Goal: Task Accomplishment & Management: Manage account settings

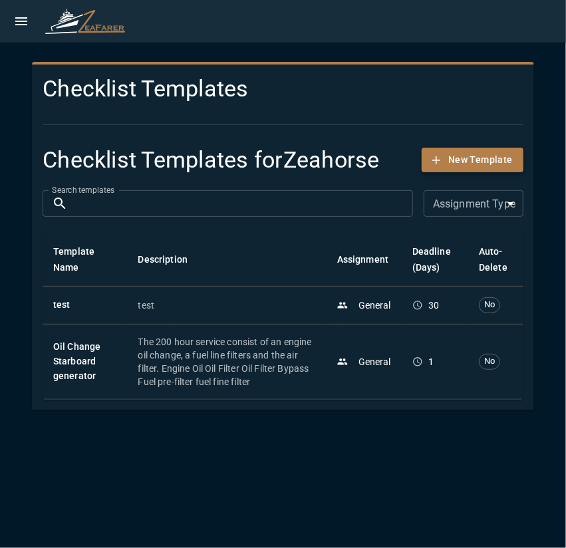
click at [460, 169] on button "New Template" at bounding box center [472, 160] width 102 height 25
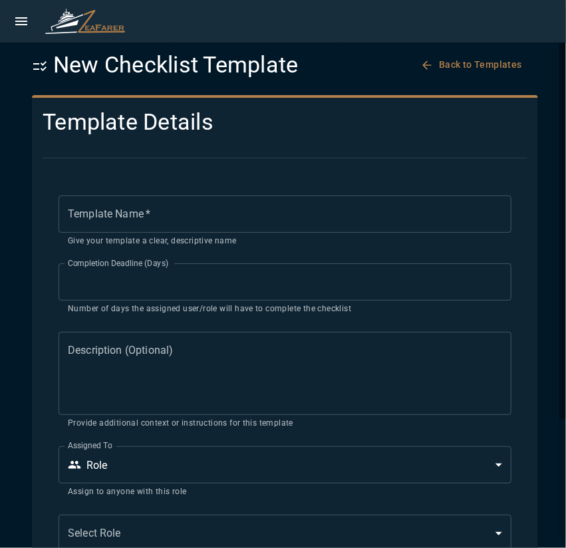
click at [206, 205] on input "Template Name   *" at bounding box center [284, 213] width 453 height 37
click at [453, 69] on button "Back to Templates" at bounding box center [472, 64] width 110 height 25
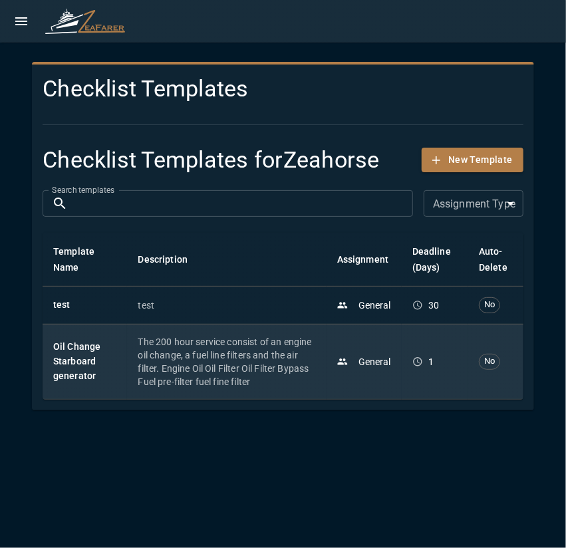
click at [250, 360] on p "The 200 hour service consist of an engine oil change, a fuel line filters and t…" at bounding box center [226, 361] width 177 height 53
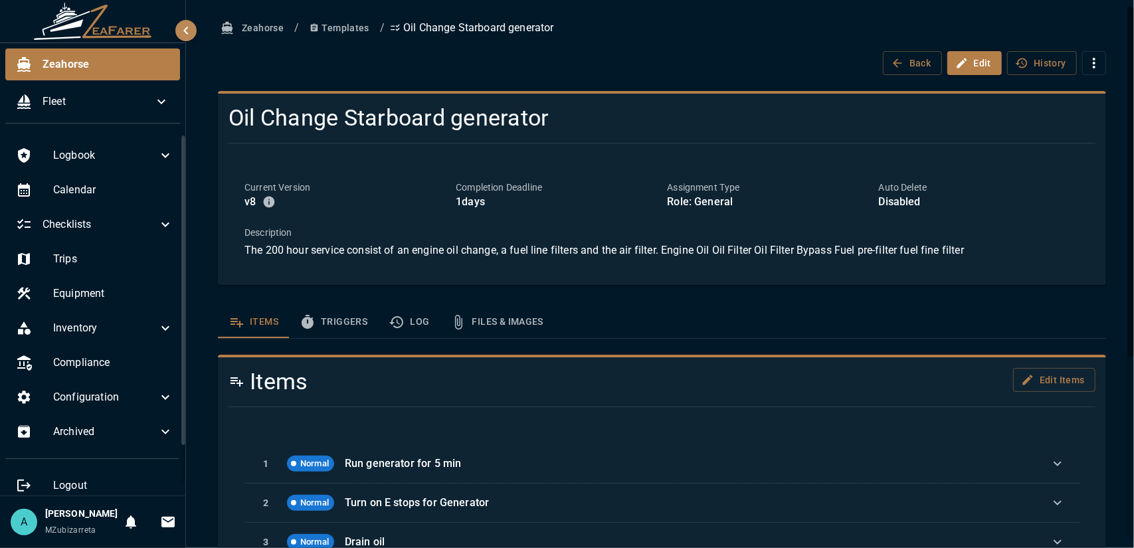
click at [359, 34] on button "Templates" at bounding box center [339, 28] width 70 height 25
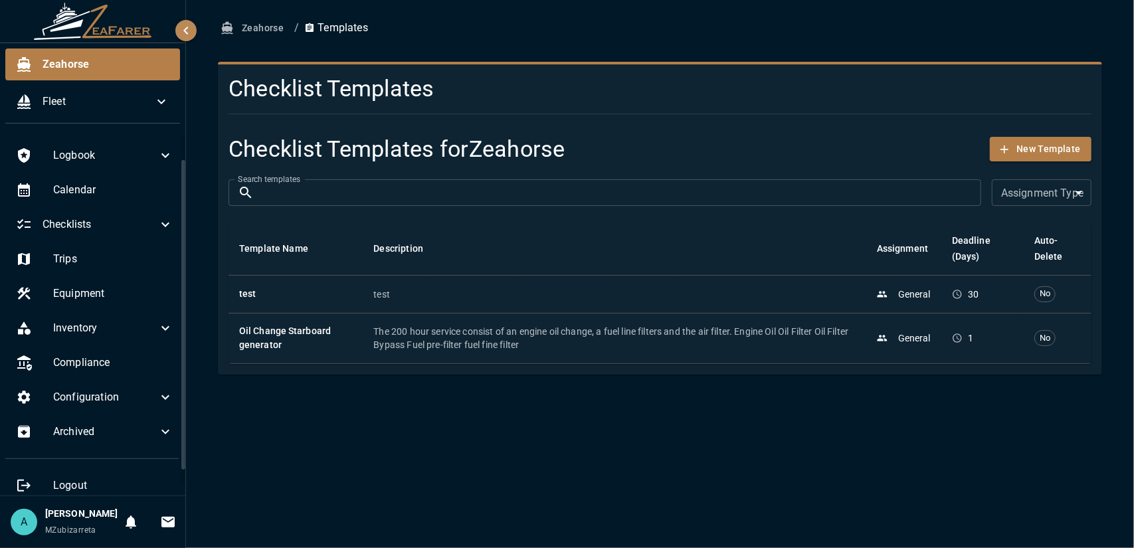
scroll to position [27, 0]
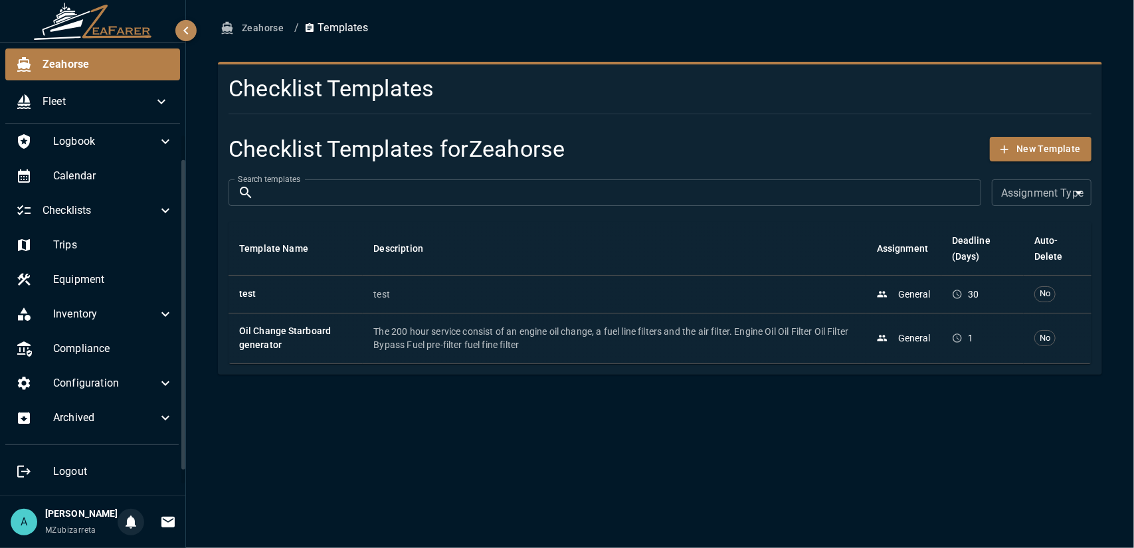
click at [127, 516] on icon "Notifications" at bounding box center [131, 522] width 11 height 13
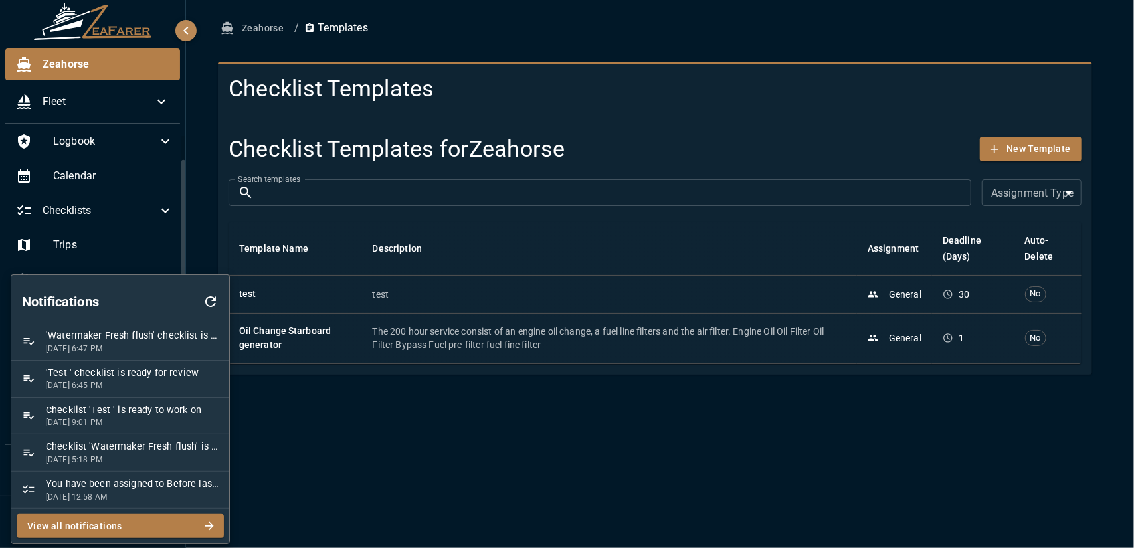
click at [200, 233] on div at bounding box center [567, 274] width 1134 height 548
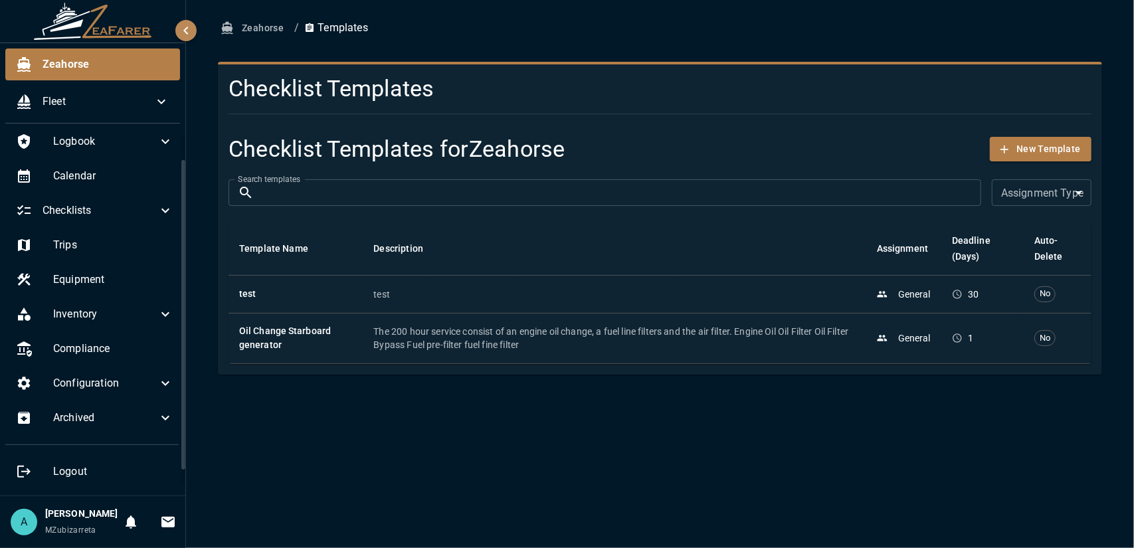
click at [114, 259] on body "Zeahorse Fleet Logbook Calendar Checklists Trips Equipment Inventory Compliance…" at bounding box center [567, 274] width 1134 height 548
click at [111, 272] on span "Equipment" at bounding box center [113, 280] width 120 height 16
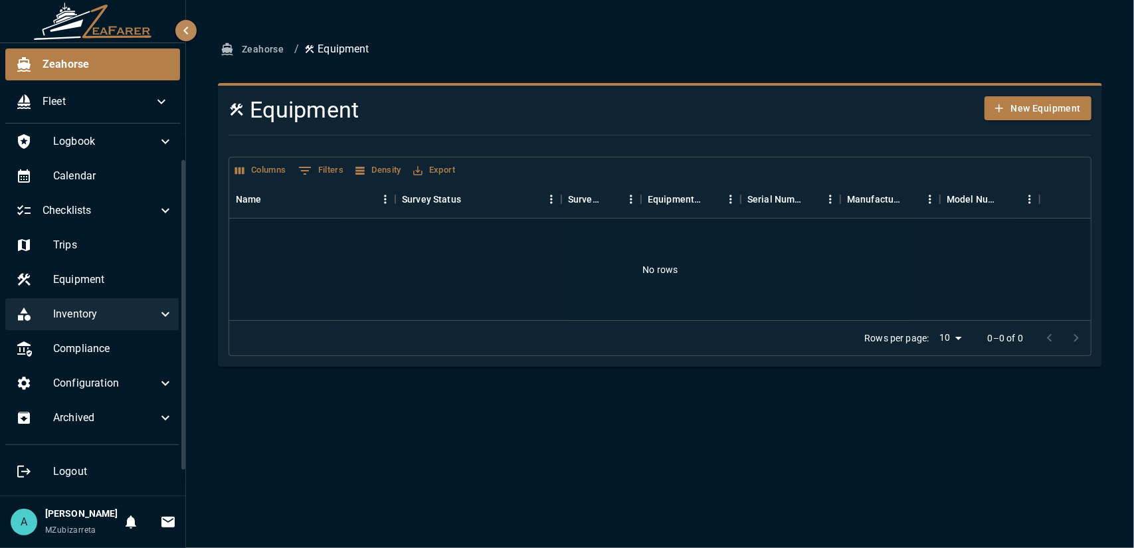
click at [106, 306] on span "Inventory" at bounding box center [105, 314] width 104 height 16
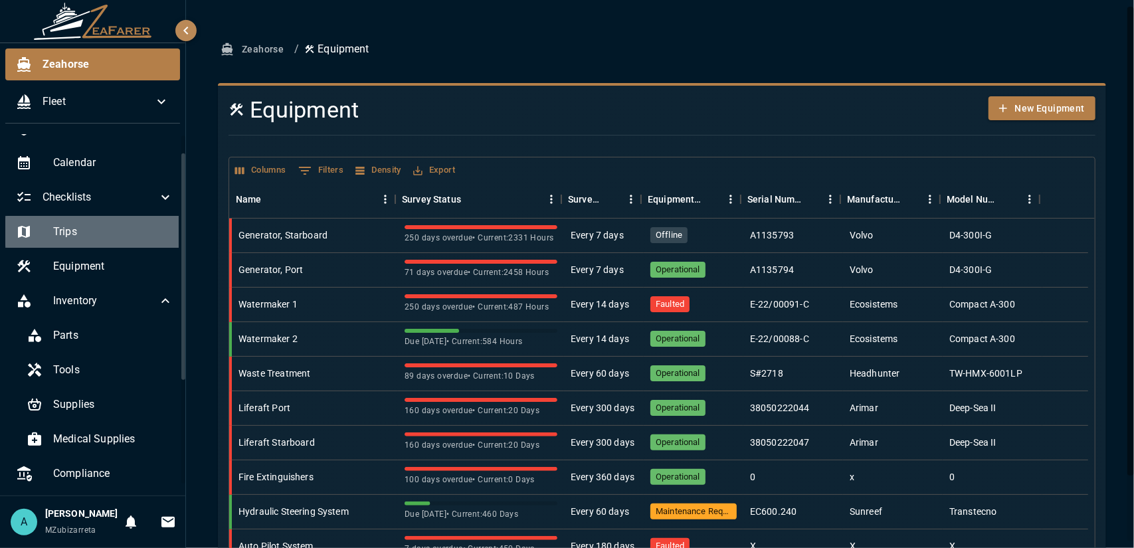
click at [102, 235] on span "Trips" at bounding box center [113, 232] width 120 height 16
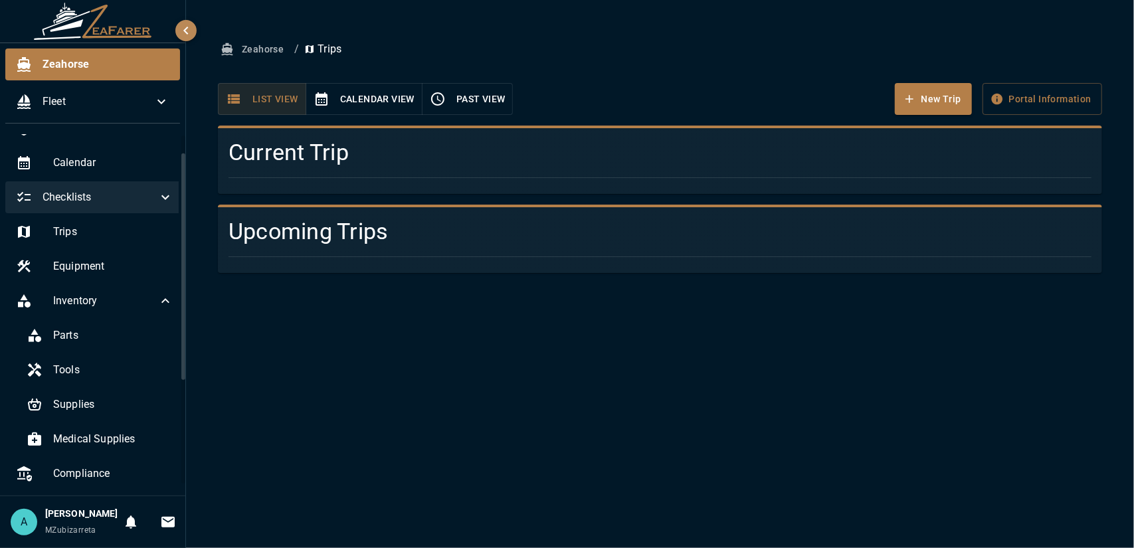
click at [110, 206] on div "Checklists" at bounding box center [94, 197] width 179 height 32
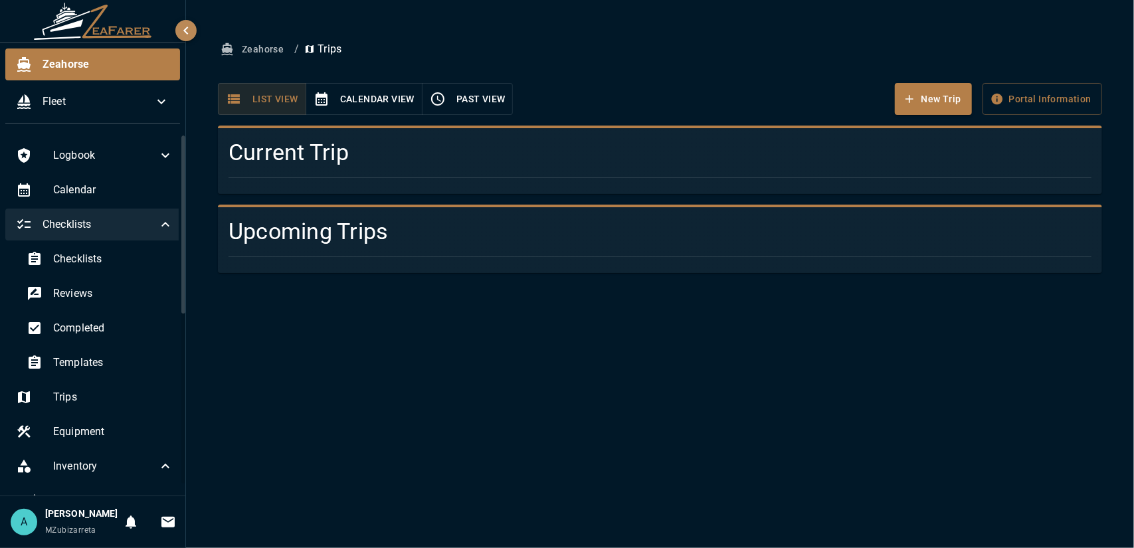
click at [114, 209] on div "Checklists" at bounding box center [94, 225] width 179 height 32
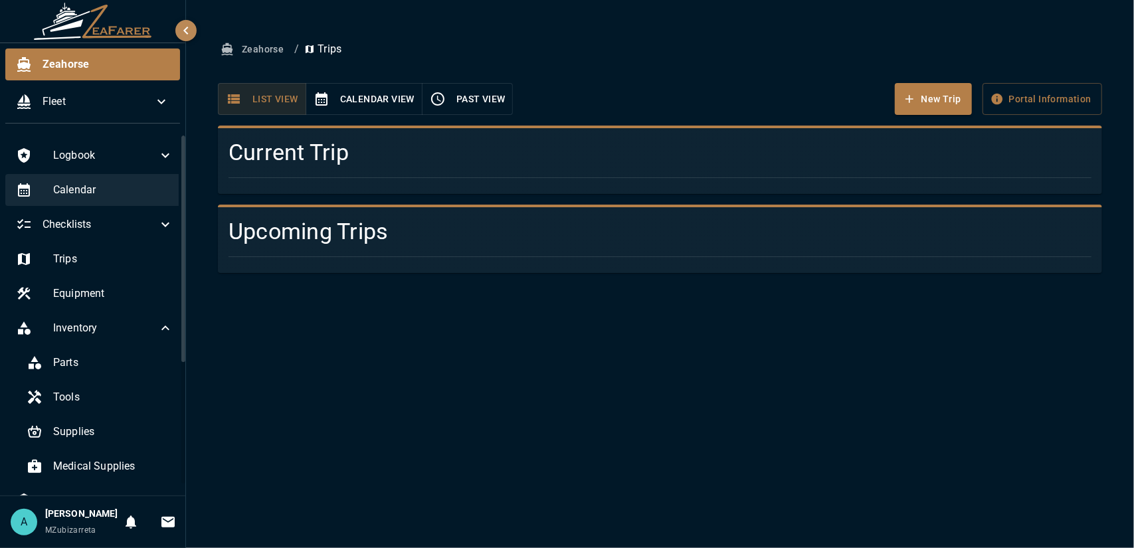
click at [114, 195] on span "Calendar" at bounding box center [113, 190] width 120 height 16
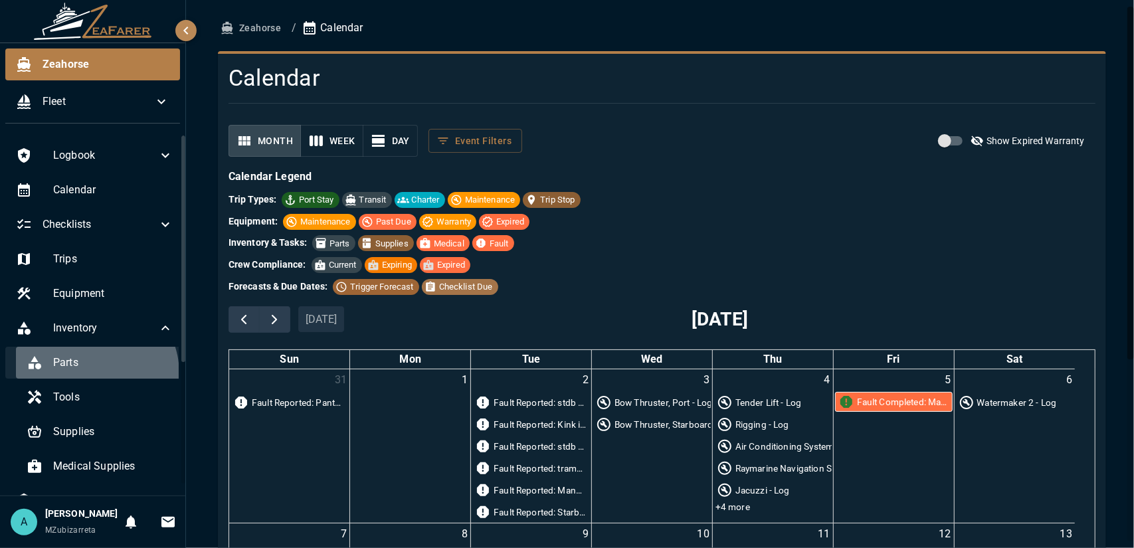
click at [90, 373] on div "Parts" at bounding box center [100, 363] width 168 height 32
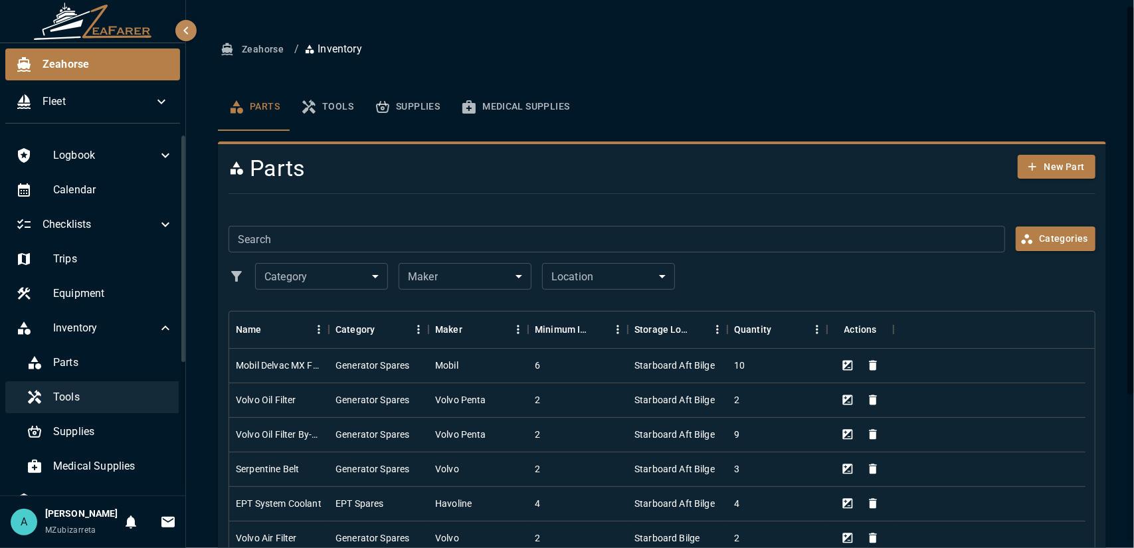
click at [105, 405] on div "Tools" at bounding box center [100, 397] width 168 height 32
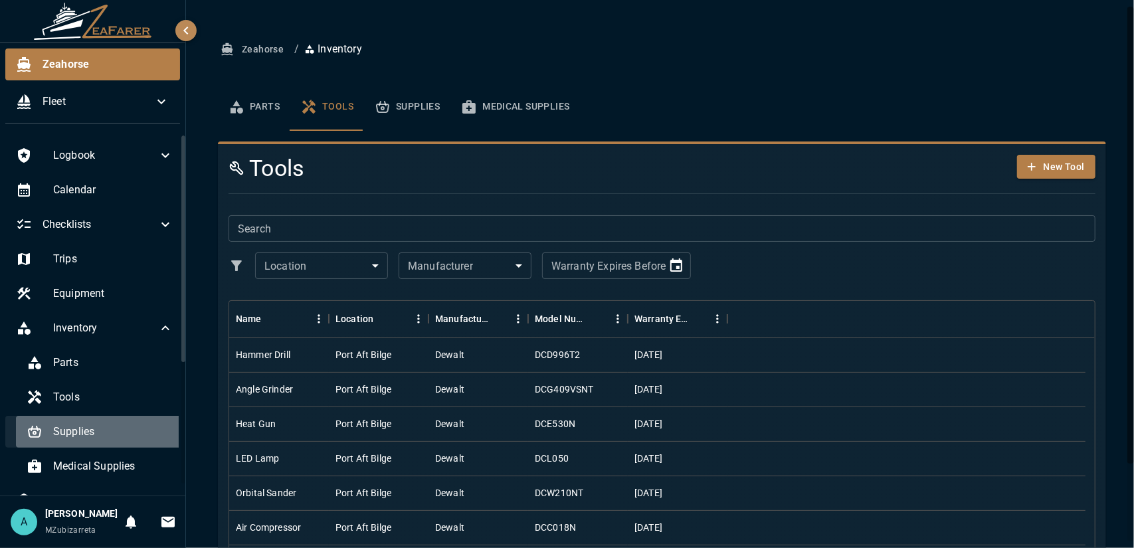
click at [115, 429] on span "Supplies" at bounding box center [113, 432] width 120 height 16
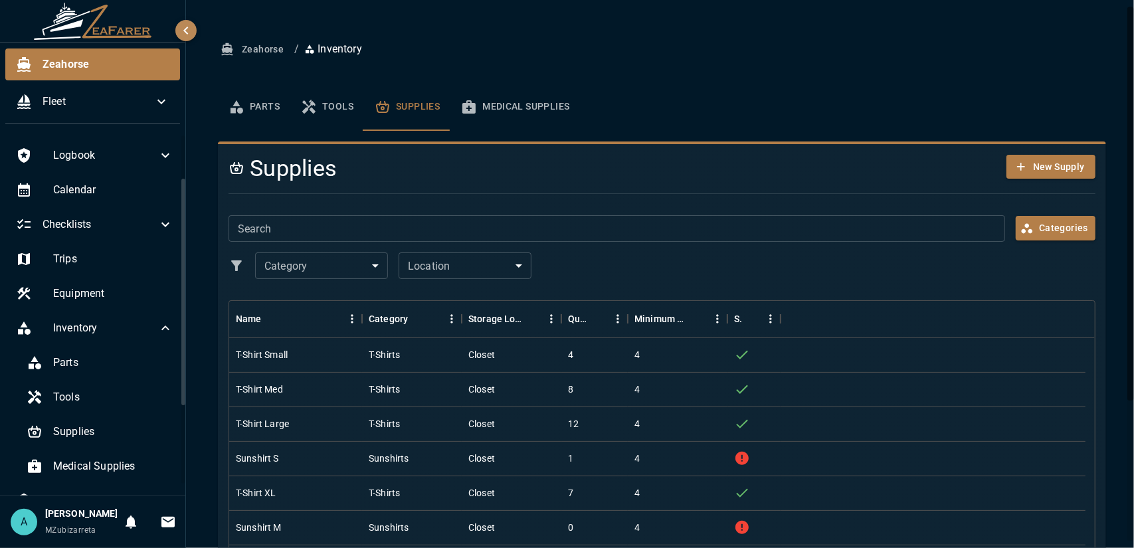
scroll to position [165, 0]
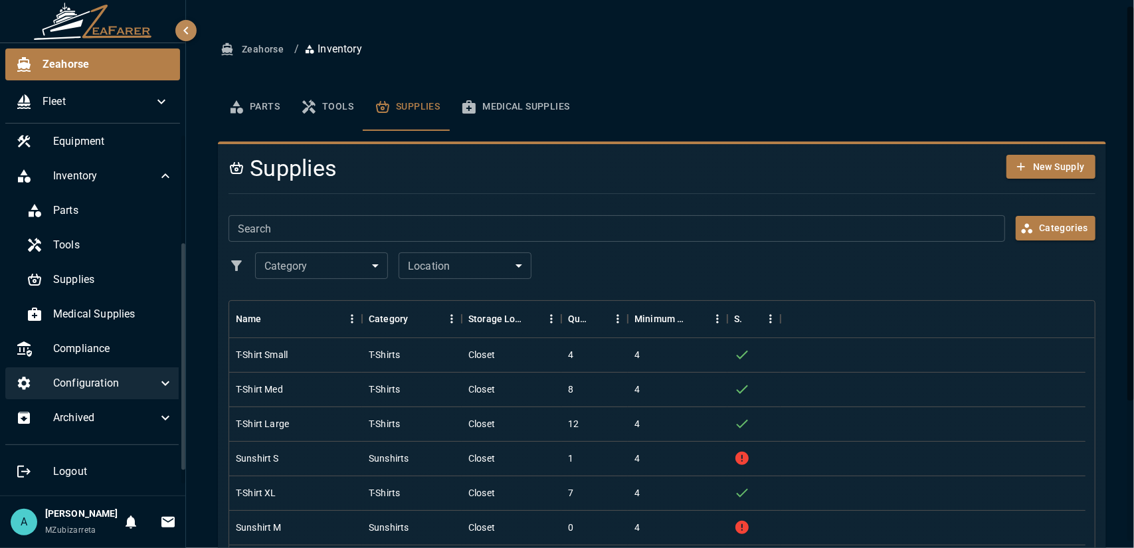
click at [48, 377] on div "Configuration" at bounding box center [94, 383] width 179 height 32
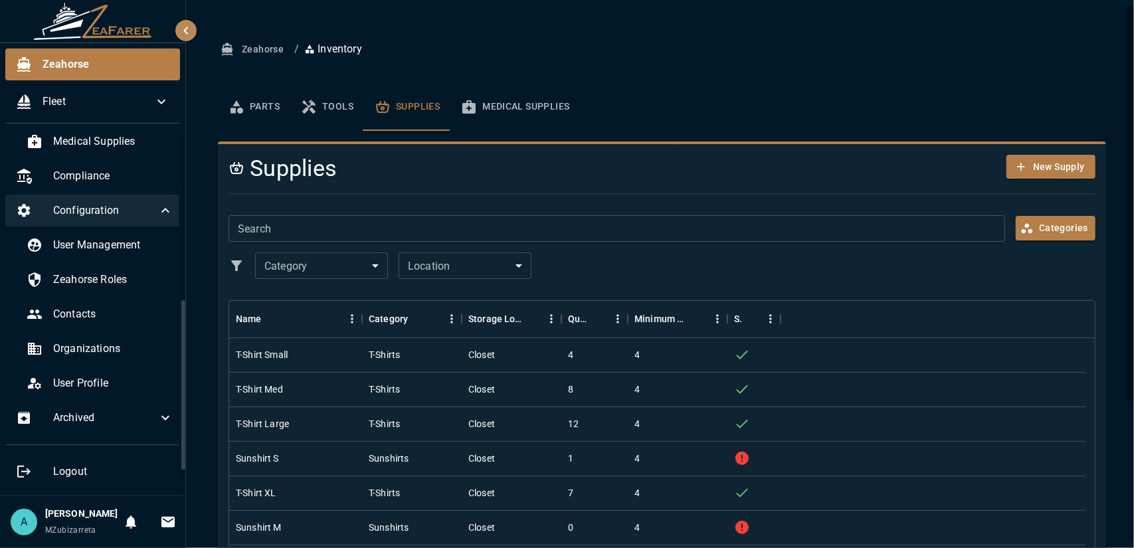
click at [157, 203] on icon at bounding box center [165, 211] width 16 height 16
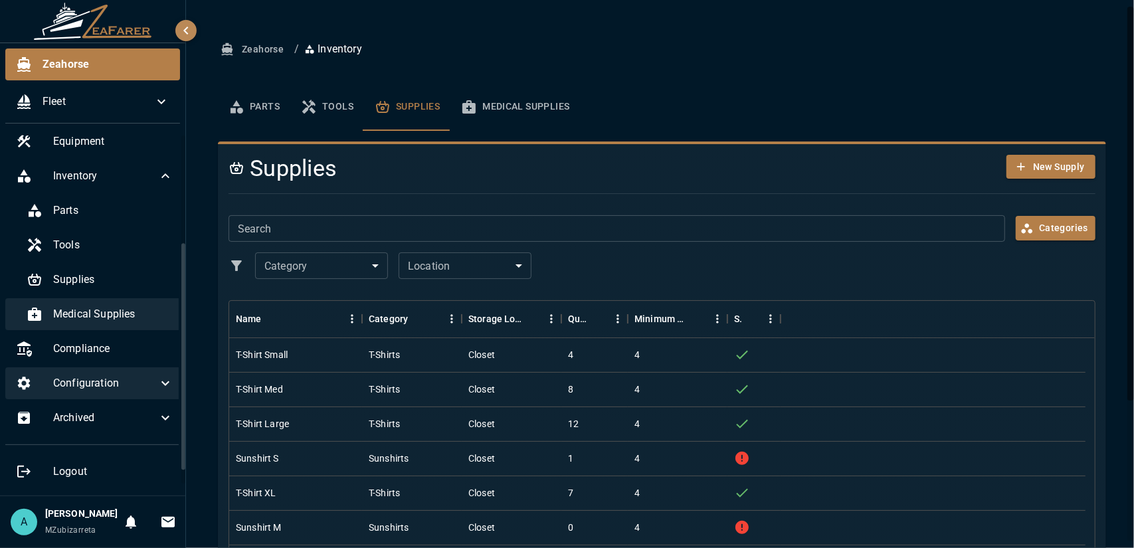
click at [100, 310] on div "Medical Supplies" at bounding box center [100, 314] width 168 height 32
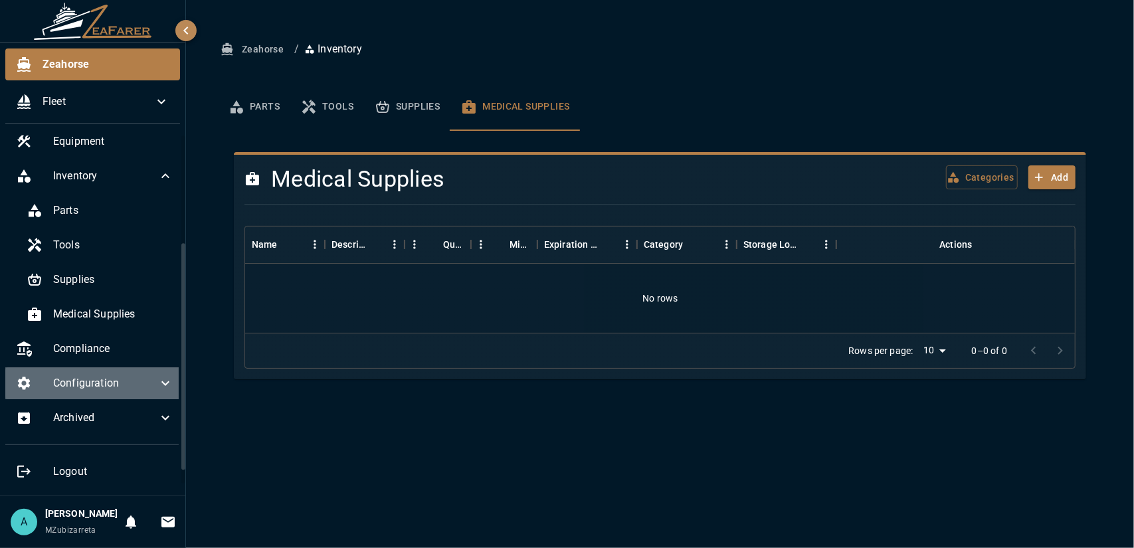
click at [112, 367] on div "Configuration" at bounding box center [94, 383] width 179 height 32
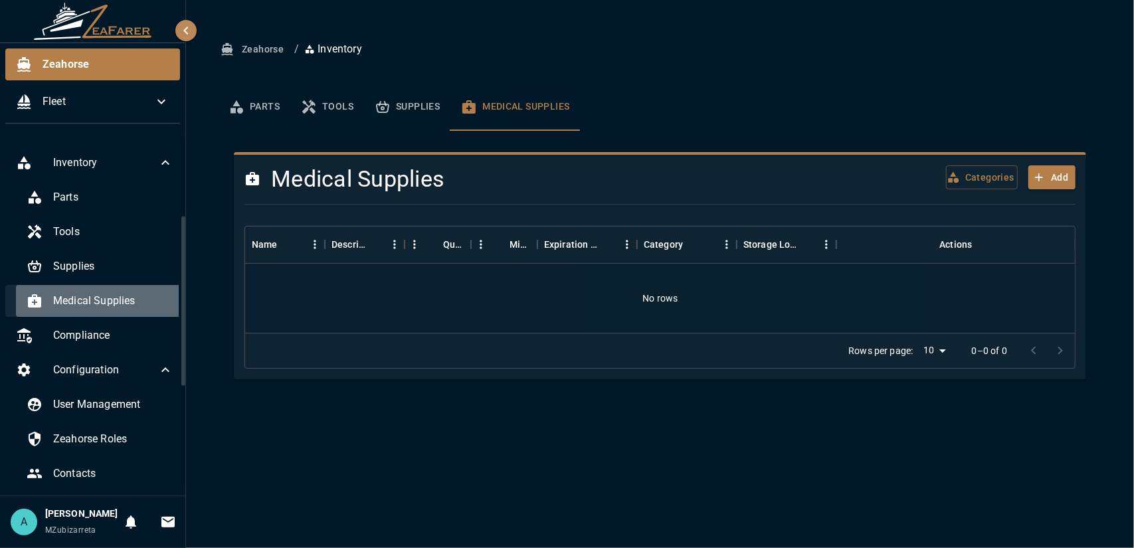
click at [125, 292] on div "Medical Supplies" at bounding box center [100, 301] width 168 height 32
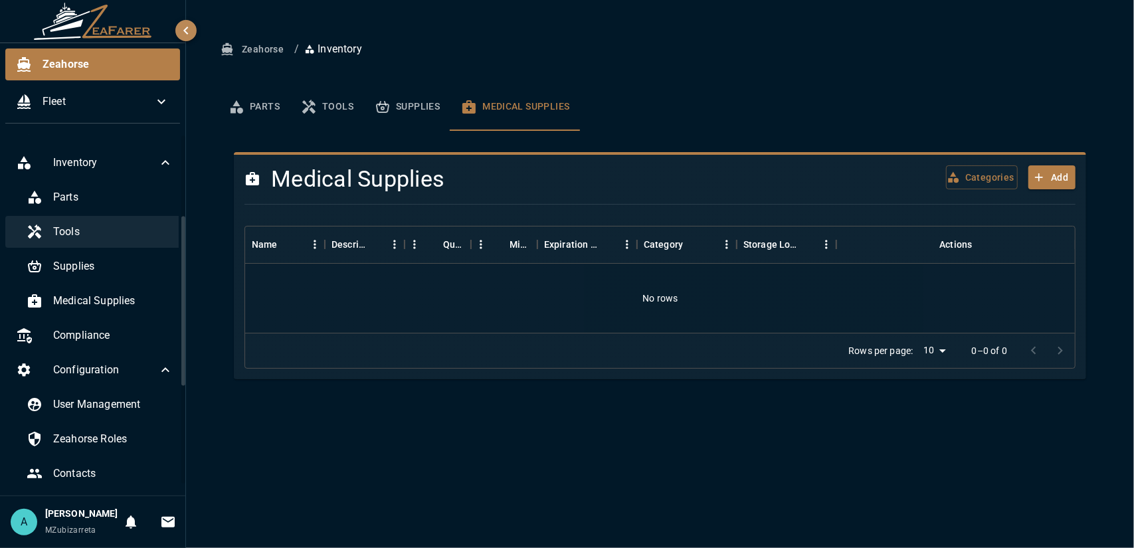
scroll to position [33, 0]
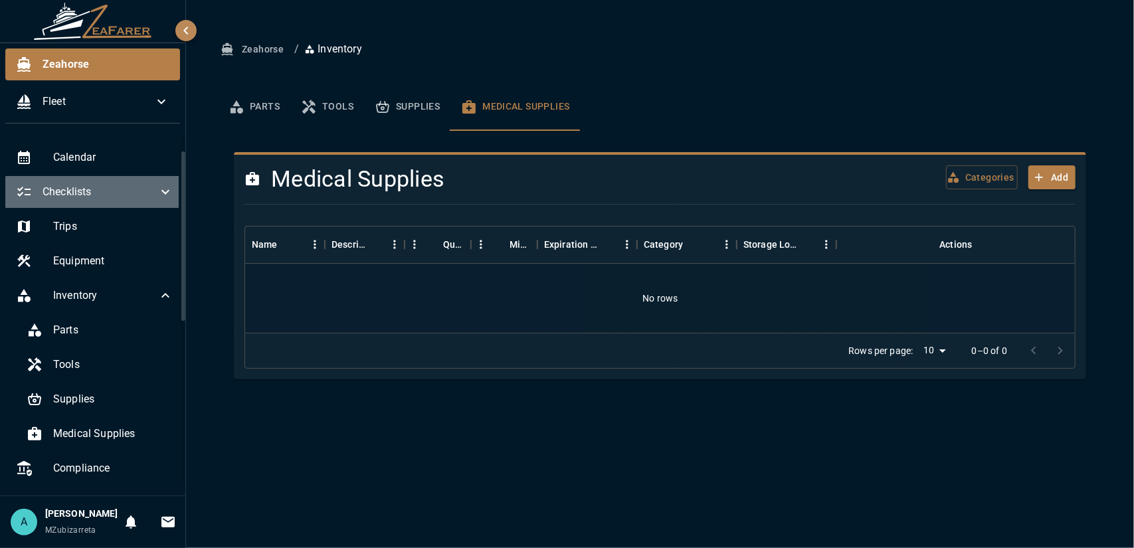
click at [120, 197] on span "Checklists" at bounding box center [100, 192] width 115 height 16
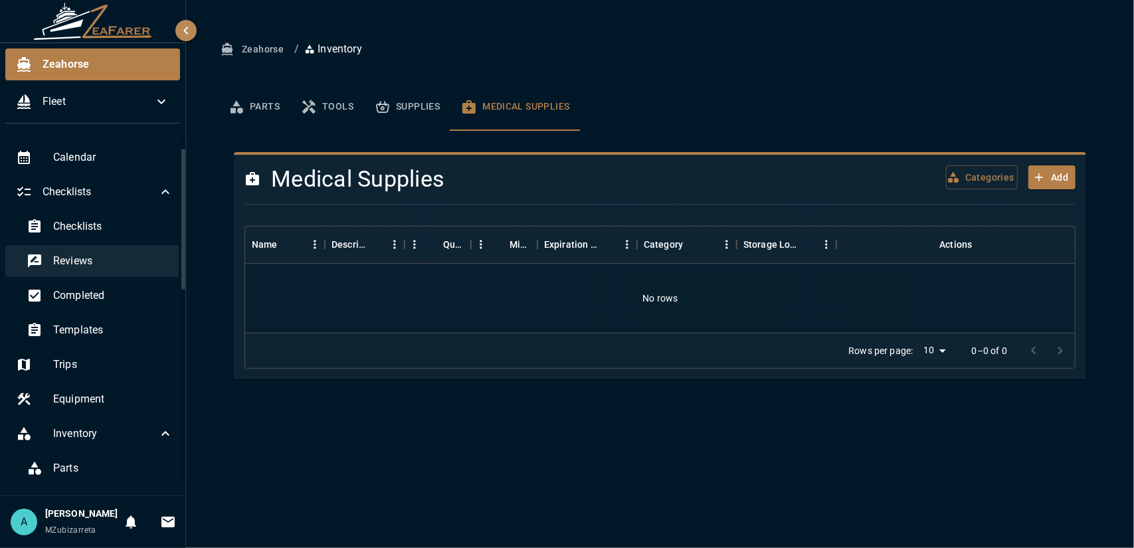
click at [122, 265] on span "Reviews" at bounding box center [113, 261] width 120 height 16
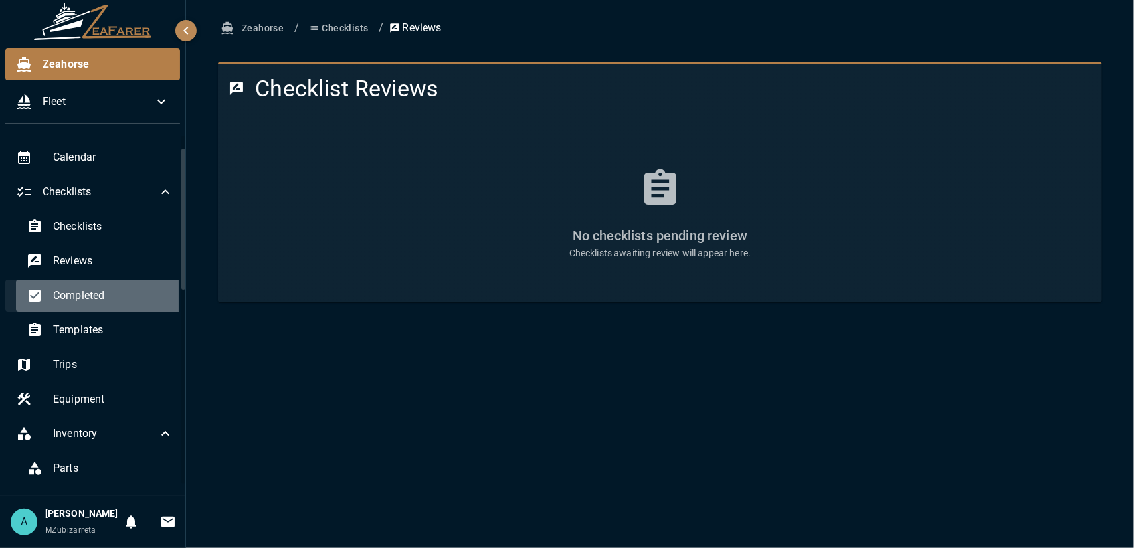
click at [116, 300] on span "Completed" at bounding box center [113, 296] width 120 height 16
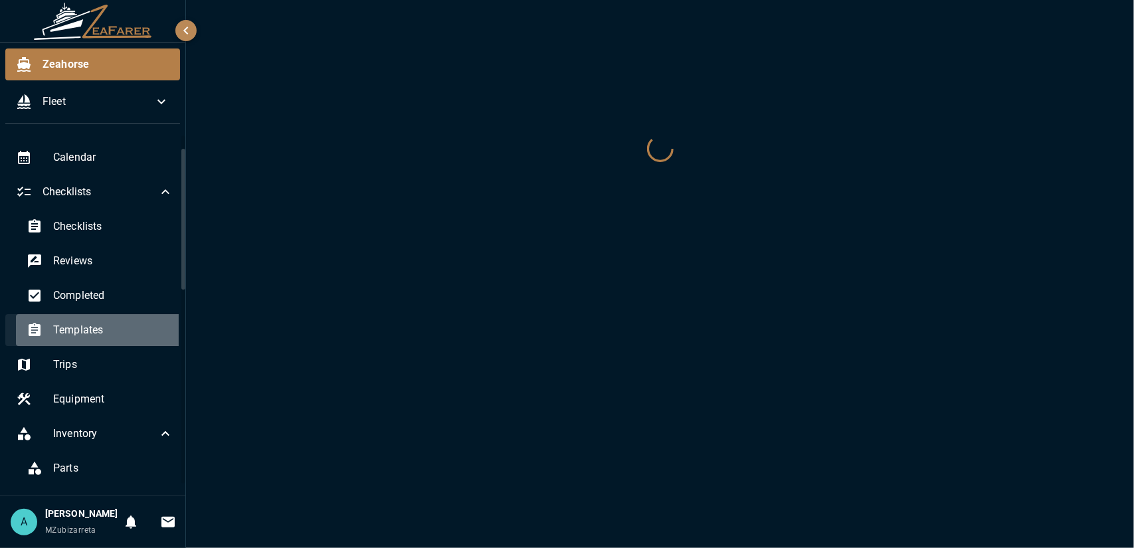
click at [110, 324] on span "Templates" at bounding box center [113, 330] width 120 height 16
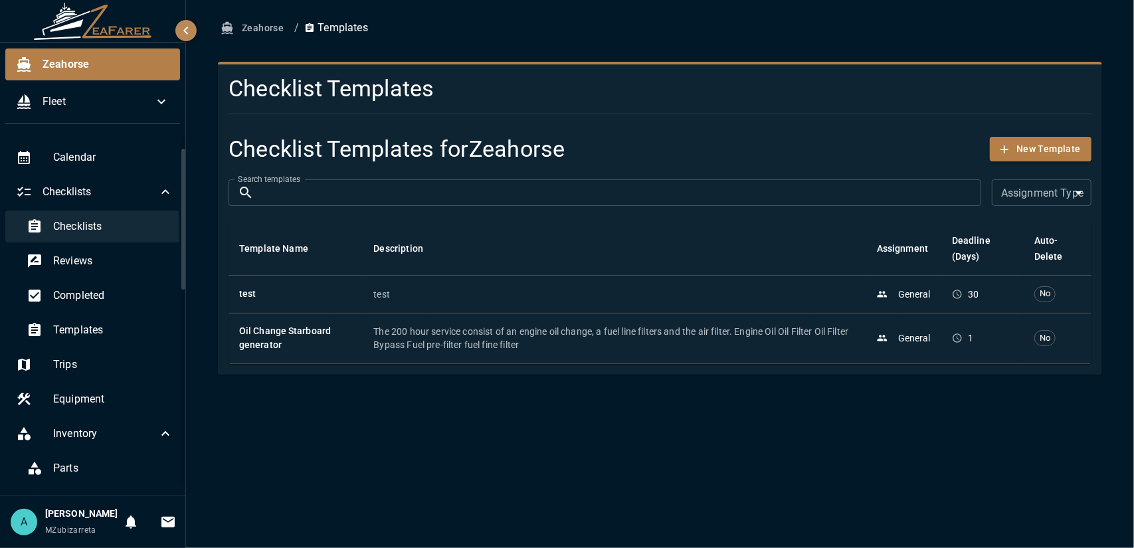
click at [98, 229] on span "Checklists" at bounding box center [113, 227] width 120 height 16
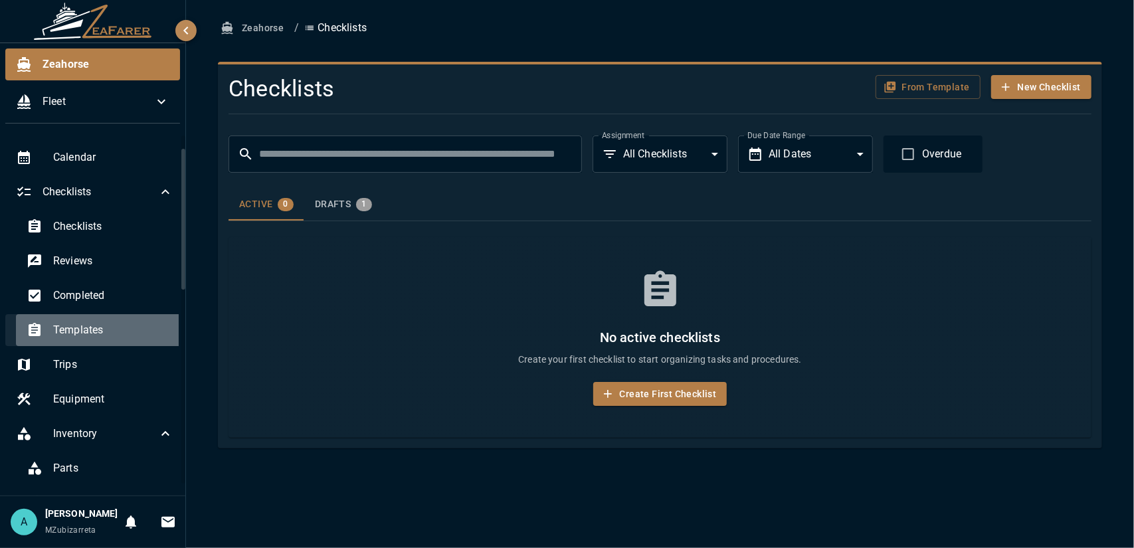
click at [98, 333] on span "Templates" at bounding box center [113, 330] width 120 height 16
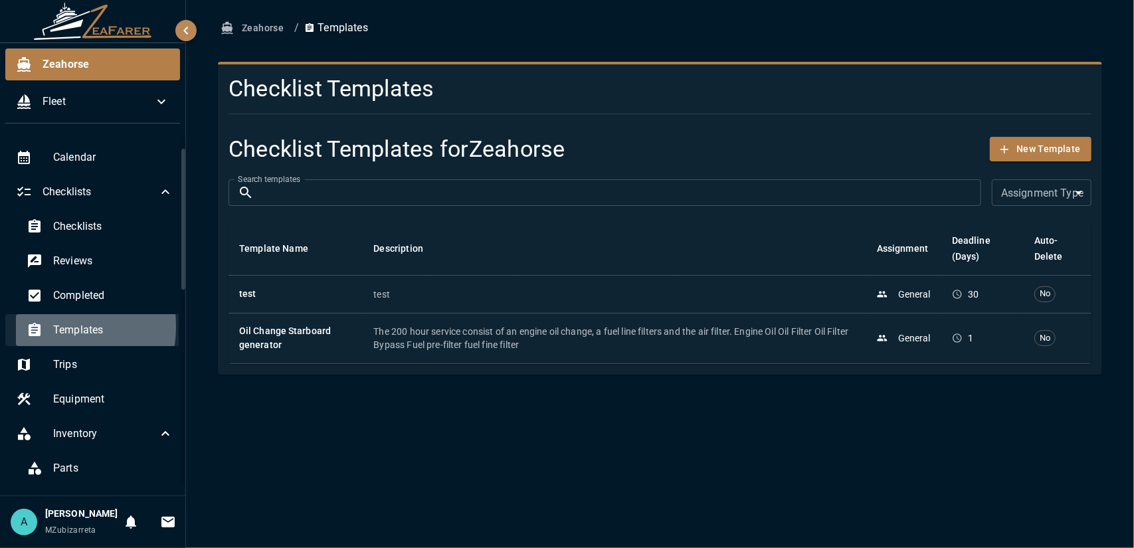
click at [38, 326] on icon at bounding box center [35, 329] width 12 height 13
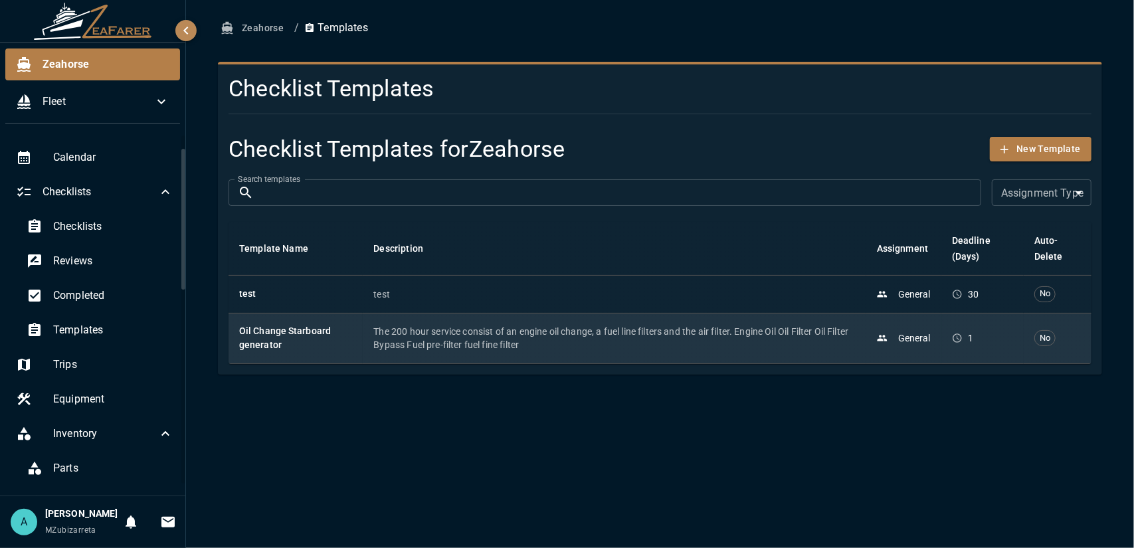
click at [284, 346] on h6 "Oil Change Starboard generator" at bounding box center [295, 338] width 113 height 29
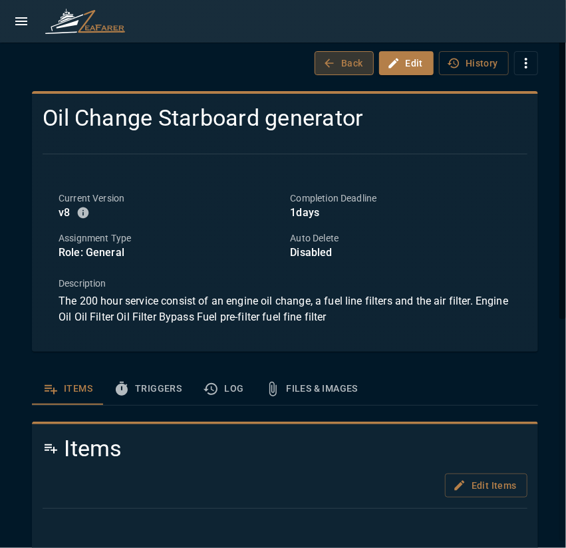
click at [343, 58] on button "Back" at bounding box center [343, 63] width 59 height 25
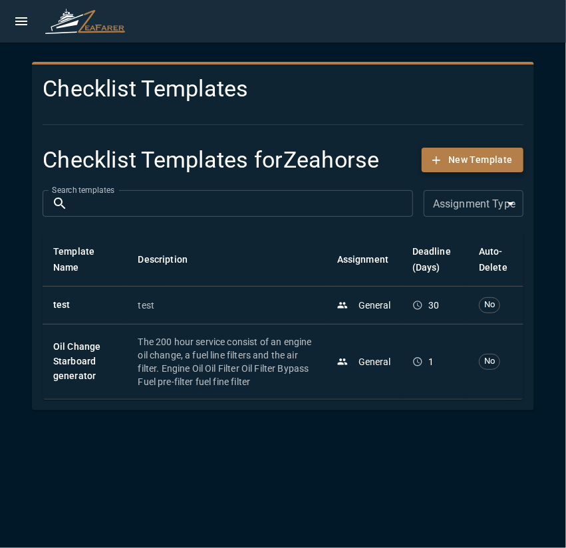
click at [470, 161] on button "New Template" at bounding box center [472, 160] width 102 height 25
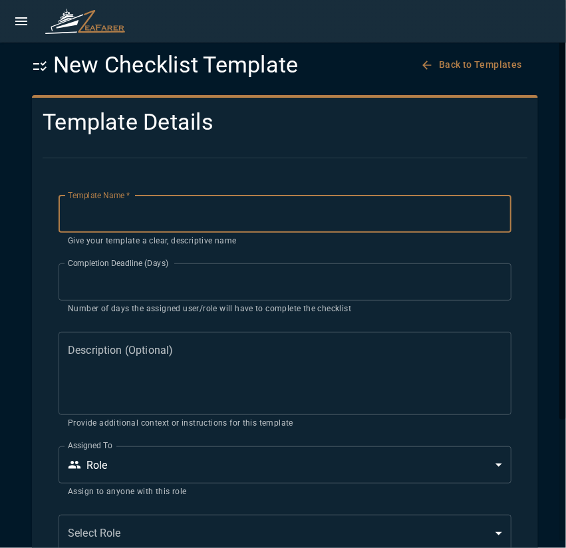
click at [152, 211] on input "Template Name   *" at bounding box center [284, 213] width 453 height 37
type input "*"
type input "**********"
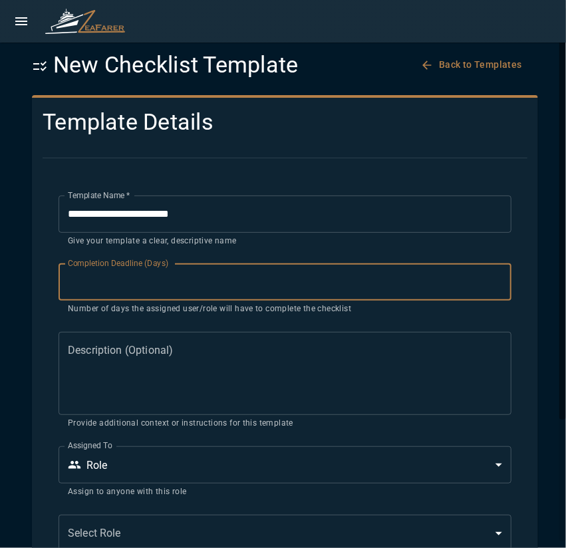
click at [136, 293] on input "**" at bounding box center [284, 281] width 453 height 37
drag, startPoint x: 125, startPoint y: 292, endPoint x: 61, endPoint y: 291, distance: 63.8
click at [56, 290] on div "Completion Deadline (Days) ** Completion Deadline (Days) Number of days the ass…" at bounding box center [277, 281] width 468 height 68
drag, startPoint x: 100, startPoint y: 275, endPoint x: 56, endPoint y: 281, distance: 44.3
click at [56, 281] on div "Completion Deadline (Days) ** Completion Deadline (Days) Number of days the ass…" at bounding box center [277, 281] width 468 height 68
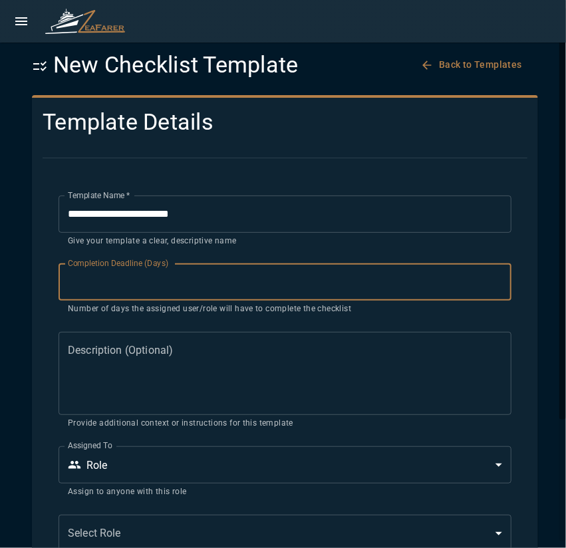
click at [73, 284] on input "**" at bounding box center [284, 281] width 453 height 37
drag, startPoint x: 82, startPoint y: 282, endPoint x: 48, endPoint y: 278, distance: 34.1
click at [49, 278] on div "Completion Deadline (Days) * Completion Deadline (Days) Number of days the assi…" at bounding box center [277, 281] width 468 height 68
click at [118, 289] on input "*" at bounding box center [284, 281] width 453 height 37
type input "*"
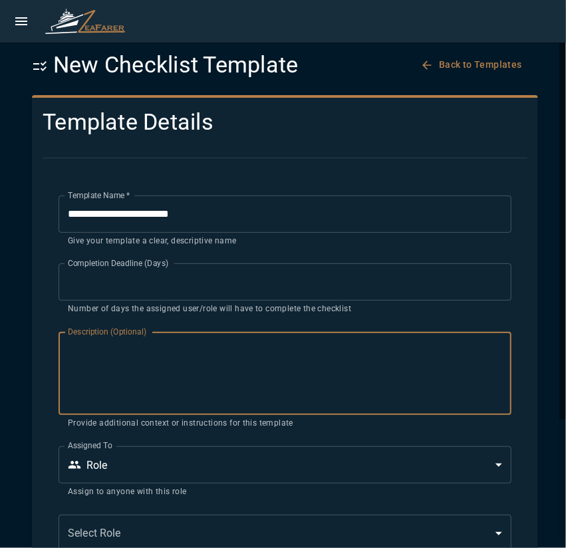
click at [141, 369] on textarea "Description (Optional)" at bounding box center [285, 373] width 434 height 61
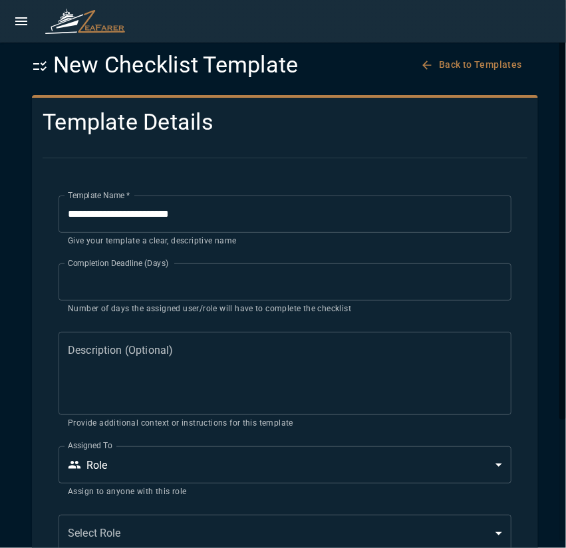
click at [102, 353] on div "Description (Optional) * Description (Optional) Provide additional context or i…" at bounding box center [284, 381] width 453 height 98
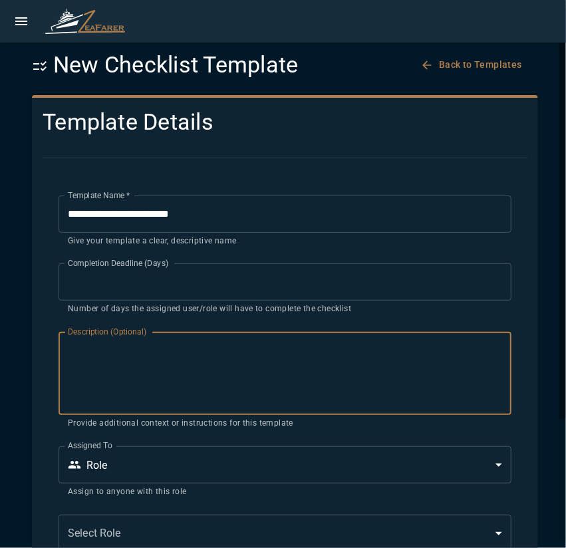
paste textarea "**********"
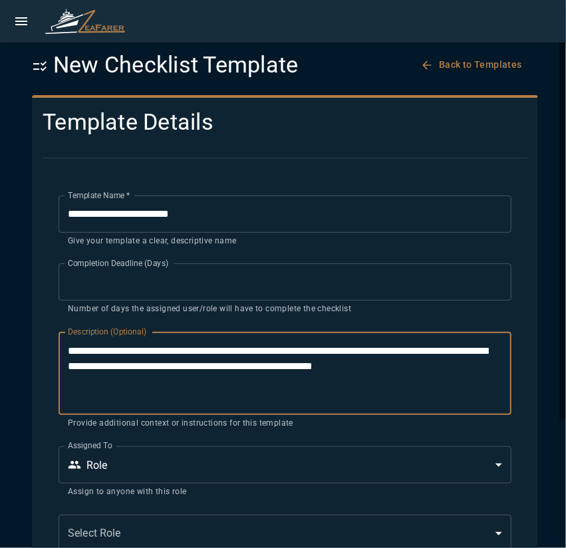
scroll to position [133, 0]
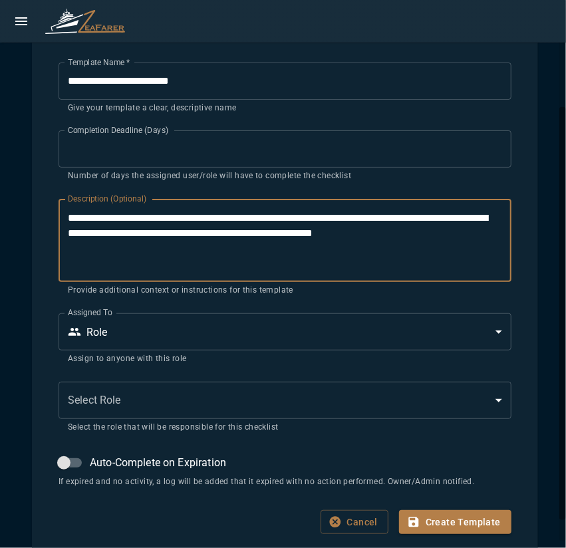
type textarea "**********"
click at [236, 273] on div "**********" at bounding box center [284, 240] width 453 height 83
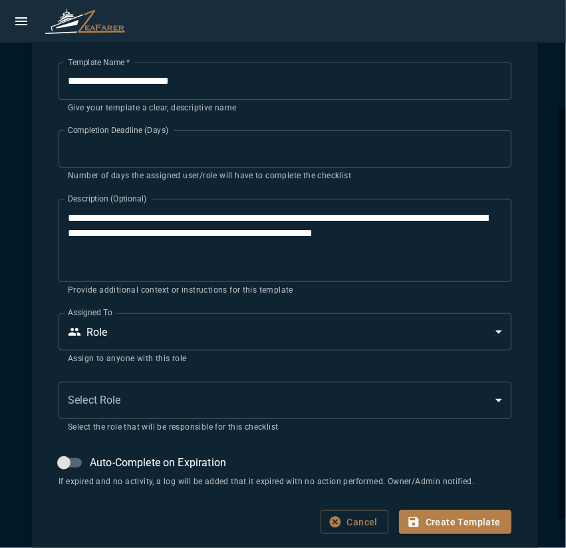
scroll to position [161, 0]
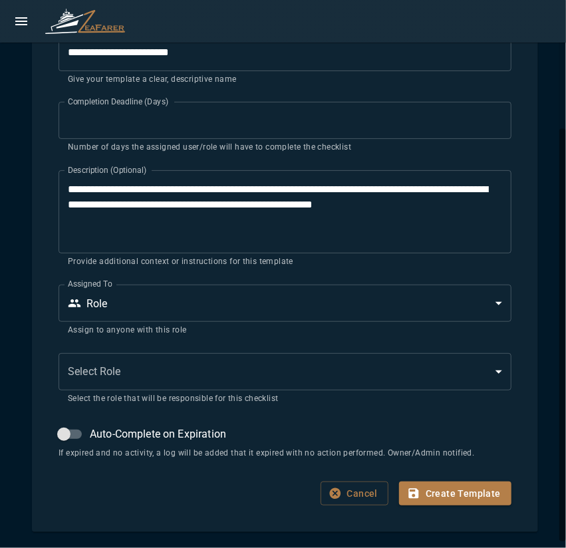
click at [142, 305] on body "**********" at bounding box center [283, 274] width 566 height 548
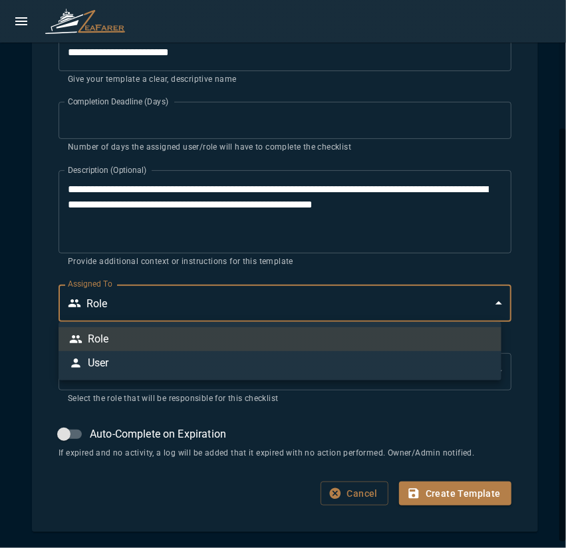
click at [130, 332] on li "Role" at bounding box center [279, 339] width 443 height 24
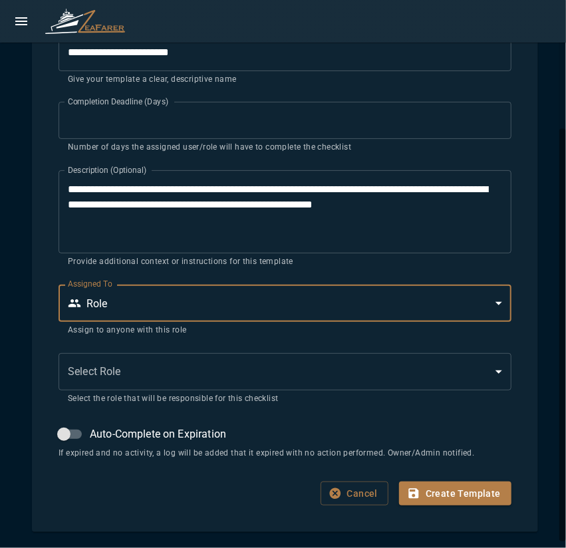
click at [102, 373] on body "**********" at bounding box center [283, 274] width 566 height 548
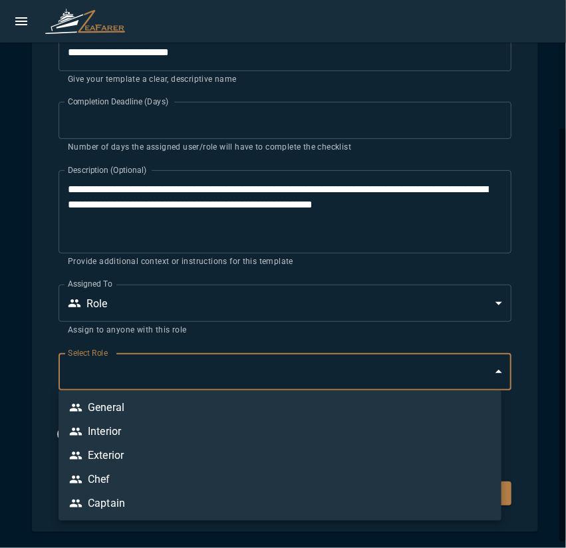
click at [118, 412] on div "General" at bounding box center [96, 407] width 55 height 16
type input "*"
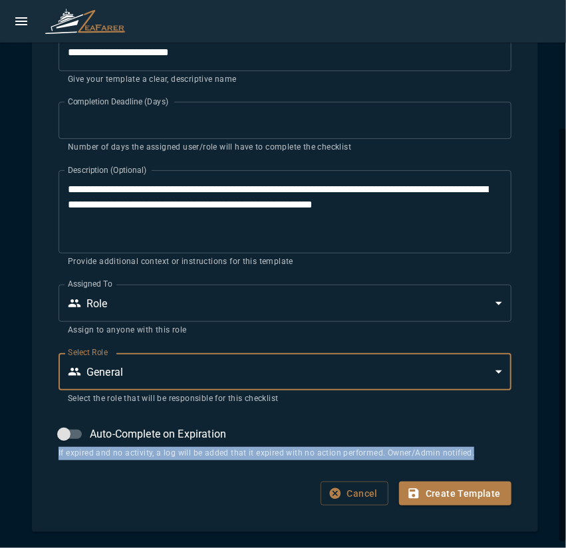
click at [54, 459] on div "**********" at bounding box center [285, 270] width 484 height 504
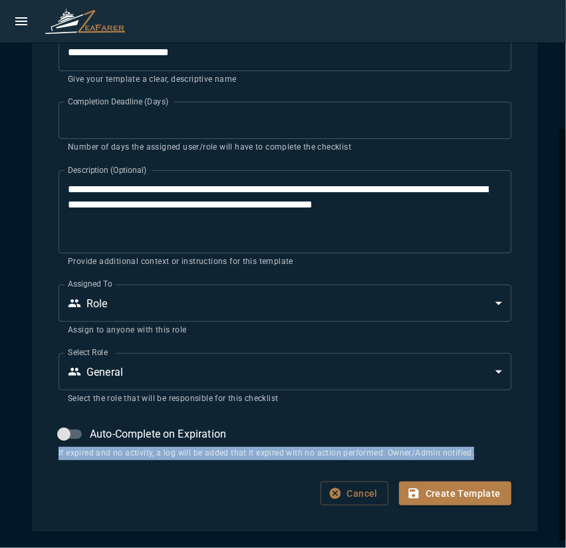
click at [62, 458] on p "If expired and no activity, a log will be added that it expired with no action …" at bounding box center [284, 453] width 453 height 13
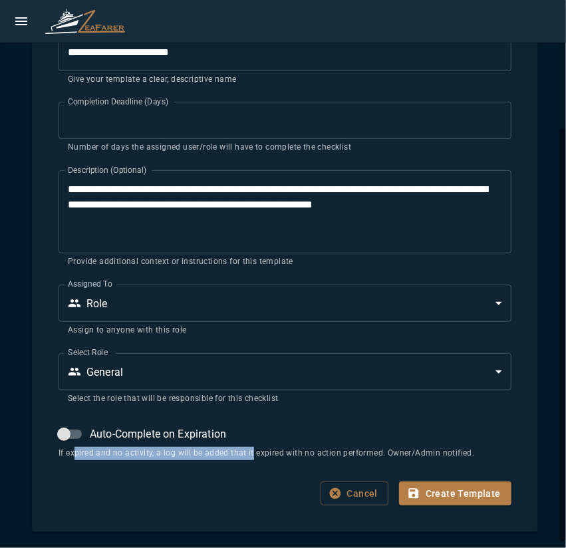
drag, startPoint x: 84, startPoint y: 451, endPoint x: 251, endPoint y: 456, distance: 167.5
click at [251, 456] on p "If expired and no activity, a log will be added that it expired with no action …" at bounding box center [284, 453] width 453 height 13
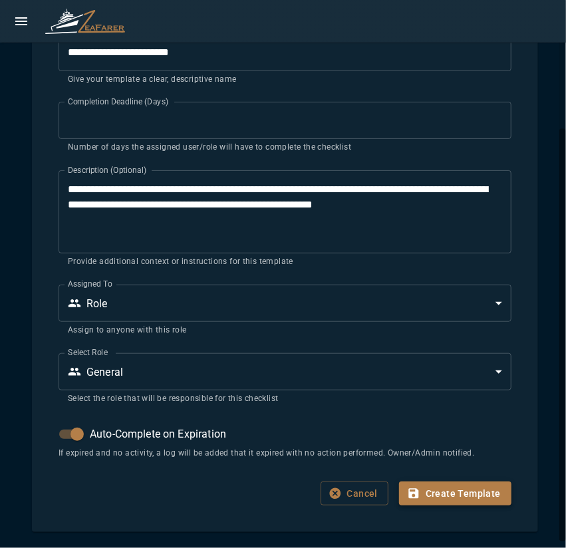
click at [450, 500] on button "Create Template" at bounding box center [455, 493] width 112 height 25
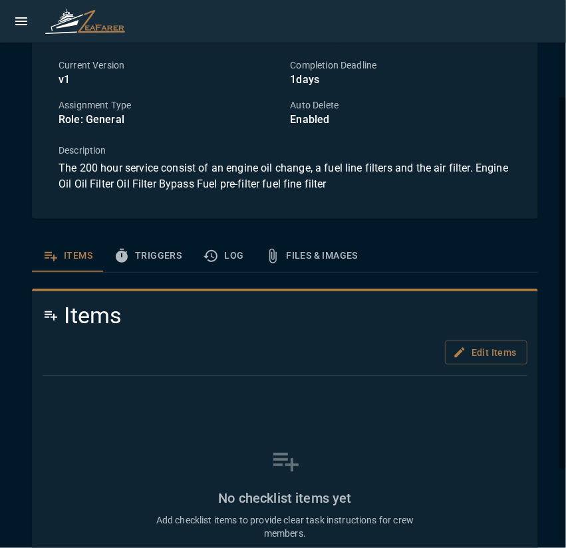
scroll to position [239, 0]
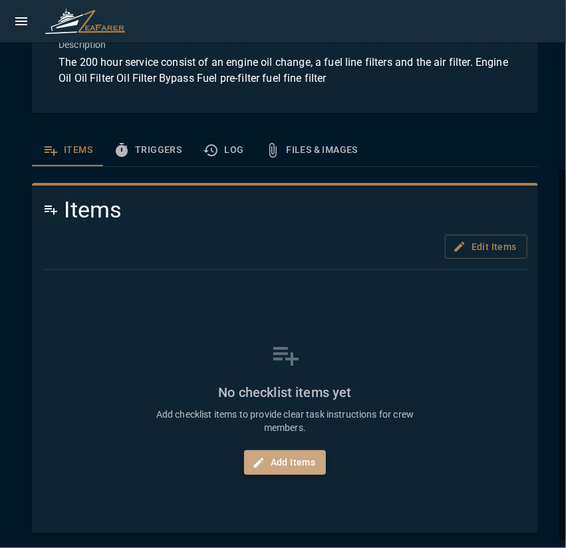
click at [288, 463] on button "Add Items" at bounding box center [285, 462] width 82 height 25
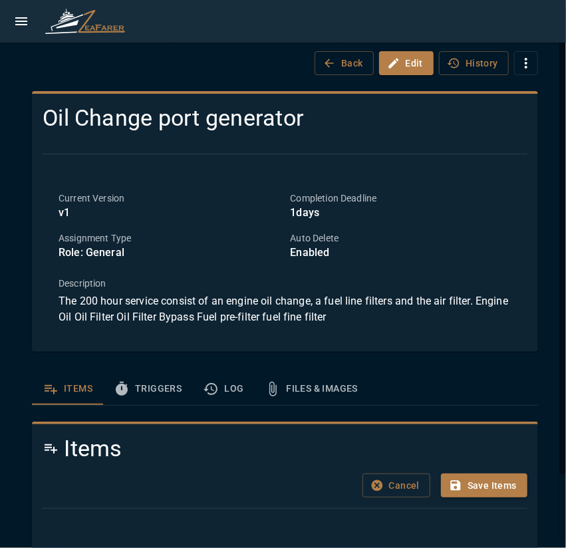
scroll to position [78, 0]
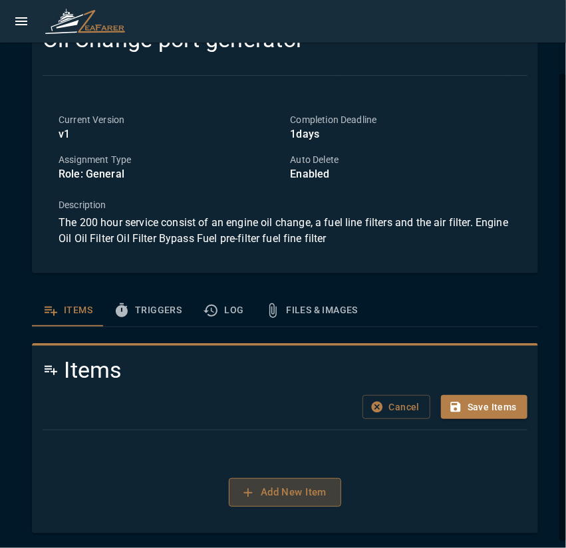
click at [311, 498] on button "Add New Item" at bounding box center [285, 492] width 112 height 28
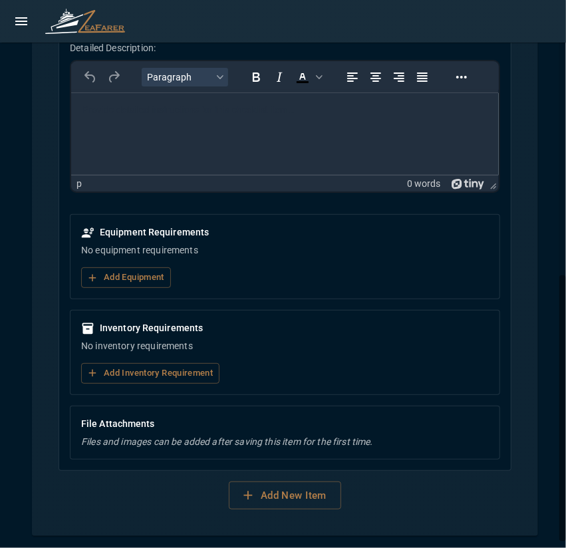
scroll to position [420, 0]
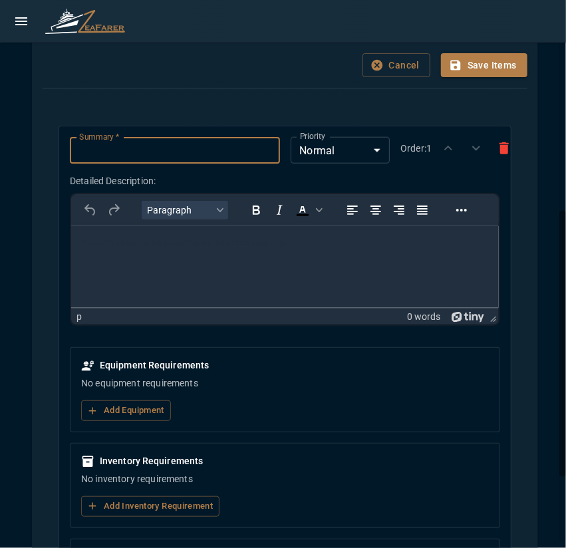
click at [113, 154] on input "Summary   *" at bounding box center [174, 150] width 209 height 27
paste input "**********"
type input "**********"
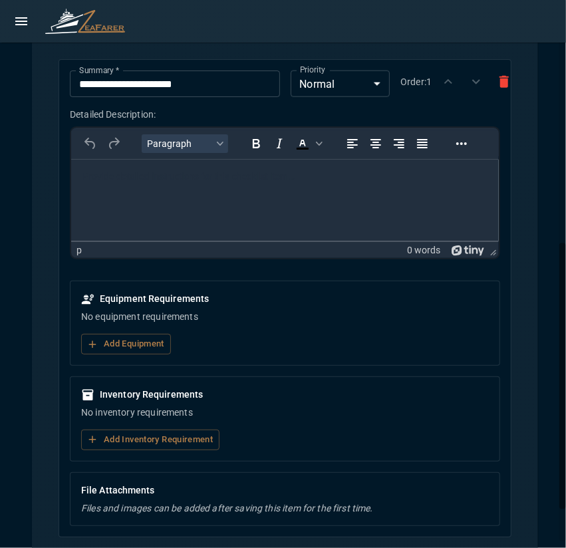
scroll to position [553, 0]
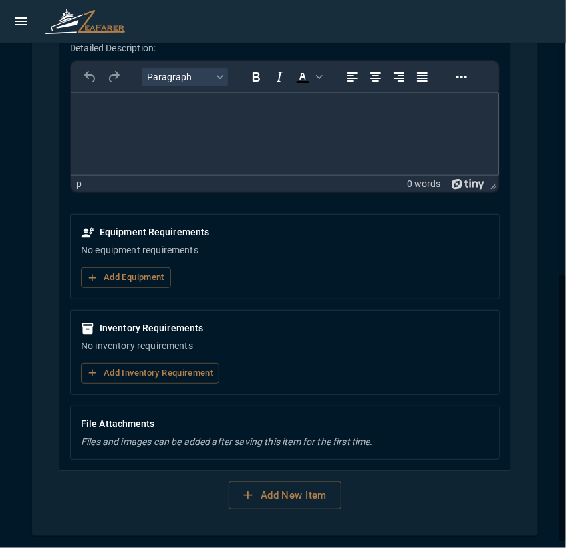
click at [125, 128] on html at bounding box center [284, 110] width 427 height 35
click at [272, 502] on button "Add New Item" at bounding box center [285, 495] width 112 height 28
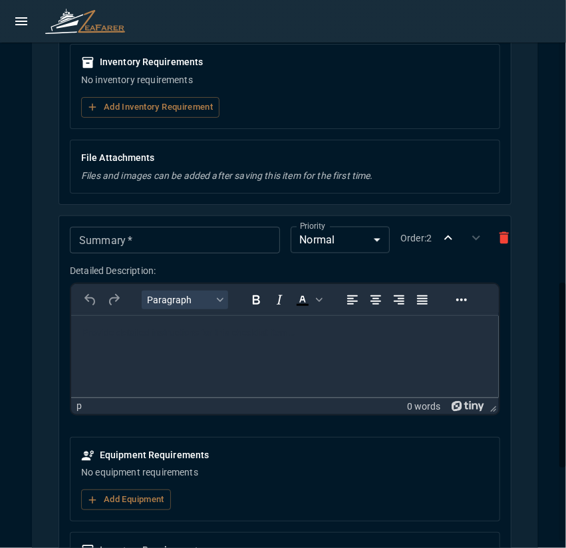
scroll to position [885, 0]
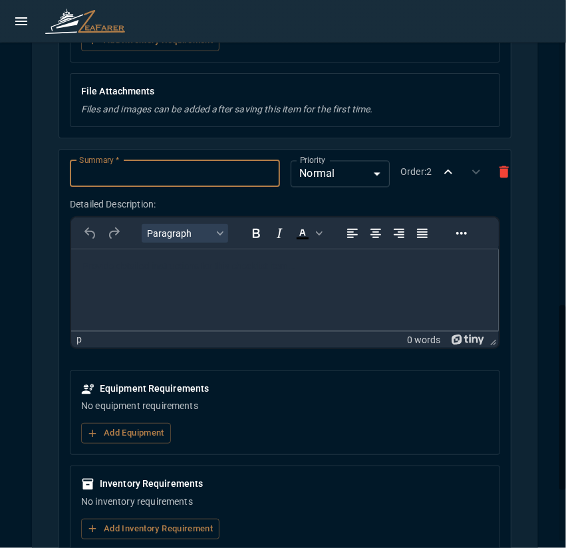
click at [121, 165] on input "Summary   *" at bounding box center [174, 173] width 209 height 27
paste input "**********"
type input "**********"
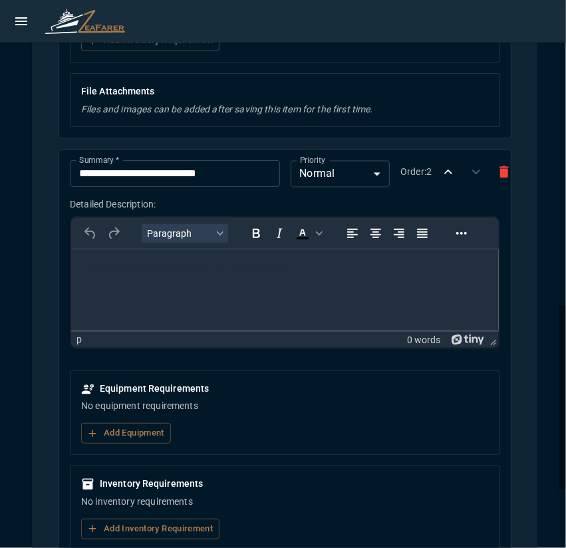
click at [134, 283] on html at bounding box center [284, 266] width 427 height 35
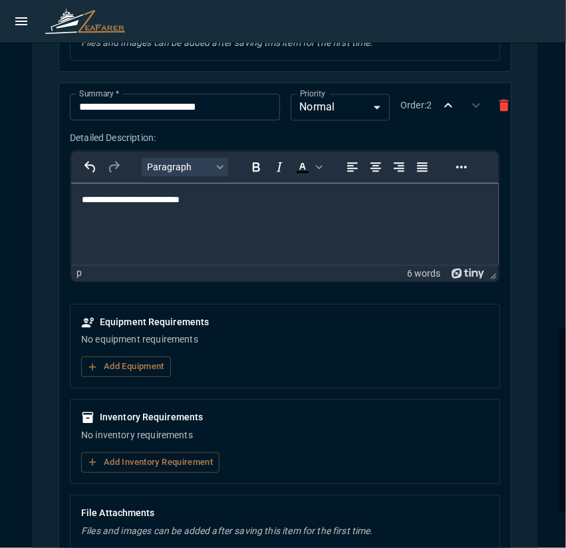
scroll to position [1018, 0]
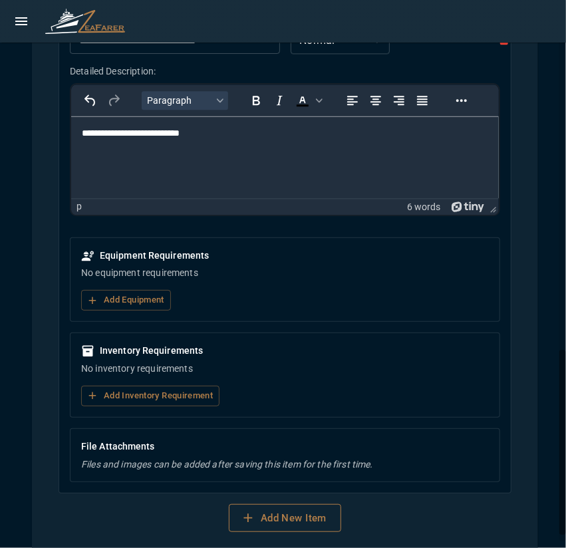
click at [289, 516] on button "Add New Item" at bounding box center [285, 518] width 112 height 28
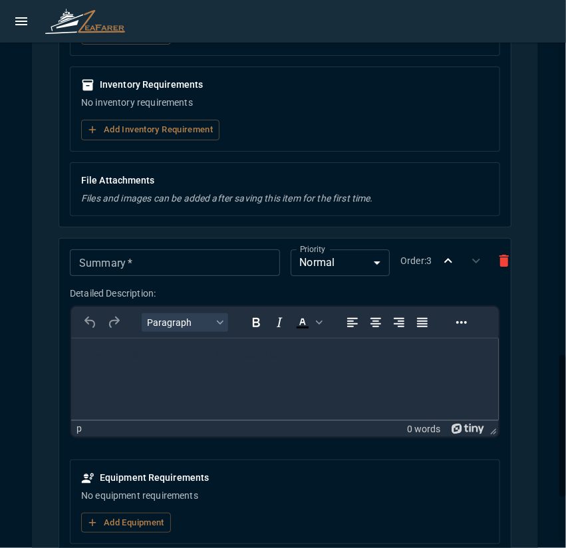
scroll to position [1350, 0]
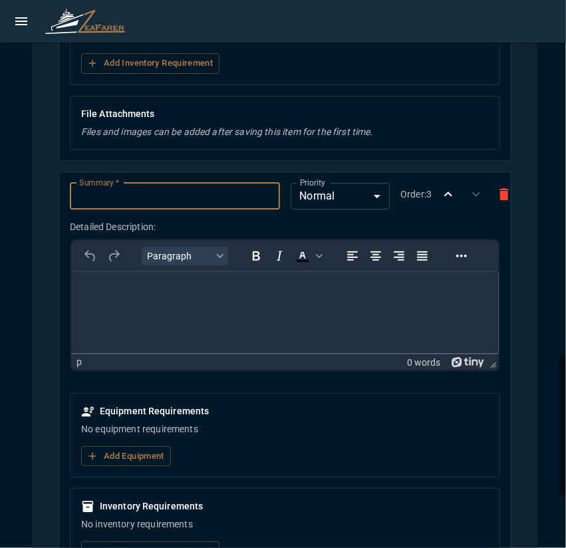
click at [110, 189] on input "Summary   *" at bounding box center [174, 196] width 209 height 27
paste input "*********"
type input "*********"
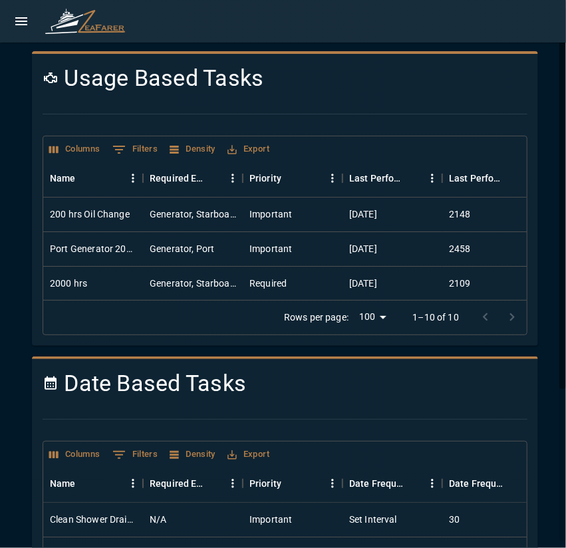
scroll to position [174, 0]
click at [20, 17] on icon "open drawer" at bounding box center [21, 21] width 12 height 8
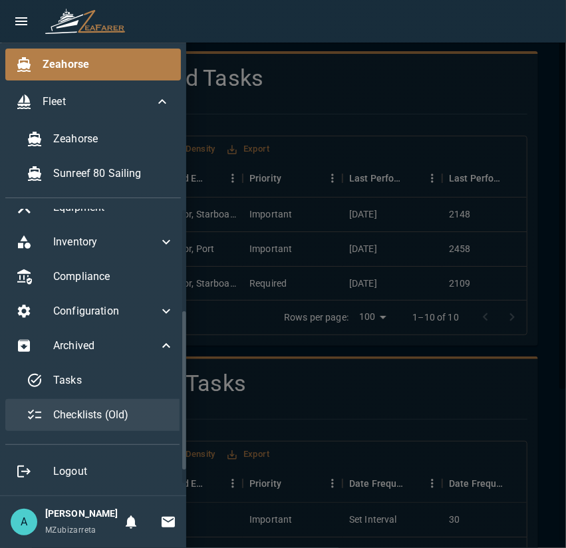
click at [112, 407] on span "Checklists (Old)" at bounding box center [113, 415] width 121 height 16
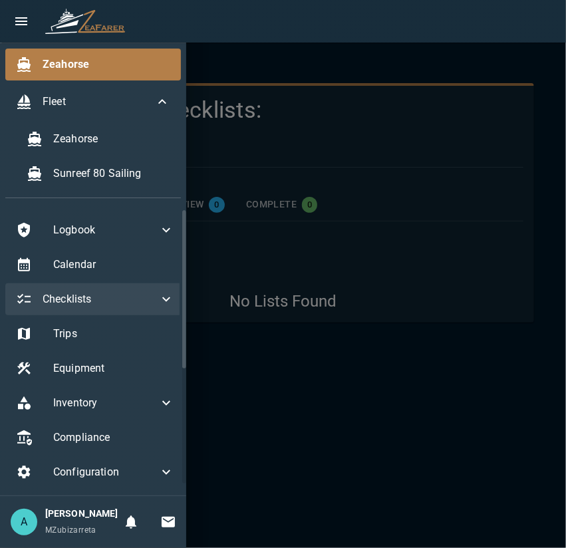
click at [114, 302] on span "Checklists" at bounding box center [101, 299] width 116 height 16
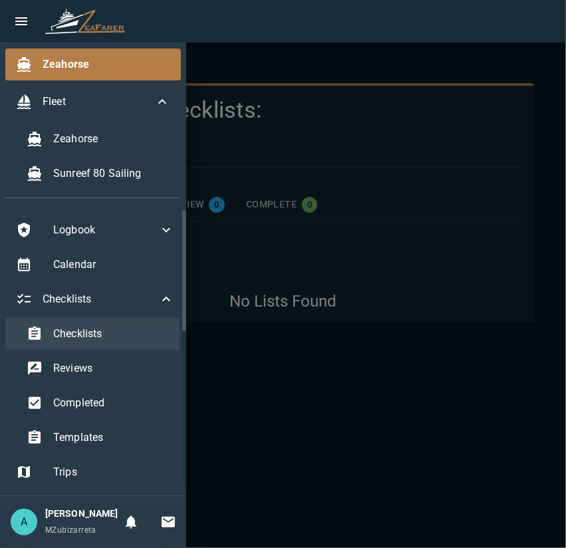
click at [114, 326] on span "Checklists" at bounding box center [113, 334] width 121 height 16
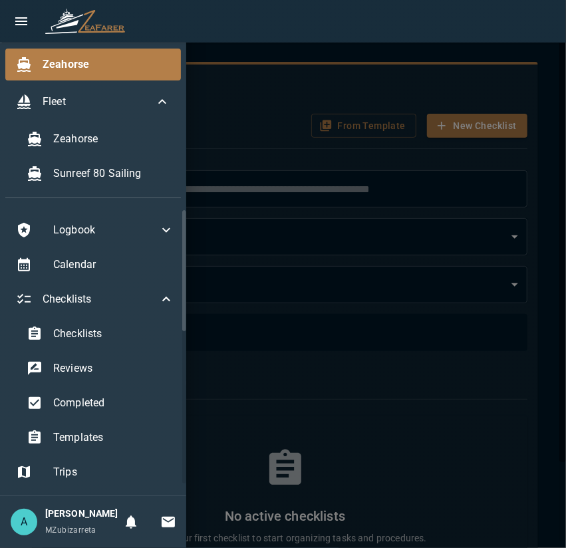
click at [245, 336] on div at bounding box center [283, 274] width 566 height 548
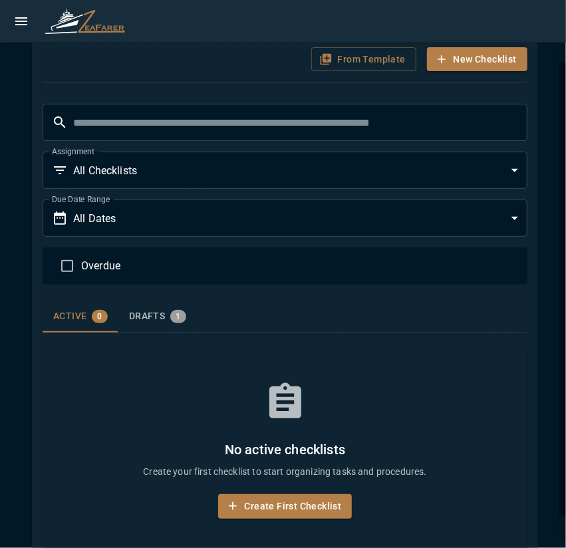
scroll to position [94, 0]
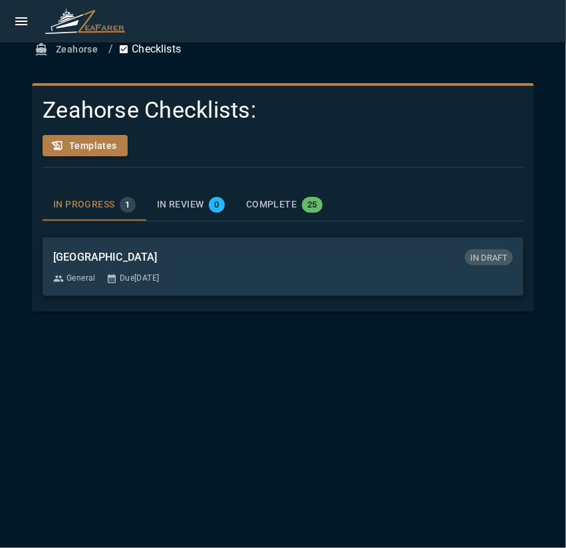
click at [80, 54] on button "Zeahorse" at bounding box center [67, 49] width 71 height 25
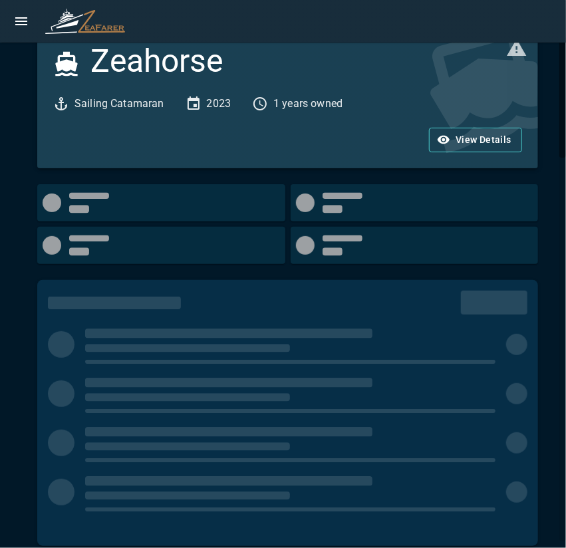
scroll to position [133, 0]
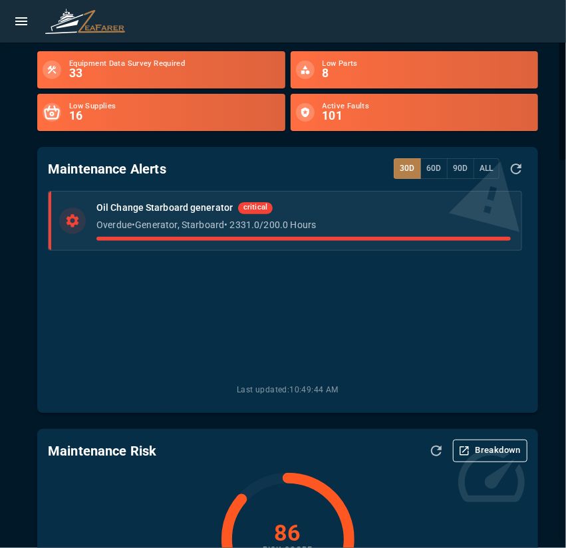
click at [20, 20] on icon "open drawer" at bounding box center [21, 21] width 16 height 16
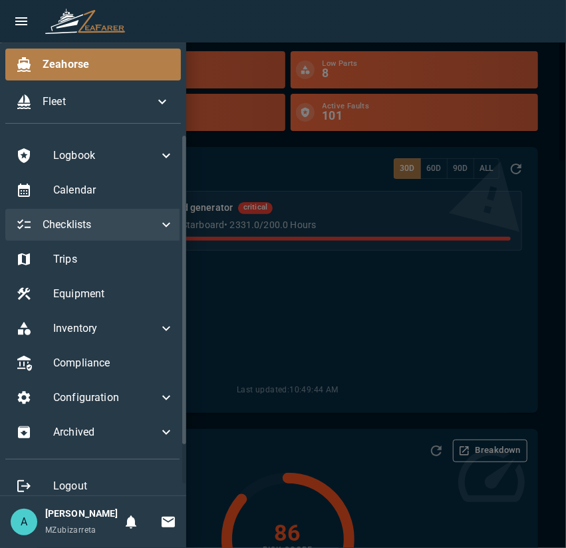
click at [136, 227] on span "Checklists" at bounding box center [101, 225] width 116 height 16
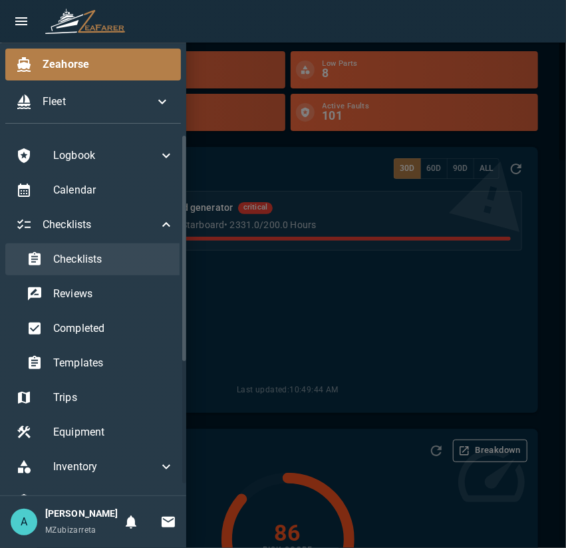
click at [136, 264] on span "Checklists" at bounding box center [113, 259] width 121 height 16
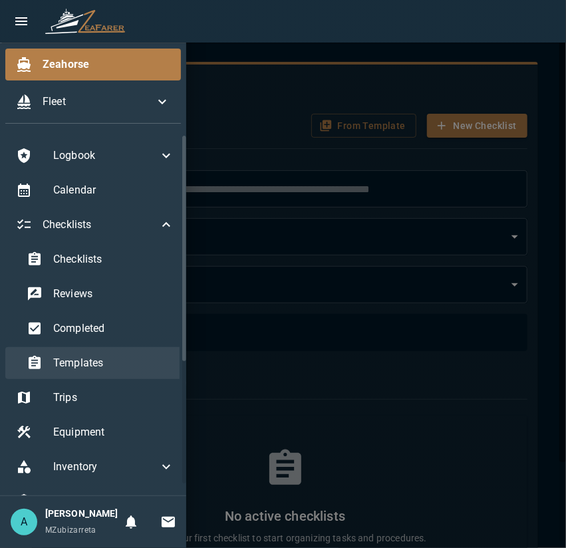
click at [96, 348] on div "Templates" at bounding box center [100, 363] width 169 height 32
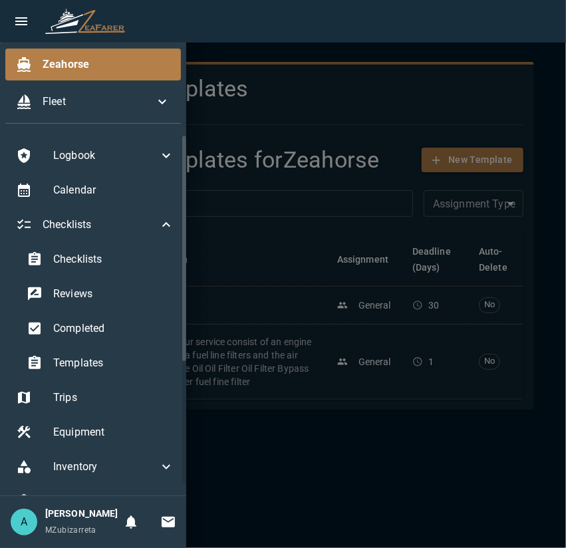
click at [286, 409] on div at bounding box center [283, 274] width 566 height 548
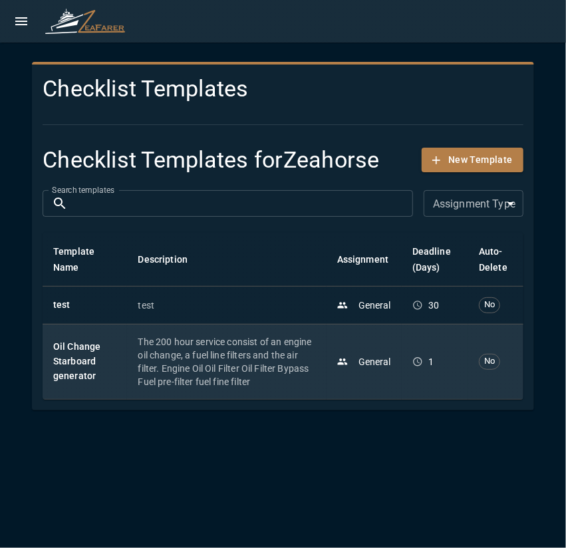
click at [234, 367] on p "The 200 hour service consist of an engine oil change, a fuel line filters and t…" at bounding box center [226, 361] width 177 height 53
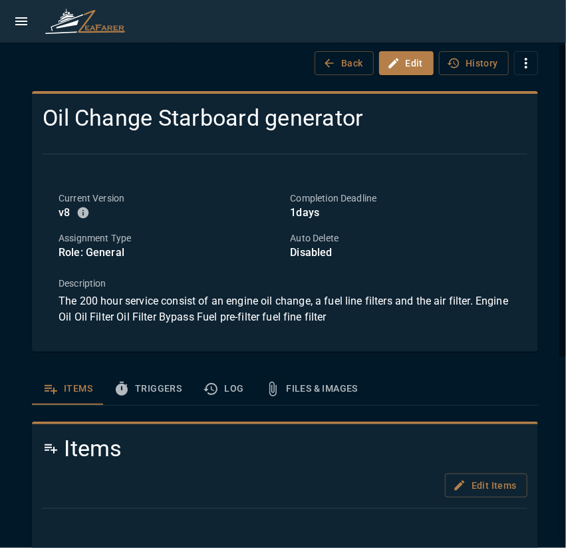
scroll to position [66, 0]
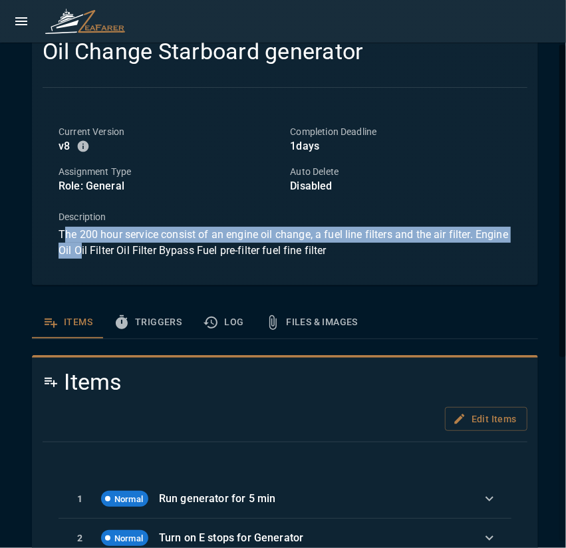
drag, startPoint x: 64, startPoint y: 230, endPoint x: 107, endPoint y: 241, distance: 44.6
click at [117, 247] on p "The 200 hour service consist of an engine oil change, a fuel line filters and t…" at bounding box center [284, 243] width 453 height 32
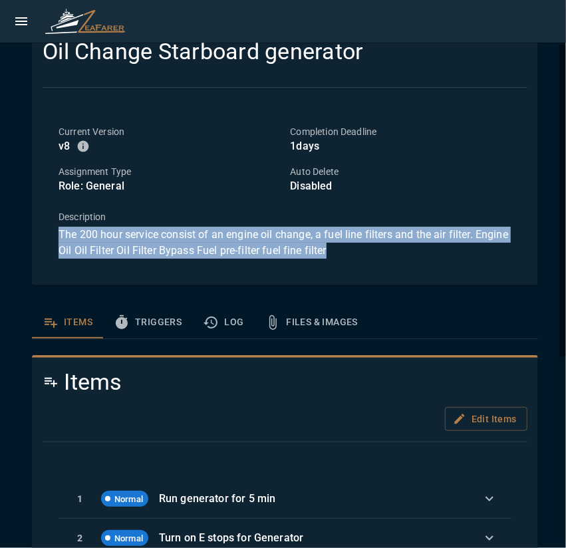
drag, startPoint x: 60, startPoint y: 233, endPoint x: 405, endPoint y: 247, distance: 345.2
click at [403, 247] on p "The 200 hour service consist of an engine oil change, a fuel line filters and t…" at bounding box center [284, 243] width 453 height 32
copy p "The 200 hour service consist of an engine oil change, a fuel line filters and t…"
click at [399, 270] on div "Current Version v 8 Completion Deadline 1 days Assignment Type Role: General Au…" at bounding box center [285, 191] width 484 height 165
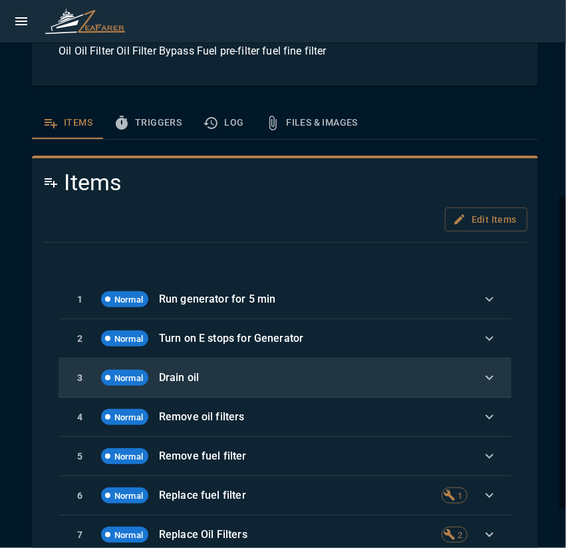
scroll to position [332, 0]
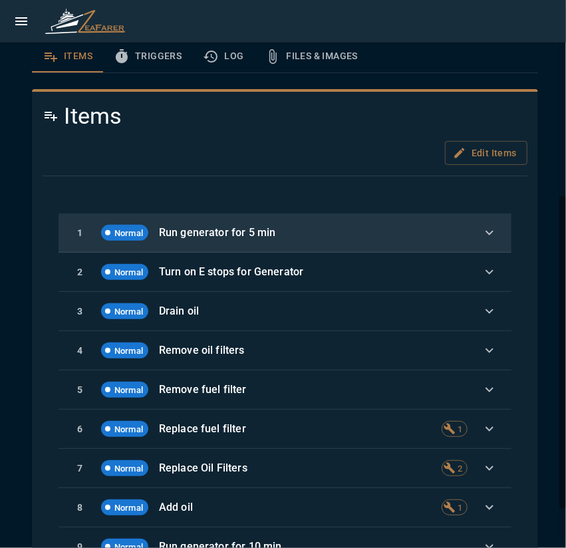
click at [468, 239] on div "1 Normal Run generator for 5 min" at bounding box center [284, 232] width 453 height 39
click at [482, 233] on icon "button" at bounding box center [489, 233] width 16 height 16
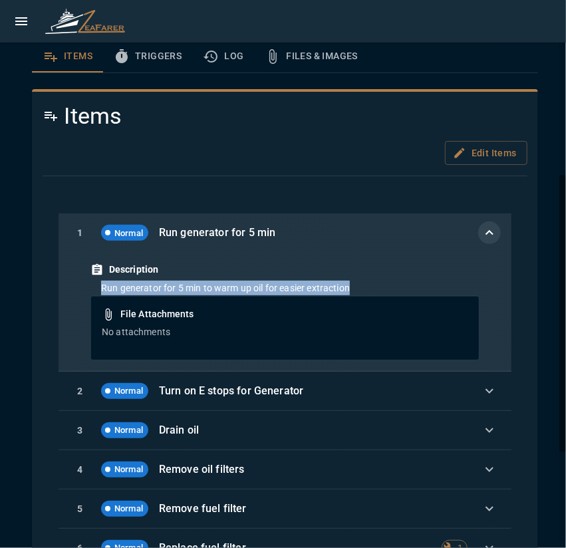
drag, startPoint x: 99, startPoint y: 288, endPoint x: 389, endPoint y: 291, distance: 289.8
click at [389, 291] on div "Run generator for 5 min to warm up oil for easier extraction" at bounding box center [284, 287] width 389 height 15
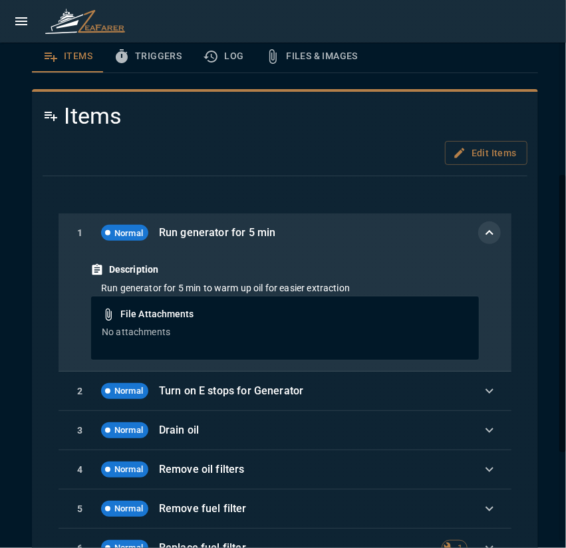
click at [373, 257] on div "Description Run generator for 5 min to warm up oil for easier extraction File A…" at bounding box center [284, 311] width 453 height 119
drag, startPoint x: 161, startPoint y: 234, endPoint x: 295, endPoint y: 238, distance: 134.3
click at [295, 238] on p "Run generator for 5 min" at bounding box center [310, 233] width 303 height 16
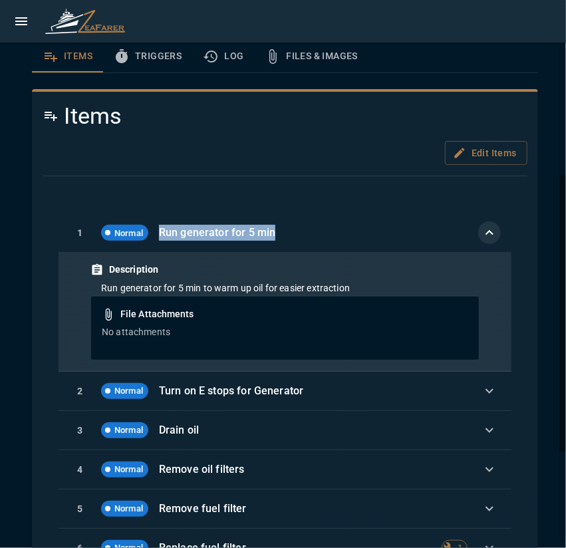
copy p "Run generator for 5 min"
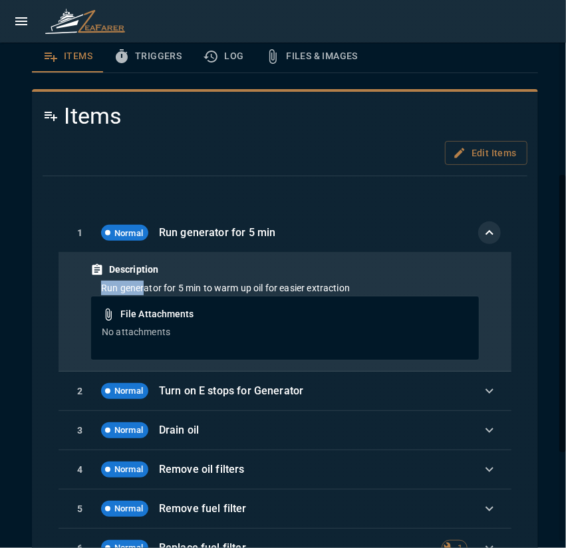
drag, startPoint x: 98, startPoint y: 289, endPoint x: 144, endPoint y: 288, distance: 45.9
click at [144, 288] on div "Run generator for 5 min to warm up oil for easier extraction" at bounding box center [284, 287] width 389 height 15
drag, startPoint x: 191, startPoint y: 318, endPoint x: 166, endPoint y: 316, distance: 25.4
click at [190, 318] on h6 "File Attachments" at bounding box center [285, 314] width 366 height 15
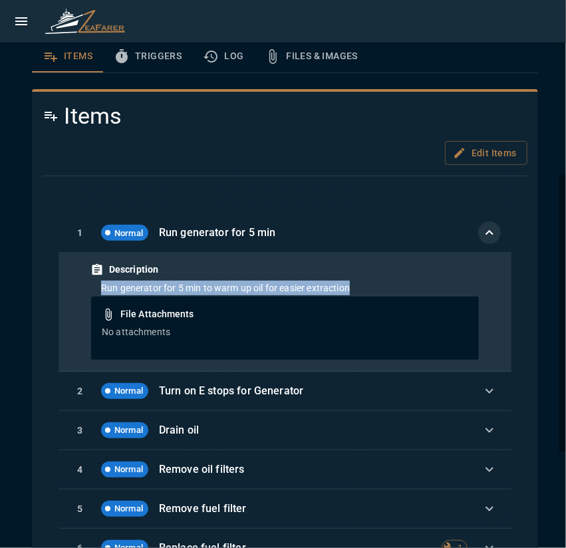
drag, startPoint x: 97, startPoint y: 288, endPoint x: 383, endPoint y: 292, distance: 285.8
click at [383, 292] on div "Run generator for 5 min to warm up oil for easier extraction" at bounding box center [284, 287] width 389 height 15
copy p "Run generator for 5 min to warm up oil for easier extraction"
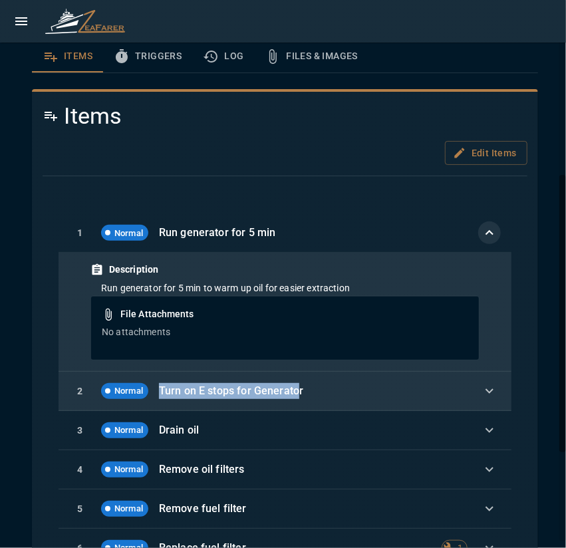
drag, startPoint x: 155, startPoint y: 389, endPoint x: 301, endPoint y: 391, distance: 145.6
click at [299, 391] on div "2 Normal Turn on E stops for Generator" at bounding box center [284, 390] width 453 height 39
click at [311, 392] on p "Turn on E stops for Generator" at bounding box center [310, 391] width 303 height 16
drag, startPoint x: 229, startPoint y: 390, endPoint x: 161, endPoint y: 390, distance: 68.4
click at [161, 390] on p "Turn on E stops for Generator" at bounding box center [310, 391] width 303 height 16
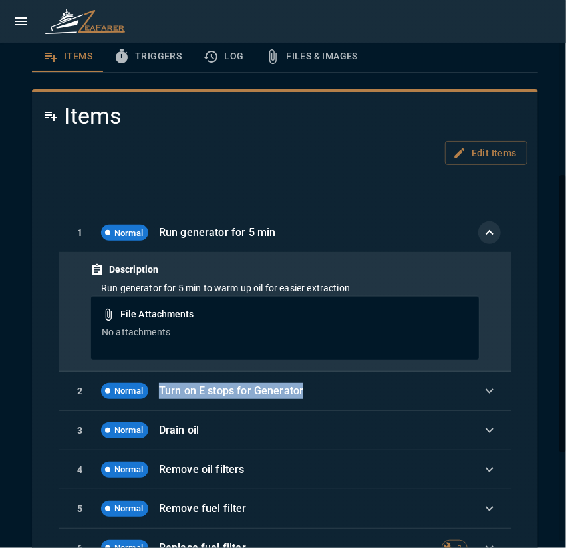
copy p "Turn on E stops for Generator"
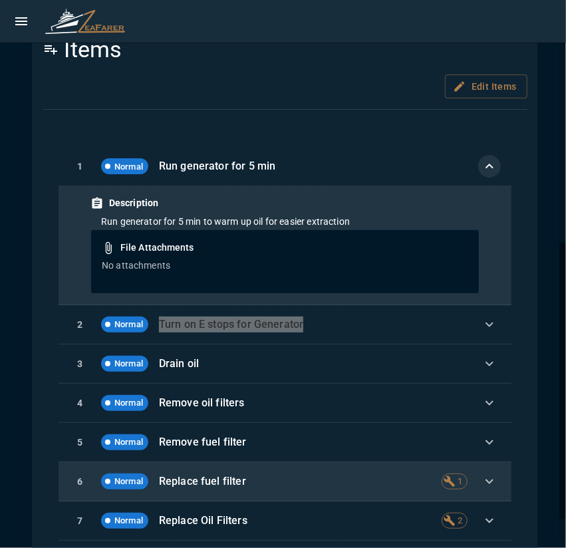
scroll to position [465, 0]
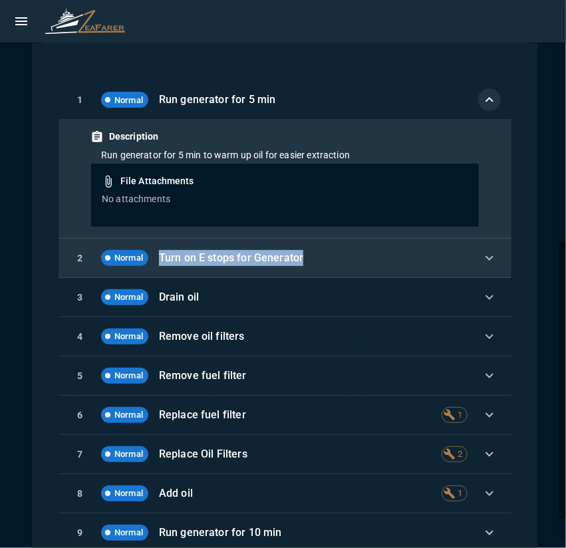
click at [455, 248] on div "2 Normal Turn on E stops for Generator" at bounding box center [284, 258] width 453 height 39
click at [490, 254] on div "2 Normal Turn on E stops for Generator" at bounding box center [284, 258] width 453 height 39
click at [485, 255] on icon "button" at bounding box center [489, 258] width 16 height 16
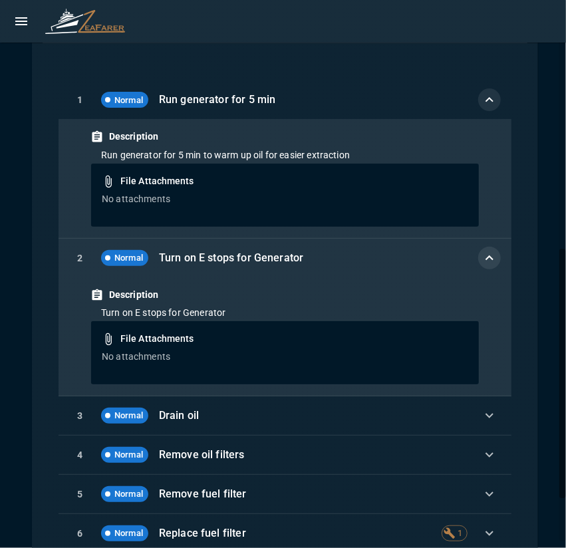
scroll to position [626, 0]
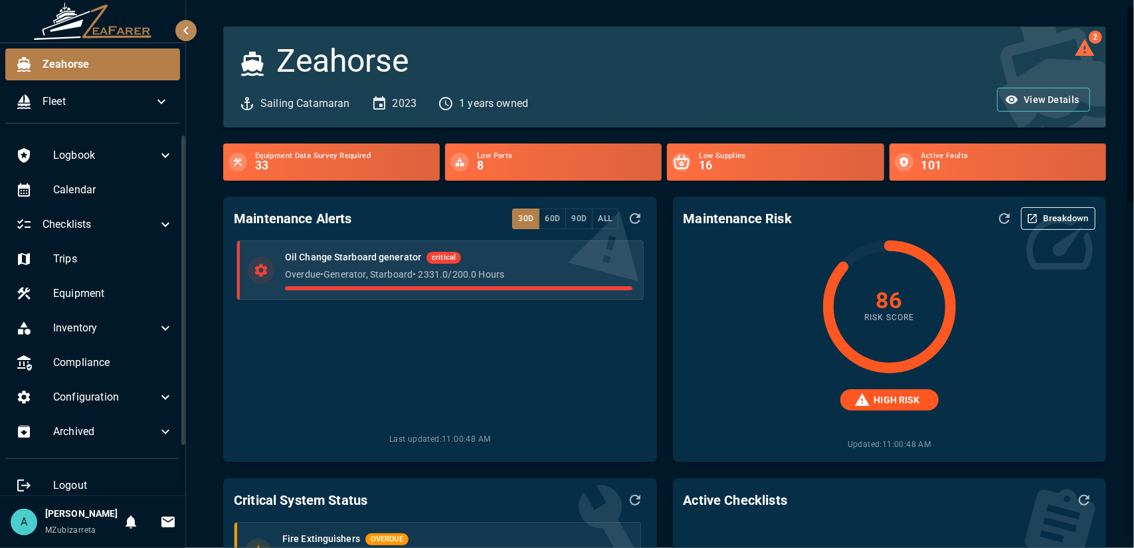
click at [294, 276] on p "Overdue • Generator, Starboard • 2331.0 / 200.0 Hours" at bounding box center [458, 274] width 347 height 13
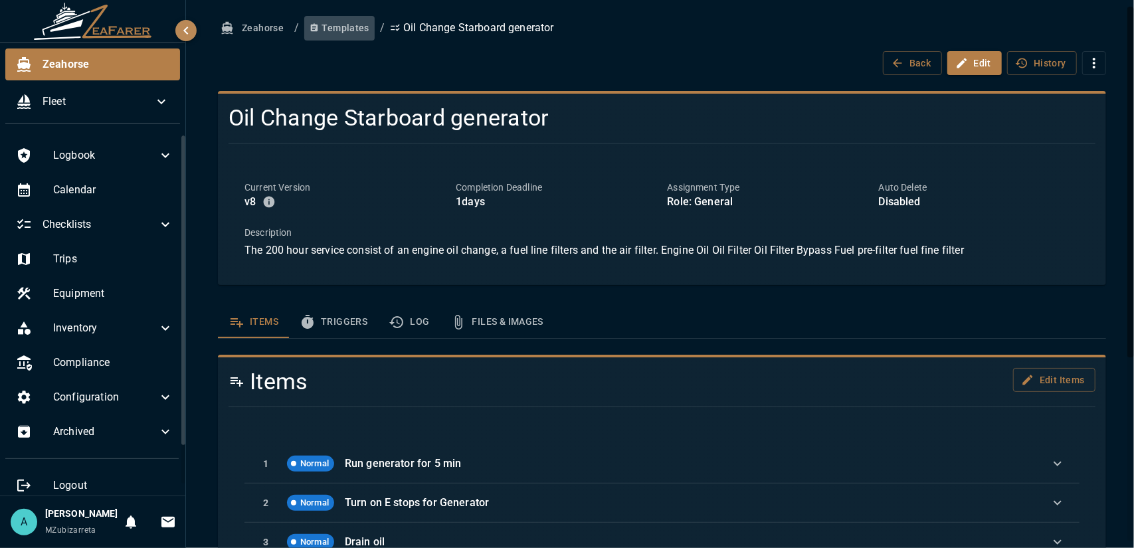
click at [335, 31] on button "Templates" at bounding box center [339, 28] width 70 height 25
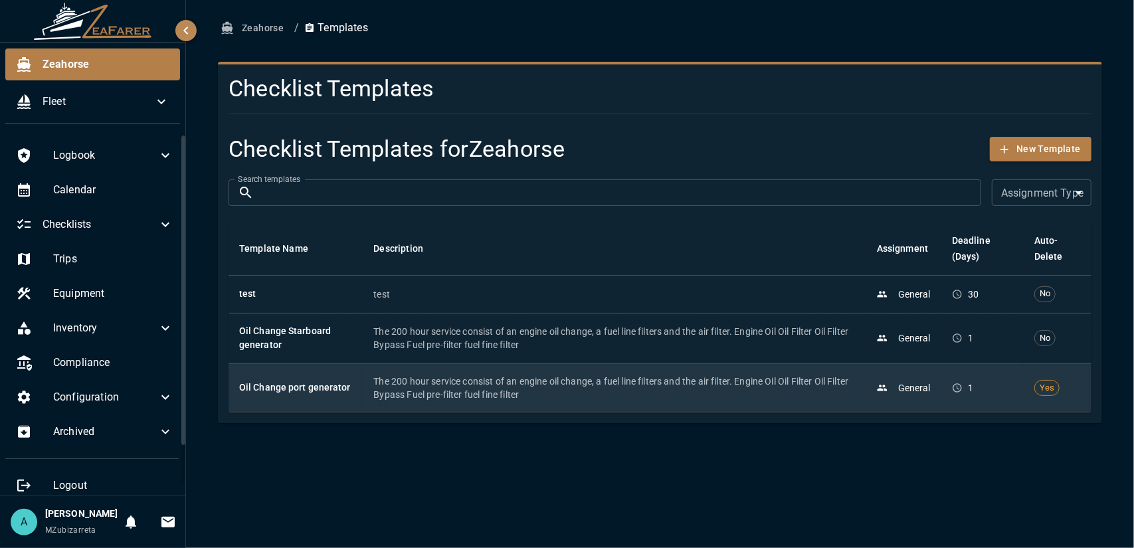
click at [351, 390] on td "Oil Change port generator" at bounding box center [296, 388] width 134 height 49
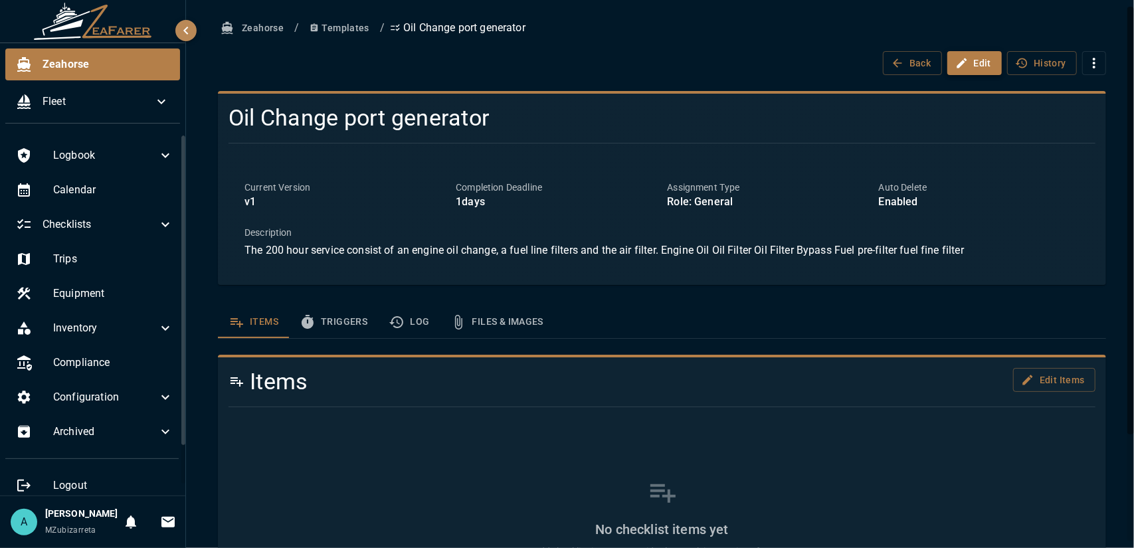
click at [975, 61] on button "Edit" at bounding box center [975, 63] width 55 height 25
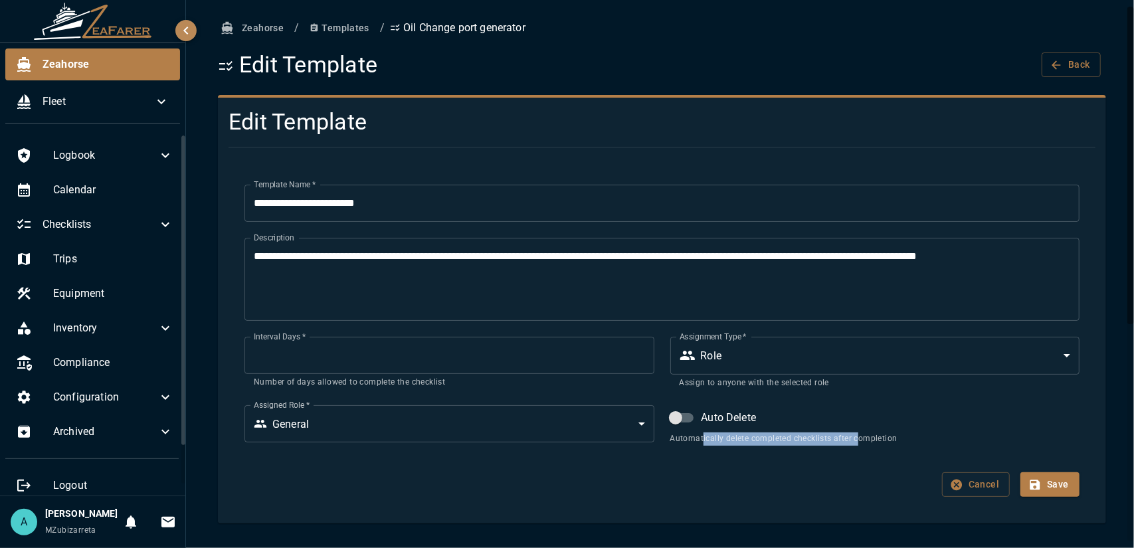
drag, startPoint x: 700, startPoint y: 445, endPoint x: 855, endPoint y: 442, distance: 154.9
click at [855, 442] on p "Automatically delete completed checklists after completion" at bounding box center [875, 439] width 409 height 13
click at [1050, 486] on button "Save" at bounding box center [1050, 484] width 59 height 25
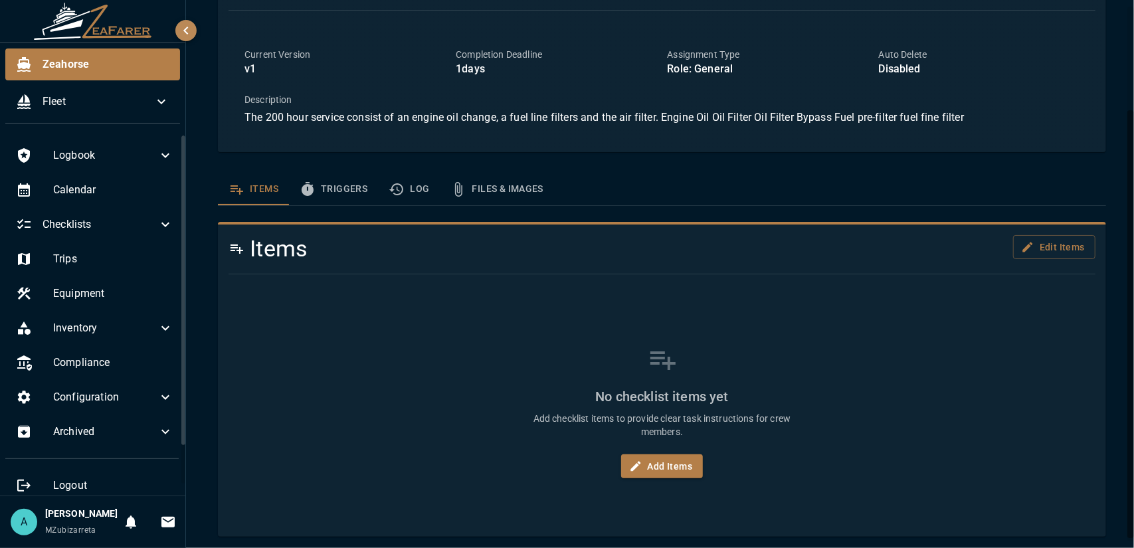
scroll to position [137, 0]
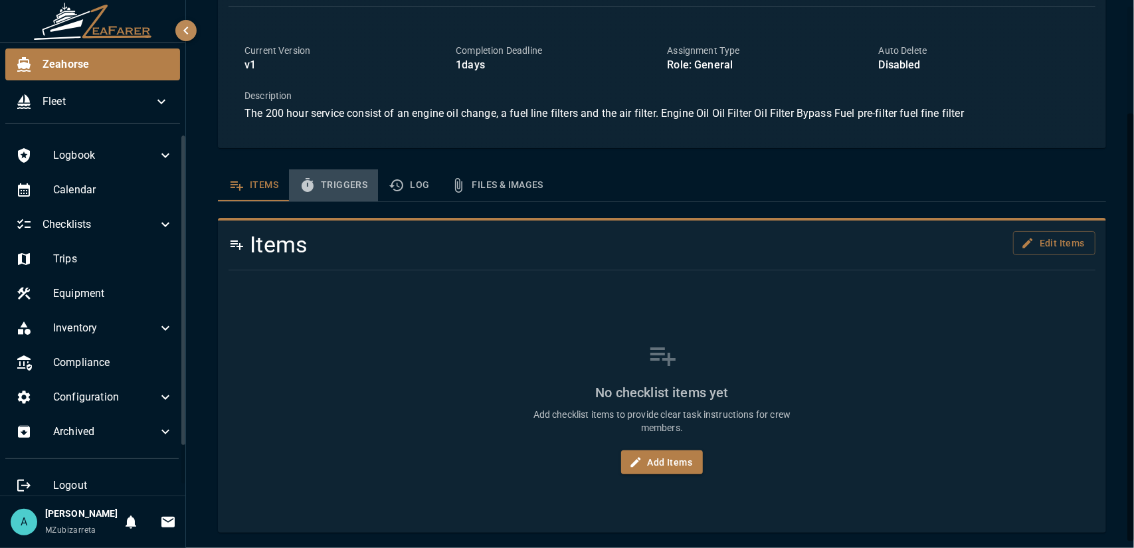
click at [364, 185] on button "Triggers" at bounding box center [333, 185] width 89 height 32
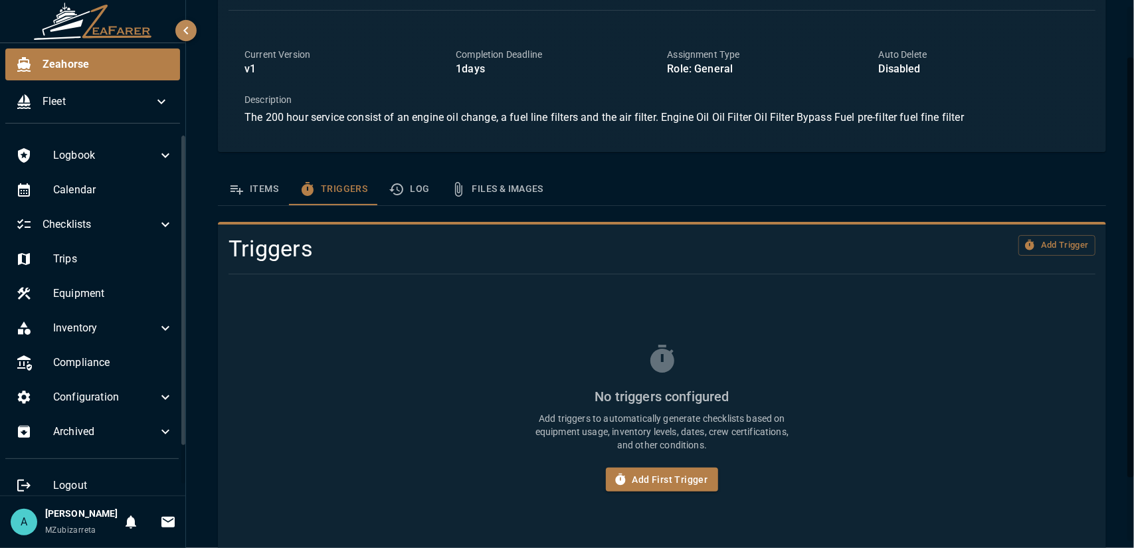
scroll to position [150, 0]
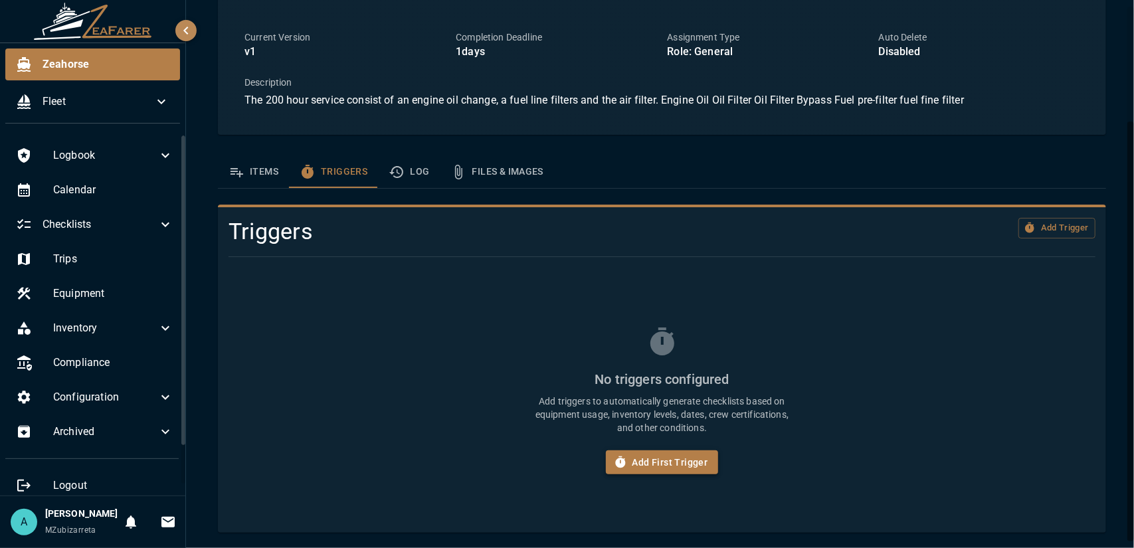
click at [642, 465] on button "Add First Trigger" at bounding box center [662, 463] width 113 height 25
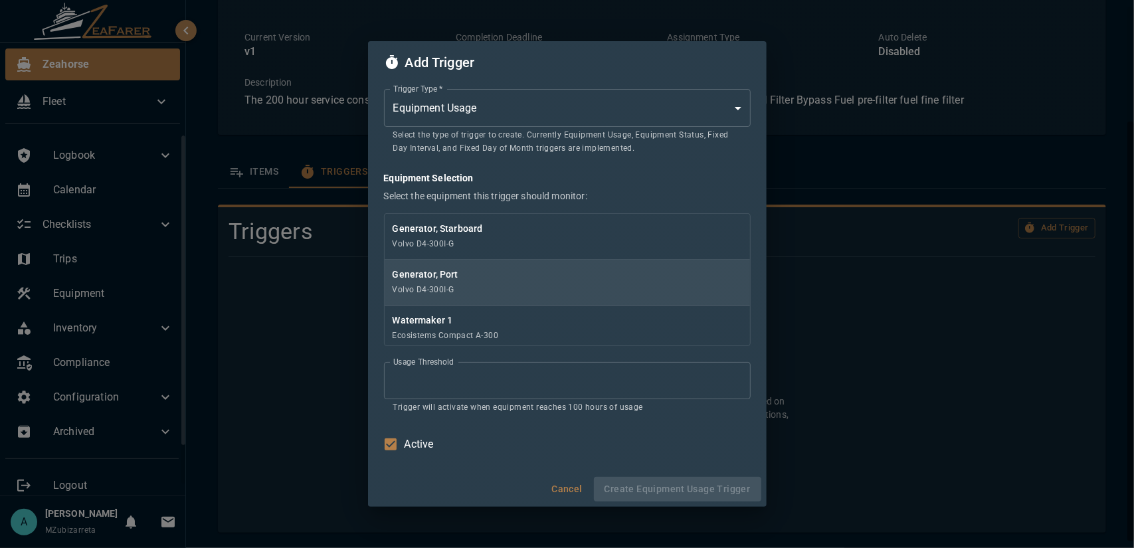
click at [509, 292] on div "Generator, Port Volvo D4-300I-G" at bounding box center [567, 283] width 365 height 46
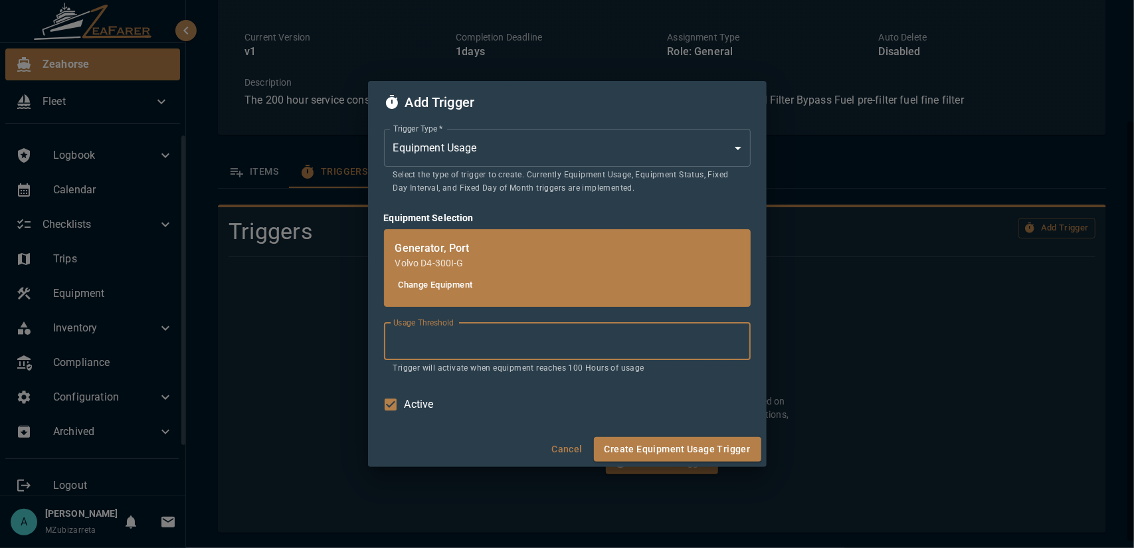
drag, startPoint x: 452, startPoint y: 349, endPoint x: 381, endPoint y: 345, distance: 71.2
click at [381, 345] on div "Trigger Type   * Equipment Usage * Trigger Type   * Select the type of trigger …" at bounding box center [567, 278] width 399 height 308
click at [528, 157] on body "Zeahorse Fleet Logbook Calendar Checklists Trips Equipment Inventory Compliance…" at bounding box center [567, 274] width 1134 height 548
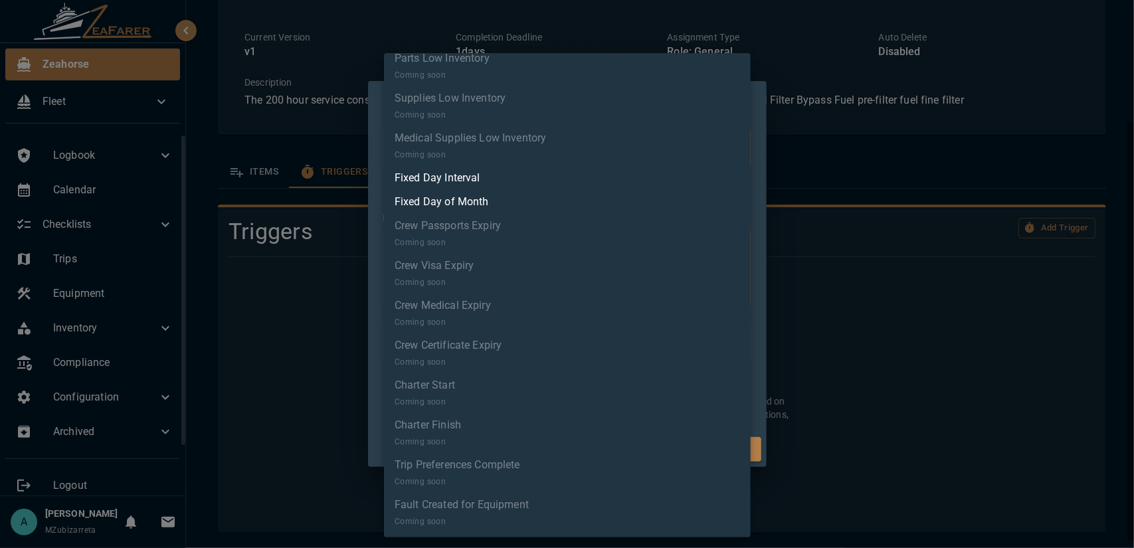
scroll to position [0, 0]
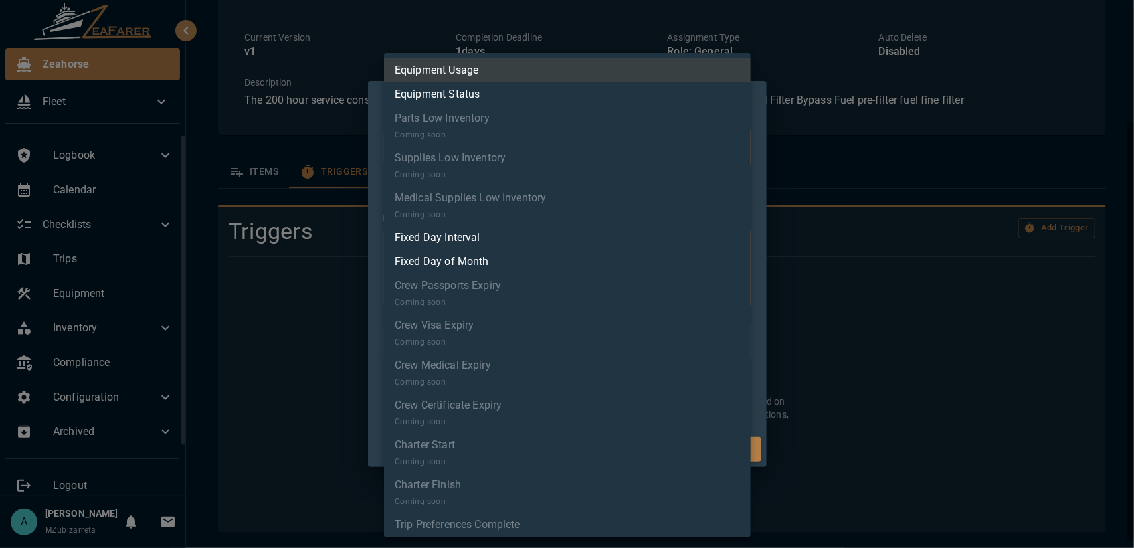
click at [505, 68] on li "Equipment Usage" at bounding box center [567, 70] width 367 height 24
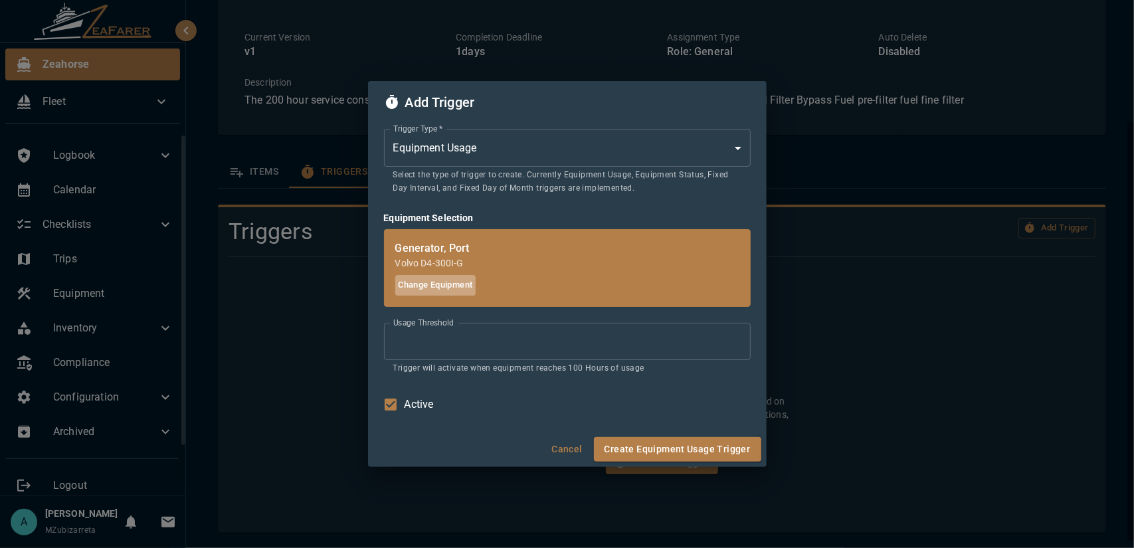
drag, startPoint x: 406, startPoint y: 282, endPoint x: 475, endPoint y: 285, distance: 69.2
click at [475, 285] on button "Change Equipment" at bounding box center [435, 285] width 81 height 21
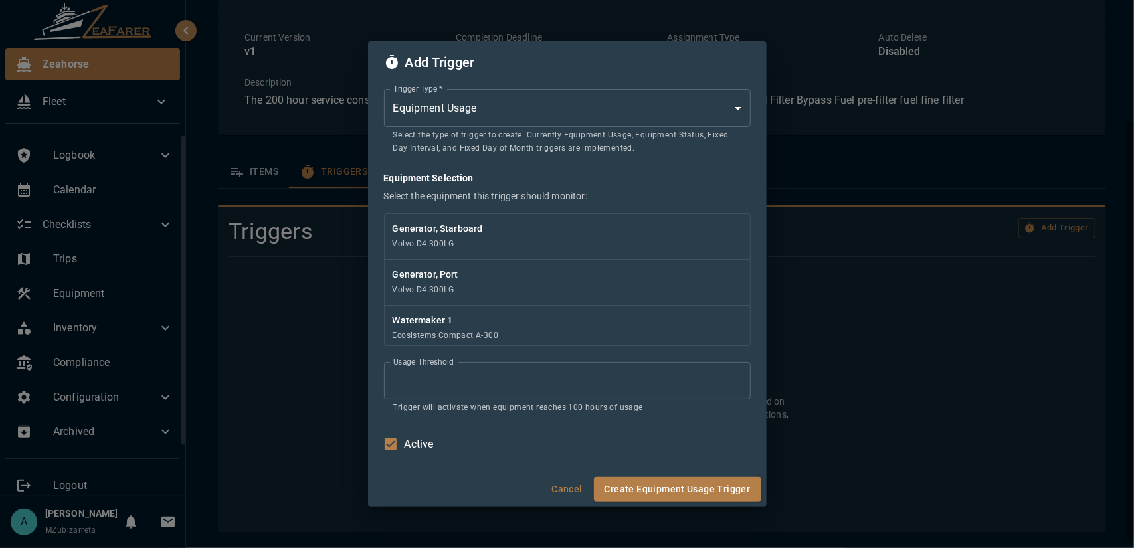
click at [674, 100] on body "Zeahorse Fleet Logbook Calendar Checklists Trips Equipment Inventory Compliance…" at bounding box center [567, 274] width 1134 height 548
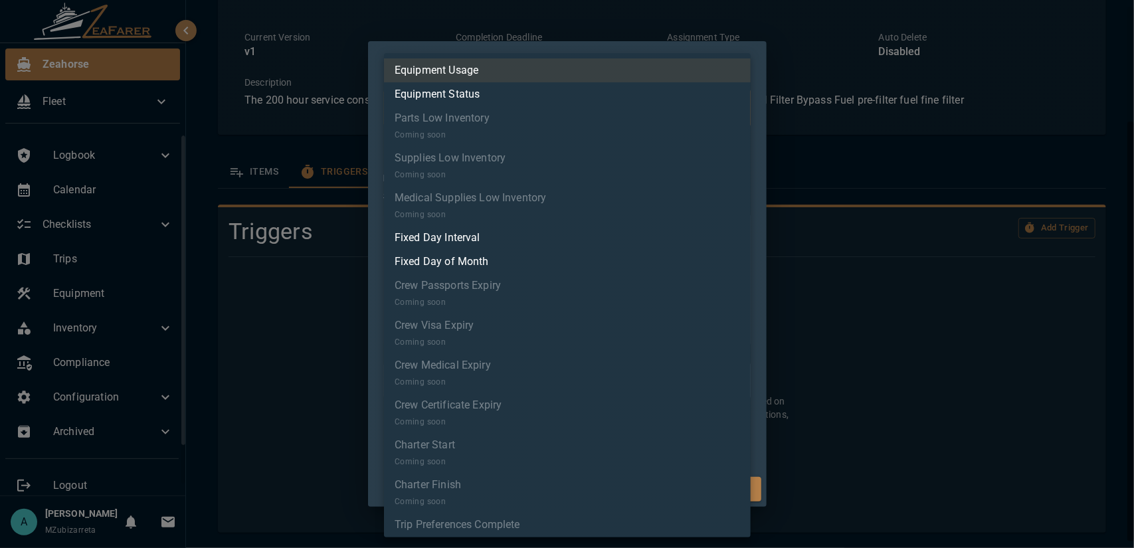
click at [540, 62] on li "Equipment Usage" at bounding box center [567, 70] width 367 height 24
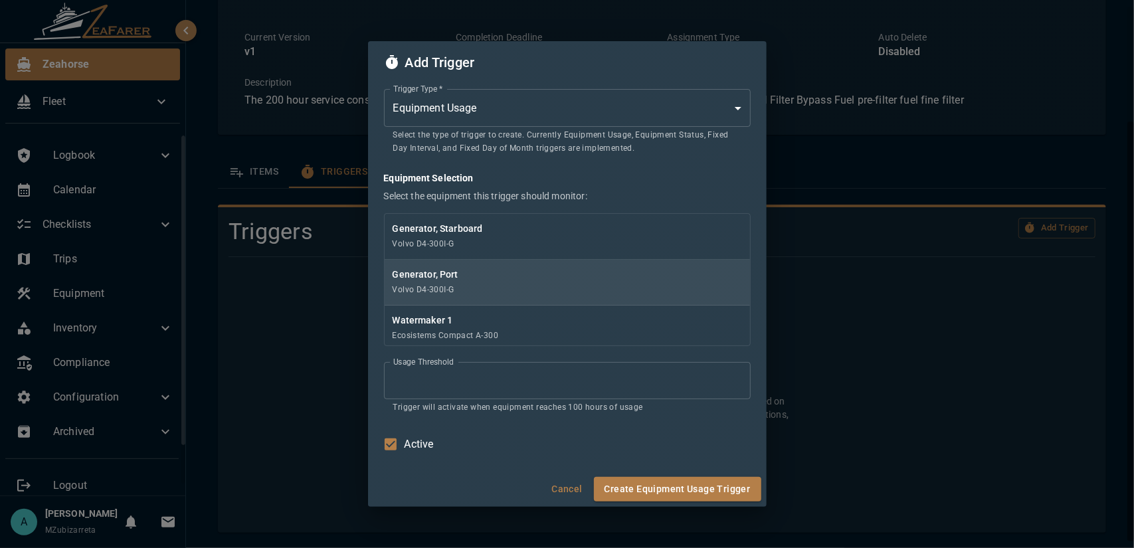
click at [484, 278] on p "Generator, Port" at bounding box center [568, 274] width 350 height 13
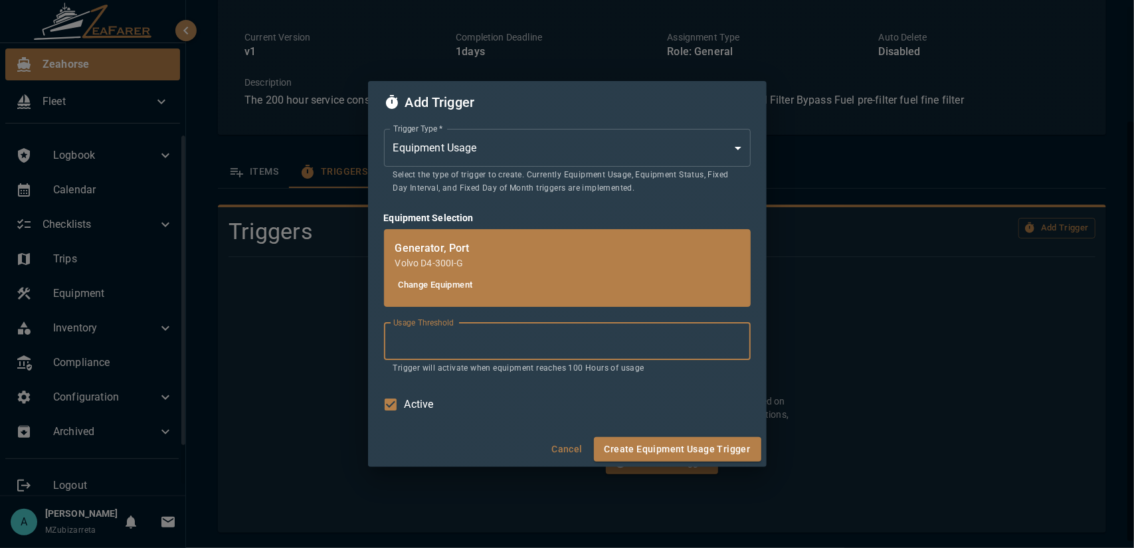
drag, startPoint x: 428, startPoint y: 354, endPoint x: 376, endPoint y: 355, distance: 51.8
click at [384, 355] on input "***" at bounding box center [567, 341] width 367 height 37
click at [395, 350] on input "*" at bounding box center [567, 341] width 367 height 37
type input "***"
drag, startPoint x: 390, startPoint y: 374, endPoint x: 556, endPoint y: 370, distance: 165.5
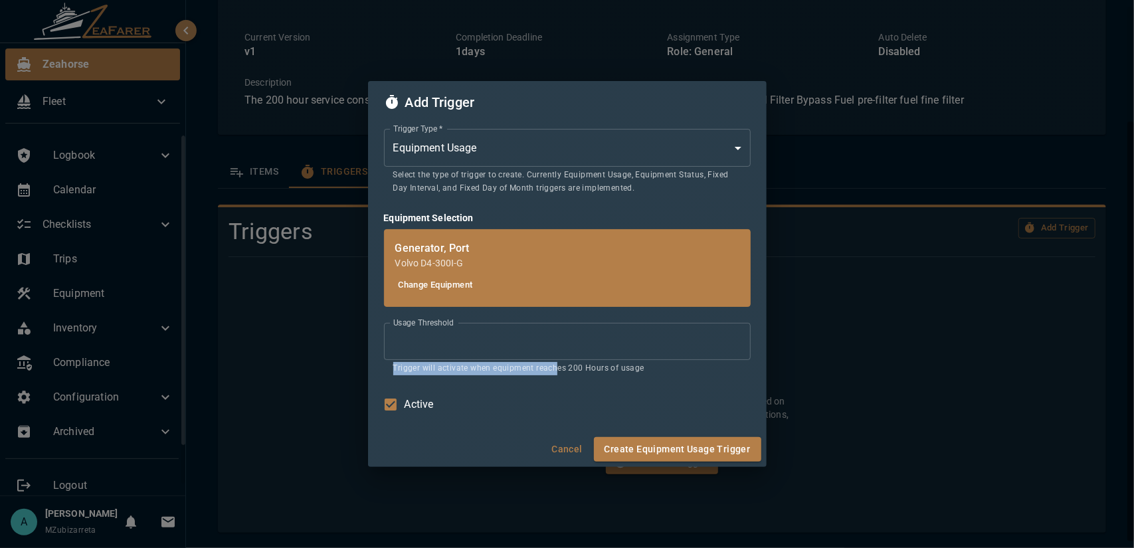
click at [556, 370] on div "Usage Threshold *** Usage Threshold Trigger will activate when equipment reache…" at bounding box center [567, 349] width 367 height 52
click at [497, 151] on body "Zeahorse Fleet Logbook Calendar Checklists Trips Equipment Inventory Compliance…" at bounding box center [567, 274] width 1134 height 548
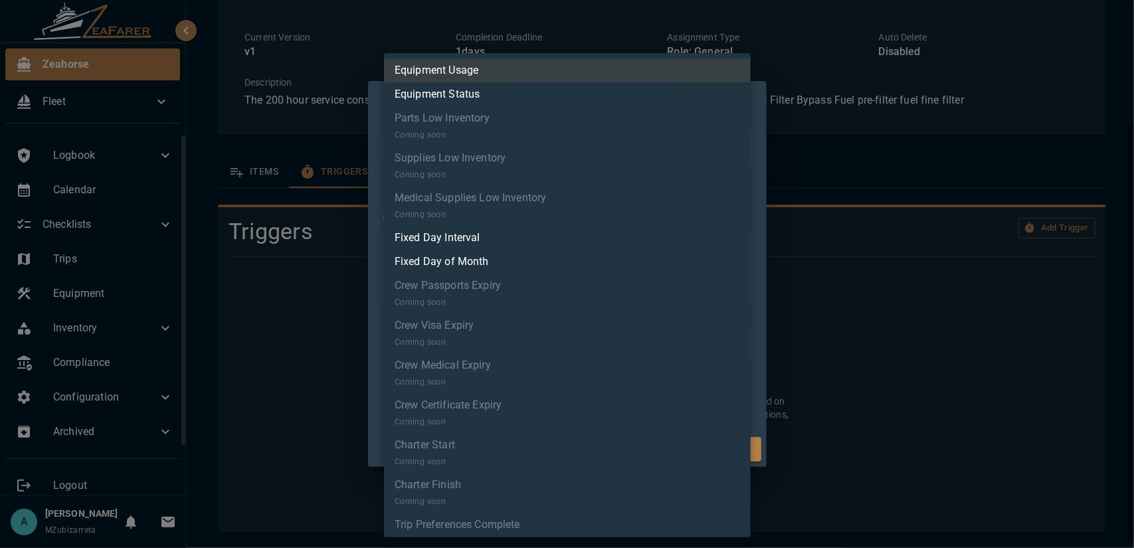
scroll to position [60, 0]
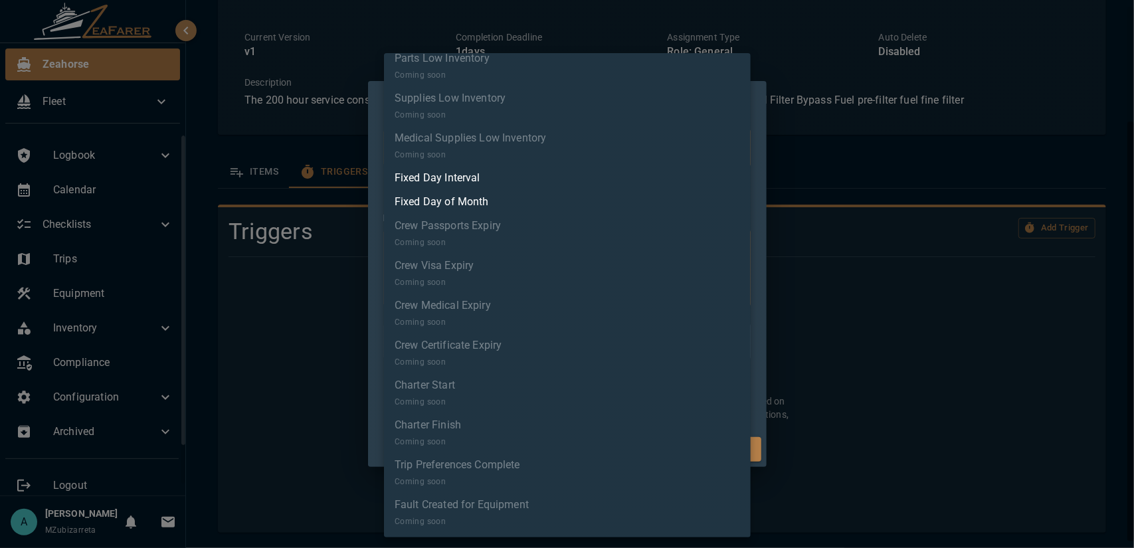
click at [760, 318] on div at bounding box center [567, 274] width 1134 height 548
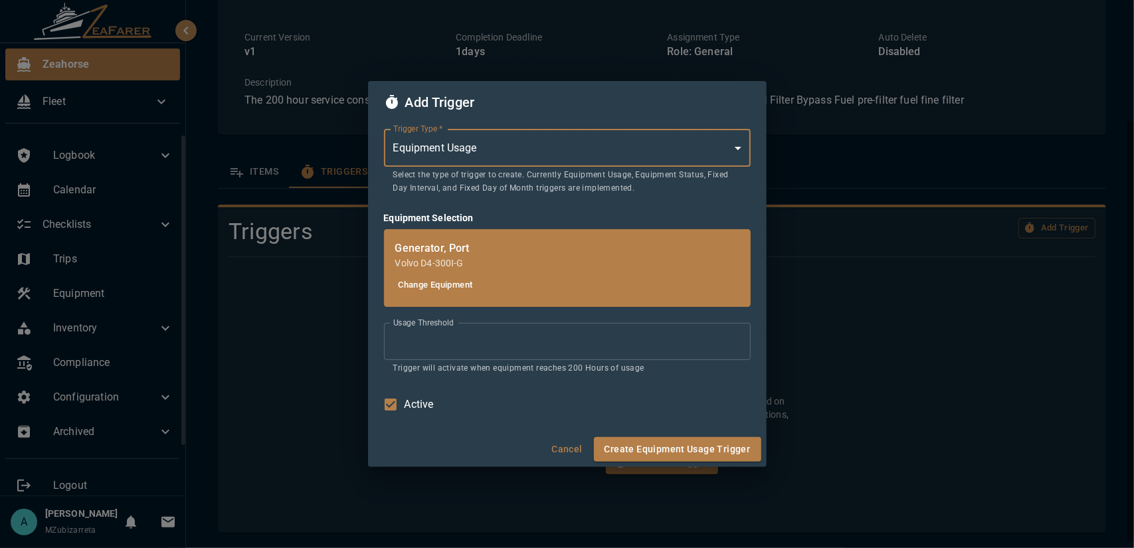
click at [665, 456] on button "Create Equipment Usage Trigger" at bounding box center [677, 449] width 167 height 25
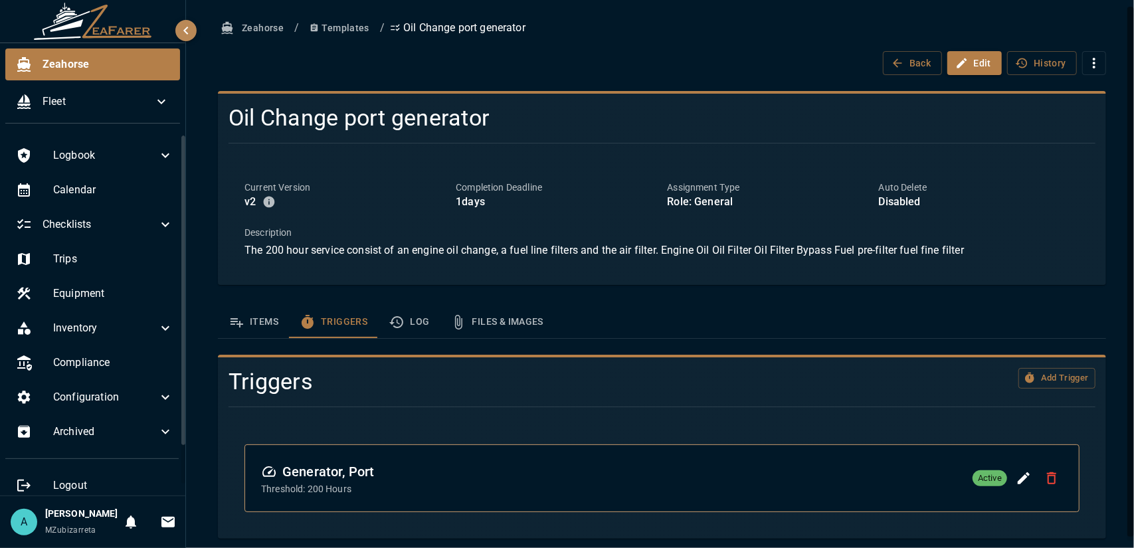
scroll to position [5, 0]
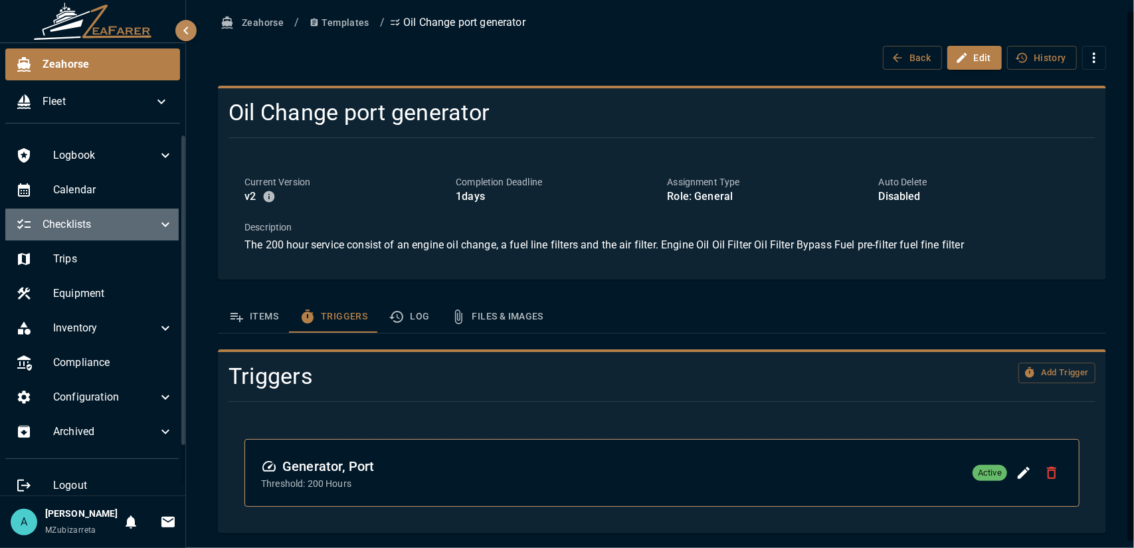
click at [116, 229] on span "Checklists" at bounding box center [100, 225] width 115 height 16
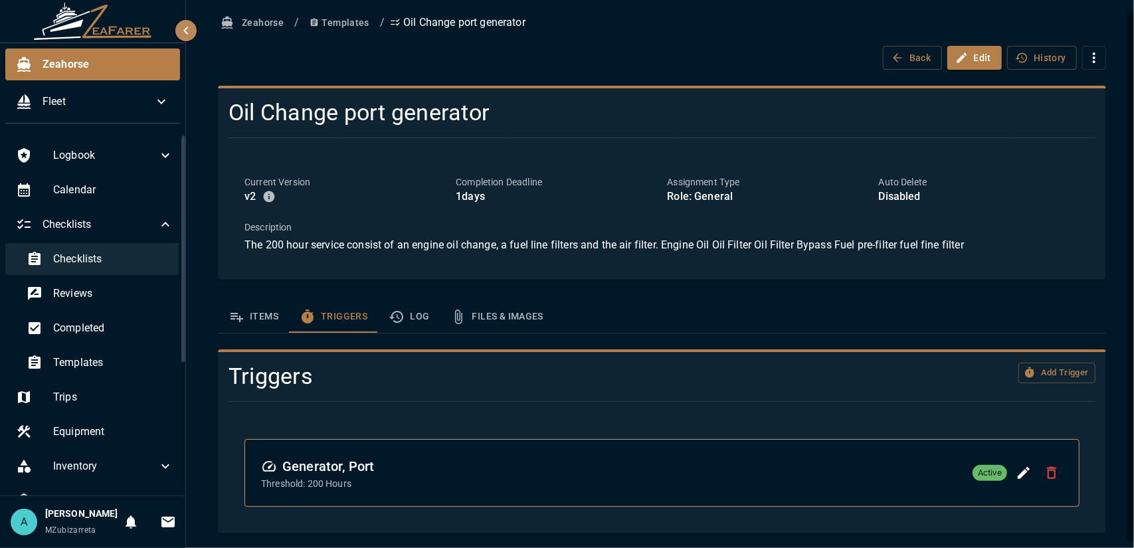
click at [112, 260] on span "Checklists" at bounding box center [113, 259] width 120 height 16
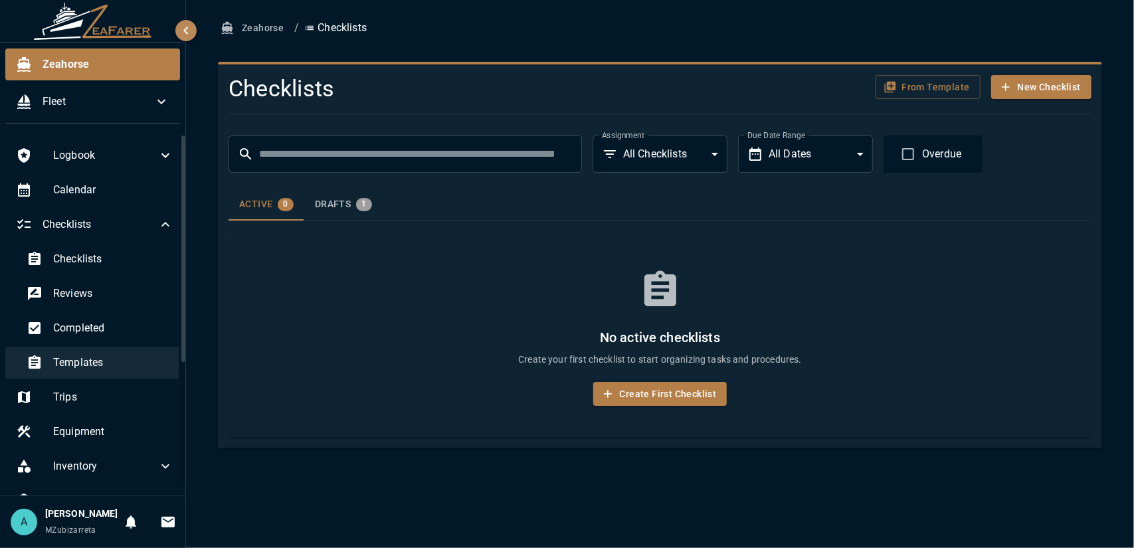
click at [122, 364] on span "Templates" at bounding box center [113, 363] width 120 height 16
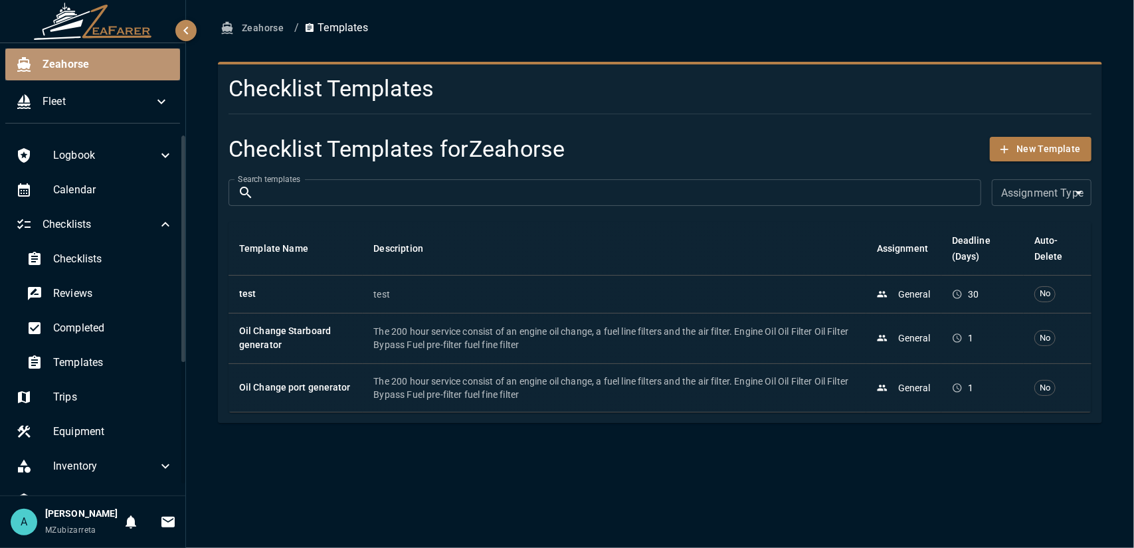
click at [74, 70] on span "Zeahorse" at bounding box center [106, 64] width 127 height 16
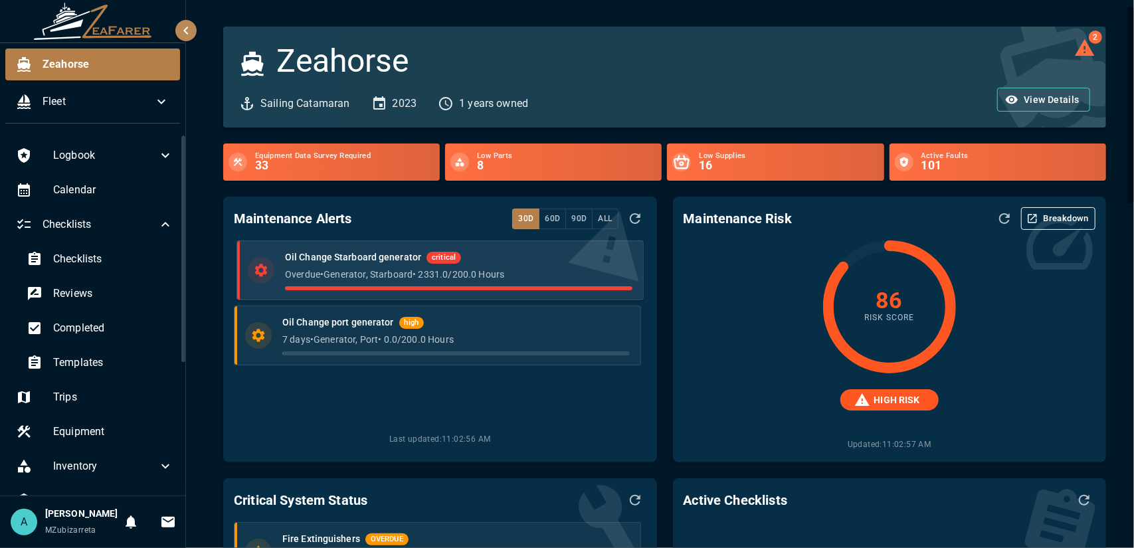
click at [434, 282] on div "Overdue • Generator, Starboard • 2331.0 / 200.0 Hours" at bounding box center [458, 279] width 347 height 23
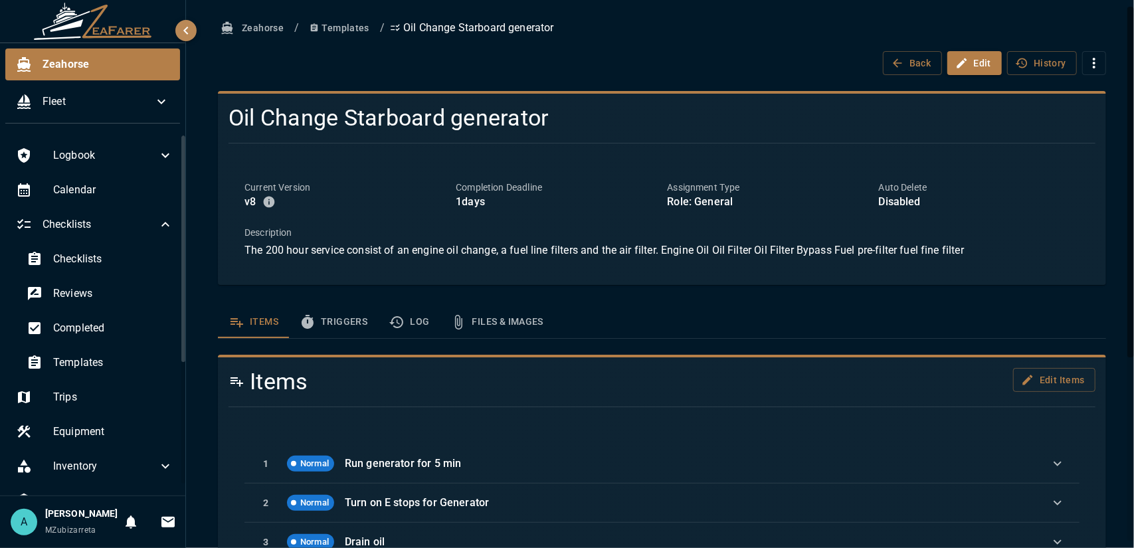
scroll to position [133, 0]
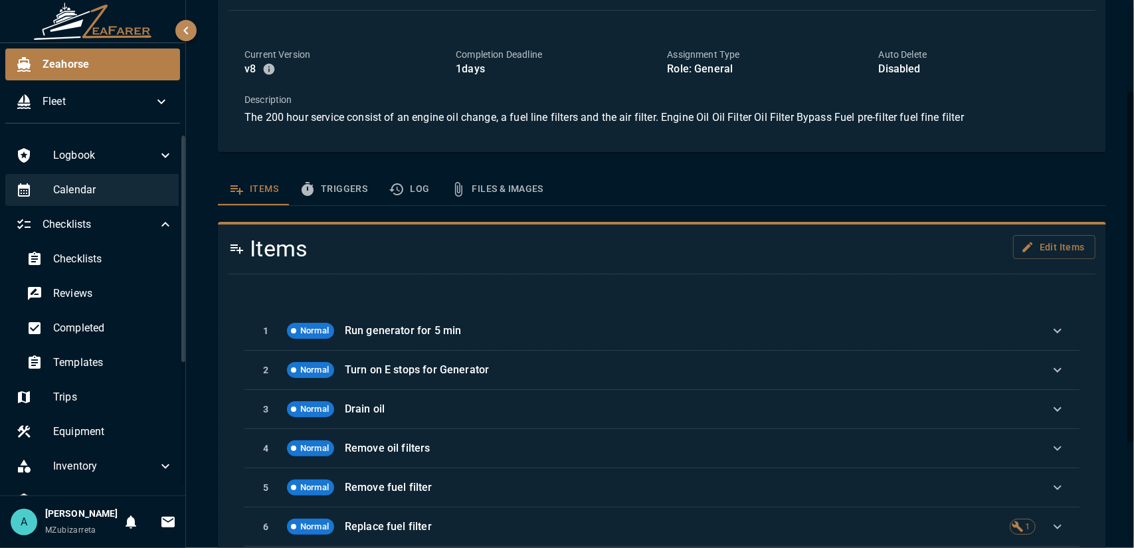
click at [83, 195] on span "Calendar" at bounding box center [113, 190] width 120 height 16
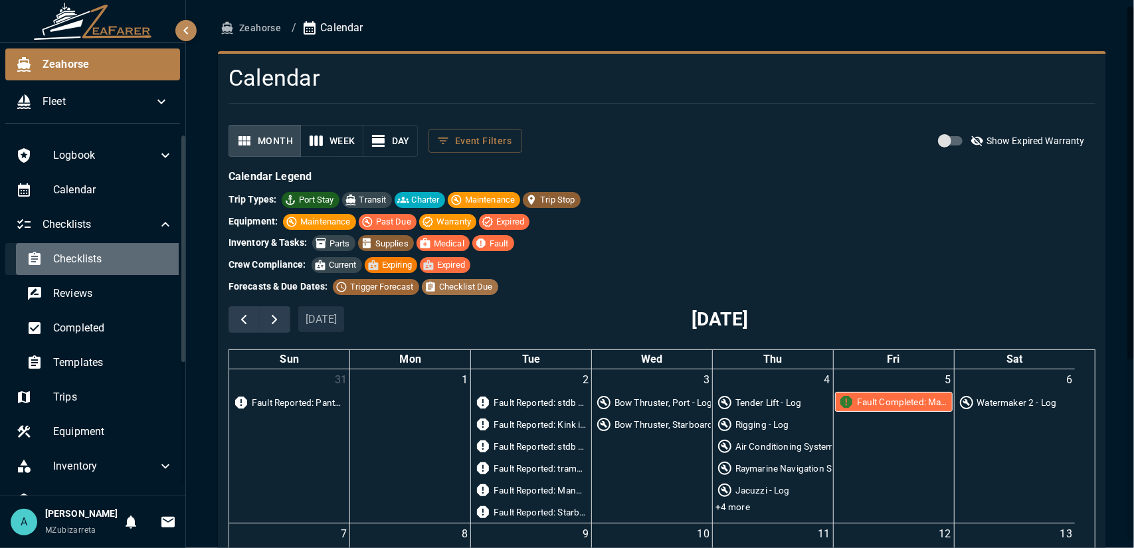
click at [102, 260] on span "Checklists" at bounding box center [113, 259] width 120 height 16
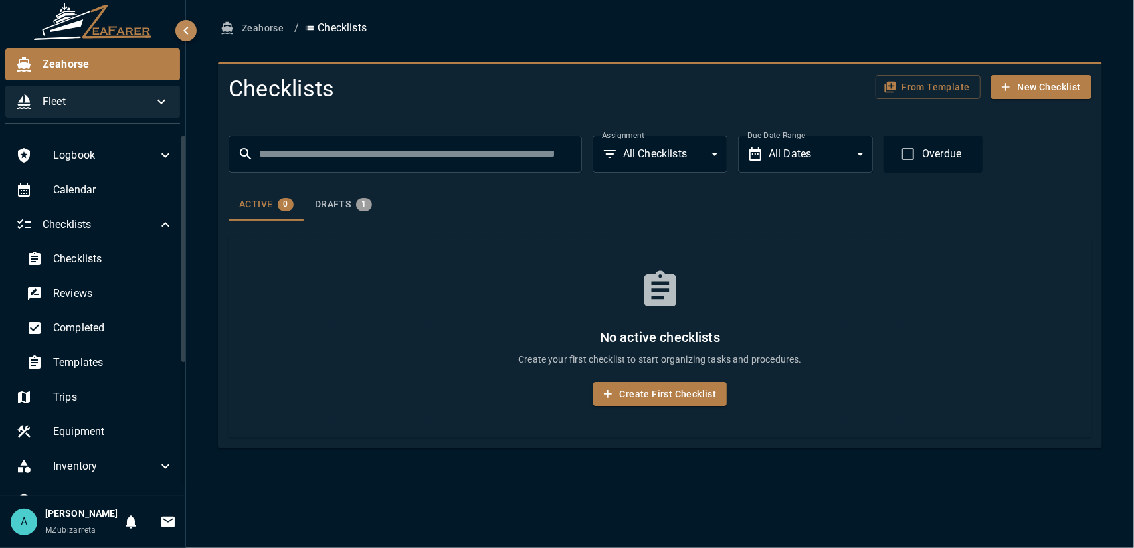
click at [67, 96] on span "Fleet" at bounding box center [98, 102] width 111 height 16
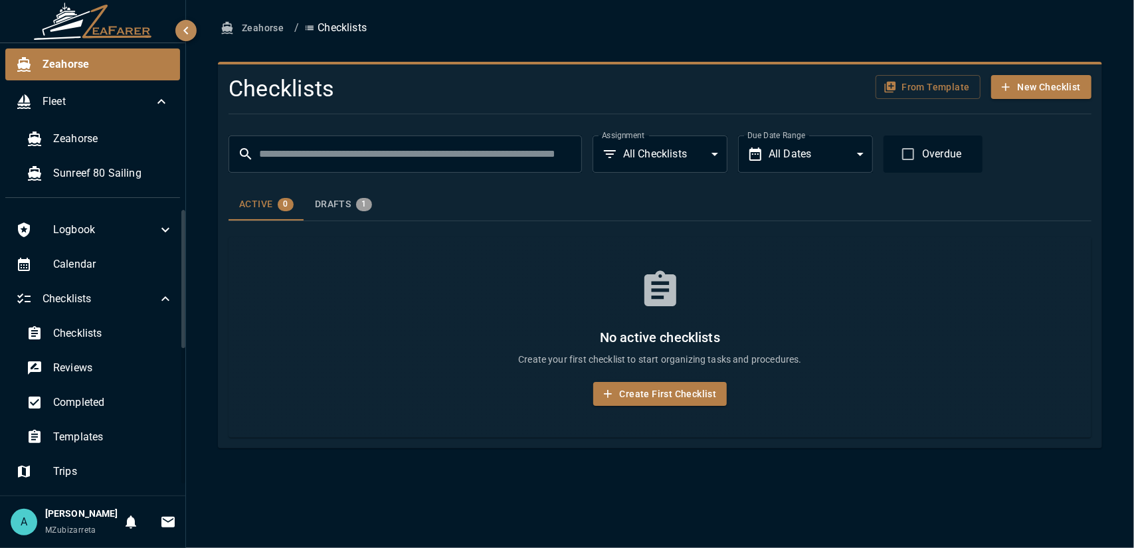
click at [68, 122] on ul "Zeahorse Fleet Zeahorse Sunreef 80 Sailing" at bounding box center [92, 125] width 185 height 165
click at [93, 130] on div "Zeahorse" at bounding box center [98, 139] width 164 height 32
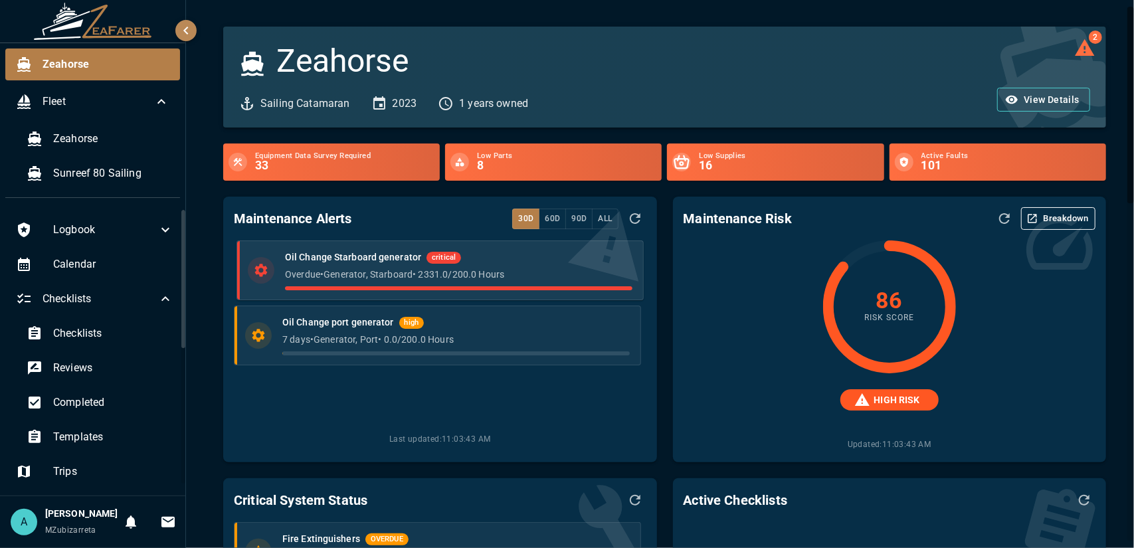
click at [387, 272] on p "Overdue • Generator, Starboard • 2331.0 / 200.0 Hours" at bounding box center [458, 274] width 347 height 13
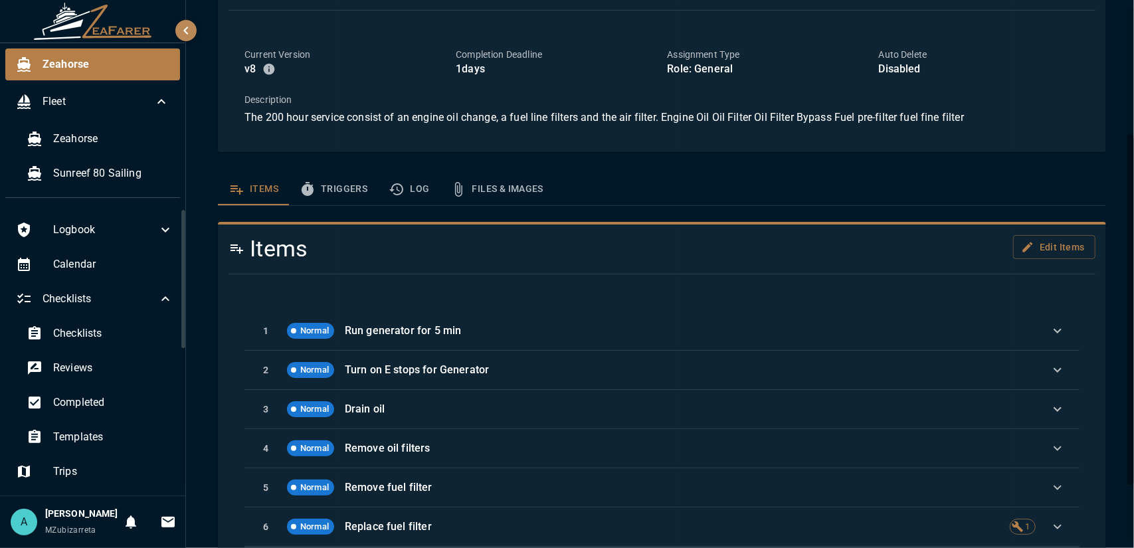
scroll to position [288, 0]
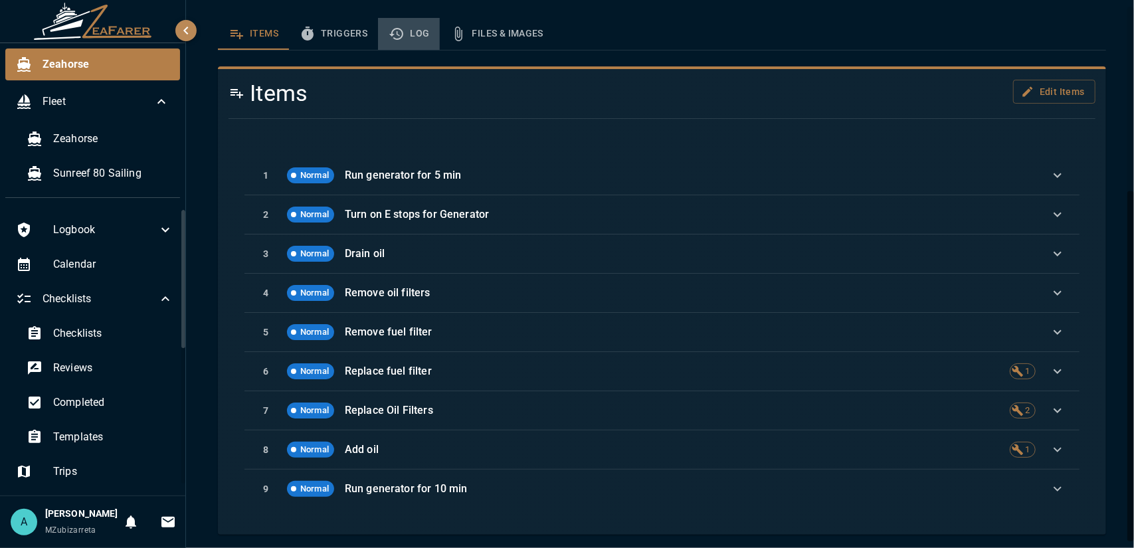
click at [423, 35] on button "Log" at bounding box center [409, 34] width 62 height 32
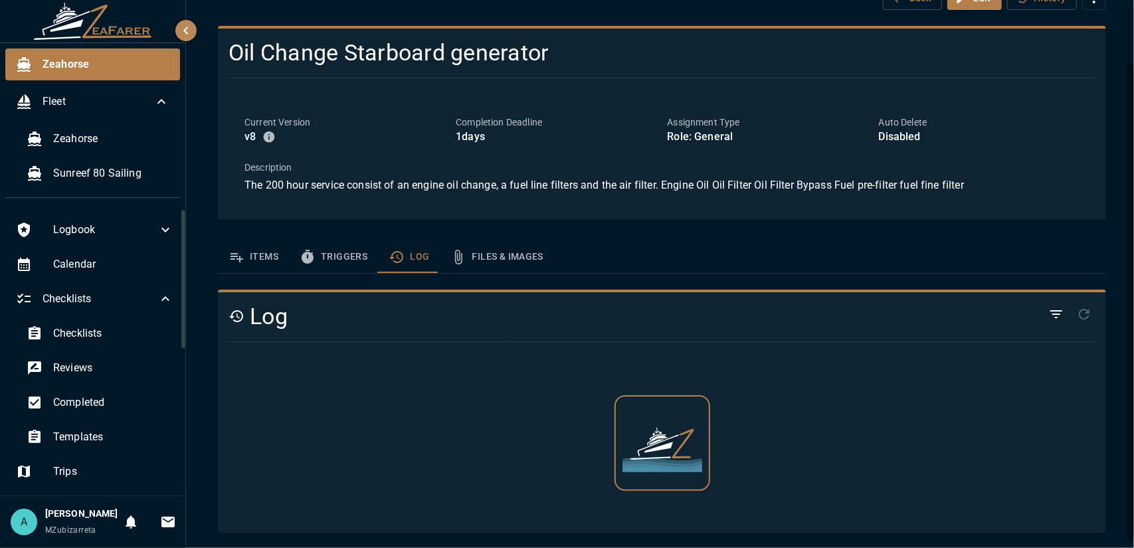
scroll to position [47, 0]
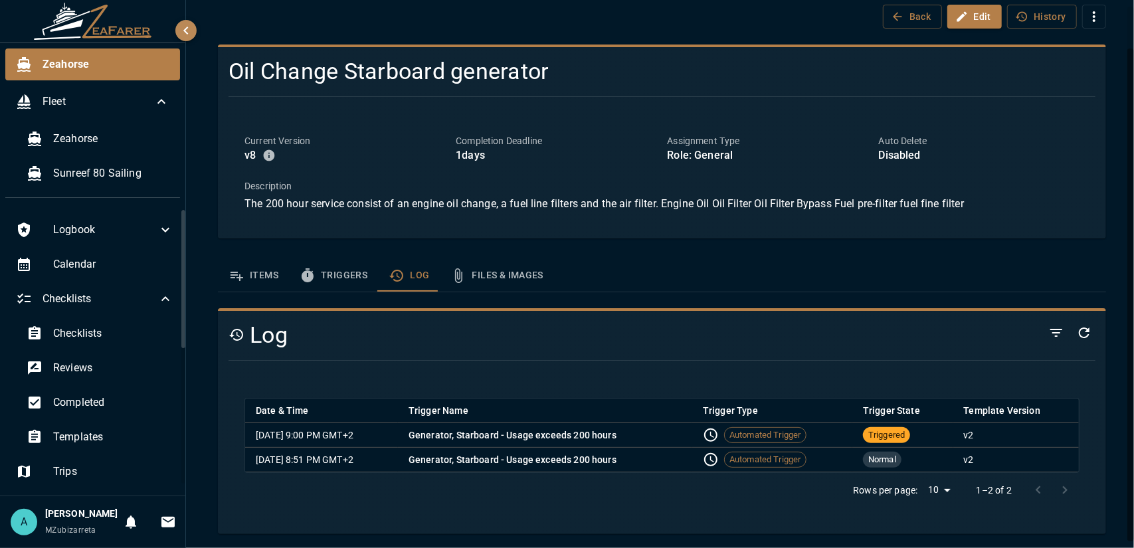
click at [497, 288] on button "Files & Images" at bounding box center [497, 276] width 114 height 32
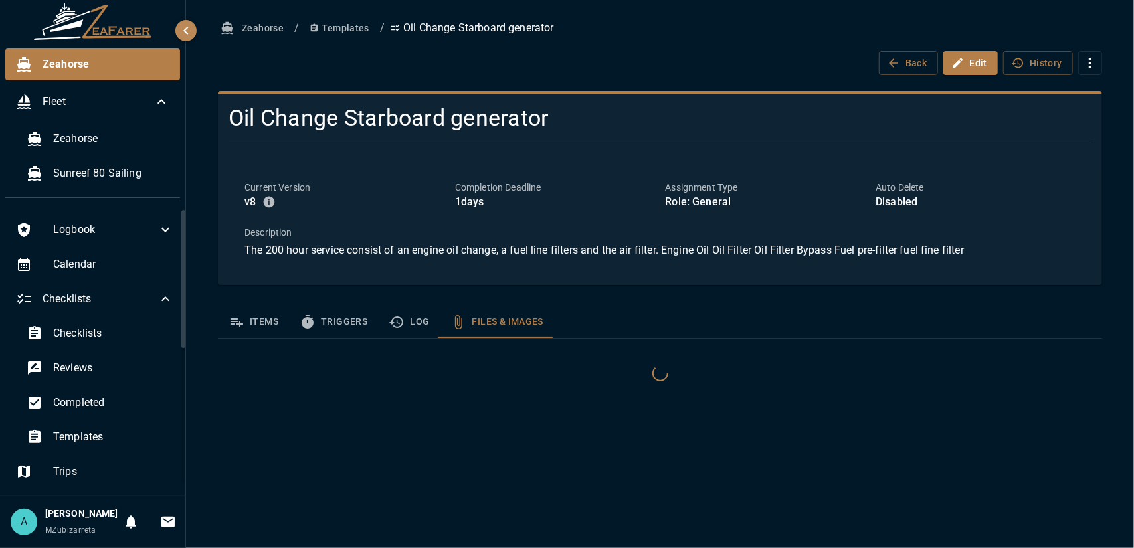
scroll to position [0, 0]
click at [267, 326] on button "Items" at bounding box center [253, 322] width 71 height 32
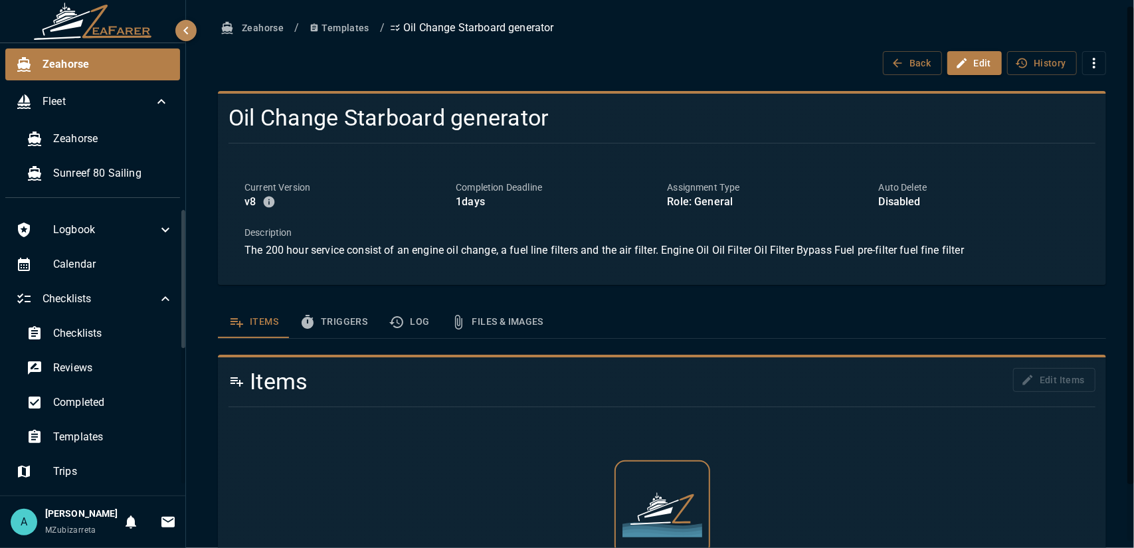
scroll to position [65, 0]
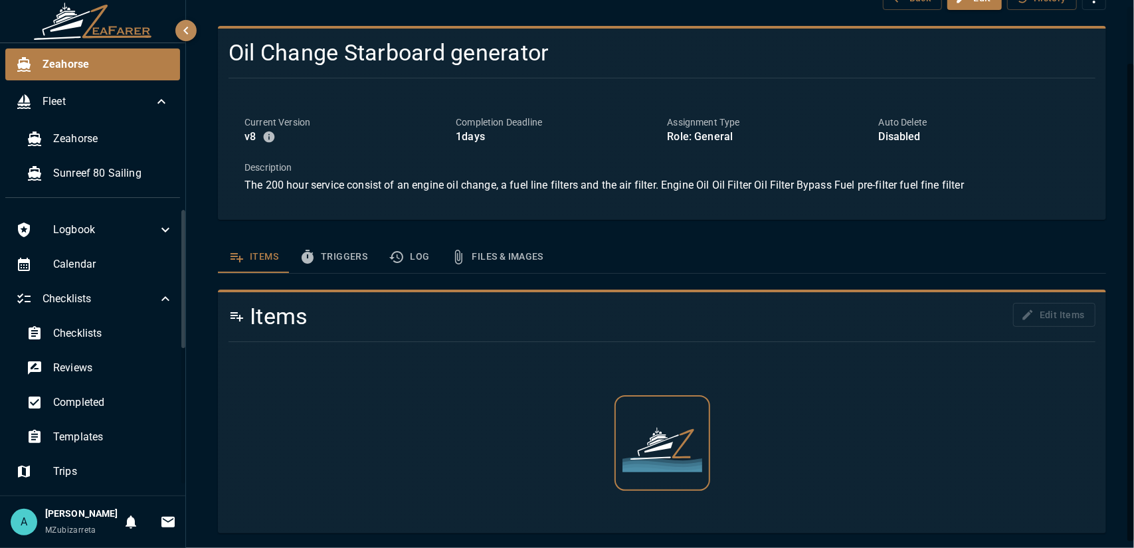
click at [342, 264] on button "Triggers" at bounding box center [333, 257] width 89 height 32
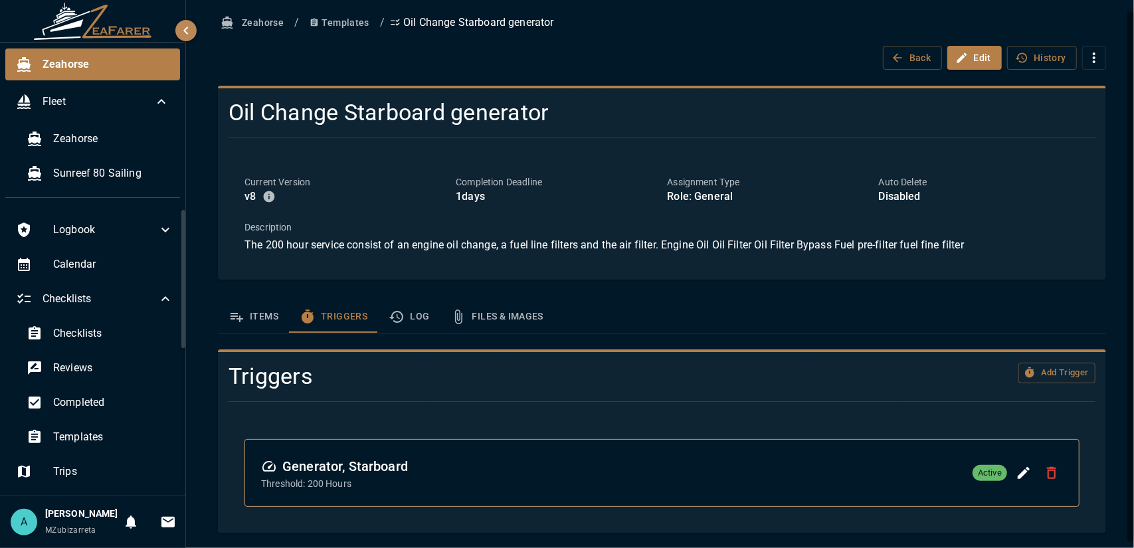
click at [613, 482] on div "Generator, Starboard Threshold: 200 Hours Active" at bounding box center [662, 473] width 802 height 35
click at [108, 306] on span "Checklists" at bounding box center [100, 299] width 115 height 16
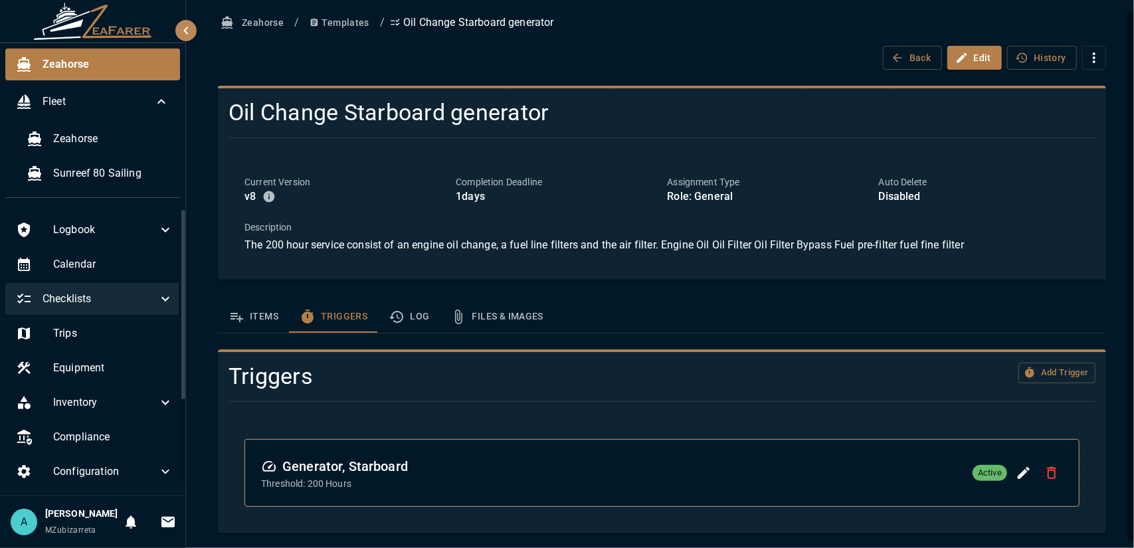
click at [103, 302] on span "Checklists" at bounding box center [100, 299] width 115 height 16
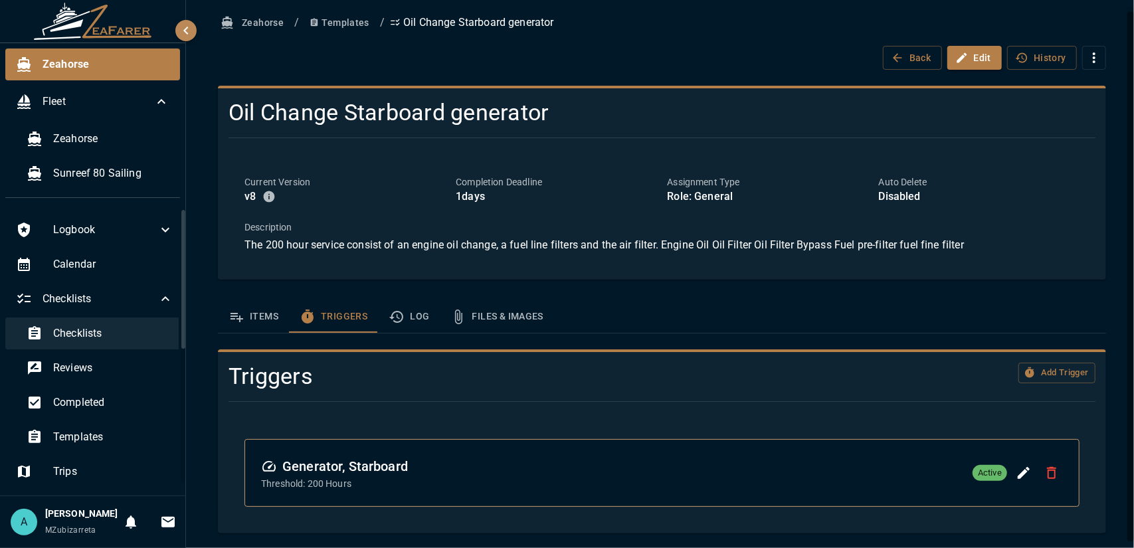
click at [73, 338] on span "Checklists" at bounding box center [113, 334] width 120 height 16
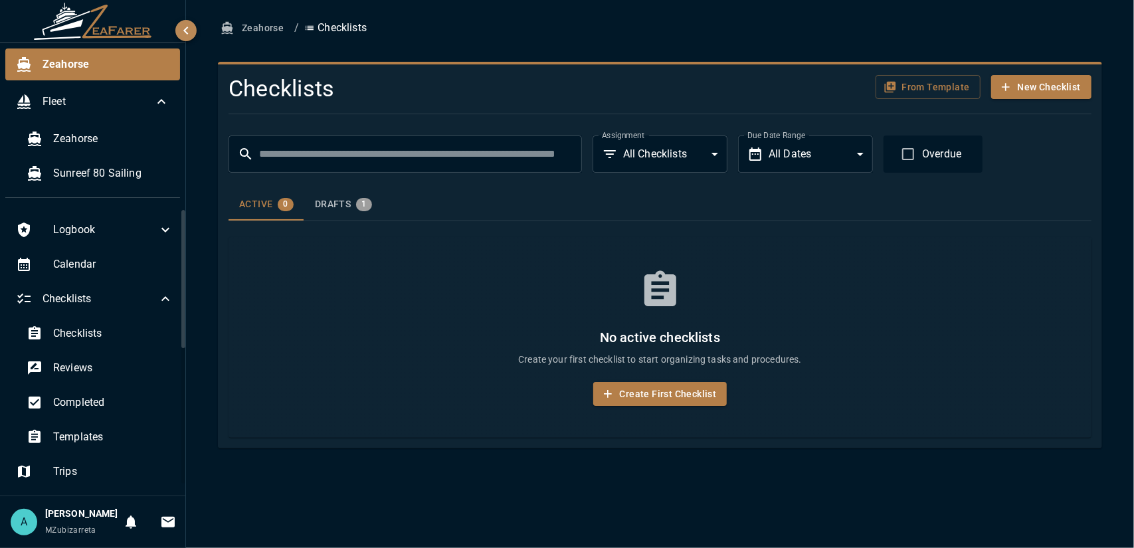
click at [351, 201] on div "Drafts 1" at bounding box center [343, 204] width 57 height 13
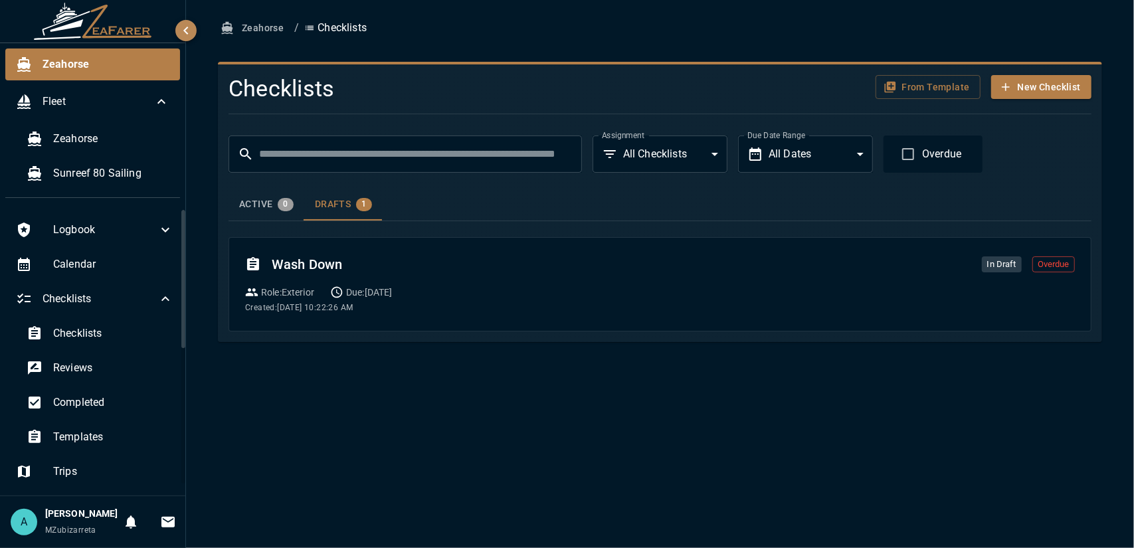
click at [272, 204] on div "Active 0" at bounding box center [266, 204] width 54 height 13
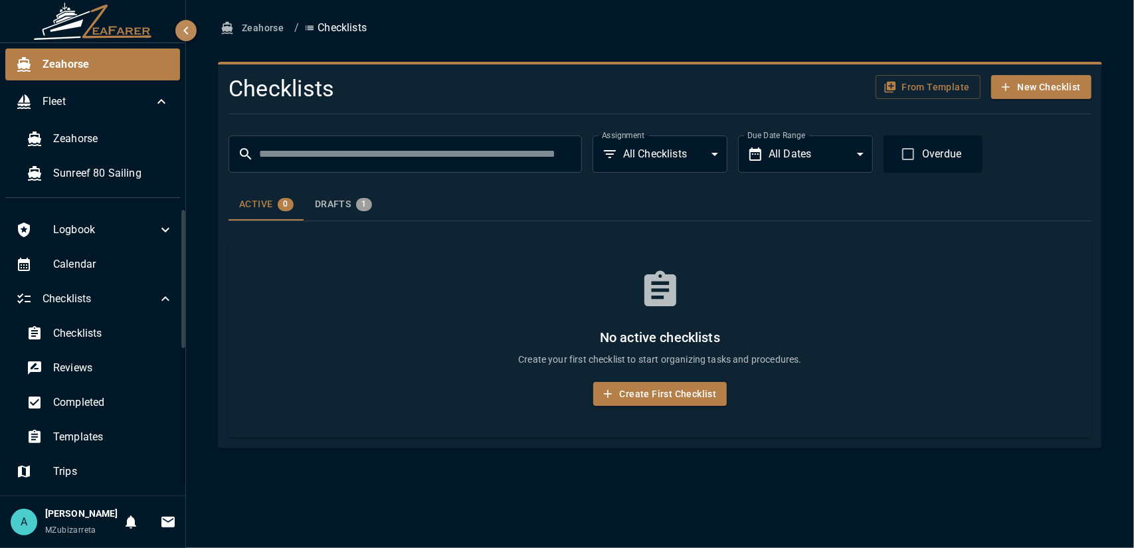
click at [286, 313] on div "No active checklists Create your first checklist to start organizing tasks and …" at bounding box center [660, 337] width 863 height 201
click at [81, 370] on span "Reviews" at bounding box center [113, 368] width 120 height 16
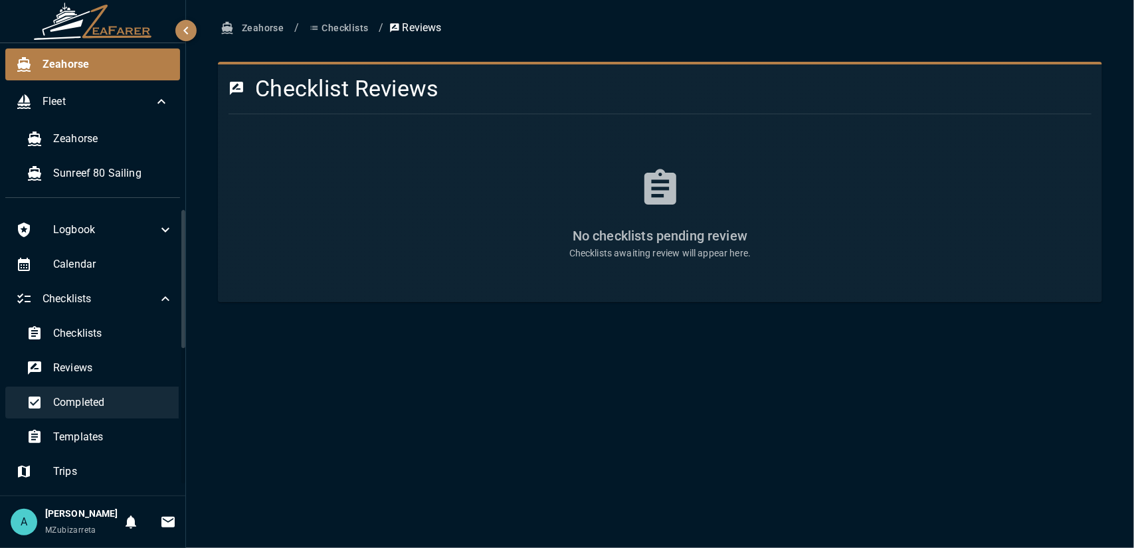
click at [88, 402] on span "Completed" at bounding box center [113, 403] width 120 height 16
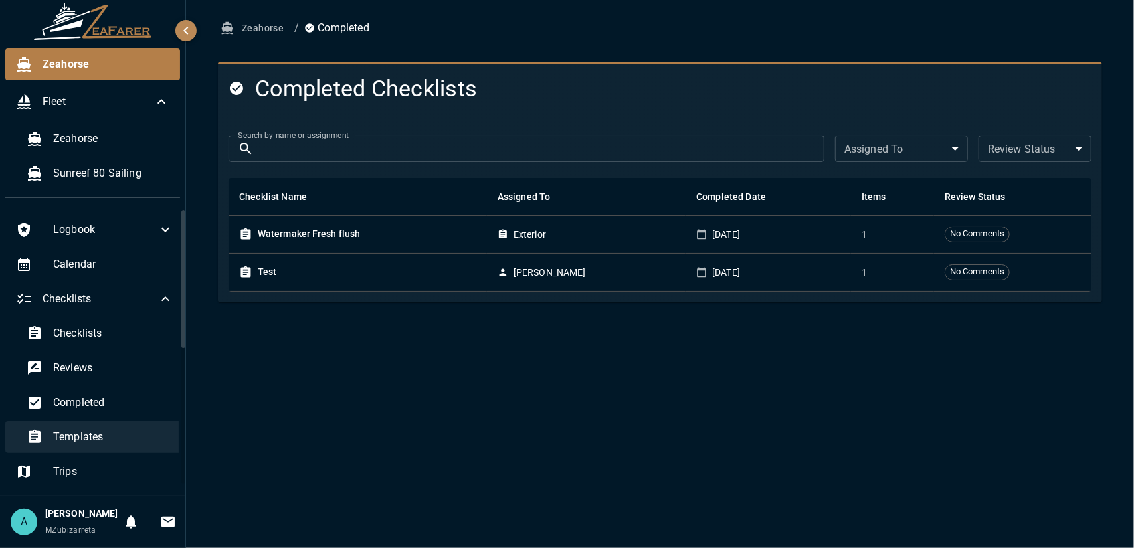
click at [94, 431] on span "Templates" at bounding box center [113, 437] width 120 height 16
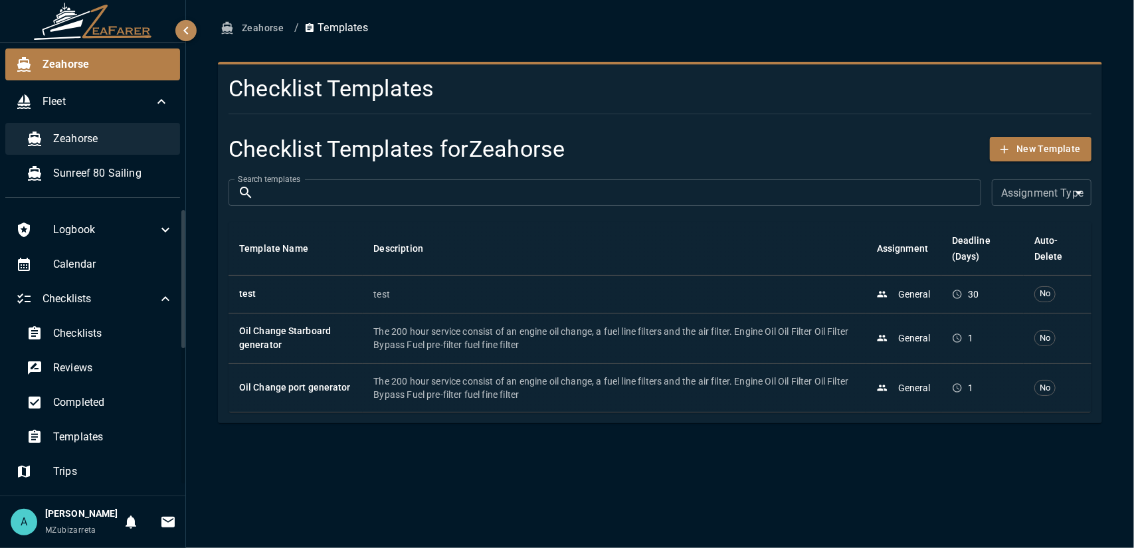
click at [90, 134] on span "Zeahorse" at bounding box center [111, 139] width 116 height 16
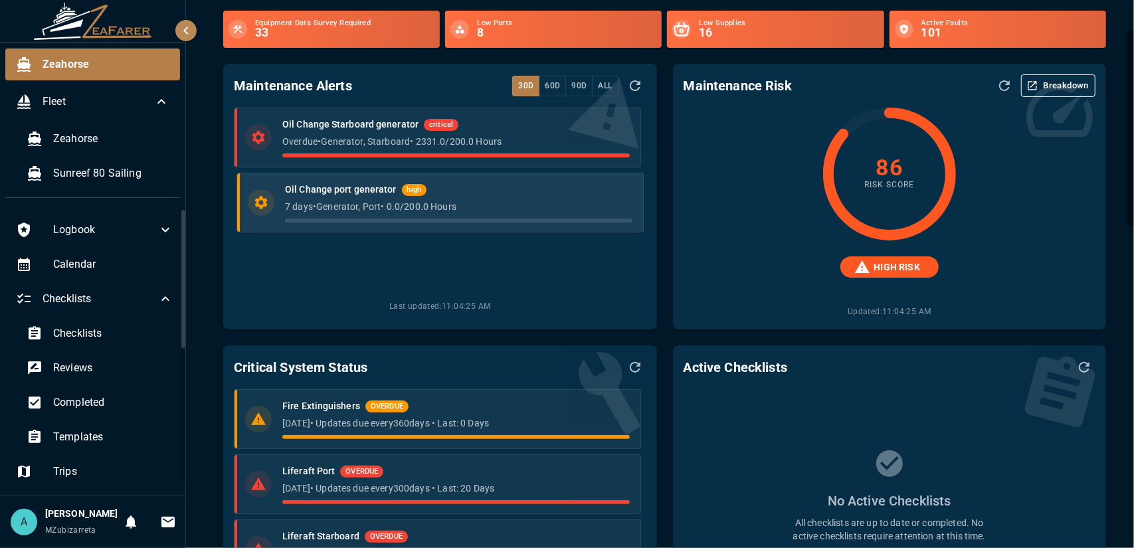
scroll to position [66, 0]
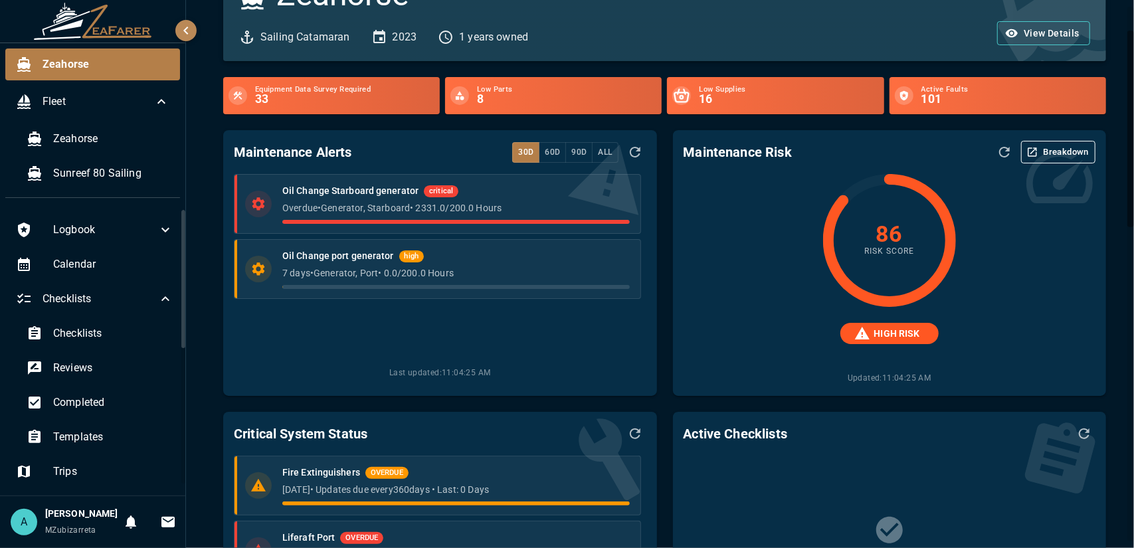
click at [419, 371] on span "Last updated: 11:04:25 AM" at bounding box center [440, 373] width 412 height 13
drag, startPoint x: 428, startPoint y: 375, endPoint x: 501, endPoint y: 366, distance: 73.7
click at [501, 366] on div "Oil Change Starboard generator critical Overdue • Generator, Starboard • 2331.0…" at bounding box center [440, 279] width 412 height 211
click at [397, 207] on p "Overdue • Generator, Starboard • 2331.0 / 200.0 Hours" at bounding box center [458, 207] width 347 height 13
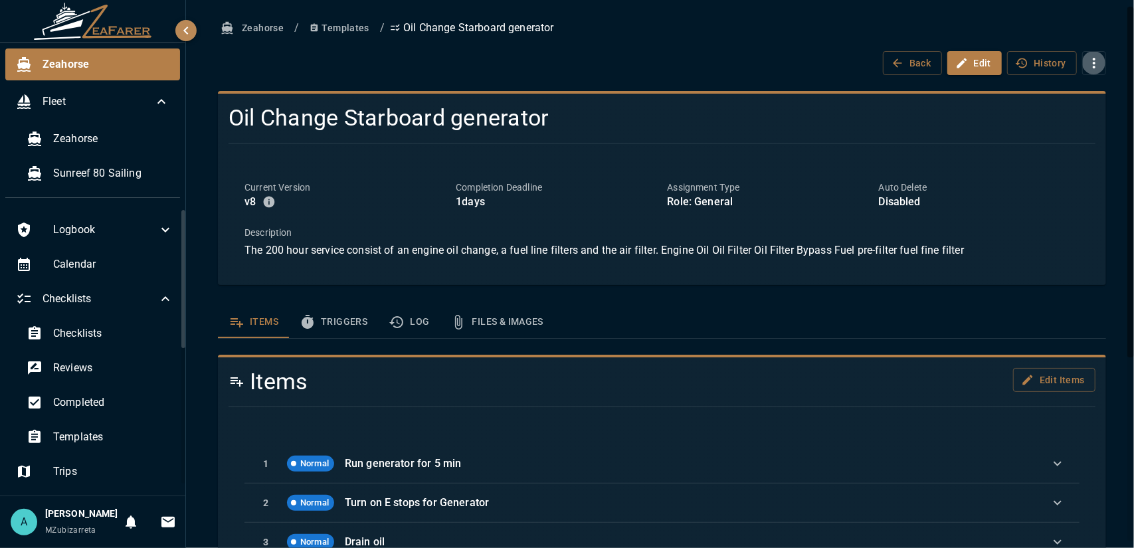
click at [1092, 56] on icon "button" at bounding box center [1094, 63] width 16 height 16
click at [1092, 56] on div at bounding box center [567, 274] width 1134 height 548
click at [132, 268] on span "Calendar" at bounding box center [113, 265] width 120 height 16
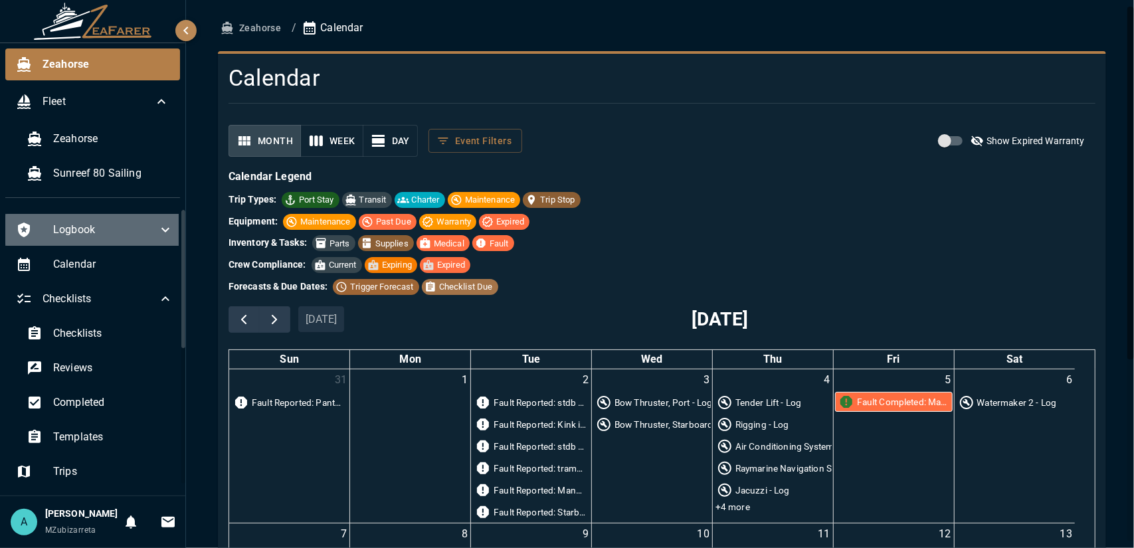
click at [102, 241] on div "Logbook" at bounding box center [94, 230] width 179 height 32
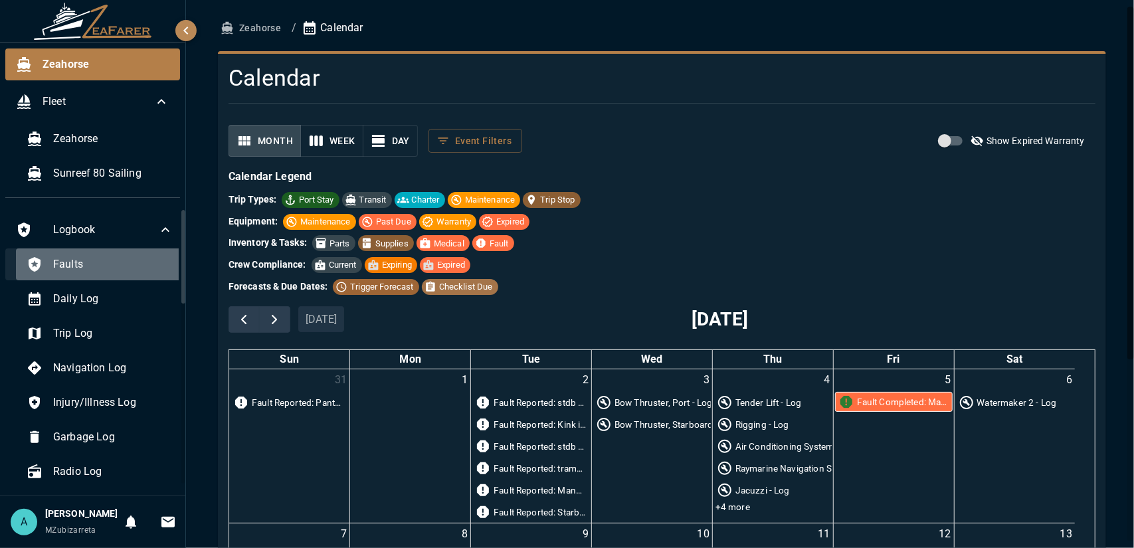
click at [110, 266] on span "Faults" at bounding box center [113, 265] width 120 height 16
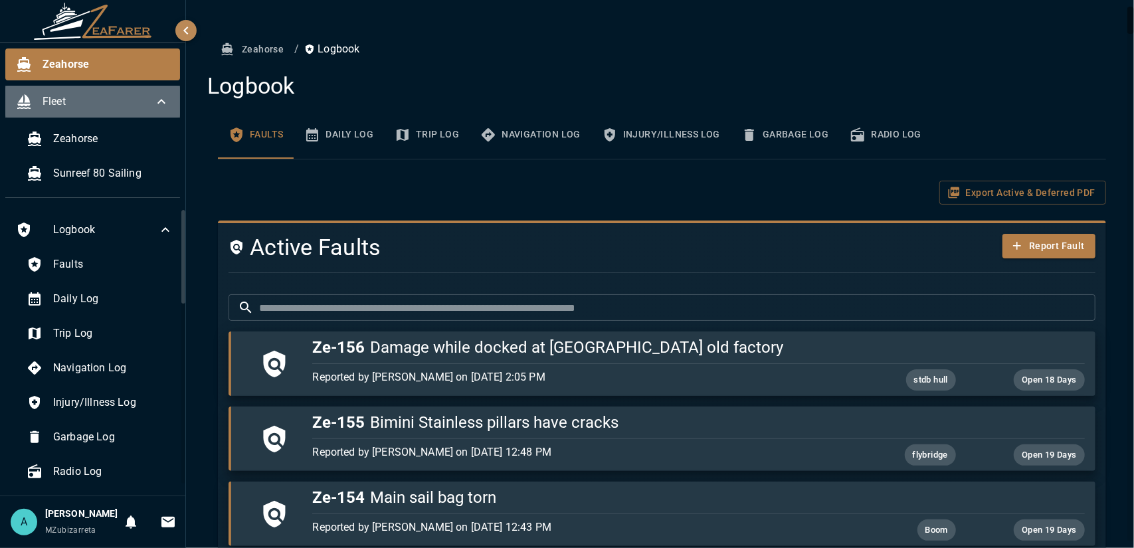
click at [82, 109] on span "Fleet" at bounding box center [98, 102] width 111 height 16
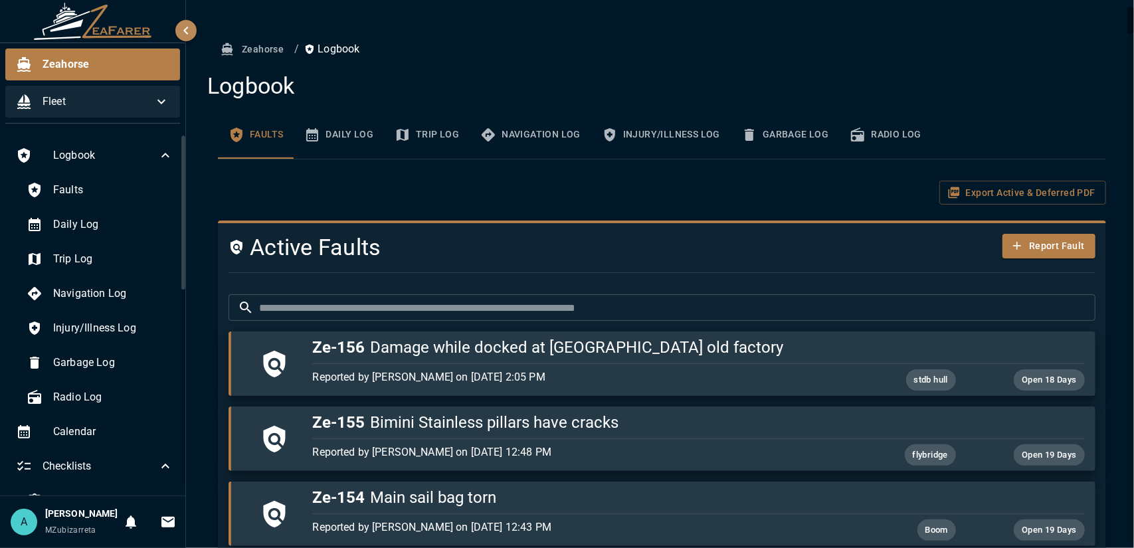
click at [80, 100] on span "Fleet" at bounding box center [98, 102] width 111 height 16
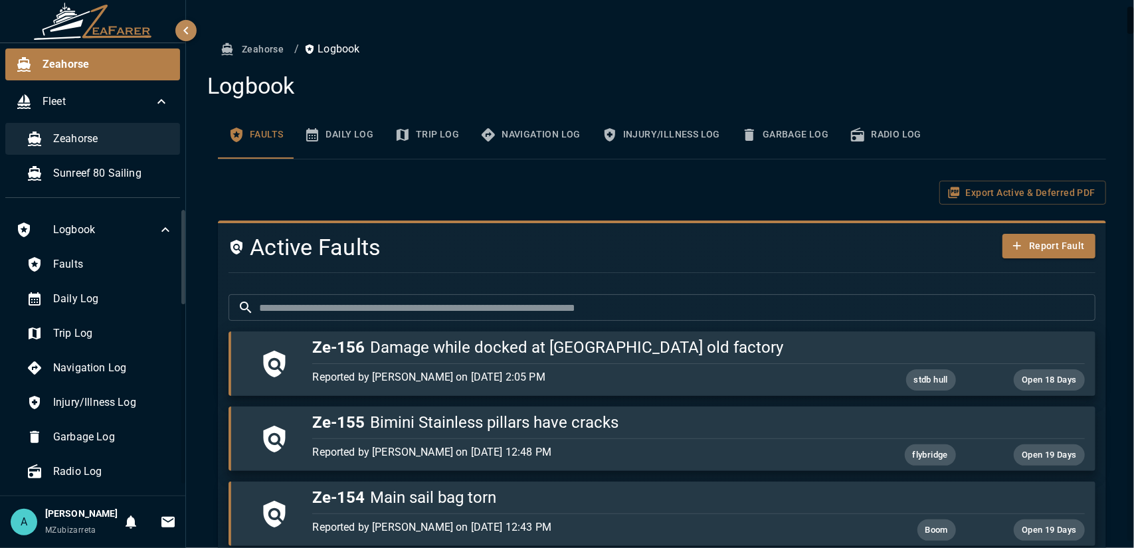
click at [72, 143] on span "Zeahorse" at bounding box center [111, 139] width 116 height 16
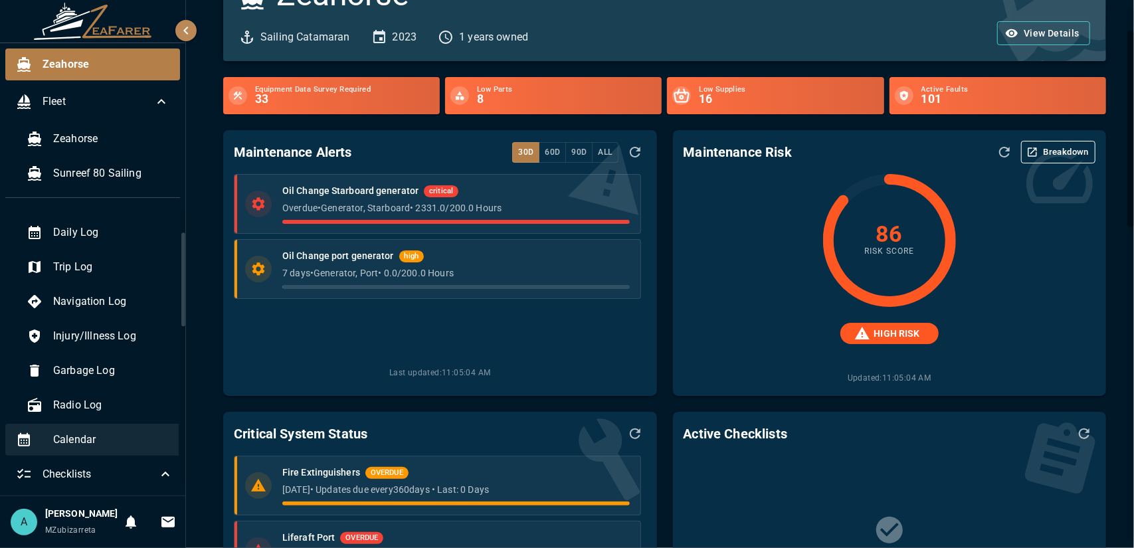
scroll to position [133, 0]
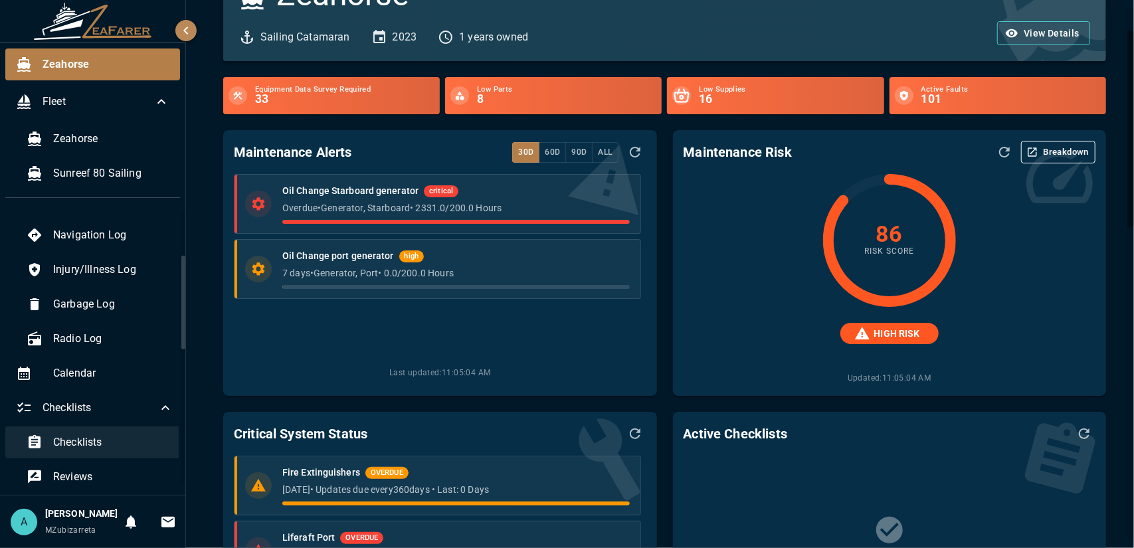
click at [104, 445] on span "Checklists" at bounding box center [113, 443] width 120 height 16
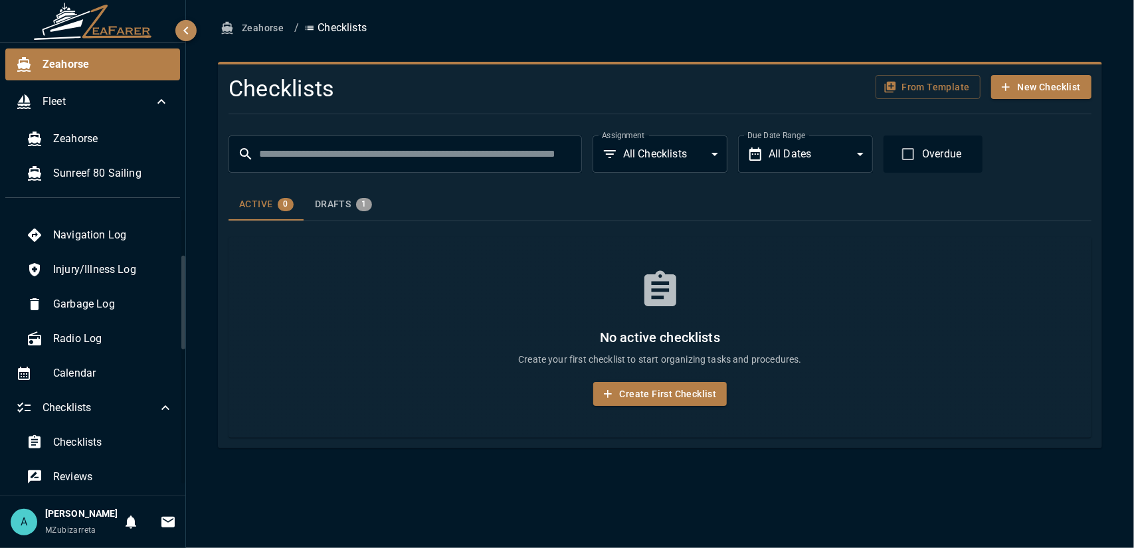
click at [263, 31] on button "Zeahorse" at bounding box center [253, 28] width 71 height 25
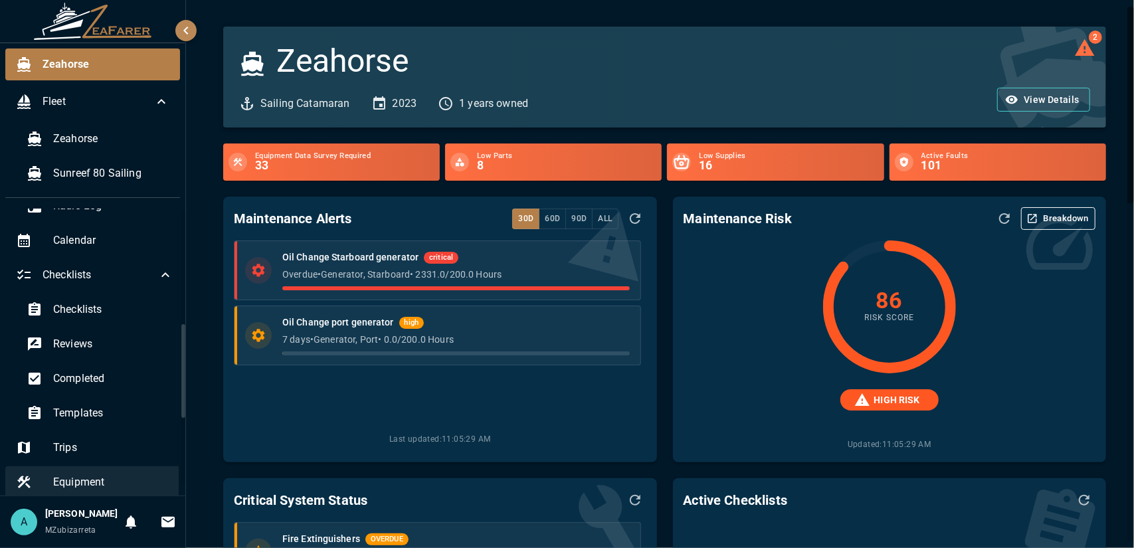
scroll to position [332, 0]
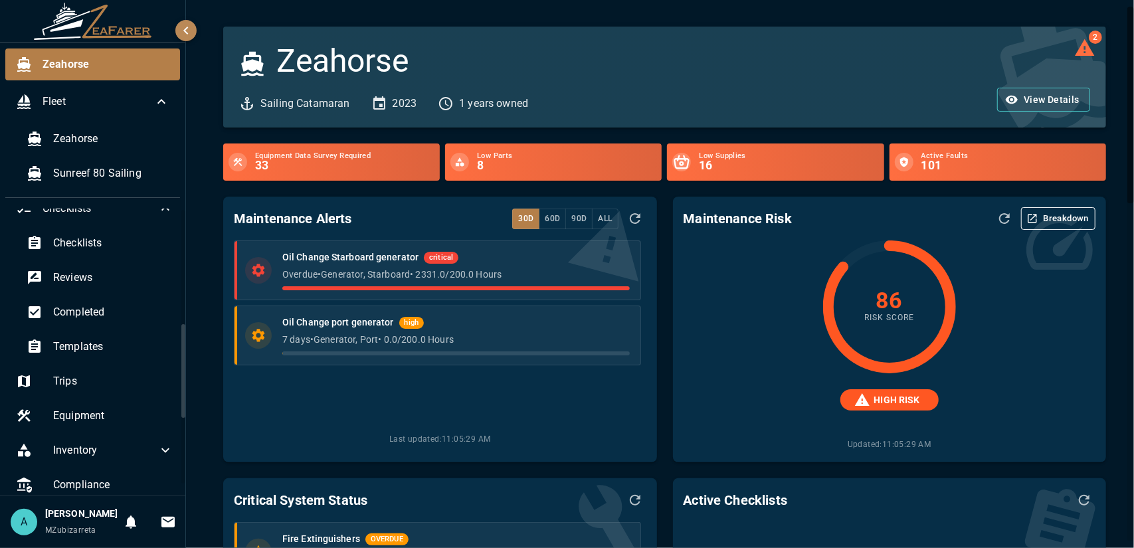
click at [129, 328] on div "Checklists Reviews Completed Templates" at bounding box center [94, 296] width 179 height 138
click at [89, 347] on span "Templates" at bounding box center [113, 347] width 120 height 16
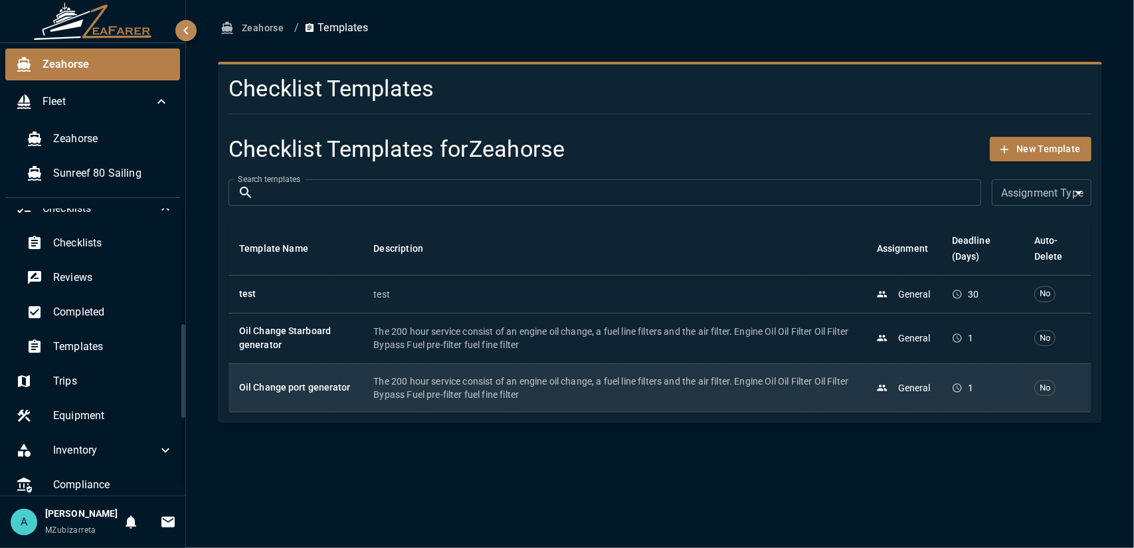
click at [509, 391] on p "The 200 hour service consist of an engine oil change, a fuel line filters and t…" at bounding box center [614, 388] width 482 height 27
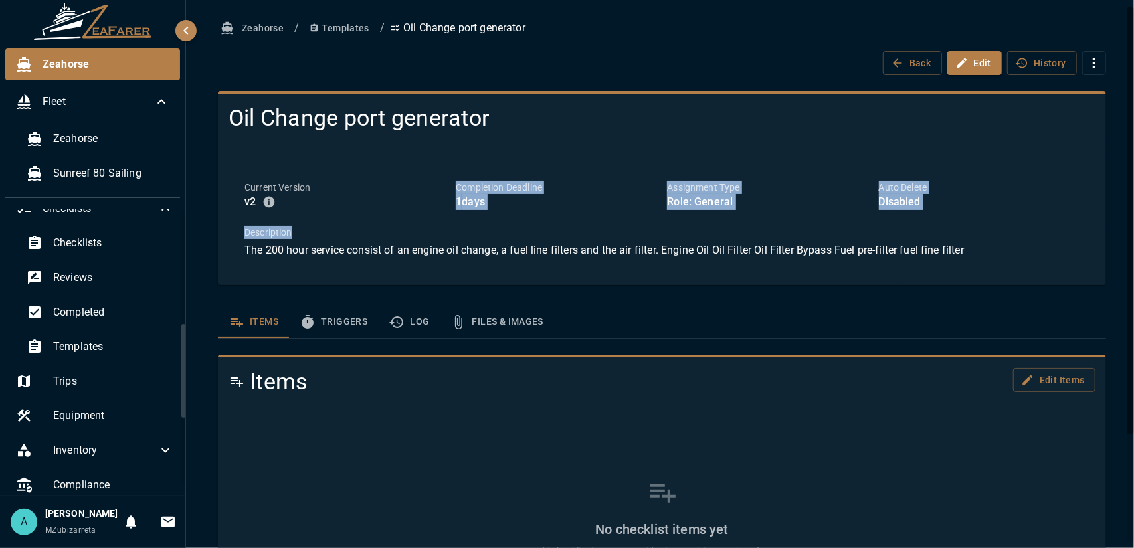
drag, startPoint x: 511, startPoint y: 210, endPoint x: 413, endPoint y: 209, distance: 97.7
click at [415, 209] on div "Current Version v 2 Completion Deadline 1 days Assignment Type Role: General Au…" at bounding box center [654, 212] width 851 height 94
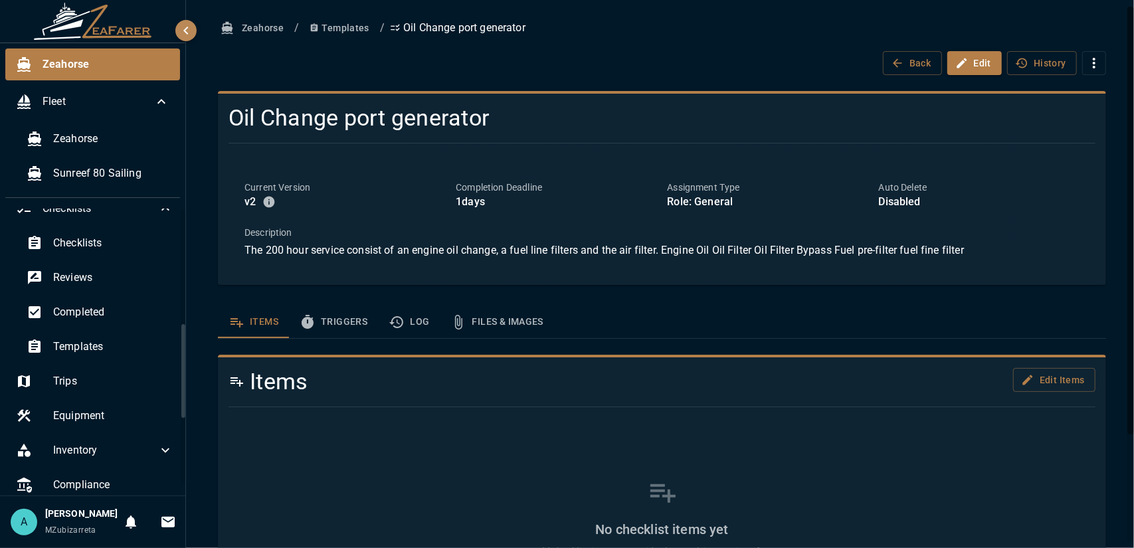
click at [417, 206] on div "v 2" at bounding box center [345, 202] width 201 height 16
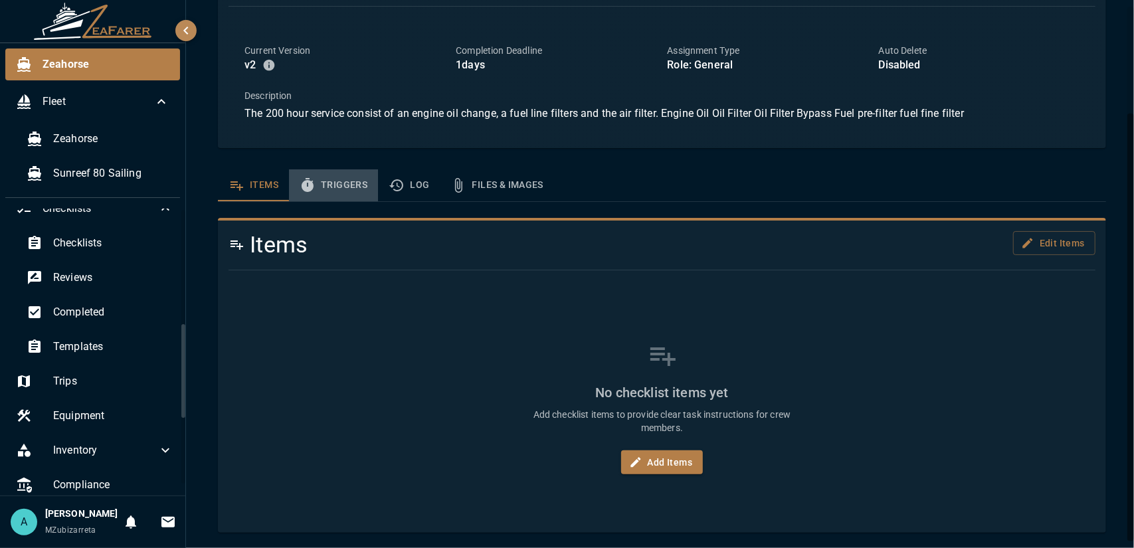
click at [344, 185] on button "Triggers" at bounding box center [333, 185] width 89 height 32
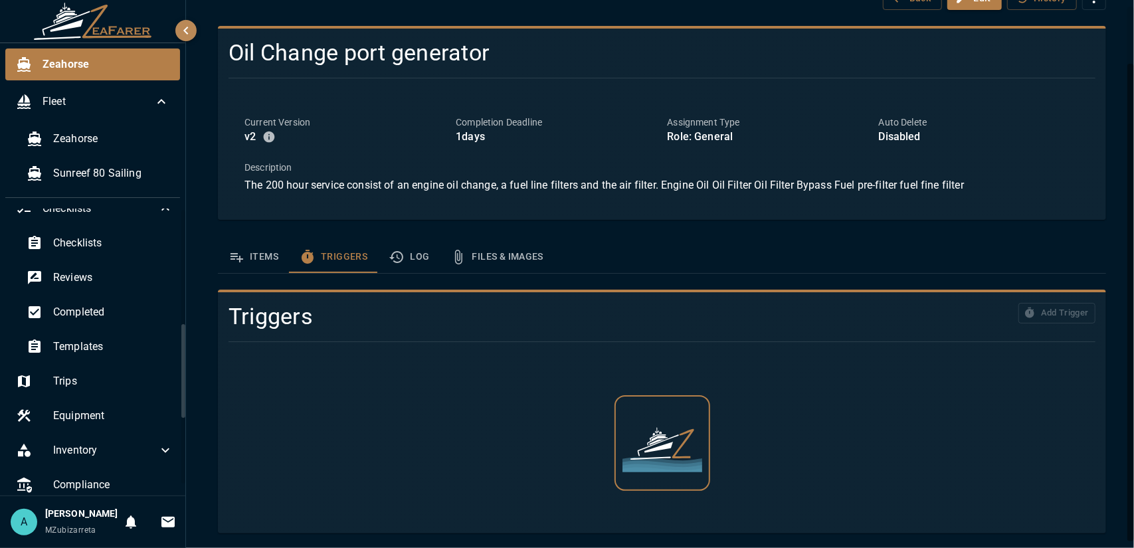
scroll to position [5, 0]
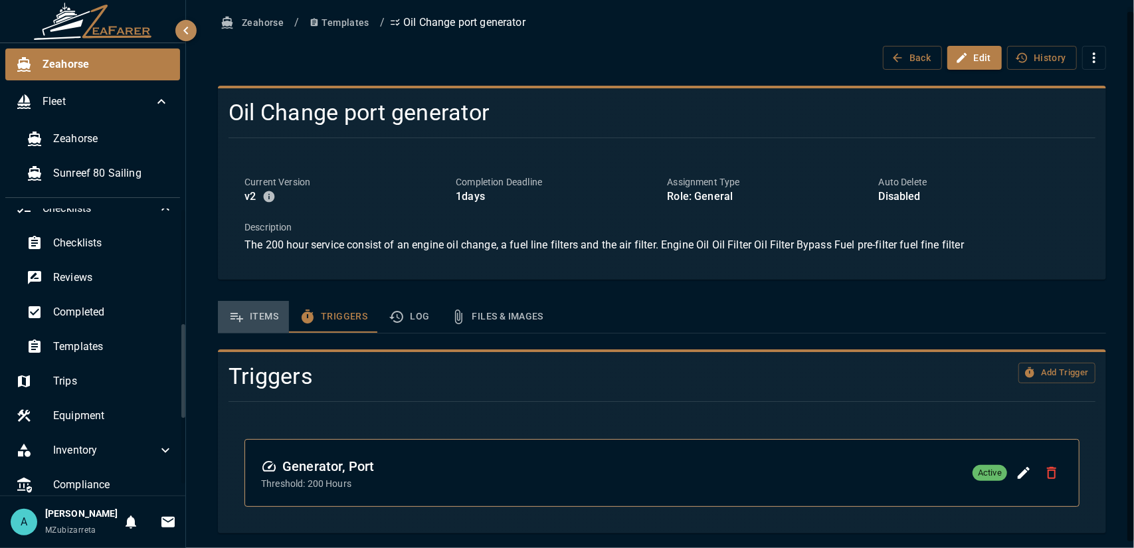
click at [262, 310] on button "Items" at bounding box center [253, 317] width 71 height 32
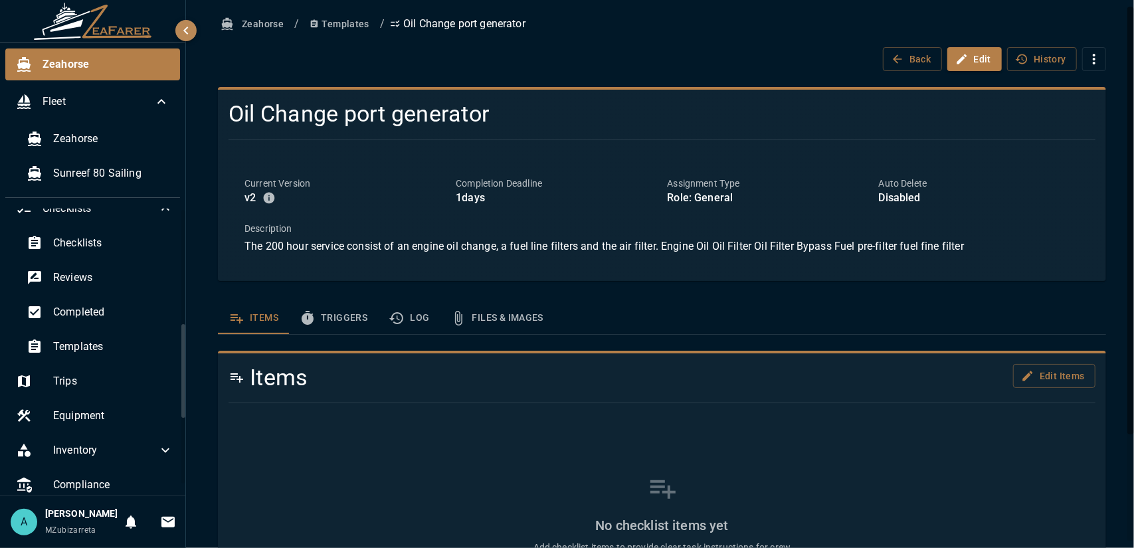
scroll to position [0, 0]
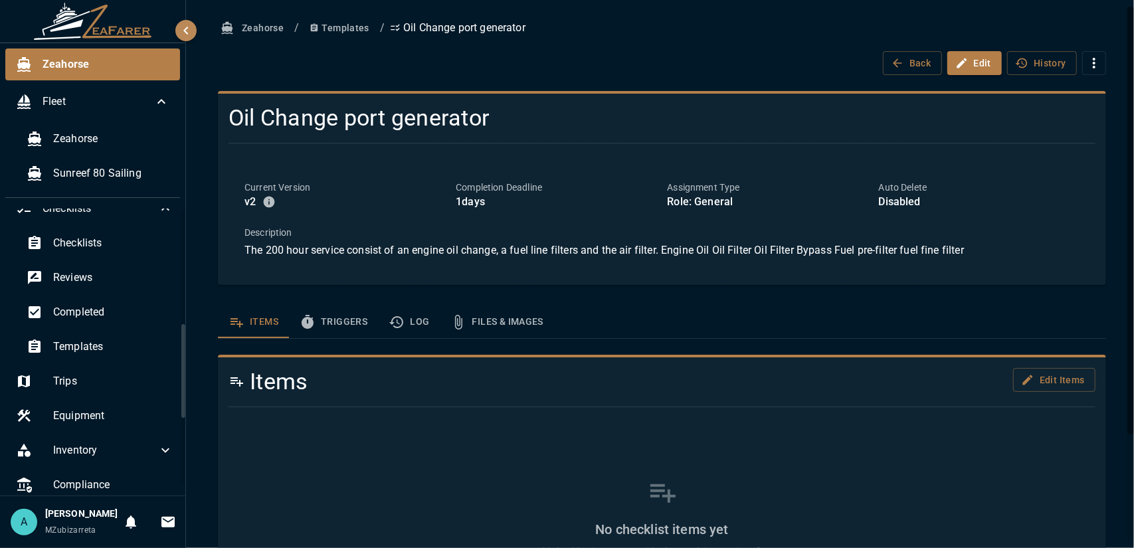
click at [330, 328] on button "Triggers" at bounding box center [333, 322] width 89 height 32
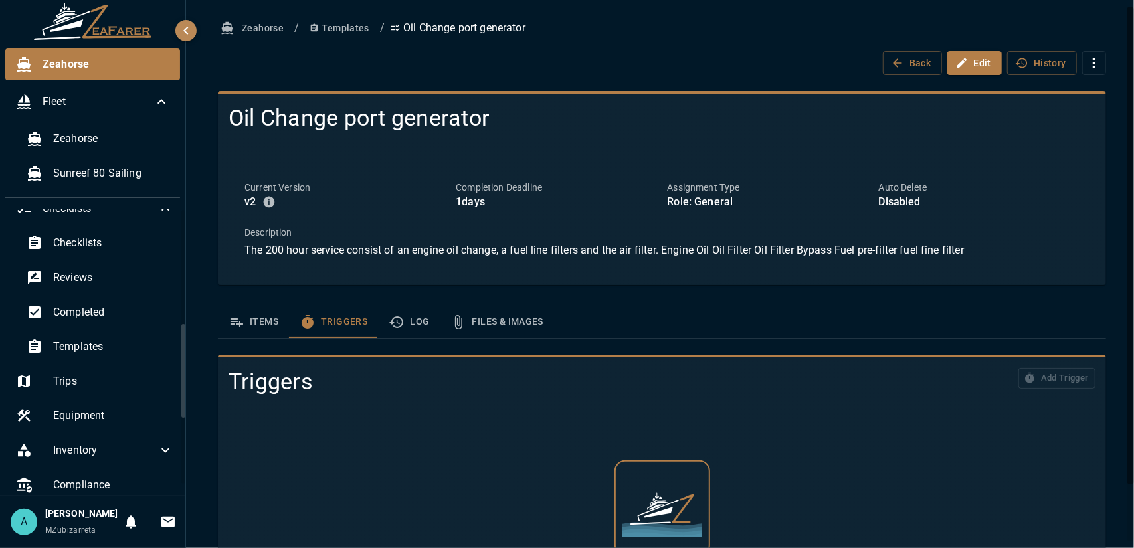
scroll to position [5, 0]
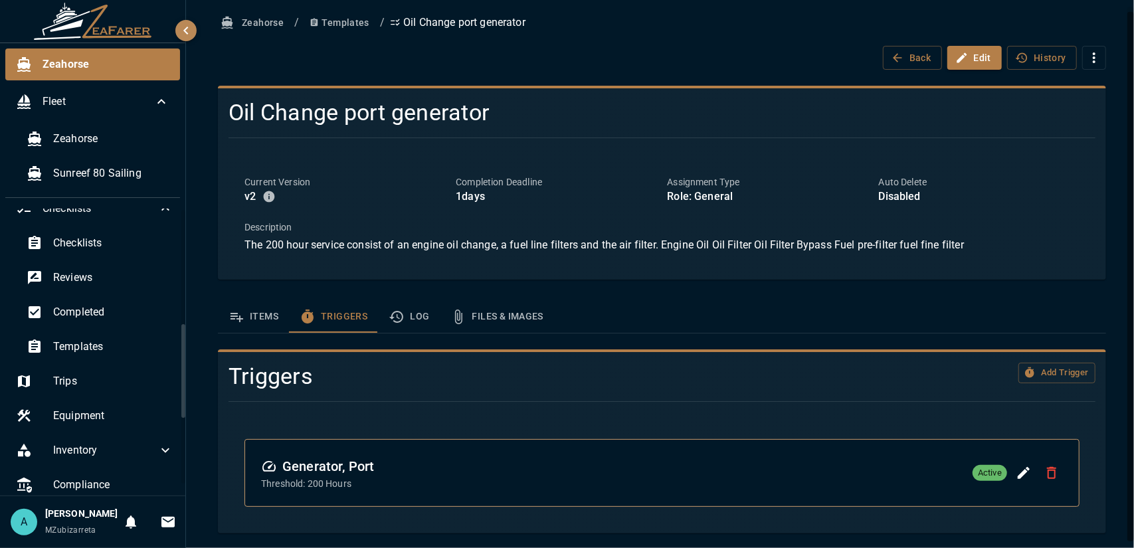
click at [393, 322] on icon "template sections" at bounding box center [396, 317] width 14 height 12
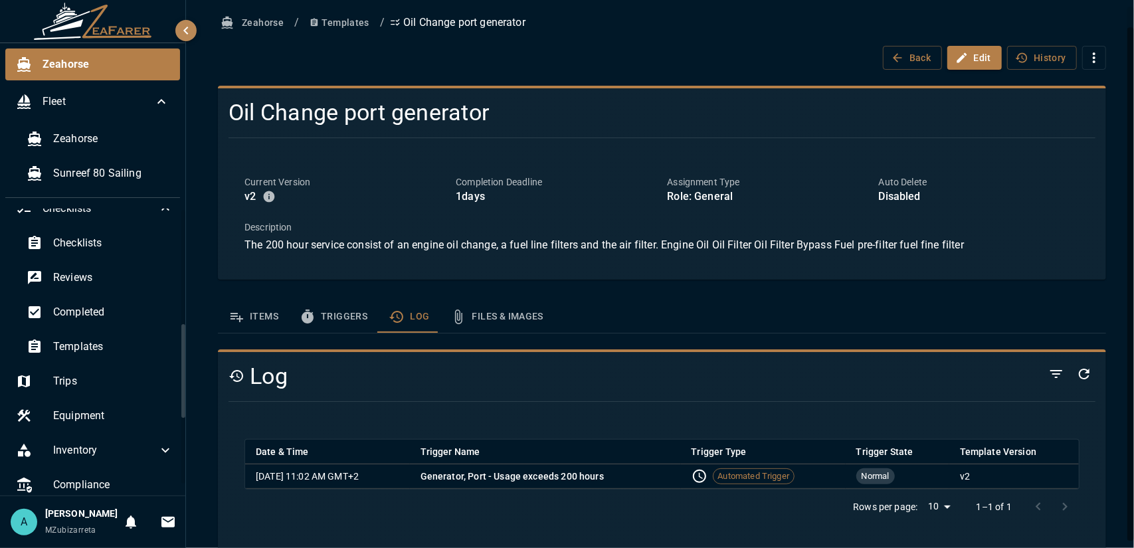
scroll to position [22, 0]
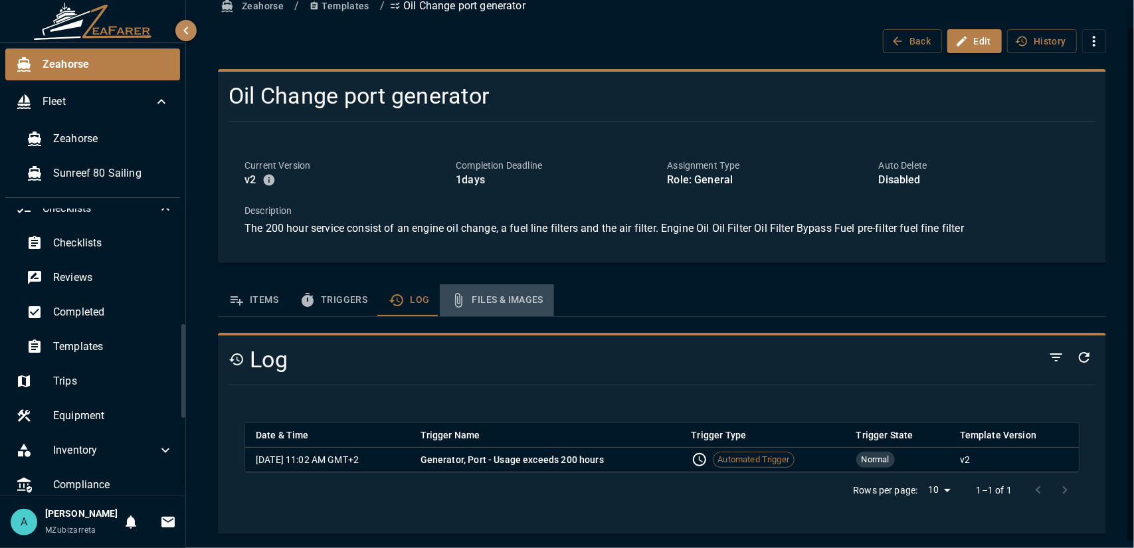
click at [492, 300] on button "Files & Images" at bounding box center [497, 300] width 114 height 32
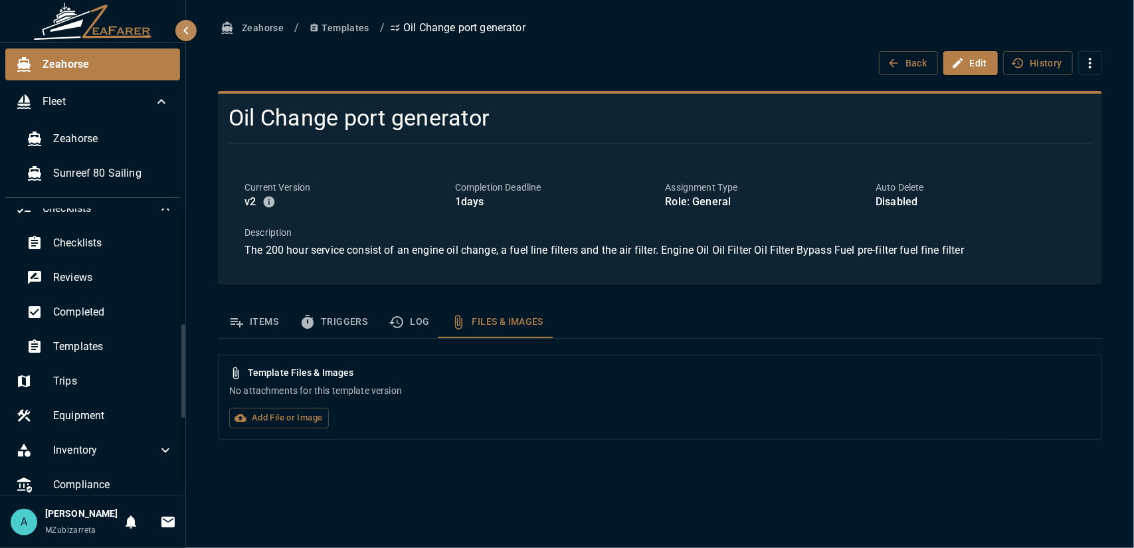
click at [407, 325] on button "Log" at bounding box center [409, 322] width 62 height 32
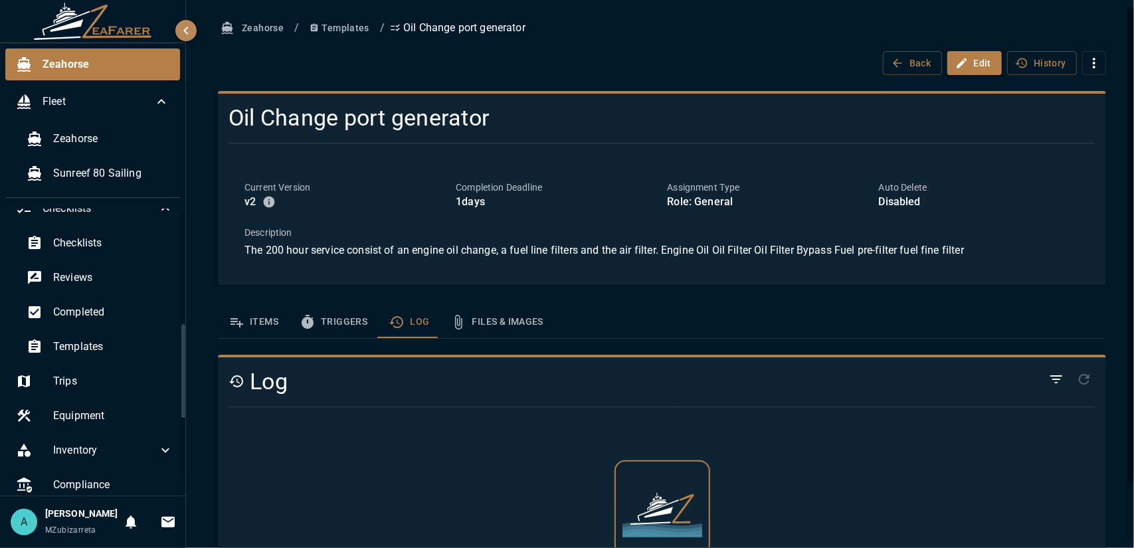
click at [348, 327] on button "Triggers" at bounding box center [333, 322] width 89 height 32
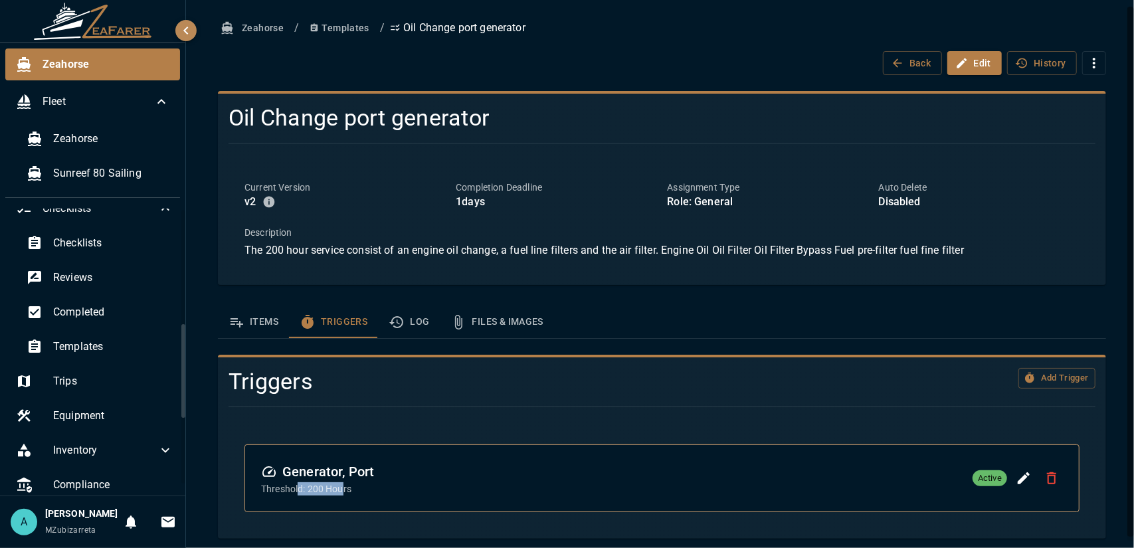
drag, startPoint x: 321, startPoint y: 488, endPoint x: 344, endPoint y: 488, distance: 23.3
click at [344, 488] on p "Threshold: 200 Hours" at bounding box center [317, 488] width 113 height 13
click at [346, 488] on p "Threshold: 200 Hours" at bounding box center [317, 488] width 113 height 13
click at [1016, 483] on icon "Edit Trigger" at bounding box center [1024, 478] width 16 height 16
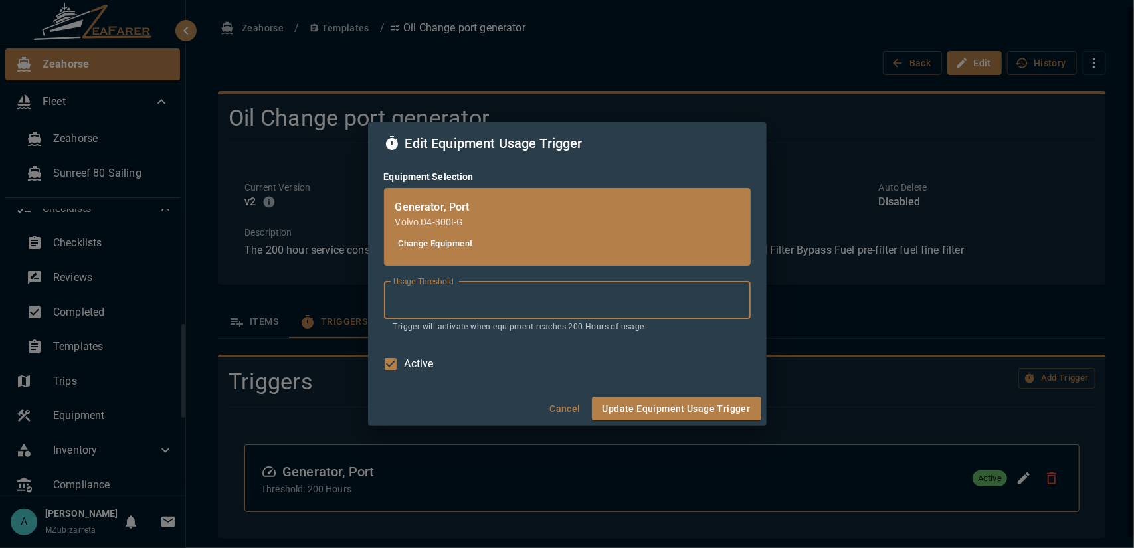
drag, startPoint x: 455, startPoint y: 302, endPoint x: 401, endPoint y: 304, distance: 53.9
click at [402, 304] on input "***" at bounding box center [567, 300] width 367 height 37
click at [417, 304] on input "***" at bounding box center [567, 300] width 367 height 37
click at [574, 403] on button "Cancel" at bounding box center [565, 409] width 43 height 25
type input "***"
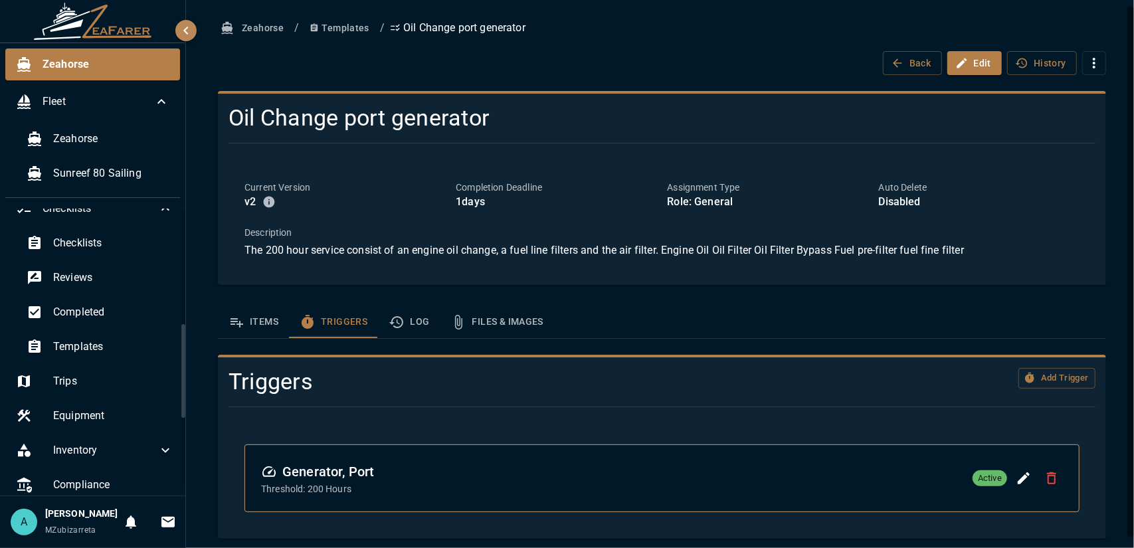
scroll to position [5, 0]
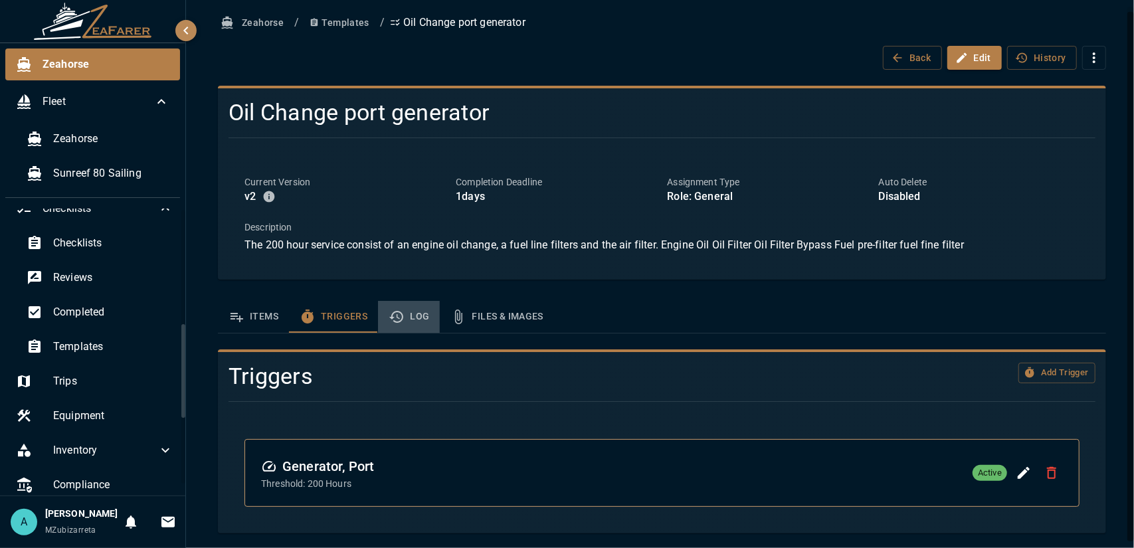
click at [424, 318] on button "Log" at bounding box center [409, 317] width 62 height 32
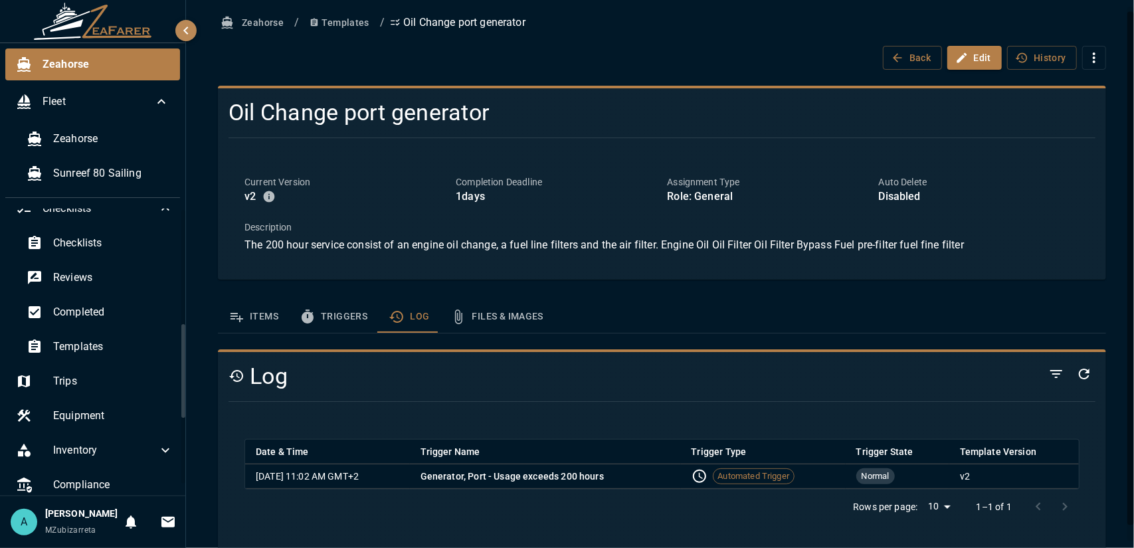
scroll to position [22, 0]
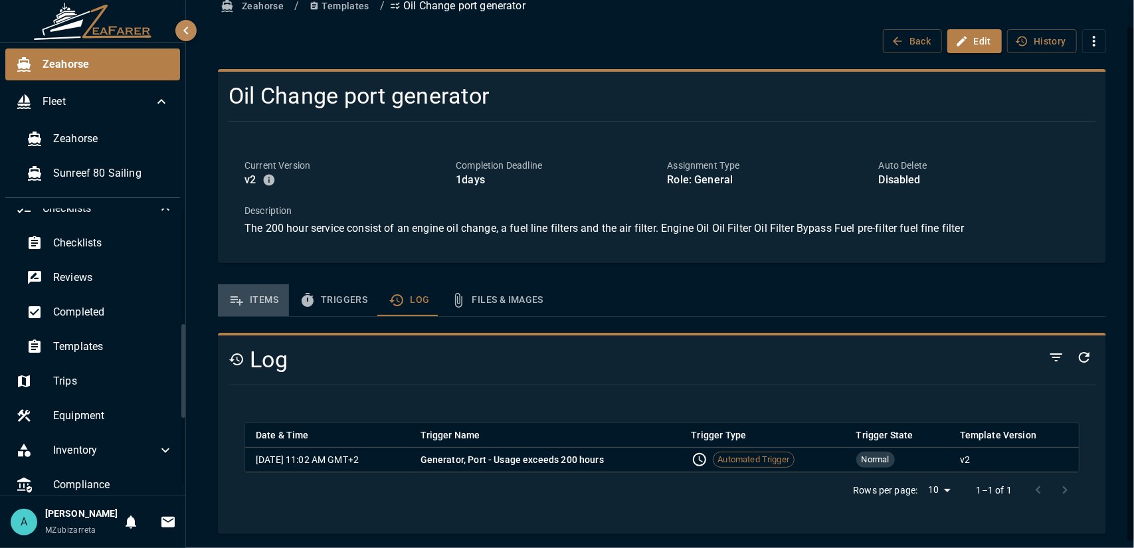
click at [251, 301] on button "Items" at bounding box center [253, 300] width 71 height 32
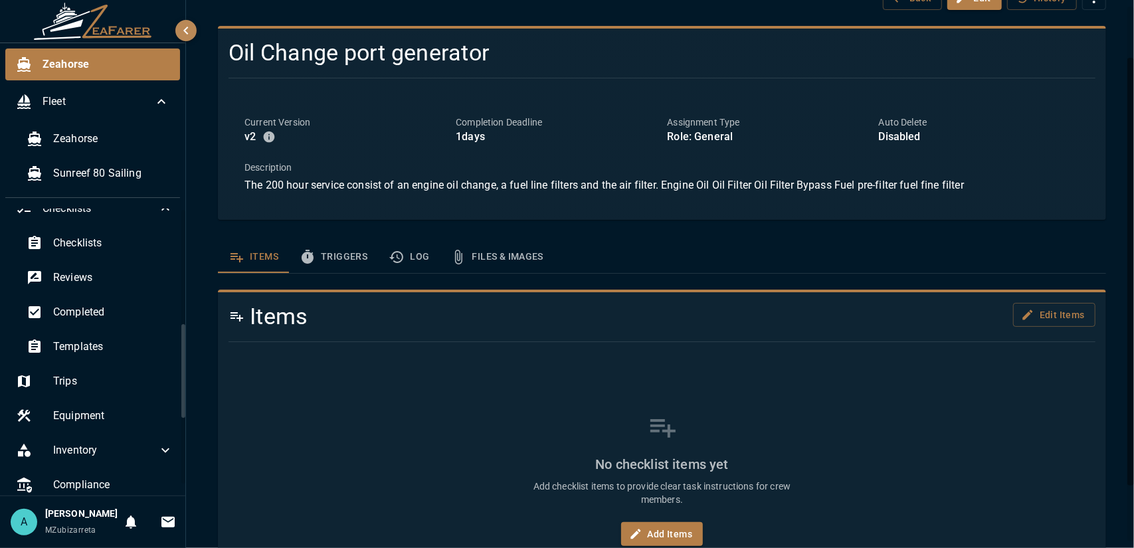
scroll to position [137, 0]
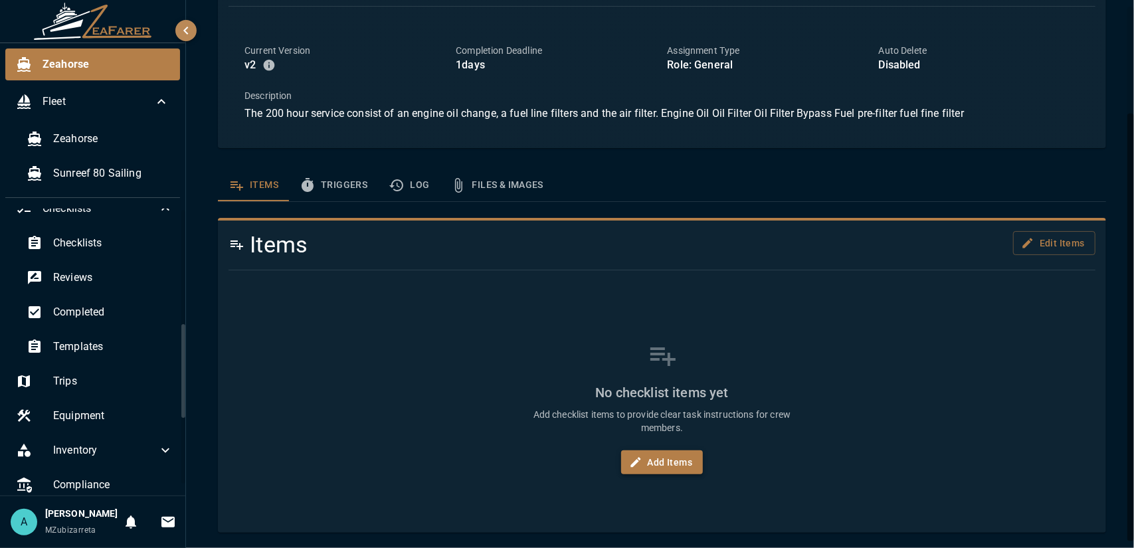
click at [653, 465] on button "Add Items" at bounding box center [662, 463] width 82 height 25
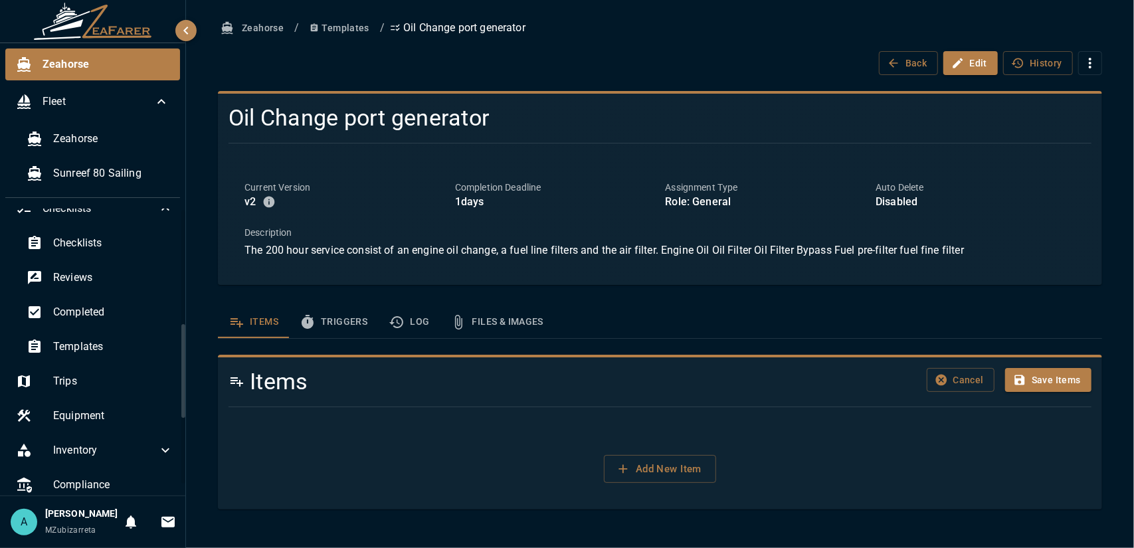
scroll to position [0, 0]
click at [667, 474] on button "Add New Item" at bounding box center [660, 469] width 112 height 28
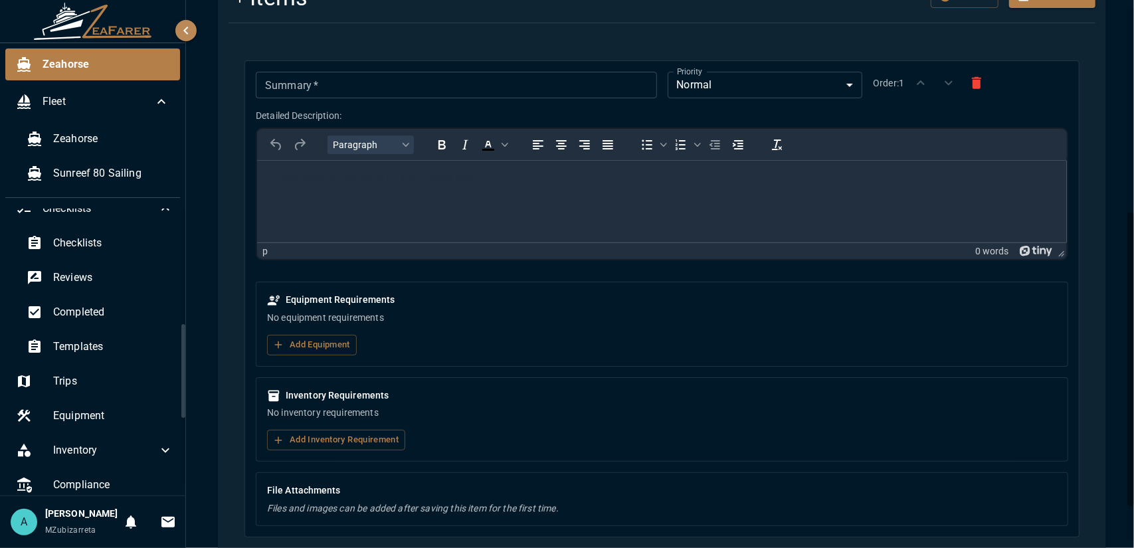
scroll to position [318, 0]
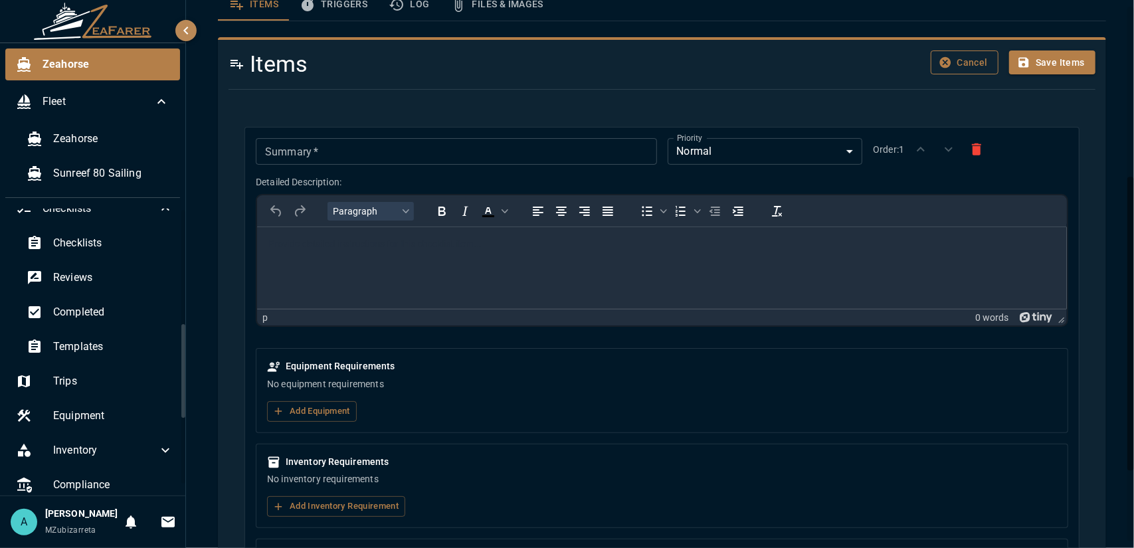
click at [945, 62] on button "Cancel" at bounding box center [965, 63] width 68 height 25
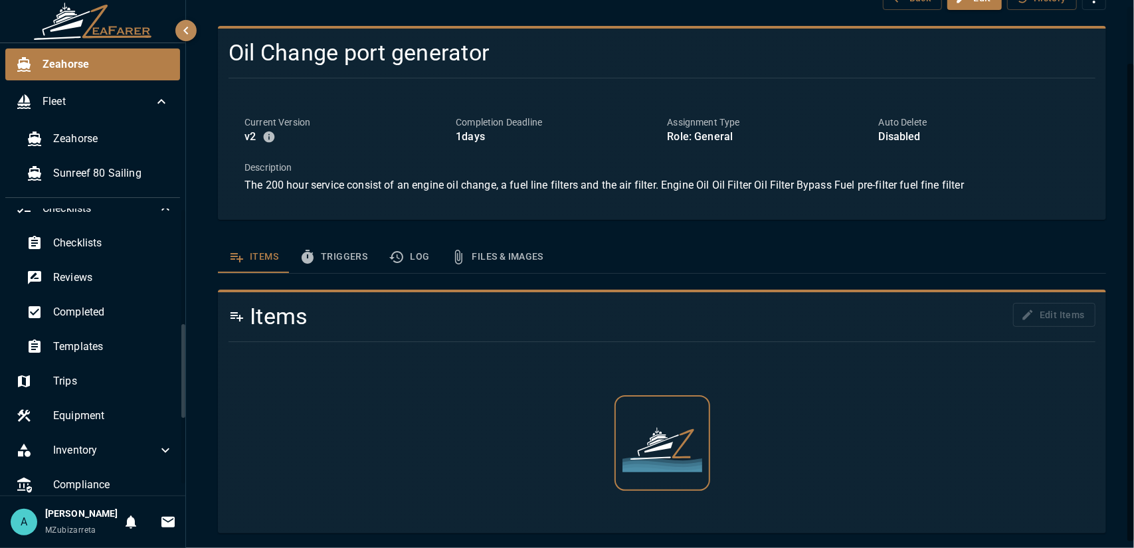
scroll to position [137, 0]
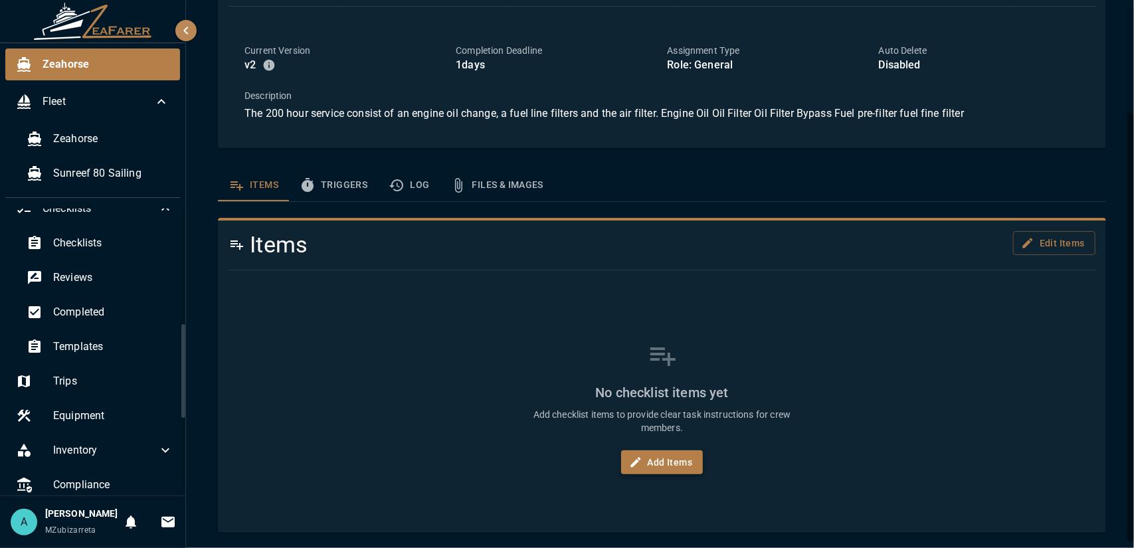
click at [668, 454] on button "Add Items" at bounding box center [662, 463] width 82 height 25
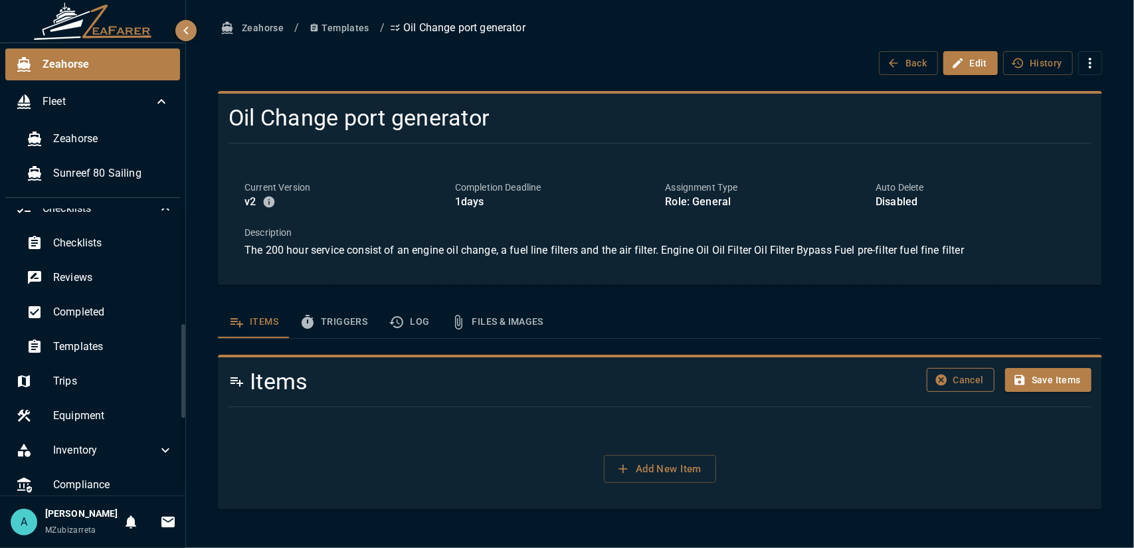
click at [948, 383] on icon "button" at bounding box center [941, 379] width 13 height 13
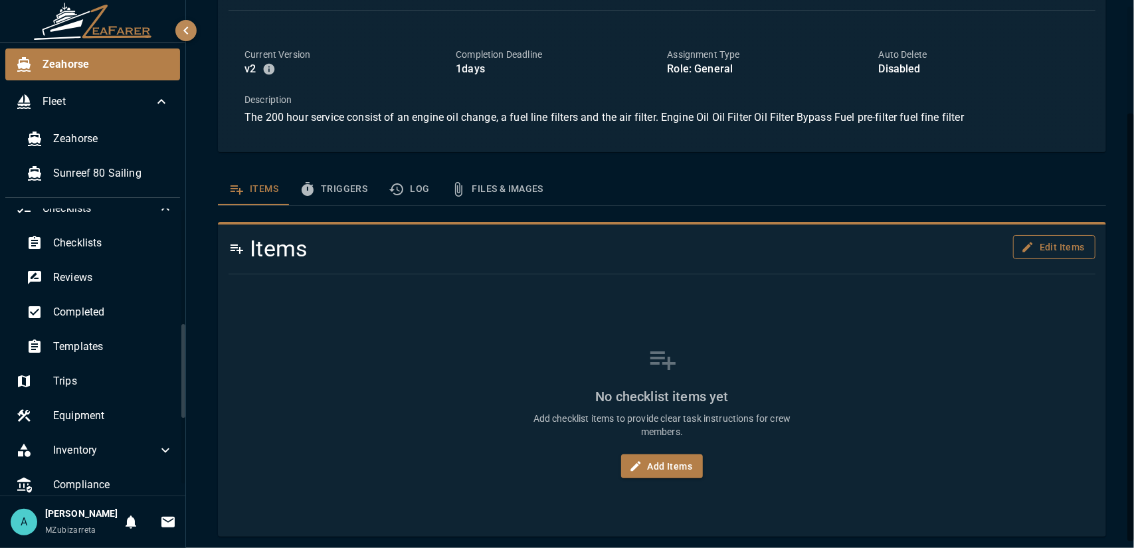
scroll to position [137, 0]
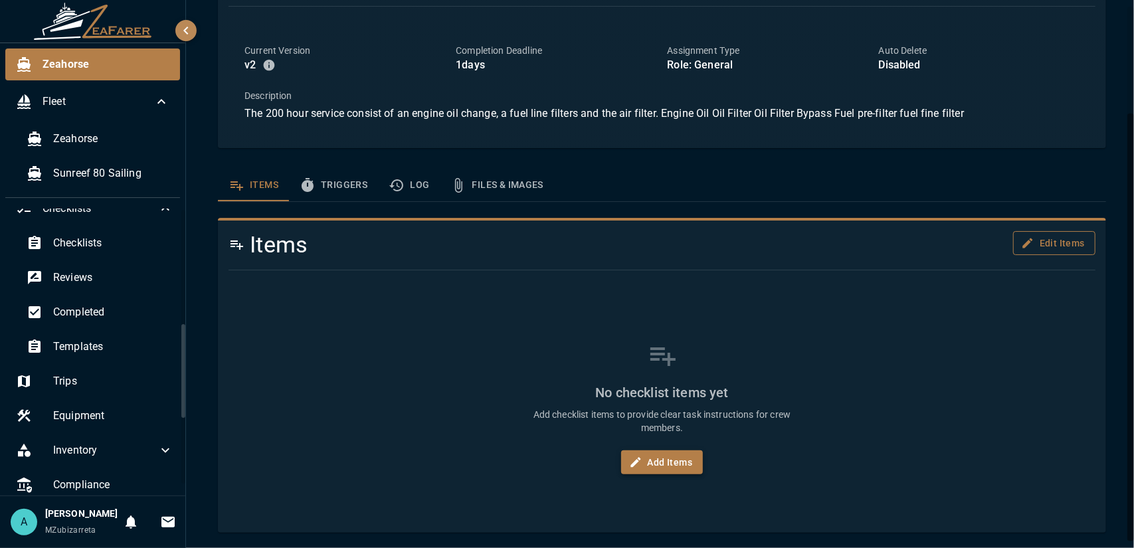
click at [656, 467] on button "Add Items" at bounding box center [662, 463] width 82 height 25
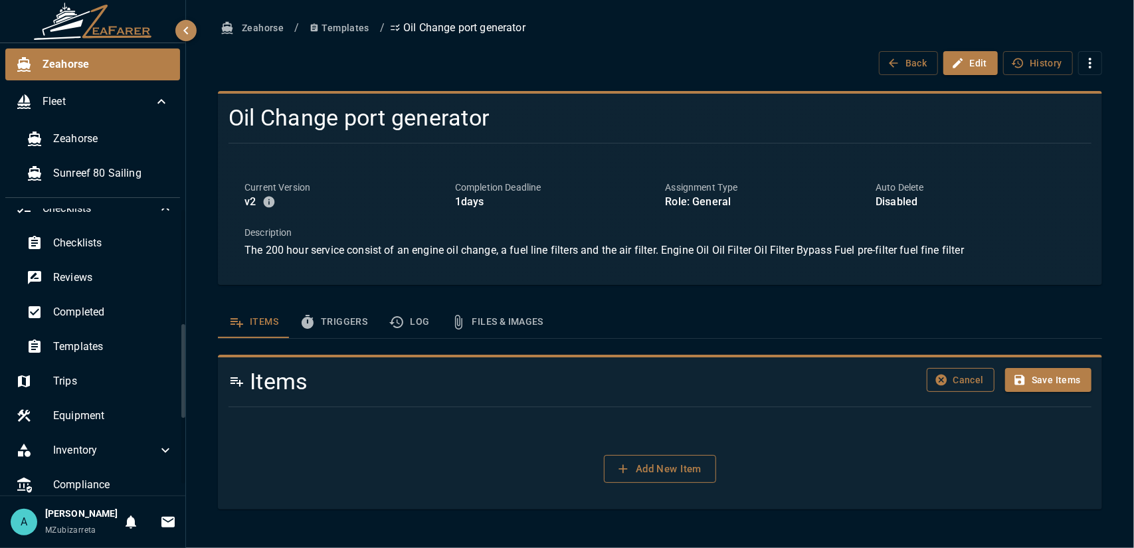
click at [679, 474] on button "Add New Item" at bounding box center [660, 469] width 112 height 28
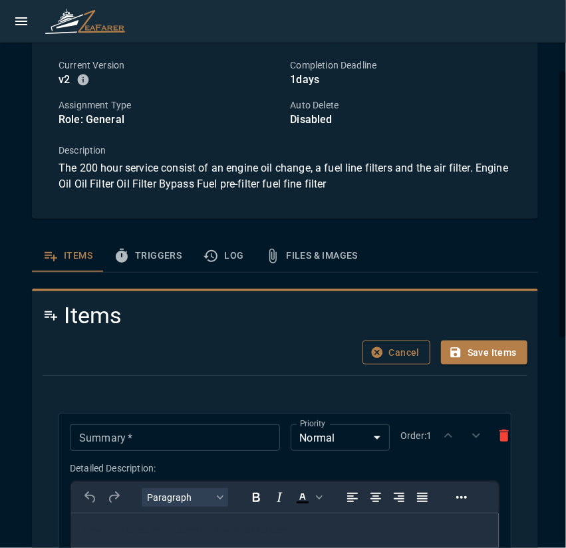
scroll to position [332, 0]
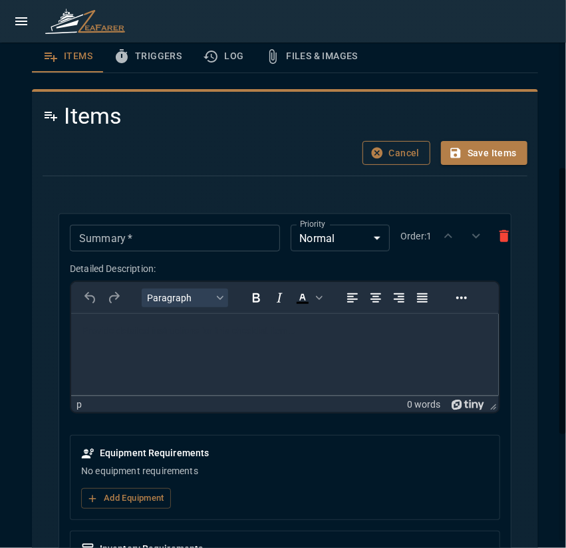
click at [156, 241] on input "Summary   *" at bounding box center [174, 238] width 209 height 27
paste input "**********"
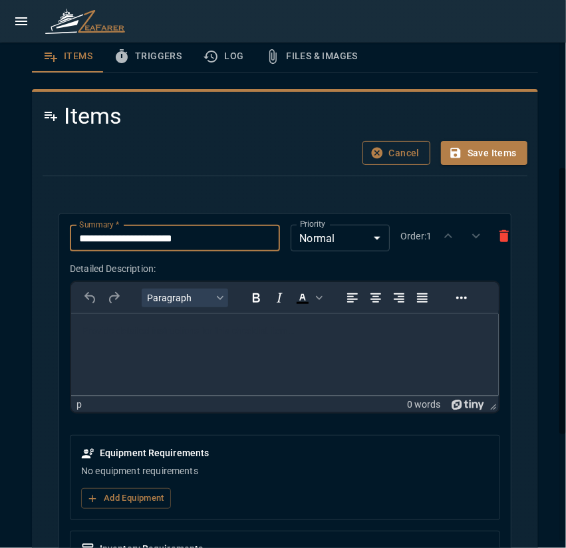
type input "**********"
click at [208, 348] on html at bounding box center [284, 331] width 427 height 35
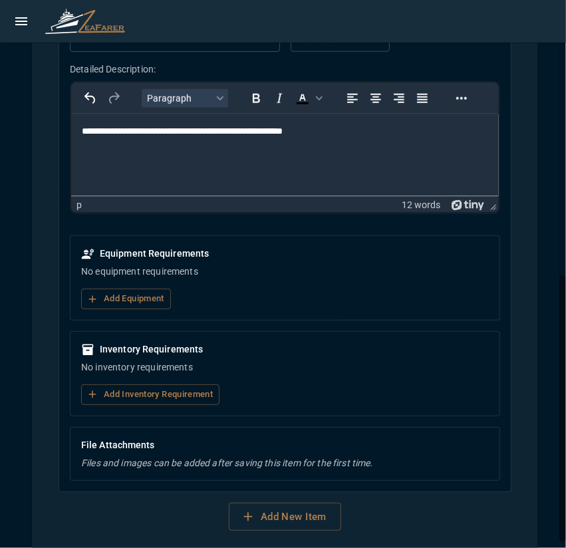
scroll to position [553, 0]
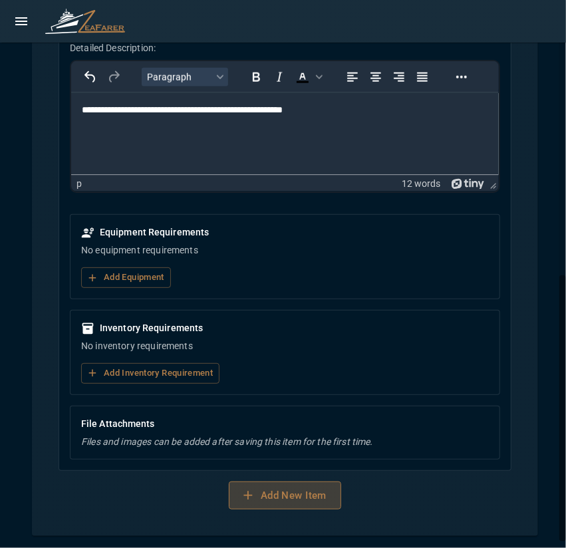
click at [271, 493] on button "Add New Item" at bounding box center [285, 495] width 112 height 28
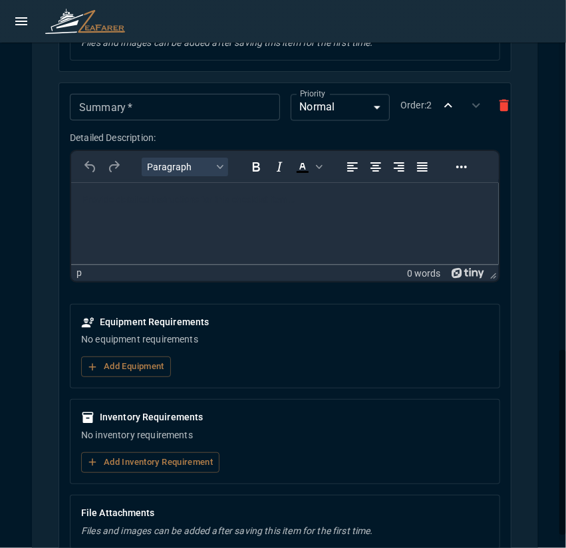
scroll to position [1018, 0]
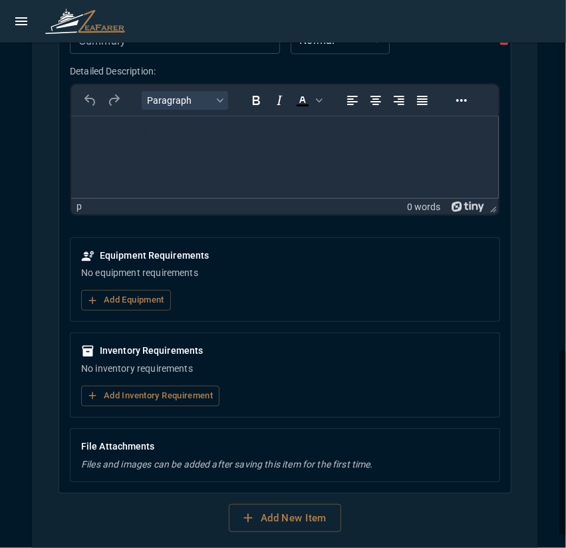
click at [156, 130] on body "Rich Text Area. Press ALT-0 for help." at bounding box center [285, 132] width 406 height 13
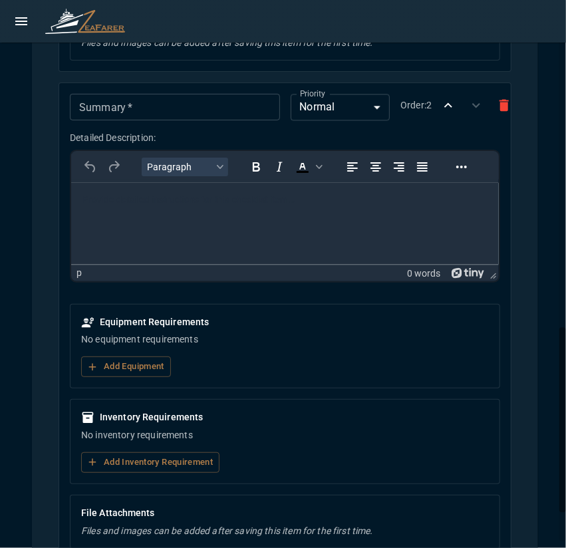
click at [166, 106] on input "Summary   *" at bounding box center [174, 107] width 209 height 27
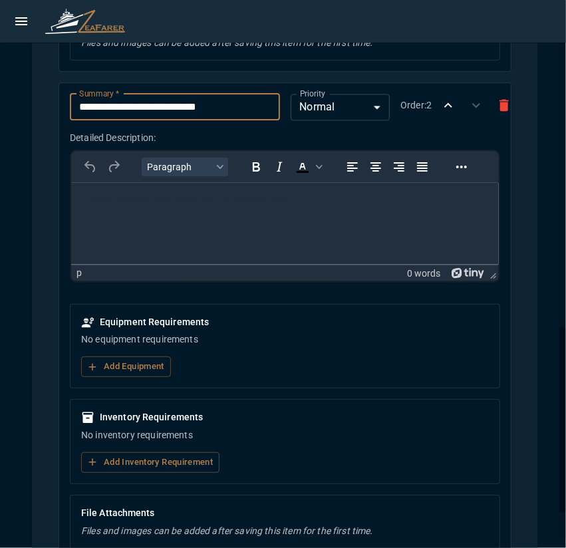
type input "**********"
click at [173, 191] on html at bounding box center [284, 199] width 427 height 35
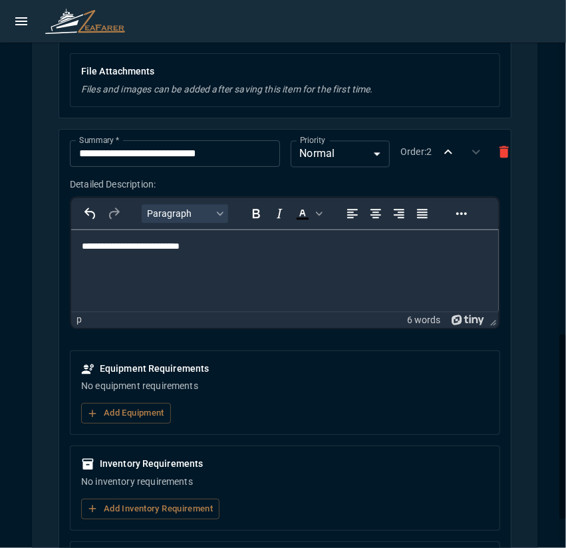
scroll to position [1038, 0]
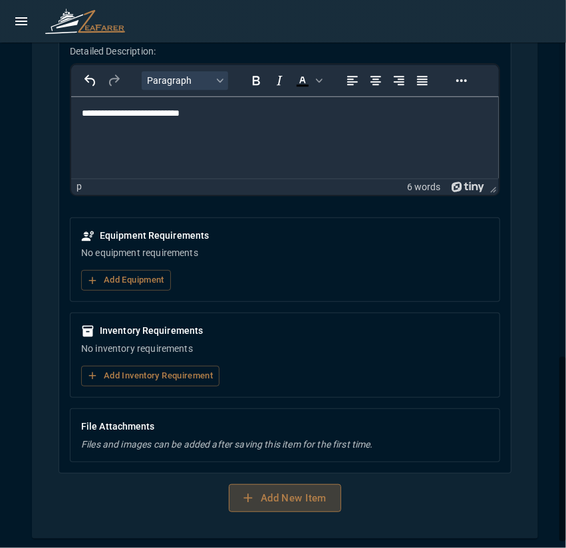
click at [297, 494] on button "Add New Item" at bounding box center [285, 498] width 112 height 28
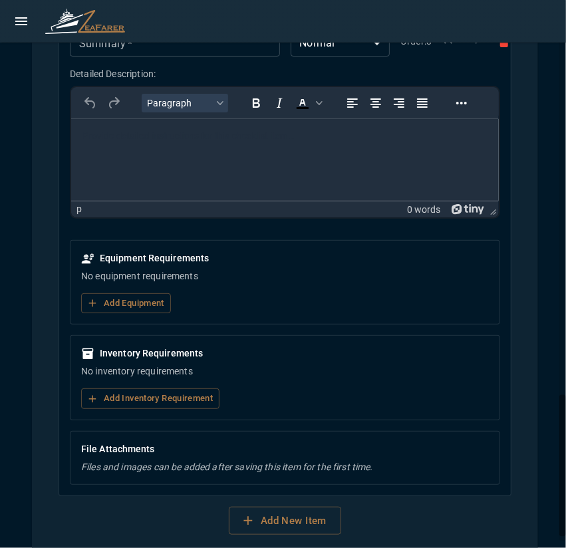
scroll to position [1437, 0]
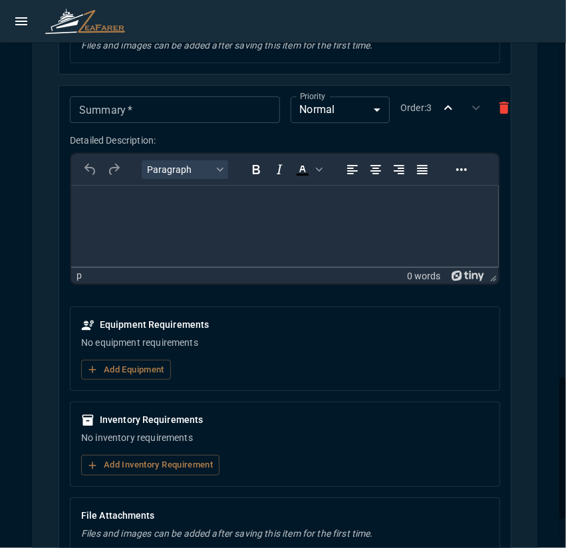
click at [198, 96] on input "Summary   *" at bounding box center [174, 109] width 209 height 27
paste input "*********"
type input "*********"
click at [199, 216] on html at bounding box center [284, 202] width 427 height 35
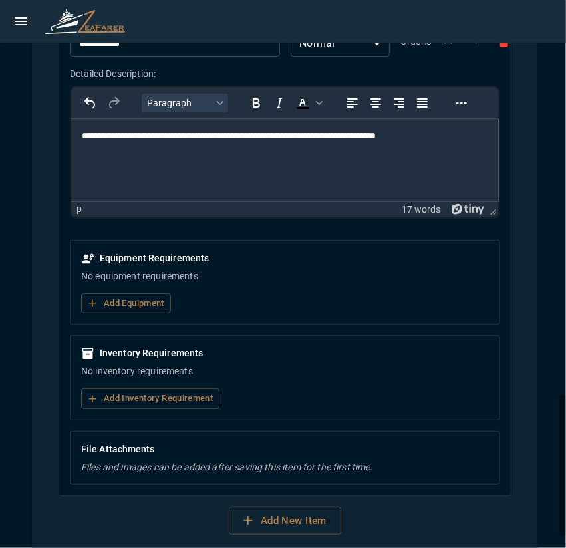
scroll to position [1523, 0]
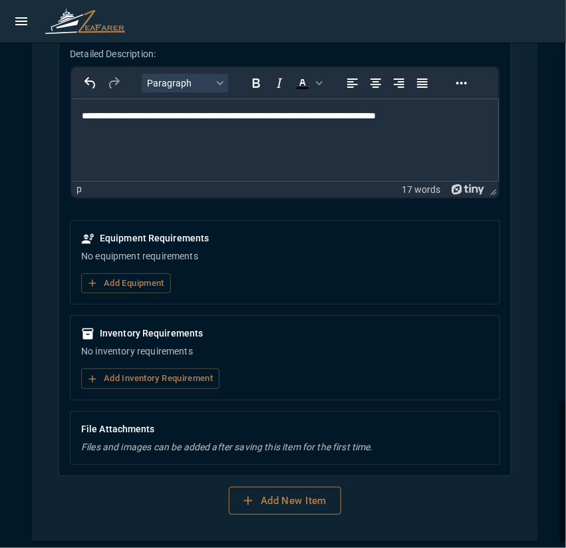
click at [290, 490] on button "Add New Item" at bounding box center [285, 500] width 112 height 28
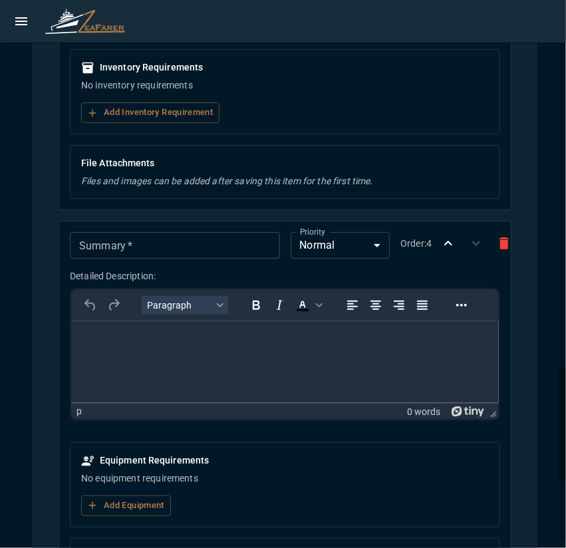
scroll to position [1922, 0]
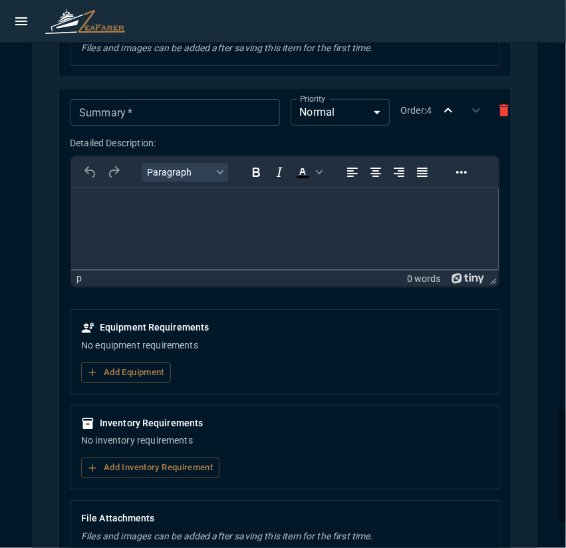
click at [133, 106] on input "Summary   *" at bounding box center [174, 112] width 209 height 27
paste input "**********"
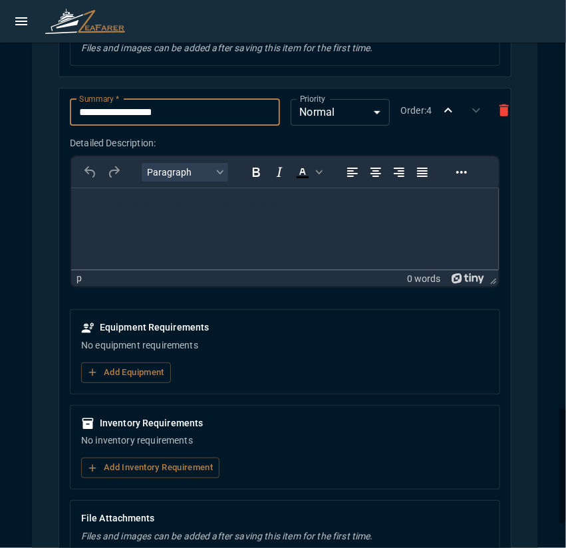
type input "**********"
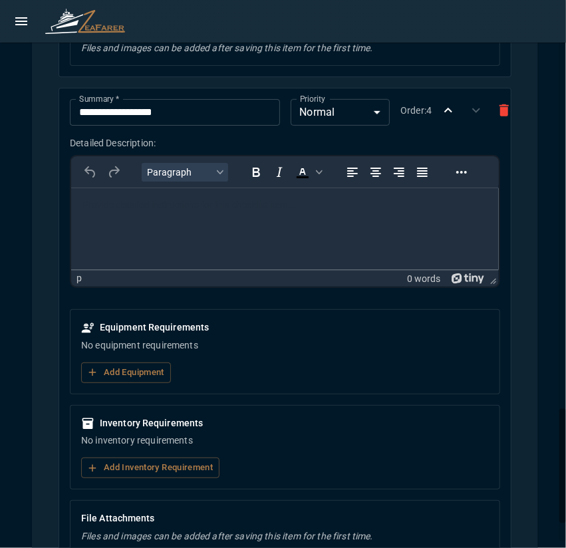
click at [231, 220] on html at bounding box center [284, 204] width 427 height 35
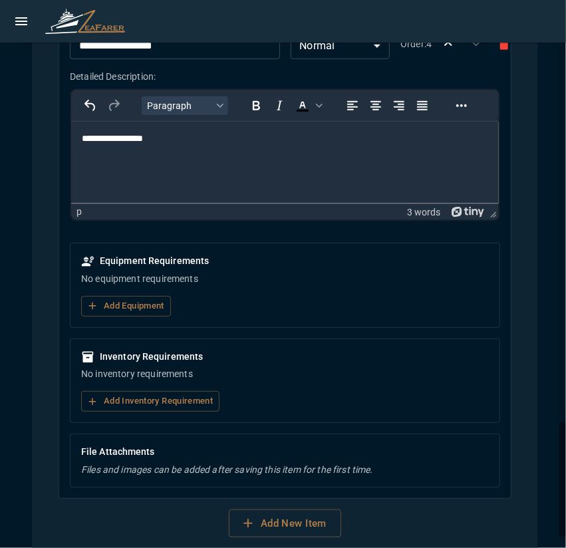
scroll to position [2008, 0]
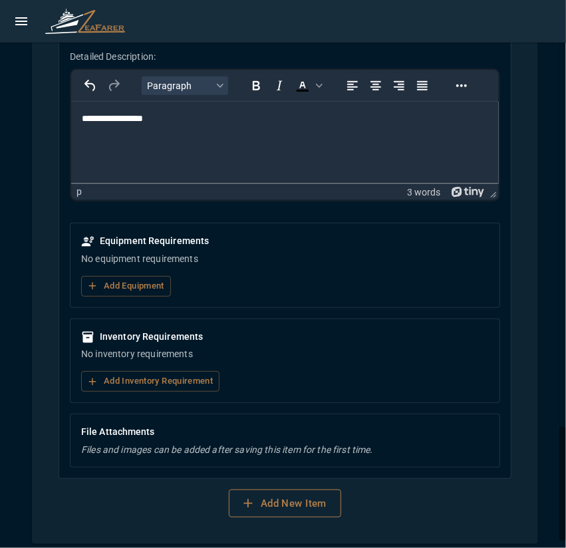
click at [267, 491] on button "Add New Item" at bounding box center [285, 503] width 112 height 28
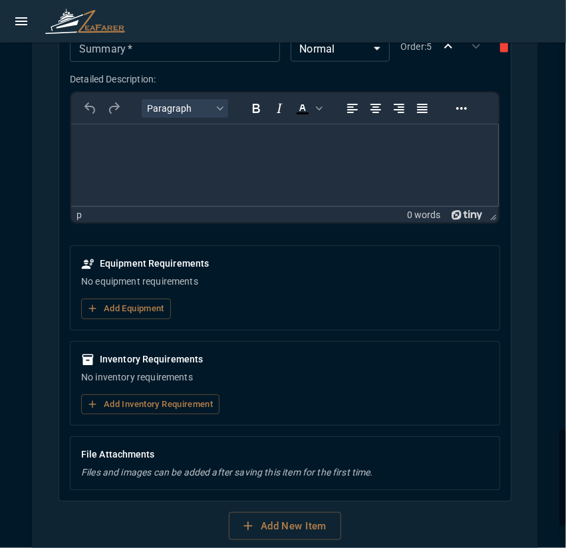
scroll to position [2407, 0]
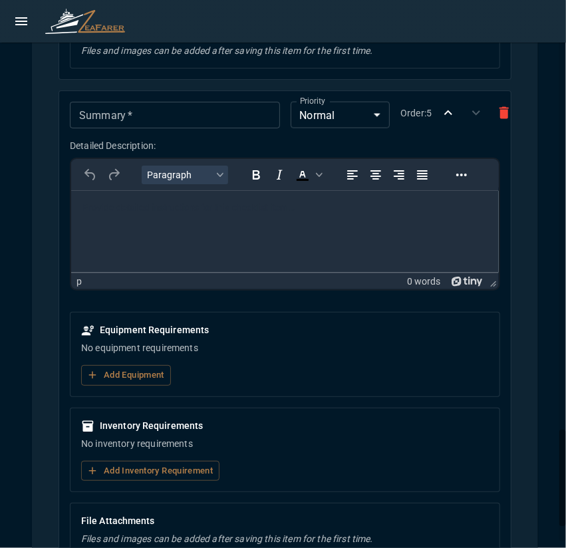
click at [158, 106] on input "Summary   *" at bounding box center [174, 115] width 209 height 27
paste input "**********"
type input "**********"
click at [154, 217] on html at bounding box center [284, 207] width 427 height 35
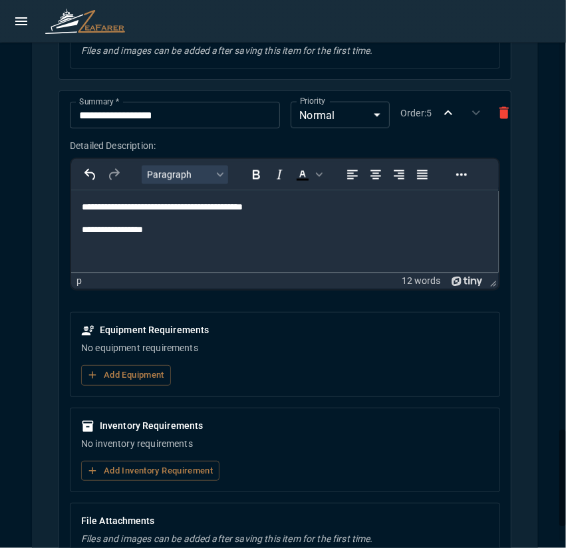
scroll to position [2494, 0]
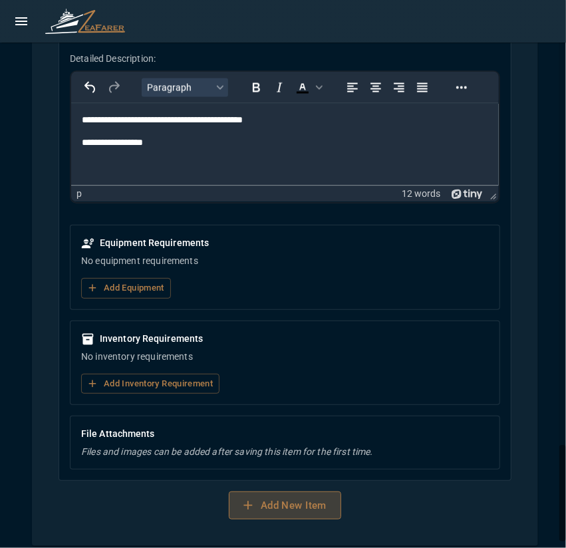
click at [298, 491] on button "Add New Item" at bounding box center [285, 505] width 112 height 28
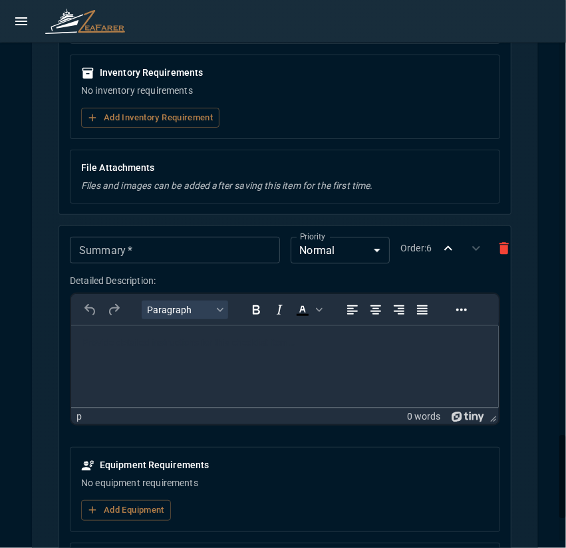
scroll to position [2893, 0]
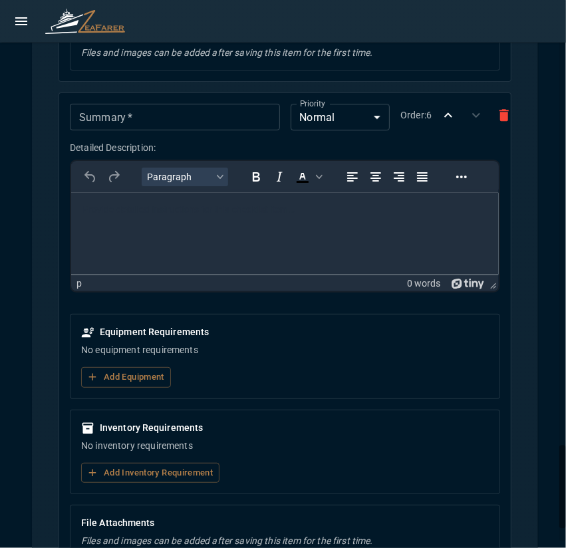
click at [155, 111] on input "Summary   *" at bounding box center [174, 117] width 209 height 27
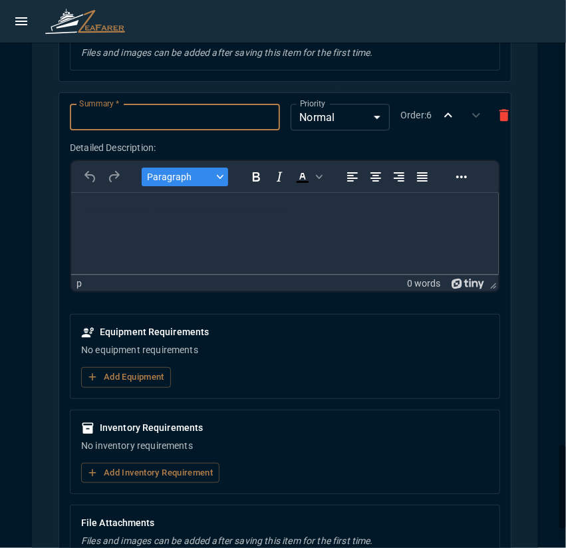
paste input "**********"
type input "**********"
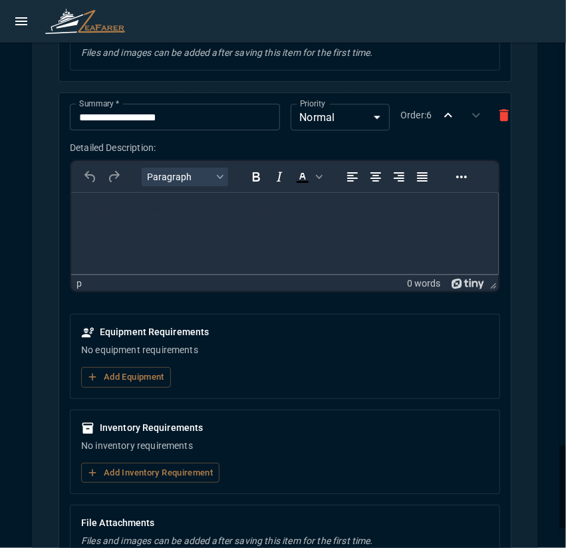
click at [221, 214] on body "Rich Text Area. Press ALT-0 for help." at bounding box center [285, 209] width 406 height 13
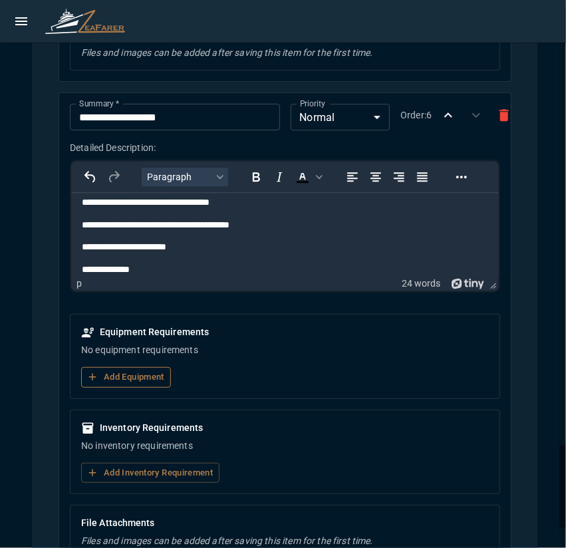
click at [124, 367] on button "Add Equipment" at bounding box center [126, 377] width 90 height 21
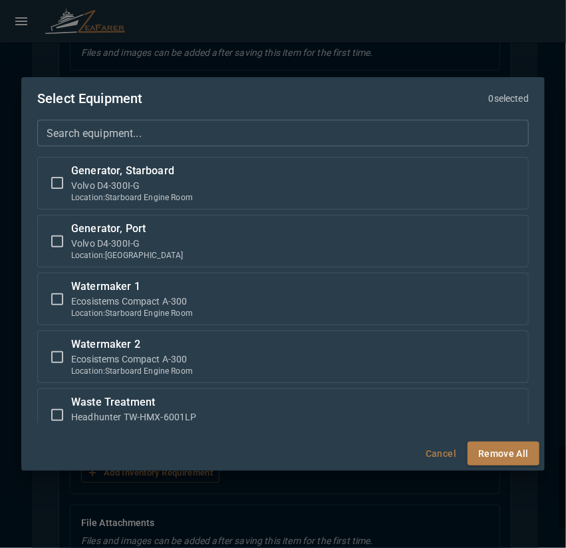
click at [204, 127] on input "Search equipment..." at bounding box center [282, 133] width 491 height 27
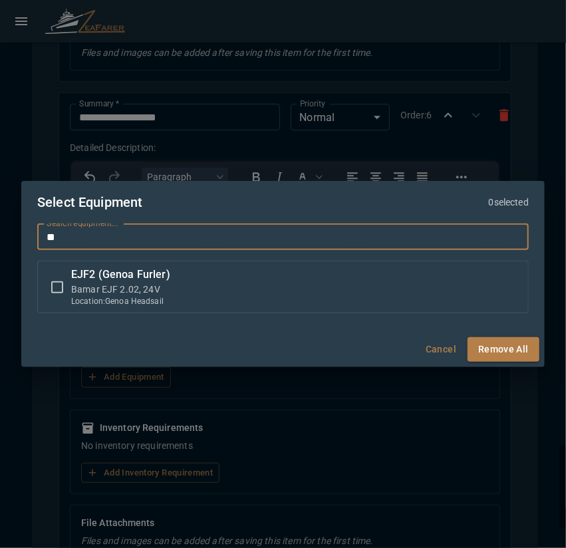
type input "*"
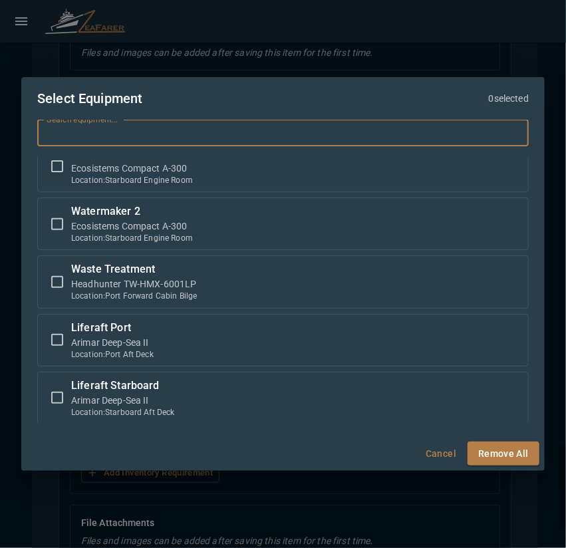
scroll to position [199, 0]
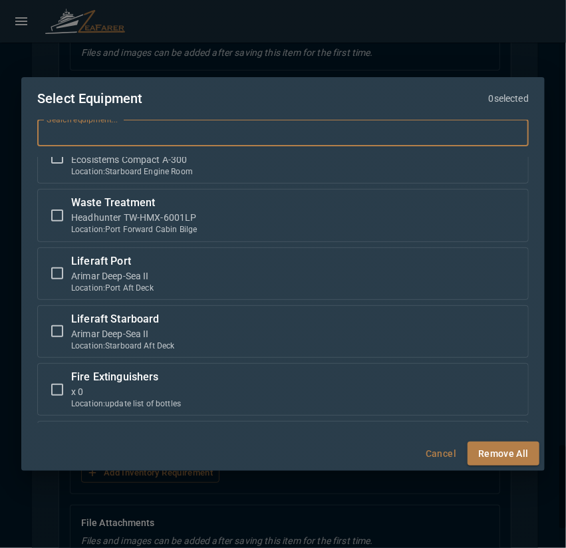
click at [433, 457] on button "Cancel" at bounding box center [440, 453] width 43 height 25
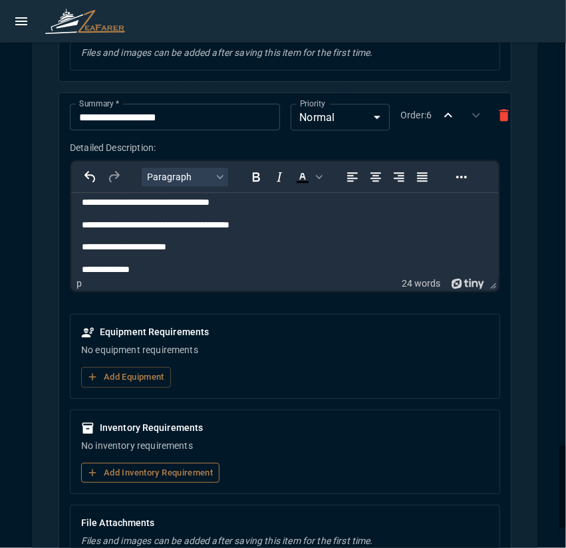
click at [155, 463] on button "Add Inventory Requirement" at bounding box center [150, 473] width 138 height 21
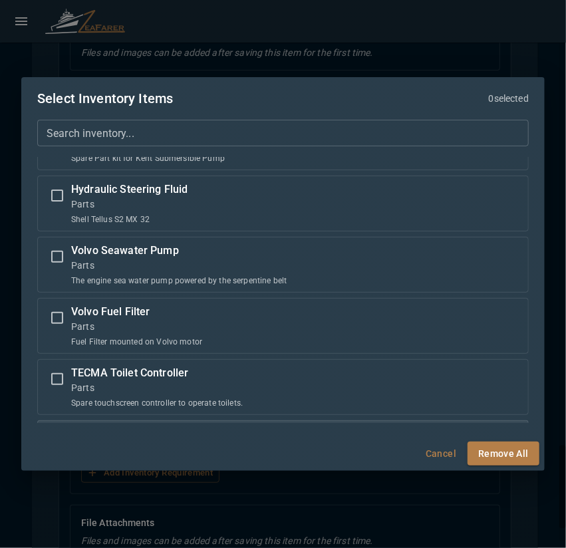
scroll to position [598, 0]
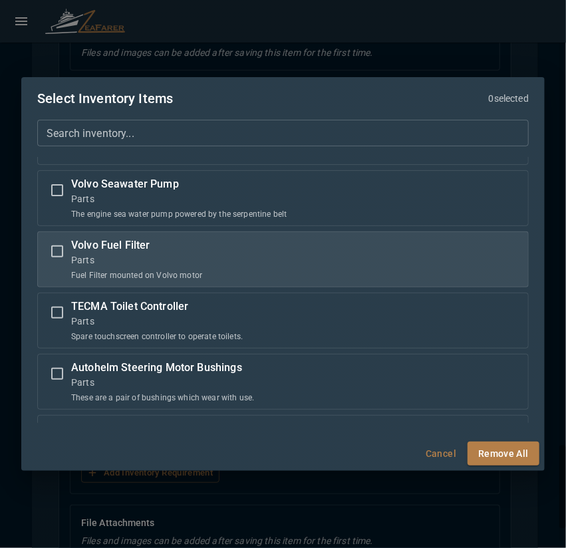
click at [198, 257] on p "Parts" at bounding box center [136, 259] width 131 height 13
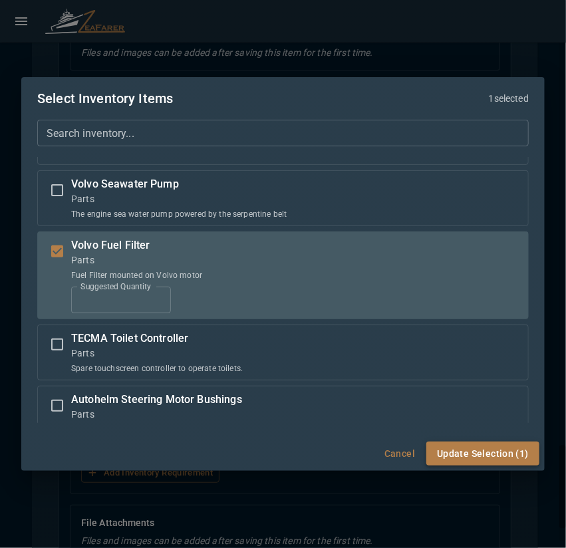
click at [493, 455] on button "Update Selection (1)" at bounding box center [482, 453] width 113 height 25
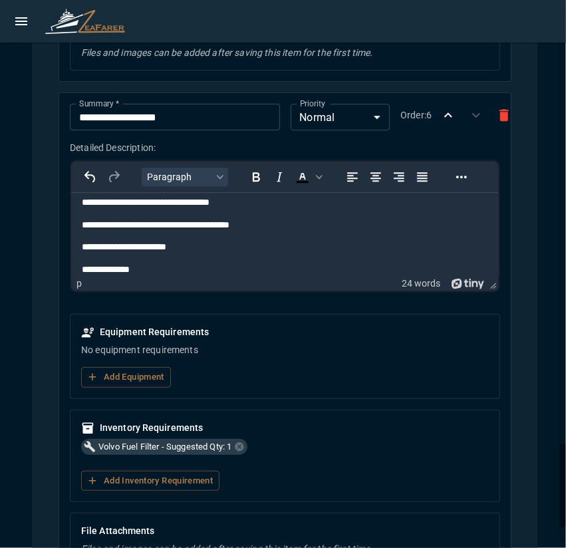
scroll to position [2987, 0]
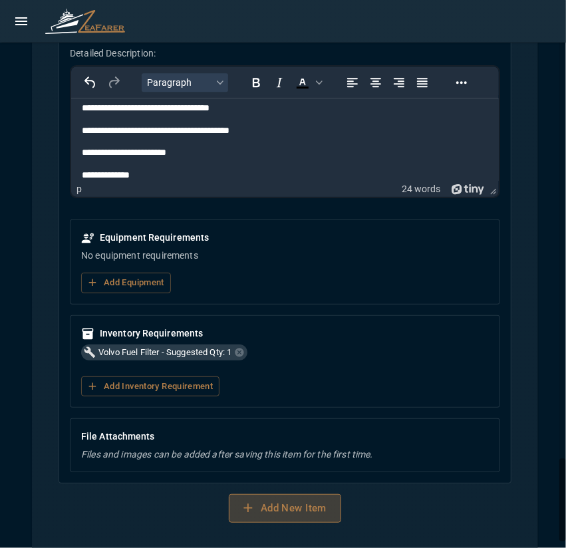
click at [261, 494] on button "Add New Item" at bounding box center [285, 508] width 112 height 28
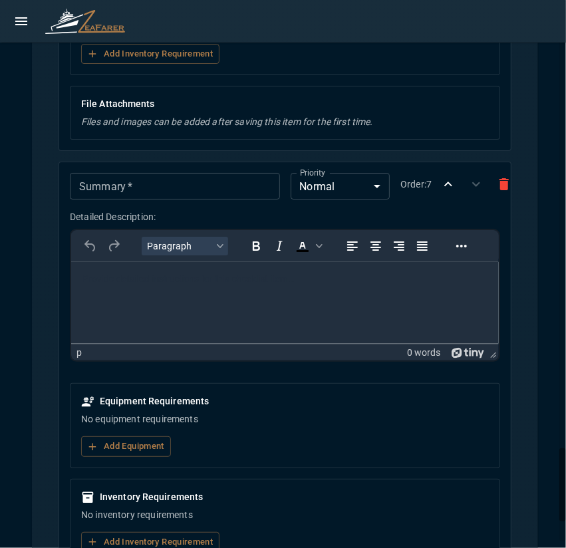
scroll to position [3386, 0]
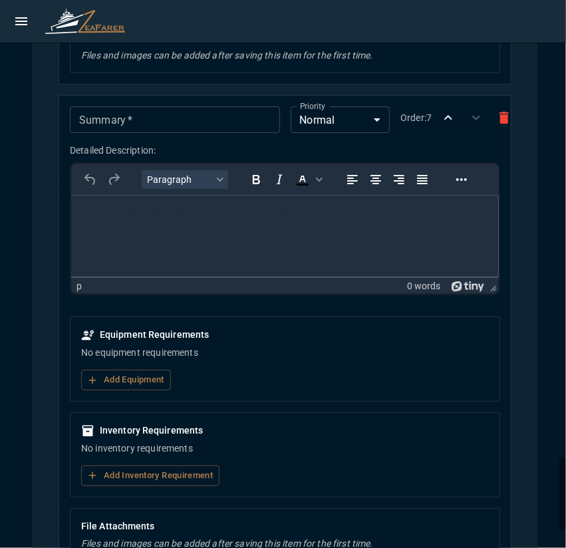
click at [110, 106] on div "Summary   * Summary   *" at bounding box center [174, 119] width 209 height 27
paste input "**********"
type input "**********"
click at [245, 230] on html at bounding box center [284, 212] width 427 height 35
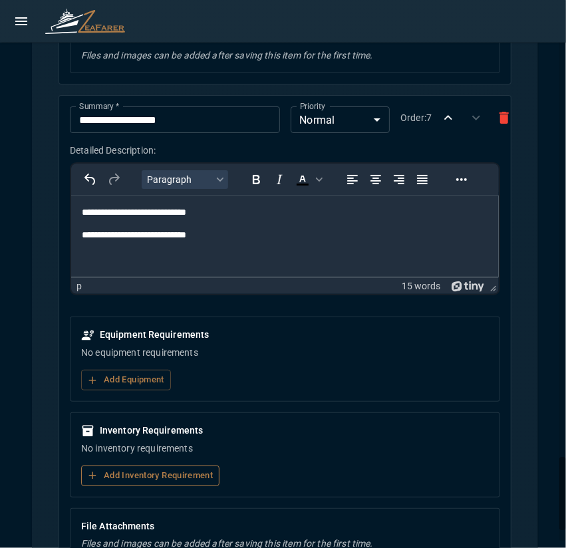
click at [158, 465] on button "Add Inventory Requirement" at bounding box center [150, 475] width 138 height 21
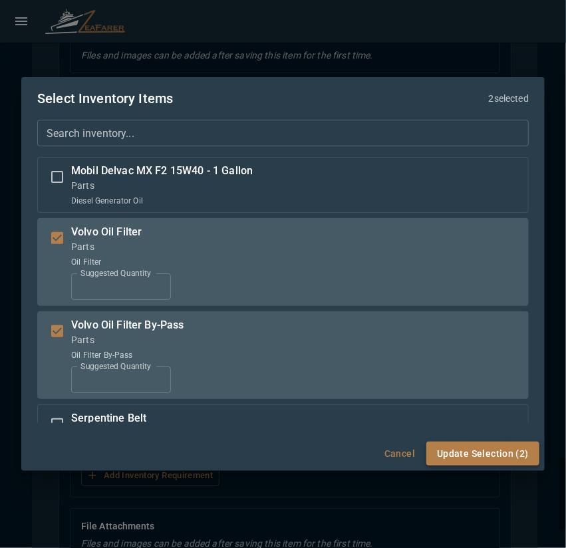
click at [491, 450] on button "Update Selection (2)" at bounding box center [482, 453] width 113 height 25
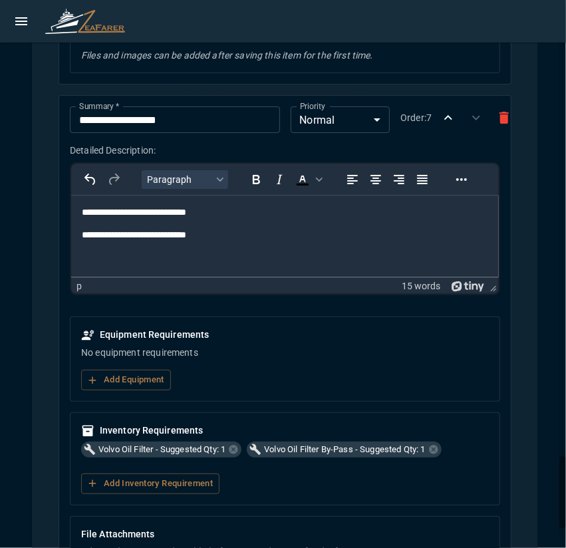
scroll to position [3480, 0]
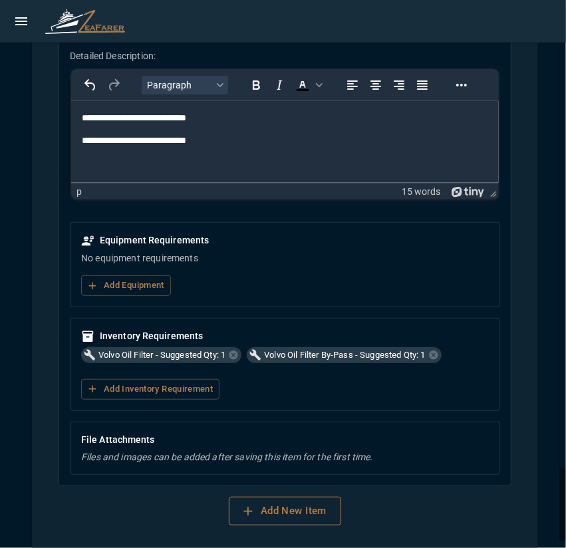
click at [270, 499] on button "Add New Item" at bounding box center [285, 510] width 112 height 28
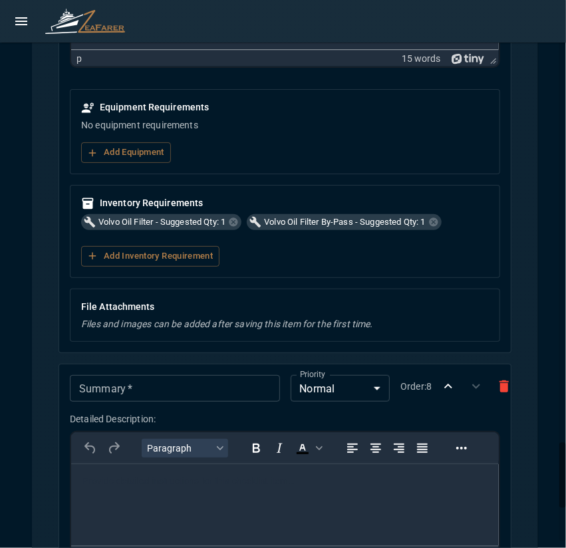
scroll to position [3746, 0]
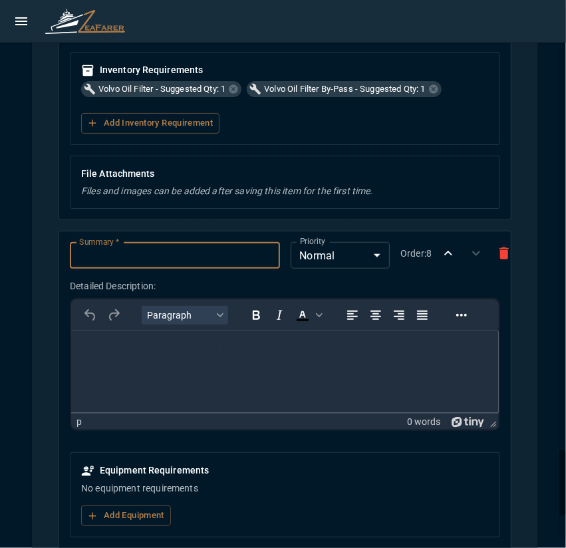
click at [148, 242] on input "Summary   *" at bounding box center [174, 255] width 209 height 27
paste input "*******"
type input "*******"
click at [176, 348] on body "Rich Text Area. Press ALT-0 for help." at bounding box center [285, 348] width 406 height 13
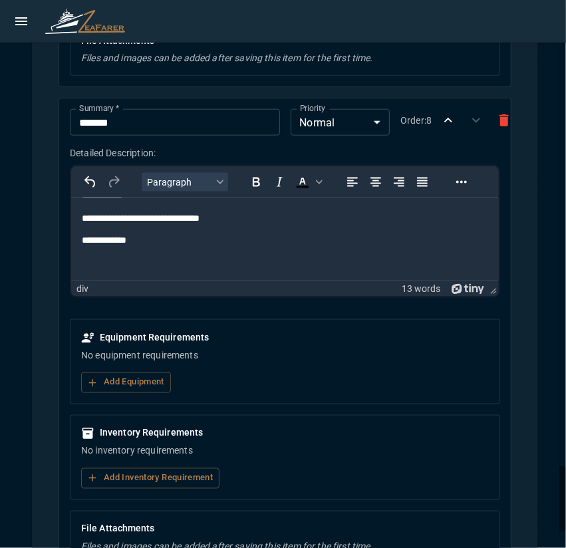
scroll to position [3945, 0]
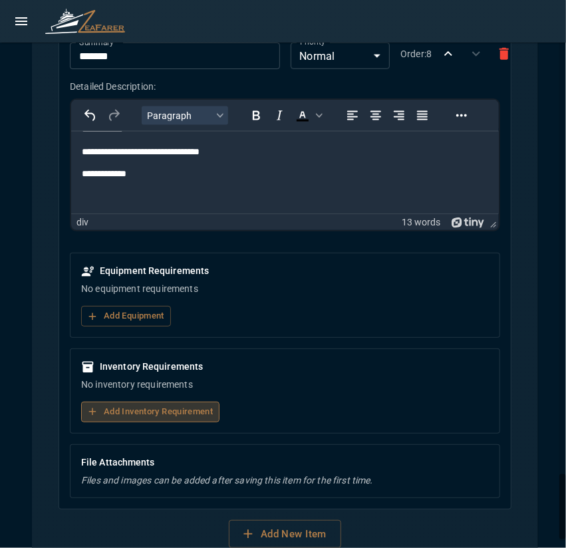
click at [157, 401] on button "Add Inventory Requirement" at bounding box center [150, 411] width 138 height 21
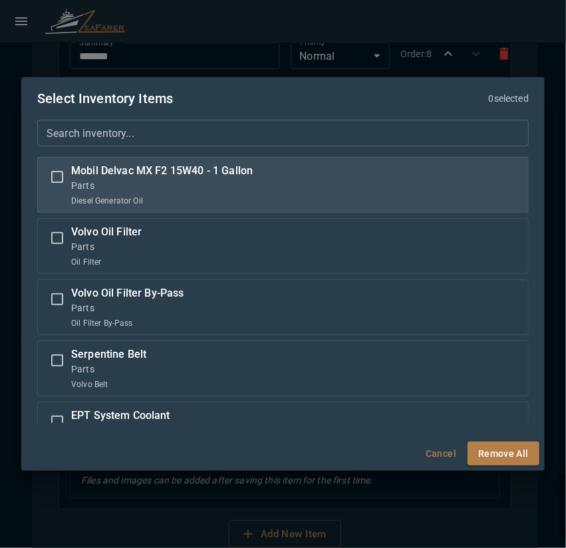
click at [174, 189] on p "Parts" at bounding box center [161, 185] width 181 height 13
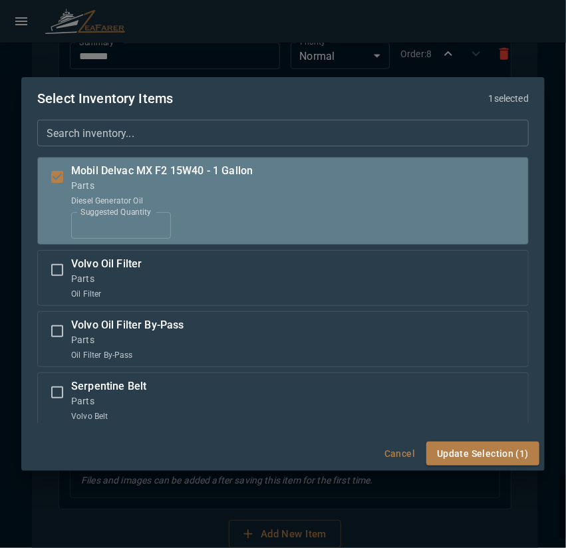
click at [158, 221] on input "*" at bounding box center [121, 225] width 100 height 27
type input "*"
click at [158, 221] on input "*" at bounding box center [121, 225] width 100 height 27
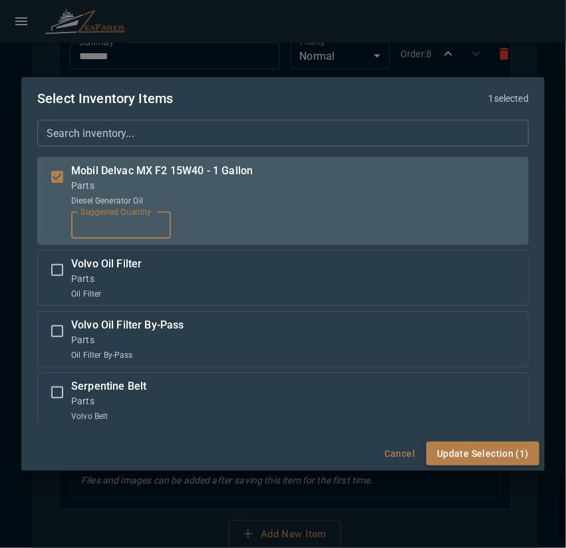
click at [494, 459] on button "Update Selection (1)" at bounding box center [482, 453] width 113 height 25
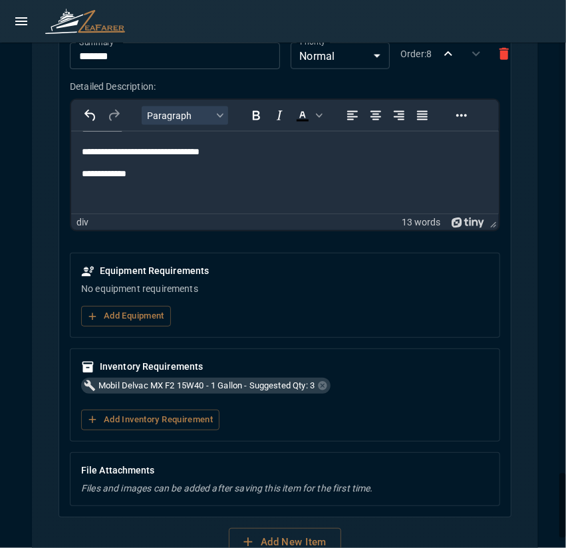
scroll to position [3973, 0]
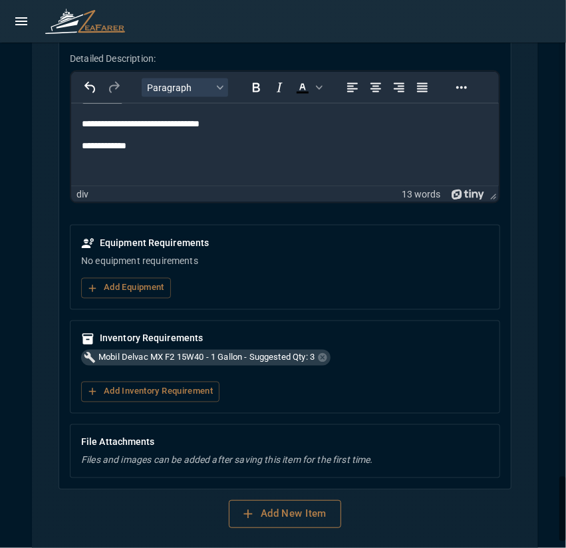
click at [286, 500] on button "Add New Item" at bounding box center [285, 514] width 112 height 28
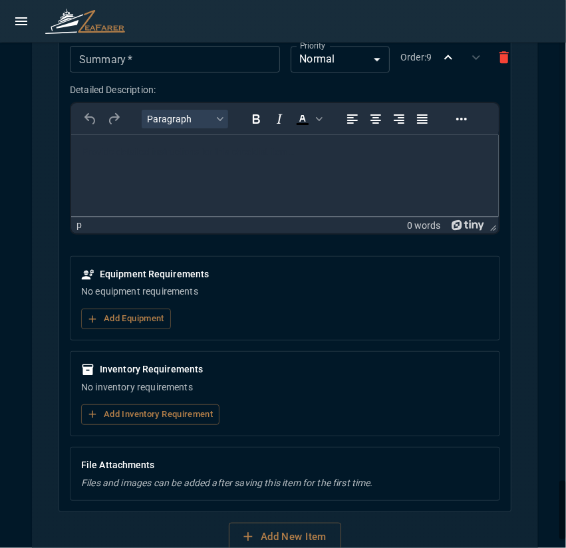
scroll to position [4372, 0]
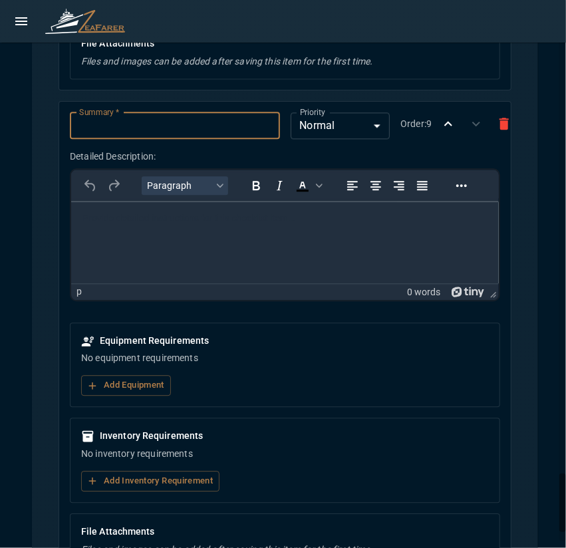
click at [133, 112] on input "Summary   *" at bounding box center [174, 125] width 209 height 27
paste input "**********"
type input "**********"
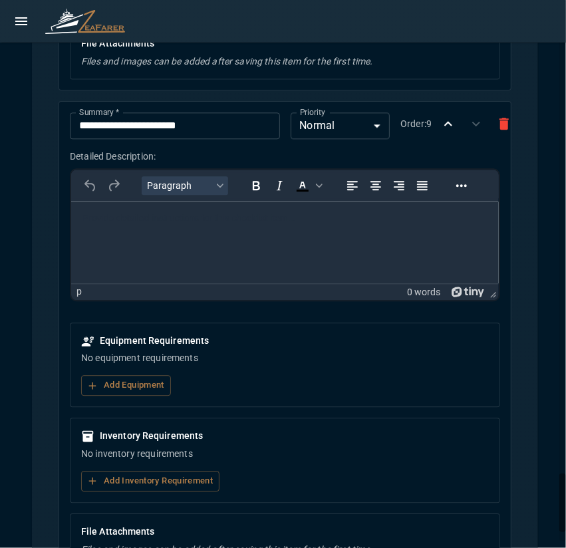
click at [214, 218] on body "Rich Text Area. Press ALT-0 for help." at bounding box center [285, 217] width 406 height 13
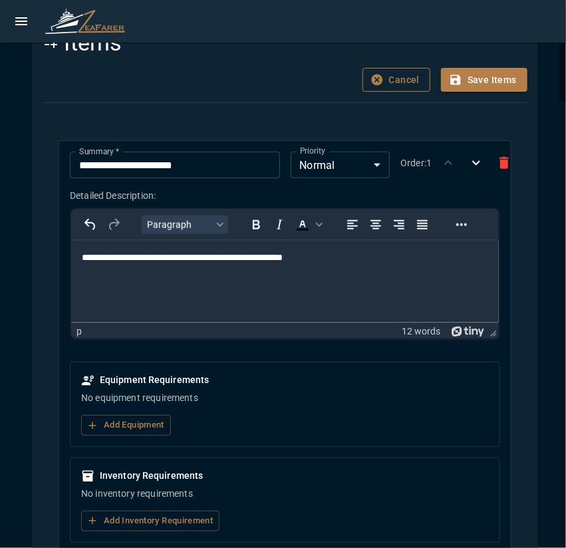
scroll to position [339, 0]
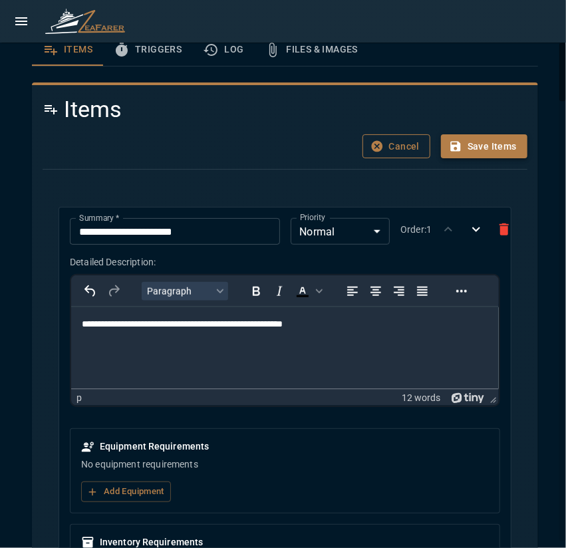
click at [483, 143] on button "Save Items" at bounding box center [484, 146] width 86 height 25
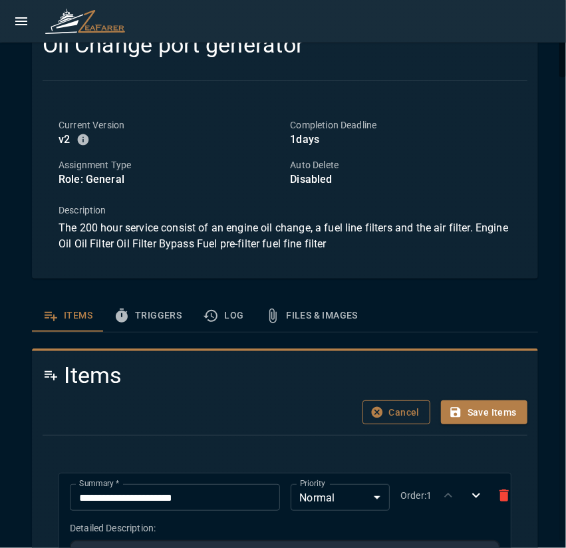
scroll to position [54, 0]
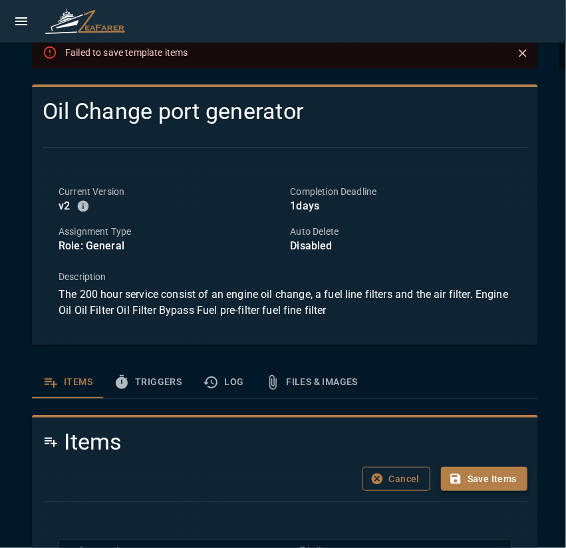
click at [473, 486] on button "Save Items" at bounding box center [484, 478] width 86 height 25
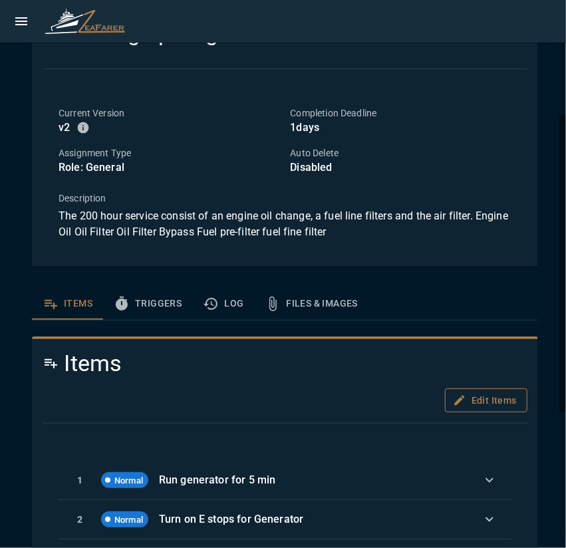
scroll to position [199, 0]
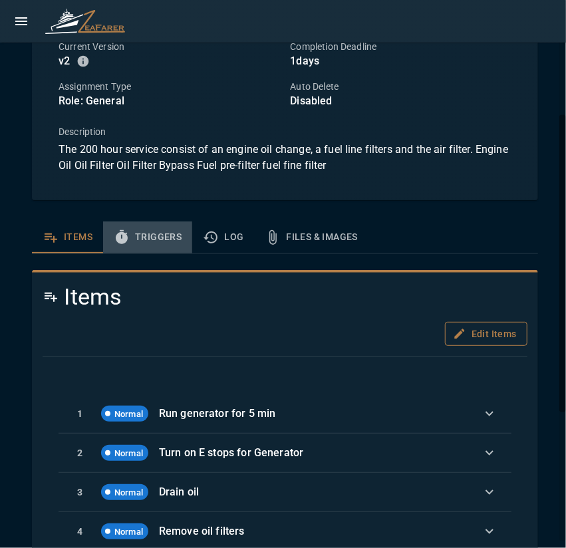
click at [147, 234] on button "Triggers" at bounding box center [147, 237] width 89 height 32
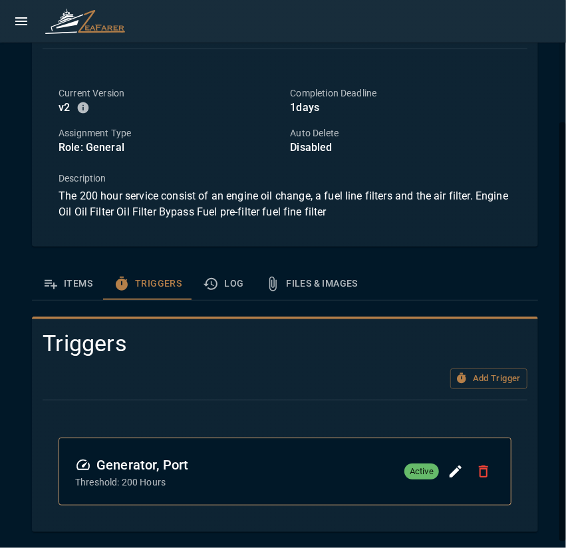
scroll to position [151, 0]
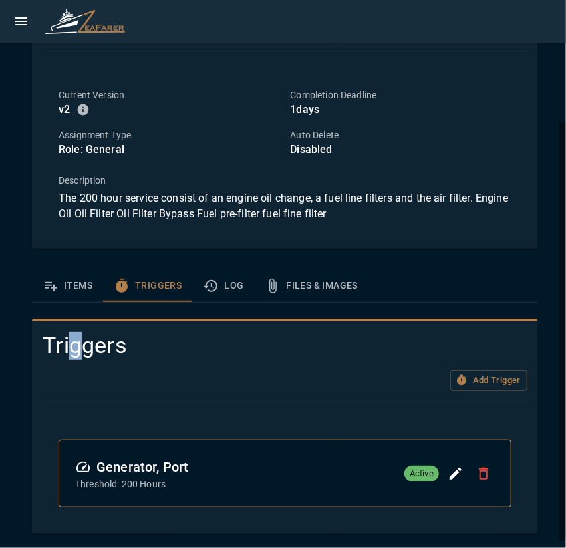
click at [74, 302] on div "Items Triggers Log Files & Images Triggers Add Trigger Generator, Port Threshol…" at bounding box center [285, 402] width 506 height 264
click at [51, 272] on button "Items" at bounding box center [67, 286] width 71 height 32
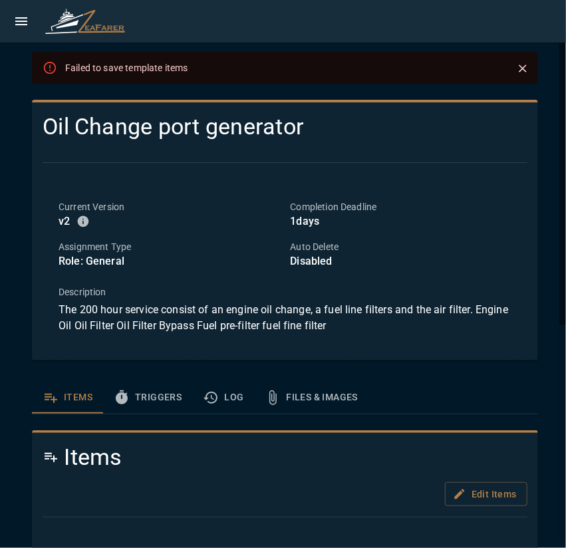
scroll to position [0, 0]
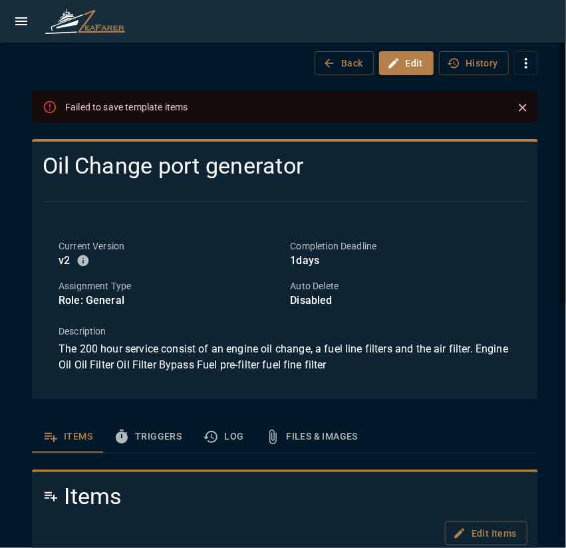
click at [516, 108] on icon "Close" at bounding box center [522, 107] width 13 height 13
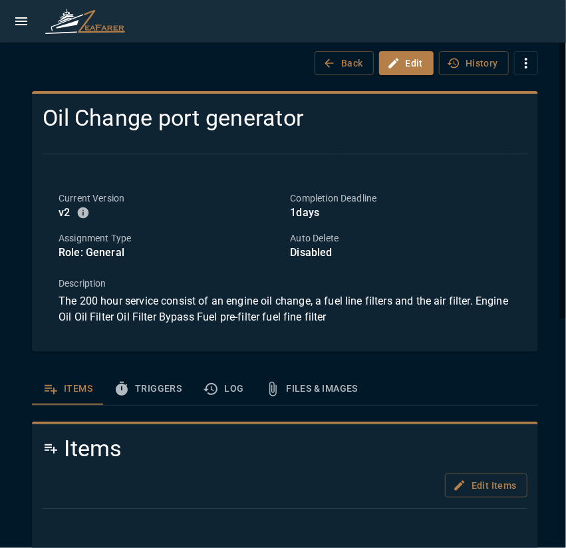
click at [153, 393] on button "Triggers" at bounding box center [147, 389] width 89 height 32
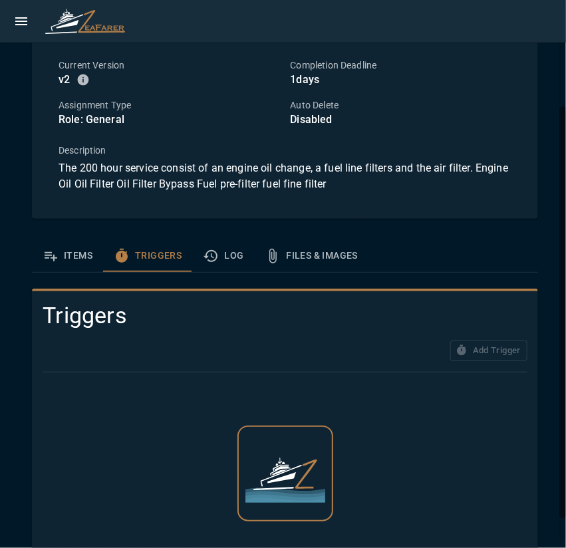
scroll to position [103, 0]
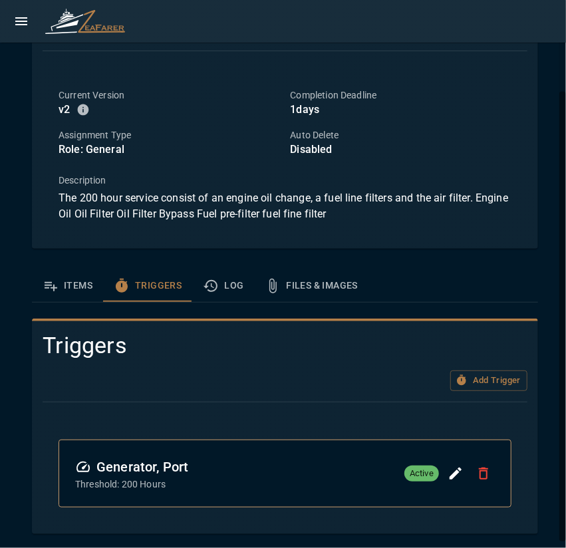
click at [223, 280] on button "Log" at bounding box center [223, 286] width 62 height 32
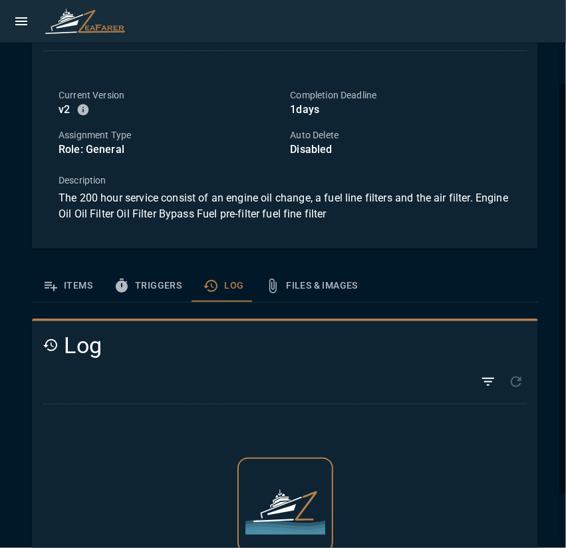
scroll to position [166, 0]
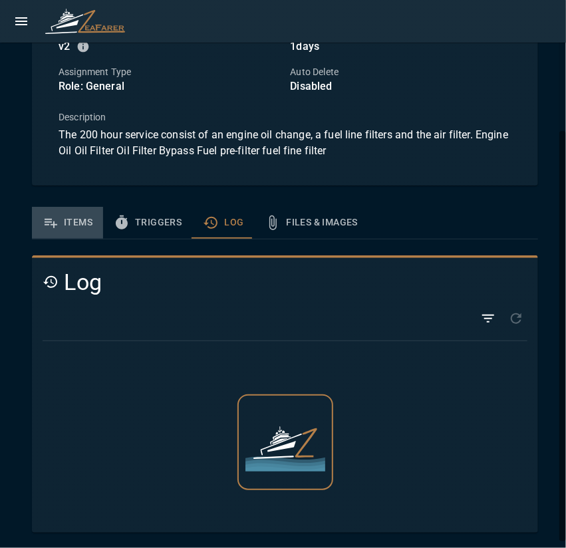
click at [69, 223] on button "Items" at bounding box center [67, 223] width 71 height 32
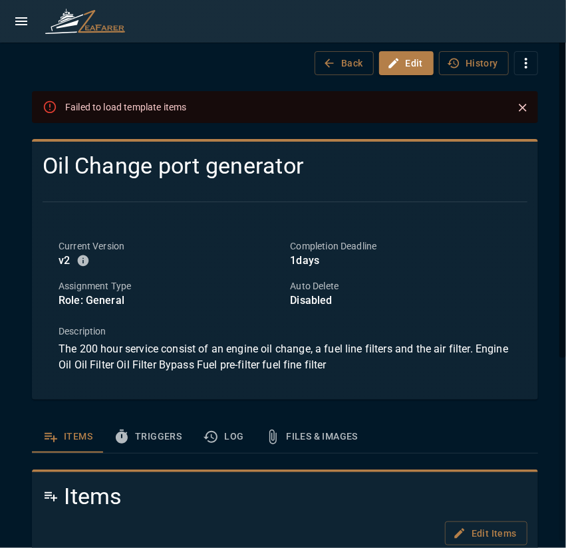
scroll to position [133, 0]
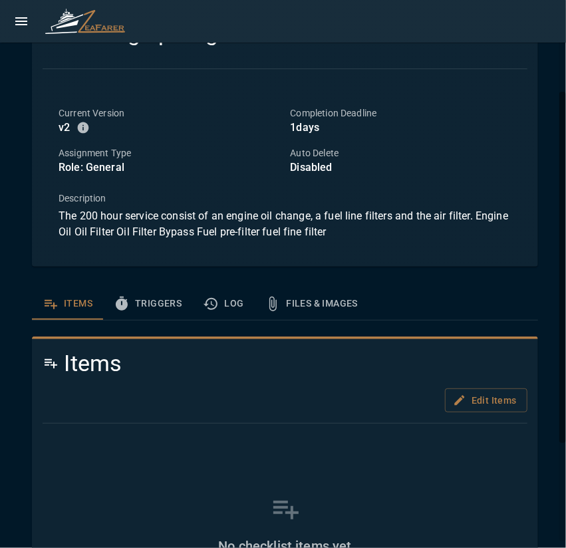
click at [128, 306] on icon "template sections" at bounding box center [122, 304] width 16 height 16
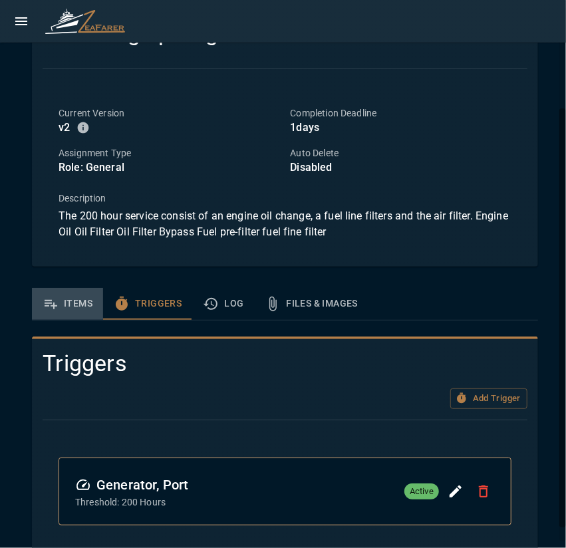
click at [66, 306] on button "Items" at bounding box center [67, 304] width 71 height 32
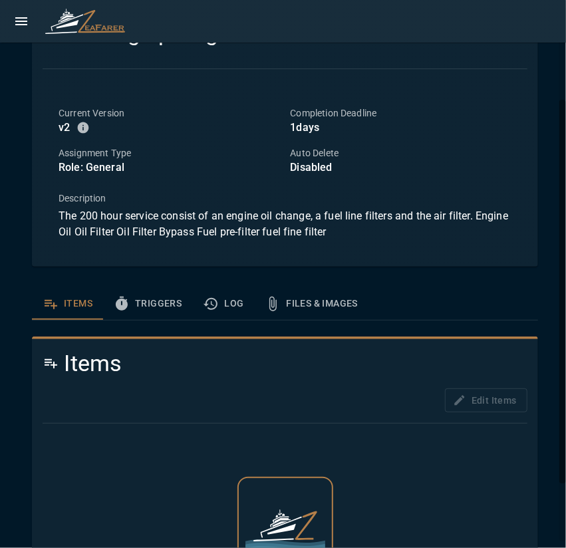
scroll to position [215, 0]
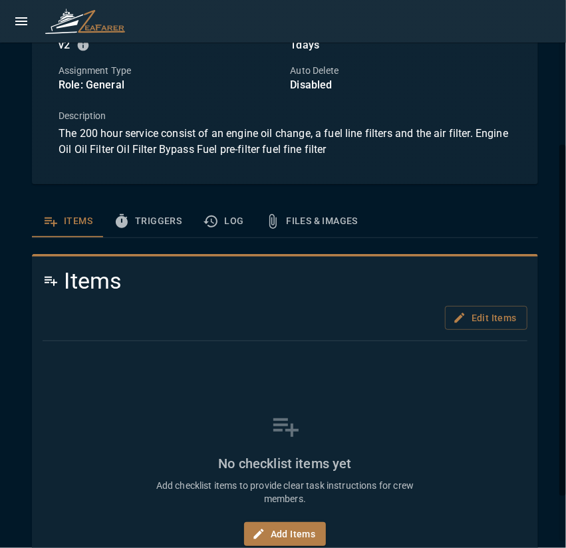
click at [558, 255] on div "Zeahorse / Templates / Oil Change port generator Back Edit History Failed to lo…" at bounding box center [284, 202] width 569 height 835
click at [139, 216] on button "Triggers" at bounding box center [147, 221] width 89 height 32
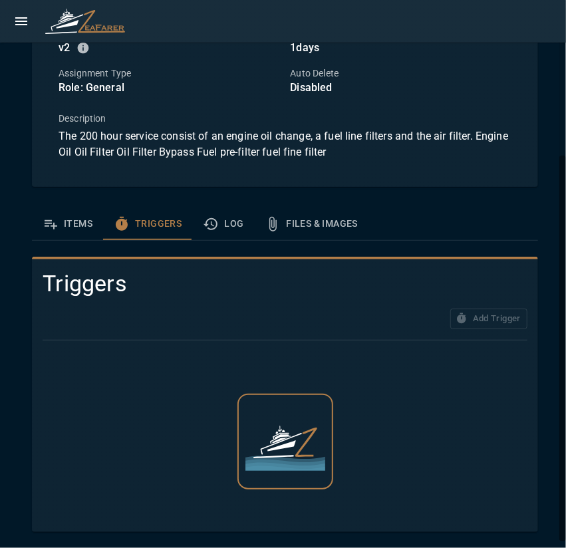
scroll to position [211, 0]
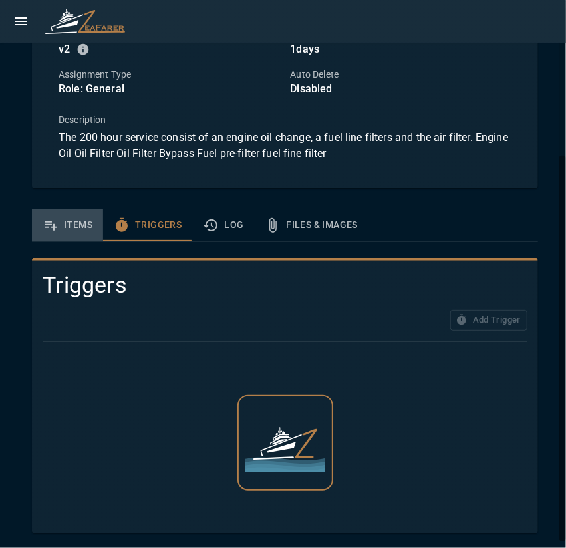
click at [63, 233] on button "Items" at bounding box center [67, 225] width 71 height 32
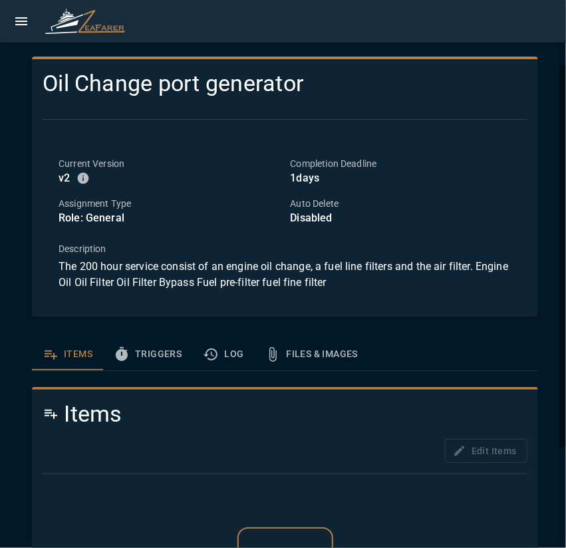
scroll to position [0, 0]
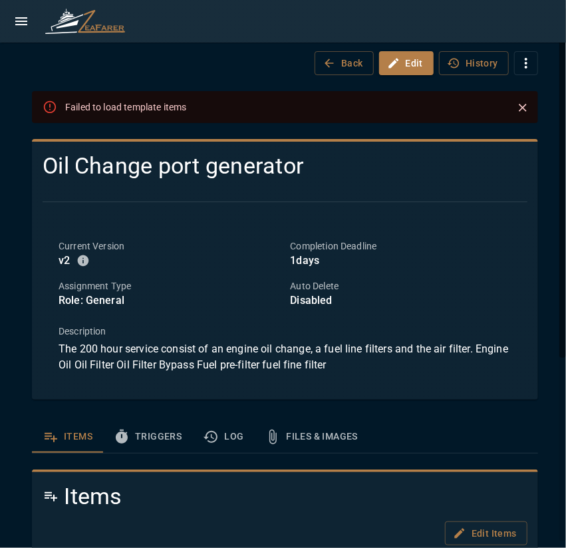
click at [19, 31] on button "open drawer" at bounding box center [21, 21] width 27 height 27
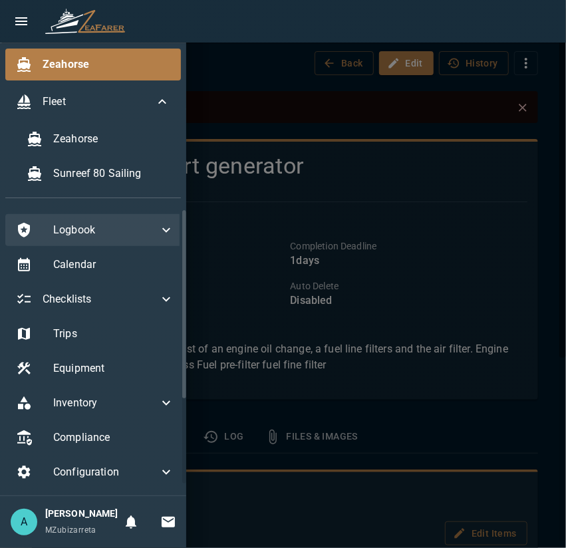
click at [112, 225] on span "Logbook" at bounding box center [105, 230] width 105 height 16
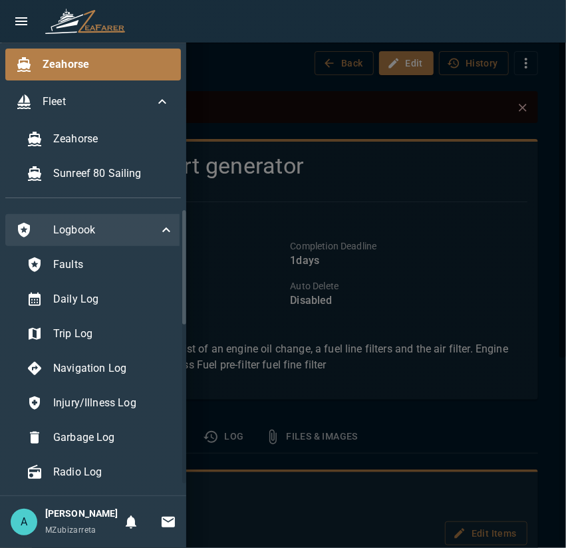
click at [116, 235] on span "Logbook" at bounding box center [105, 230] width 105 height 16
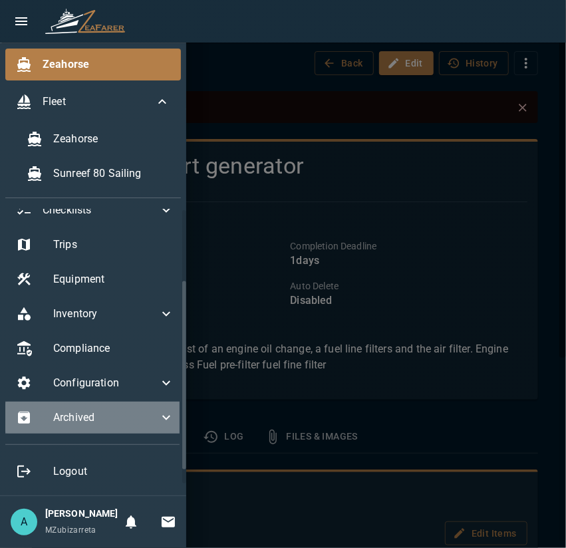
click at [134, 417] on div "Archived" at bounding box center [94, 417] width 179 height 32
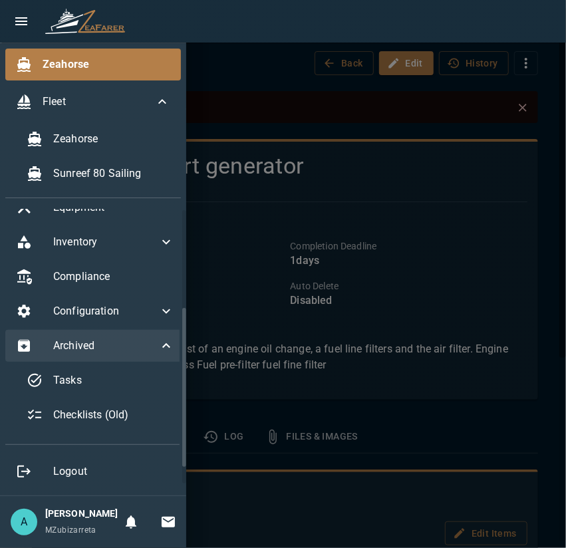
scroll to position [174, 0]
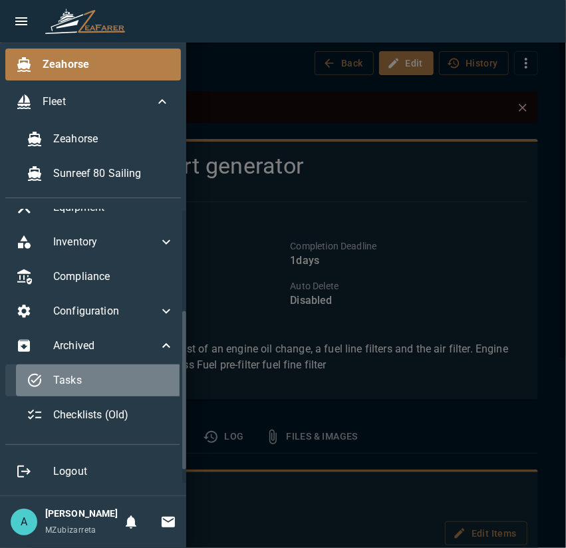
click at [127, 374] on span "Tasks" at bounding box center [113, 380] width 121 height 16
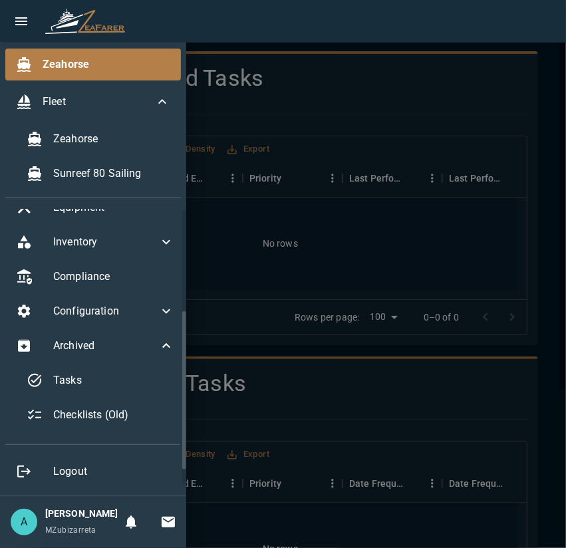
click at [230, 334] on div at bounding box center [283, 274] width 566 height 548
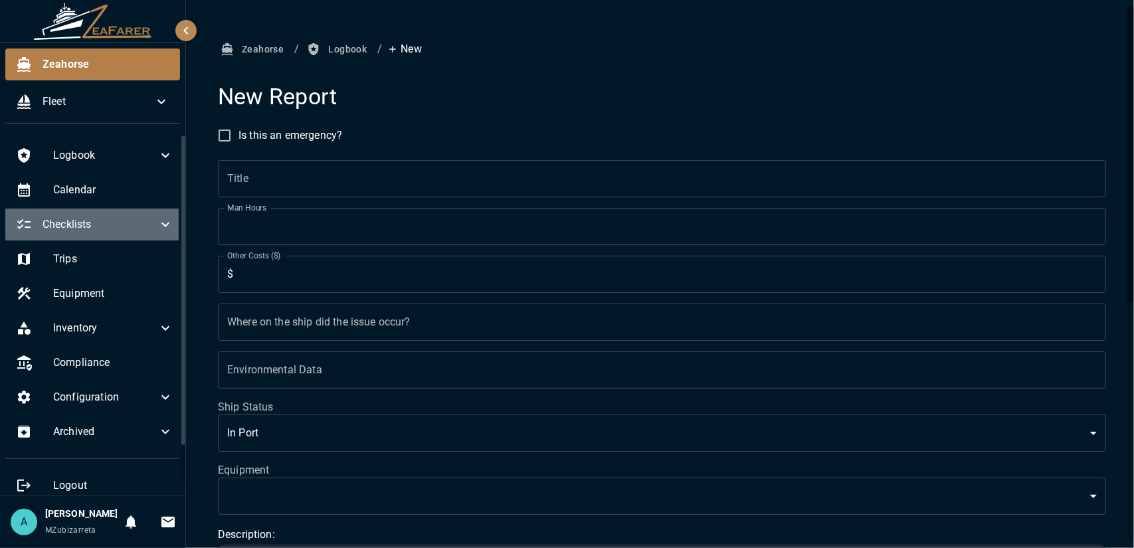
click at [132, 224] on span "Checklists" at bounding box center [100, 225] width 115 height 16
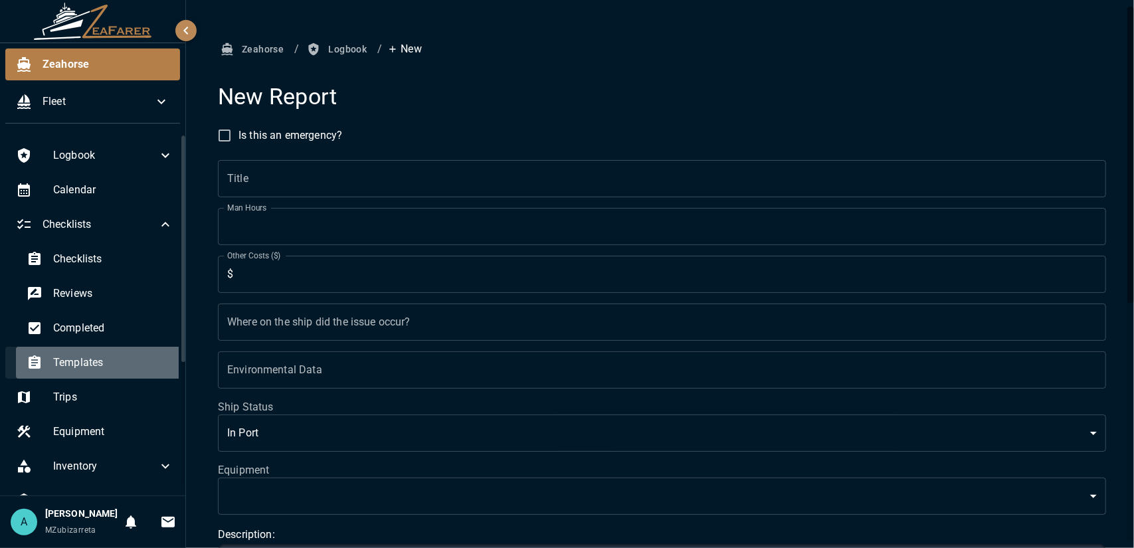
click at [122, 375] on div "Templates" at bounding box center [100, 363] width 168 height 32
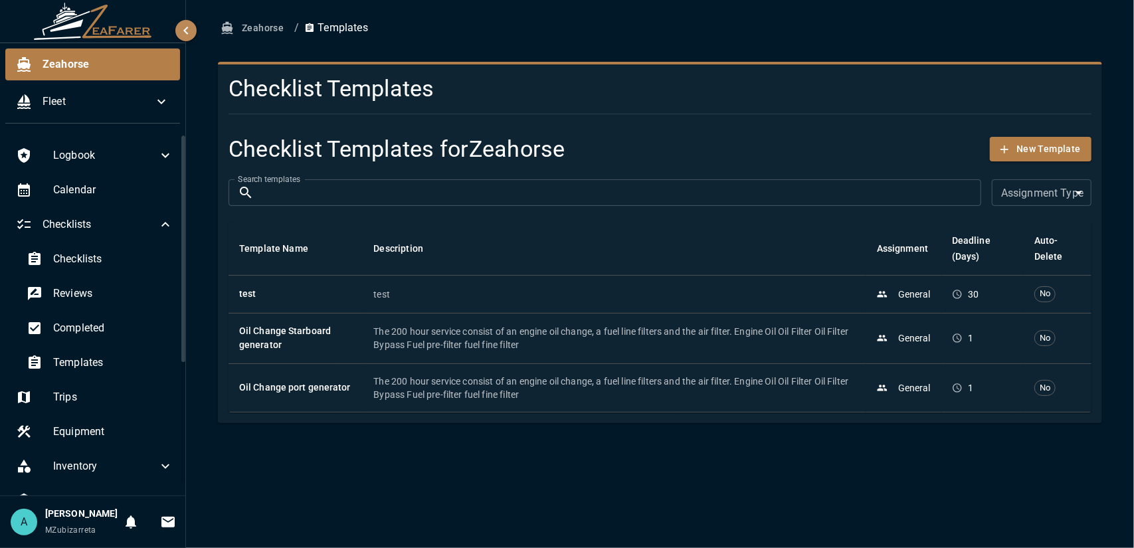
click at [344, 345] on h6 "Oil Change Starboard generator" at bounding box center [295, 338] width 113 height 29
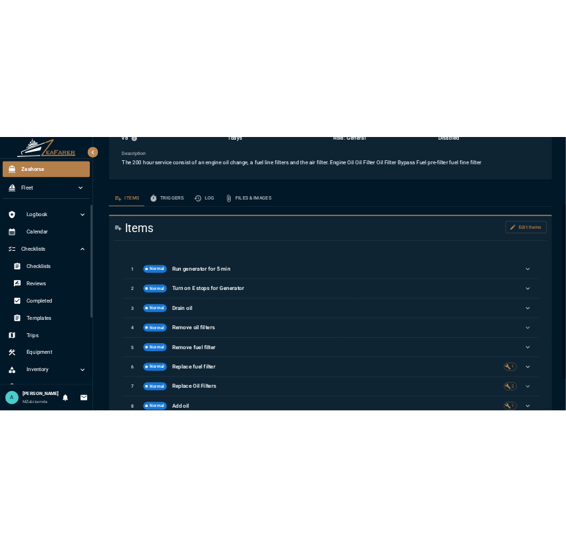
scroll to position [266, 0]
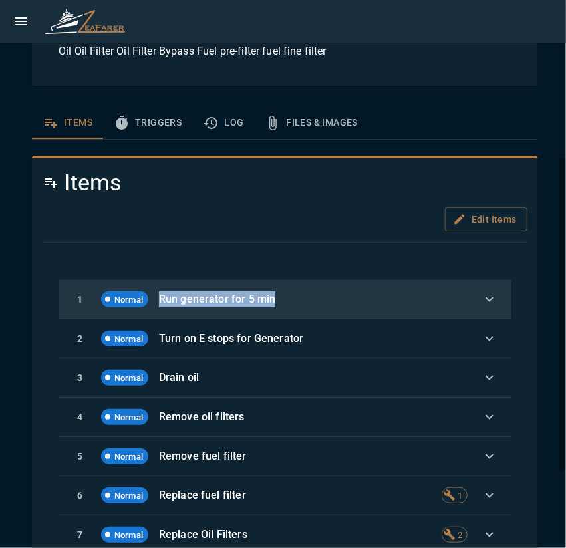
drag, startPoint x: 161, startPoint y: 299, endPoint x: 276, endPoint y: 298, distance: 115.6
click at [276, 298] on p "Run generator for 5 min" at bounding box center [310, 299] width 303 height 16
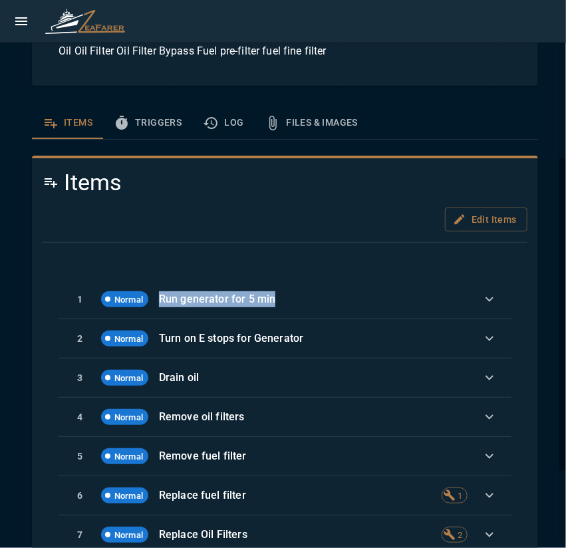
copy p "Run generator for 5 min"
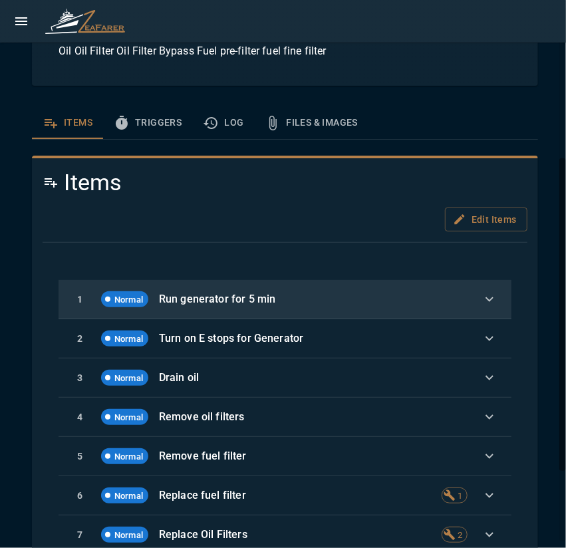
click at [491, 303] on div "1 Normal Run generator for 5 min" at bounding box center [284, 299] width 453 height 39
click at [484, 299] on icon "button" at bounding box center [489, 299] width 16 height 16
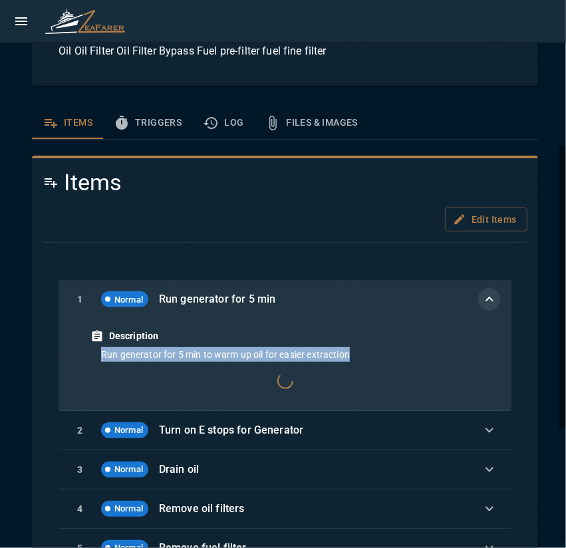
drag, startPoint x: 110, startPoint y: 352, endPoint x: 360, endPoint y: 352, distance: 249.2
click at [360, 352] on div "Run generator for 5 min to warm up oil for easier extraction" at bounding box center [284, 354] width 389 height 15
copy p "Run generator for 5 min to warm up oil for easier extraction"
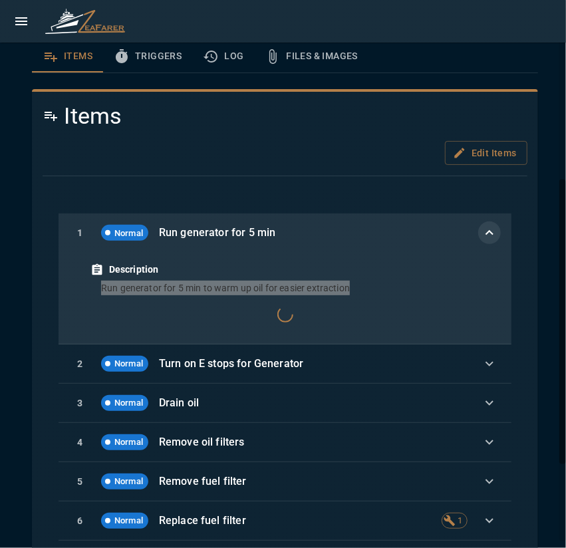
scroll to position [399, 0]
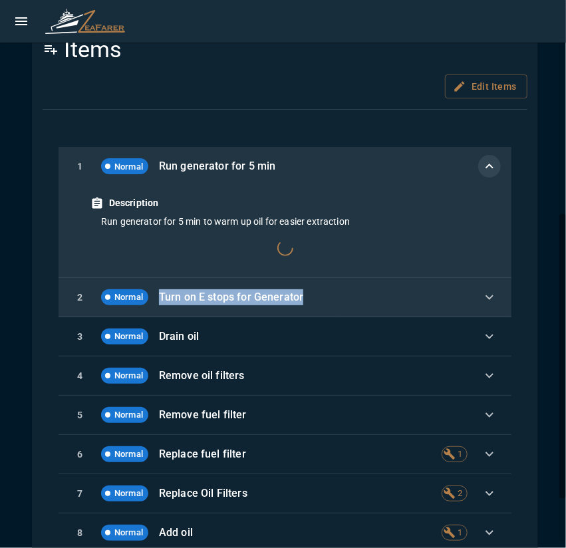
drag, startPoint x: 160, startPoint y: 297, endPoint x: 358, endPoint y: 294, distance: 198.0
click at [358, 294] on p "Turn on E stops for Generator" at bounding box center [310, 297] width 303 height 16
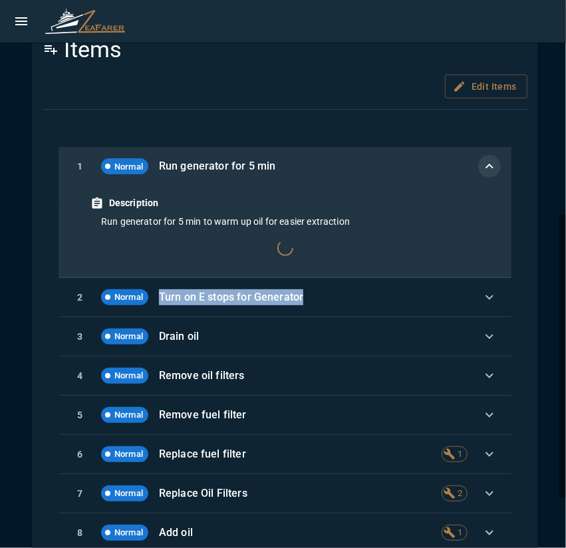
copy p "Turn on E stops for Generator"
click at [481, 172] on icon "button" at bounding box center [489, 166] width 16 height 16
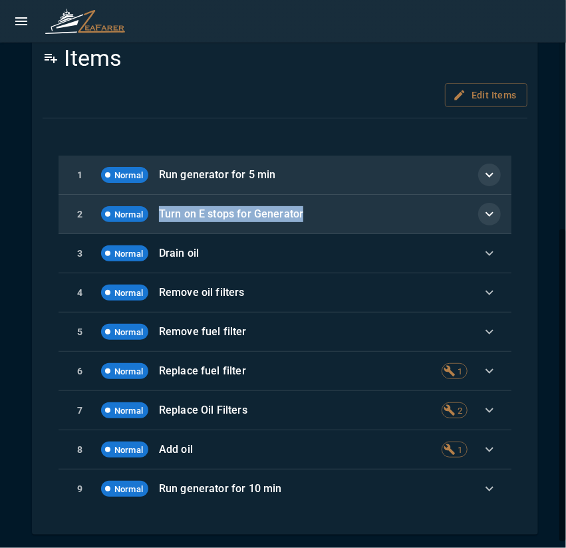
click at [481, 208] on icon "button" at bounding box center [489, 214] width 16 height 16
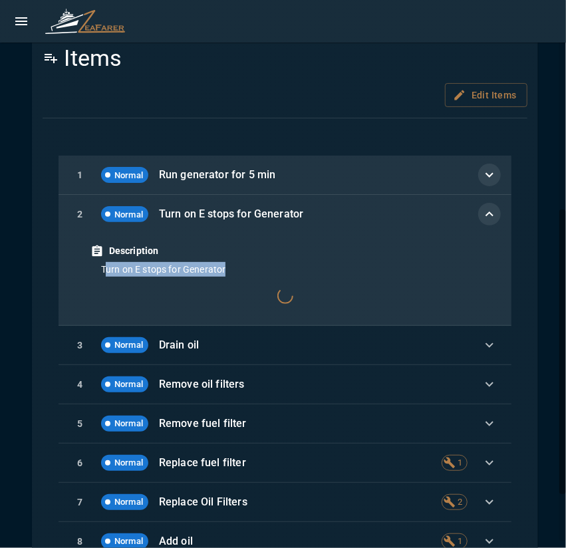
drag, startPoint x: 104, startPoint y: 270, endPoint x: 252, endPoint y: 272, distance: 148.2
click at [252, 272] on p "Turn on E stops for Generator" at bounding box center [290, 269] width 378 height 15
click at [244, 277] on div at bounding box center [284, 295] width 389 height 37
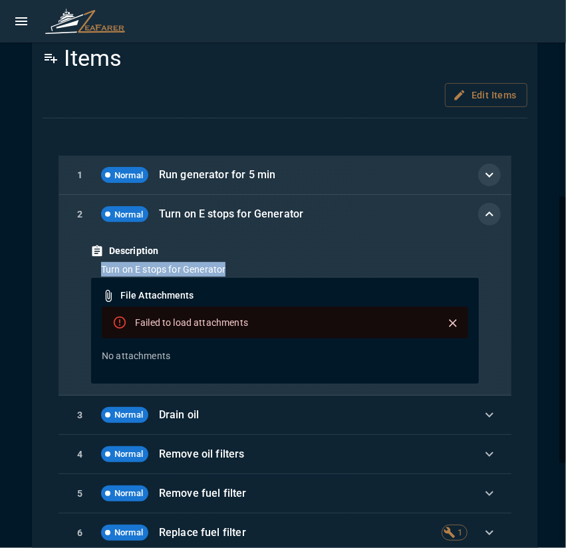
drag, startPoint x: 234, startPoint y: 266, endPoint x: 80, endPoint y: 270, distance: 153.6
click at [80, 270] on div "Description Turn on E stops for Generator File Attachments Failed to load attac…" at bounding box center [284, 313] width 453 height 161
copy p "Turn on E stops for Generator"
click at [484, 212] on icon "button" at bounding box center [489, 214] width 16 height 16
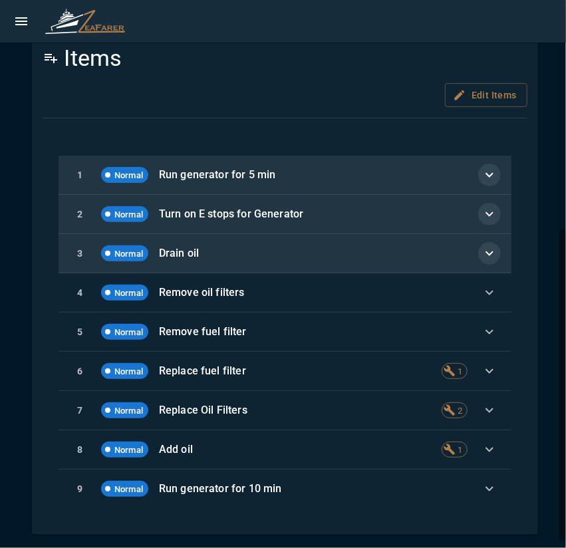
click at [485, 249] on icon "button" at bounding box center [489, 253] width 16 height 16
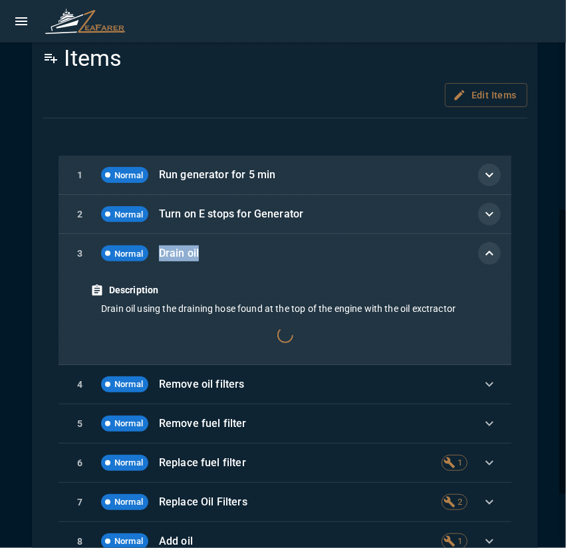
drag, startPoint x: 186, startPoint y: 254, endPoint x: 152, endPoint y: 254, distance: 34.6
click at [152, 254] on div "3 Normal Drain oil" at bounding box center [284, 253] width 453 height 39
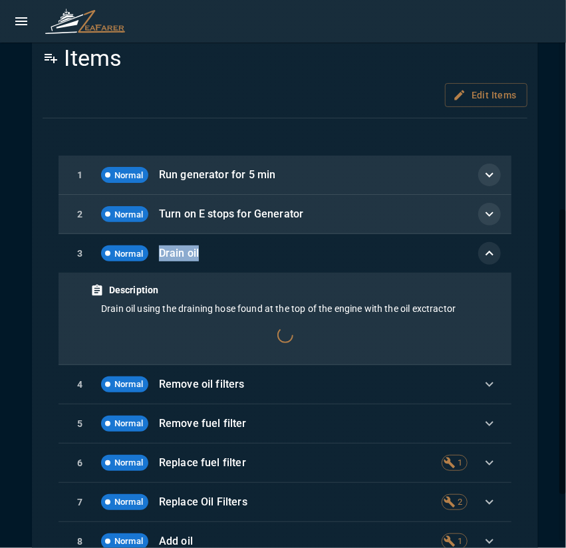
copy div "Drain oil"
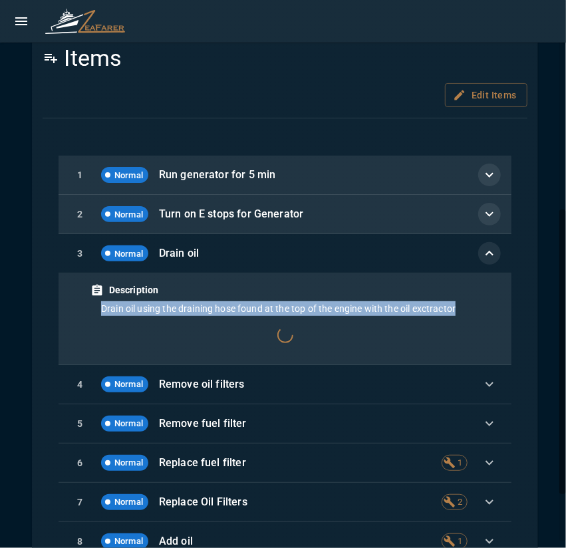
drag, startPoint x: 100, startPoint y: 309, endPoint x: 490, endPoint y: 312, distance: 390.1
click at [490, 312] on div "Description Drain oil using the draining hose found at the top of the engine wi…" at bounding box center [284, 318] width 453 height 92
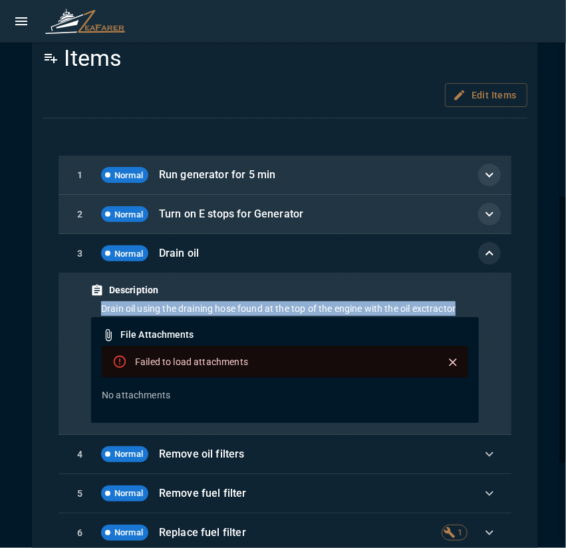
copy p "Drain oil using the draining hose found at the top of the engine with the oil e…"
click at [482, 251] on icon "button" at bounding box center [489, 253] width 16 height 16
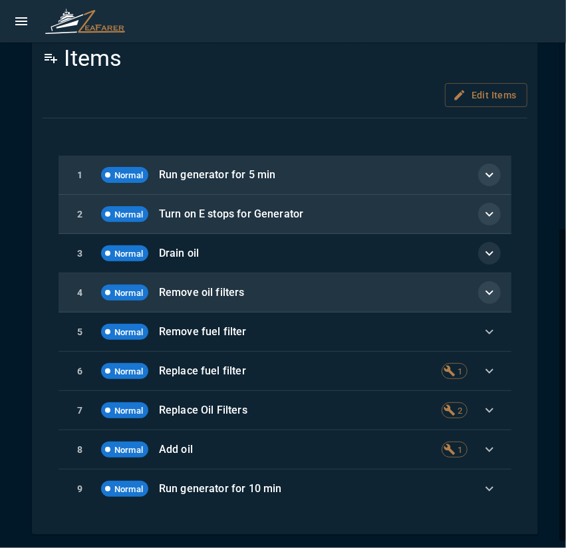
click at [484, 287] on icon "button" at bounding box center [489, 292] width 16 height 16
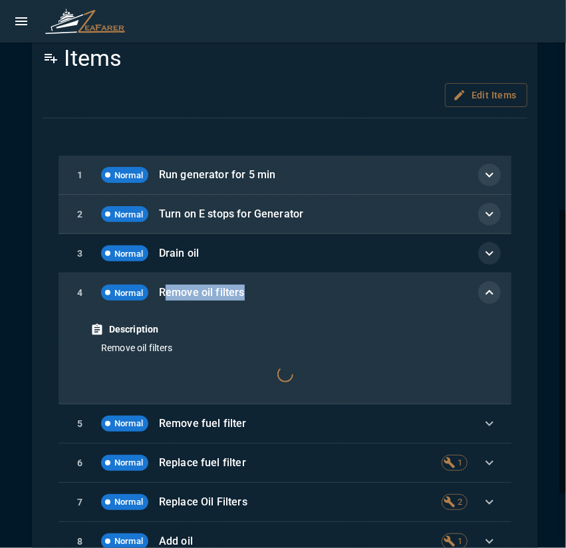
drag, startPoint x: 163, startPoint y: 293, endPoint x: 278, endPoint y: 292, distance: 115.0
click at [278, 292] on p "Remove oil filters" at bounding box center [310, 292] width 303 height 16
drag, startPoint x: 203, startPoint y: 293, endPoint x: 159, endPoint y: 293, distance: 43.2
click at [159, 293] on p "Remove oil filters" at bounding box center [310, 292] width 303 height 16
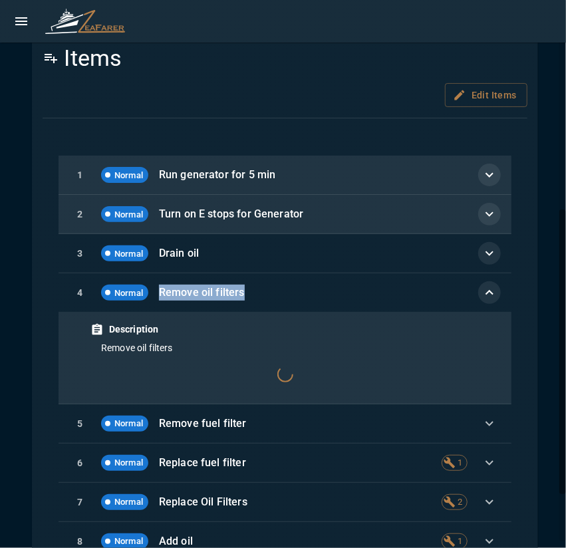
copy p "Remove oil filters"
drag, startPoint x: 100, startPoint y: 345, endPoint x: 229, endPoint y: 348, distance: 128.9
click at [229, 347] on div "Remove oil filters" at bounding box center [284, 347] width 389 height 15
copy p "Remove oil filters"
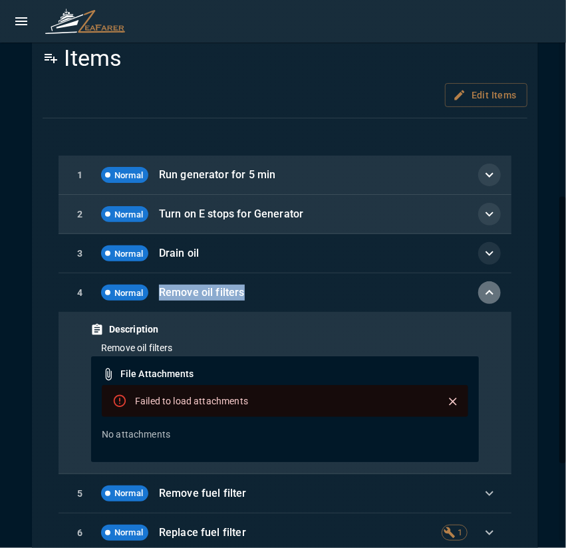
click at [481, 293] on icon "button" at bounding box center [489, 292] width 16 height 16
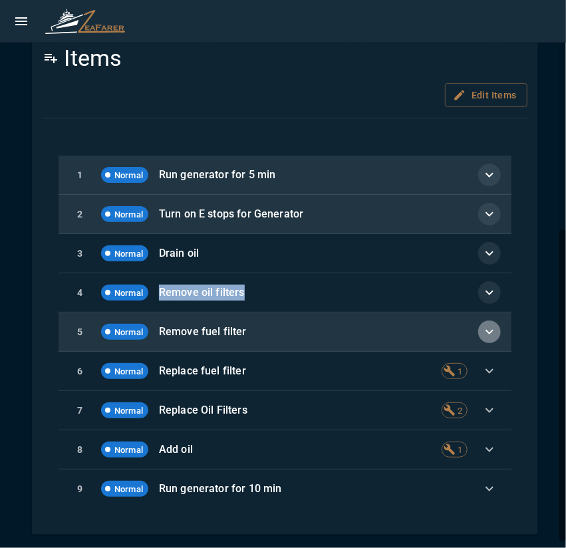
click at [481, 332] on icon "button" at bounding box center [489, 332] width 16 height 16
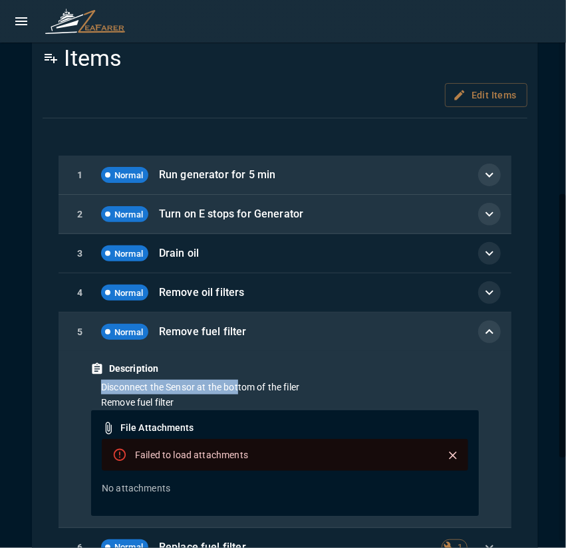
drag, startPoint x: 98, startPoint y: 385, endPoint x: 237, endPoint y: 386, distance: 138.9
click at [237, 386] on div "Disconnect the Sensor at the bottom of the filer Remove fuel filter" at bounding box center [284, 394] width 389 height 30
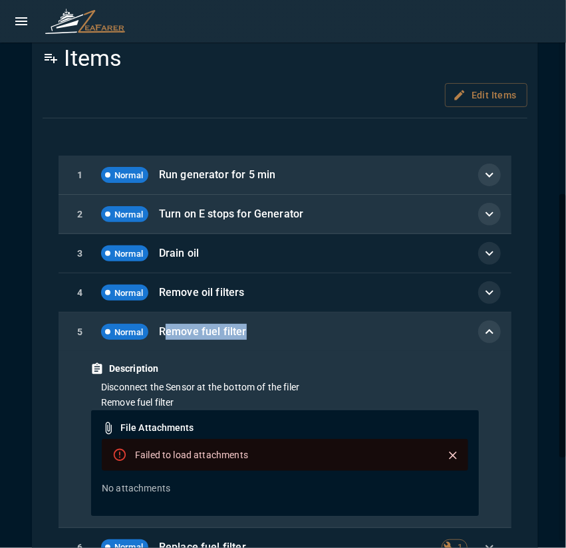
drag, startPoint x: 163, startPoint y: 332, endPoint x: 271, endPoint y: 331, distance: 108.3
click at [271, 331] on p "Remove fuel filter" at bounding box center [310, 332] width 303 height 16
click at [268, 332] on p "Remove fuel filter" at bounding box center [310, 332] width 303 height 16
drag, startPoint x: 253, startPoint y: 331, endPoint x: 162, endPoint y: 331, distance: 91.0
click at [162, 331] on p "Remove fuel filter" at bounding box center [310, 332] width 303 height 16
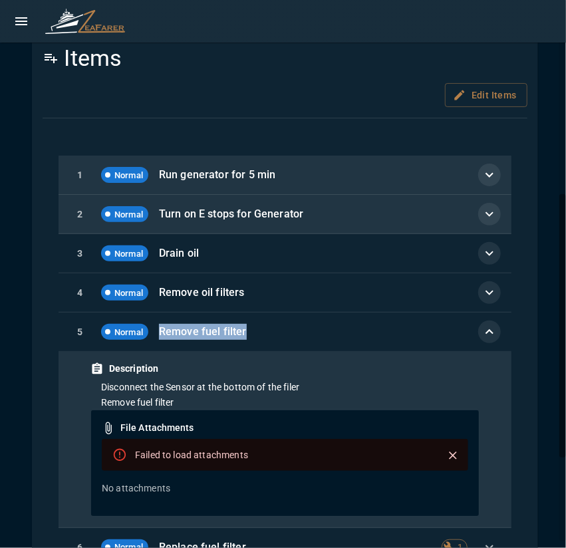
copy p "Remove fuel filter"
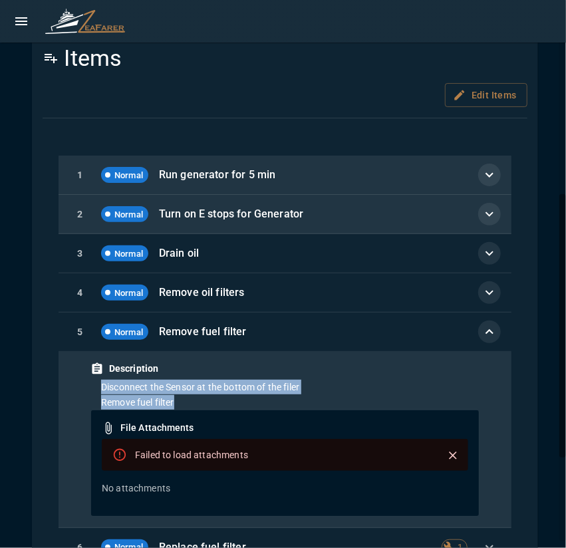
drag, startPoint x: 104, startPoint y: 383, endPoint x: 221, endPoint y: 397, distance: 117.7
click at [221, 397] on div "Disconnect the Sensor at the bottom of the filer Remove fuel filter" at bounding box center [284, 394] width 389 height 30
copy div "Disconnect the Sensor at the bottom of the filer Remove fuel filter"
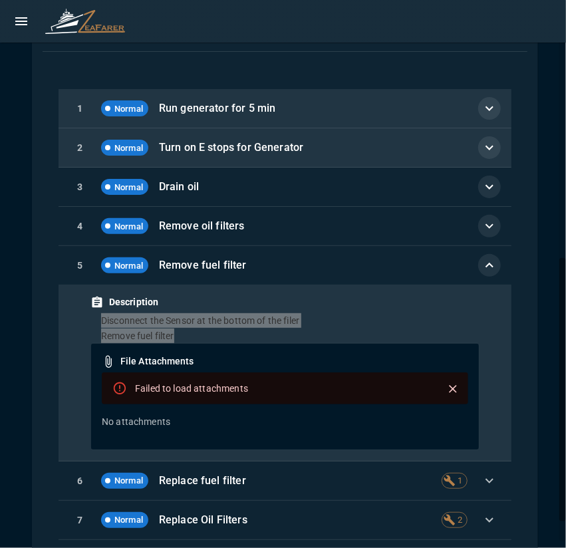
scroll to position [566, 0]
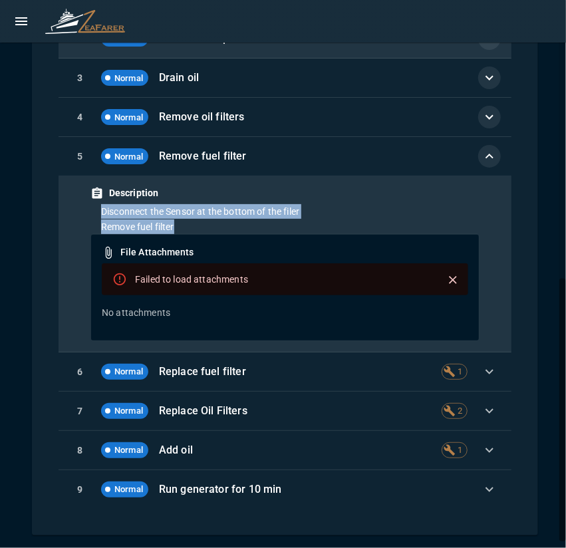
click at [481, 150] on icon "button" at bounding box center [489, 156] width 16 height 16
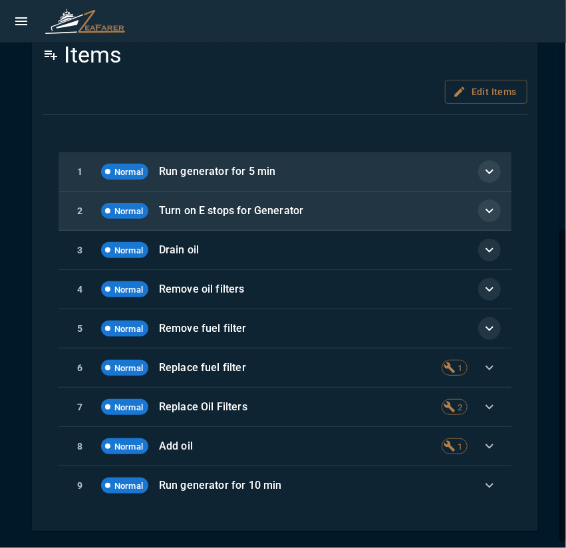
scroll to position [390, 0]
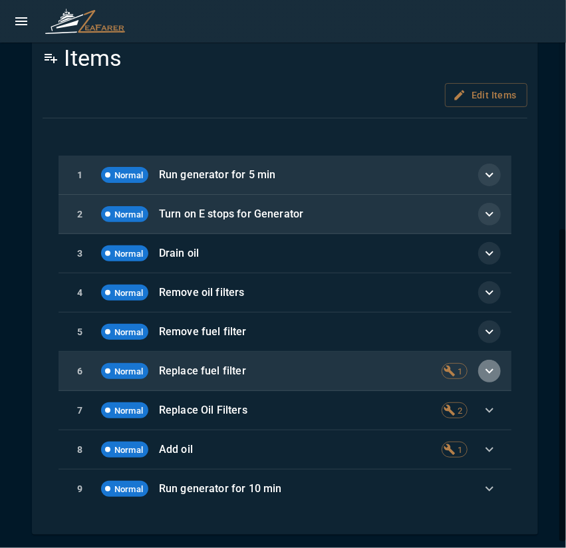
click at [485, 371] on icon "button" at bounding box center [489, 371] width 16 height 16
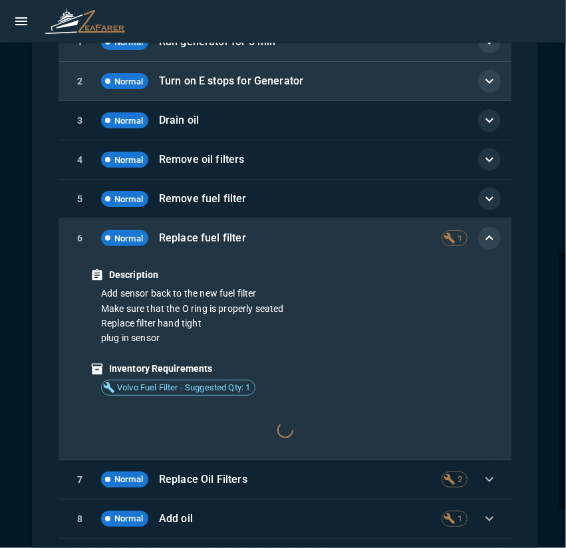
scroll to position [589, 0]
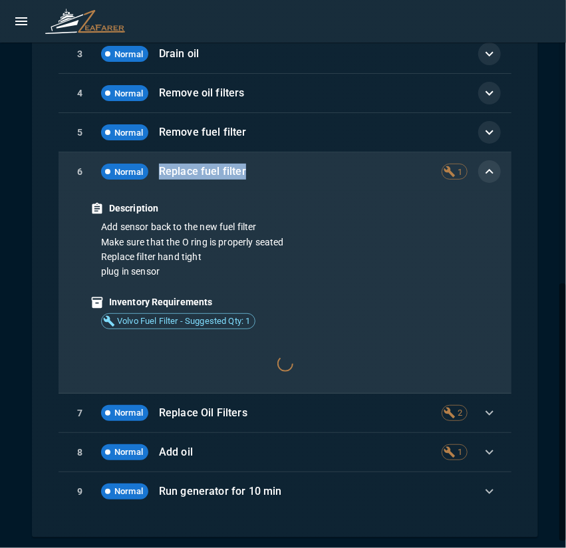
drag, startPoint x: 157, startPoint y: 169, endPoint x: 286, endPoint y: 173, distance: 128.3
click at [286, 173] on div "6 Normal Replace fuel filter 1" at bounding box center [284, 171] width 453 height 39
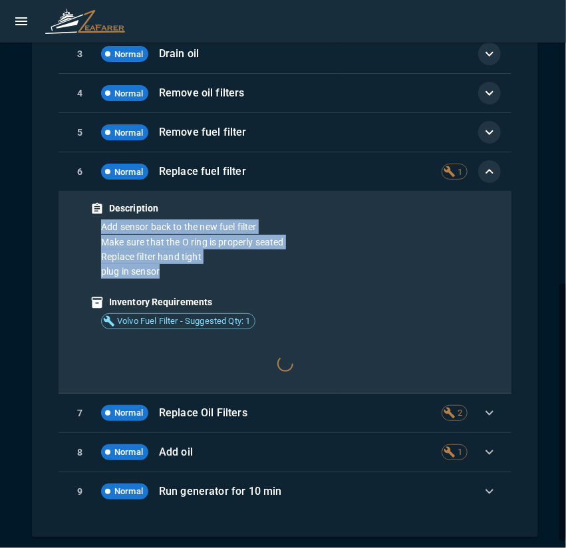
drag, startPoint x: 117, startPoint y: 227, endPoint x: 218, endPoint y: 261, distance: 106.5
click at [218, 261] on div "Add sensor back to the new fuel filter Make sure that the O ring is properly se…" at bounding box center [284, 249] width 389 height 60
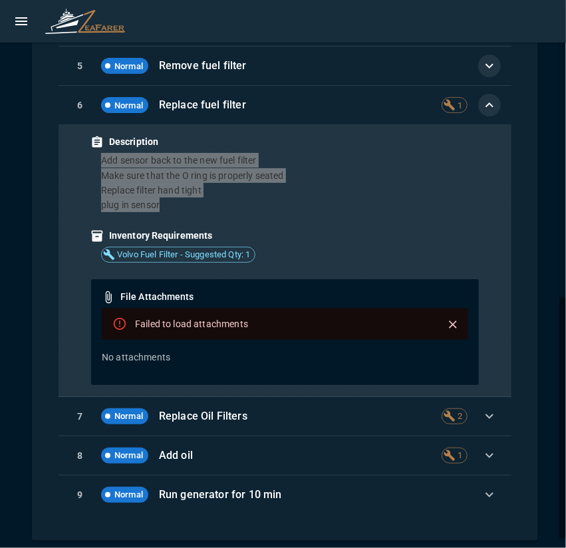
scroll to position [661, 0]
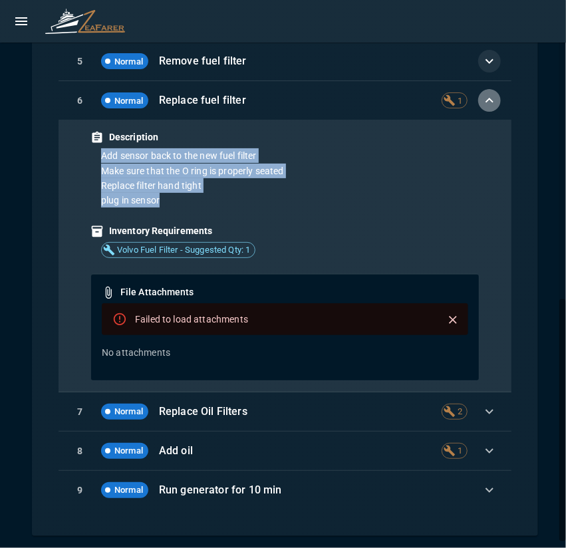
click at [481, 102] on icon "button" at bounding box center [489, 100] width 16 height 16
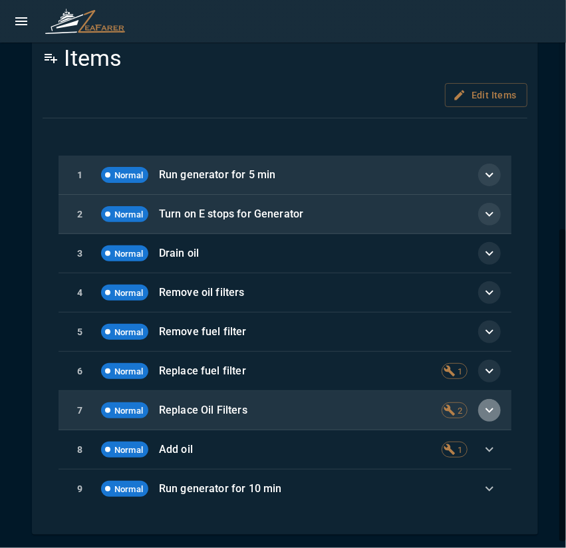
click at [478, 399] on button "button" at bounding box center [489, 410] width 23 height 23
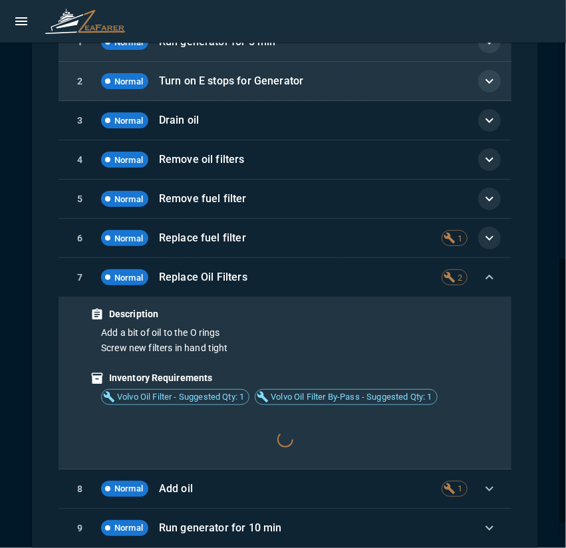
scroll to position [562, 0]
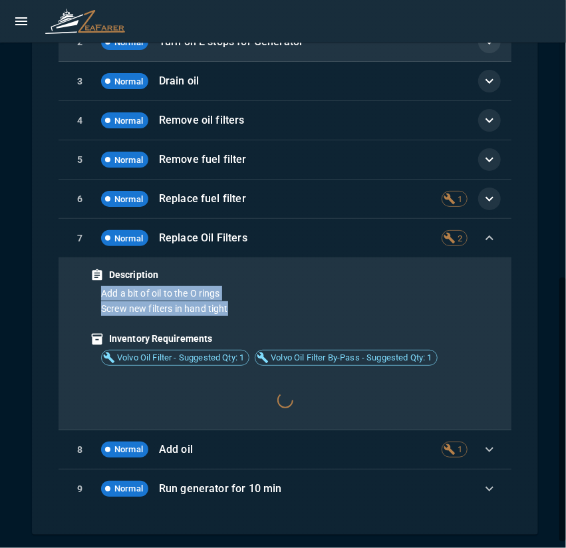
drag, startPoint x: 94, startPoint y: 283, endPoint x: 326, endPoint y: 300, distance: 231.9
click at [326, 300] on div "Add a bit of oil to the O rings Screw new filters in hand tight" at bounding box center [284, 301] width 389 height 30
click at [299, 296] on p "Add a bit of oil to the O rings" at bounding box center [290, 293] width 378 height 15
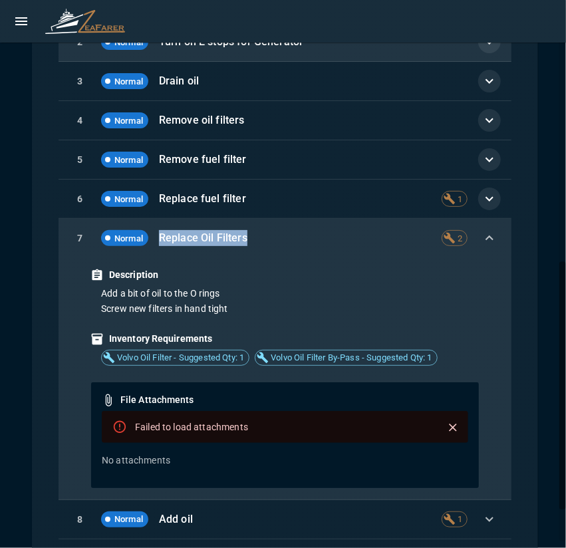
drag, startPoint x: 159, startPoint y: 237, endPoint x: 291, endPoint y: 237, distance: 132.2
click at [291, 237] on p "Replace Oil Filters" at bounding box center [295, 238] width 272 height 16
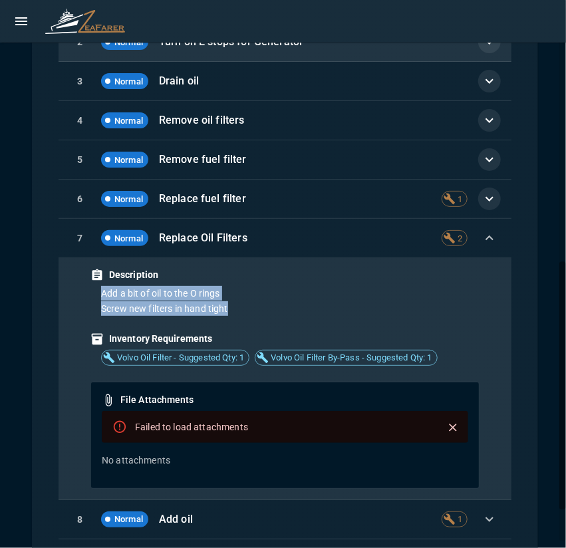
drag, startPoint x: 100, startPoint y: 289, endPoint x: 324, endPoint y: 304, distance: 223.8
click at [324, 304] on div "Add a bit of oil to the O rings Screw new filters in hand tight" at bounding box center [284, 301] width 389 height 30
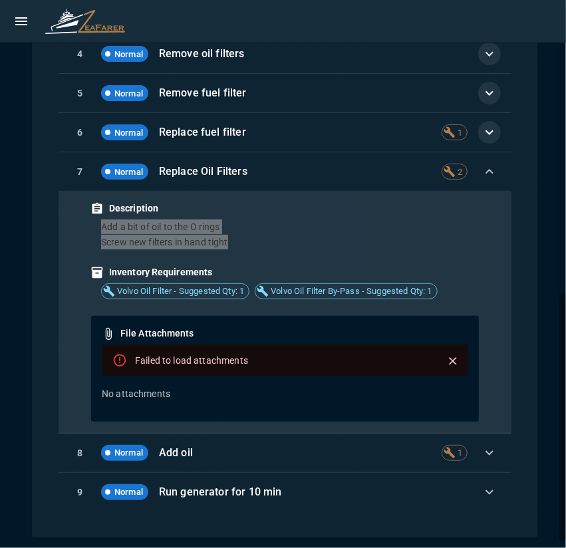
scroll to position [631, 0]
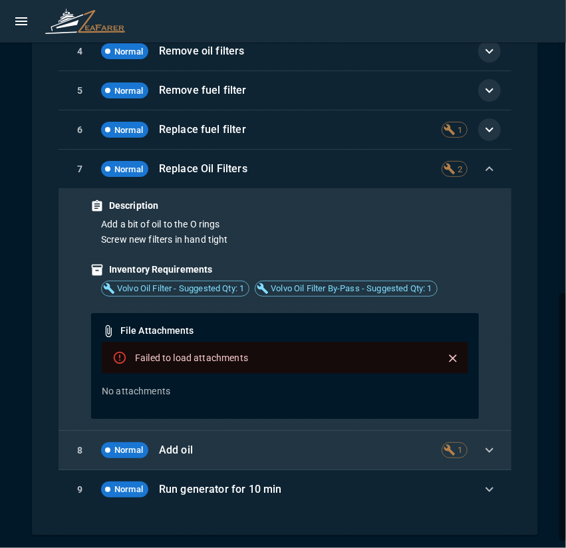
click at [258, 442] on p "Add oil" at bounding box center [295, 450] width 272 height 16
click at [488, 450] on button "button" at bounding box center [489, 450] width 23 height 23
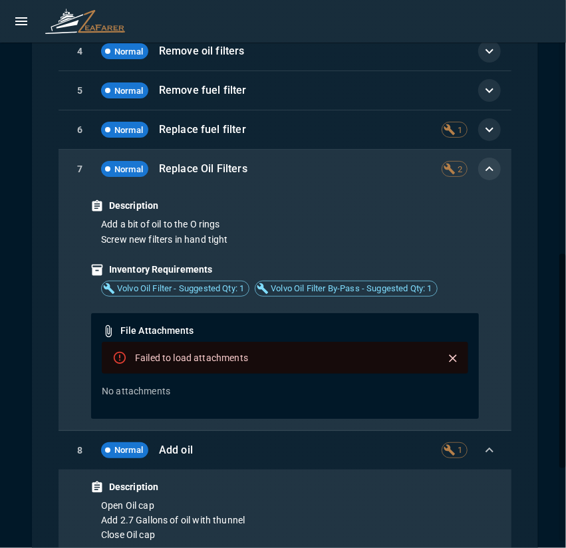
click at [485, 168] on icon "button" at bounding box center [489, 168] width 8 height 5
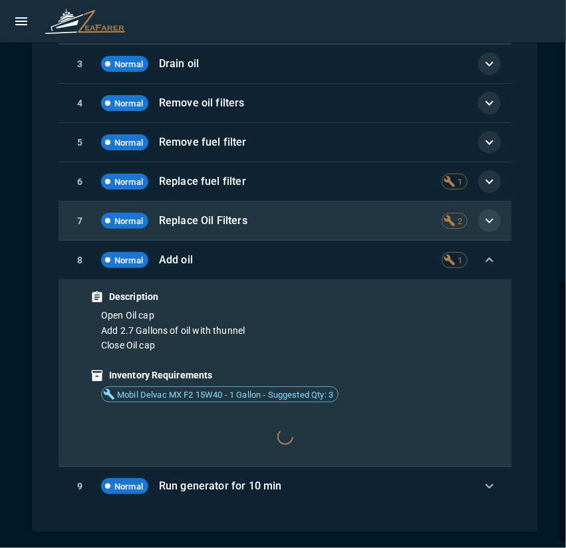
scroll to position [577, 0]
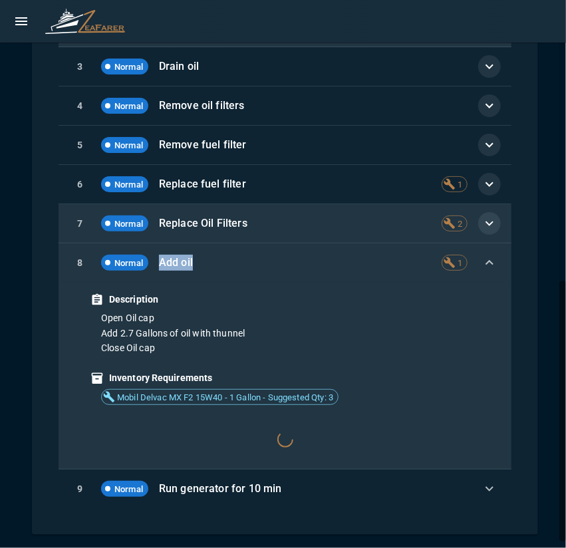
drag, startPoint x: 161, startPoint y: 262, endPoint x: 253, endPoint y: 258, distance: 91.8
click at [237, 259] on p "Add oil" at bounding box center [295, 263] width 272 height 16
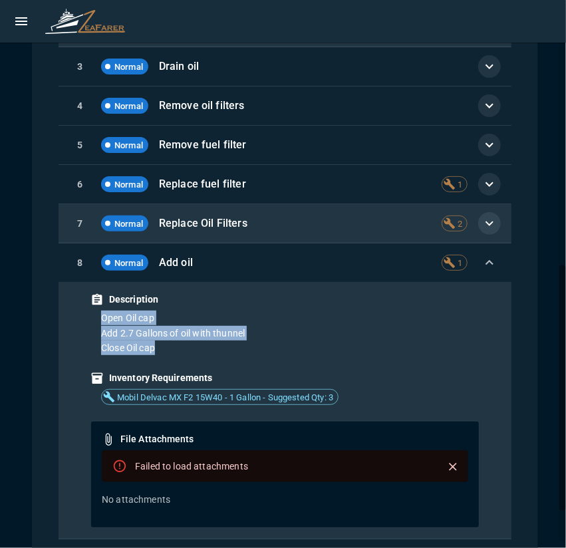
drag, startPoint x: 93, startPoint y: 318, endPoint x: 242, endPoint y: 353, distance: 153.0
click at [242, 353] on div "Description Open Oil cap Add 2.7 Gallons of oil with thunnel Close Oil cap Inve…" at bounding box center [284, 410] width 453 height 257
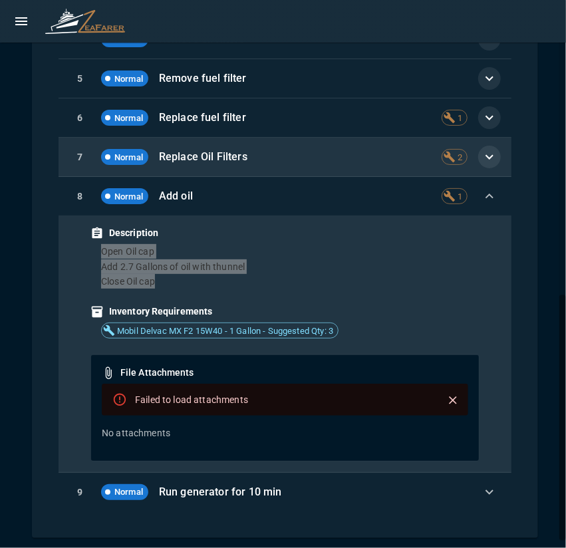
scroll to position [646, 0]
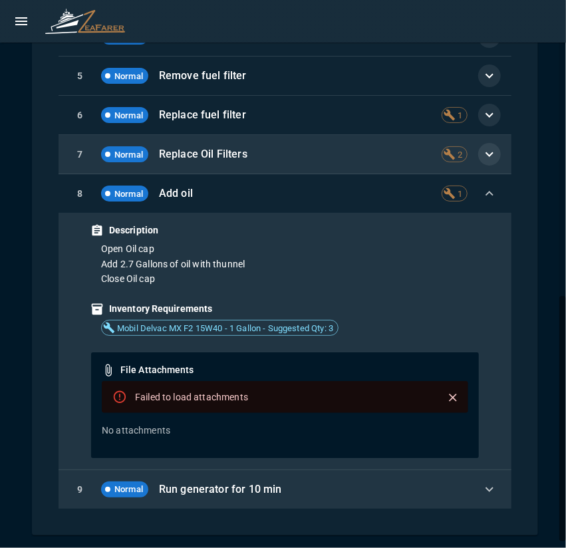
click at [217, 487] on p "Run generator for 10 min" at bounding box center [310, 489] width 303 height 16
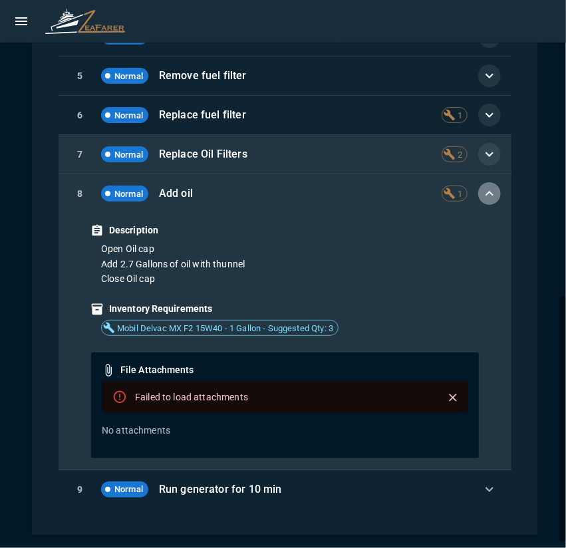
click at [488, 197] on button "button" at bounding box center [489, 193] width 23 height 23
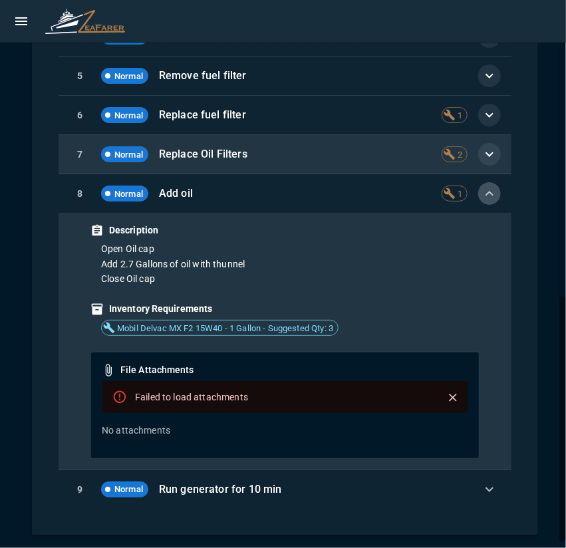
scroll to position [390, 0]
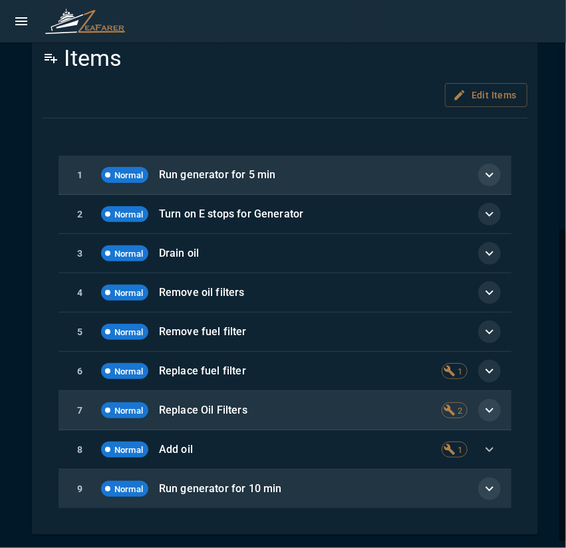
click at [481, 488] on icon "button" at bounding box center [489, 488] width 16 height 16
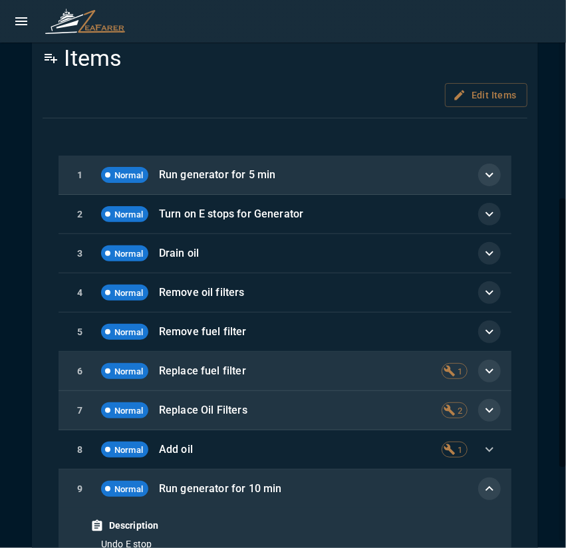
scroll to position [541, 0]
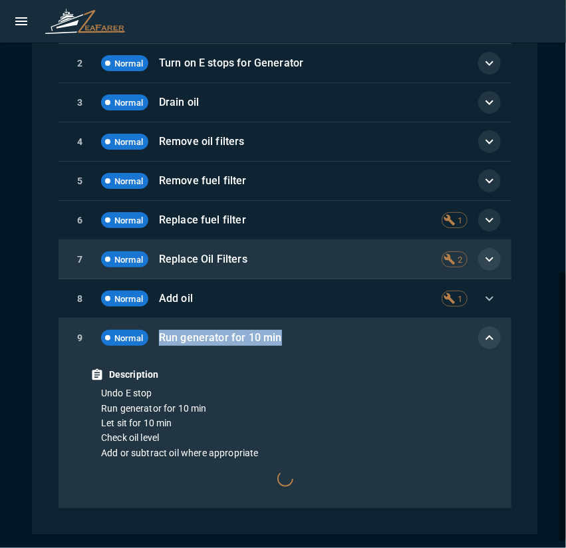
drag, startPoint x: 157, startPoint y: 338, endPoint x: 339, endPoint y: 341, distance: 182.1
click at [339, 341] on div "9 Normal Run generator for 10 min" at bounding box center [284, 337] width 453 height 39
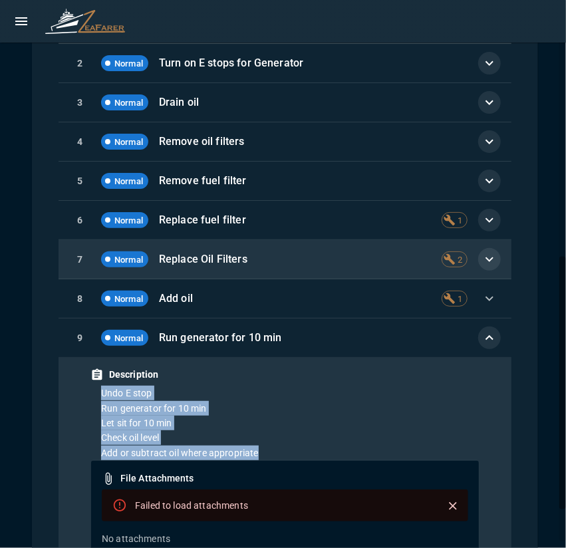
drag, startPoint x: 122, startPoint y: 397, endPoint x: 295, endPoint y: 448, distance: 180.2
click at [295, 448] on div "Undo E stop Run generator for 10 min Let sit for 10 min Check oil level Add or …" at bounding box center [284, 422] width 389 height 74
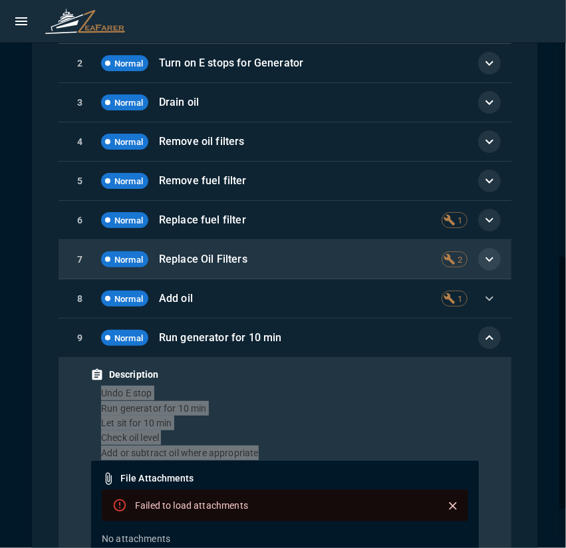
scroll to position [610, 0]
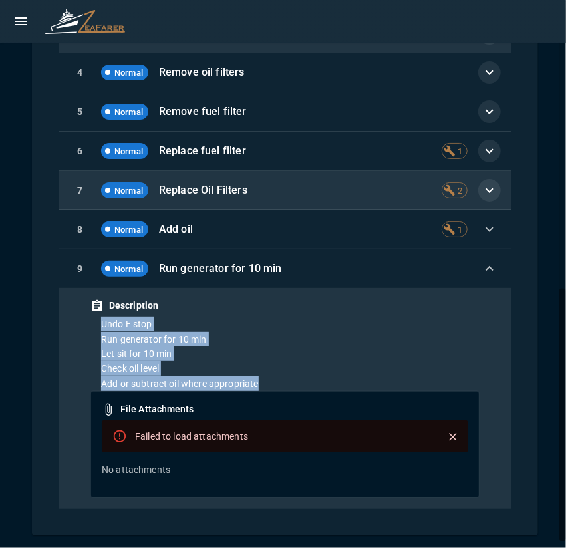
click at [482, 264] on icon "button" at bounding box center [489, 268] width 16 height 16
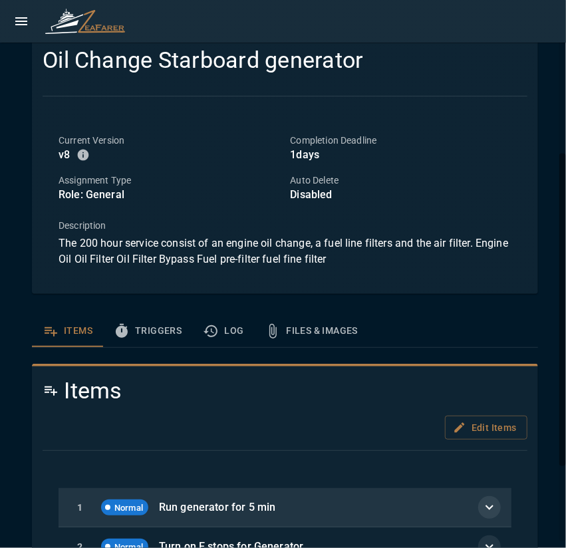
scroll to position [0, 0]
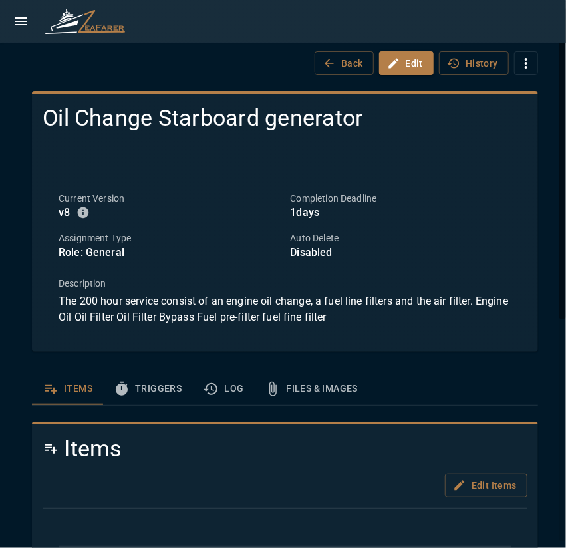
click at [158, 385] on button "Triggers" at bounding box center [147, 389] width 89 height 32
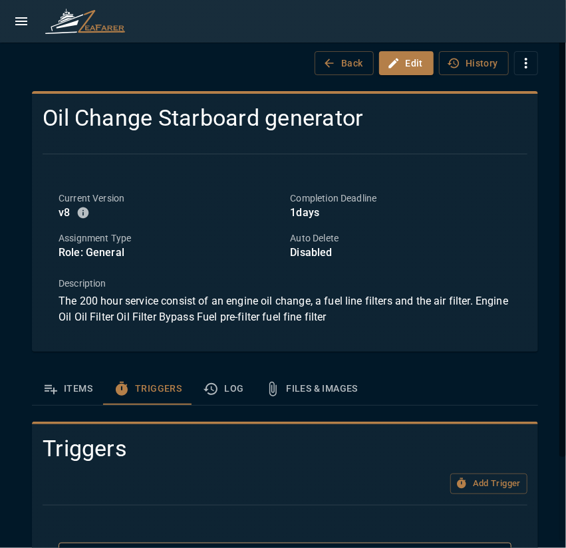
scroll to position [103, 0]
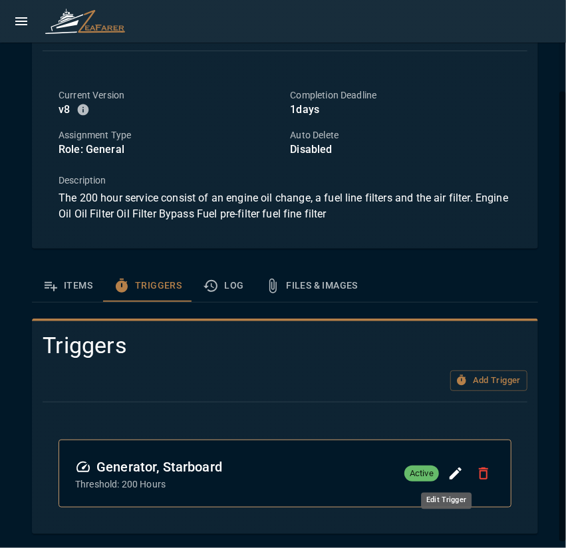
click at [449, 472] on icon "Edit Trigger" at bounding box center [455, 473] width 16 height 16
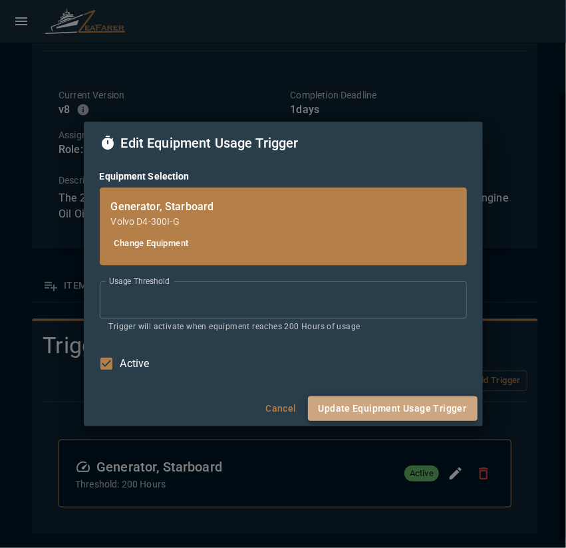
click at [397, 417] on button "Update Equipment Usage Trigger" at bounding box center [392, 408] width 169 height 25
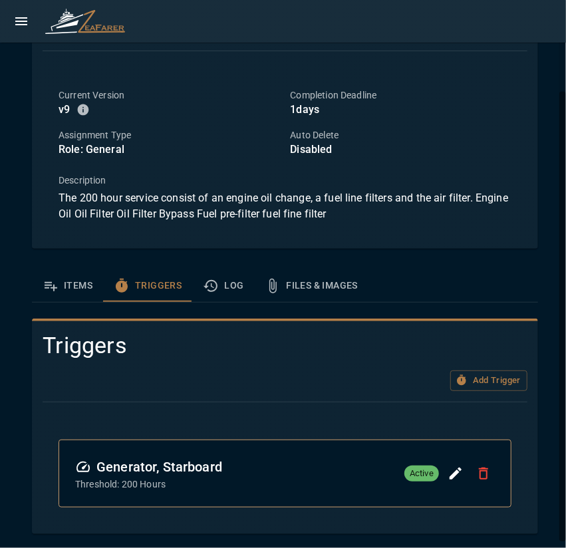
click at [225, 284] on button "Log" at bounding box center [223, 286] width 62 height 32
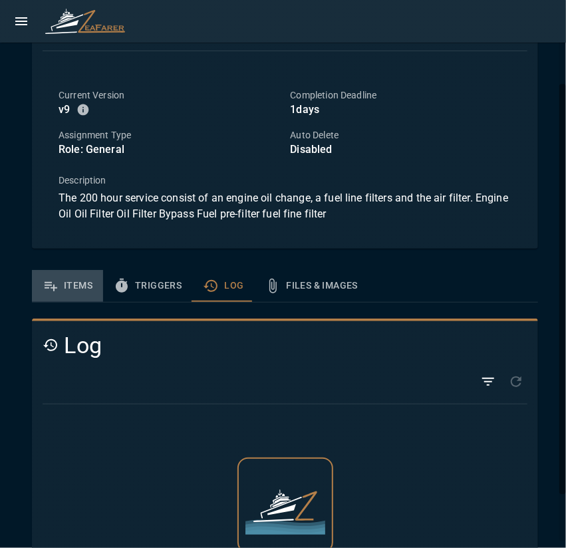
click at [52, 279] on icon "template sections" at bounding box center [51, 286] width 16 height 16
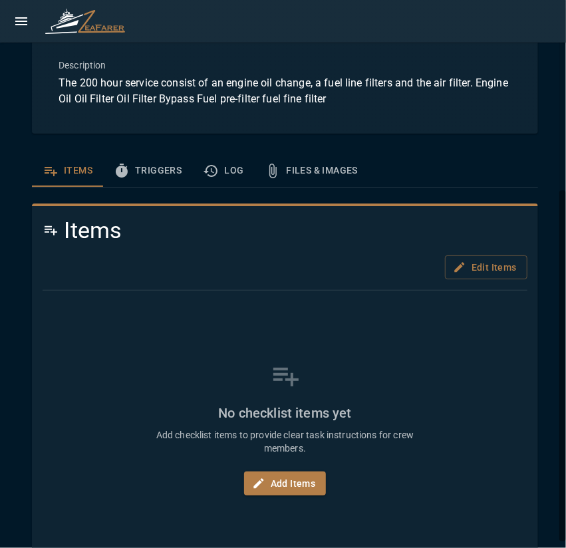
scroll to position [286, 0]
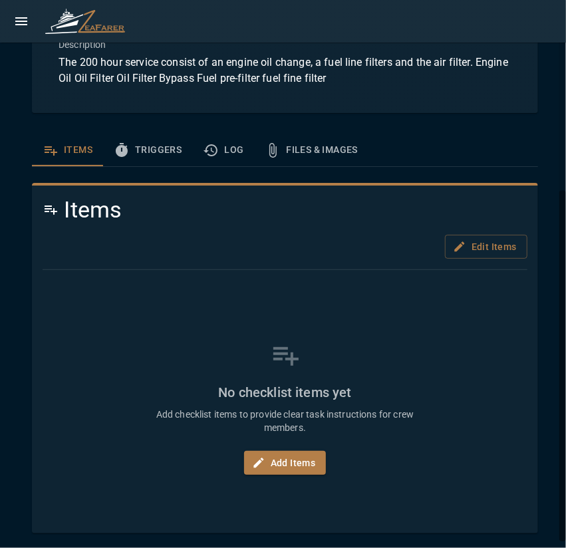
click at [128, 148] on icon "template sections" at bounding box center [122, 150] width 16 height 16
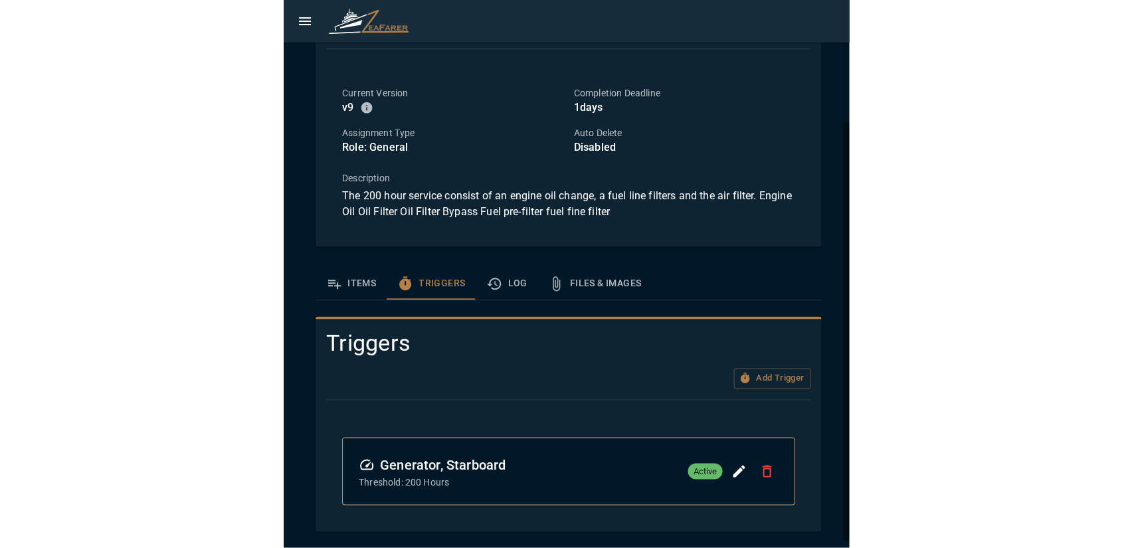
scroll to position [151, 0]
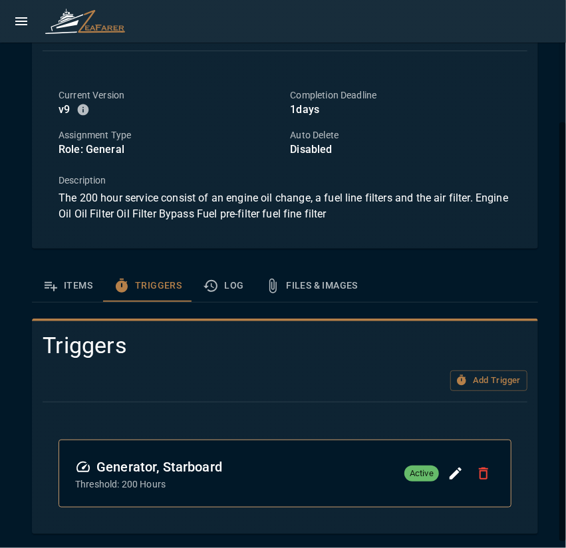
click at [69, 233] on div "Current Version v 9 Completion Deadline 1 days Assignment Type Role: General Au…" at bounding box center [285, 154] width 484 height 165
click at [70, 298] on button "Items" at bounding box center [67, 286] width 71 height 32
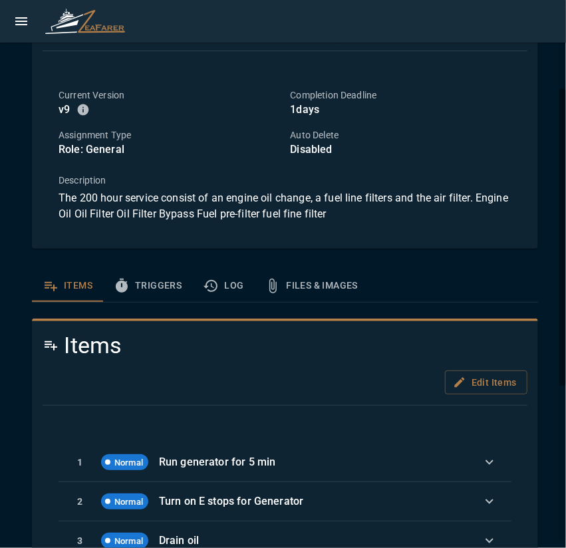
click at [11, 266] on div "Zeahorse / Templates / Oil Change Starboard generator Back Edit History Failed …" at bounding box center [284, 343] width 569 height 988
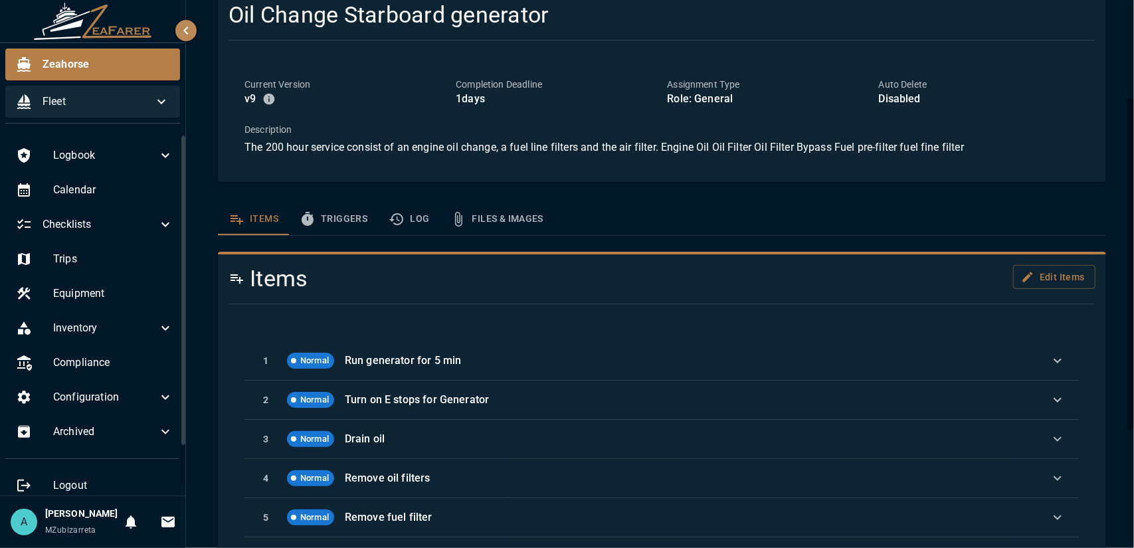
click at [104, 98] on span "Fleet" at bounding box center [98, 102] width 111 height 16
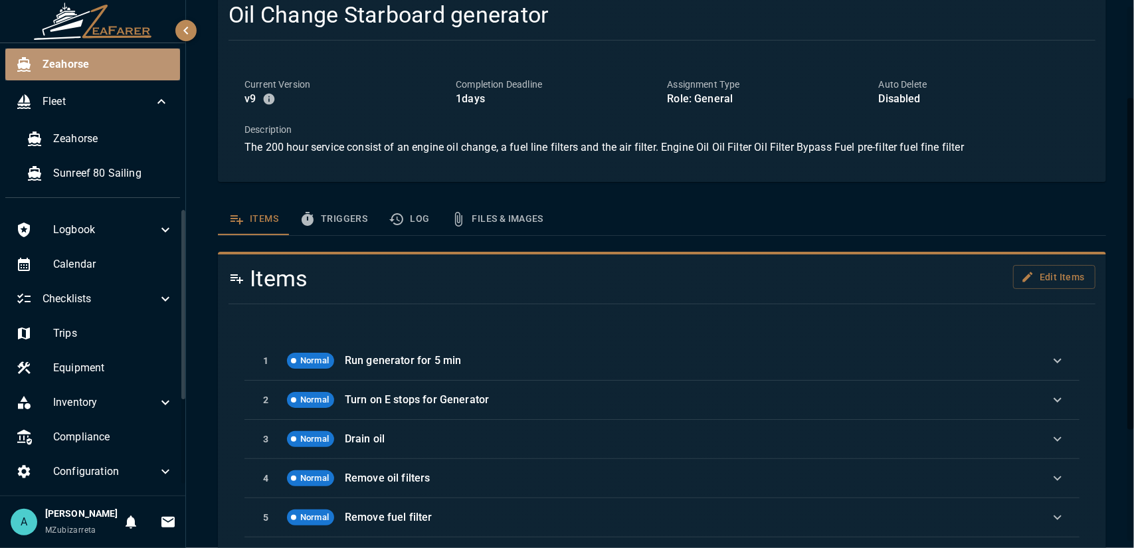
click at [104, 64] on span "Zeahorse" at bounding box center [106, 64] width 127 height 16
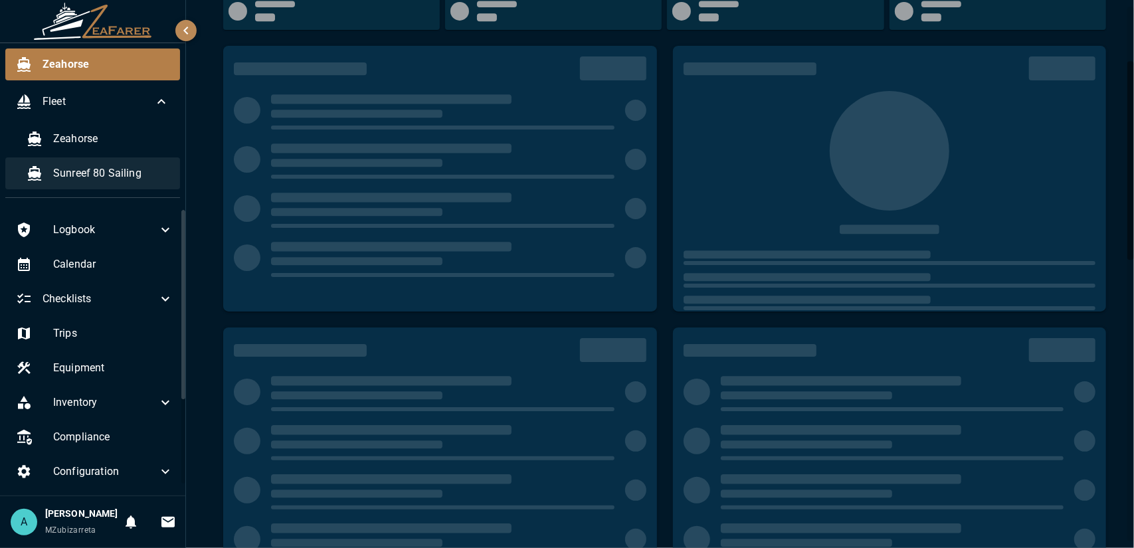
click at [106, 157] on div "Sunreef 80 Sailing" at bounding box center [98, 173] width 164 height 32
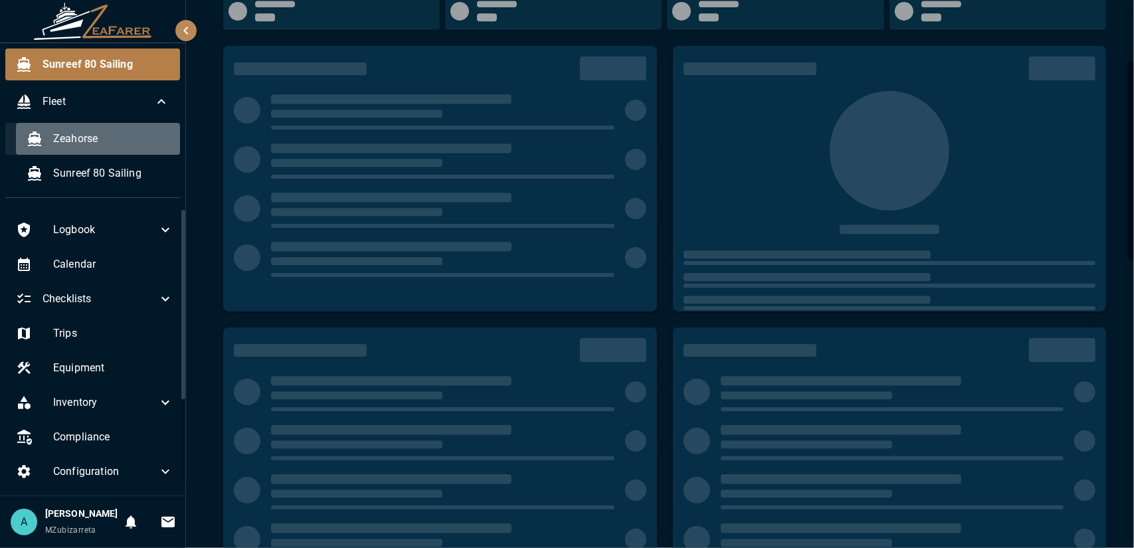
click at [102, 145] on span "Zeahorse" at bounding box center [111, 139] width 116 height 16
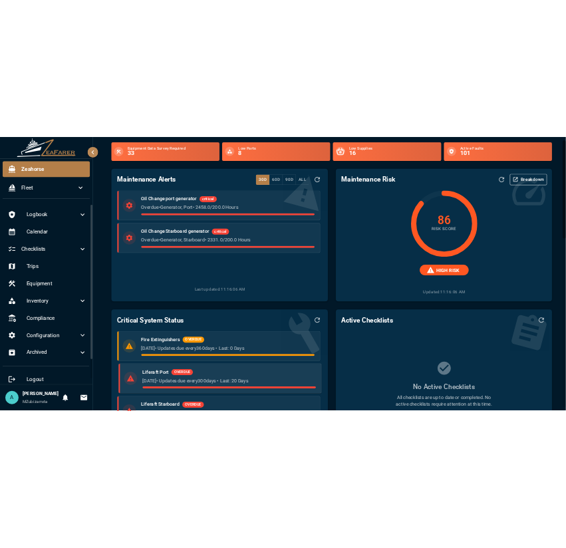
scroll to position [266, 0]
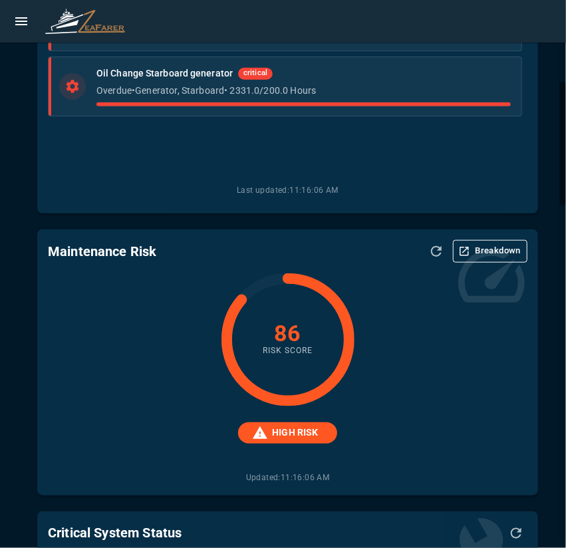
scroll to position [0, 0]
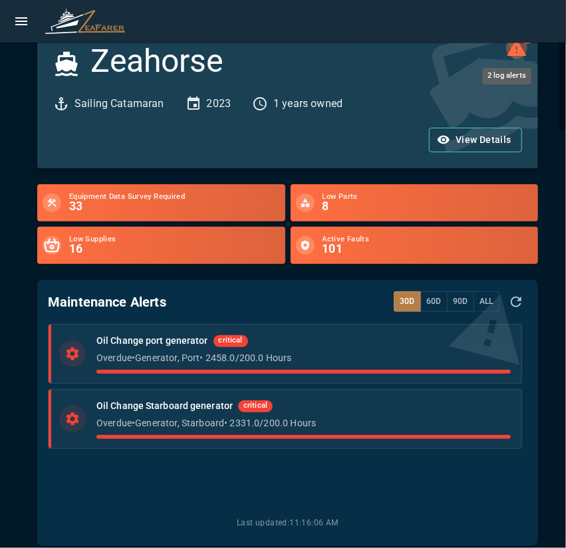
click at [510, 56] on icon "2 log alerts" at bounding box center [516, 47] width 21 height 21
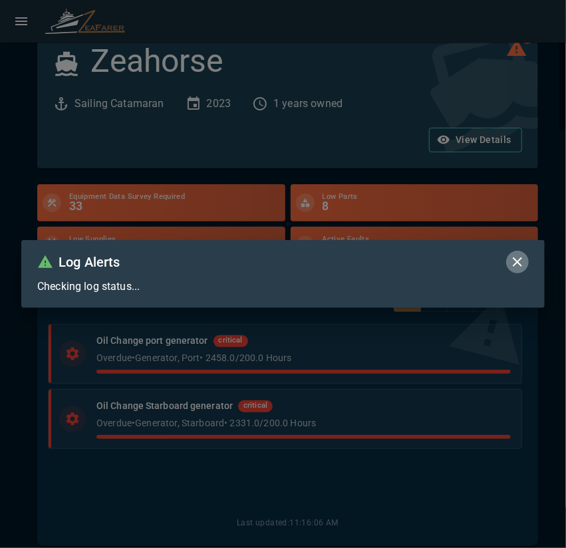
click at [518, 264] on icon "button" at bounding box center [517, 262] width 16 height 16
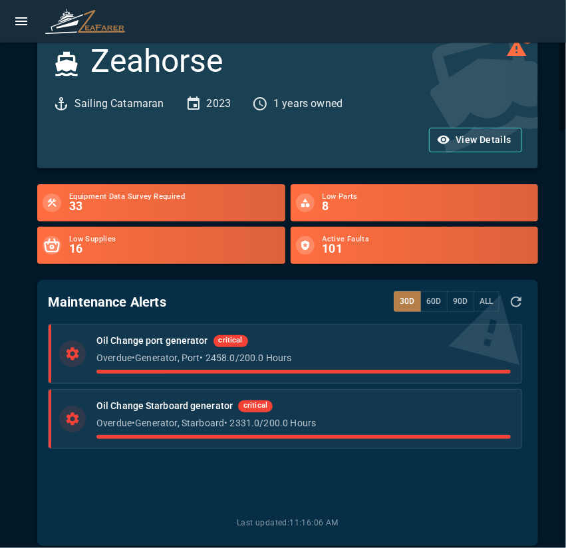
click at [26, 21] on icon "open drawer" at bounding box center [21, 21] width 12 height 8
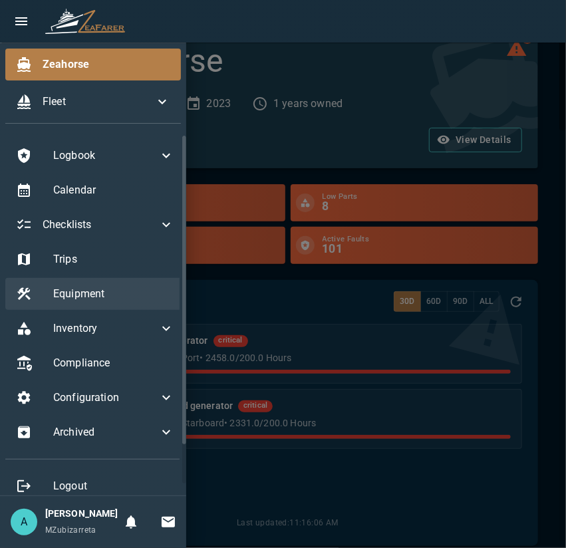
scroll to position [28, 0]
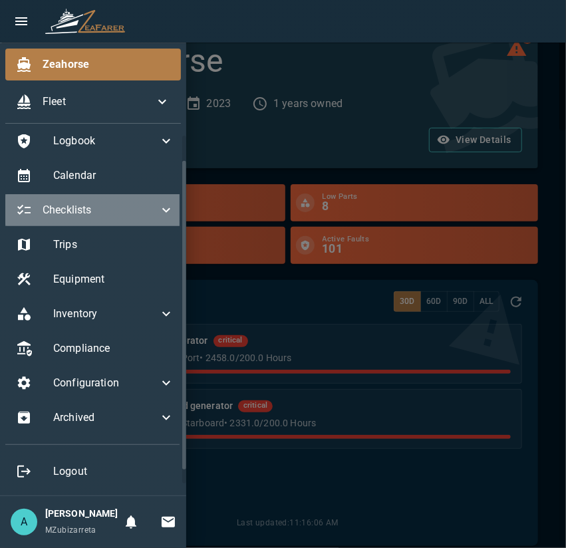
click at [122, 202] on span "Checklists" at bounding box center [101, 210] width 116 height 16
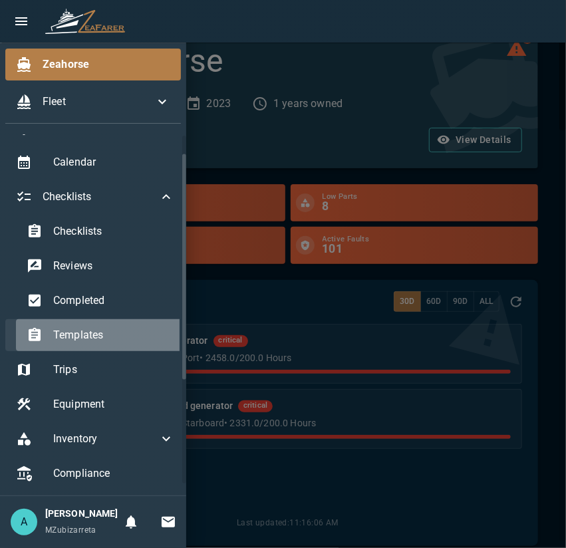
click at [114, 338] on span "Templates" at bounding box center [113, 335] width 121 height 16
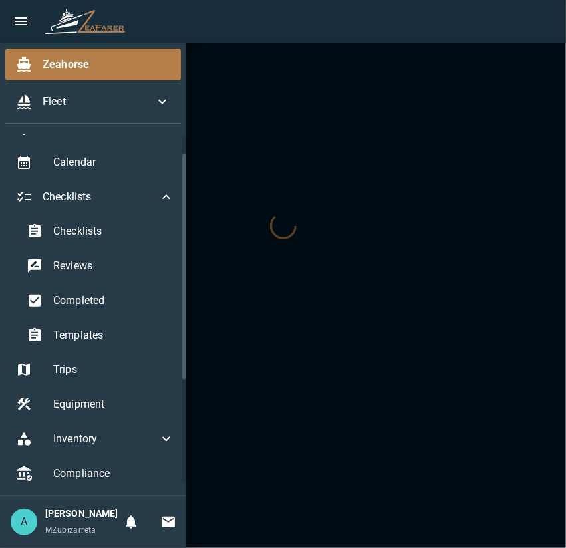
click at [288, 418] on div at bounding box center [283, 274] width 566 height 548
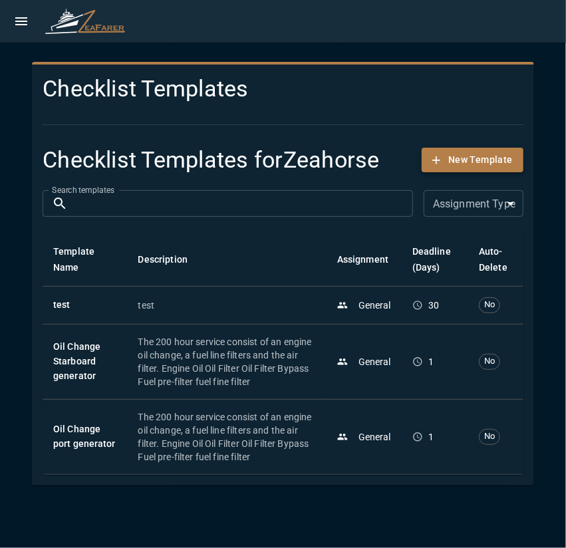
click at [451, 159] on button "New Template" at bounding box center [472, 160] width 102 height 25
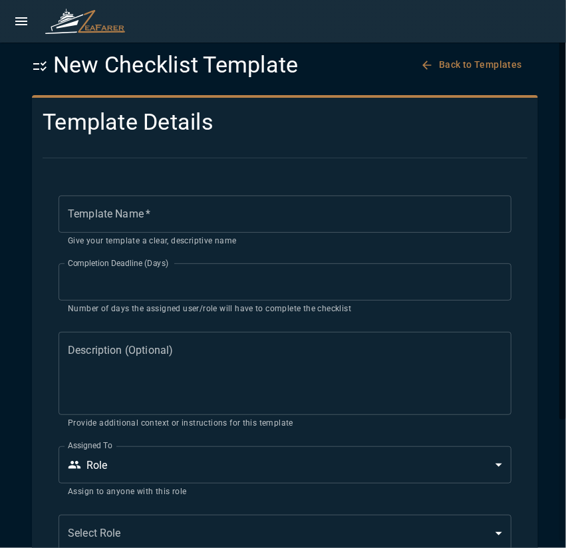
click at [103, 227] on input "Template Name   *" at bounding box center [284, 213] width 453 height 37
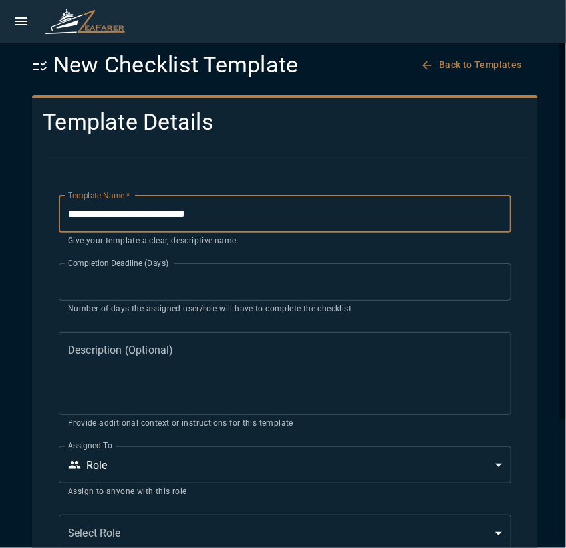
type input "**********"
drag, startPoint x: 130, startPoint y: 285, endPoint x: 16, endPoint y: 304, distance: 115.9
click at [23, 304] on div "**********" at bounding box center [285, 354] width 538 height 677
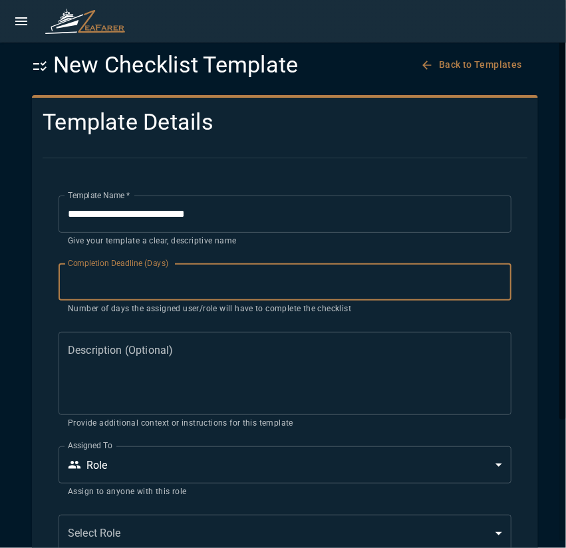
click at [68, 286] on input "*" at bounding box center [284, 281] width 453 height 37
type input "*"
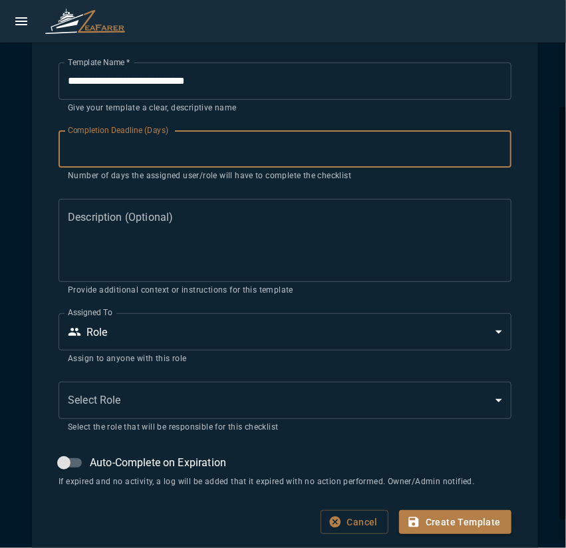
scroll to position [161, 0]
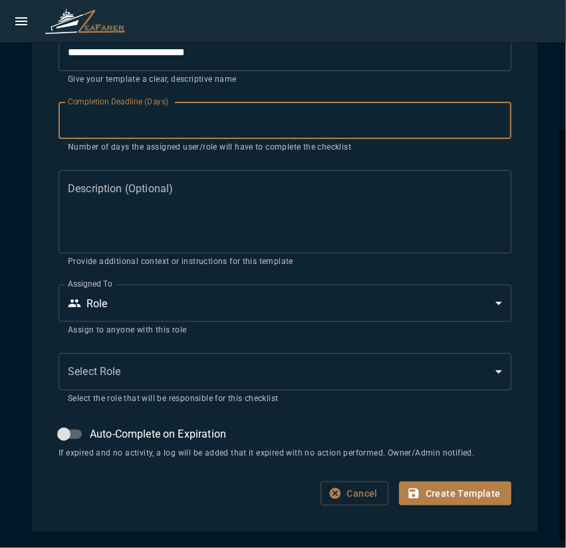
click at [94, 208] on textarea "Description (Optional)" at bounding box center [285, 211] width 434 height 61
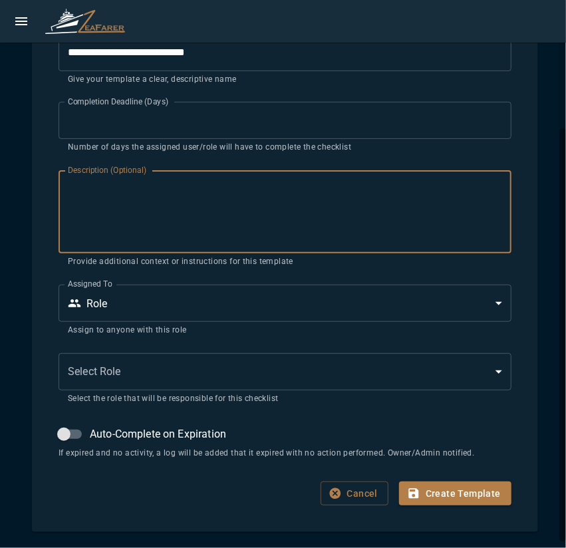
click at [96, 377] on body "**********" at bounding box center [283, 274] width 566 height 548
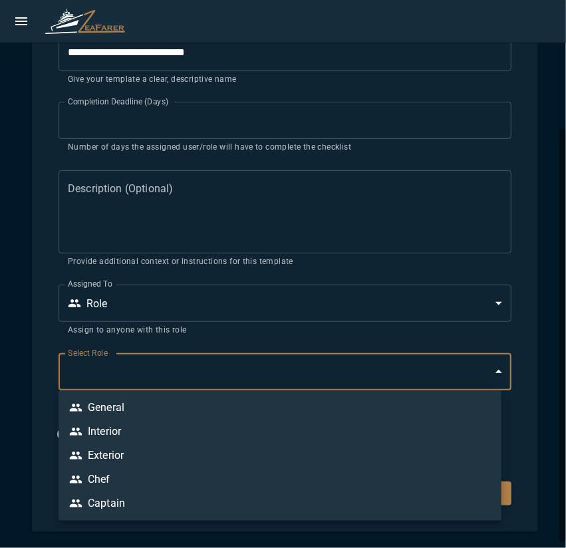
click at [125, 509] on li "Captain" at bounding box center [279, 503] width 443 height 24
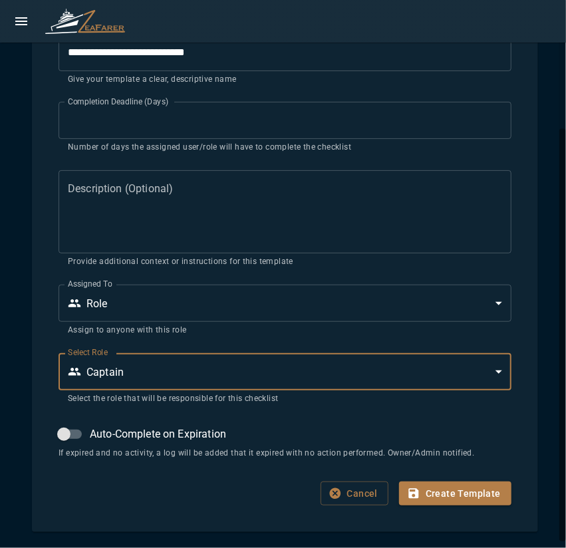
click at [165, 381] on body "**********" at bounding box center [283, 274] width 566 height 548
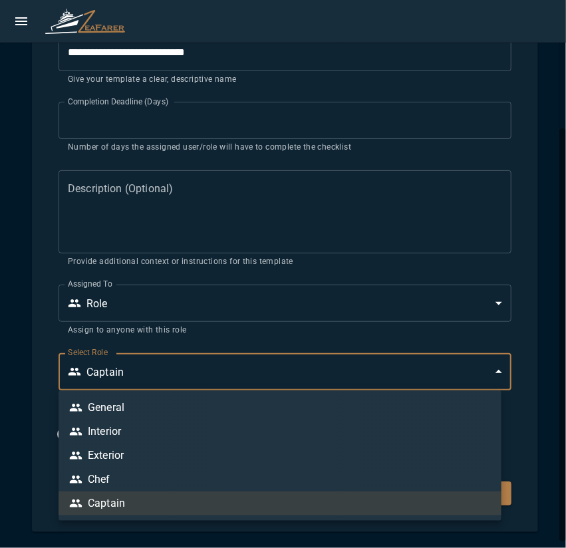
click at [130, 429] on li "Interior" at bounding box center [279, 431] width 443 height 24
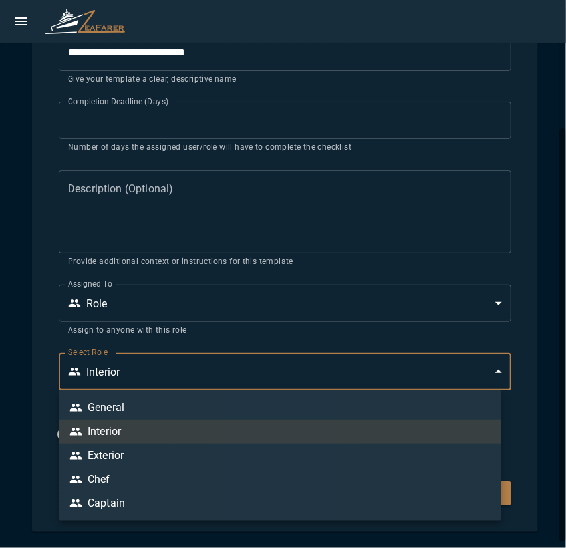
click at [151, 377] on body "**********" at bounding box center [283, 274] width 566 height 548
click at [132, 494] on li "Captain" at bounding box center [279, 503] width 443 height 24
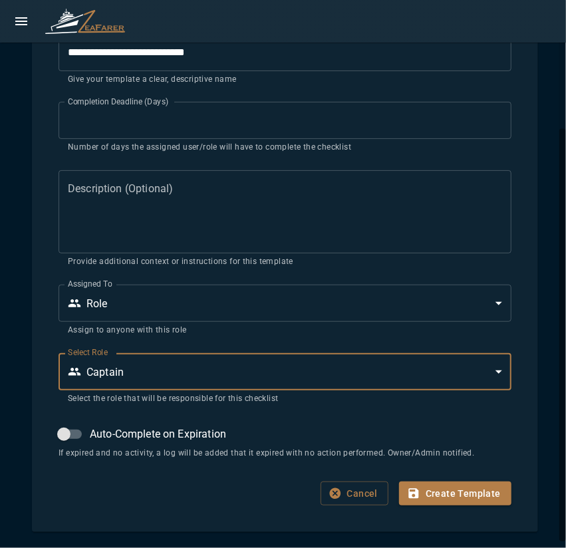
scroll to position [29, 0]
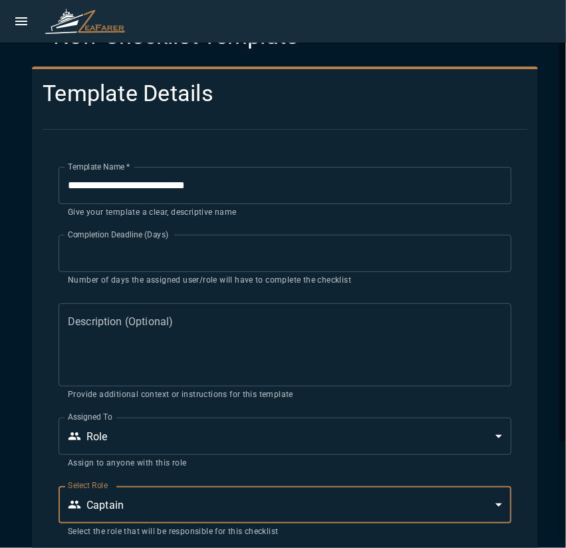
click at [156, 507] on body "**********" at bounding box center [283, 274] width 566 height 548
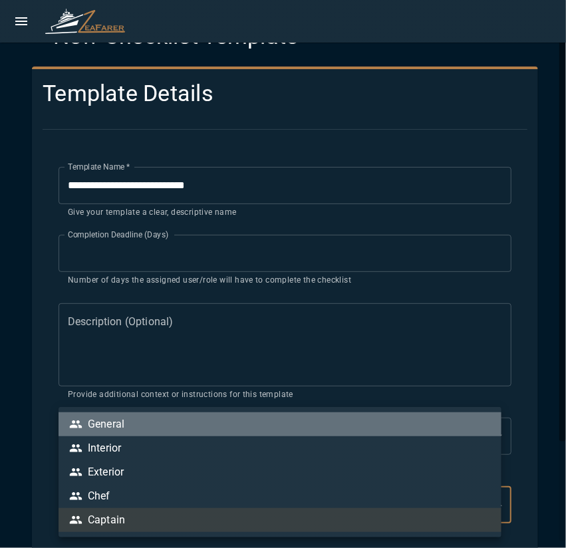
drag, startPoint x: 112, startPoint y: 429, endPoint x: 106, endPoint y: 434, distance: 7.5
click at [111, 429] on div "General" at bounding box center [96, 424] width 55 height 16
type input "*"
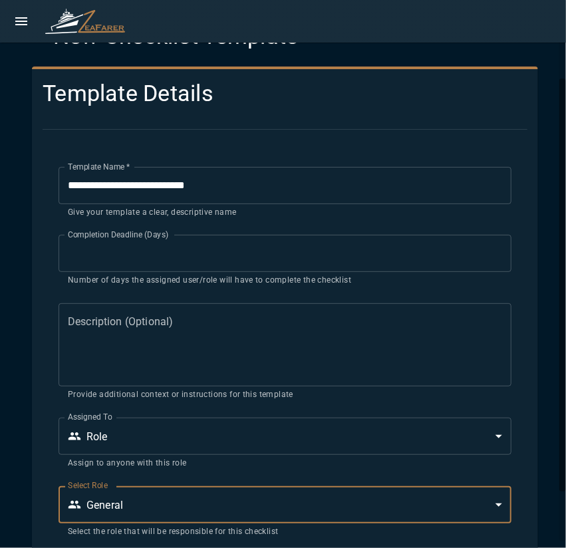
scroll to position [95, 0]
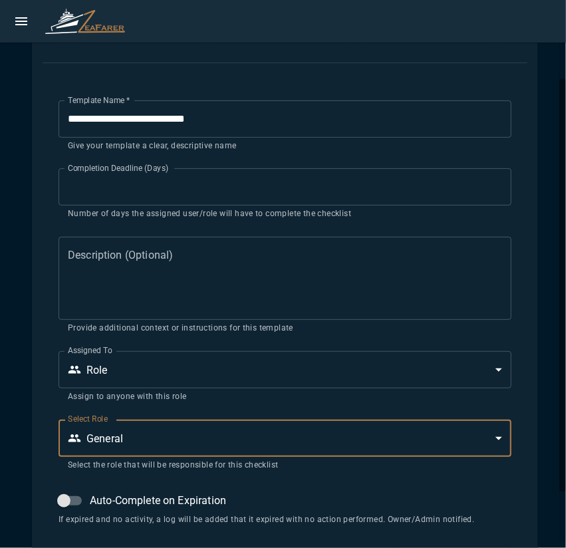
click at [121, 371] on body "**********" at bounding box center [283, 274] width 566 height 548
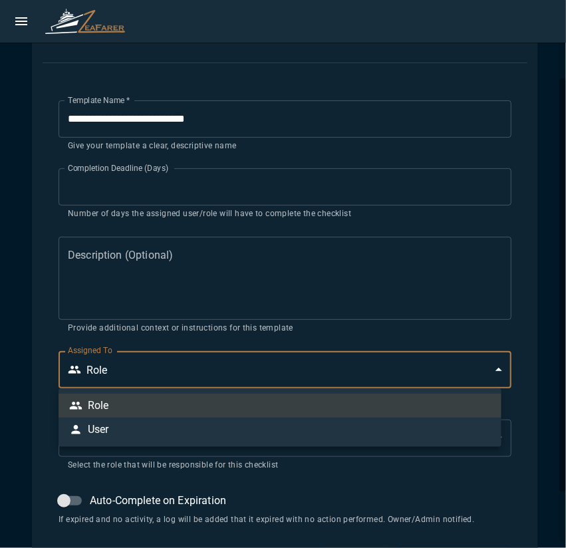
click at [112, 404] on li "Role" at bounding box center [279, 405] width 443 height 24
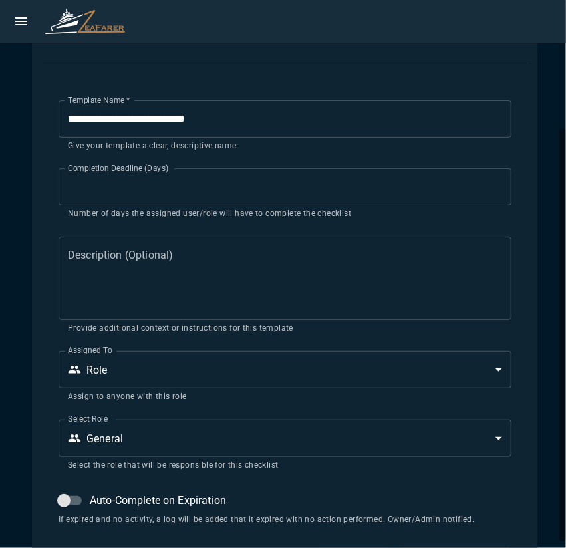
scroll to position [161, 0]
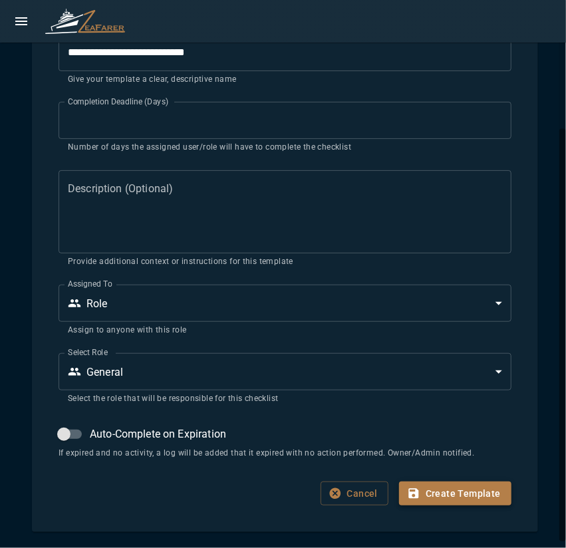
click at [465, 494] on button "Create Template" at bounding box center [455, 493] width 112 height 25
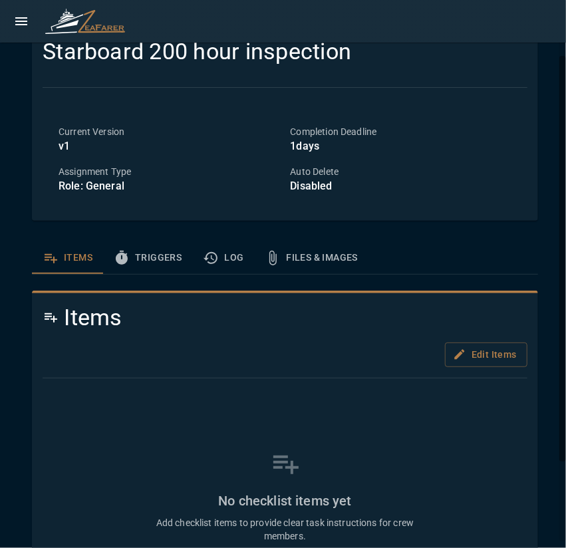
scroll to position [174, 0]
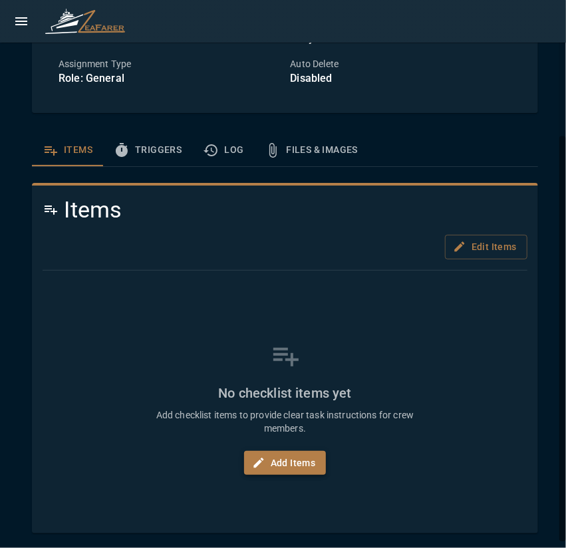
click at [290, 455] on button "Add Items" at bounding box center [285, 463] width 82 height 25
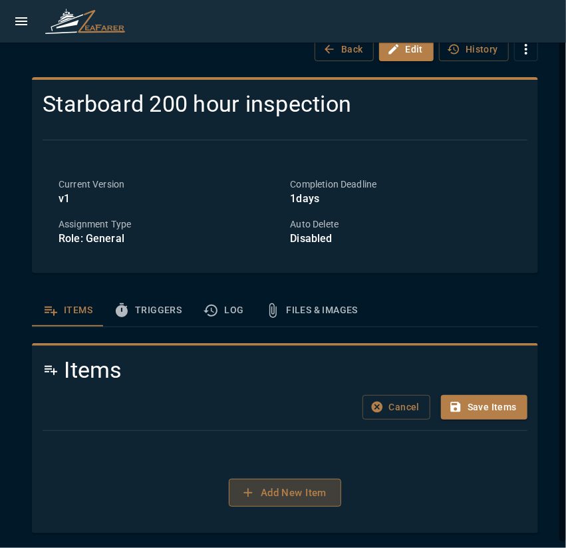
click at [263, 493] on button "Add New Item" at bounding box center [285, 492] width 112 height 28
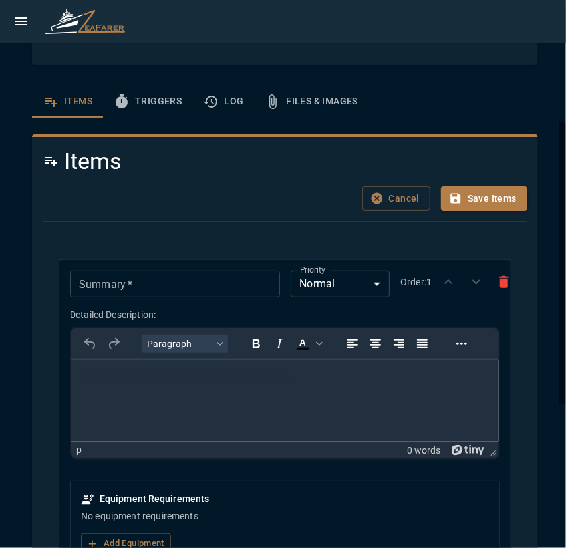
scroll to position [289, 0]
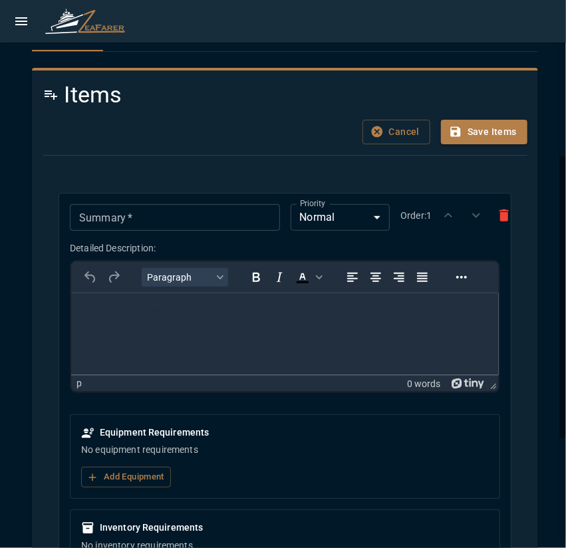
click at [124, 308] on body "Rich Text Area. Press ALT-0 for help." at bounding box center [285, 309] width 406 height 13
click at [132, 216] on input "Summary   *" at bounding box center [174, 217] width 209 height 27
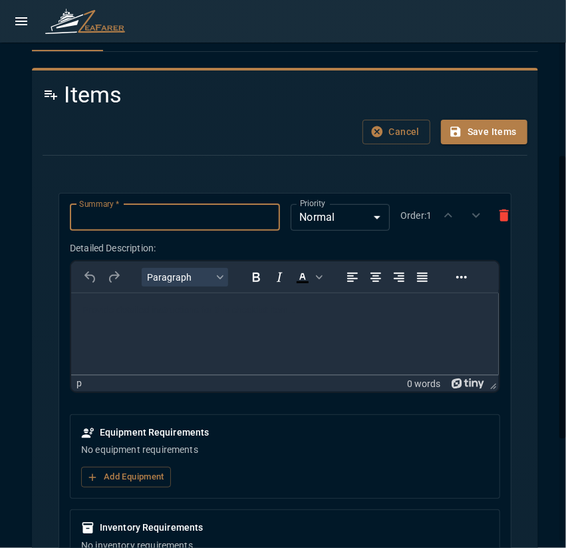
paste input "**********"
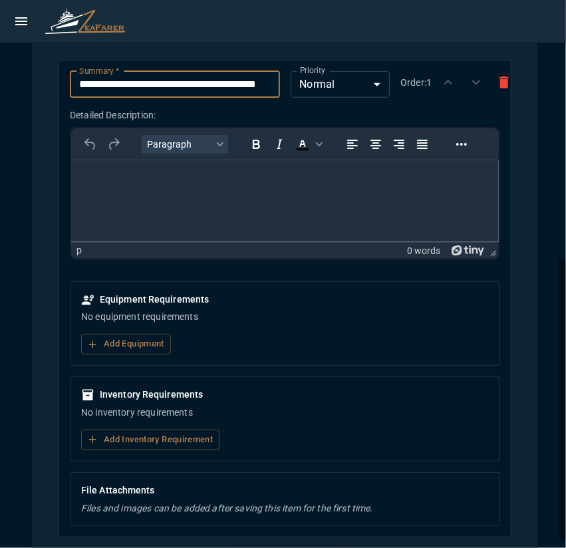
scroll to position [488, 0]
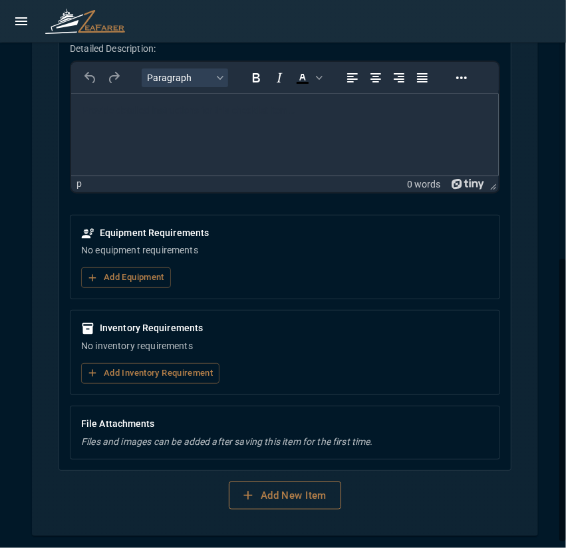
type input "**********"
click at [284, 497] on button "Add New Item" at bounding box center [285, 495] width 112 height 28
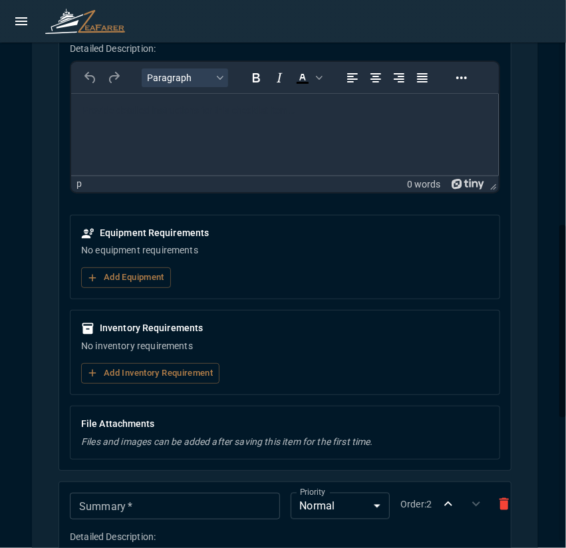
scroll to position [754, 0]
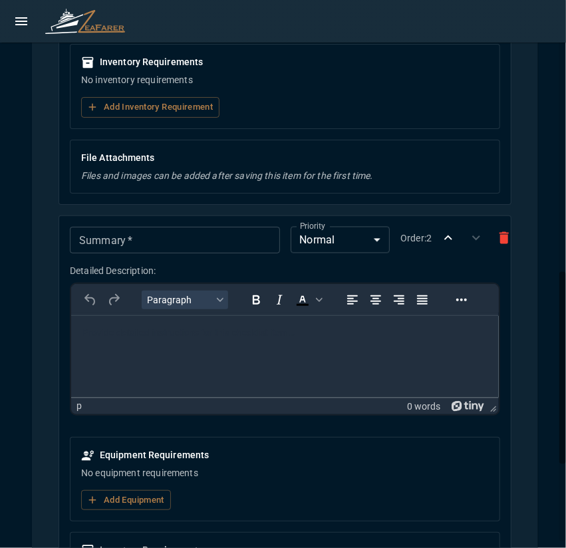
click at [126, 235] on input "Summary   *" at bounding box center [174, 240] width 209 height 27
paste input "**********"
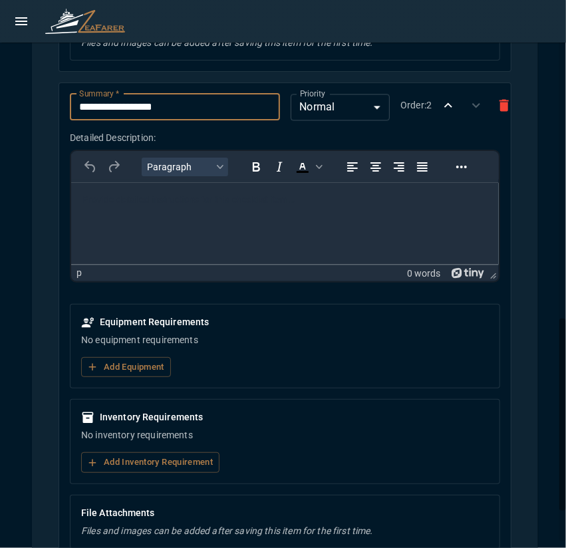
scroll to position [974, 0]
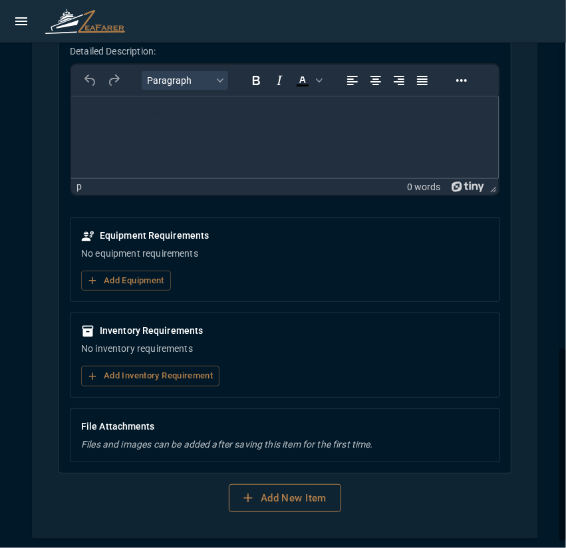
type input "**********"
click at [290, 499] on button "Add New Item" at bounding box center [285, 498] width 112 height 28
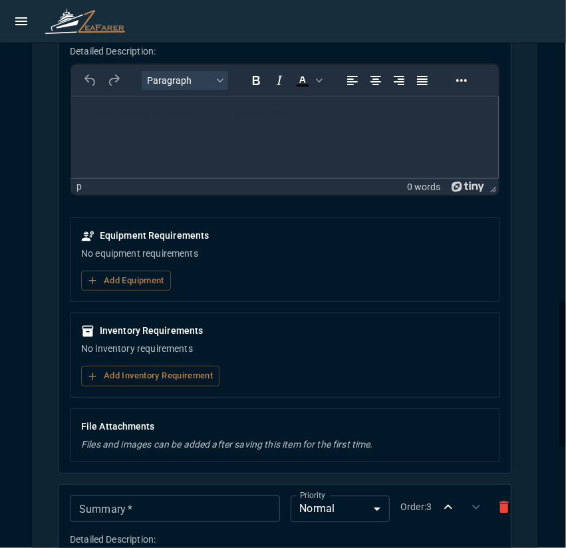
scroll to position [1306, 0]
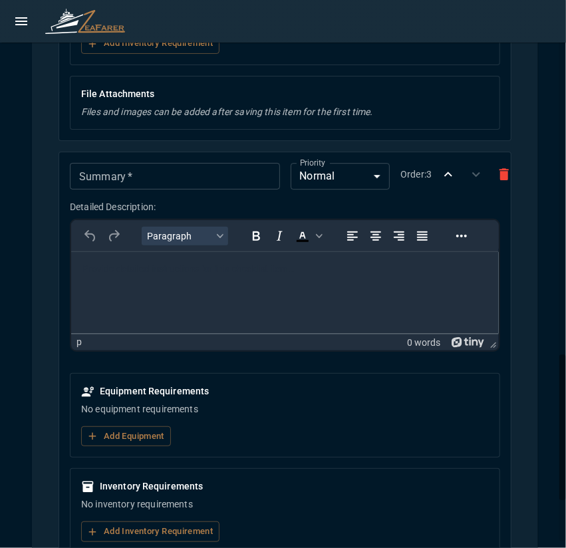
click at [116, 167] on input "Summary   *" at bounding box center [174, 176] width 209 height 27
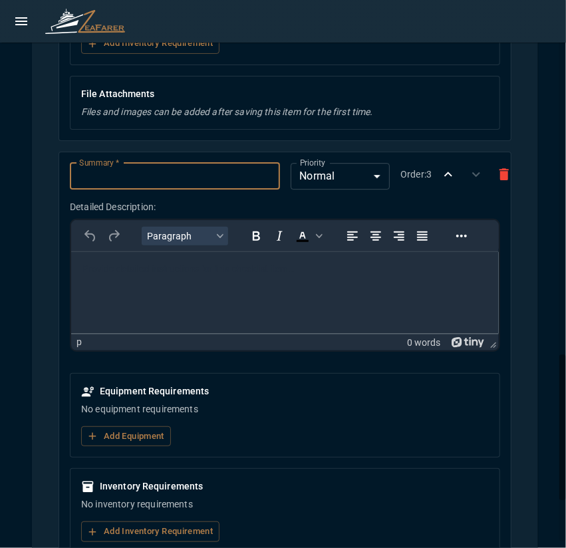
paste input "**********"
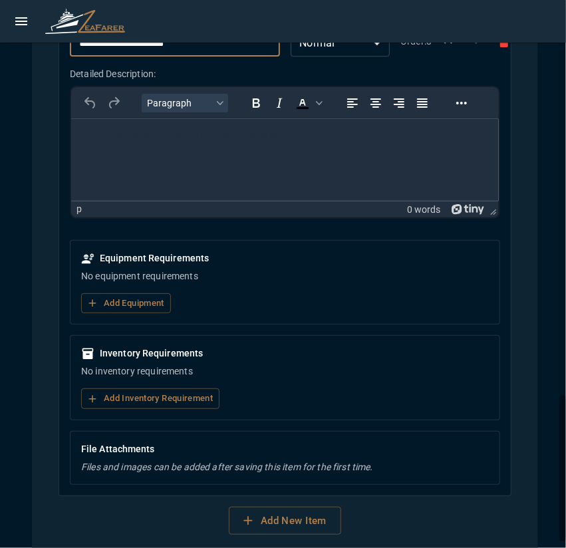
scroll to position [1459, 0]
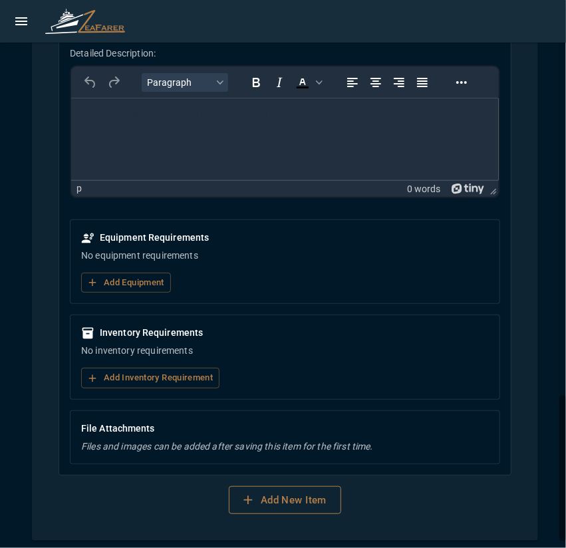
type input "**********"
drag, startPoint x: 263, startPoint y: 499, endPoint x: 232, endPoint y: 433, distance: 72.8
click at [263, 498] on button "Add New Item" at bounding box center [285, 500] width 112 height 28
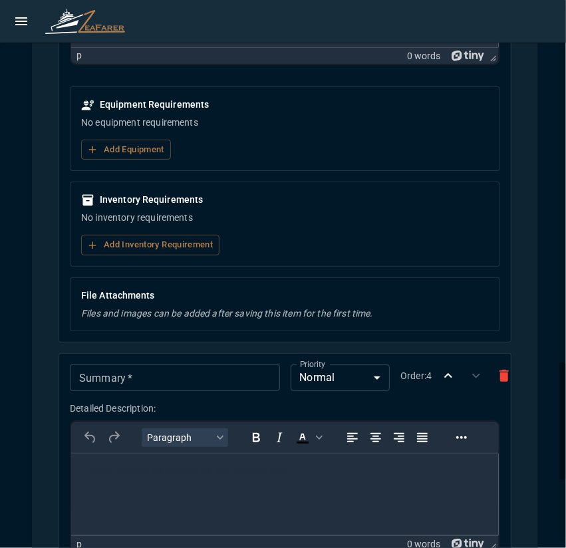
scroll to position [1725, 0]
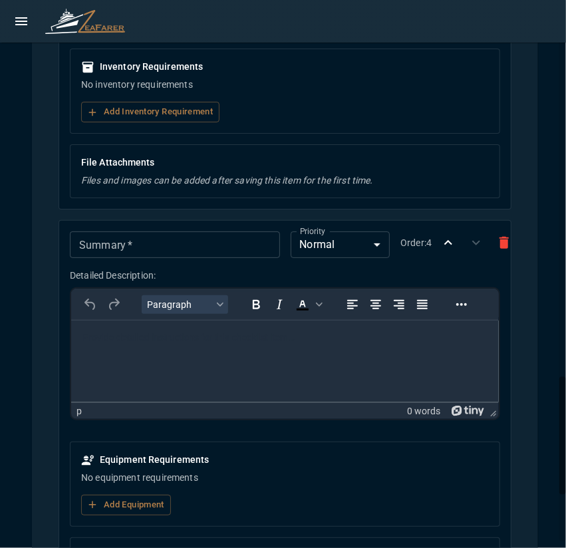
click at [108, 232] on div "Summary   * Summary   *" at bounding box center [174, 244] width 209 height 27
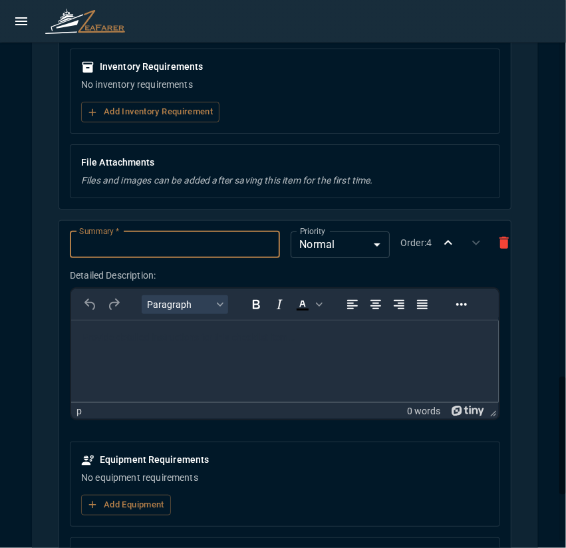
paste input "**********"
type input "**********"
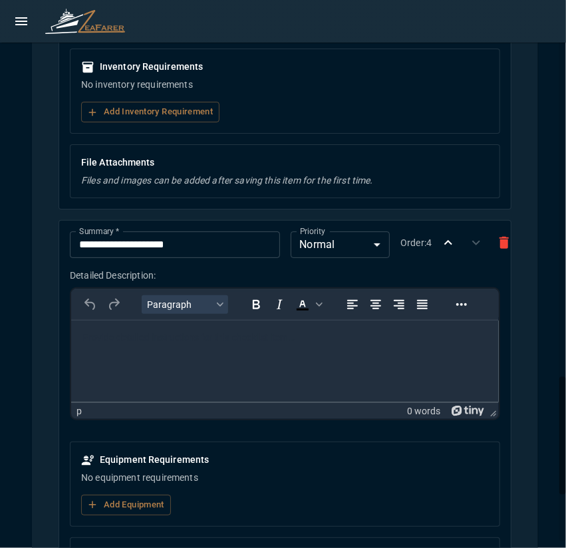
scroll to position [1944, 0]
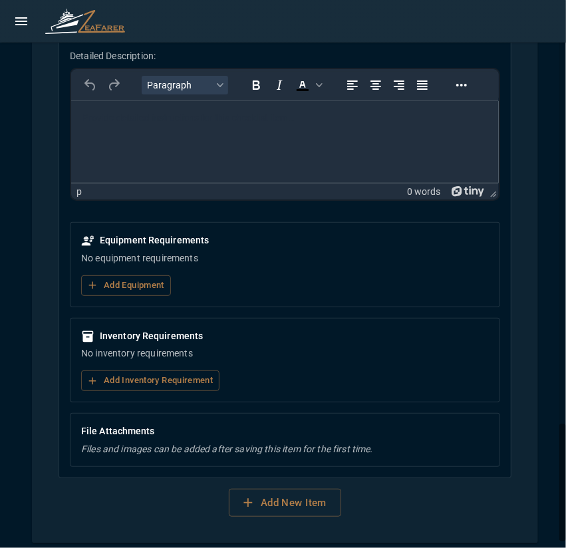
drag, startPoint x: 252, startPoint y: 482, endPoint x: 256, endPoint y: 439, distance: 44.0
click at [252, 488] on button "Add New Item" at bounding box center [285, 502] width 112 height 28
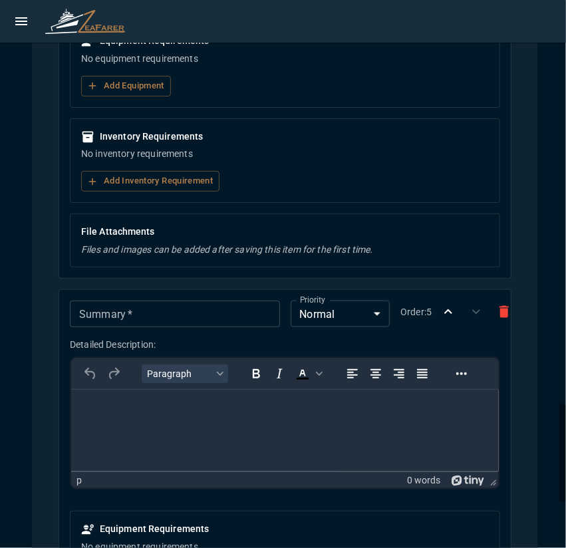
scroll to position [2210, 0]
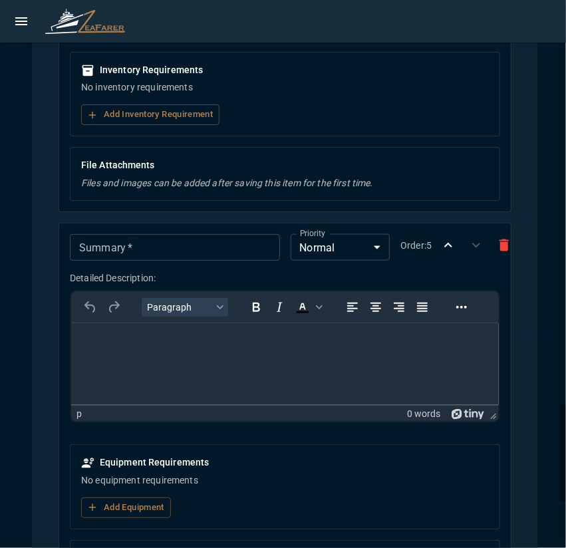
click at [142, 237] on input "Summary   *" at bounding box center [174, 247] width 209 height 27
paste input "**********"
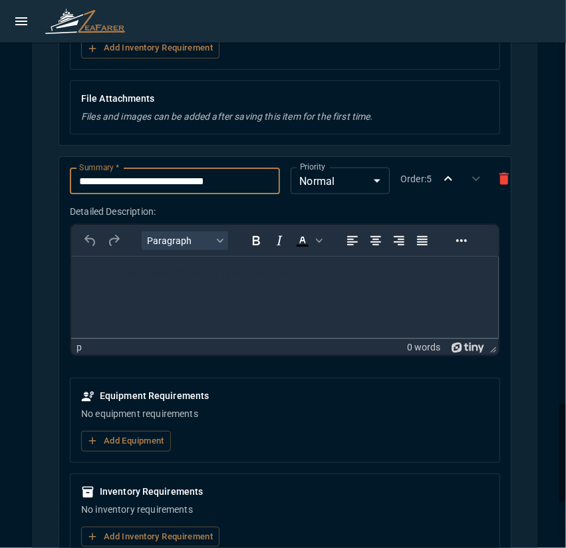
scroll to position [2410, 0]
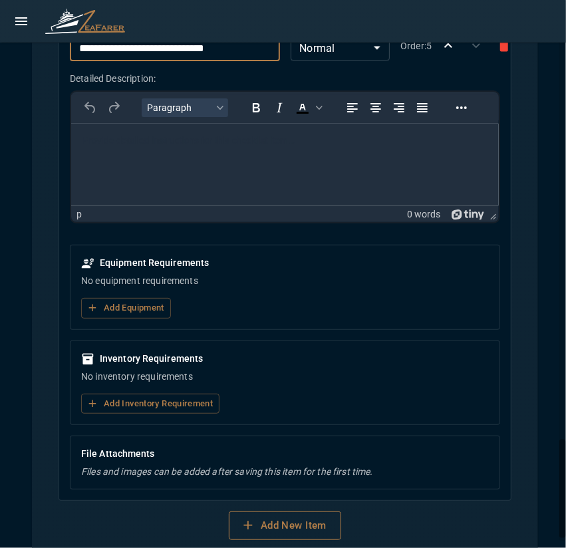
type input "**********"
click at [249, 518] on icon "button" at bounding box center [248, 525] width 15 height 15
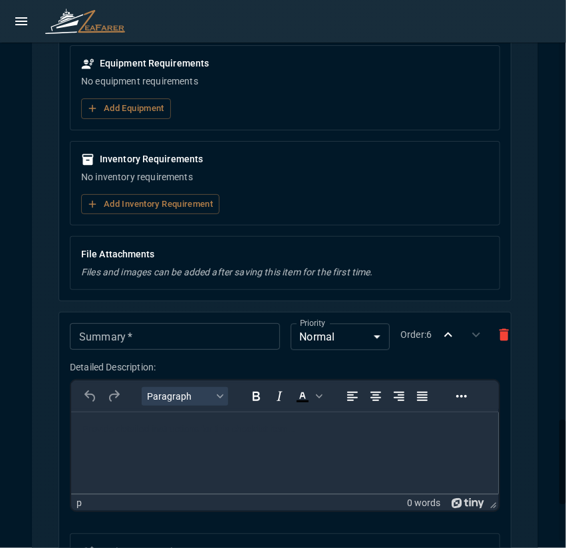
scroll to position [2675, 0]
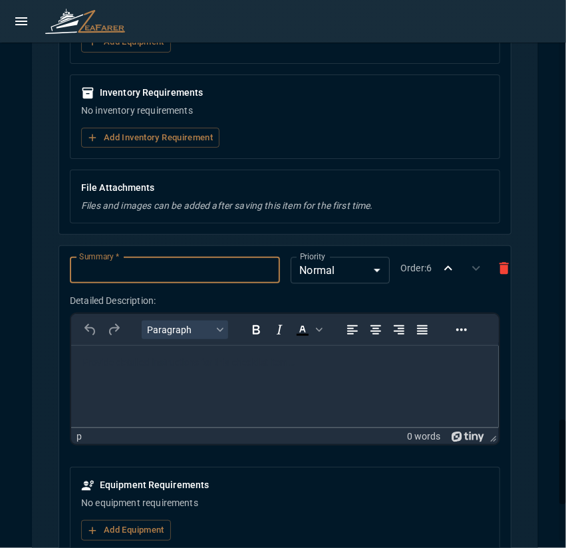
click at [173, 266] on input "Summary   *" at bounding box center [174, 270] width 209 height 27
paste input "**********"
click at [85, 261] on input "**********" at bounding box center [174, 270] width 209 height 27
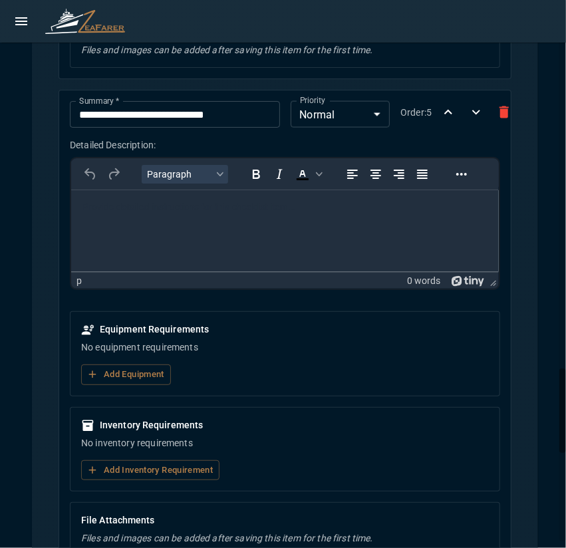
scroll to position [2144, 0]
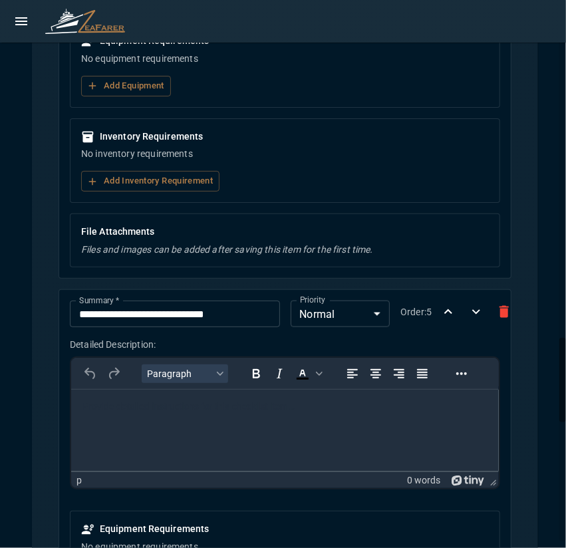
type input "**********"
click at [80, 302] on input "**********" at bounding box center [174, 313] width 209 height 27
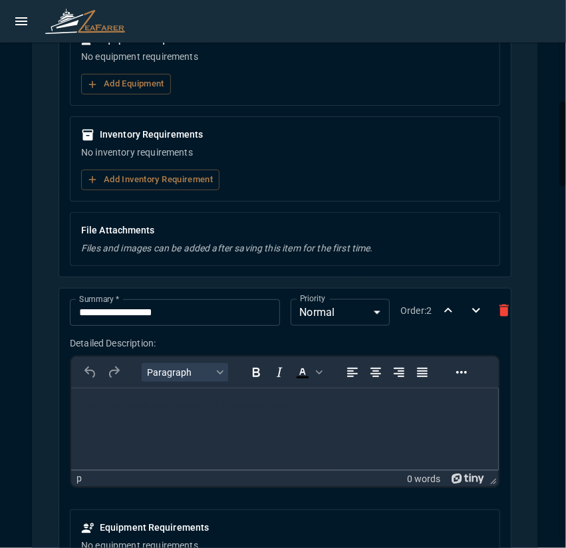
scroll to position [482, 0]
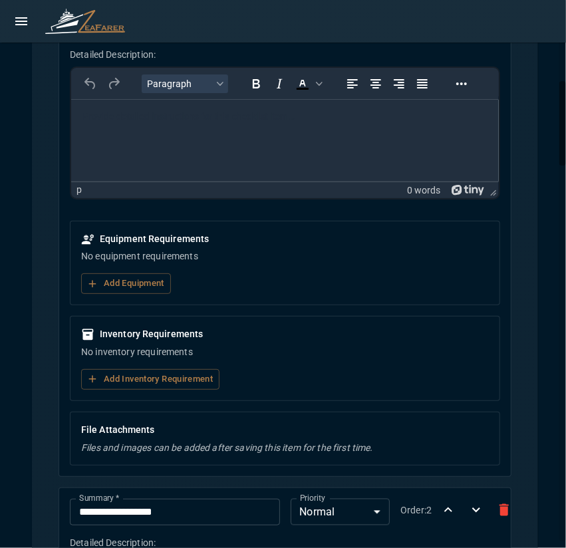
type input "**********"
click at [84, 509] on input "**********" at bounding box center [174, 511] width 209 height 27
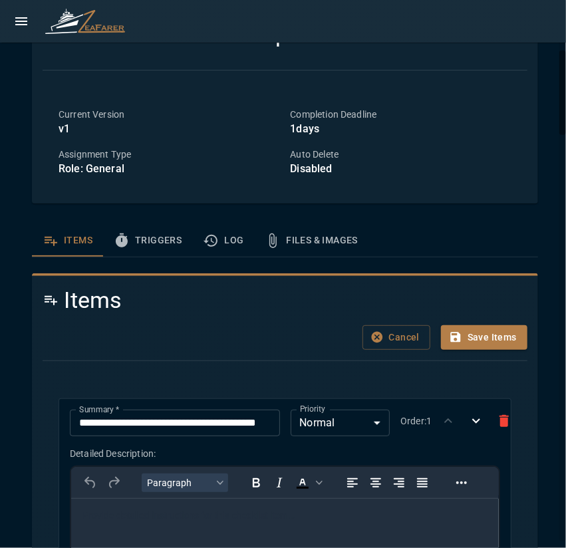
scroll to position [0, 0]
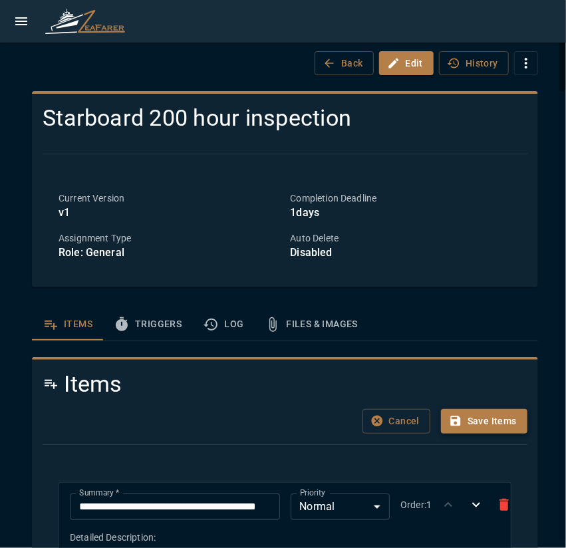
type input "**********"
click at [493, 423] on button "Save Items" at bounding box center [484, 421] width 86 height 25
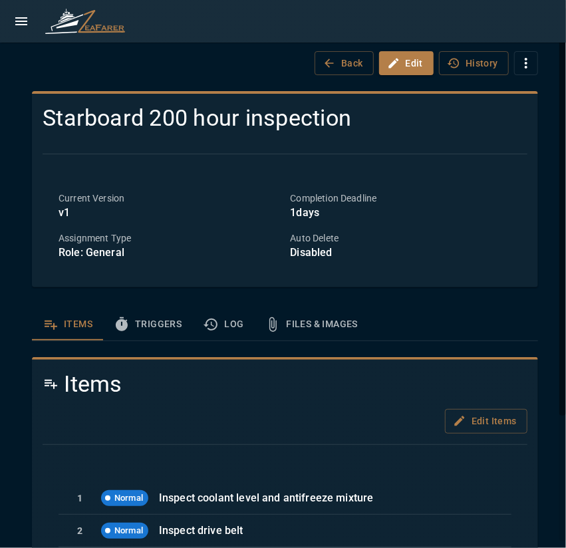
click at [155, 328] on button "Triggers" at bounding box center [147, 324] width 89 height 32
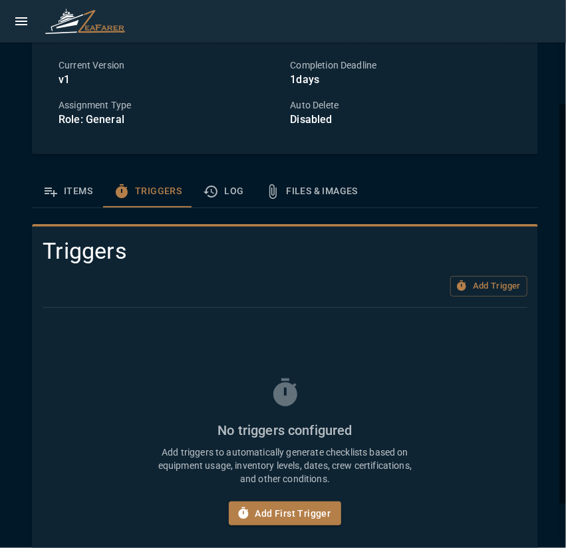
scroll to position [183, 0]
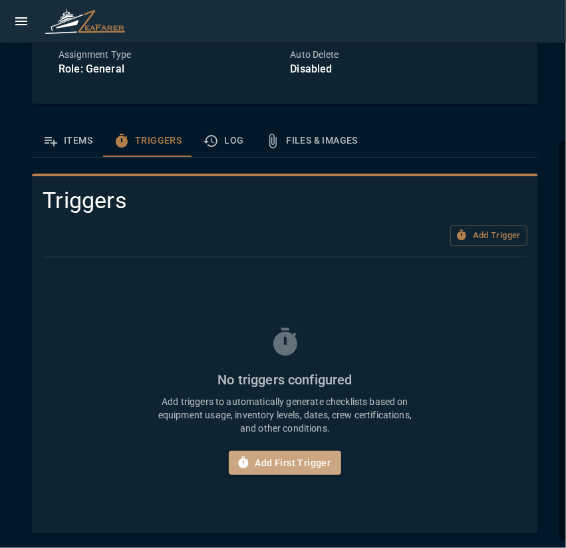
click at [304, 466] on button "Add First Trigger" at bounding box center [285, 463] width 113 height 25
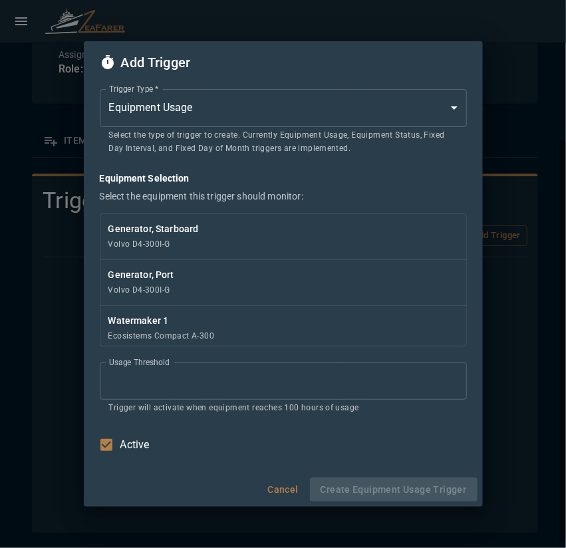
click at [41, 236] on div "Add Trigger Trigger Type   * Equipment Usage * Trigger Type   * Select the type…" at bounding box center [283, 274] width 566 height 548
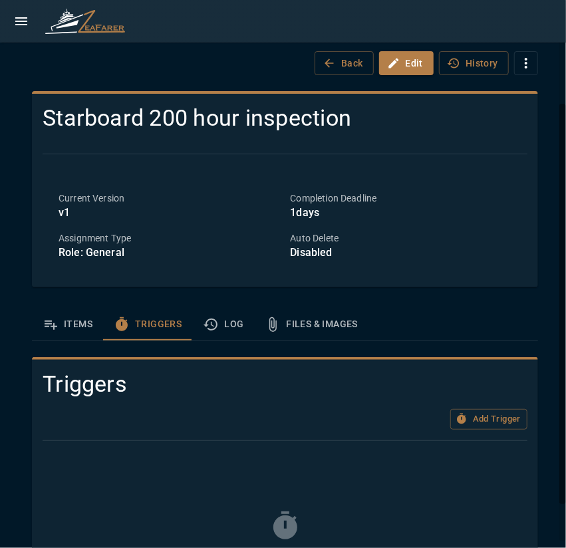
scroll to position [133, 0]
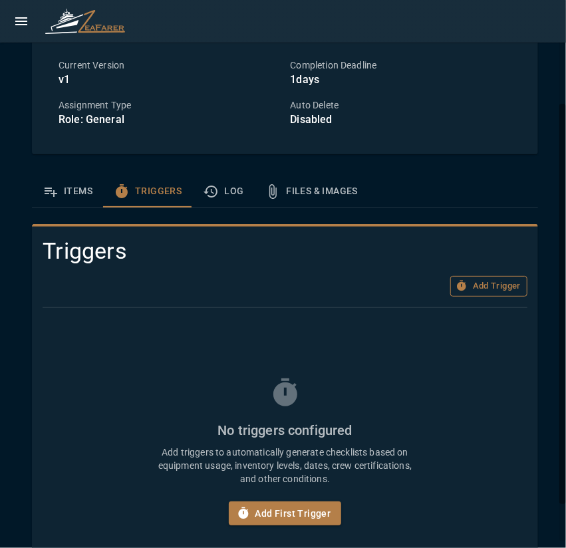
click at [467, 286] on button "Add Trigger" at bounding box center [488, 286] width 77 height 21
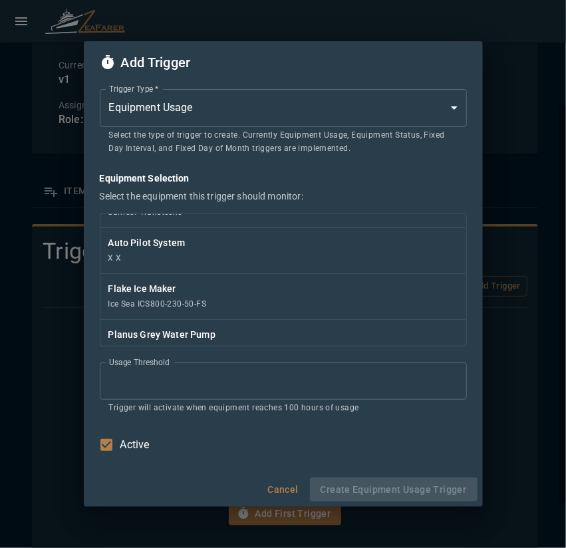
scroll to position [332, 0]
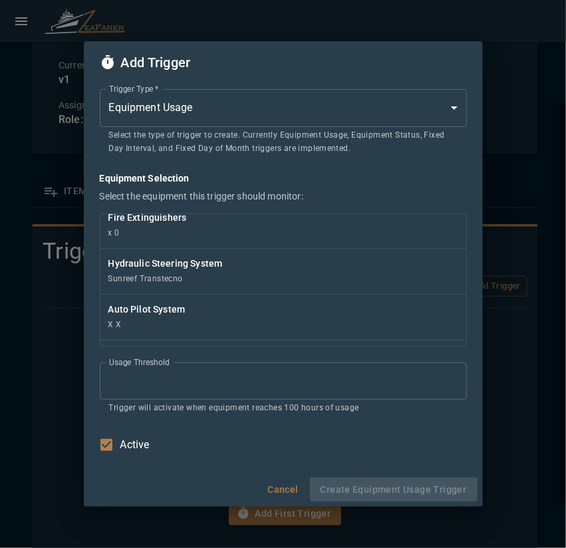
click at [125, 443] on span "Active" at bounding box center [134, 445] width 29 height 16
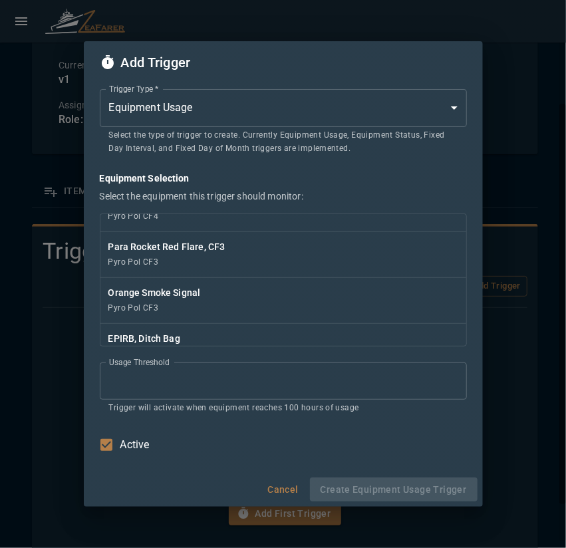
scroll to position [0, 0]
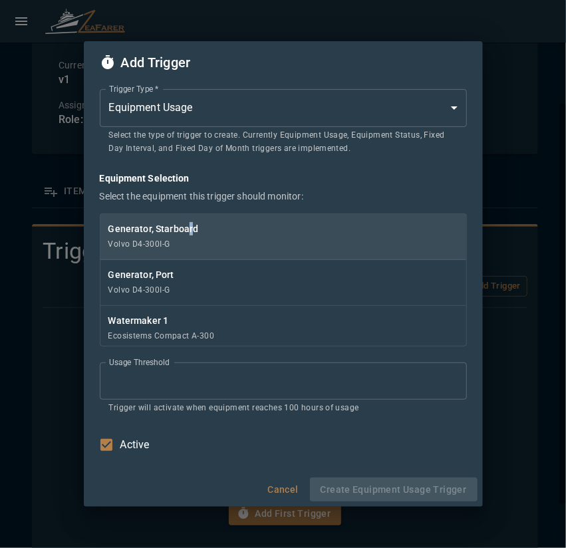
click at [191, 230] on p "Generator, Starboard" at bounding box center [283, 228] width 350 height 13
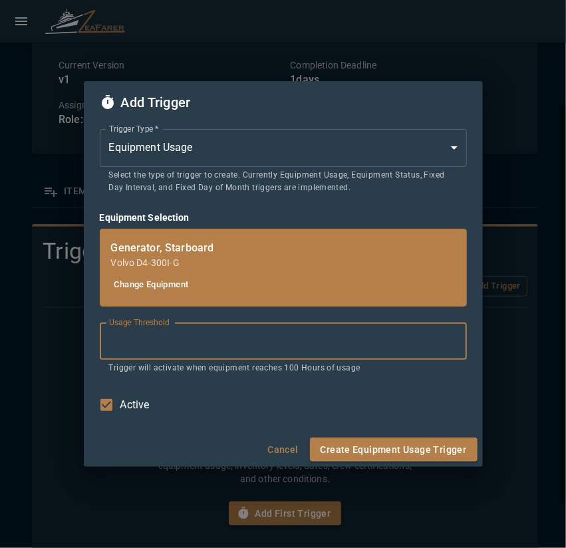
drag, startPoint x: 231, startPoint y: 337, endPoint x: 114, endPoint y: 342, distance: 117.1
click at [114, 342] on input "***" at bounding box center [283, 340] width 367 height 37
type input "***"
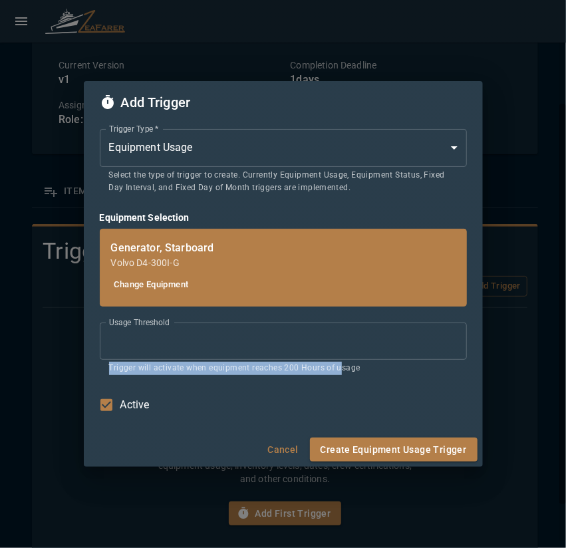
drag, startPoint x: 114, startPoint y: 373, endPoint x: 339, endPoint y: 377, distance: 225.3
click at [339, 377] on div "Trigger Type   * Equipment Usage * Trigger Type   * Select the type of trigger …" at bounding box center [283, 278] width 399 height 308
click at [315, 374] on div "Trigger Type   * Equipment Usage * Trigger Type   * Select the type of trigger …" at bounding box center [283, 271] width 367 height 295
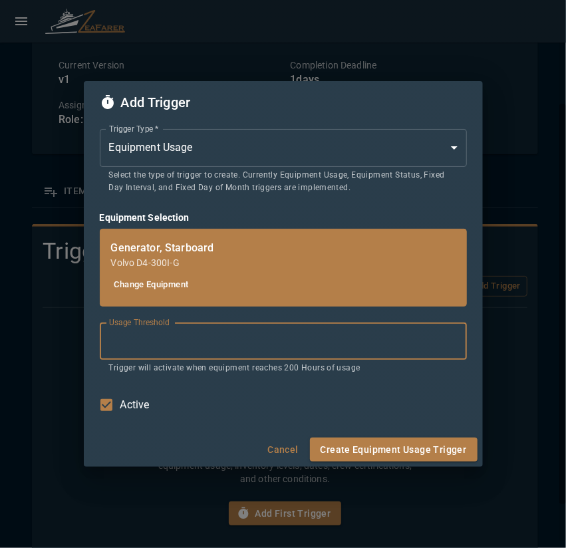
drag, startPoint x: 143, startPoint y: 352, endPoint x: 72, endPoint y: 348, distance: 71.2
click at [92, 349] on div "Trigger Type   * Equipment Usage * Trigger Type   * Select the type of trigger …" at bounding box center [283, 278] width 399 height 308
click at [205, 340] on input "***" at bounding box center [283, 340] width 367 height 37
click at [204, 340] on input "***" at bounding box center [283, 340] width 367 height 37
click at [411, 441] on button "Create Equipment Usage Trigger" at bounding box center [393, 449] width 167 height 25
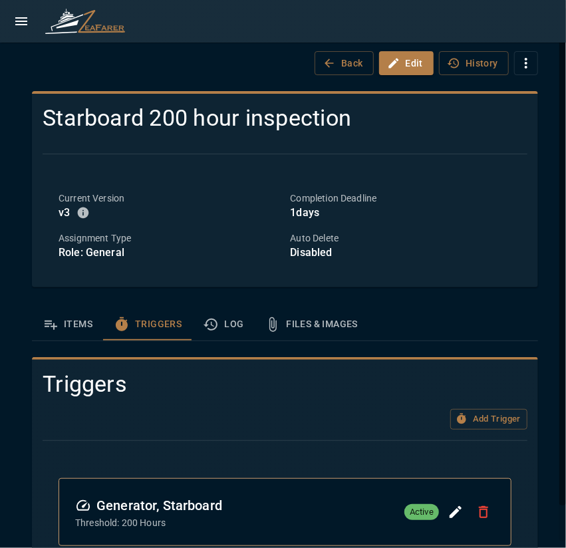
scroll to position [39, 0]
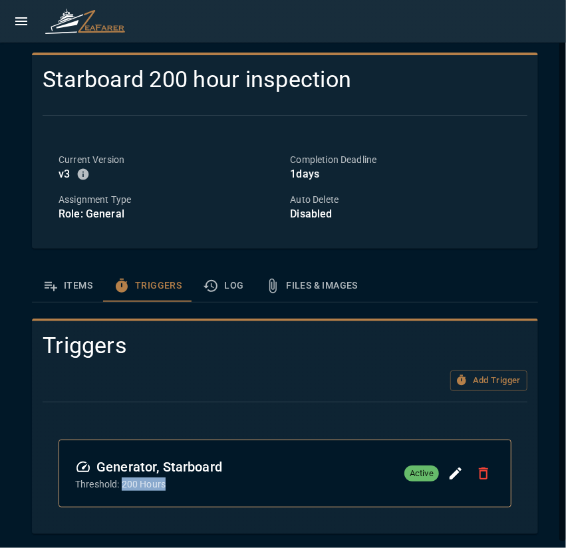
drag, startPoint x: 121, startPoint y: 482, endPoint x: 231, endPoint y: 488, distance: 110.5
click at [199, 486] on p "Threshold: 200 Hours" at bounding box center [148, 483] width 147 height 13
click at [221, 491] on div "Generator, Starboard Threshold: 200 Hours Active" at bounding box center [284, 473] width 451 height 66
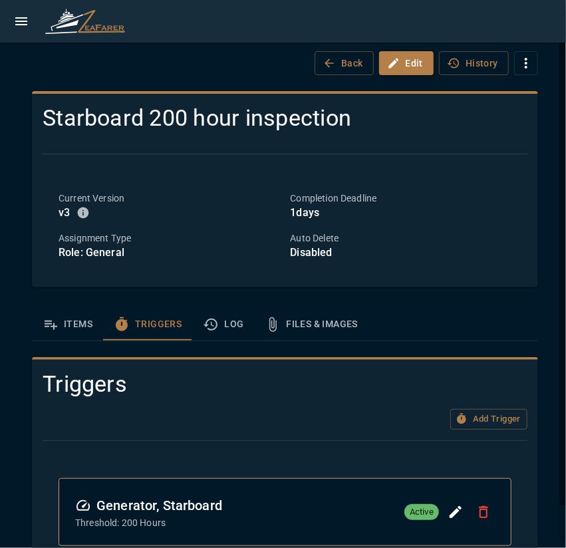
click at [65, 334] on button "Items" at bounding box center [67, 324] width 71 height 32
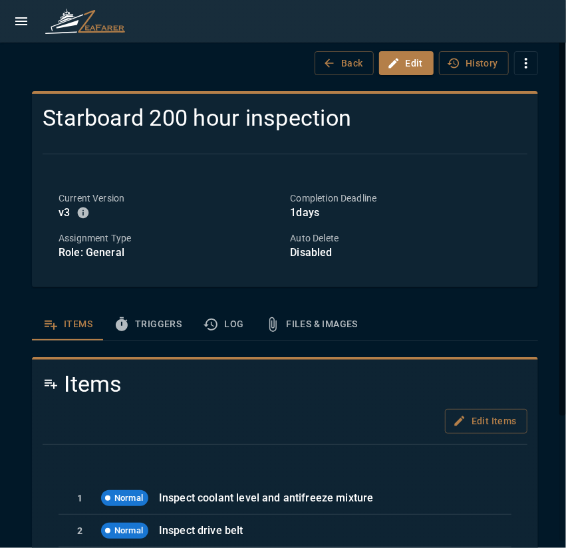
click at [155, 283] on div "Starboard 200 hour inspection Current Version v 3 Completion Deadline 1 days As…" at bounding box center [285, 189] width 506 height 196
click at [146, 328] on button "Triggers" at bounding box center [147, 324] width 89 height 32
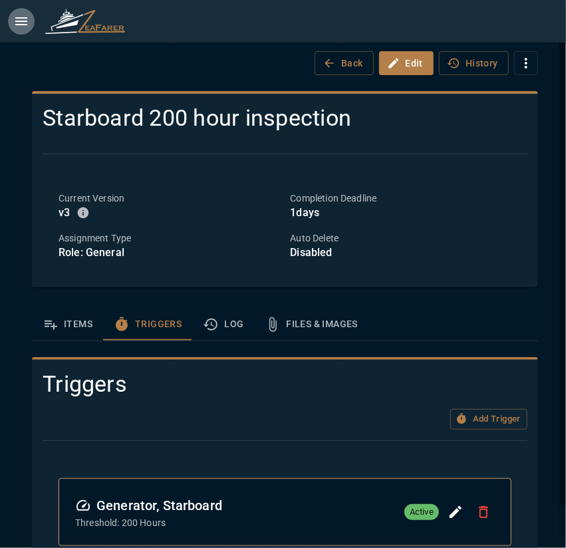
click at [20, 21] on icon "open drawer" at bounding box center [21, 21] width 12 height 8
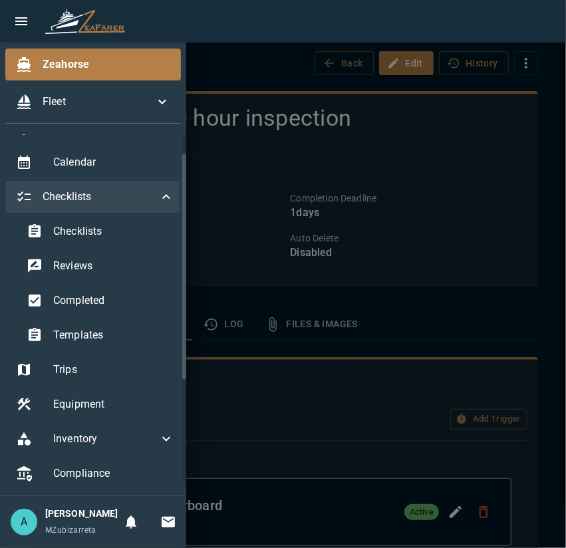
click at [85, 194] on span "Checklists" at bounding box center [101, 197] width 116 height 16
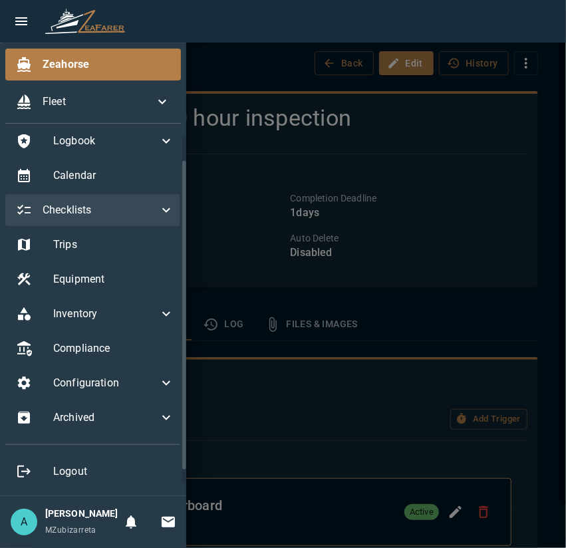
click at [91, 202] on span "Checklists" at bounding box center [101, 210] width 116 height 16
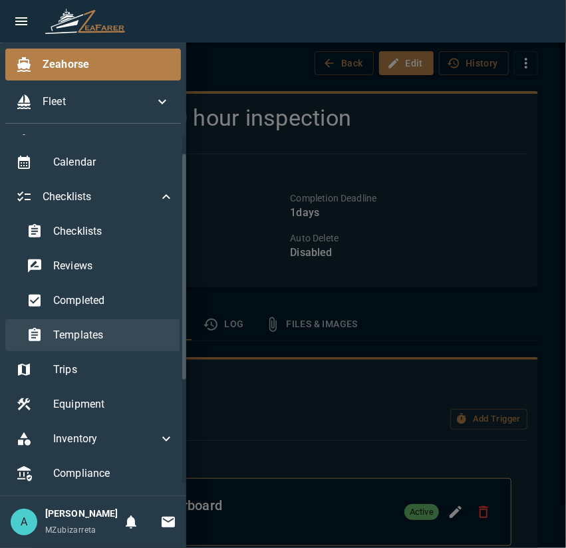
click at [106, 337] on span "Templates" at bounding box center [113, 335] width 121 height 16
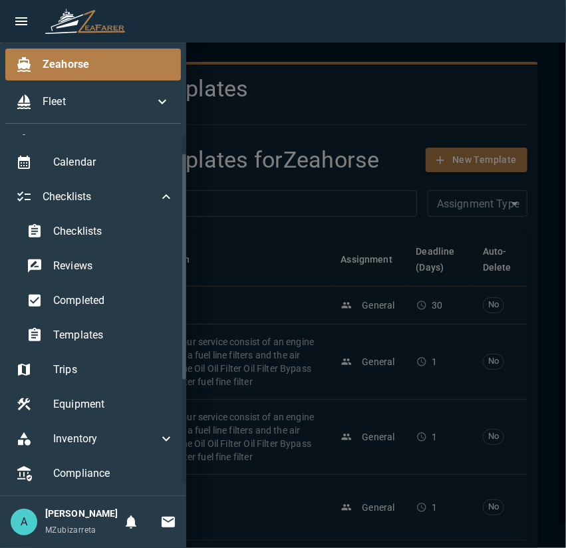
click at [243, 332] on div at bounding box center [283, 274] width 566 height 548
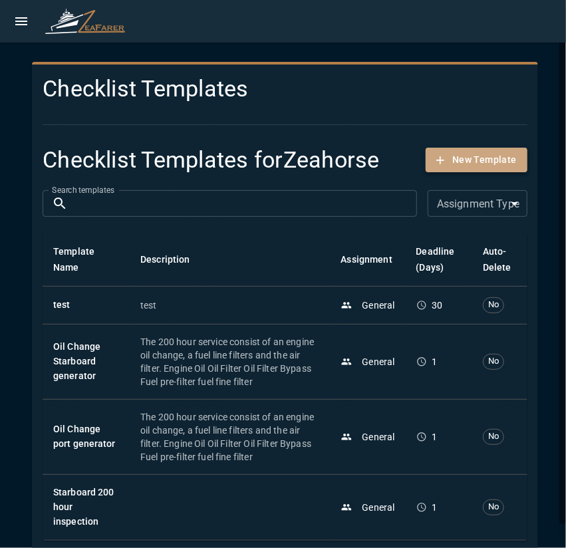
click at [453, 166] on button "New Template" at bounding box center [476, 160] width 102 height 25
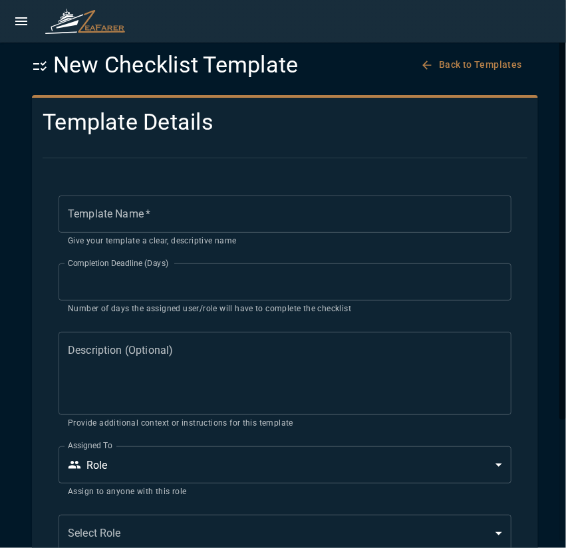
click at [137, 213] on input "Template Name   *" at bounding box center [284, 213] width 453 height 37
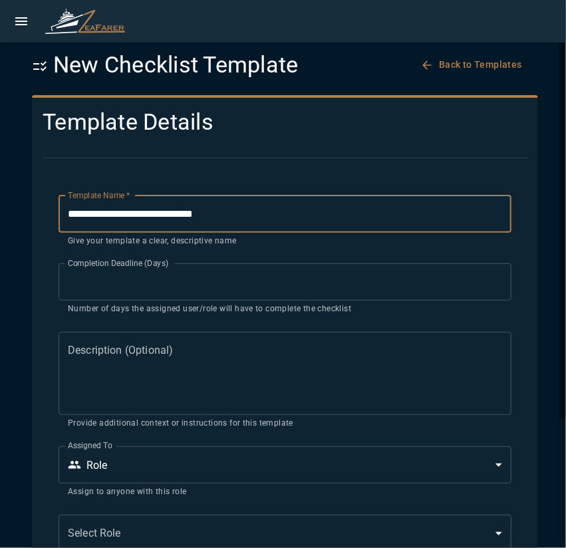
scroll to position [66, 0]
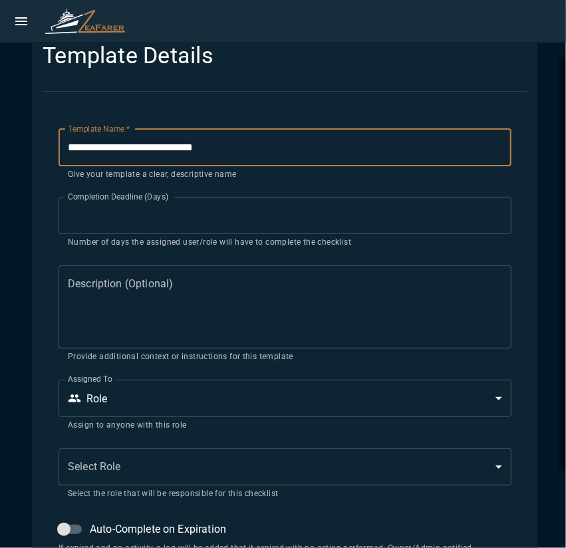
type input "**********"
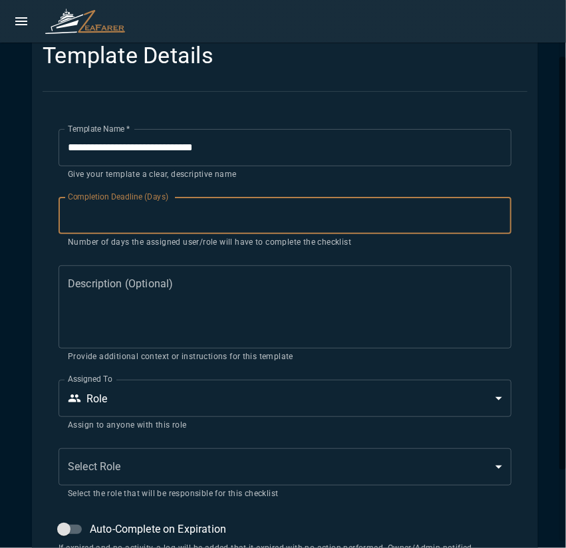
drag, startPoint x: 146, startPoint y: 209, endPoint x: 78, endPoint y: 222, distance: 69.6
click at [84, 221] on input "**" at bounding box center [284, 215] width 453 height 37
click at [489, 219] on input "*" at bounding box center [284, 215] width 453 height 37
type input "*"
click at [489, 219] on input "*" at bounding box center [284, 215] width 453 height 37
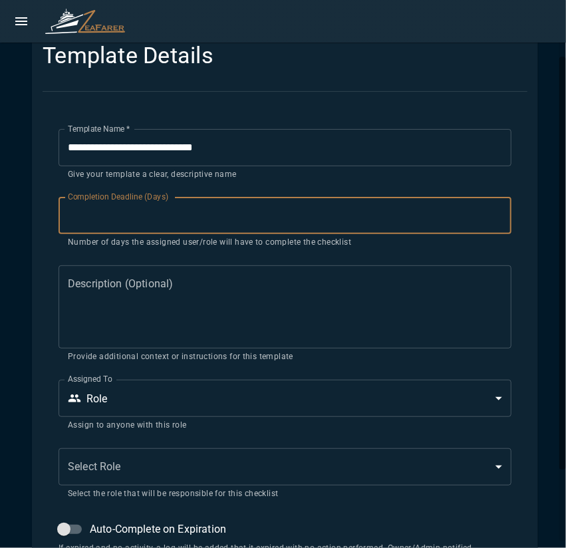
scroll to position [133, 0]
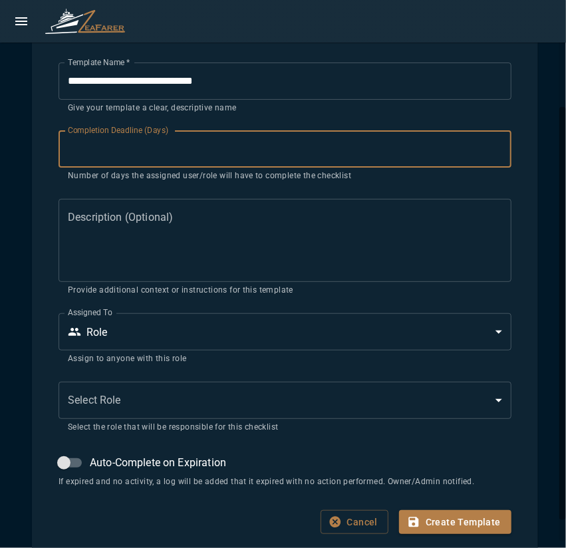
click at [90, 235] on textarea "Description (Optional)" at bounding box center [285, 240] width 434 height 61
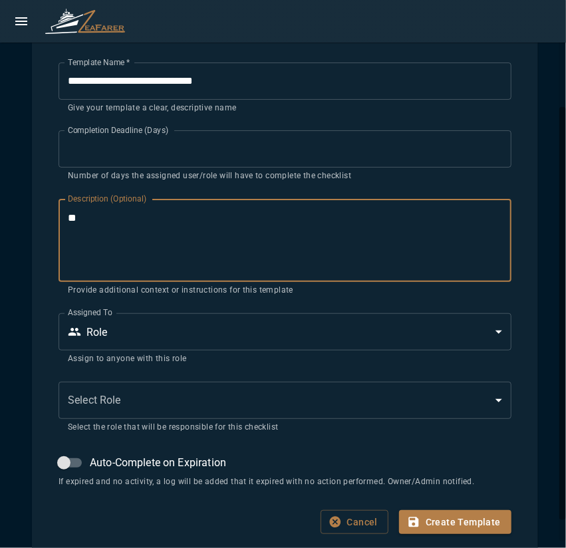
type textarea "*"
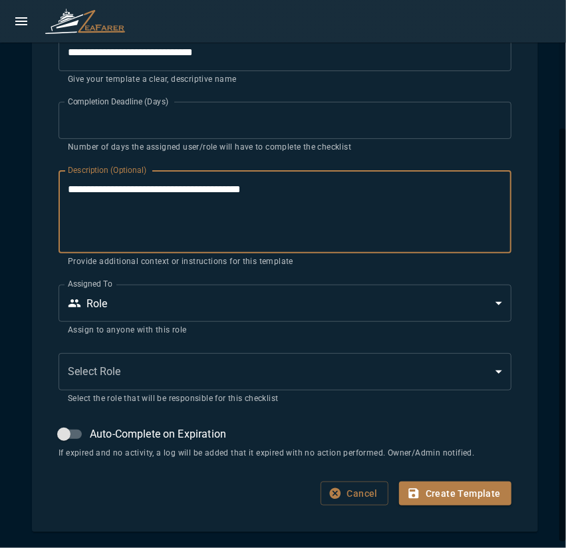
type textarea "**********"
click at [157, 298] on body "**********" at bounding box center [283, 274] width 566 height 548
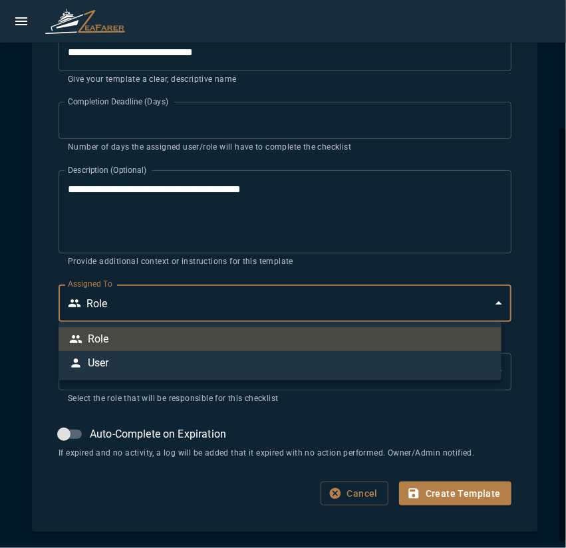
click at [69, 390] on div at bounding box center [283, 274] width 566 height 548
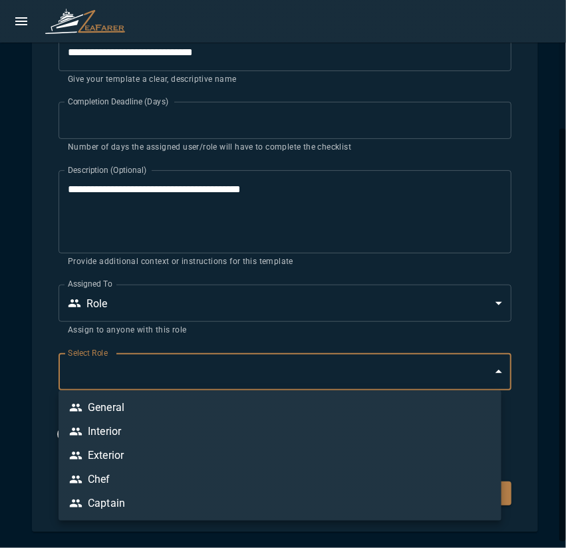
click at [120, 383] on body "**********" at bounding box center [283, 274] width 566 height 548
click at [144, 406] on li "General" at bounding box center [279, 407] width 443 height 24
type input "*"
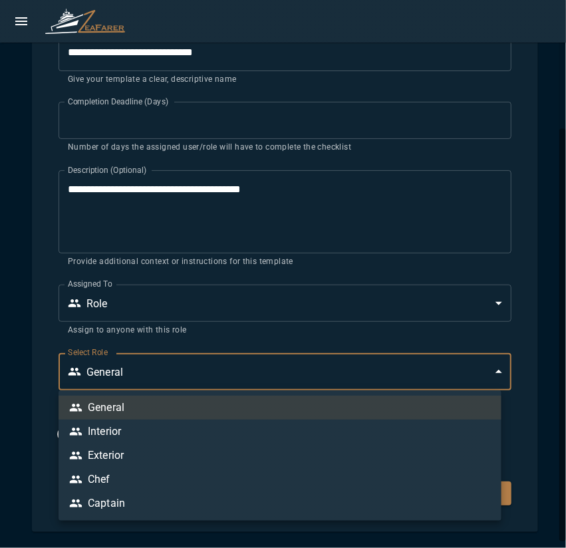
click at [139, 374] on body "**********" at bounding box center [283, 274] width 566 height 548
click at [41, 390] on div at bounding box center [283, 274] width 566 height 548
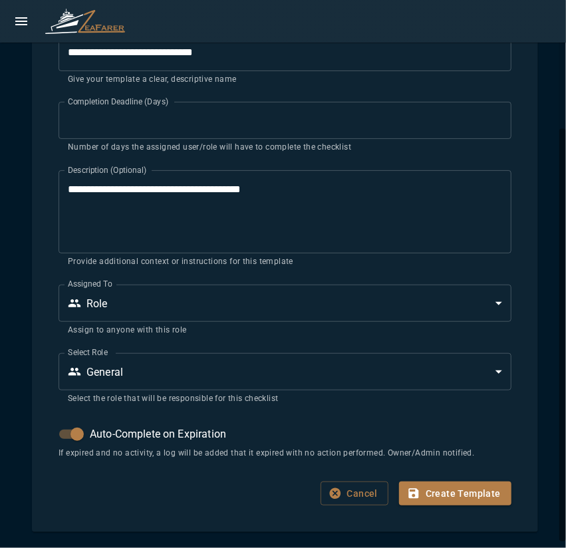
click at [92, 432] on span "Auto-Complete on Expiration" at bounding box center [158, 434] width 136 height 16
click at [459, 494] on button "Create Template" at bounding box center [455, 493] width 112 height 25
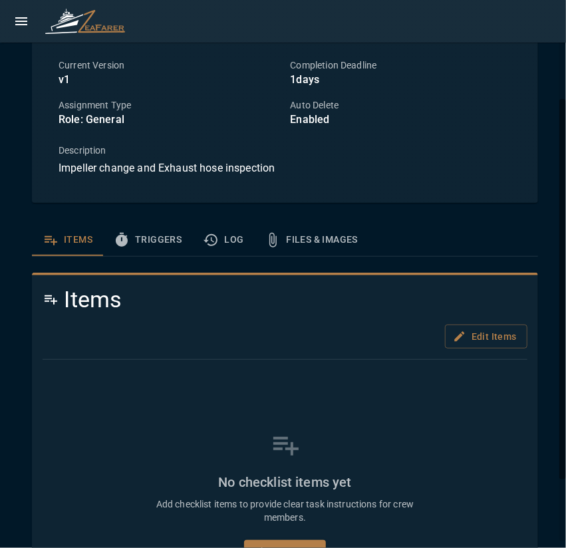
scroll to position [223, 0]
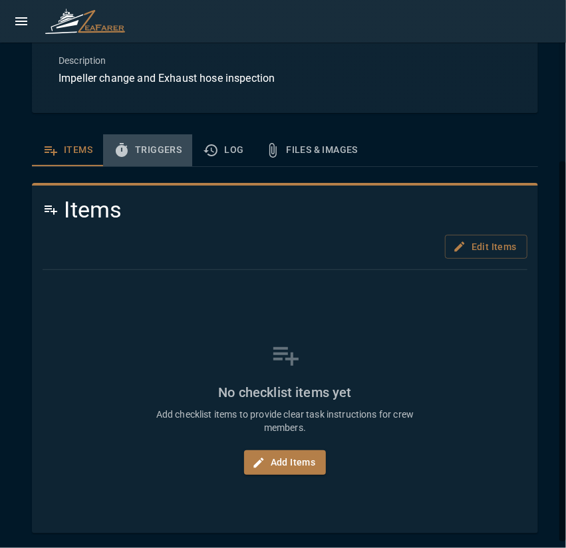
click at [148, 152] on button "Triggers" at bounding box center [147, 150] width 89 height 32
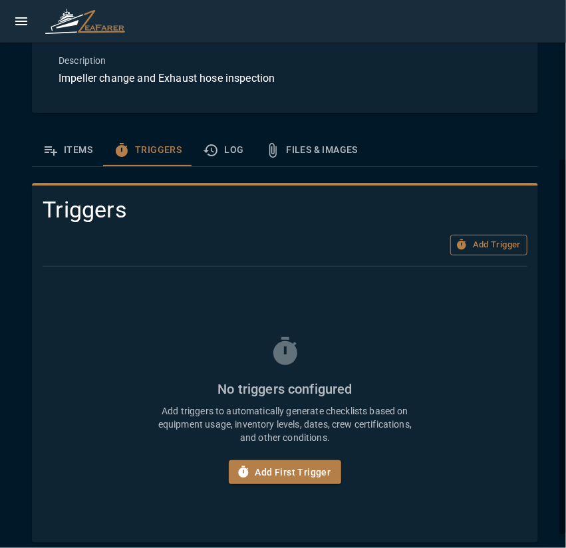
click at [464, 245] on button "Add Trigger" at bounding box center [488, 245] width 77 height 21
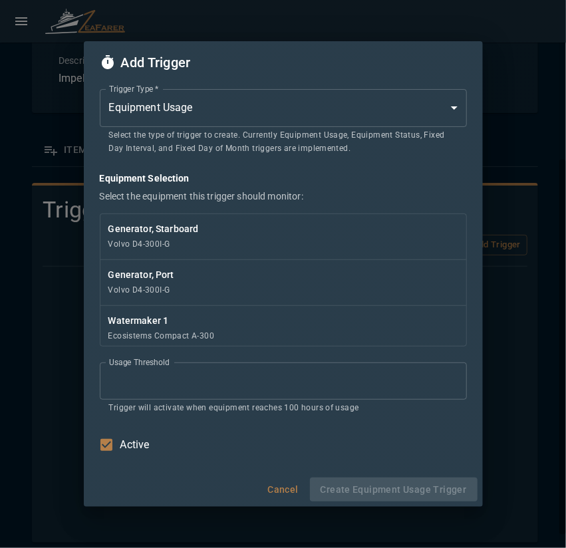
click at [16, 245] on div "Add Trigger Trigger Type   * Equipment Usage * Trigger Type   * Select the type…" at bounding box center [283, 274] width 566 height 548
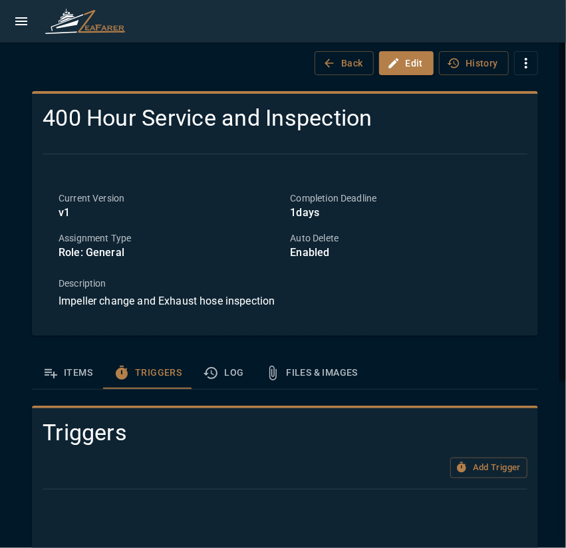
scroll to position [66, 0]
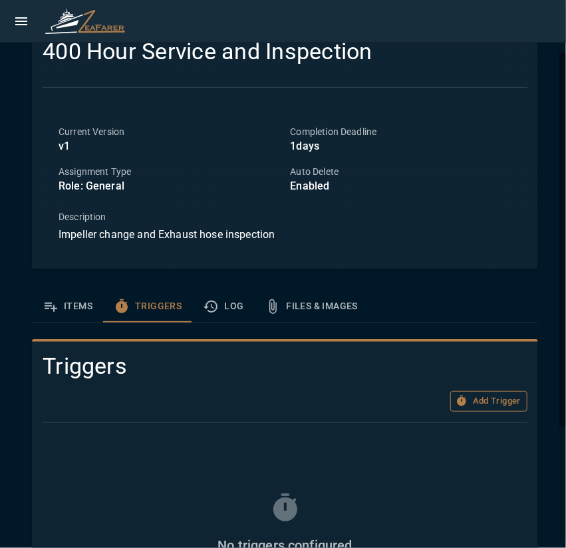
click at [481, 399] on button "Add Trigger" at bounding box center [488, 401] width 77 height 21
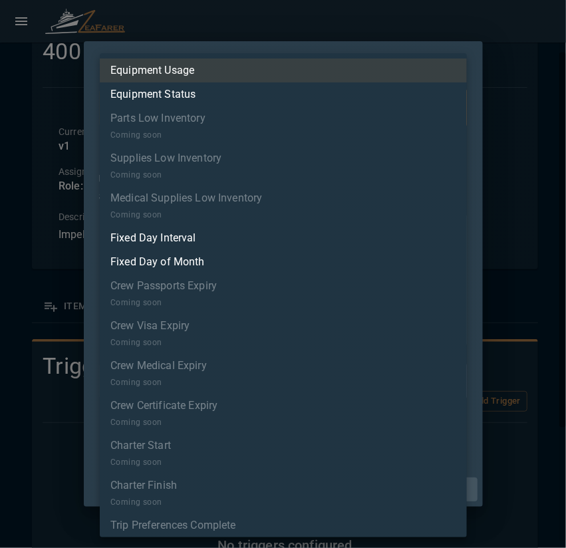
click at [210, 120] on body "Zeahorse / Templates / 400 Hour Service and Inspection Back Edit History 400 Ho…" at bounding box center [283, 274] width 566 height 548
click at [183, 72] on p "Equipment Usage" at bounding box center [152, 70] width 84 height 16
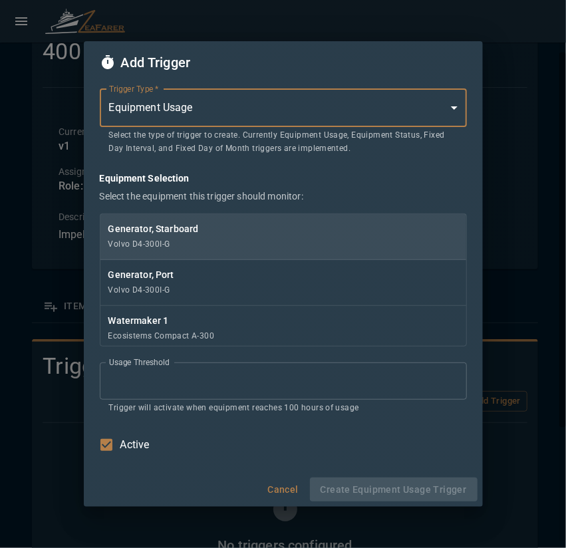
click at [197, 243] on div "Generator, Starboard Volvo D4-300I-G" at bounding box center [282, 237] width 365 height 46
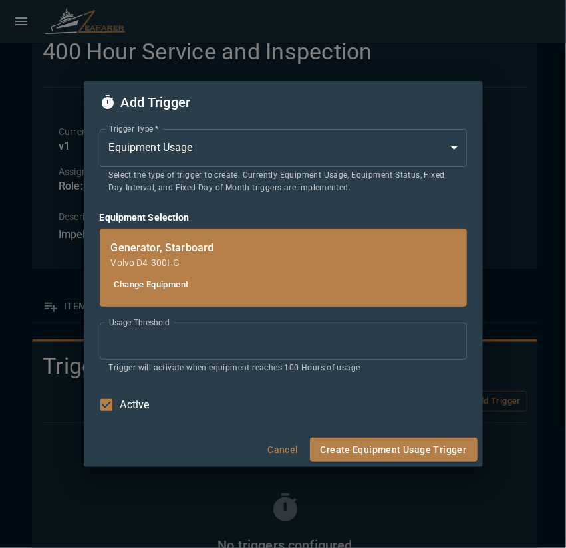
drag, startPoint x: 170, startPoint y: 342, endPoint x: 86, endPoint y: 350, distance: 84.0
click at [88, 350] on div "Trigger Type   * Equipment Usage * Trigger Type   * Select the type of trigger …" at bounding box center [283, 278] width 399 height 308
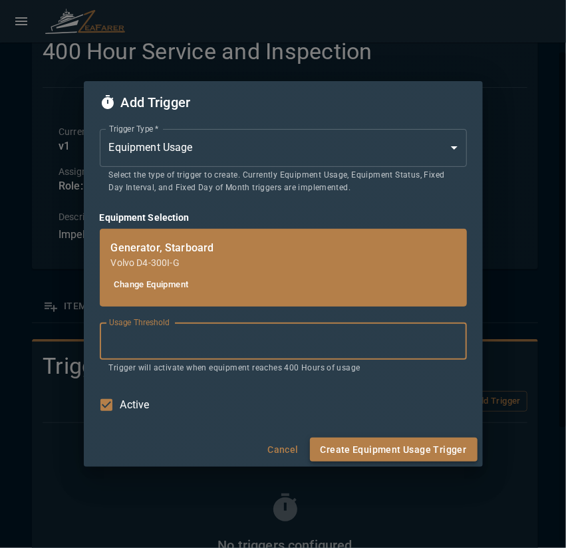
type input "***"
click at [449, 452] on button "Create Equipment Usage Trigger" at bounding box center [393, 449] width 167 height 25
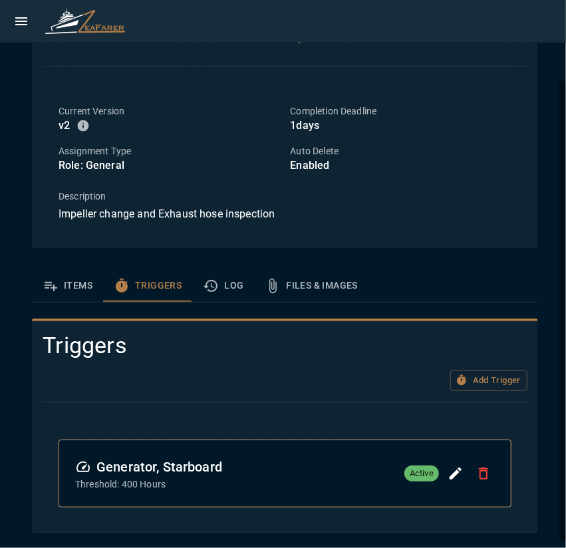
scroll to position [0, 0]
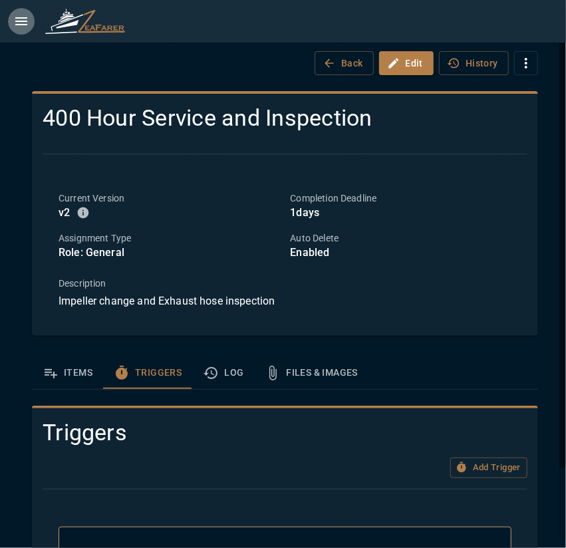
click at [25, 25] on icon "open drawer" at bounding box center [21, 21] width 12 height 8
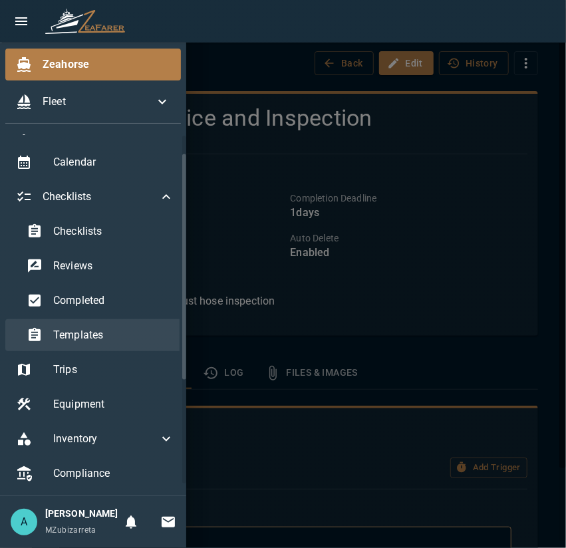
click at [109, 340] on span "Templates" at bounding box center [113, 335] width 121 height 16
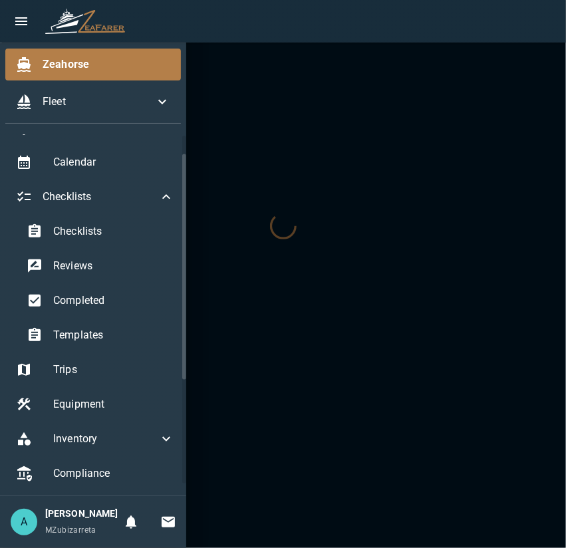
click at [452, 425] on div at bounding box center [283, 274] width 566 height 548
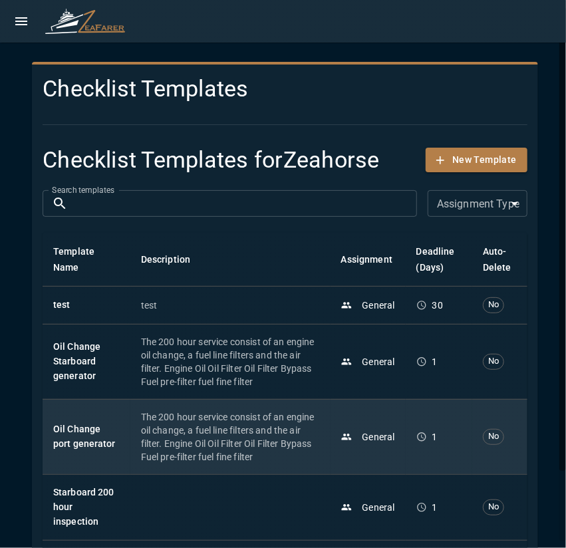
scroll to position [83, 0]
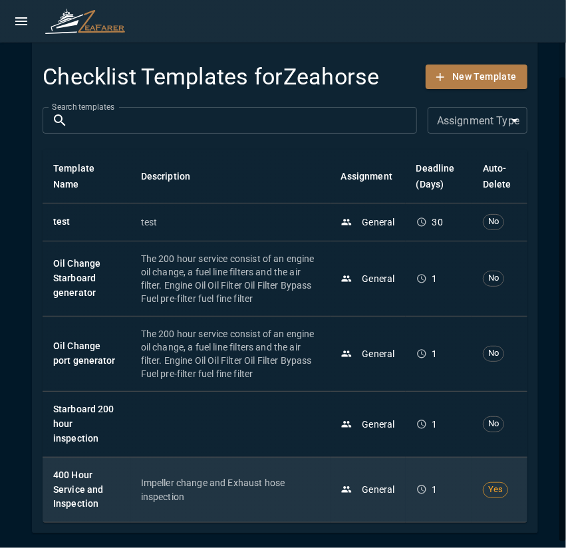
click at [279, 487] on p "Impeller change and Exhaust hose inspection" at bounding box center [230, 489] width 179 height 27
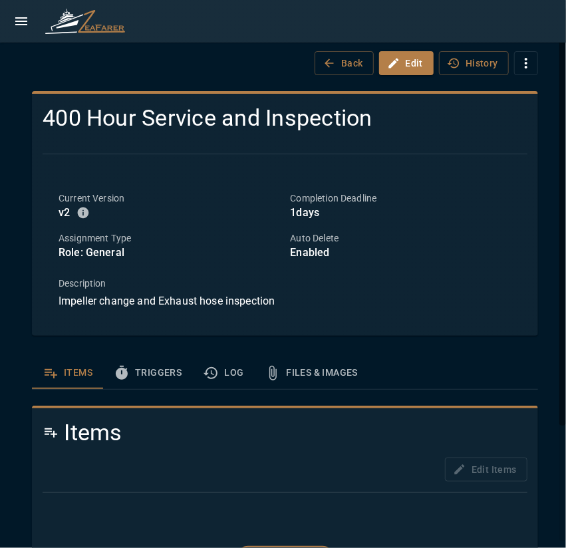
click at [126, 377] on icon "template sections" at bounding box center [122, 373] width 16 height 16
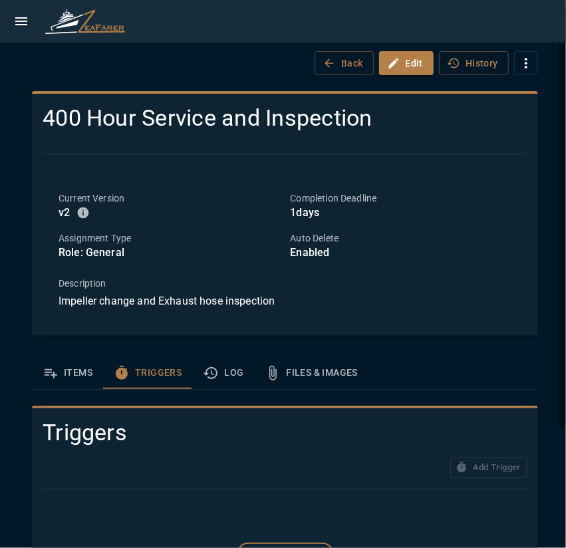
scroll to position [87, 0]
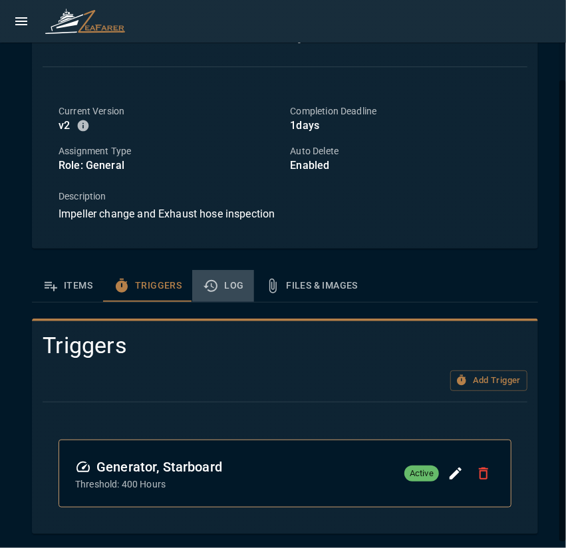
click at [210, 281] on icon "template sections" at bounding box center [211, 286] width 16 height 16
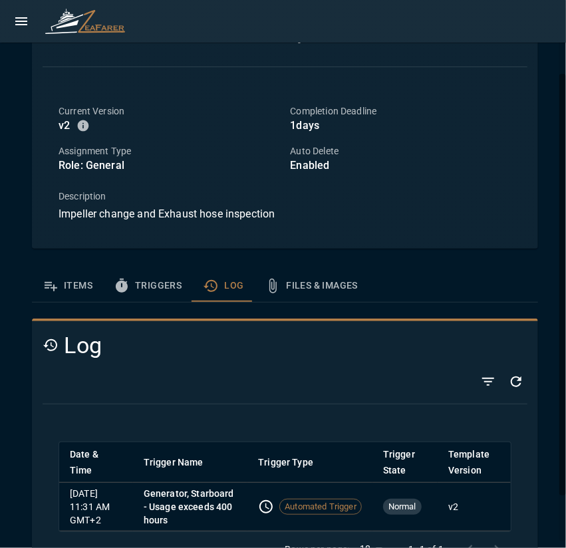
click at [86, 292] on button "Items" at bounding box center [67, 286] width 71 height 32
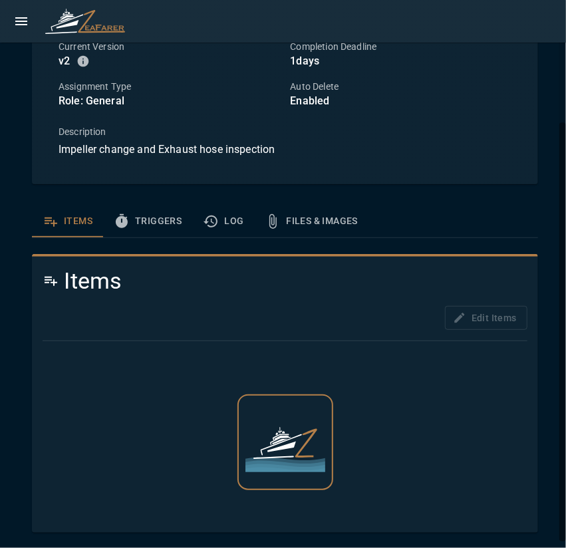
scroll to position [0, 0]
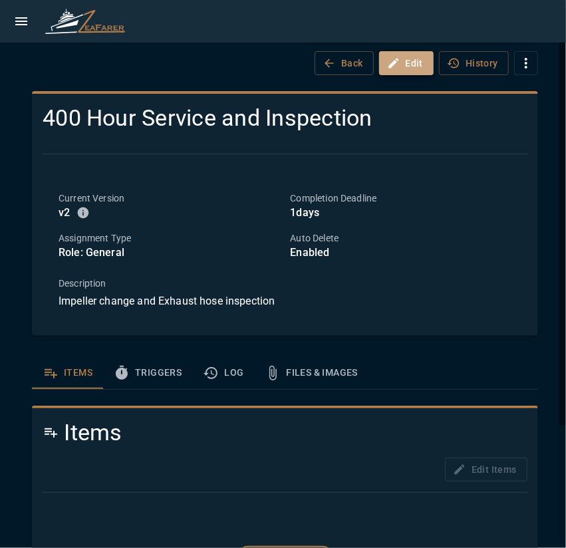
click at [388, 64] on icon "button" at bounding box center [393, 63] width 10 height 10
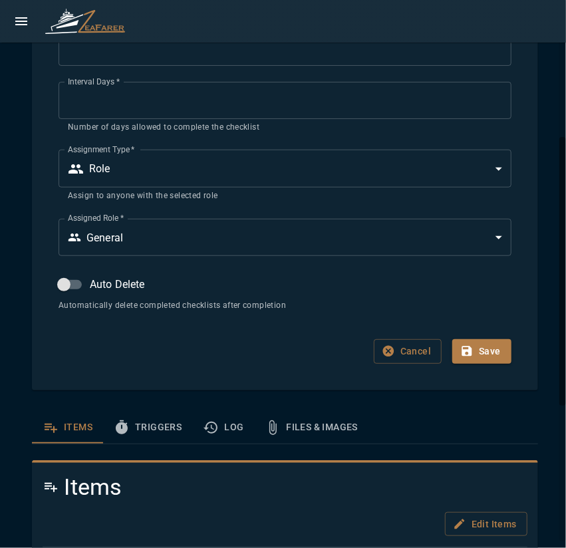
scroll to position [332, 0]
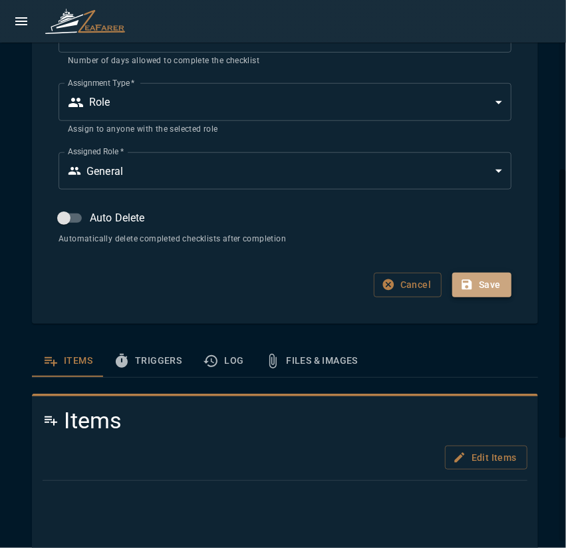
click at [475, 290] on button "Save" at bounding box center [481, 284] width 59 height 25
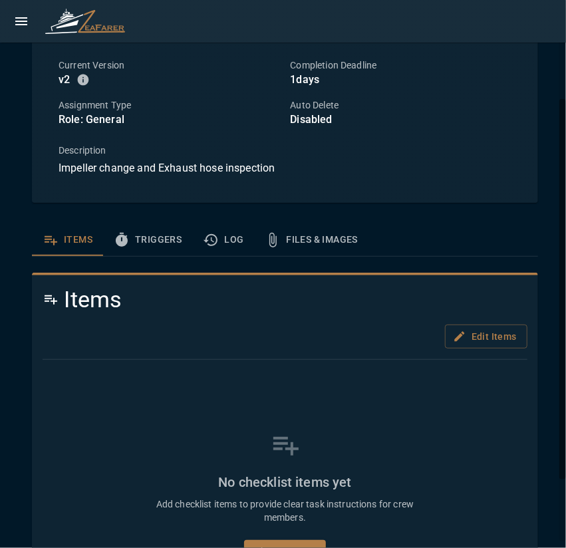
scroll to position [199, 0]
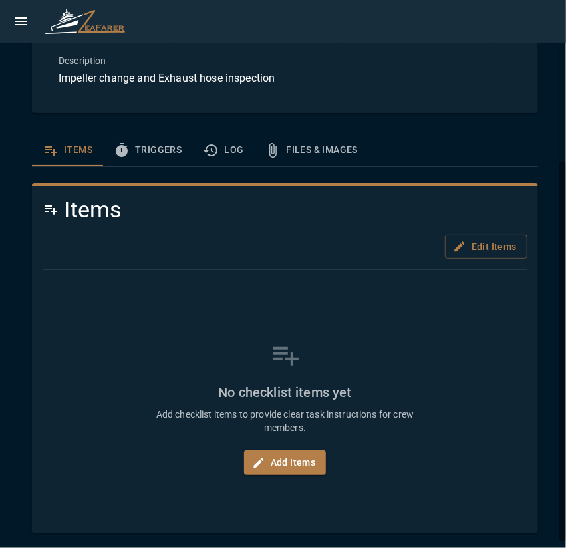
click at [150, 153] on button "Triggers" at bounding box center [147, 150] width 89 height 32
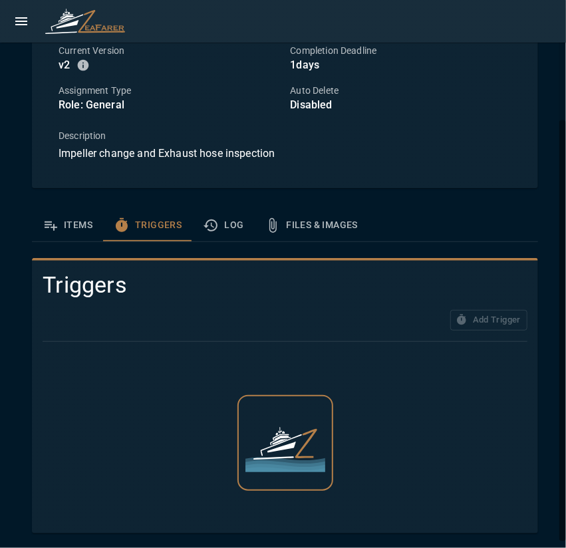
scroll to position [87, 0]
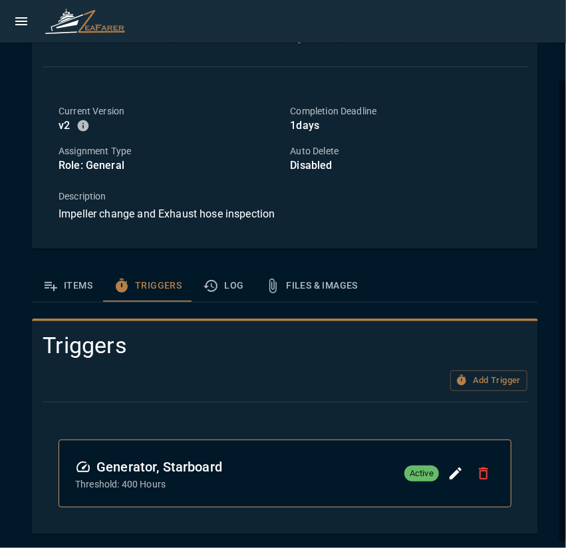
click at [68, 290] on button "Items" at bounding box center [67, 286] width 71 height 32
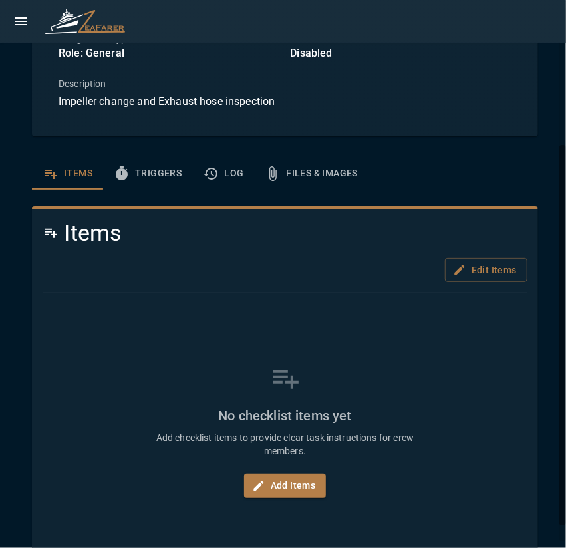
scroll to position [223, 0]
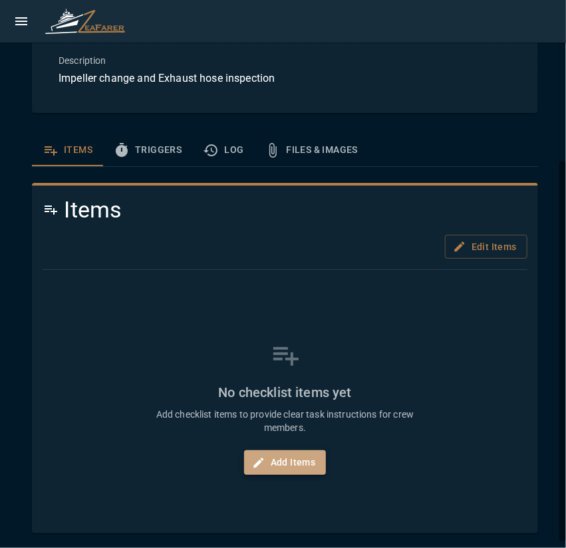
click at [300, 465] on button "Add Items" at bounding box center [285, 462] width 82 height 25
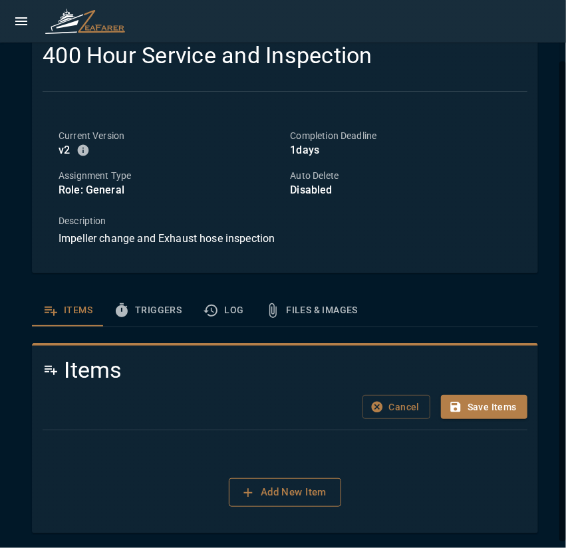
click at [292, 490] on button "Add New Item" at bounding box center [285, 492] width 112 height 28
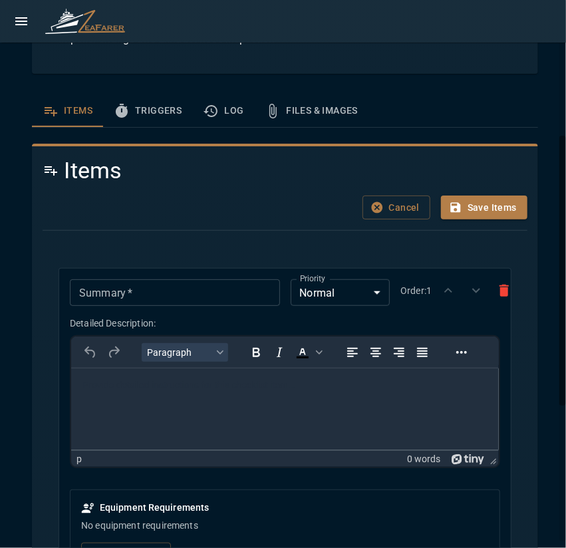
scroll to position [328, 0]
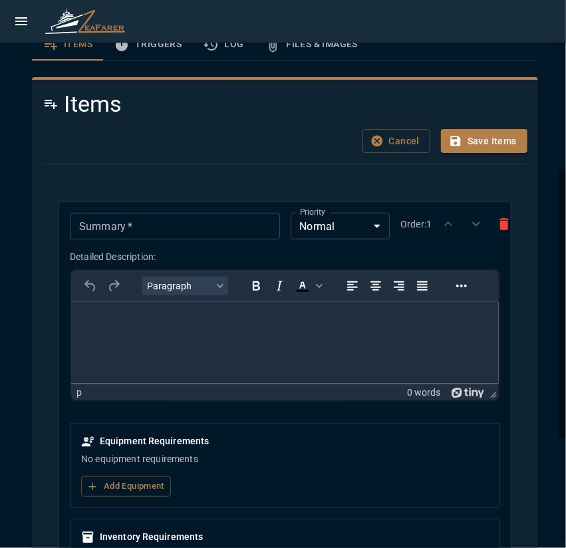
click at [156, 216] on input "Summary   *" at bounding box center [174, 226] width 209 height 27
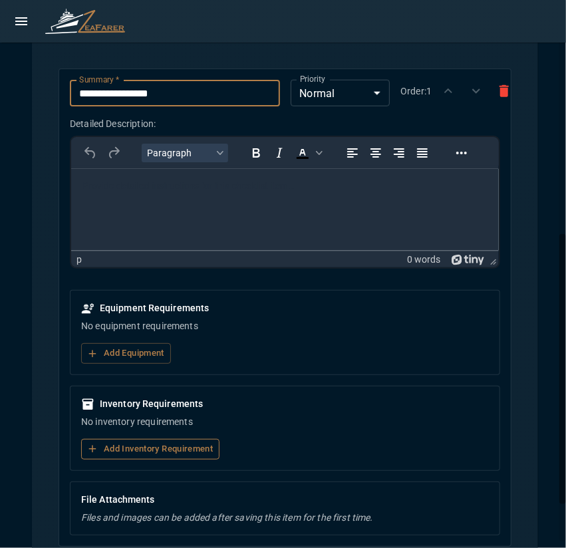
type input "**********"
click at [130, 449] on button "Add Inventory Requirement" at bounding box center [150, 449] width 138 height 21
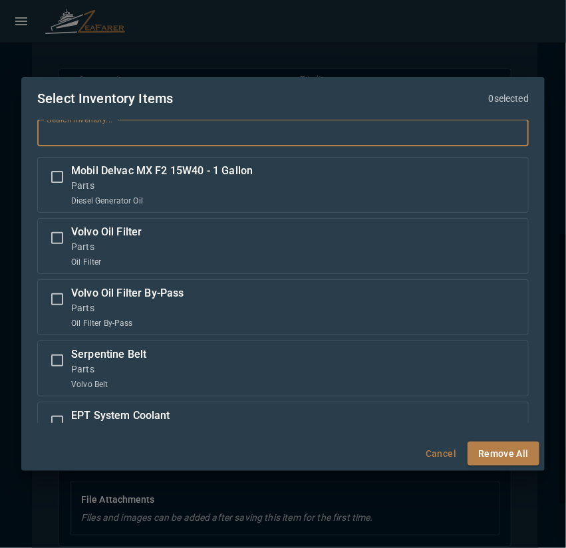
click at [140, 132] on input "Search inventory..." at bounding box center [282, 133] width 491 height 27
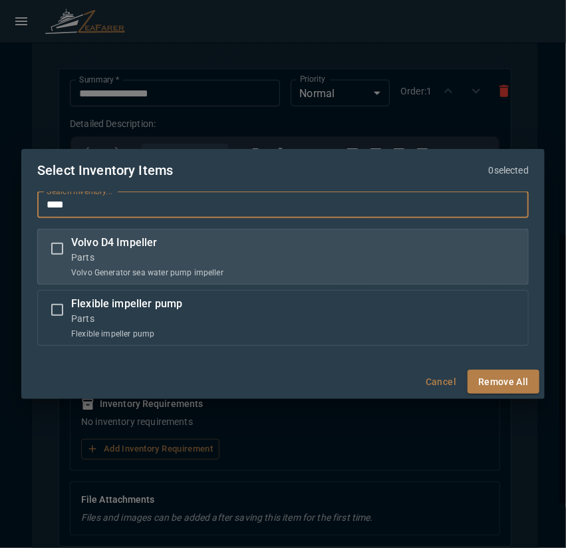
type input "****"
click at [234, 260] on label "Volvo D4 Impeller Parts Volvo Generator sea water pump impeller" at bounding box center [282, 257] width 479 height 44
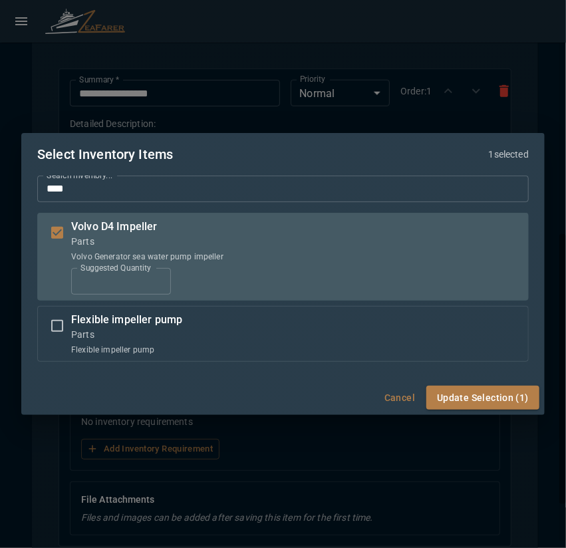
click at [498, 398] on button "Update Selection (1)" at bounding box center [482, 397] width 113 height 25
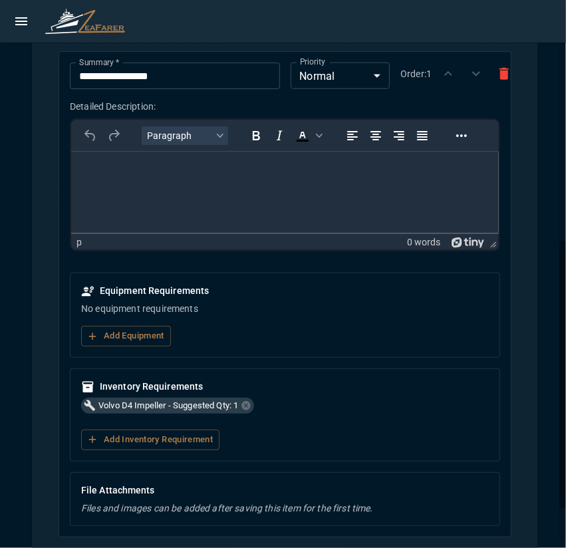
scroll to position [412, 0]
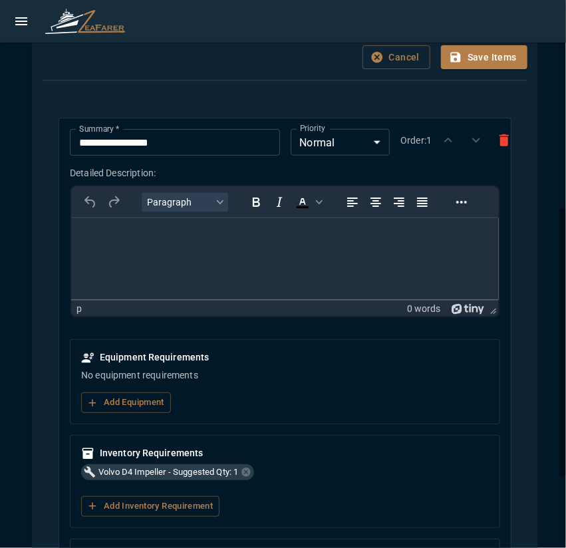
click at [211, 253] on html at bounding box center [284, 235] width 427 height 35
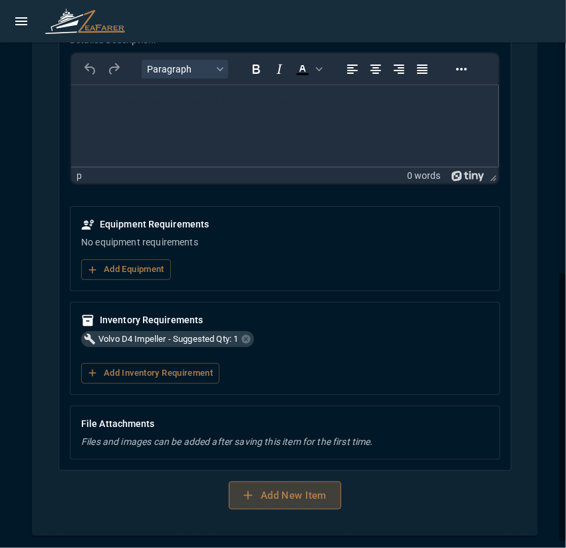
click at [296, 494] on button "Add New Item" at bounding box center [285, 495] width 112 height 28
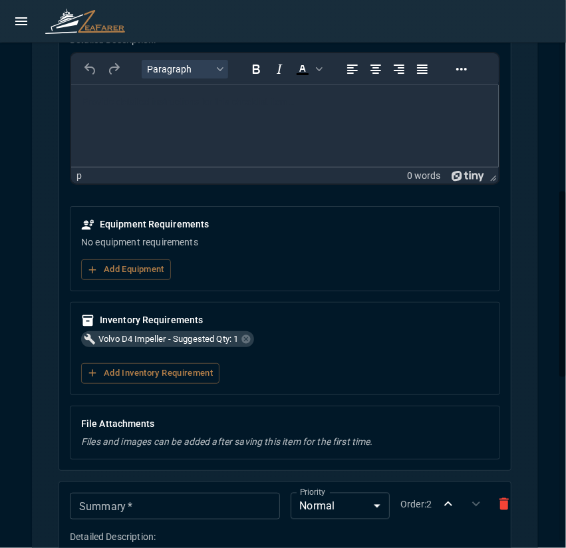
scroll to position [744, 0]
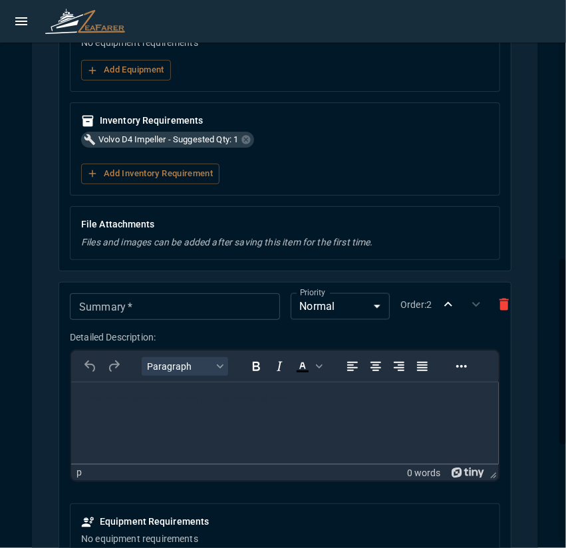
click at [178, 310] on input "Summary   *" at bounding box center [174, 306] width 209 height 27
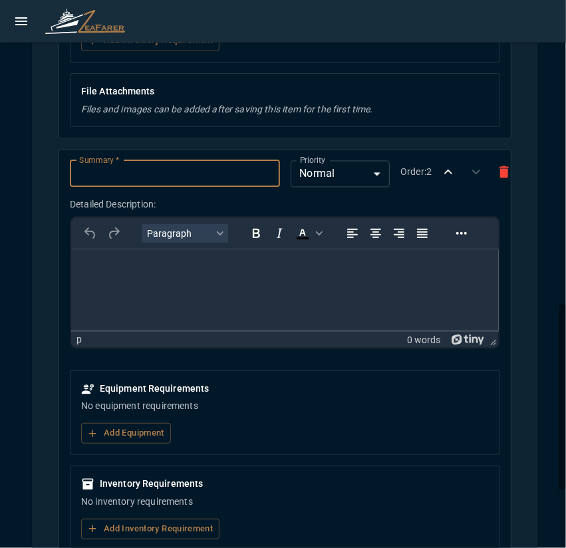
scroll to position [944, 0]
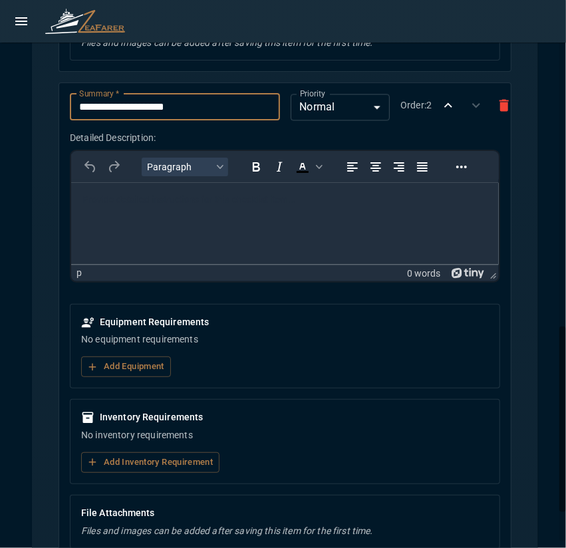
type input "**********"
click at [174, 217] on html at bounding box center [284, 199] width 427 height 35
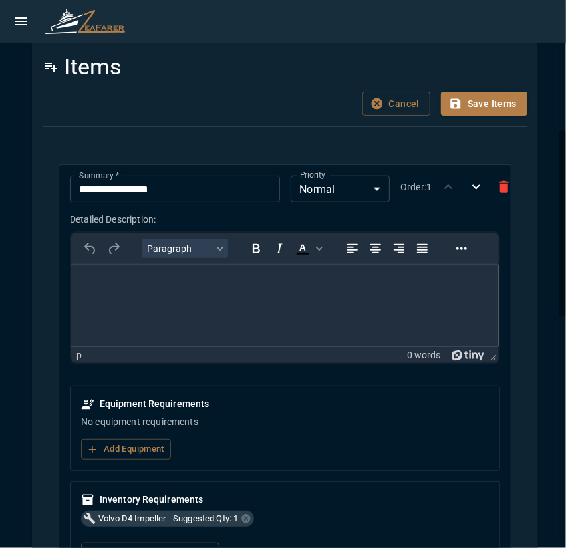
scroll to position [299, 0]
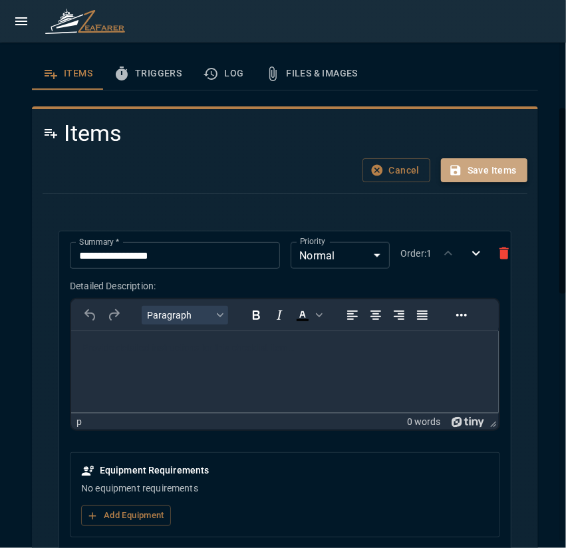
click at [474, 172] on button "Save Items" at bounding box center [484, 170] width 86 height 25
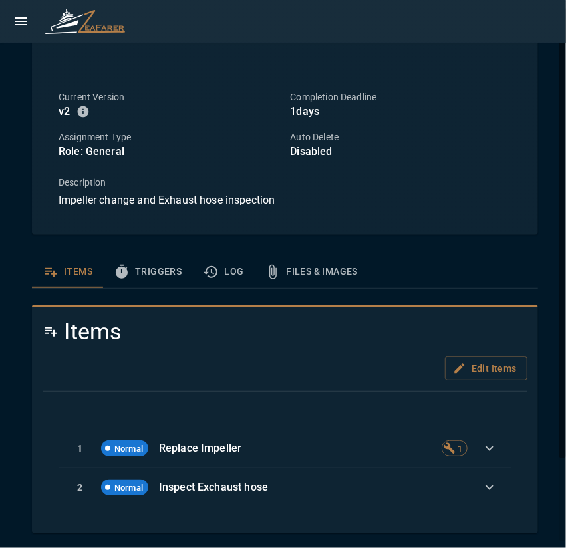
scroll to position [0, 0]
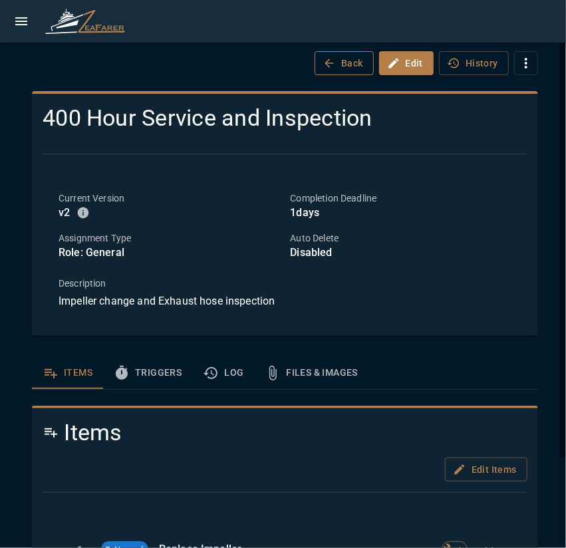
click at [345, 62] on button "Back" at bounding box center [343, 63] width 59 height 25
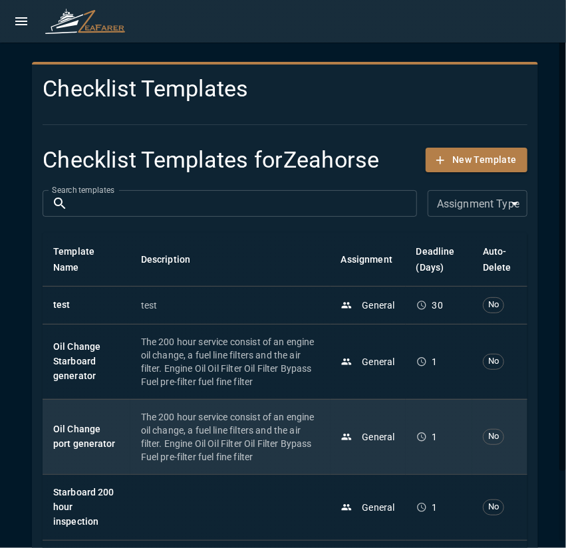
scroll to position [83, 0]
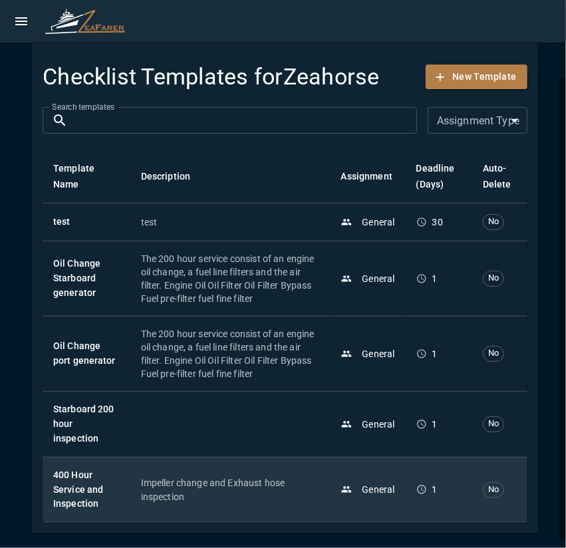
click at [383, 484] on p "General" at bounding box center [378, 488] width 33 height 13
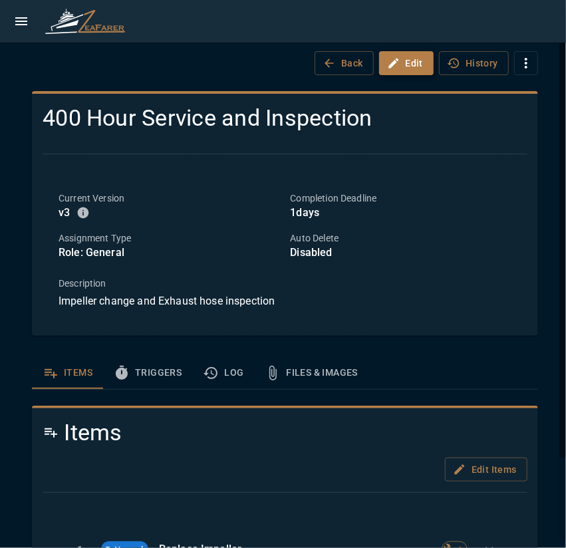
click at [405, 65] on button "Edit" at bounding box center [406, 63] width 55 height 25
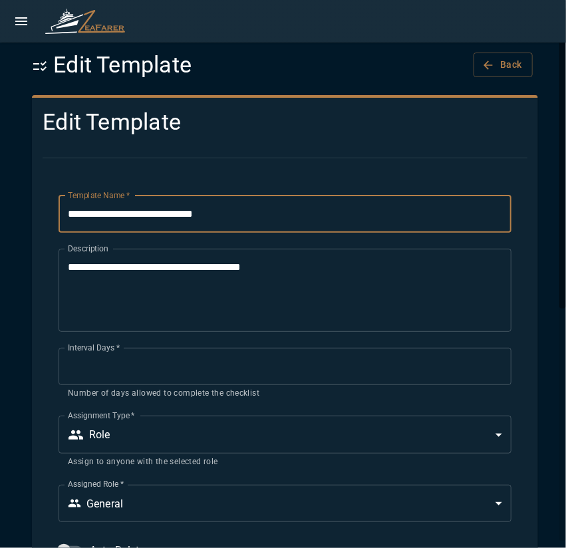
click at [241, 221] on input "**********" at bounding box center [284, 213] width 453 height 37
click at [114, 217] on input "**********" at bounding box center [284, 213] width 453 height 37
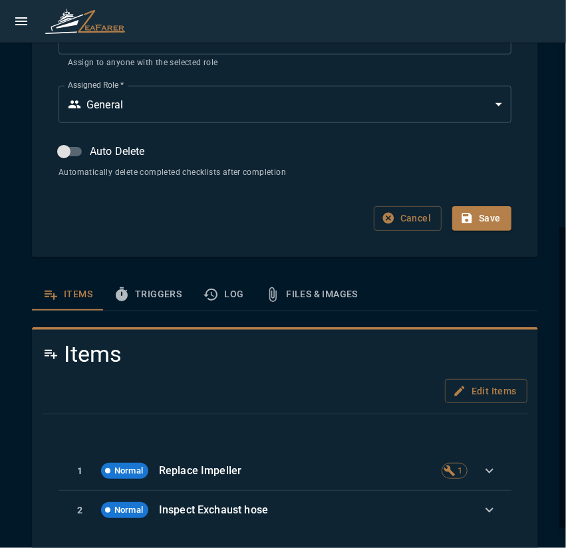
scroll to position [421, 0]
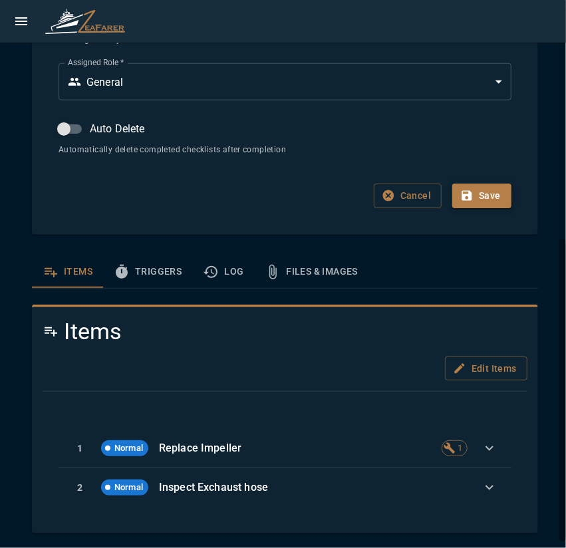
type input "**********"
click at [464, 200] on icon "button" at bounding box center [466, 195] width 13 height 13
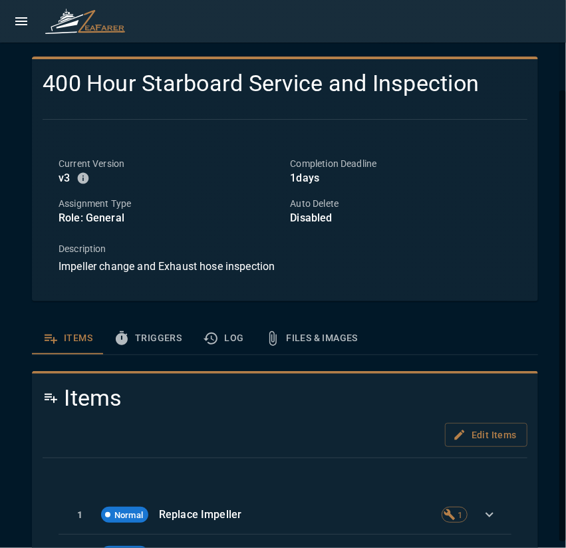
scroll to position [0, 0]
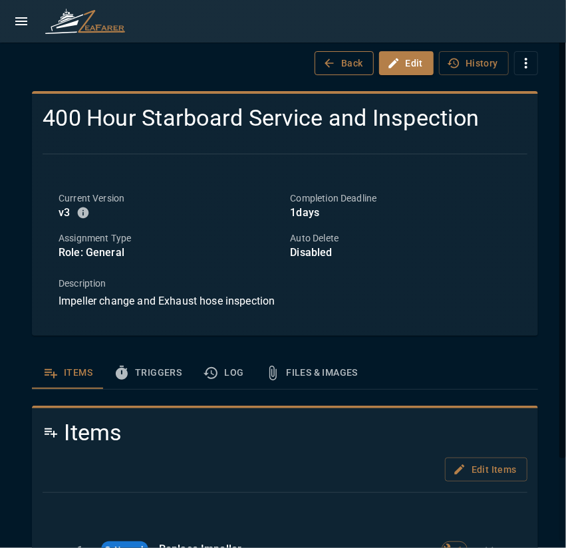
click at [330, 60] on button "Back" at bounding box center [343, 63] width 59 height 25
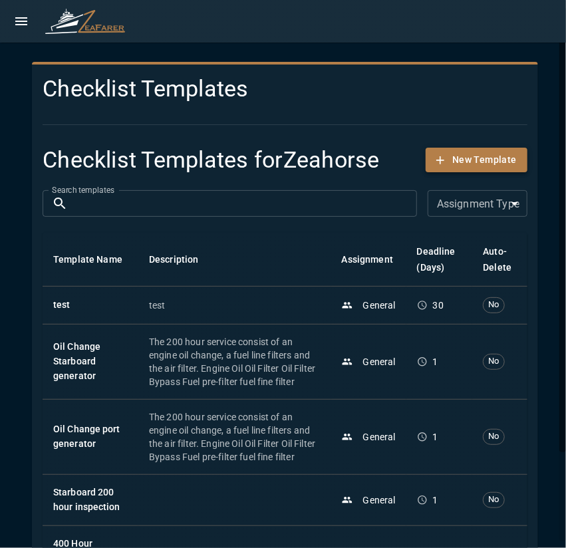
click at [461, 171] on button "New Template" at bounding box center [476, 160] width 102 height 25
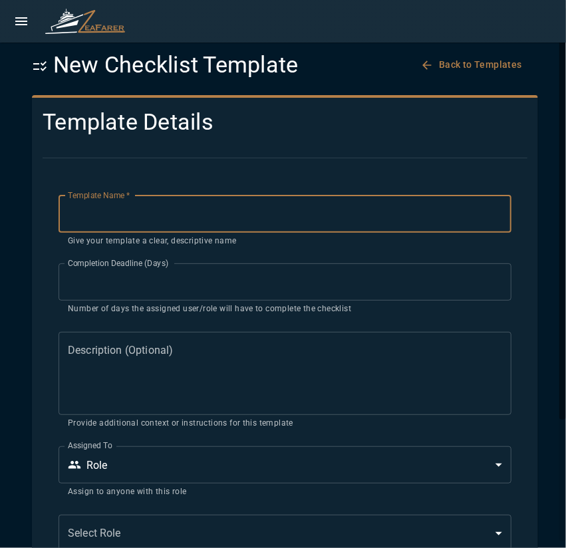
click at [166, 213] on input "Template Name   *" at bounding box center [284, 213] width 453 height 37
click at [120, 205] on div "Template Name   * Template Name   * Give your template a clear, descriptive name" at bounding box center [284, 221] width 453 height 52
paste input "**********"
drag, startPoint x: 161, startPoint y: 218, endPoint x: 116, endPoint y: 222, distance: 45.4
click at [116, 222] on input "**********" at bounding box center [284, 213] width 453 height 37
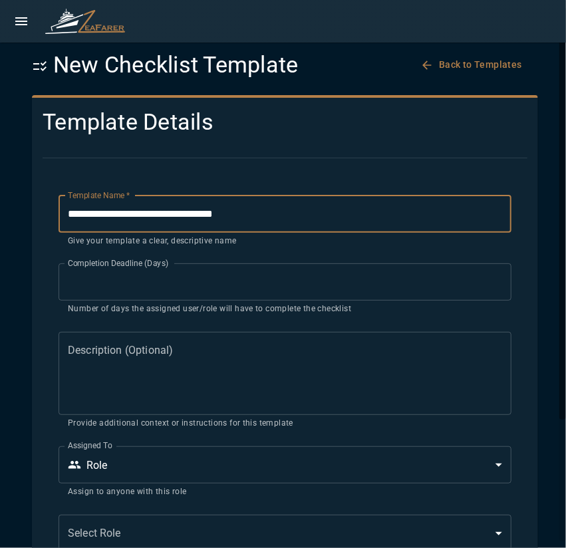
type input "**********"
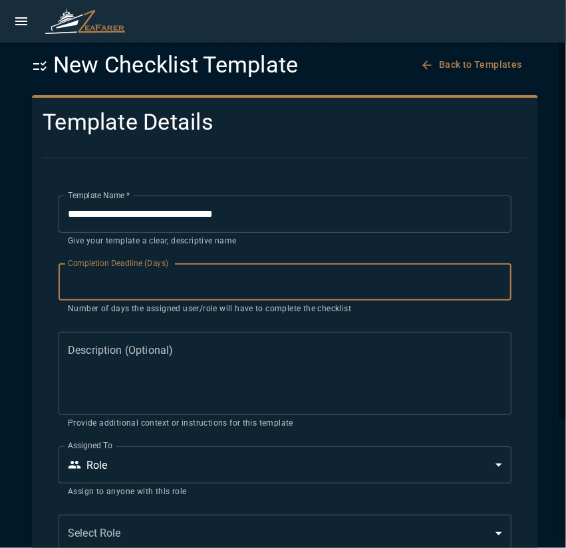
drag, startPoint x: 149, startPoint y: 281, endPoint x: 59, endPoint y: 278, distance: 89.8
click at [59, 278] on input "**" at bounding box center [284, 281] width 453 height 37
click at [485, 289] on input "**" at bounding box center [284, 281] width 453 height 37
click at [485, 285] on input "**" at bounding box center [284, 281] width 453 height 37
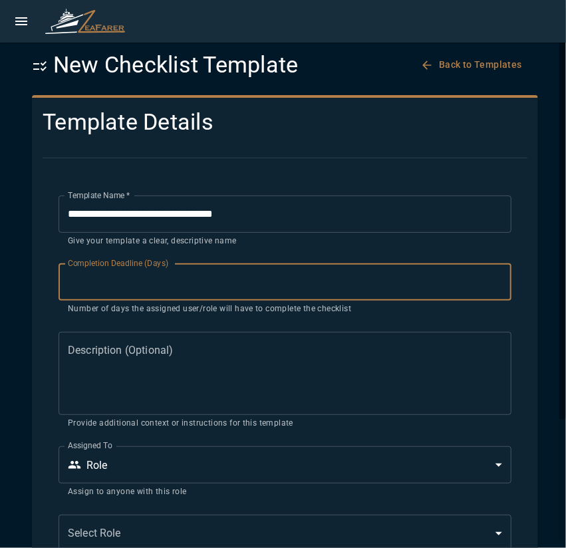
click at [485, 285] on input "**" at bounding box center [284, 281] width 453 height 37
type input "*"
click at [485, 285] on input "*" at bounding box center [284, 281] width 453 height 37
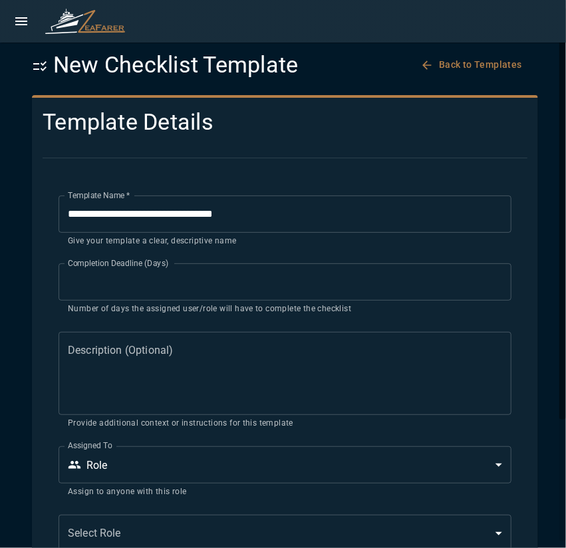
click at [138, 363] on textarea "Description (Optional)" at bounding box center [285, 373] width 434 height 61
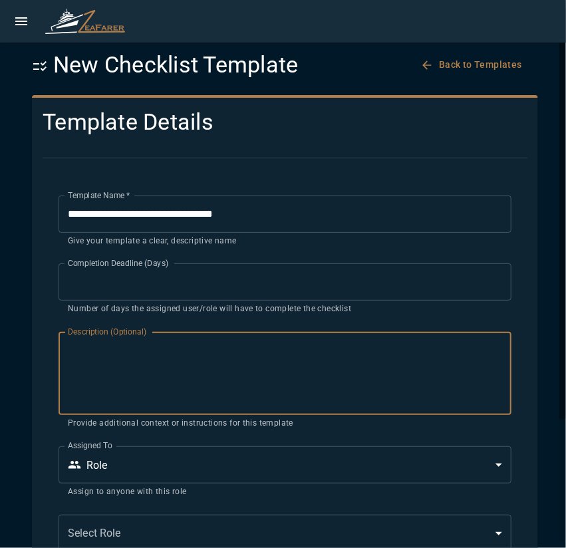
paste textarea "**********"
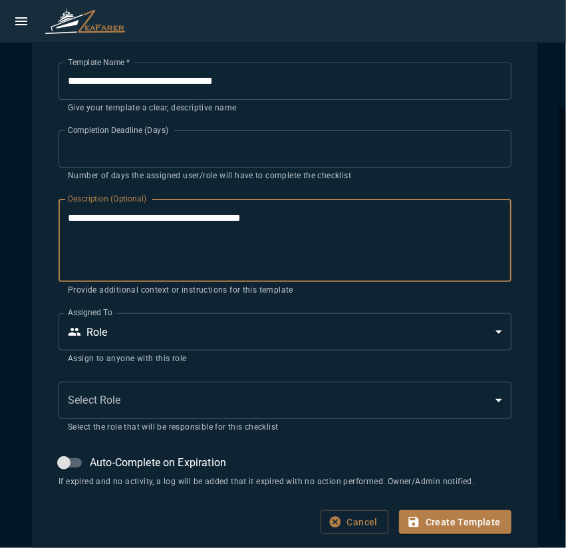
scroll to position [161, 0]
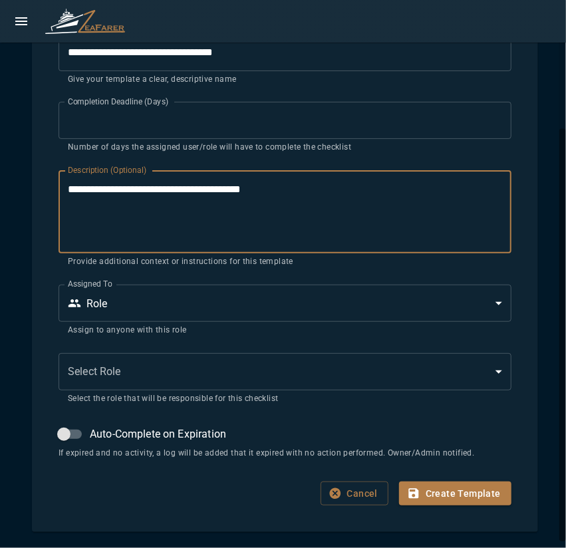
type textarea "**********"
click at [147, 310] on body "**********" at bounding box center [283, 274] width 566 height 548
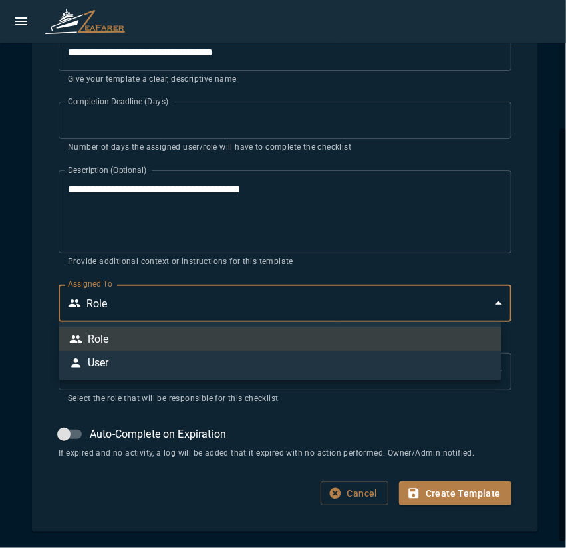
click at [83, 344] on div "Role" at bounding box center [89, 339] width 40 height 16
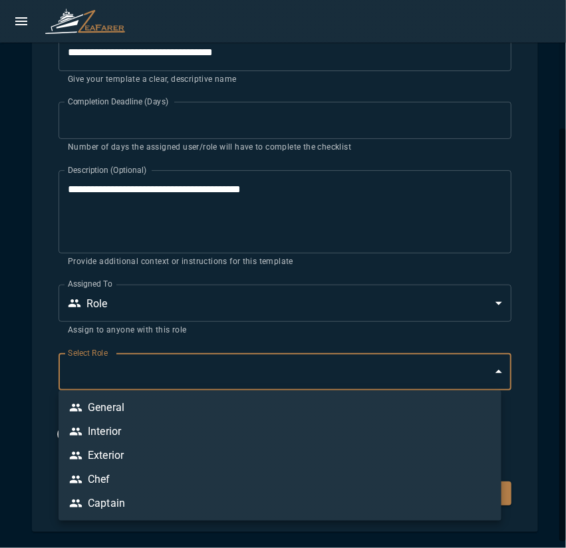
click at [87, 373] on body "**********" at bounding box center [283, 274] width 566 height 548
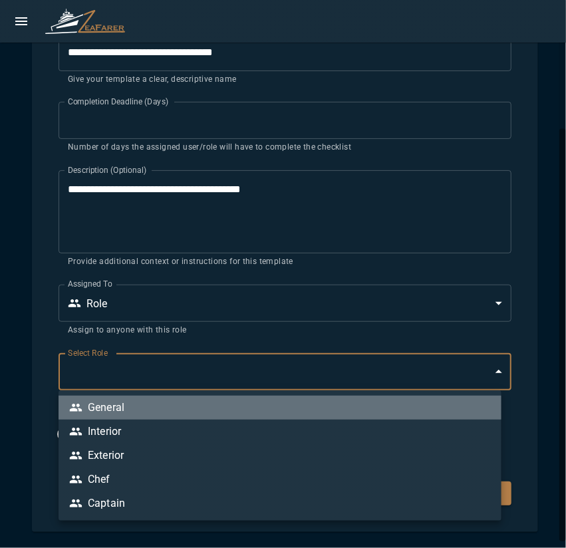
click at [126, 413] on li "General" at bounding box center [279, 407] width 443 height 24
type input "*"
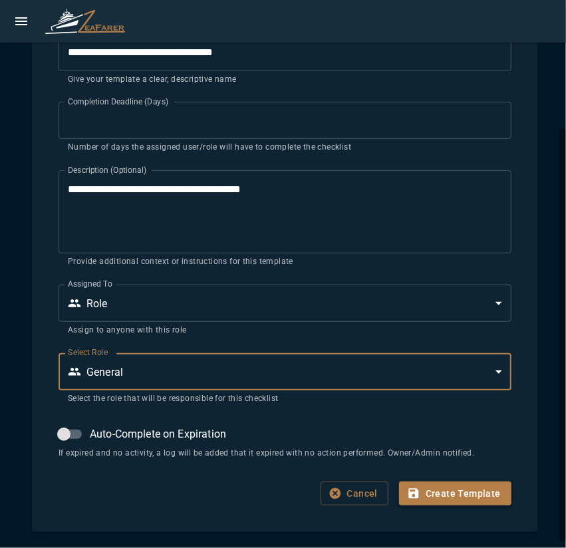
click at [428, 499] on button "Create Template" at bounding box center [455, 493] width 112 height 25
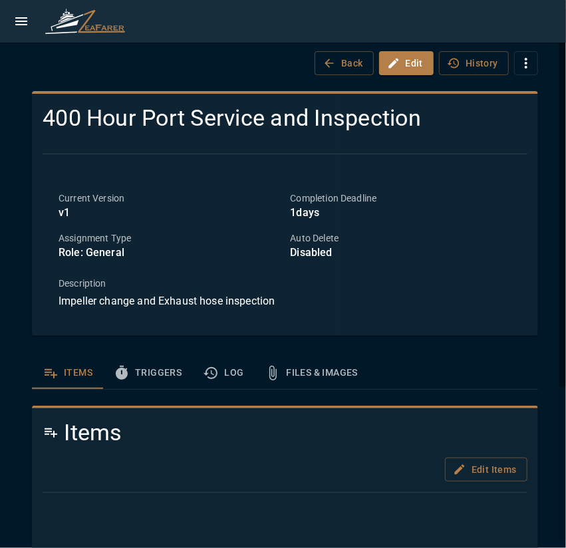
scroll to position [199, 0]
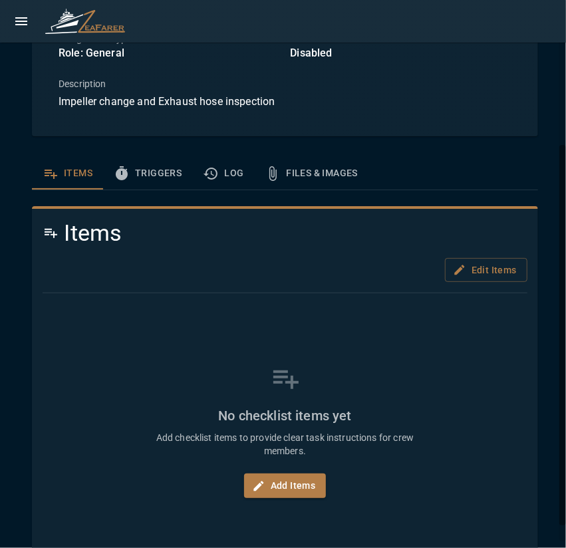
click at [174, 173] on button "Triggers" at bounding box center [147, 173] width 89 height 32
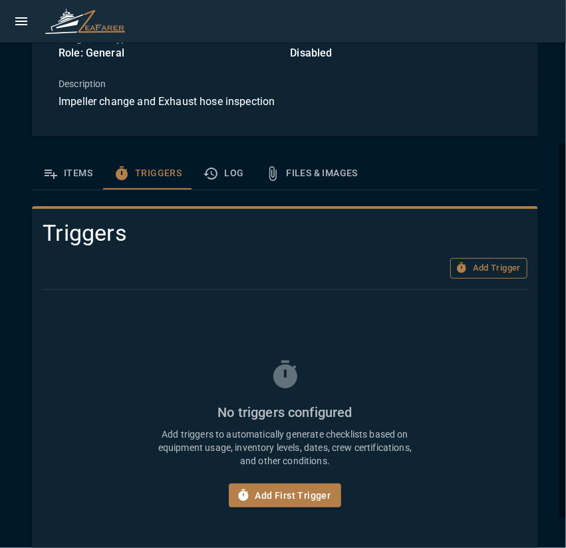
click at [461, 262] on button "Add Trigger" at bounding box center [488, 268] width 77 height 21
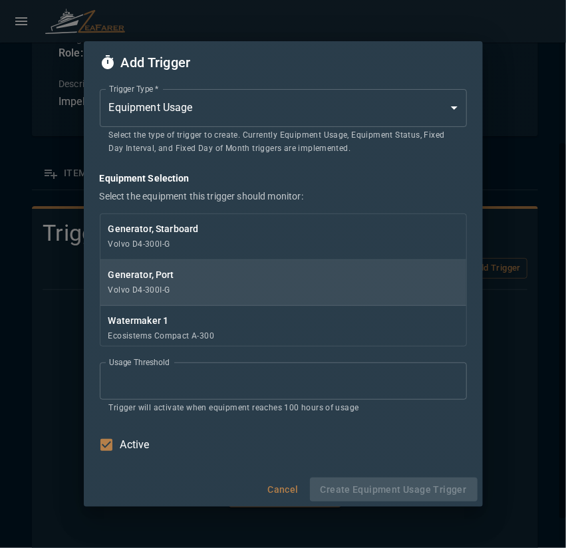
click at [183, 279] on p "Generator, Port" at bounding box center [283, 274] width 350 height 13
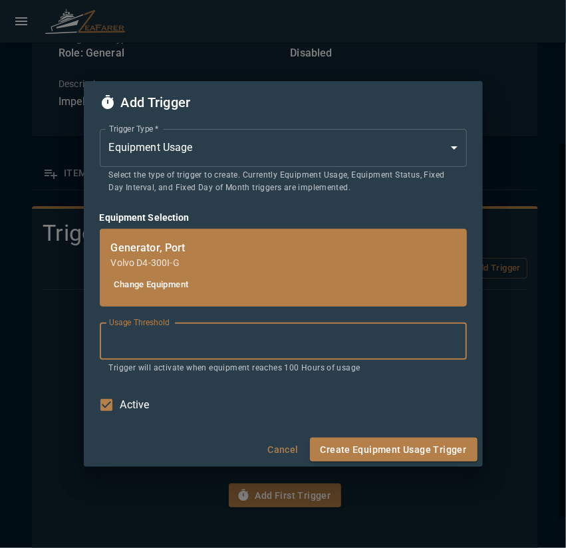
drag, startPoint x: 160, startPoint y: 349, endPoint x: 92, endPoint y: 348, distance: 67.8
click at [96, 347] on div "Trigger Type   * Equipment Usage * Trigger Type   * Select the type of trigger …" at bounding box center [283, 278] width 399 height 308
type input "***"
click at [383, 447] on button "Create Equipment Usage Trigger" at bounding box center [393, 449] width 167 height 25
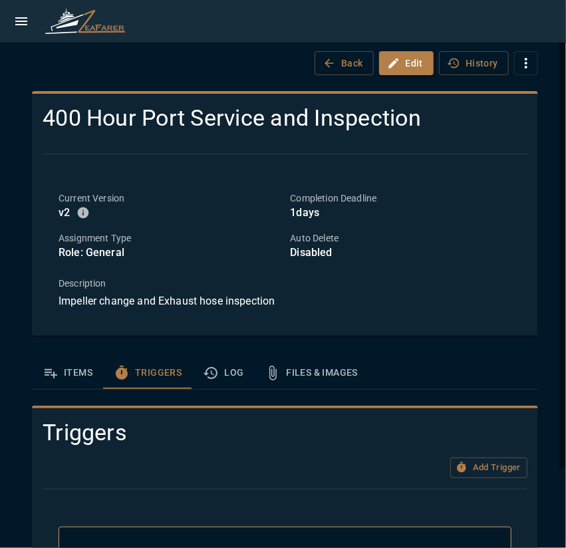
scroll to position [87, 0]
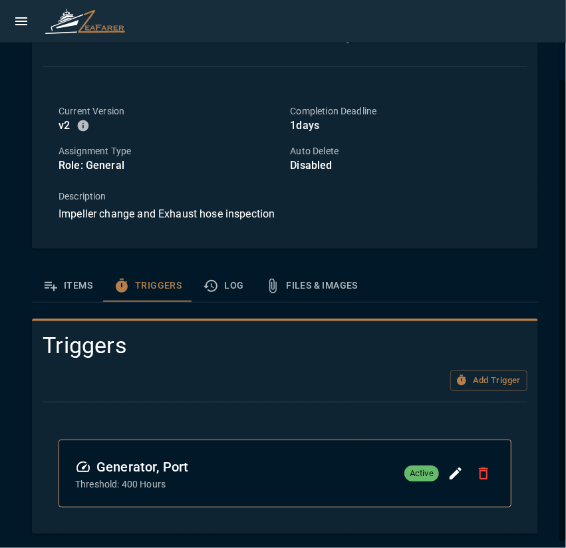
click at [73, 292] on button "Items" at bounding box center [67, 286] width 71 height 32
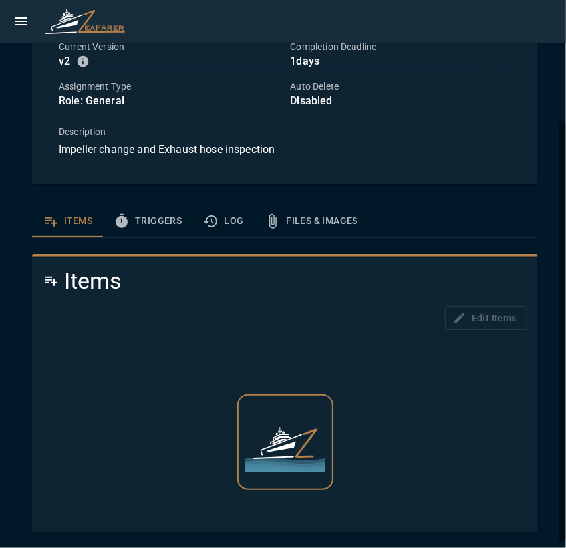
scroll to position [218, 0]
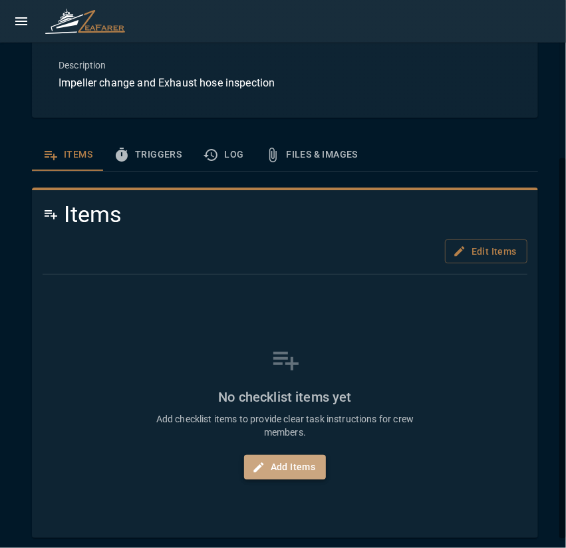
click at [294, 468] on button "Add Items" at bounding box center [285, 467] width 82 height 25
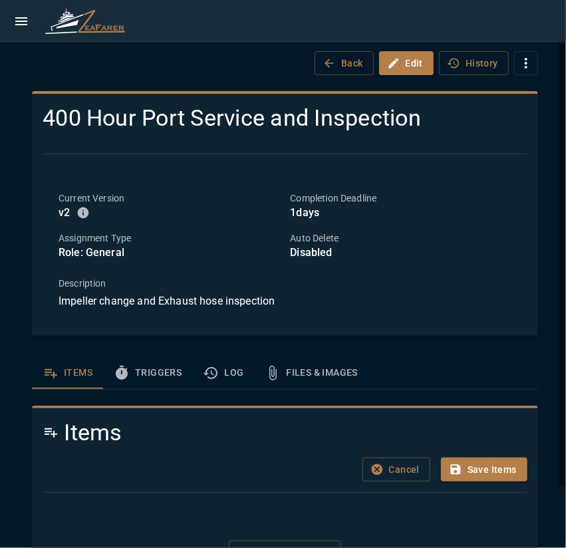
scroll to position [62, 0]
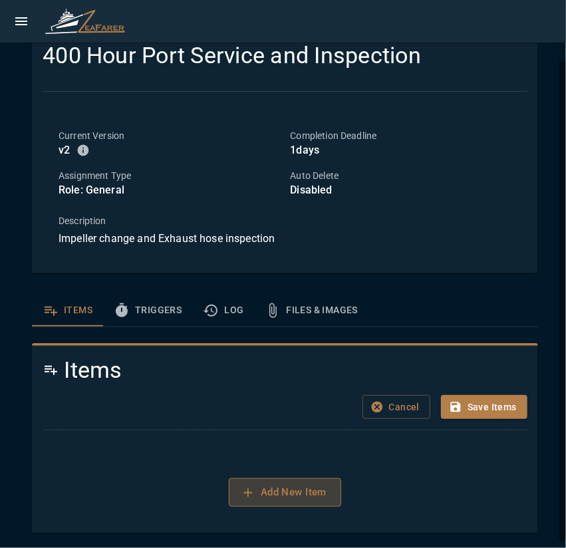
click at [290, 491] on button "Add New Item" at bounding box center [285, 492] width 112 height 28
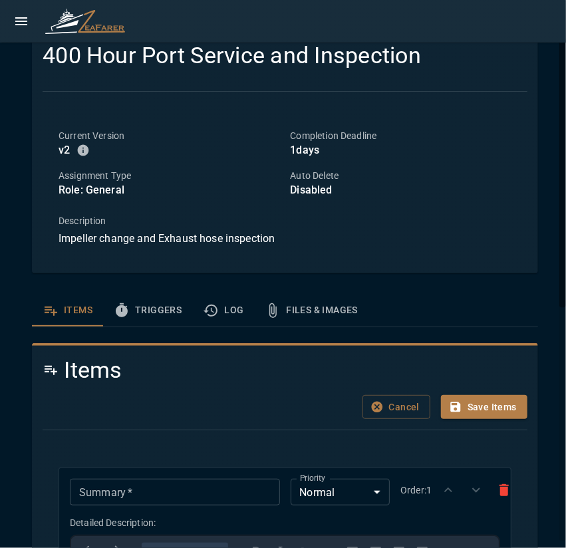
scroll to position [328, 0]
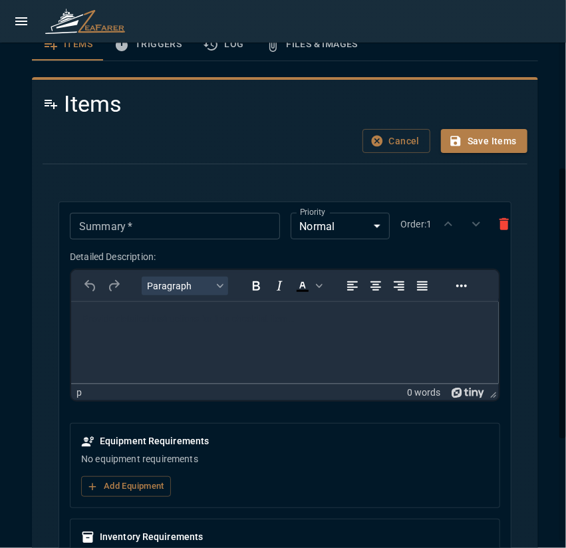
click at [128, 225] on input "Summary   *" at bounding box center [174, 226] width 209 height 27
paste input "**********"
type input "**********"
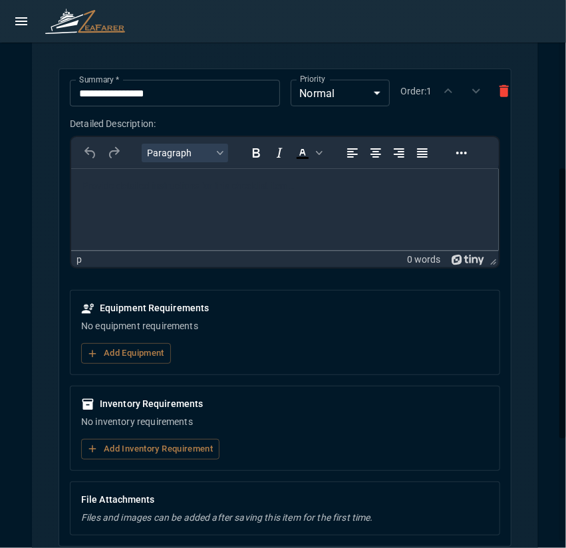
scroll to position [528, 0]
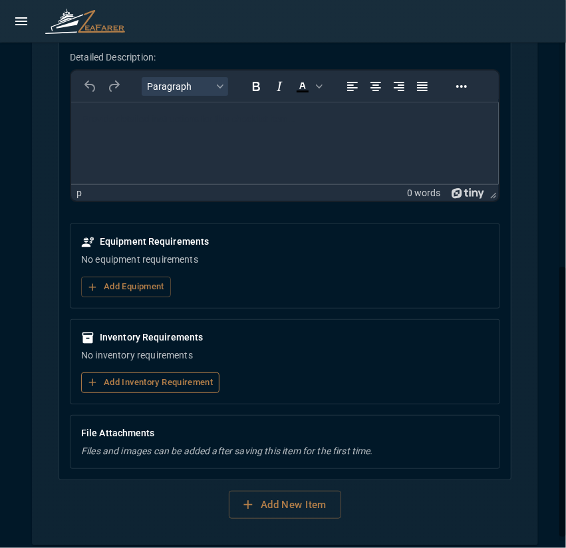
click at [150, 375] on button "Add Inventory Requirement" at bounding box center [150, 382] width 138 height 21
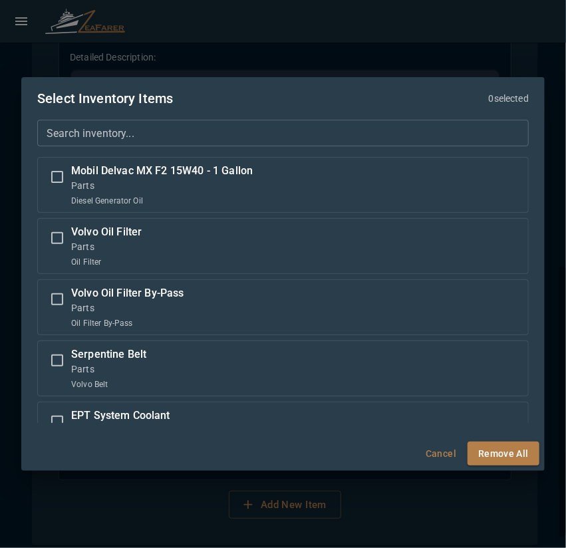
click at [170, 131] on input "Search inventory..." at bounding box center [282, 133] width 491 height 27
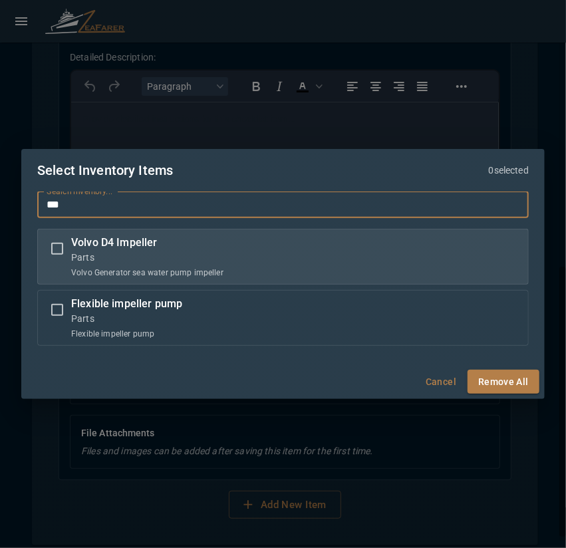
type input "***"
click at [227, 264] on label "Volvo D4 Impeller Parts Volvo Generator sea water pump impeller" at bounding box center [282, 257] width 479 height 44
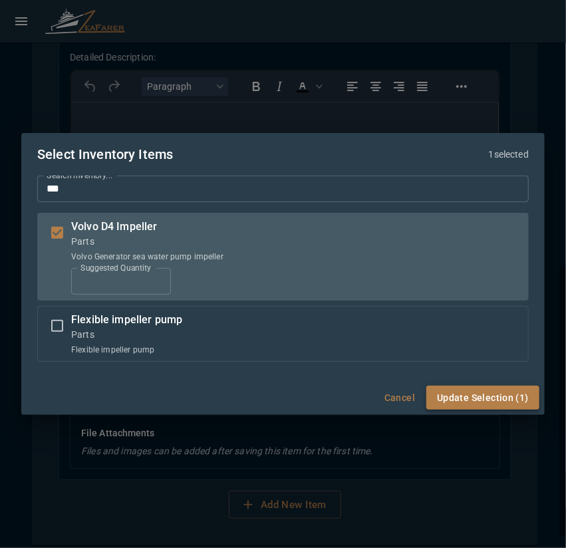
click at [497, 394] on button "Update Selection (1)" at bounding box center [482, 397] width 113 height 25
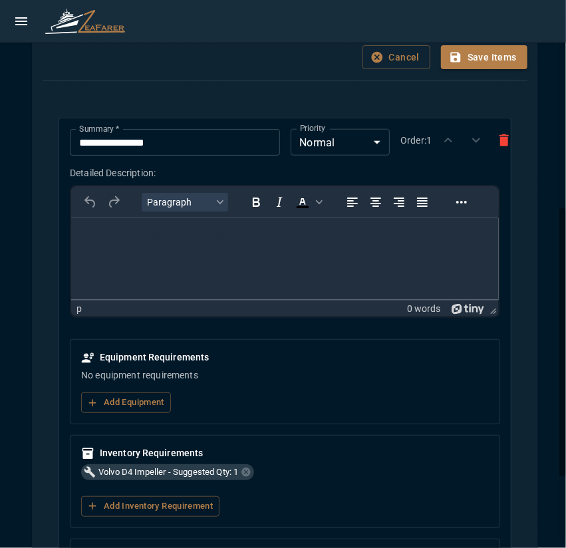
scroll to position [545, 0]
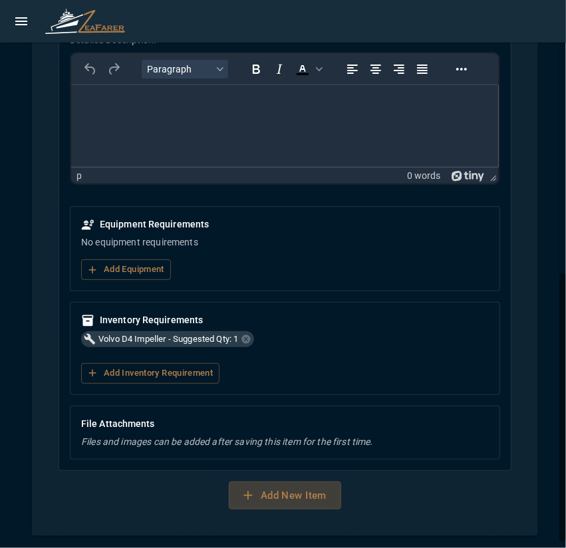
drag, startPoint x: 266, startPoint y: 487, endPoint x: 237, endPoint y: 344, distance: 145.7
click at [266, 487] on button "Add New Item" at bounding box center [285, 495] width 112 height 28
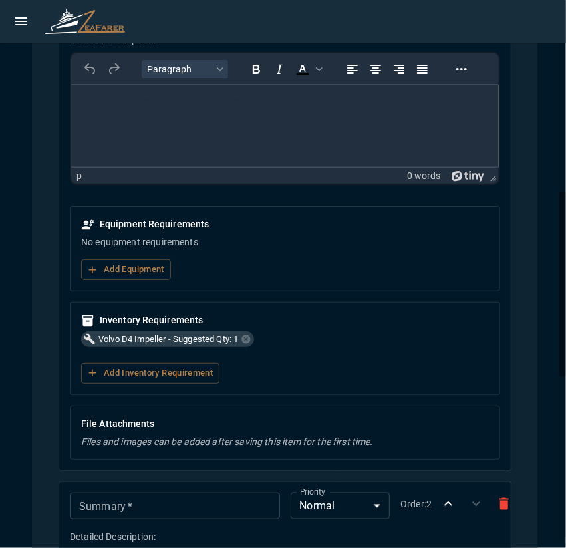
scroll to position [811, 0]
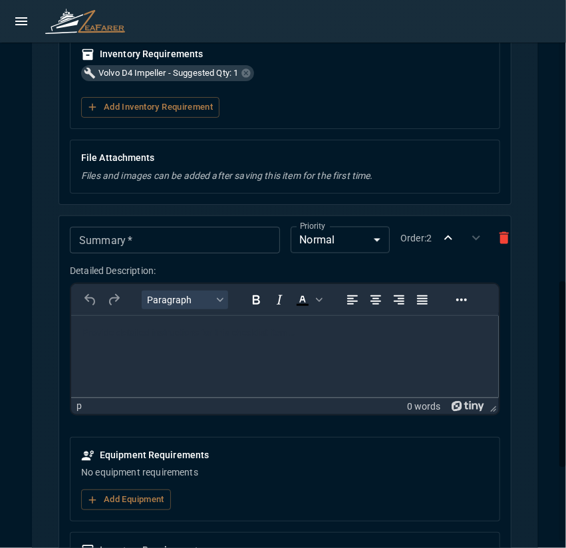
click at [128, 233] on input "Summary   *" at bounding box center [174, 240] width 209 height 27
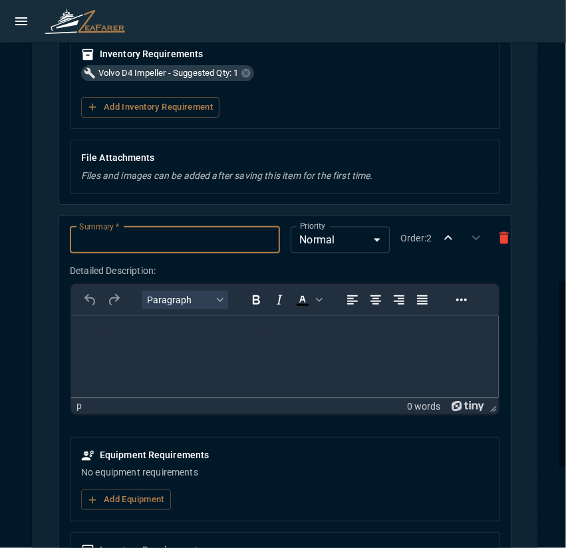
paste input "**********"
type input "**********"
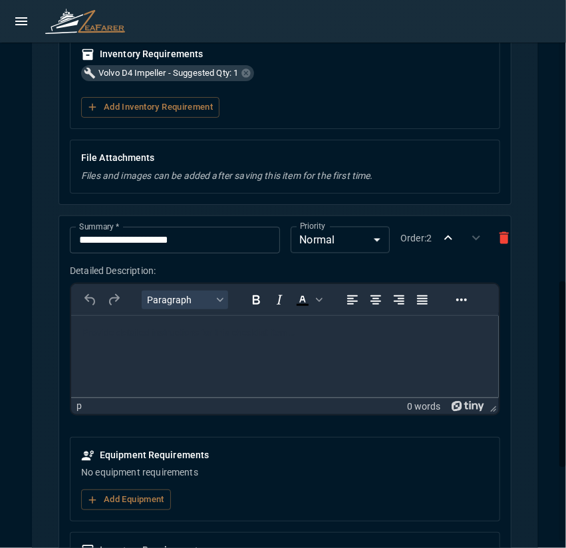
click at [171, 350] on html at bounding box center [284, 332] width 427 height 35
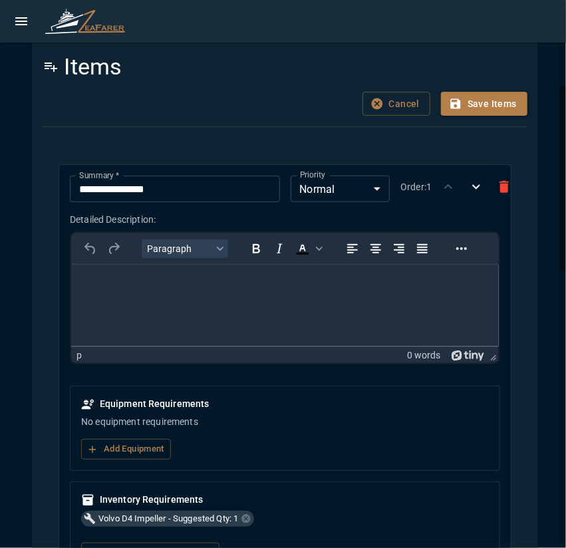
scroll to position [100, 0]
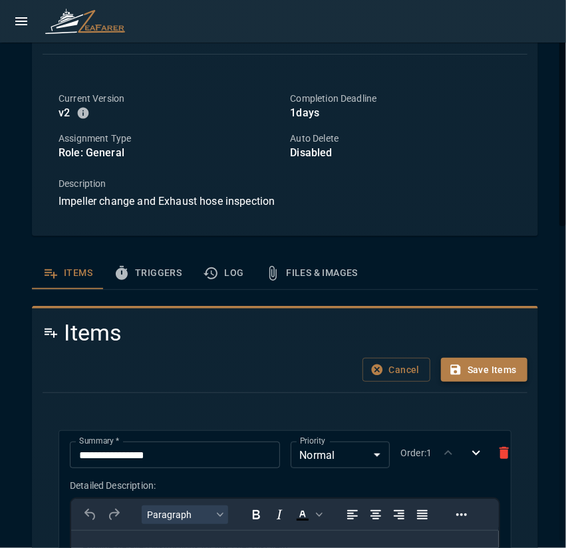
click at [490, 363] on button "Save Items" at bounding box center [484, 370] width 86 height 25
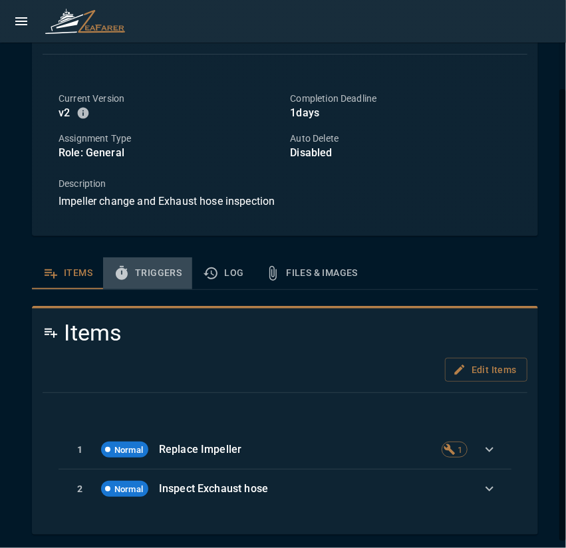
click at [166, 270] on button "Triggers" at bounding box center [147, 273] width 89 height 32
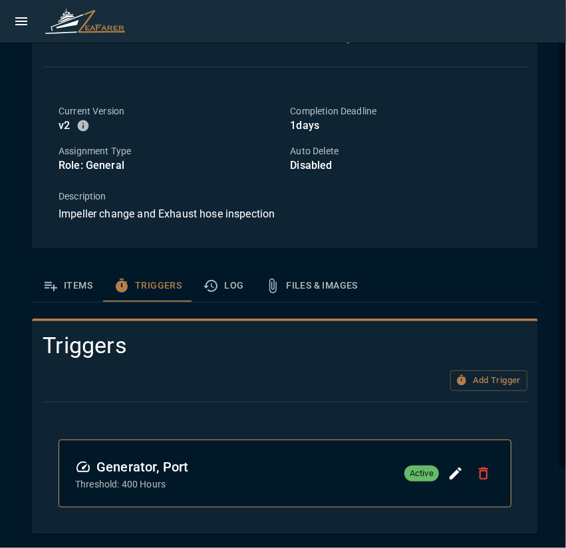
scroll to position [0, 0]
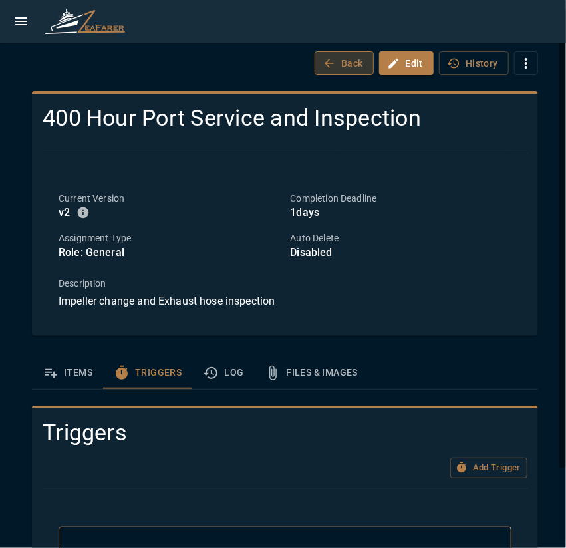
click at [345, 65] on button "Back" at bounding box center [343, 63] width 59 height 25
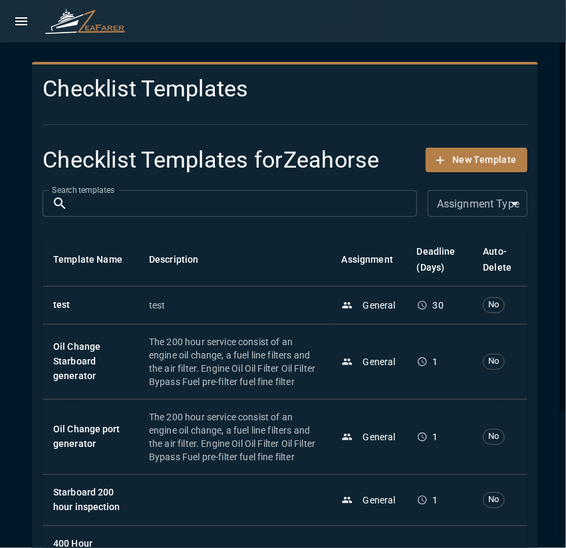
click at [42, 109] on div at bounding box center [279, 108] width 495 height 11
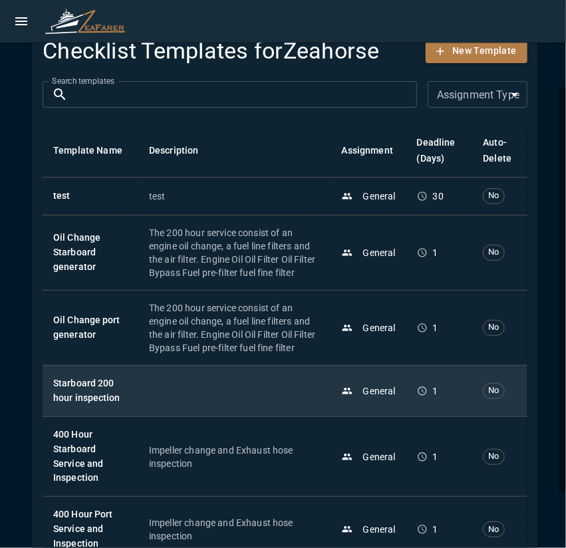
scroll to position [175, 0]
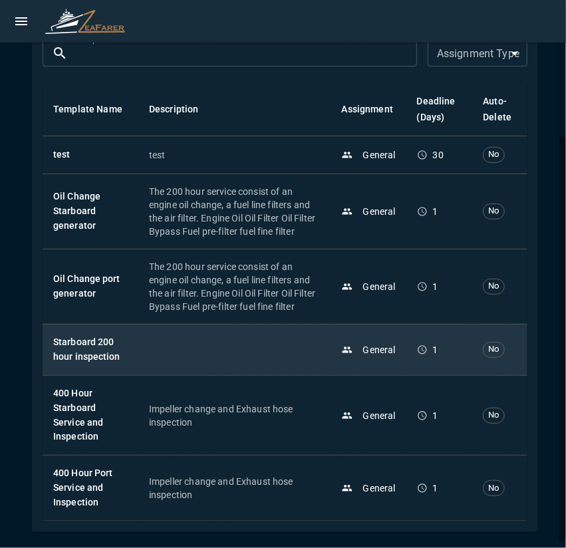
click at [142, 358] on td at bounding box center [234, 349] width 193 height 51
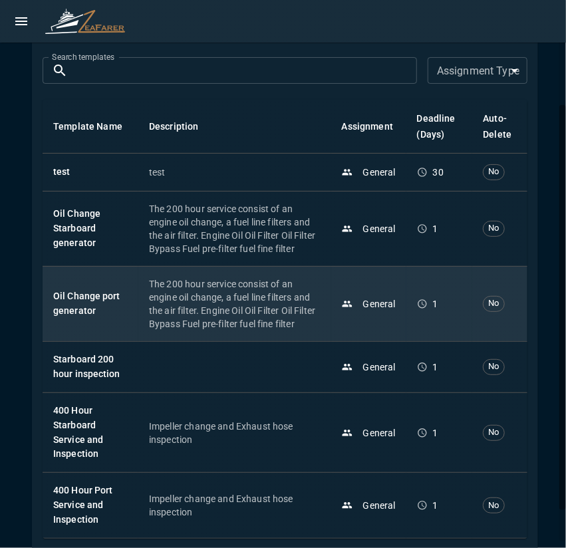
scroll to position [175, 0]
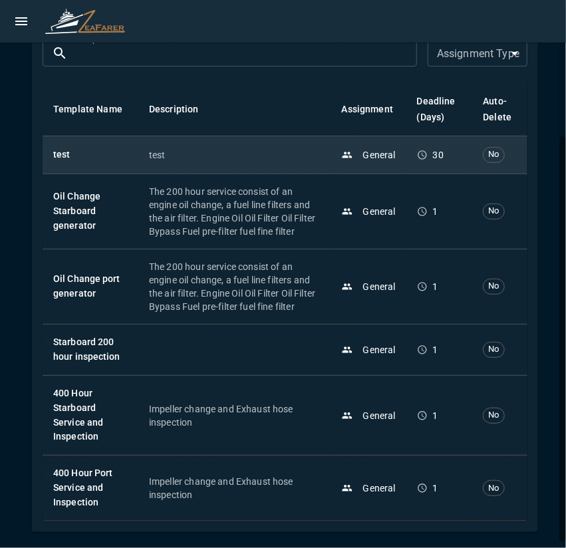
click at [202, 148] on p "test" at bounding box center [234, 154] width 171 height 13
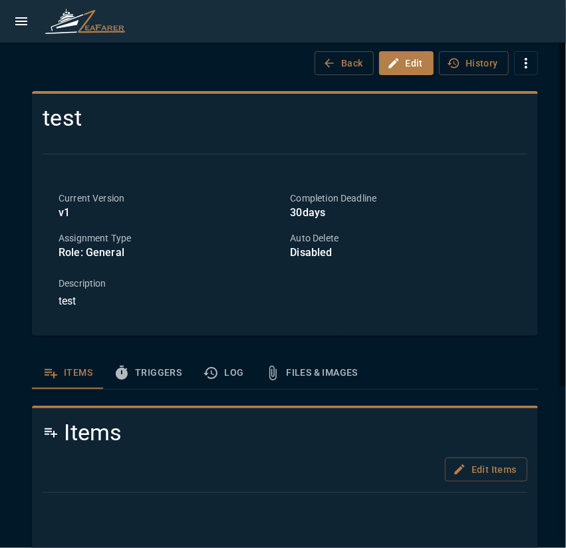
click at [518, 65] on icon "button" at bounding box center [526, 63] width 16 height 16
click at [506, 90] on span "Delete Template" at bounding box center [504, 92] width 77 height 16
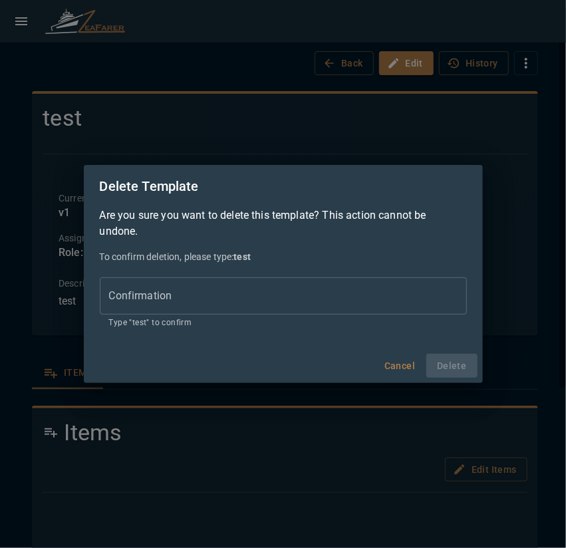
click at [179, 293] on input "Confirmation" at bounding box center [283, 295] width 367 height 37
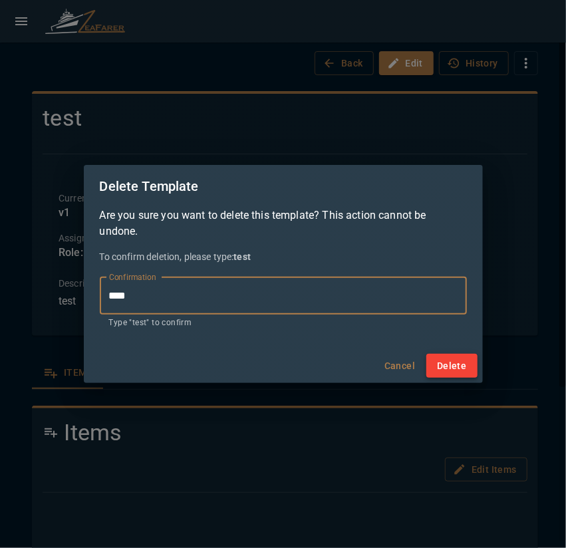
type input "****"
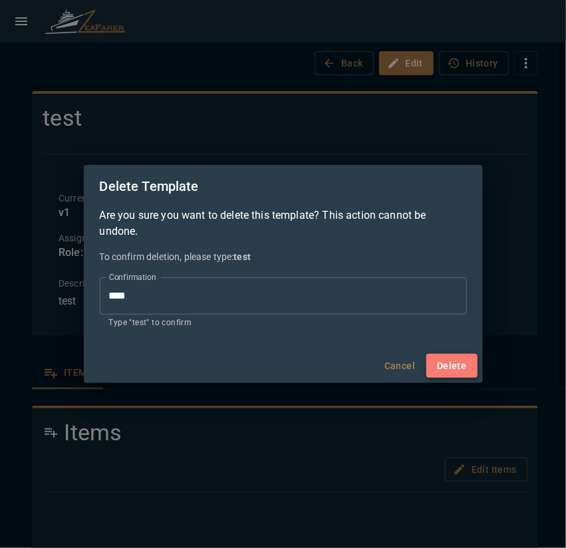
click at [468, 366] on button "Delete" at bounding box center [451, 366] width 51 height 25
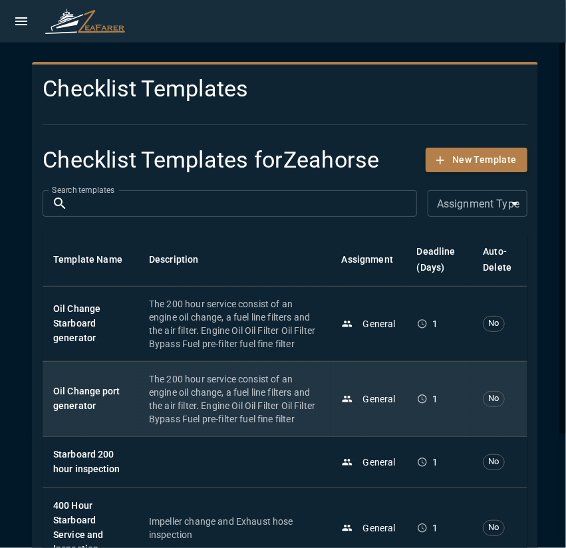
scroll to position [138, 0]
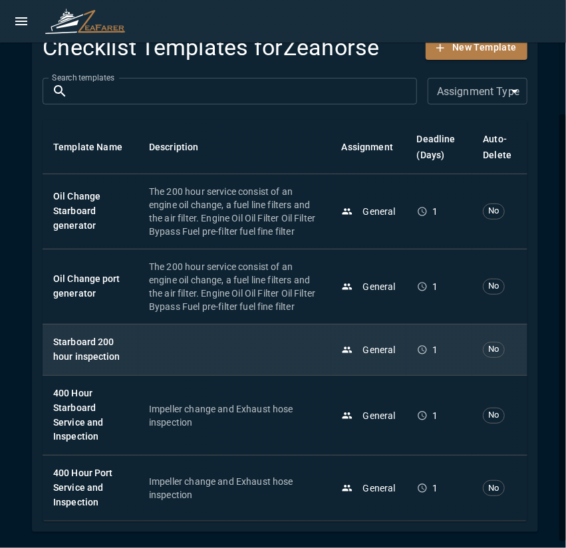
click at [61, 363] on h6 "Starboard 200 hour inspection" at bounding box center [90, 349] width 74 height 29
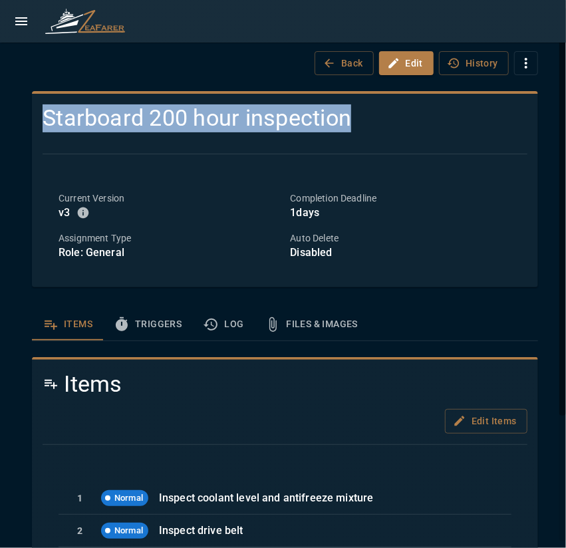
drag, startPoint x: 43, startPoint y: 113, endPoint x: 486, endPoint y: 123, distance: 444.0
click at [473, 124] on h4 "Starboard 200 hour inspection" at bounding box center [285, 118] width 484 height 28
copy h4 "Starboard 200 hour inspection"
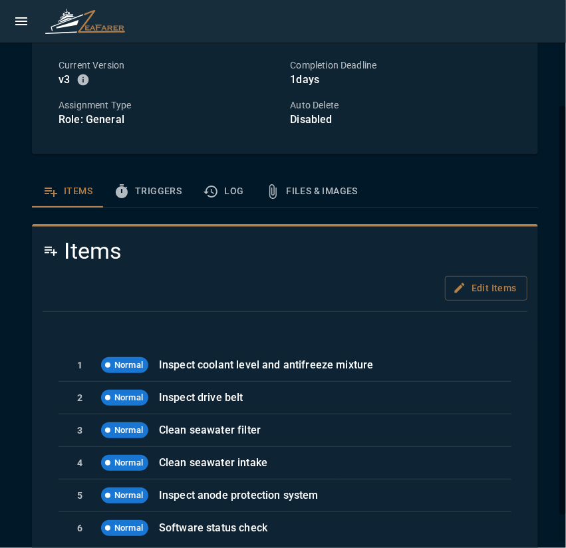
scroll to position [169, 0]
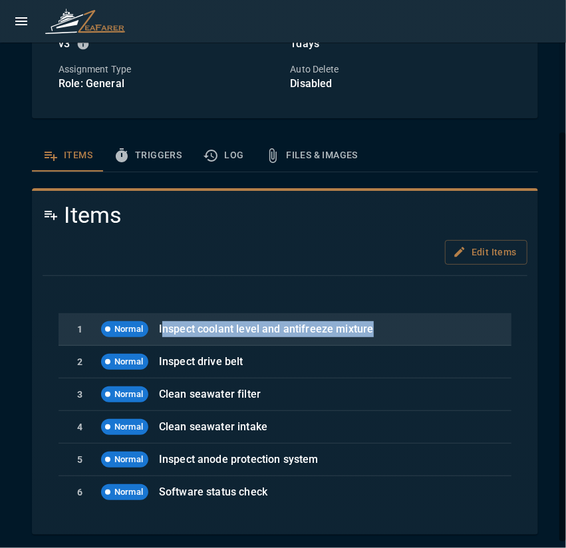
drag, startPoint x: 161, startPoint y: 329, endPoint x: 391, endPoint y: 320, distance: 230.1
click at [391, 321] on p "Inspect coolant level and antifreeze mixture" at bounding box center [324, 329] width 331 height 16
click at [386, 328] on p "Inspect coolant level and antifreeze mixture" at bounding box center [324, 329] width 331 height 16
drag, startPoint x: 161, startPoint y: 329, endPoint x: 390, endPoint y: 323, distance: 229.3
click at [390, 323] on p "Inspect coolant level and antifreeze mixture" at bounding box center [324, 329] width 331 height 16
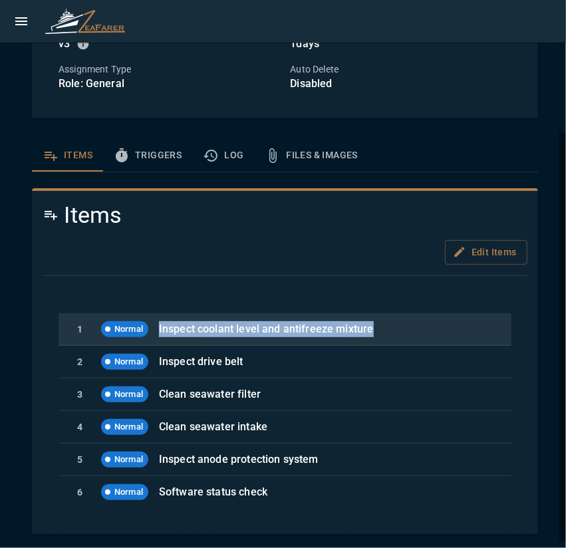
copy p "Inspect coolant level and antifreeze mixture"
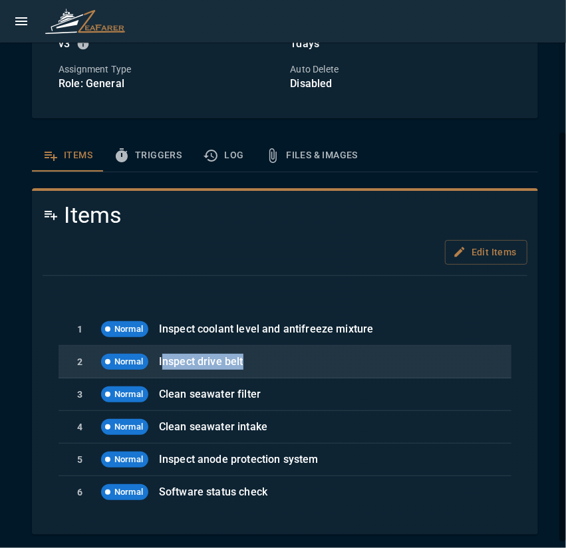
drag, startPoint x: 167, startPoint y: 362, endPoint x: 294, endPoint y: 361, distance: 126.3
click at [293, 361] on p "Inspect drive belt" at bounding box center [324, 362] width 331 height 16
click at [279, 363] on p "Inspect drive belt" at bounding box center [324, 362] width 331 height 16
drag, startPoint x: 170, startPoint y: 363, endPoint x: 155, endPoint y: 363, distance: 15.3
click at [155, 363] on div "2 Normal Inspect drive belt" at bounding box center [284, 362] width 453 height 33
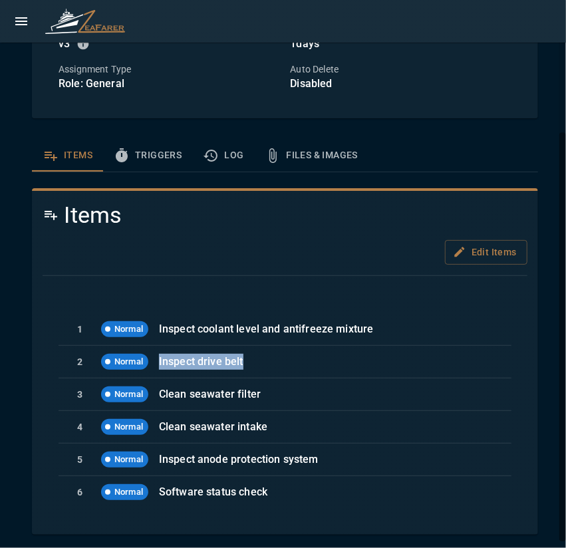
copy p "Inspect drive belt"
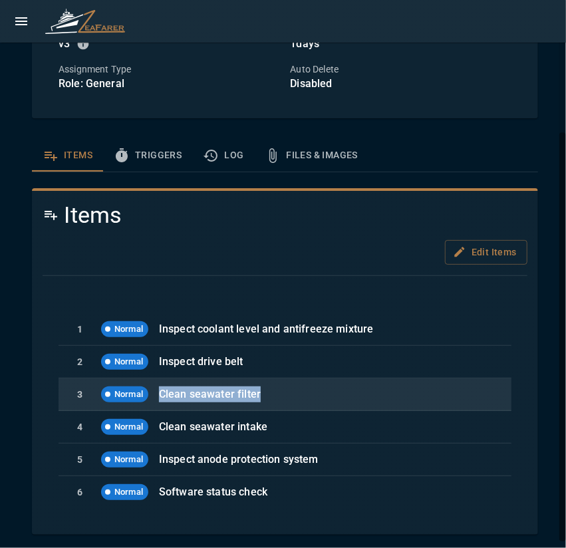
drag, startPoint x: 161, startPoint y: 391, endPoint x: 299, endPoint y: 385, distance: 137.7
click at [299, 386] on p "Clean seawater filter" at bounding box center [324, 394] width 331 height 16
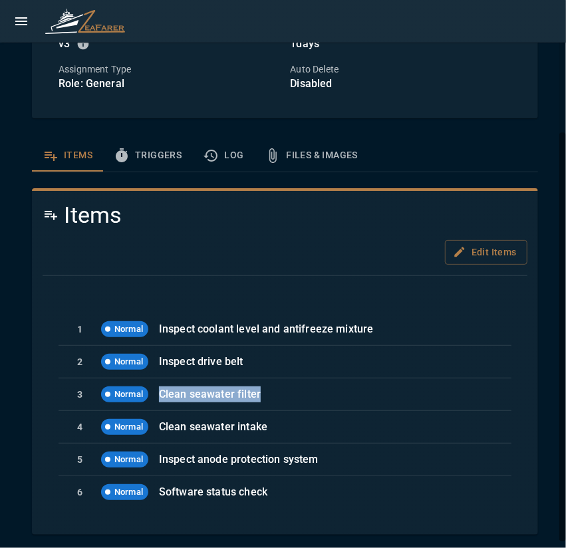
copy p "Clean seawater filter"
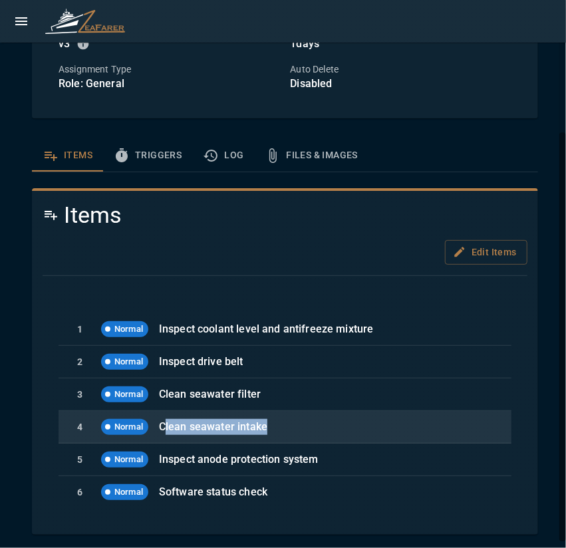
drag, startPoint x: 166, startPoint y: 421, endPoint x: 307, endPoint y: 411, distance: 141.2
click at [307, 411] on div "4 Normal Clean seawater intake" at bounding box center [284, 427] width 453 height 33
click at [286, 420] on p "Clean seawater intake" at bounding box center [324, 427] width 331 height 16
drag, startPoint x: 217, startPoint y: 431, endPoint x: 156, endPoint y: 429, distance: 60.5
click at [156, 429] on div "4 Normal Clean seawater intake" at bounding box center [284, 427] width 453 height 33
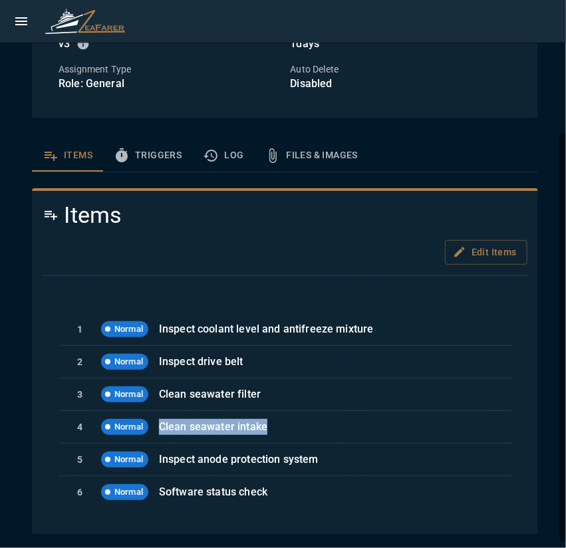
copy p "Clean seawater intake"
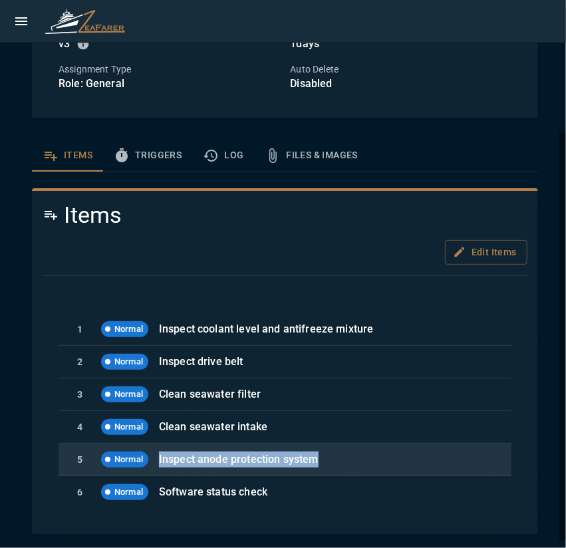
drag, startPoint x: 182, startPoint y: 455, endPoint x: 363, endPoint y: 445, distance: 181.0
click at [363, 445] on div "5 Normal Inspect anode protection system" at bounding box center [284, 459] width 453 height 33
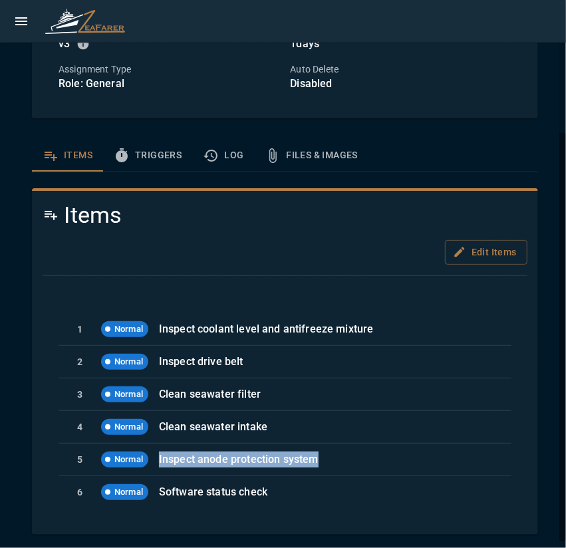
copy p "Inspect anode protection system"
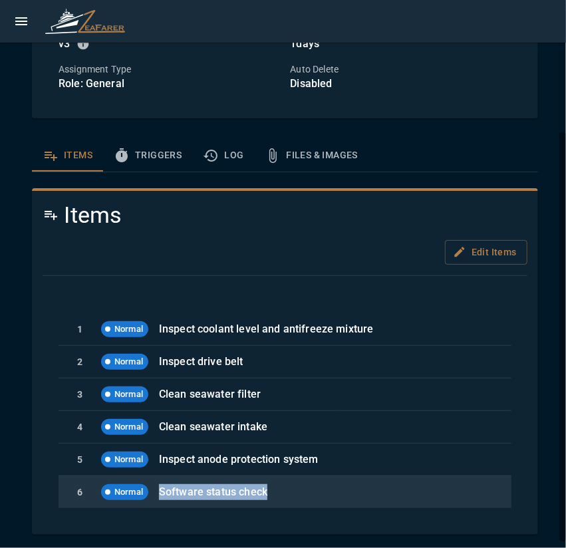
drag, startPoint x: 160, startPoint y: 490, endPoint x: 375, endPoint y: 492, distance: 215.3
click at [326, 492] on p "Software status check" at bounding box center [324, 492] width 331 height 16
copy p "Software status check"
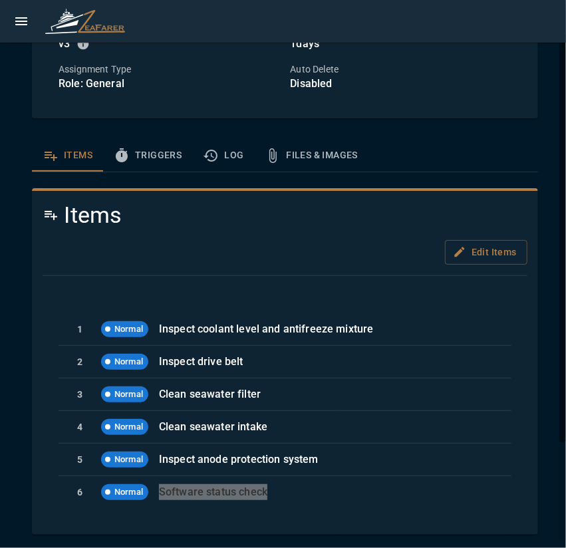
scroll to position [0, 0]
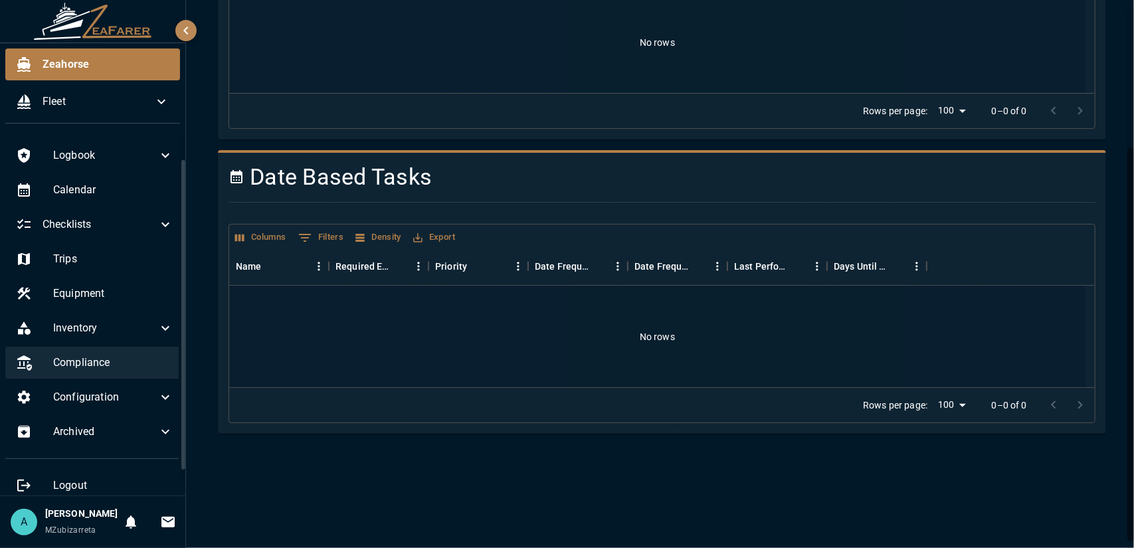
scroll to position [27, 0]
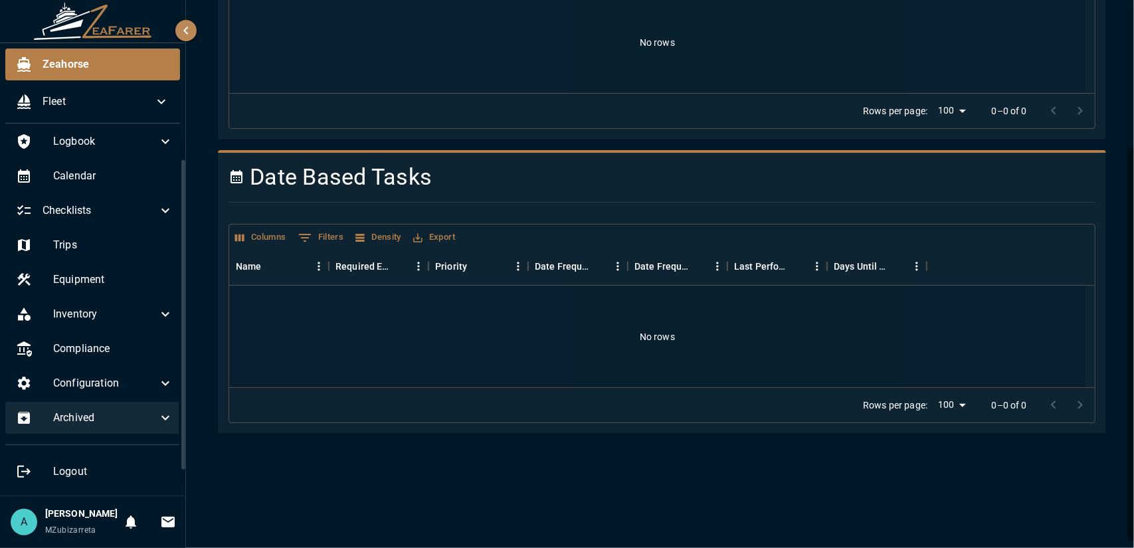
click at [140, 410] on span "Archived" at bounding box center [105, 418] width 104 height 16
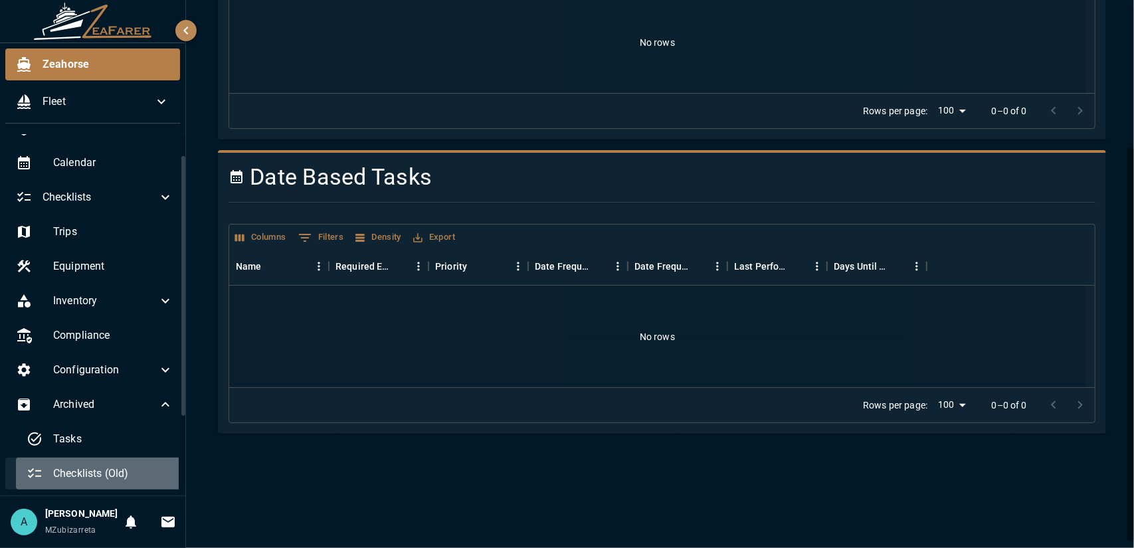
click at [121, 474] on span "Checklists (Old)" at bounding box center [113, 474] width 120 height 16
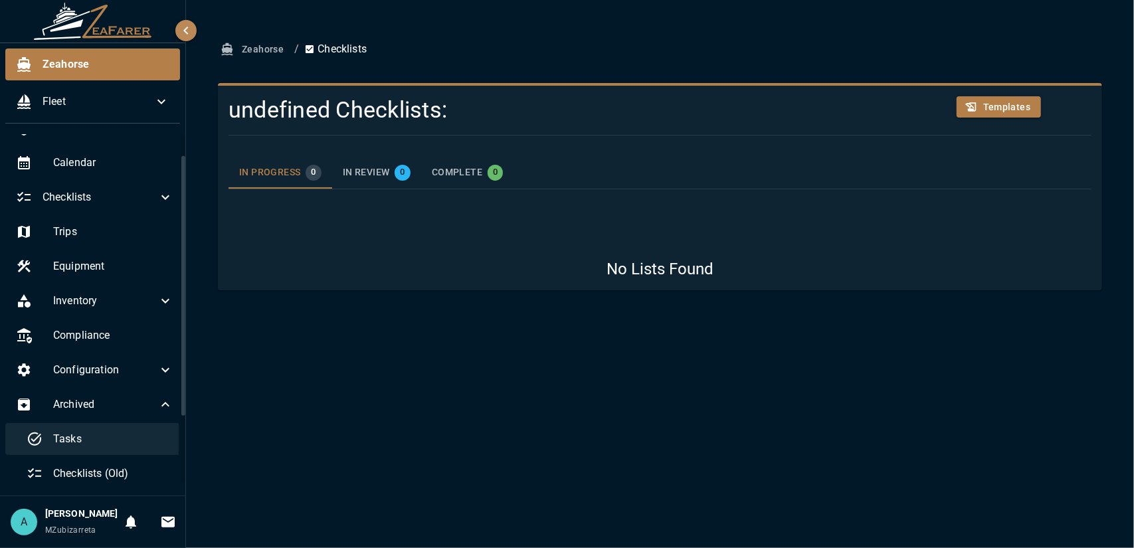
click at [116, 450] on div "Tasks" at bounding box center [100, 439] width 168 height 32
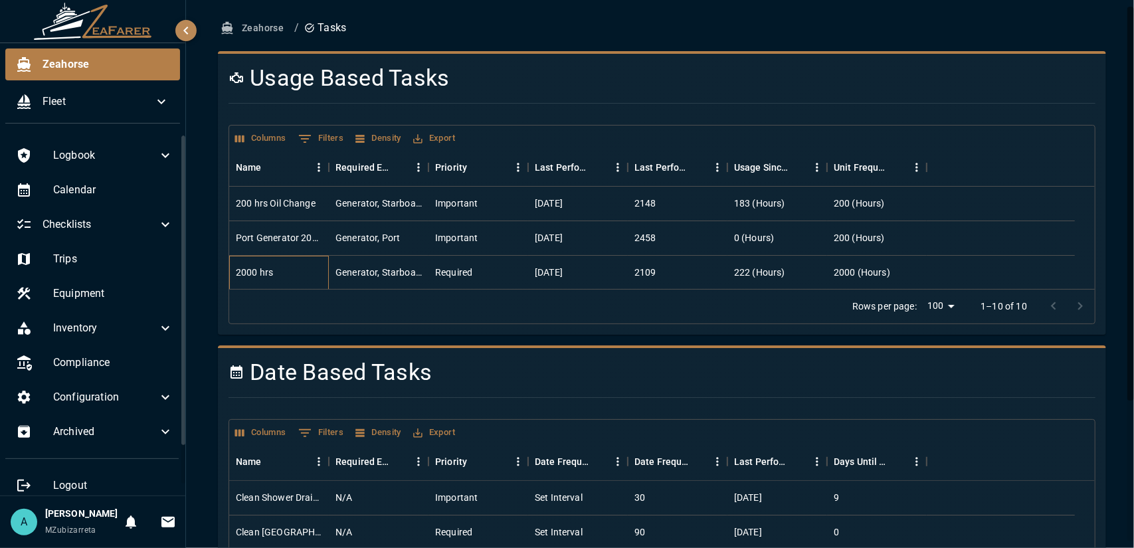
click at [294, 264] on div "2000 hrs" at bounding box center [279, 273] width 100 height 35
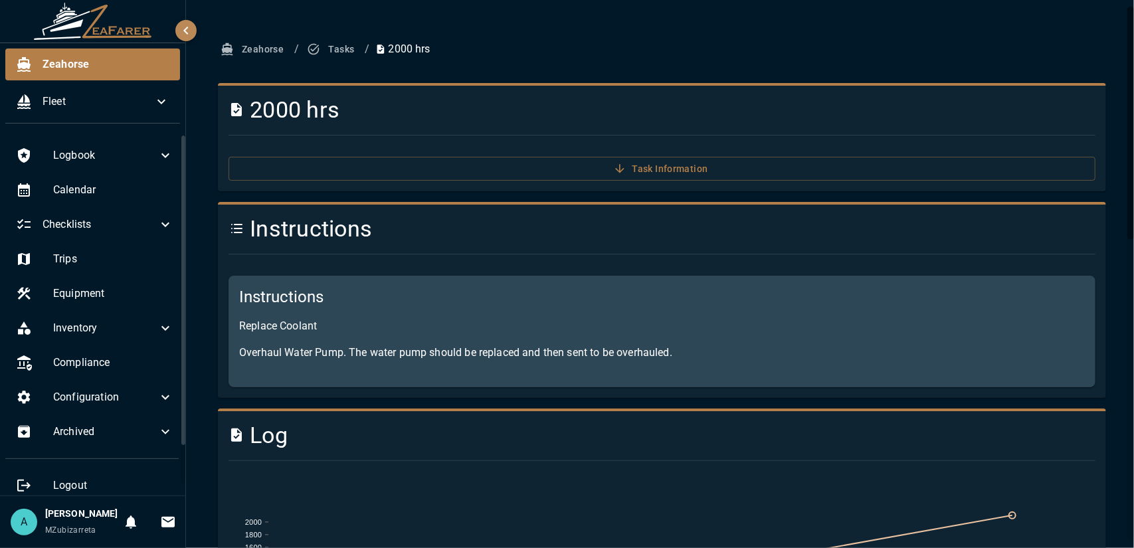
drag, startPoint x: 325, startPoint y: 337, endPoint x: 344, endPoint y: 355, distance: 26.3
drag, startPoint x: 344, startPoint y: 355, endPoint x: 211, endPoint y: 321, distance: 137.8
click at [211, 321] on div "Instructions Instructions Replace Coolant Overhaul Water Pump. The water pump s…" at bounding box center [656, 294] width 899 height 207
drag, startPoint x: 239, startPoint y: 320, endPoint x: 304, endPoint y: 326, distance: 65.4
click at [304, 326] on p "Replace Coolant" at bounding box center [662, 326] width 846 height 16
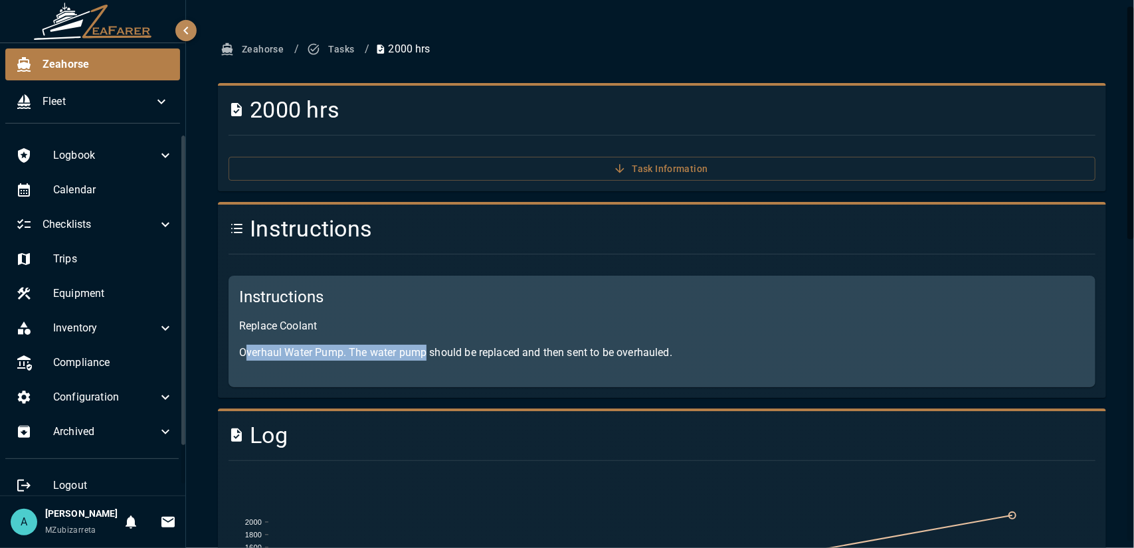
drag, startPoint x: 246, startPoint y: 351, endPoint x: 424, endPoint y: 350, distance: 178.1
click at [424, 350] on p "Overhaul Water Pump. The water pump should be replaced and then sent to be over…" at bounding box center [662, 353] width 846 height 16
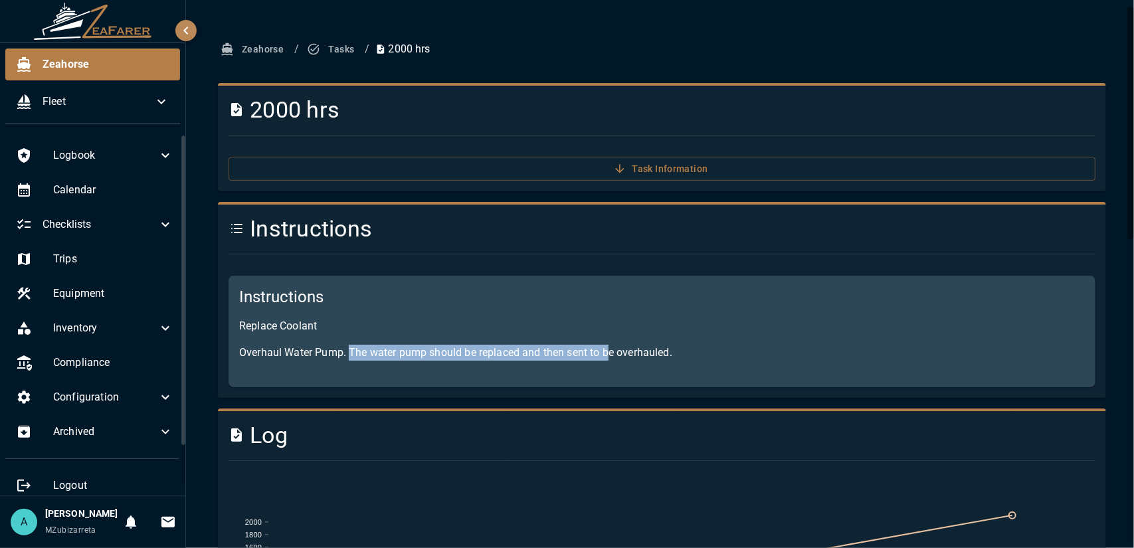
drag, startPoint x: 348, startPoint y: 358, endPoint x: 609, endPoint y: 359, distance: 260.5
click at [609, 359] on p "Overhaul Water Pump. The water pump should be replaced and then sent to be over…" at bounding box center [662, 353] width 846 height 16
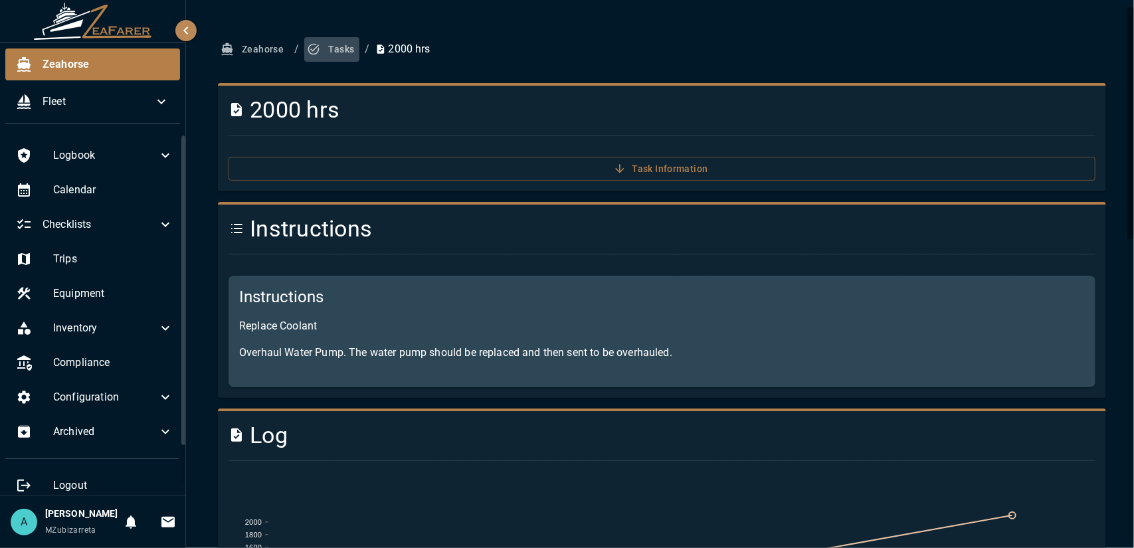
click at [335, 54] on button "Tasks" at bounding box center [331, 49] width 55 height 25
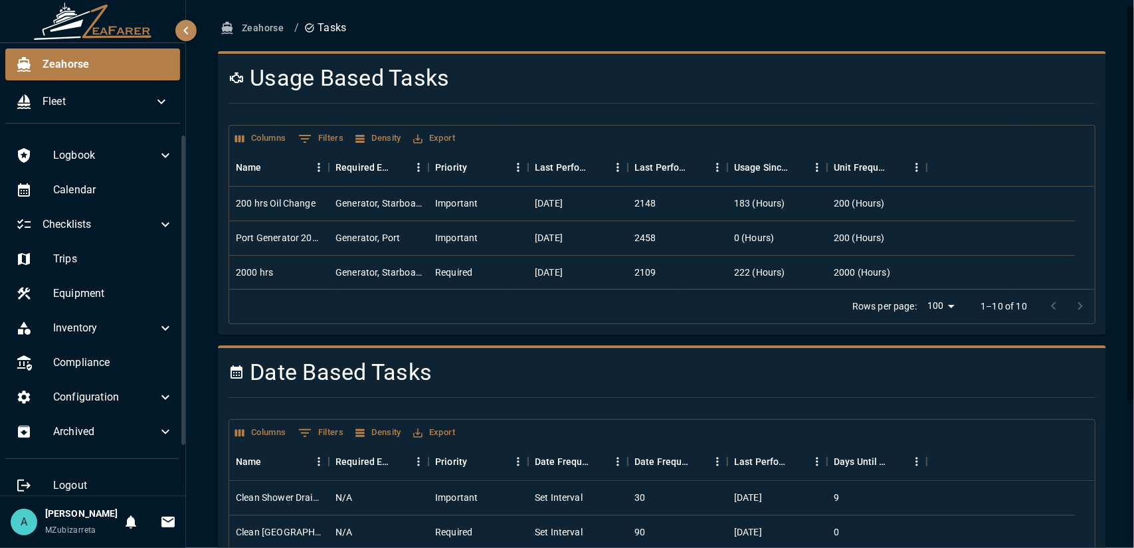
click at [385, 316] on div "Rows per page: 100 *** 1–10 of 10" at bounding box center [662, 306] width 866 height 35
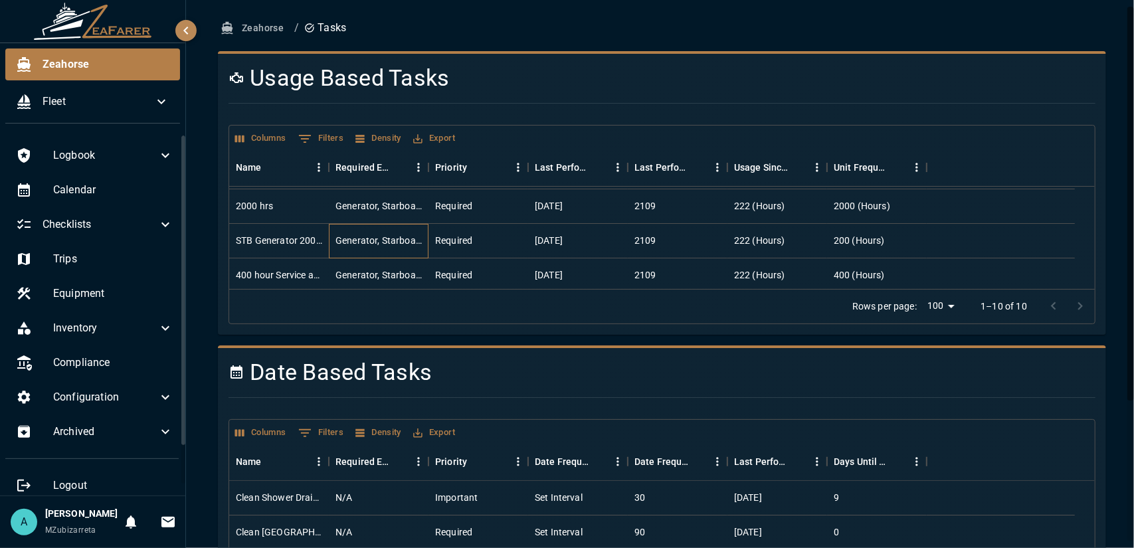
click at [364, 244] on div "Generator, Starboard" at bounding box center [379, 240] width 86 height 13
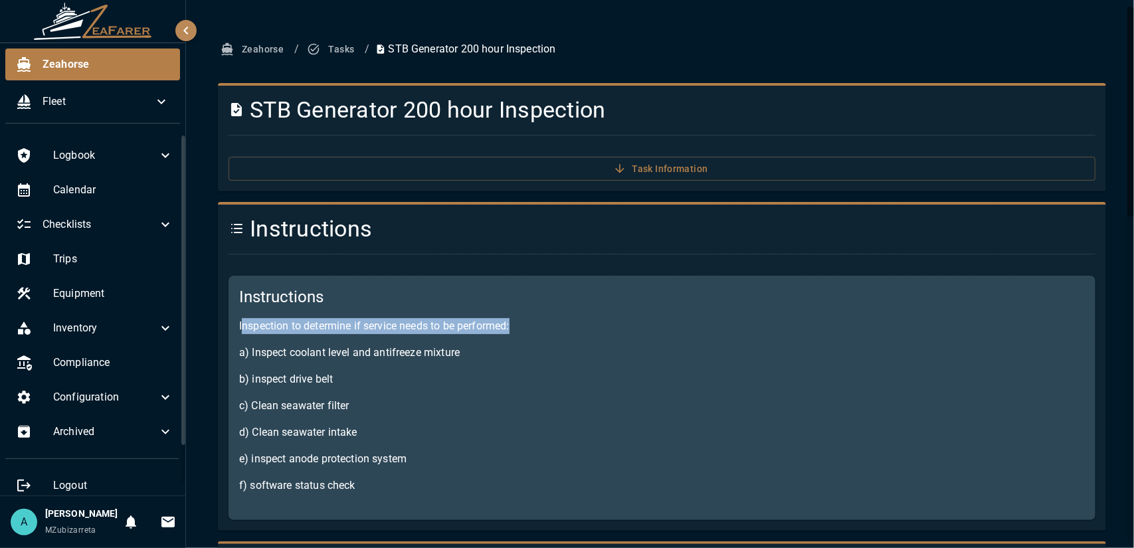
drag, startPoint x: 241, startPoint y: 328, endPoint x: 552, endPoint y: 326, distance: 311.7
click at [552, 326] on p "Inspection to determine if service needs to be performed:" at bounding box center [662, 326] width 846 height 16
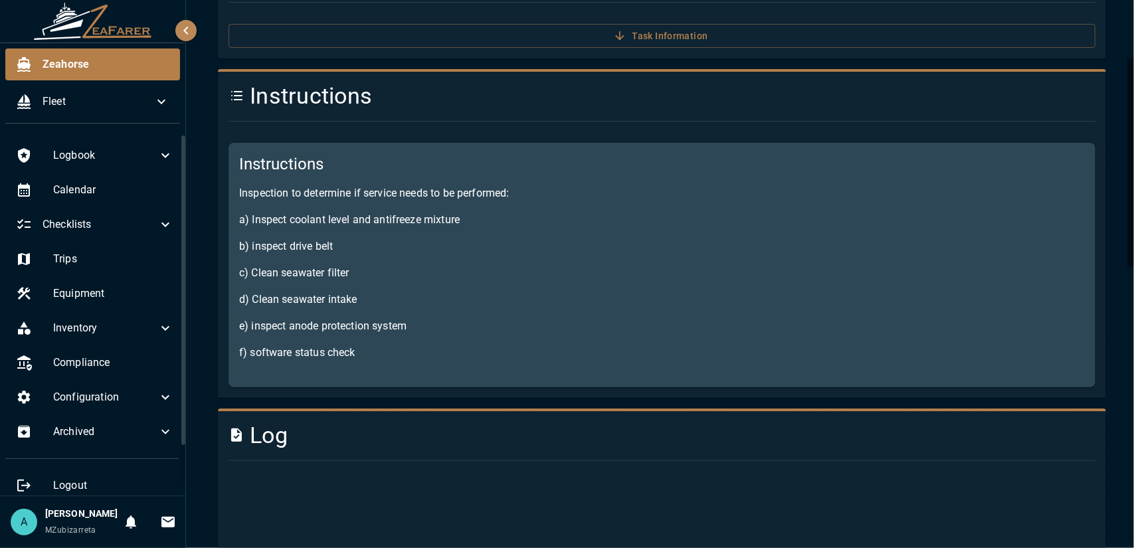
scroll to position [199, 0]
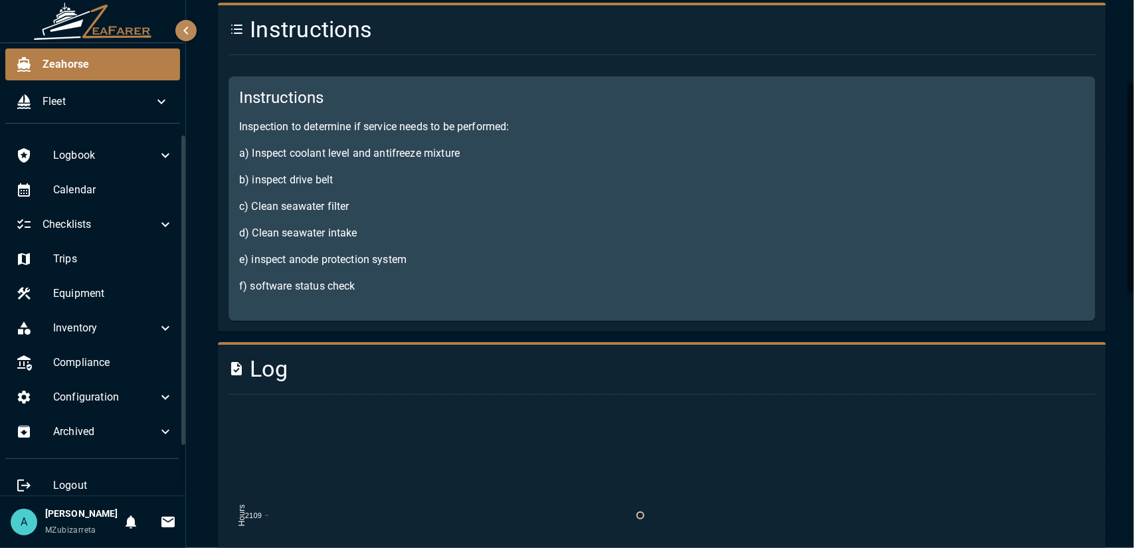
click at [241, 127] on p "Inspection to determine if service needs to be performed:" at bounding box center [662, 127] width 846 height 16
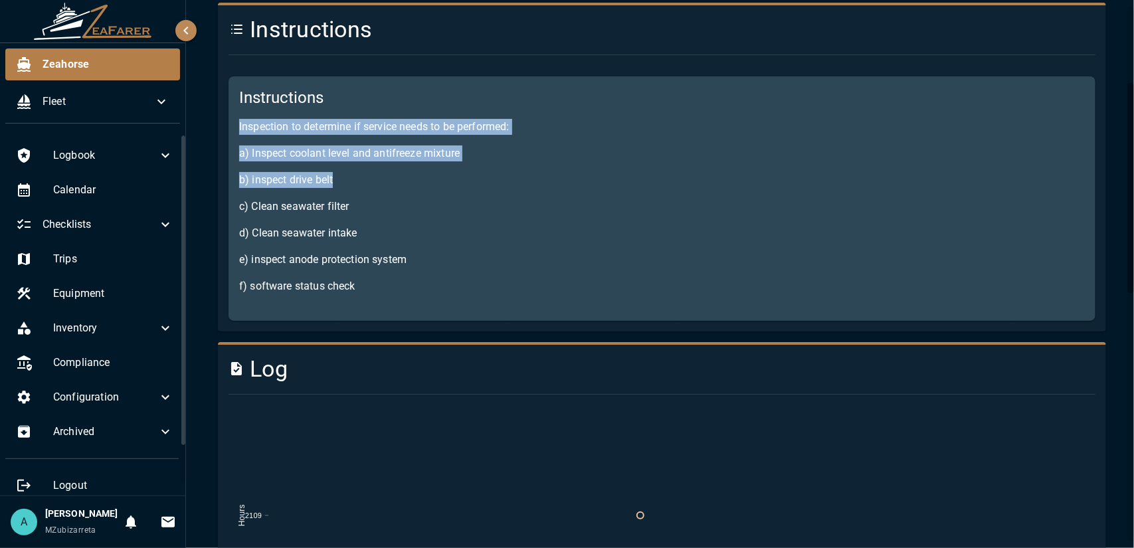
drag, startPoint x: 239, startPoint y: 127, endPoint x: 344, endPoint y: 183, distance: 119.5
click at [344, 183] on div "Instructions Inspection to determine if service needs to be performed: a) Inspe…" at bounding box center [662, 198] width 867 height 245
click at [344, 183] on p "b) inspect drive belt" at bounding box center [662, 180] width 846 height 16
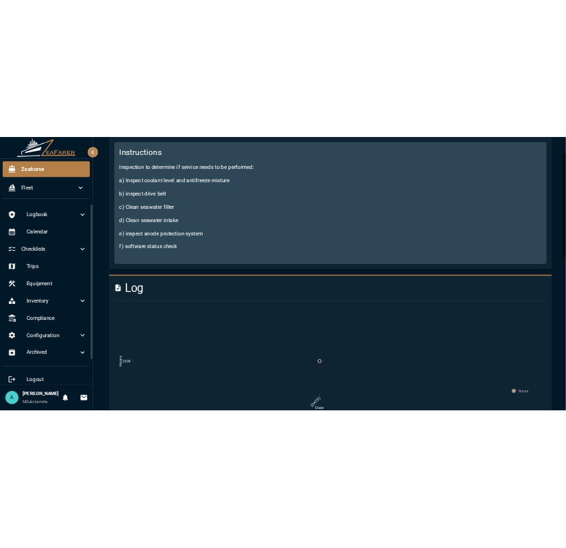
scroll to position [0, 0]
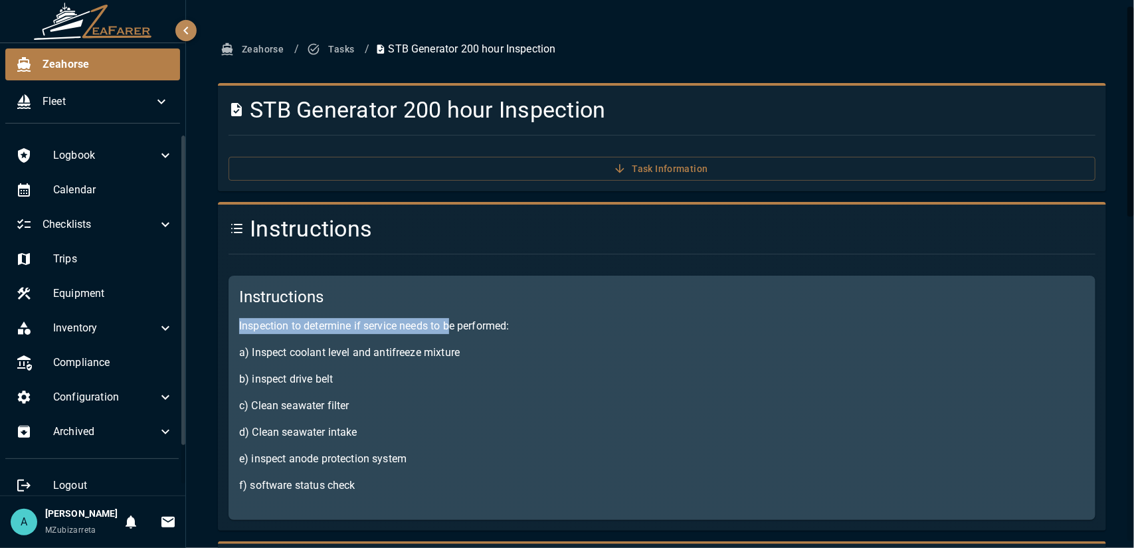
drag, startPoint x: 237, startPoint y: 327, endPoint x: 455, endPoint y: 320, distance: 218.1
click at [455, 320] on div "Instructions Inspection to determine if service needs to be performed: a) Inspe…" at bounding box center [662, 398] width 867 height 245
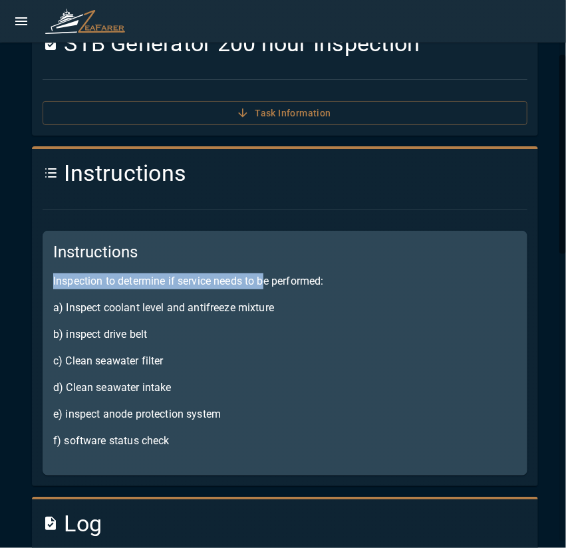
scroll to position [133, 0]
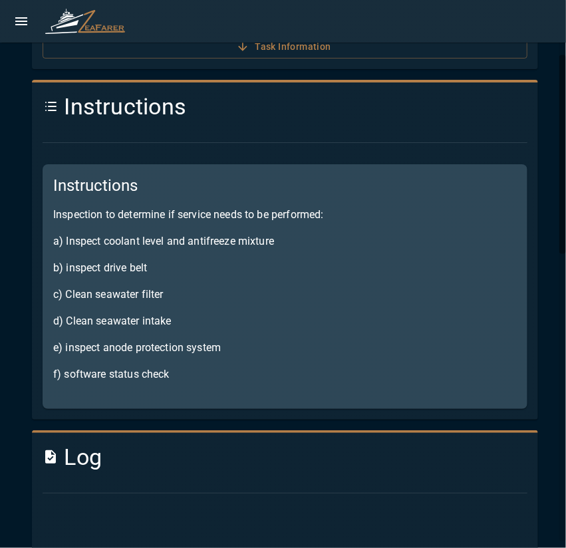
click at [379, 219] on p "Inspection to determine if service needs to be performed:" at bounding box center [284, 215] width 463 height 16
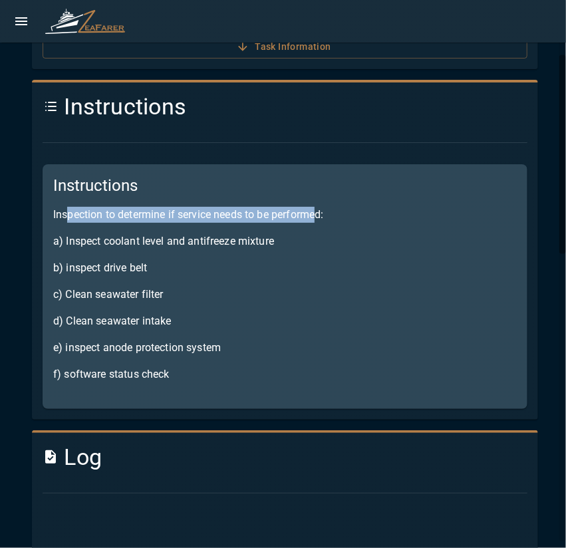
drag, startPoint x: 97, startPoint y: 213, endPoint x: 317, endPoint y: 212, distance: 220.0
click at [317, 212] on p "Inspection to determine if service needs to be performed:" at bounding box center [284, 215] width 463 height 16
drag, startPoint x: 52, startPoint y: 215, endPoint x: 227, endPoint y: 213, distance: 175.4
click at [227, 213] on div "Instructions Inspection to determine if service needs to be performed: a) Inspe…" at bounding box center [285, 286] width 484 height 245
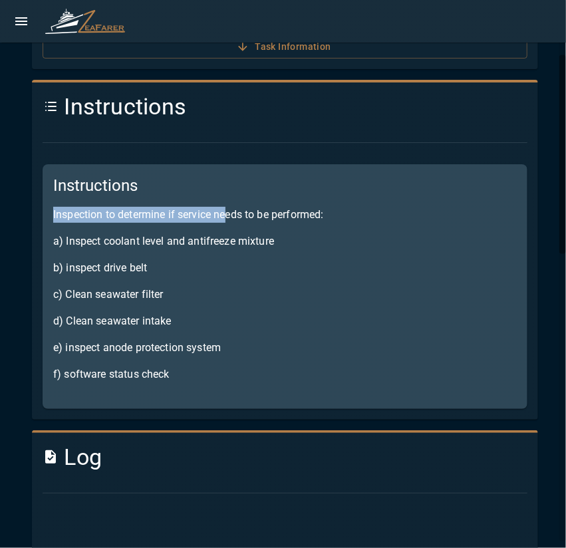
click at [227, 213] on p "Inspection to determine if service needs to be performed:" at bounding box center [284, 215] width 463 height 16
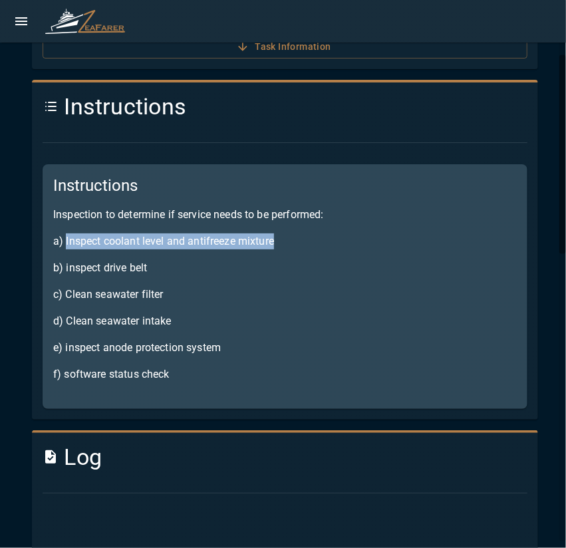
drag, startPoint x: 66, startPoint y: 244, endPoint x: 324, endPoint y: 239, distance: 257.9
click at [324, 239] on p "a) Inspect coolant level and antifreeze mixture" at bounding box center [284, 241] width 463 height 16
copy p "Inspect coolant level and antifreeze mixture"
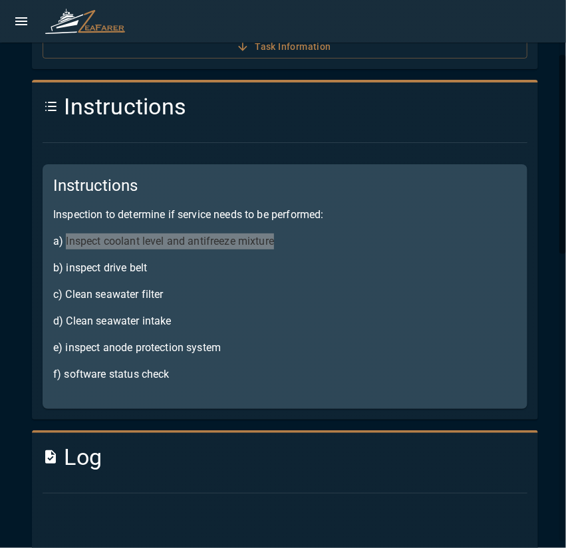
scroll to position [199, 0]
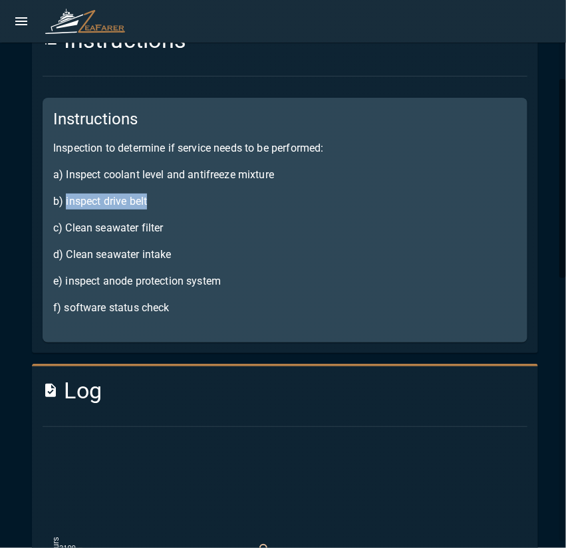
drag, startPoint x: 65, startPoint y: 200, endPoint x: 213, endPoint y: 197, distance: 147.5
click at [211, 197] on p "b) inspect drive belt" at bounding box center [284, 201] width 463 height 16
copy p "inspect drive belt"
drag, startPoint x: 67, startPoint y: 225, endPoint x: 266, endPoint y: 216, distance: 199.5
click at [263, 216] on div "Instructions Inspection to determine if service needs to be performed: a) Inspe…" at bounding box center [285, 220] width 484 height 245
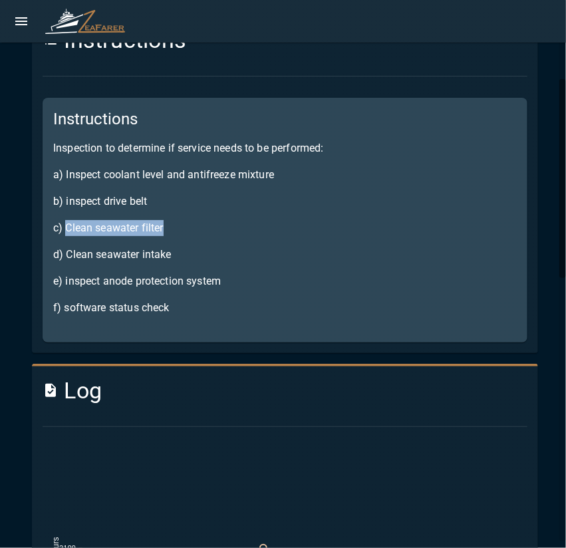
copy p "Clean seawater filter"
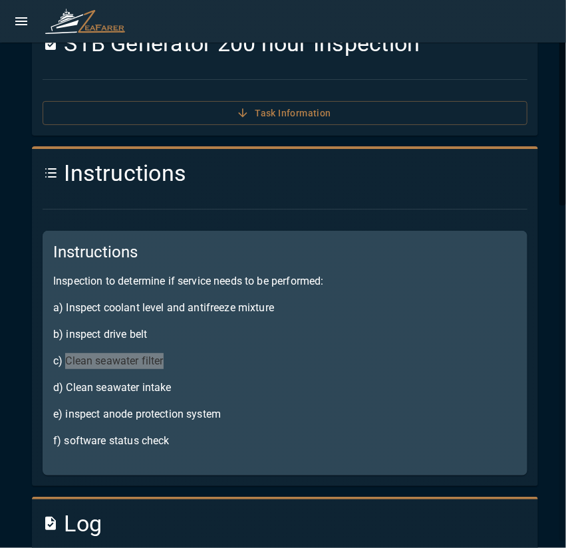
scroll to position [0, 0]
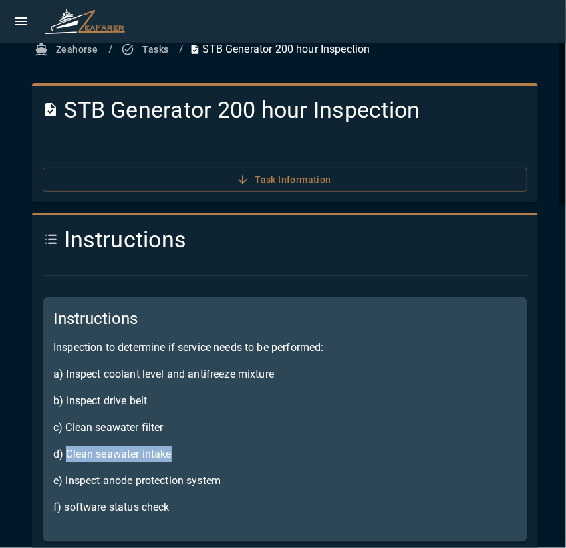
drag, startPoint x: 68, startPoint y: 453, endPoint x: 198, endPoint y: 454, distance: 130.2
click at [198, 454] on p "d) Clean seawater intake" at bounding box center [284, 454] width 463 height 16
copy p "Clean seawater intake"
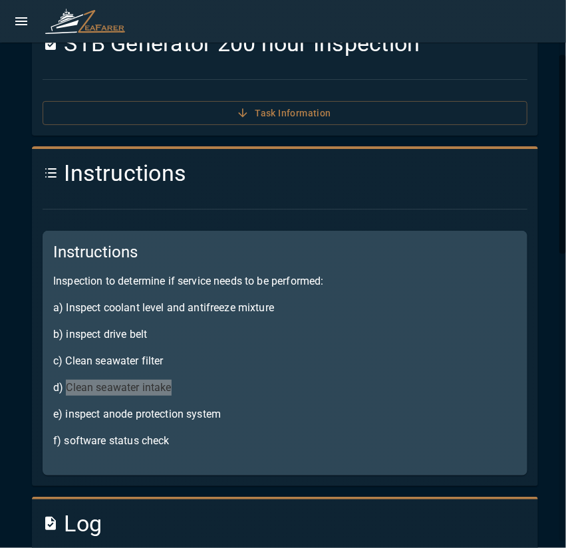
scroll to position [133, 0]
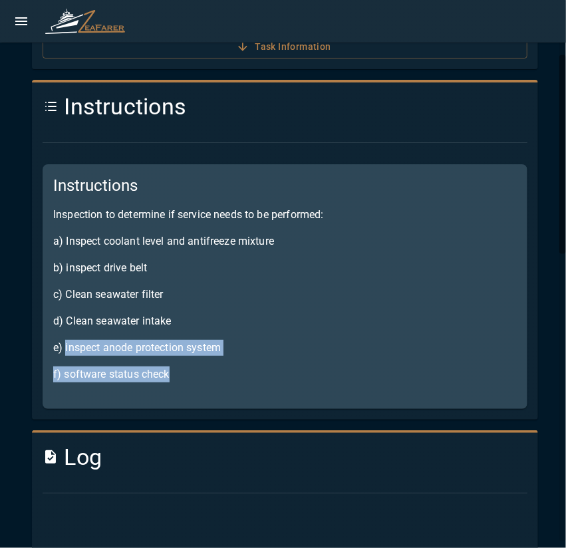
drag, startPoint x: 65, startPoint y: 349, endPoint x: 289, endPoint y: 362, distance: 224.3
click at [284, 360] on div "Instructions Inspection to determine if service needs to be performed: a) Inspe…" at bounding box center [285, 286] width 484 height 245
click at [289, 362] on div "Instructions Inspection to determine if service needs to be performed: a) Inspe…" at bounding box center [285, 286] width 484 height 245
drag, startPoint x: 231, startPoint y: 344, endPoint x: 144, endPoint y: 349, distance: 86.6
click at [66, 346] on p "e) inspect anode protection system" at bounding box center [284, 348] width 463 height 16
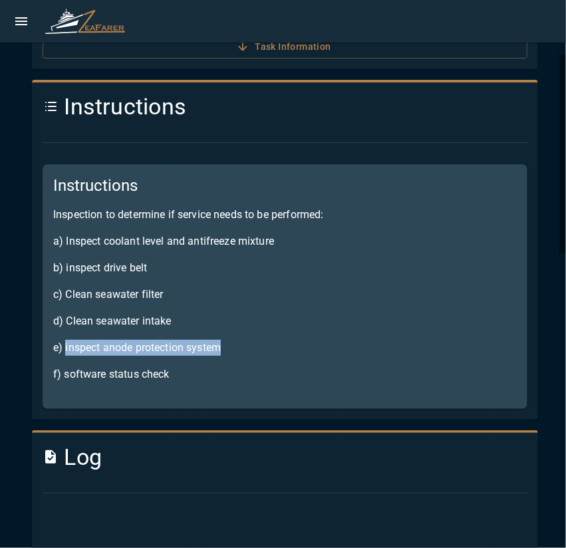
copy p "inspect anode protection system"
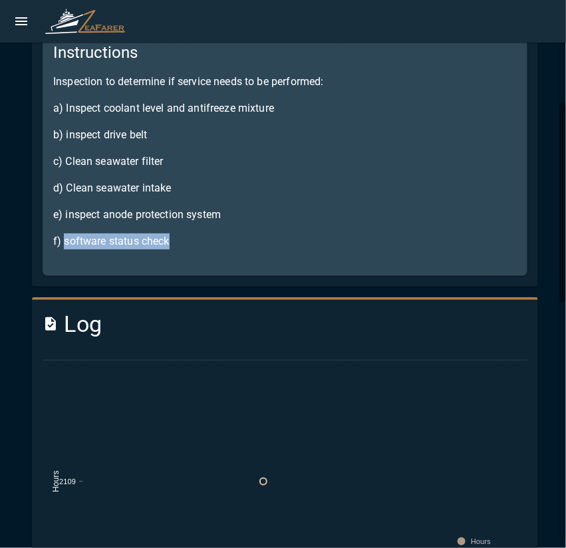
drag, startPoint x: 65, startPoint y: 245, endPoint x: 257, endPoint y: 245, distance: 192.0
click at [257, 244] on p "f) software status check" at bounding box center [284, 241] width 463 height 16
copy p "software status check"
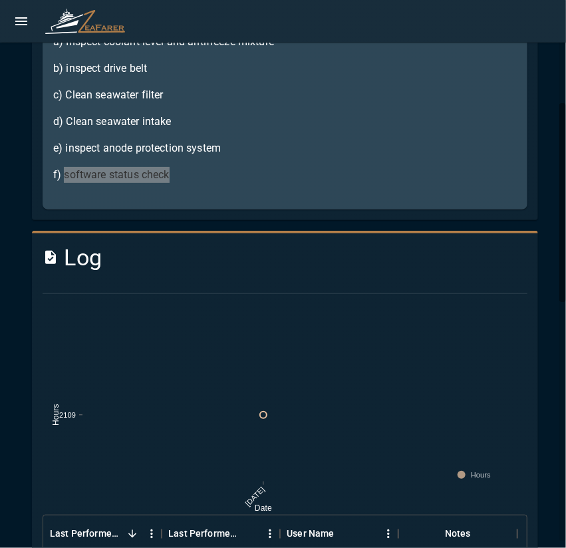
scroll to position [133, 0]
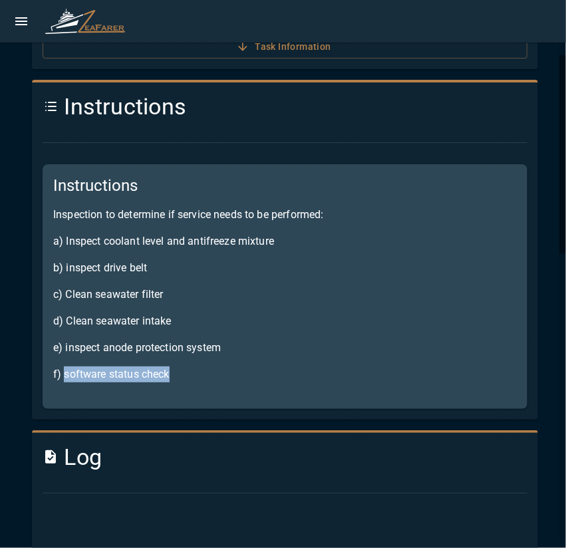
click at [12, 18] on button "open drawer" at bounding box center [21, 21] width 27 height 27
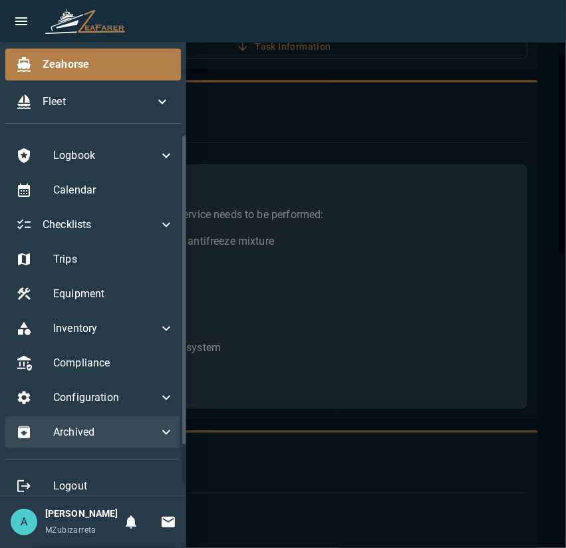
click at [130, 439] on div "Archived" at bounding box center [94, 432] width 179 height 32
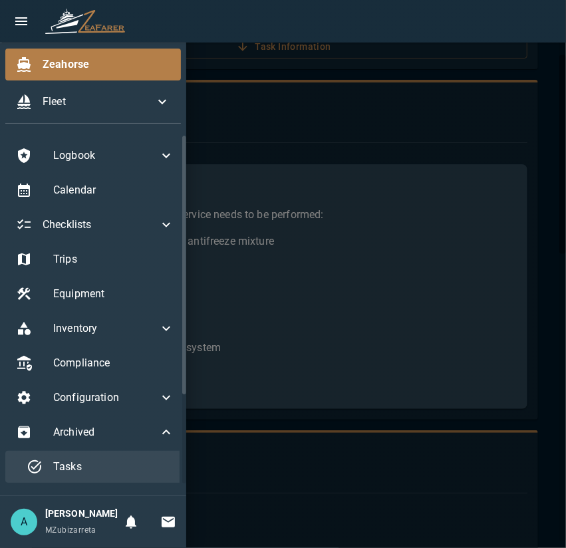
scroll to position [100, 0]
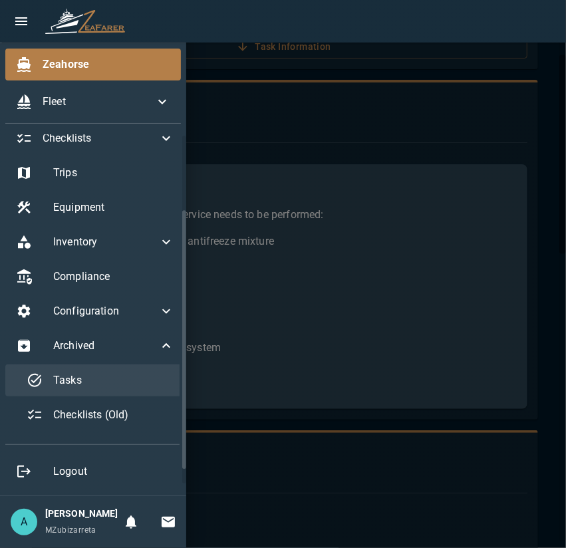
click at [102, 372] on span "Tasks" at bounding box center [113, 380] width 121 height 16
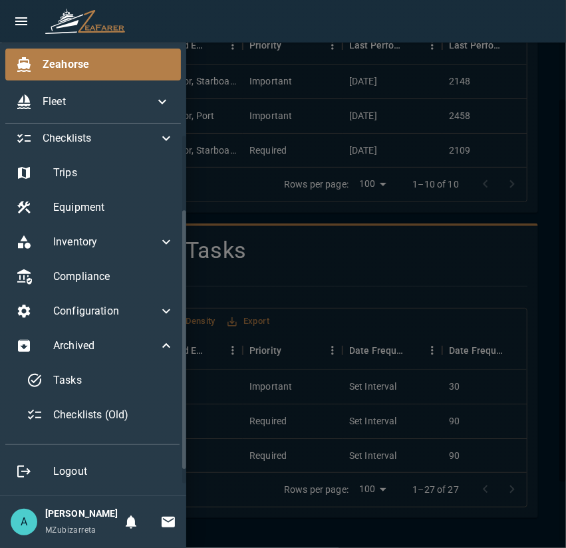
click at [257, 199] on div at bounding box center [283, 274] width 566 height 548
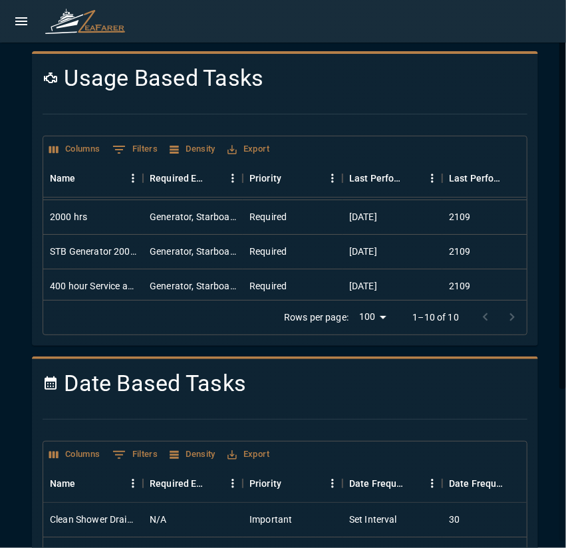
scroll to position [133, 0]
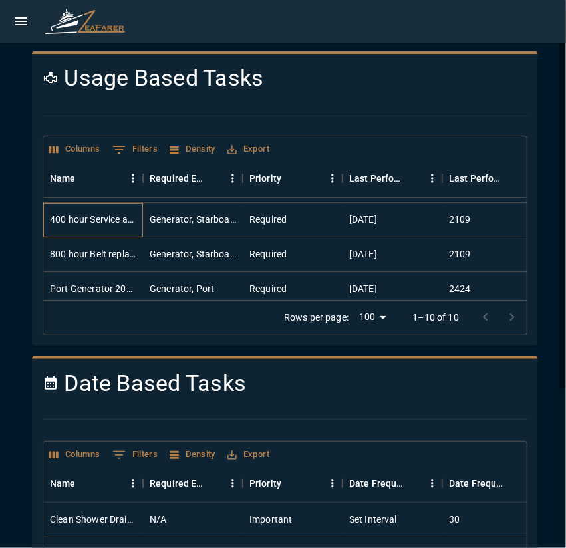
click at [139, 217] on div "400 hour Service and Inspection" at bounding box center [93, 220] width 100 height 35
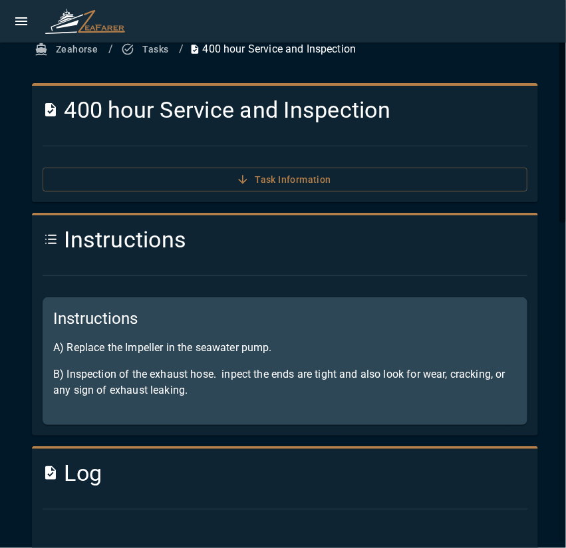
scroll to position [133, 0]
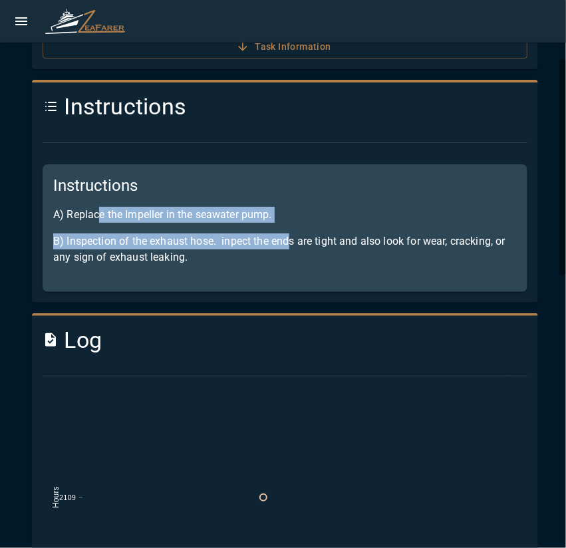
drag, startPoint x: 100, startPoint y: 213, endPoint x: 294, endPoint y: 227, distance: 194.5
click at [296, 225] on div "Instructions A) Replace the Impeller in the seawater pump. B) Inspection of the…" at bounding box center [285, 228] width 484 height 128
click at [100, 247] on p "B) Inspection of the exhaust hose. inpect the ends are tight and also look for …" at bounding box center [284, 249] width 463 height 32
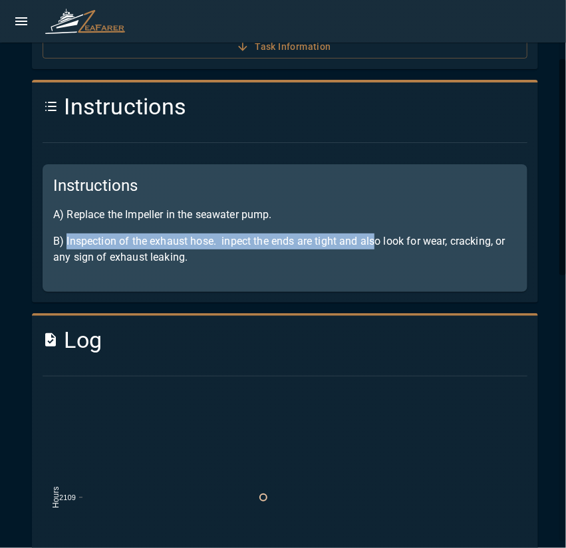
drag, startPoint x: 119, startPoint y: 241, endPoint x: 374, endPoint y: 247, distance: 255.2
click at [374, 247] on p "B) Inspection of the exhaust hose. inpect the ends are tight and also look for …" at bounding box center [284, 249] width 463 height 32
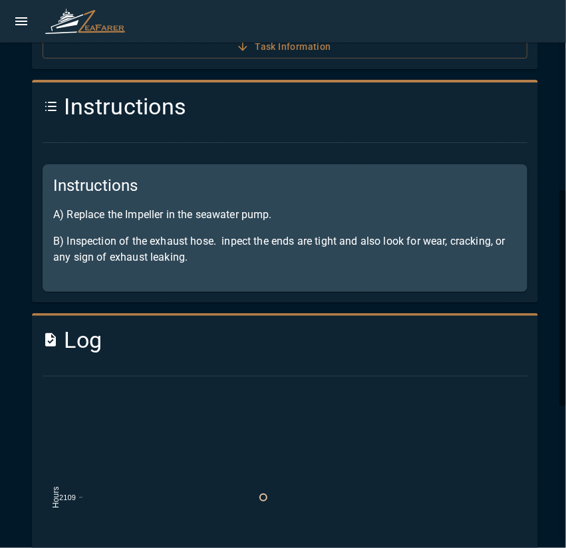
scroll to position [0, 0]
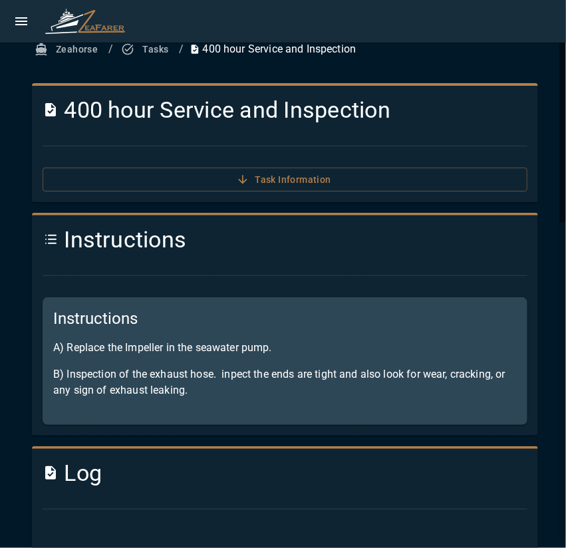
click at [137, 54] on button "Tasks" at bounding box center [145, 49] width 55 height 25
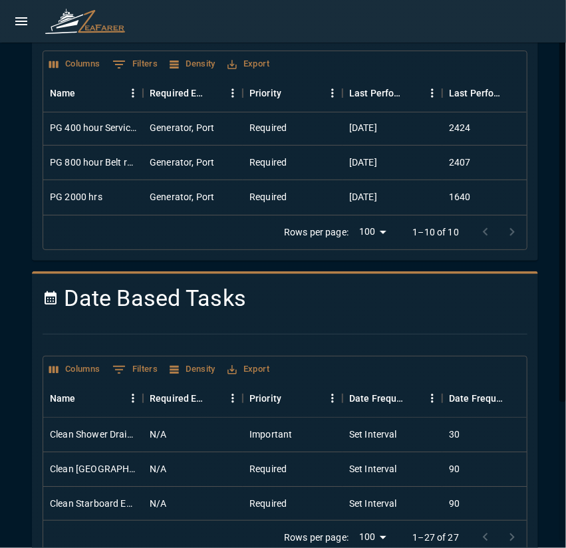
scroll to position [19, 0]
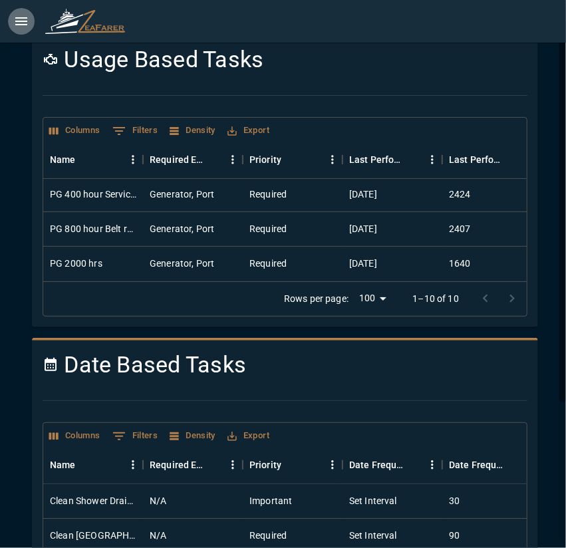
click at [16, 19] on icon "open drawer" at bounding box center [21, 21] width 16 height 16
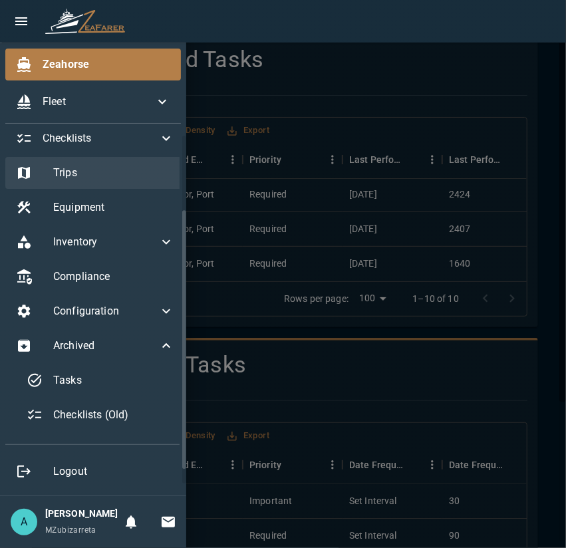
scroll to position [33, 0]
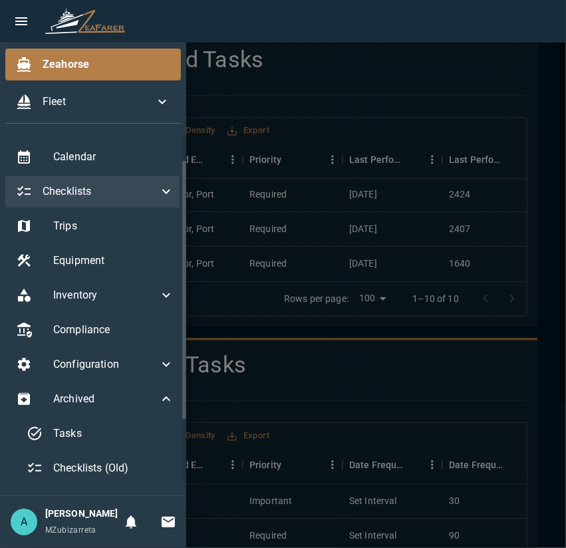
drag, startPoint x: 122, startPoint y: 190, endPoint x: 119, endPoint y: 199, distance: 9.0
click at [121, 191] on span "Checklists" at bounding box center [101, 191] width 116 height 16
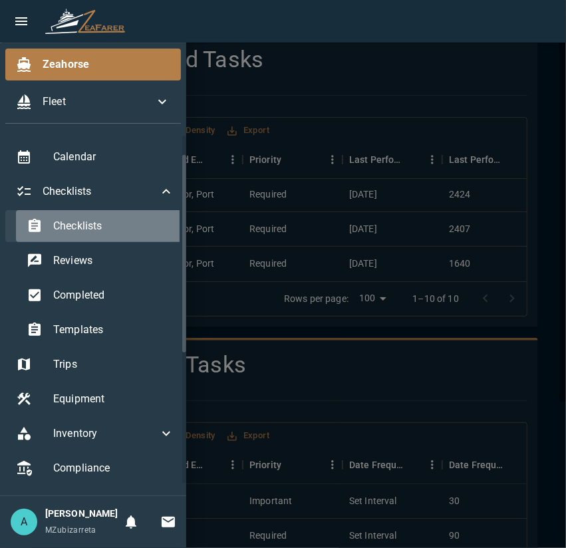
click at [112, 225] on span "Checklists" at bounding box center [113, 226] width 121 height 16
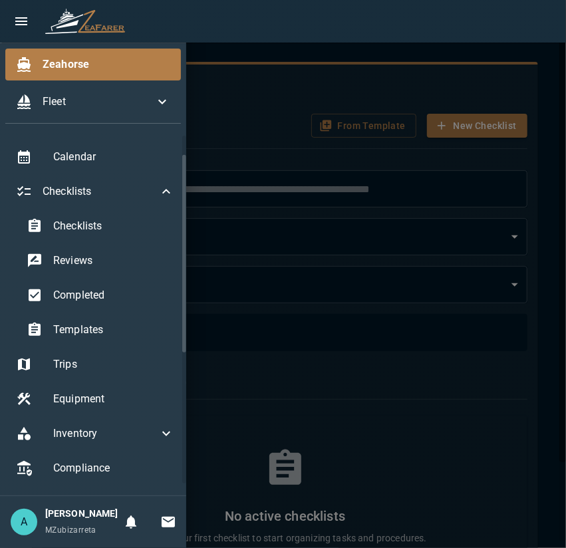
click at [233, 126] on div at bounding box center [283, 274] width 566 height 548
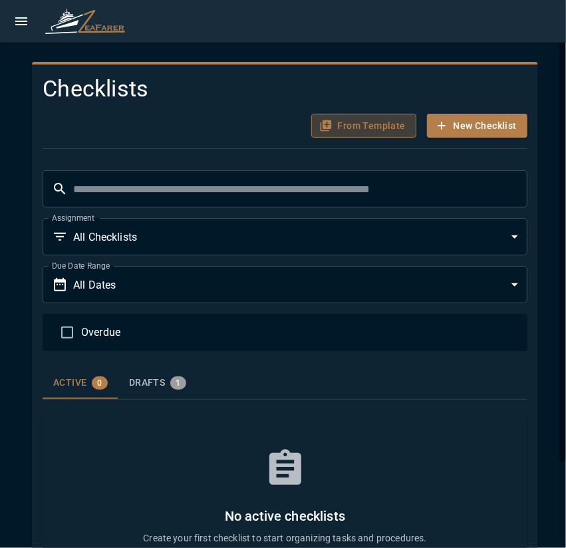
click at [363, 130] on button "From Template" at bounding box center [363, 126] width 105 height 25
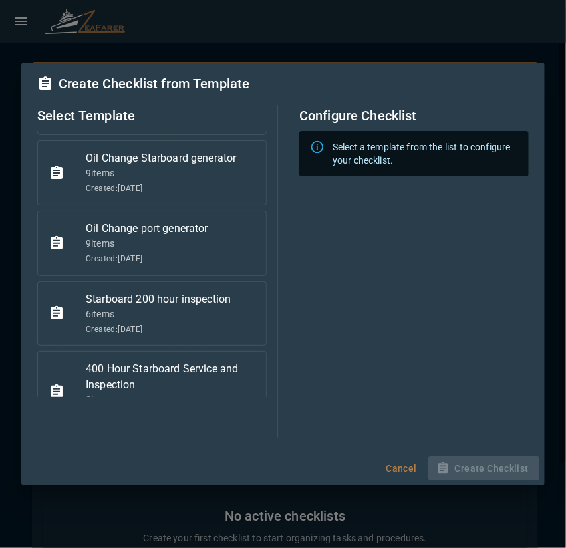
scroll to position [110, 0]
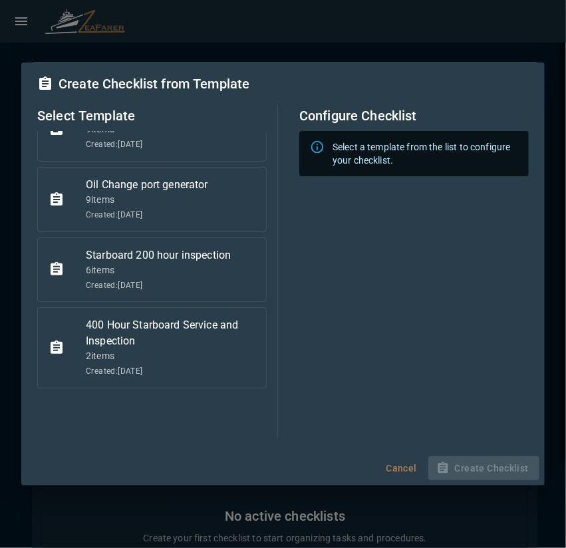
click at [187, 340] on span "400 Hour Starboard Service and Inspection" at bounding box center [170, 333] width 169 height 32
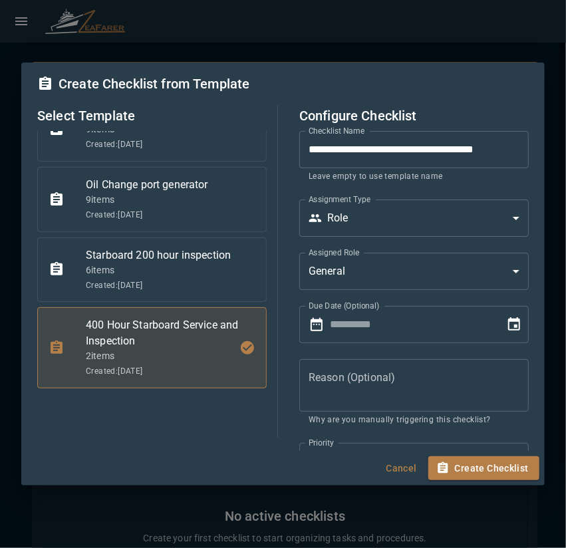
type input "**********"
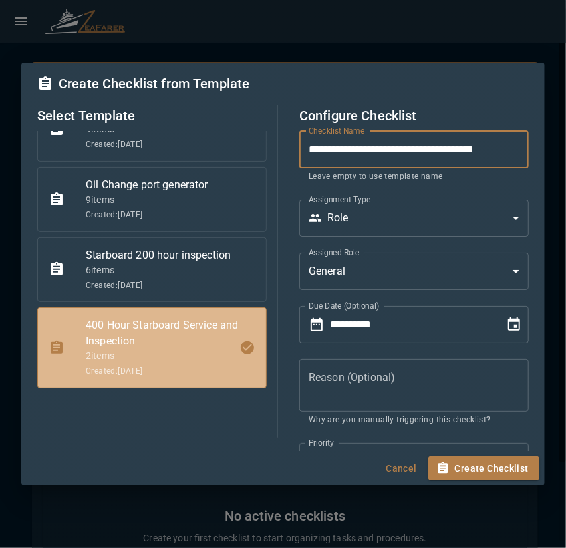
drag, startPoint x: 351, startPoint y: 152, endPoint x: 399, endPoint y: 157, distance: 48.1
click at [399, 157] on input "**********" at bounding box center [413, 149] width 229 height 37
type input "**********"
click at [391, 213] on body "Zeahorse / Checklists Checklists From Template New Checklist ​ ​ Assignment All…" at bounding box center [283, 274] width 566 height 548
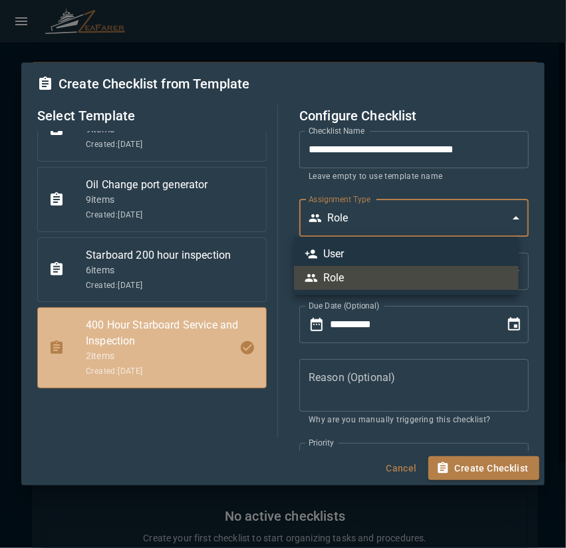
click at [280, 264] on div at bounding box center [283, 274] width 566 height 548
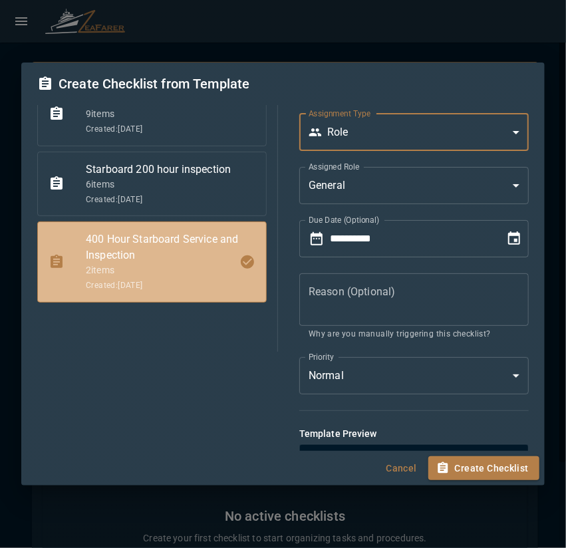
scroll to position [152, 0]
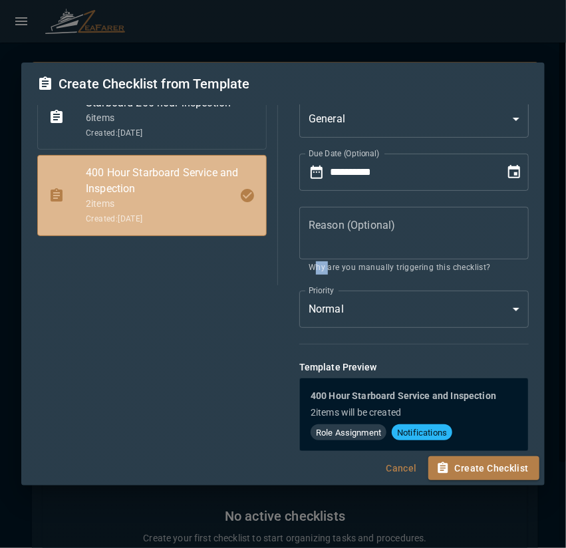
drag, startPoint x: 312, startPoint y: 266, endPoint x: 322, endPoint y: 266, distance: 9.3
click at [322, 266] on p "Why are you manually triggering this checklist?" at bounding box center [413, 267] width 211 height 13
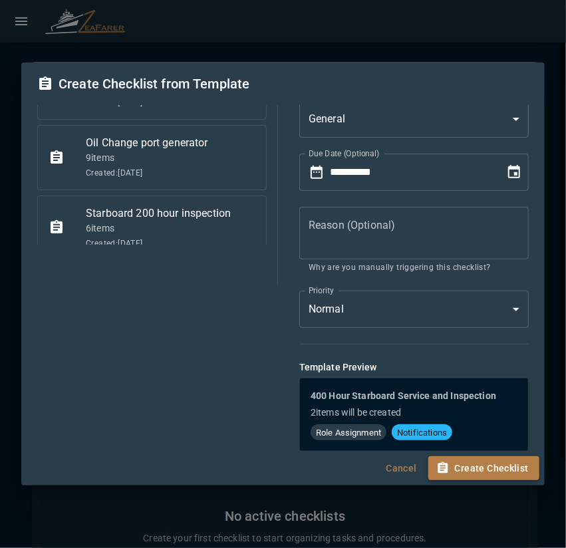
click at [463, 476] on button "Create Checklist" at bounding box center [483, 468] width 111 height 25
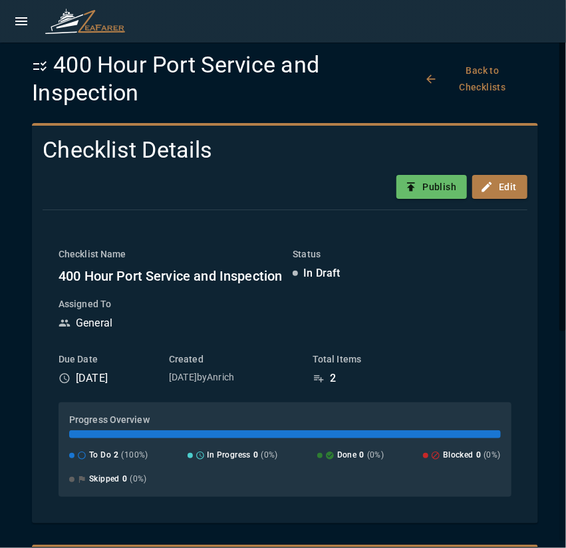
click at [469, 90] on button "Back to Checklists" at bounding box center [474, 78] width 106 height 41
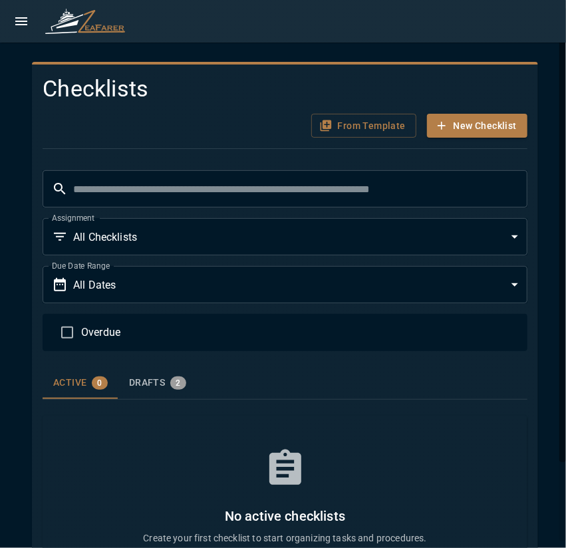
click at [25, 36] on div at bounding box center [283, 21] width 566 height 43
click at [24, 29] on button "open drawer" at bounding box center [21, 21] width 27 height 27
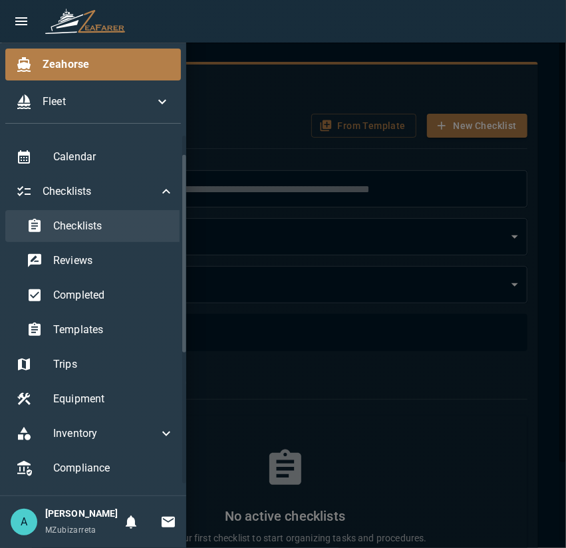
click at [145, 228] on span "Checklists" at bounding box center [113, 226] width 121 height 16
click at [130, 225] on span "Checklists" at bounding box center [113, 226] width 121 height 16
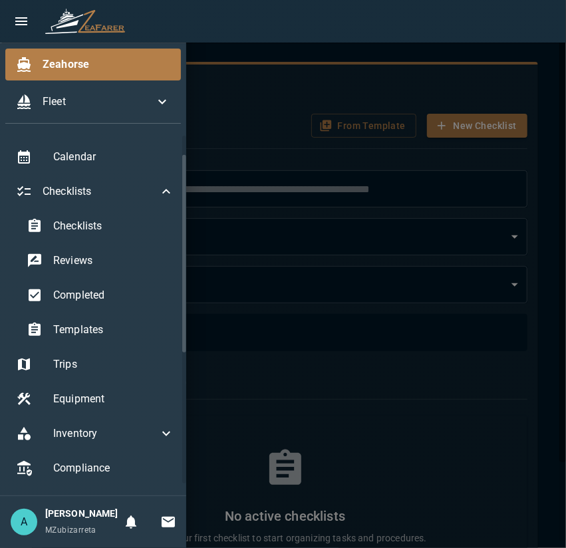
click at [295, 391] on div at bounding box center [283, 274] width 566 height 548
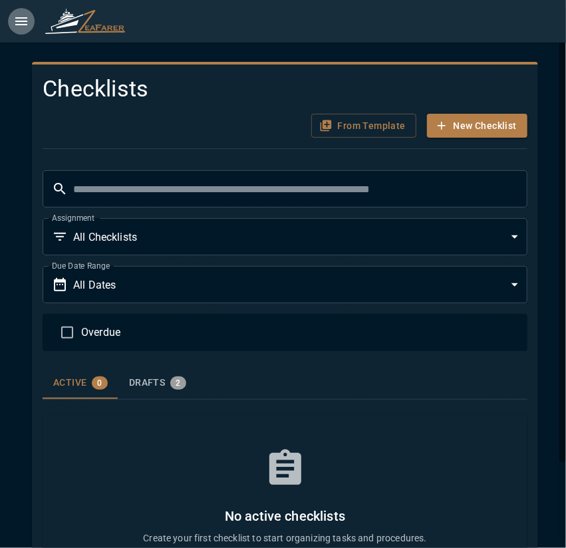
click at [21, 26] on icon "open drawer" at bounding box center [21, 21] width 16 height 16
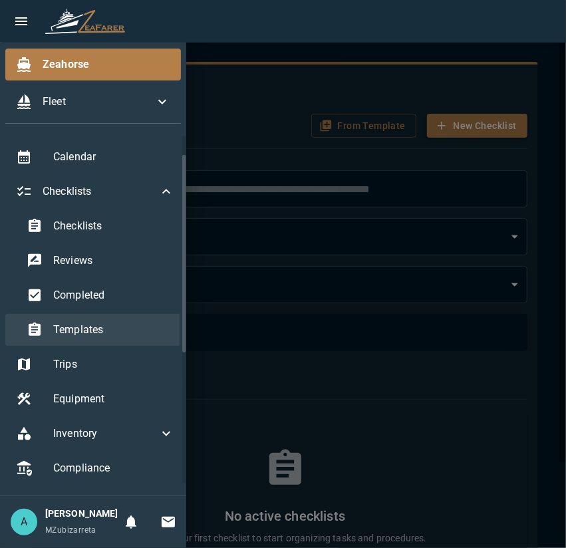
click at [124, 335] on span "Templates" at bounding box center [113, 330] width 121 height 16
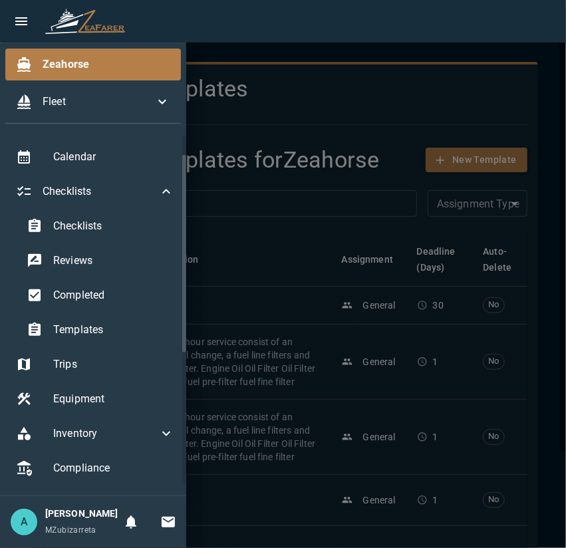
click at [276, 268] on div at bounding box center [283, 274] width 566 height 548
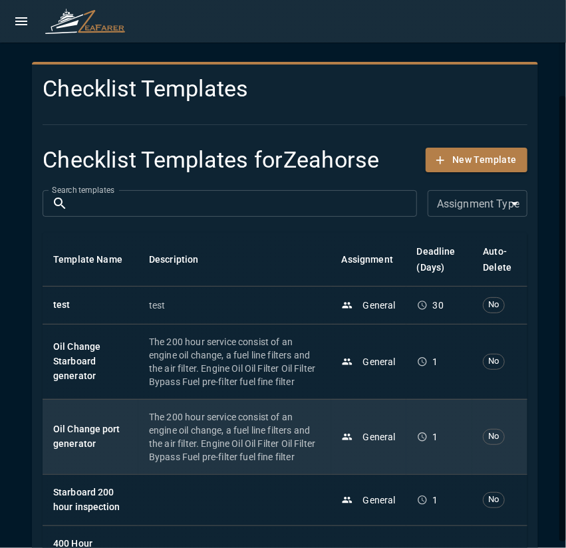
scroll to position [110, 0]
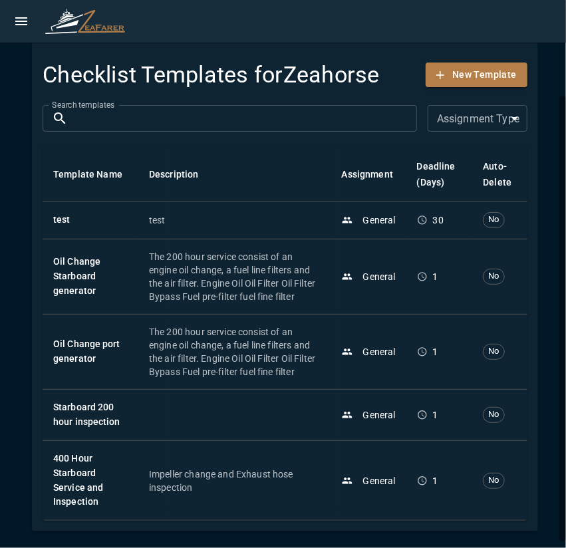
click at [51, 457] on td "400 Hour Starboard Service and Inspection" at bounding box center [91, 480] width 96 height 80
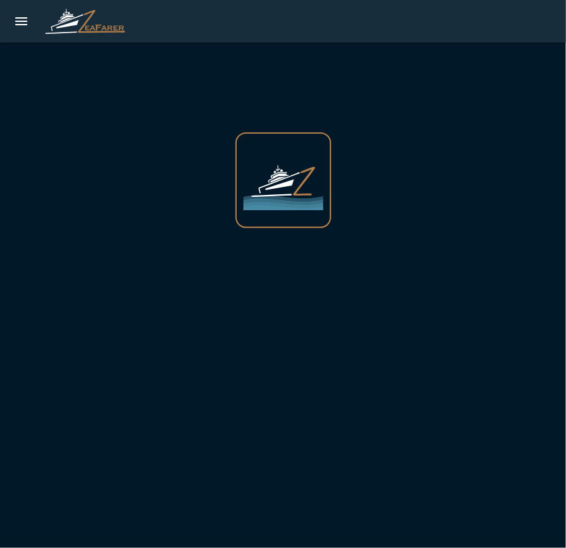
click at [74, 456] on div at bounding box center [283, 274] width 566 height 548
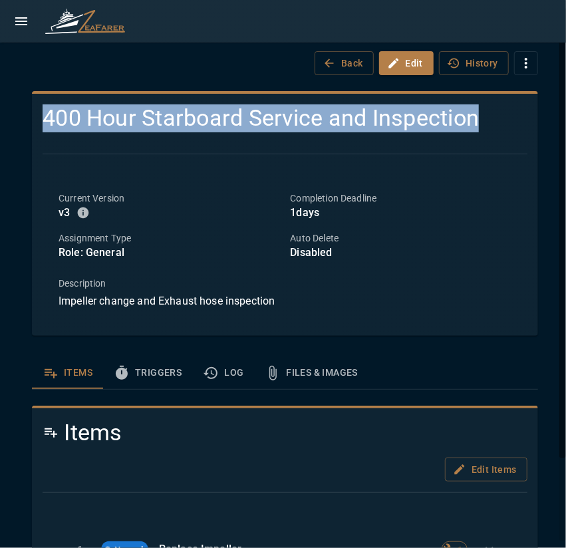
drag, startPoint x: 47, startPoint y: 118, endPoint x: 474, endPoint y: 139, distance: 427.8
click at [474, 139] on div "400 Hour Starboard Service and Inspection Current Version v 3 Completion Deadli…" at bounding box center [279, 209] width 495 height 231
copy h4 "400 Hour Starboard Service and Inspection"
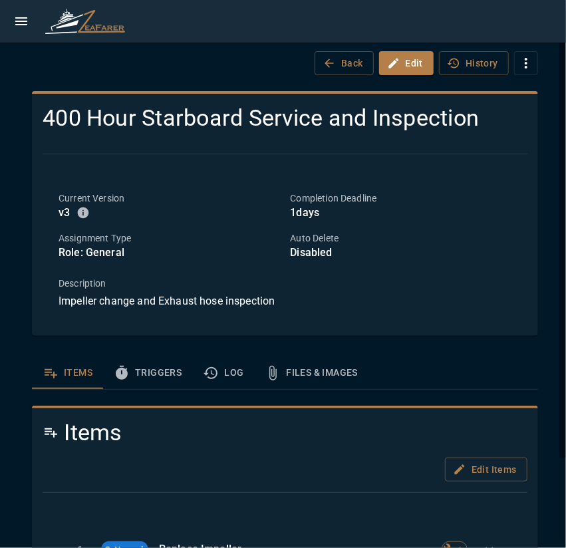
drag, startPoint x: 60, startPoint y: 301, endPoint x: 393, endPoint y: 288, distance: 333.8
click at [393, 288] on div "Description Impeller change and Exhaust hose inspection" at bounding box center [284, 292] width 453 height 33
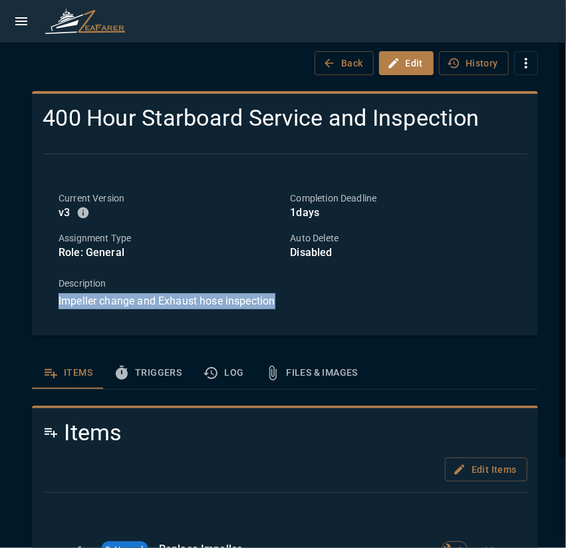
drag, startPoint x: 278, startPoint y: 297, endPoint x: 49, endPoint y: 314, distance: 229.2
click at [49, 315] on div "Current Version v 3 Completion Deadline 1 days Assignment Type Role: General Au…" at bounding box center [285, 250] width 484 height 150
copy p "Impeller change and Exhaust hose inspection"
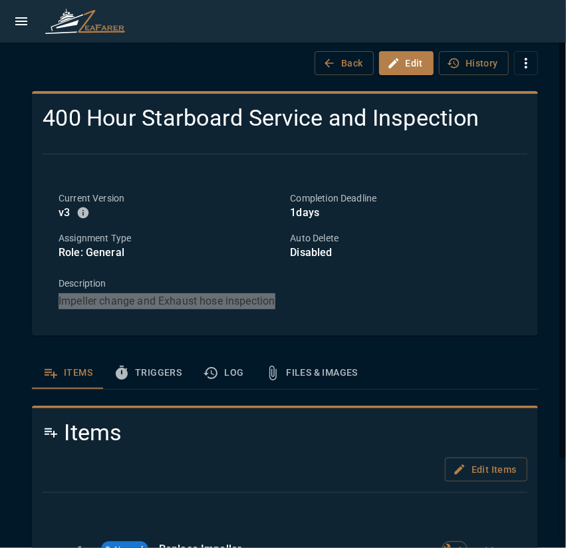
scroll to position [101, 0]
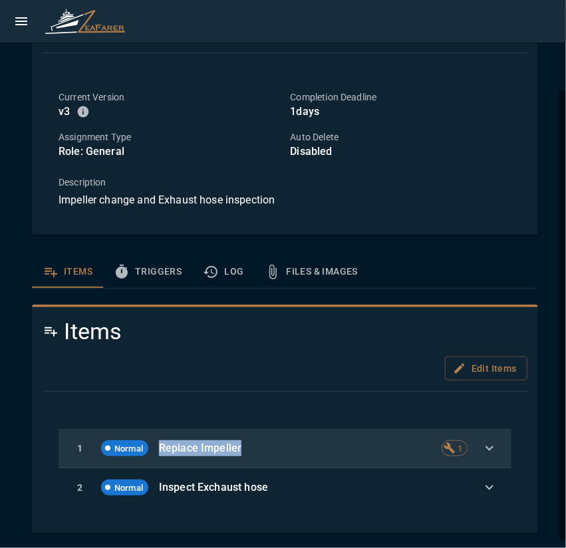
drag, startPoint x: 161, startPoint y: 450, endPoint x: 286, endPoint y: 445, distance: 125.0
click at [286, 445] on p "Replace Impeller" at bounding box center [295, 448] width 272 height 16
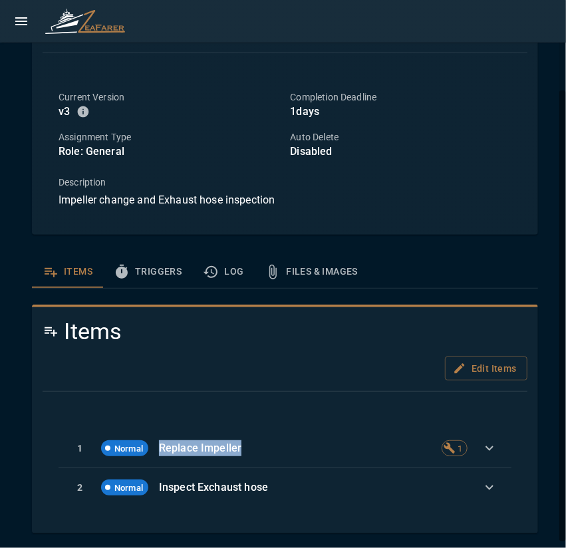
copy p "Replace Impeller"
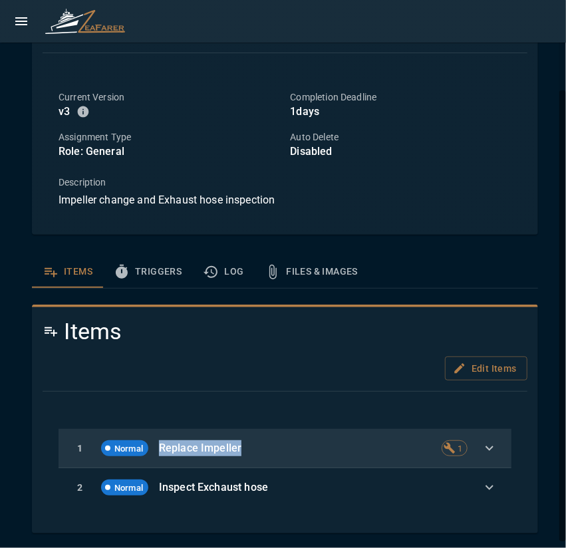
click at [368, 453] on p "Replace Impeller" at bounding box center [295, 448] width 272 height 16
click at [481, 443] on icon "button" at bounding box center [489, 448] width 16 height 16
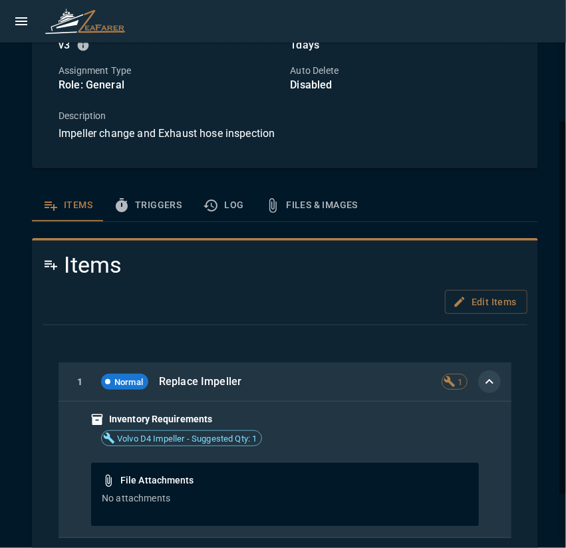
scroll to position [234, 0]
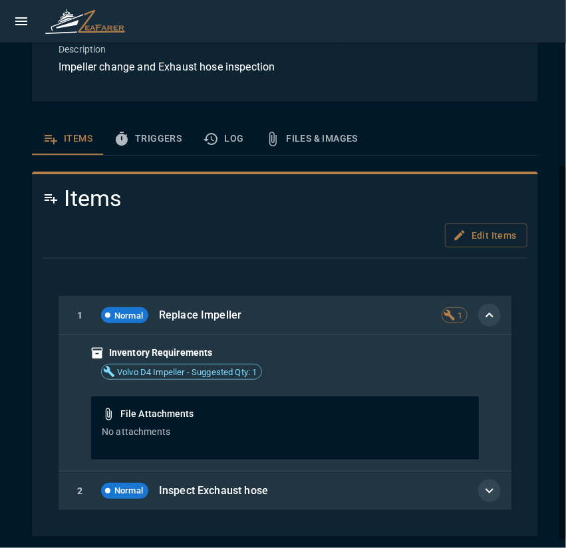
click at [481, 490] on icon "button" at bounding box center [489, 490] width 16 height 16
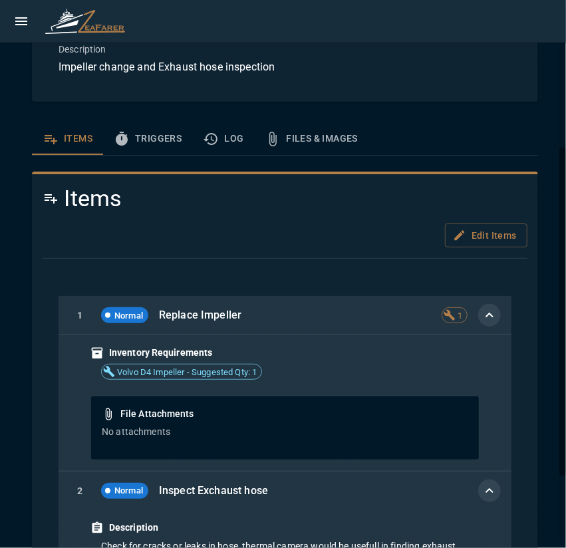
scroll to position [343, 0]
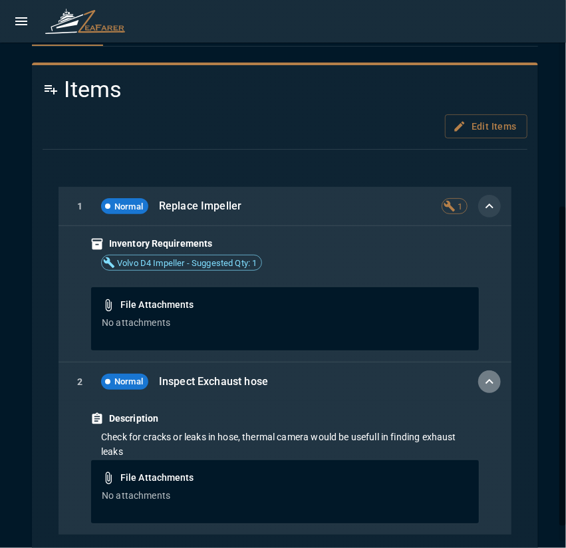
click at [481, 383] on icon "button" at bounding box center [489, 381] width 16 height 16
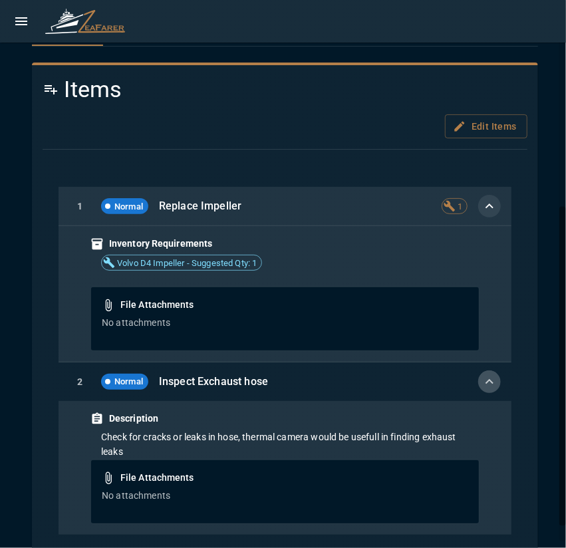
scroll to position [237, 0]
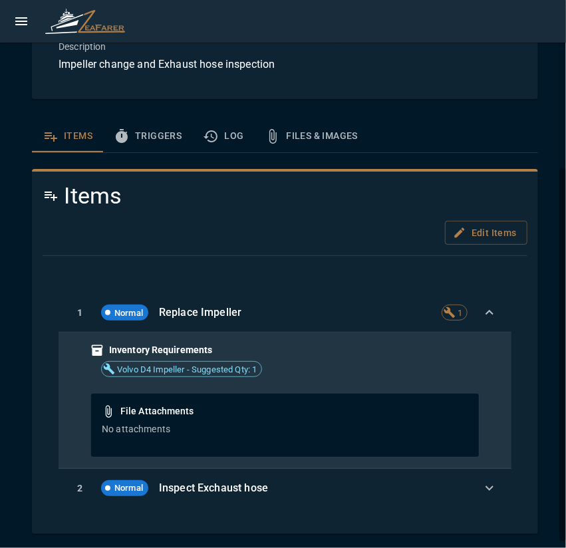
click at [484, 312] on icon "button" at bounding box center [489, 312] width 16 height 16
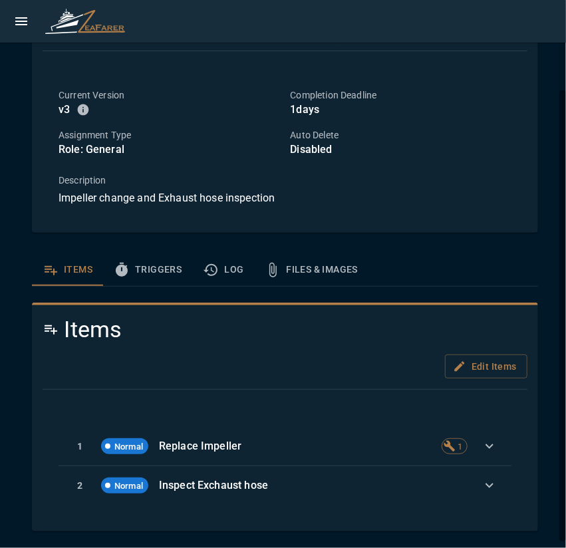
scroll to position [101, 0]
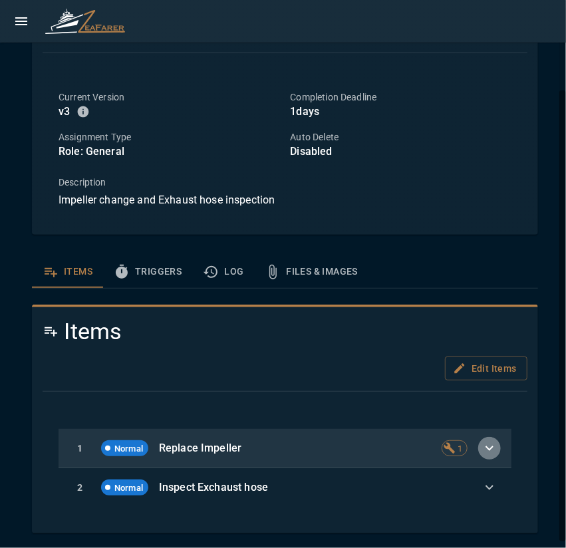
click at [481, 454] on icon "button" at bounding box center [489, 448] width 16 height 16
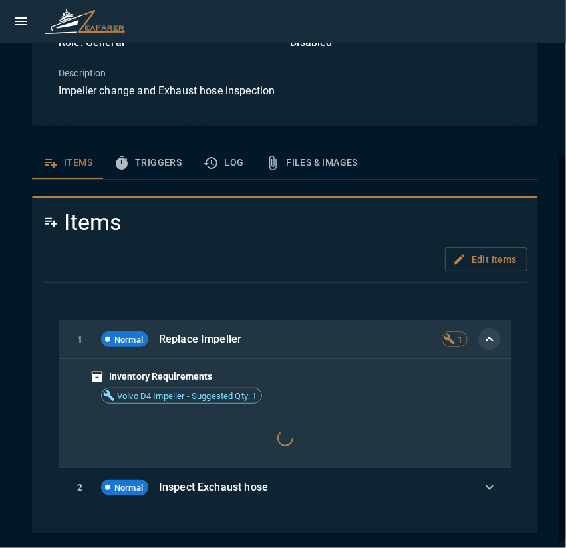
scroll to position [237, 0]
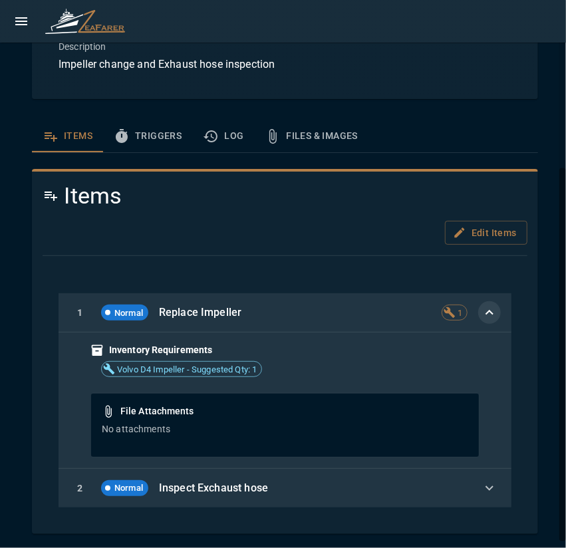
click at [258, 481] on p "Inspect Exchaust hose" at bounding box center [310, 488] width 303 height 16
click at [481, 483] on icon "button" at bounding box center [489, 488] width 16 height 16
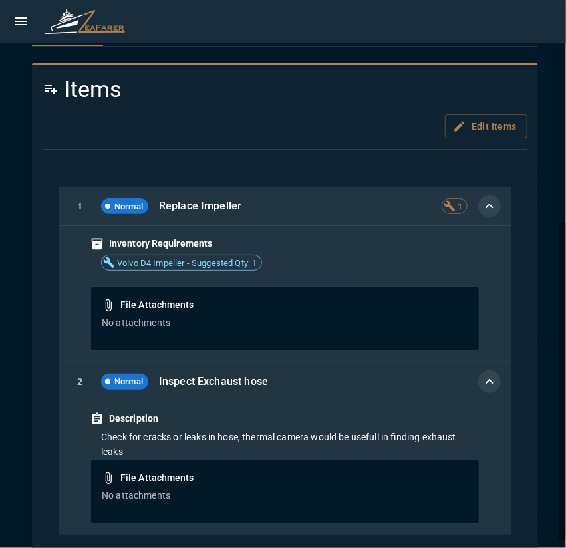
scroll to position [369, 0]
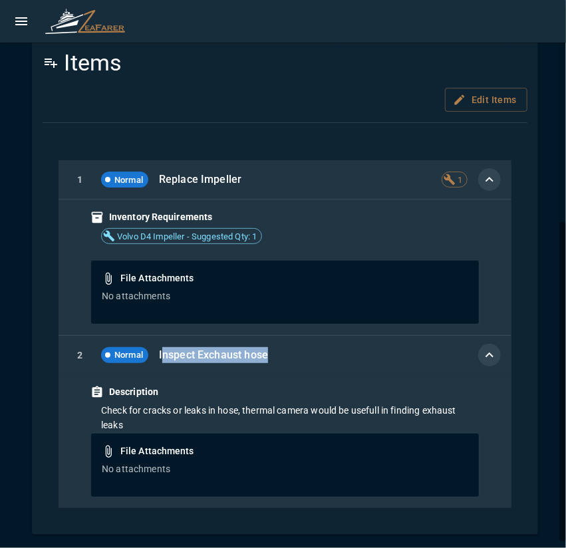
drag, startPoint x: 262, startPoint y: 358, endPoint x: 162, endPoint y: 363, distance: 99.8
click at [162, 363] on div "2 Normal Inspect Exchaust hose" at bounding box center [284, 355] width 453 height 39
click at [303, 354] on p "Inspect Exchaust hose" at bounding box center [310, 355] width 303 height 16
drag, startPoint x: 213, startPoint y: 356, endPoint x: 151, endPoint y: 360, distance: 61.9
click at [151, 360] on div "2 Normal Inspect Exchaust hose" at bounding box center [284, 355] width 453 height 39
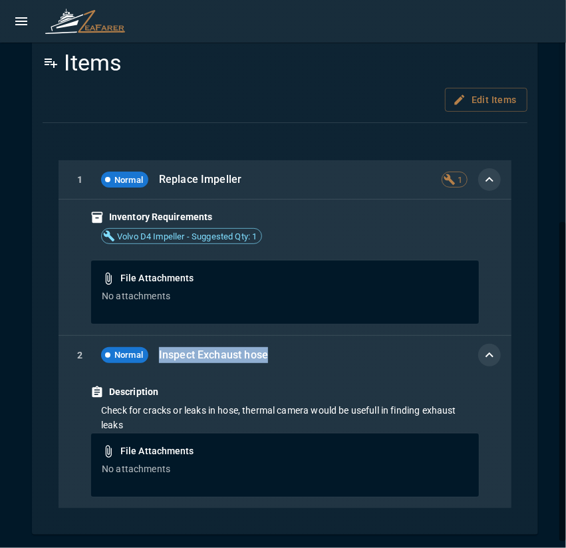
copy div "Inspect Exchaust hose"
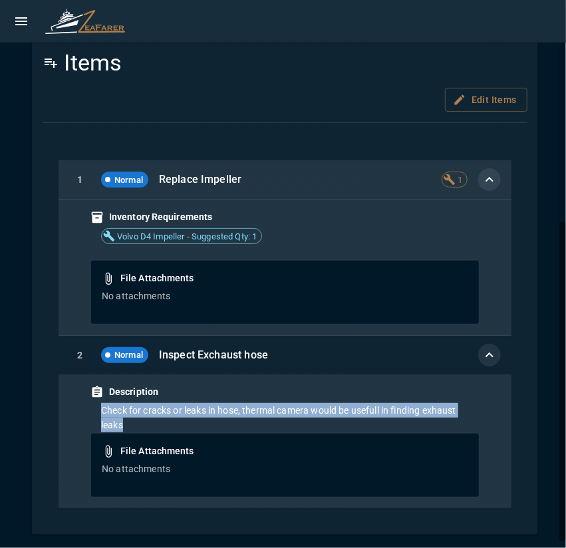
drag, startPoint x: 157, startPoint y: 405, endPoint x: 348, endPoint y: 421, distance: 191.4
click at [348, 421] on div "Description Check for cracks or leaks in hose, thermal camera would be usefull …" at bounding box center [284, 441] width 453 height 134
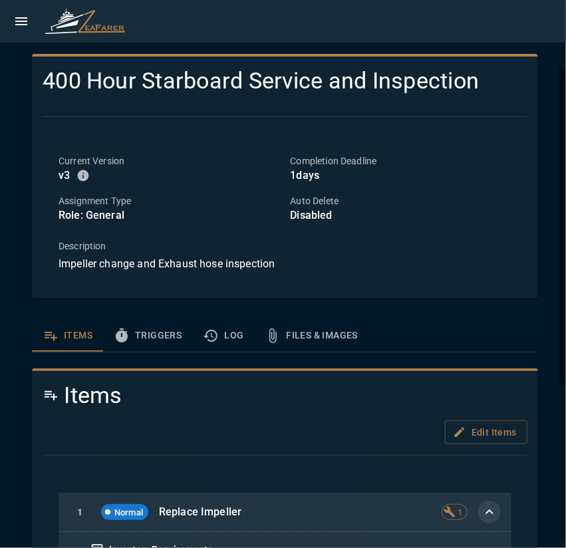
scroll to position [0, 0]
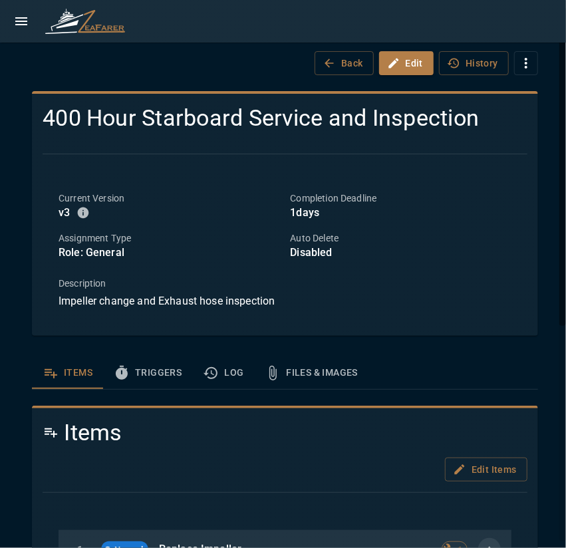
click at [16, 31] on button "open drawer" at bounding box center [21, 21] width 27 height 27
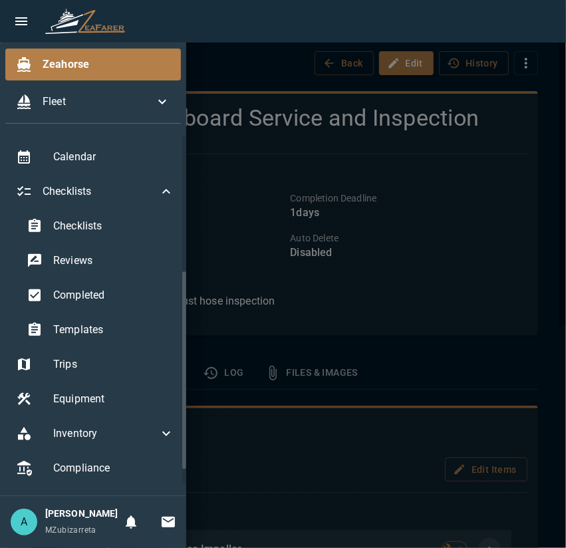
scroll to position [238, 0]
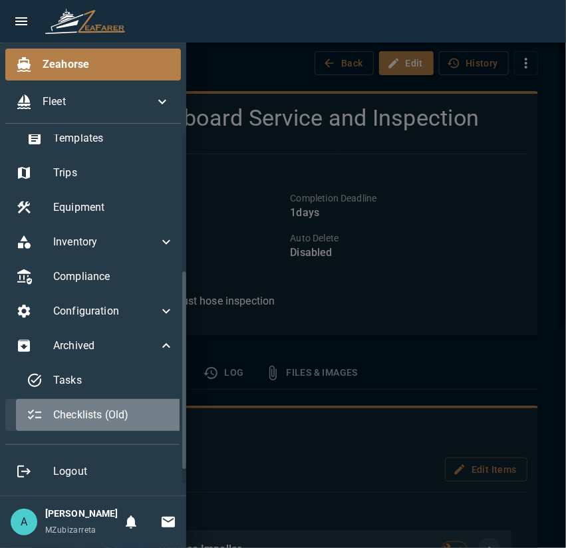
click at [120, 407] on span "Checklists (Old)" at bounding box center [113, 415] width 121 height 16
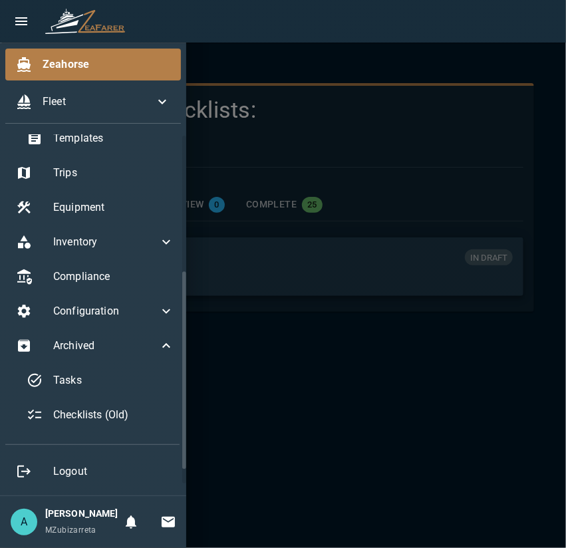
click at [355, 150] on div at bounding box center [283, 274] width 566 height 548
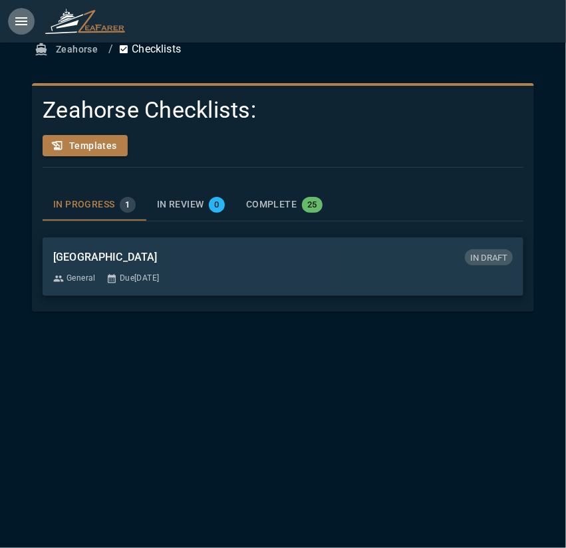
click at [18, 31] on button "open drawer" at bounding box center [21, 21] width 27 height 27
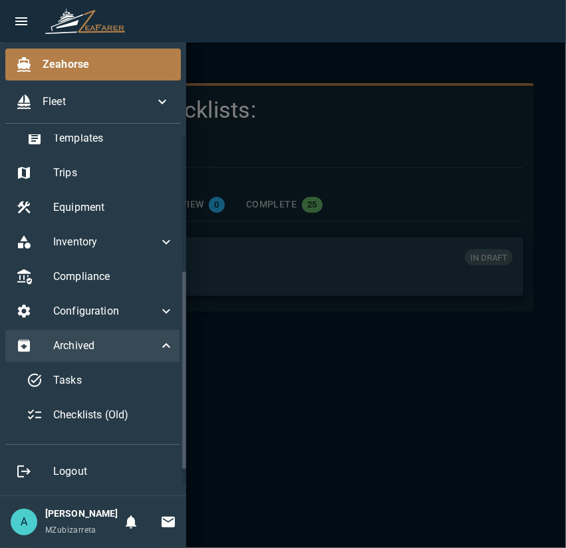
click at [84, 345] on div "Archived" at bounding box center [94, 346] width 179 height 32
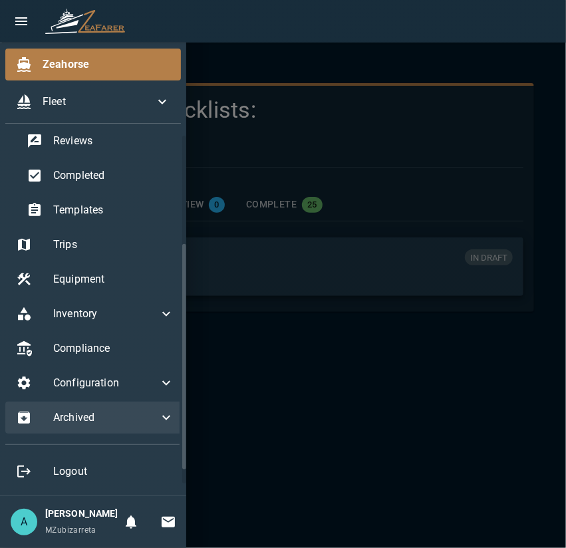
click at [84, 345] on div "Compliance" at bounding box center [94, 348] width 179 height 32
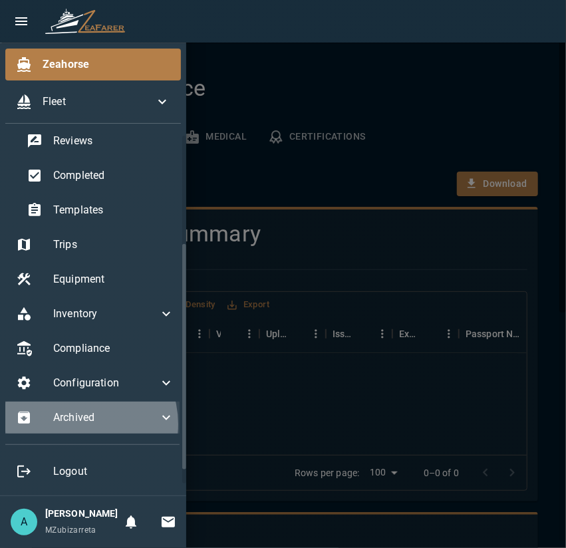
click at [77, 410] on span "Archived" at bounding box center [105, 417] width 105 height 16
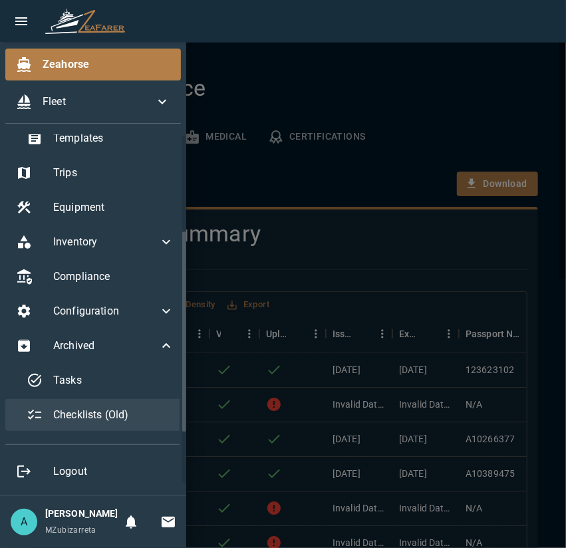
scroll to position [238, 0]
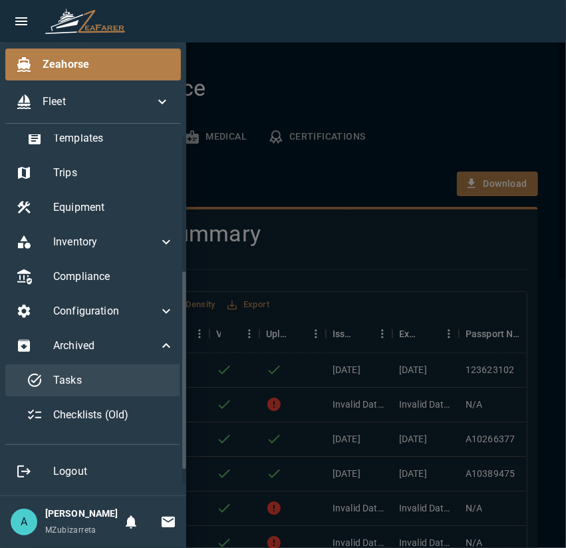
click at [118, 372] on span "Tasks" at bounding box center [113, 380] width 121 height 16
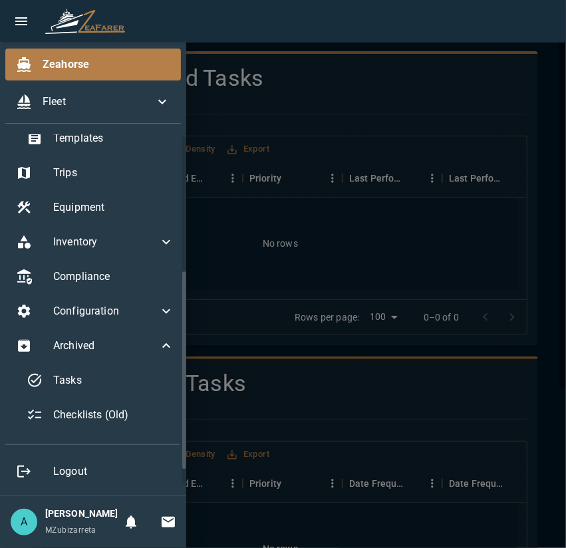
click at [288, 361] on div at bounding box center [283, 274] width 566 height 548
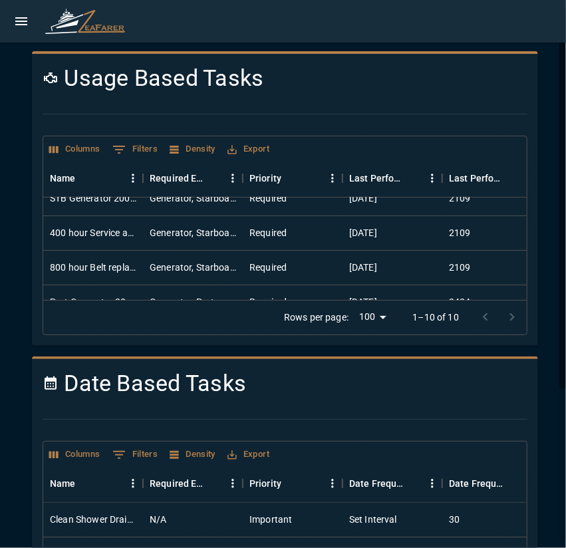
scroll to position [186, 0]
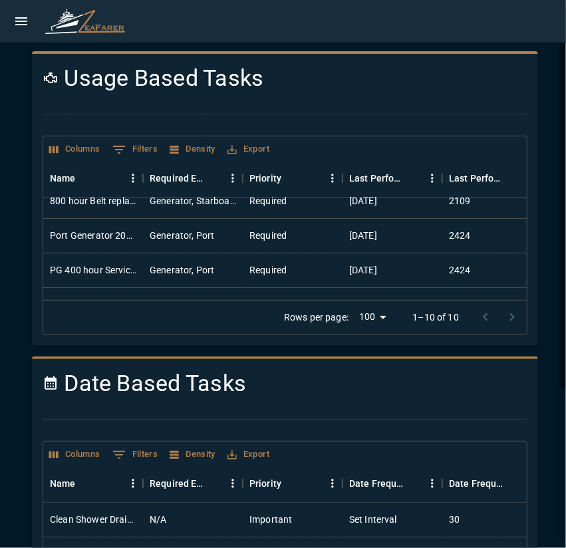
click at [18, 11] on button "open drawer" at bounding box center [21, 21] width 27 height 27
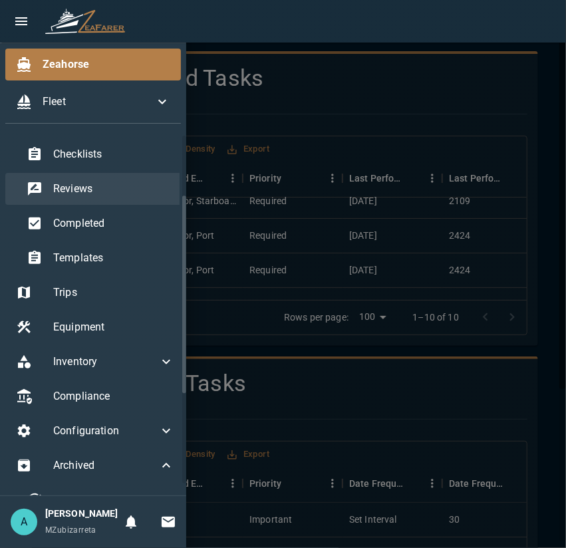
scroll to position [39, 0]
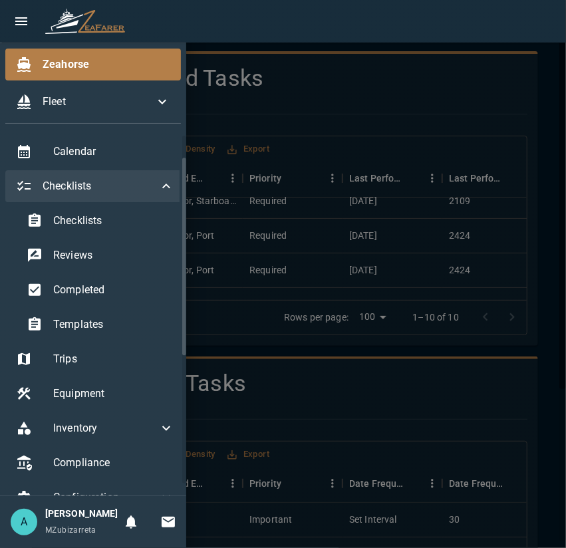
click at [96, 184] on span "Checklists" at bounding box center [101, 186] width 116 height 16
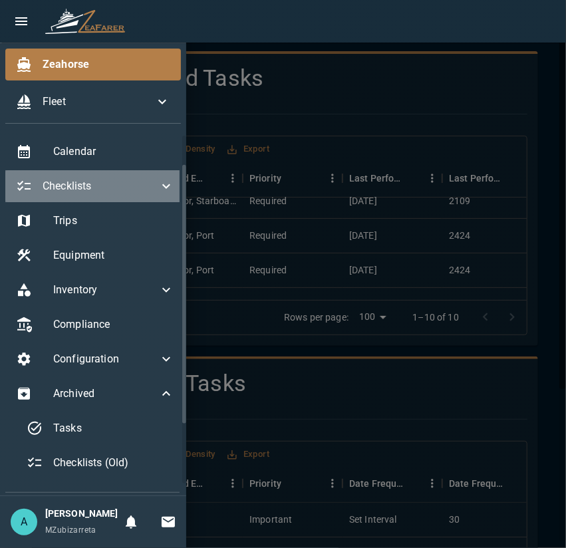
click at [96, 184] on span "Checklists" at bounding box center [101, 186] width 116 height 16
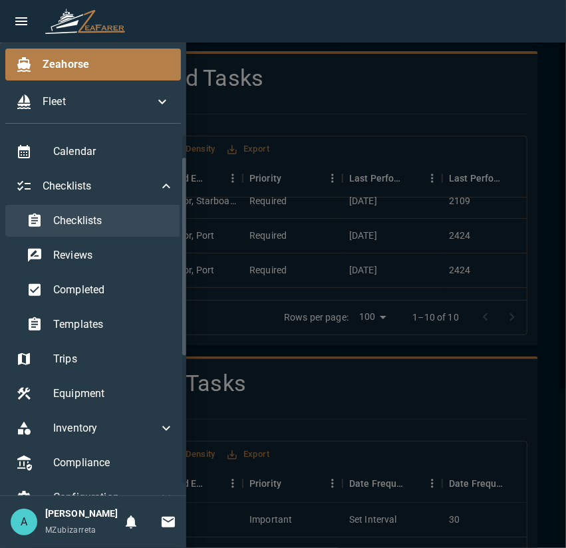
click at [91, 223] on span "Checklists" at bounding box center [113, 221] width 121 height 16
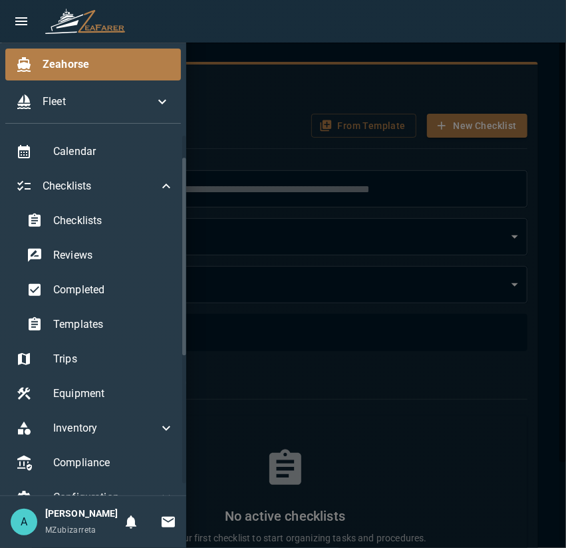
click at [320, 306] on div at bounding box center [283, 274] width 566 height 548
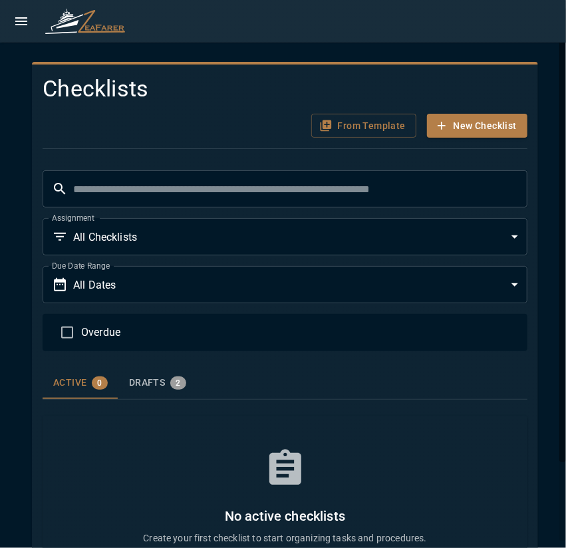
click at [163, 195] on input "text" at bounding box center [300, 188] width 454 height 37
click at [197, 191] on input "text" at bounding box center [300, 188] width 454 height 37
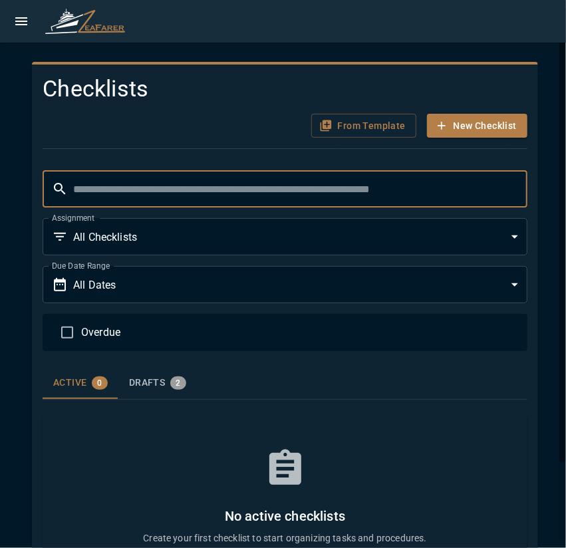
paste input "**********"
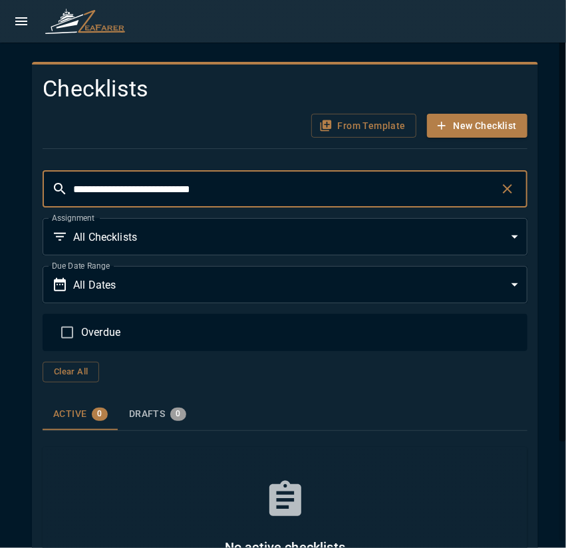
drag, startPoint x: 125, startPoint y: 189, endPoint x: -1, endPoint y: 203, distance: 127.0
click at [0, 203] on html "**********" at bounding box center [283, 274] width 566 height 548
type input "**********"
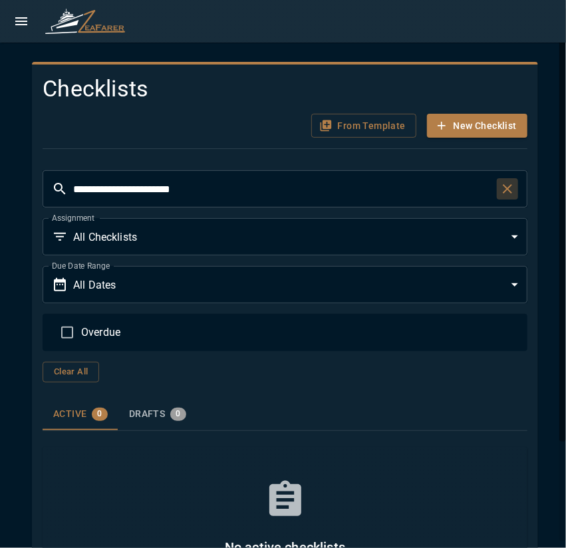
click at [501, 195] on icon "button" at bounding box center [507, 189] width 16 height 16
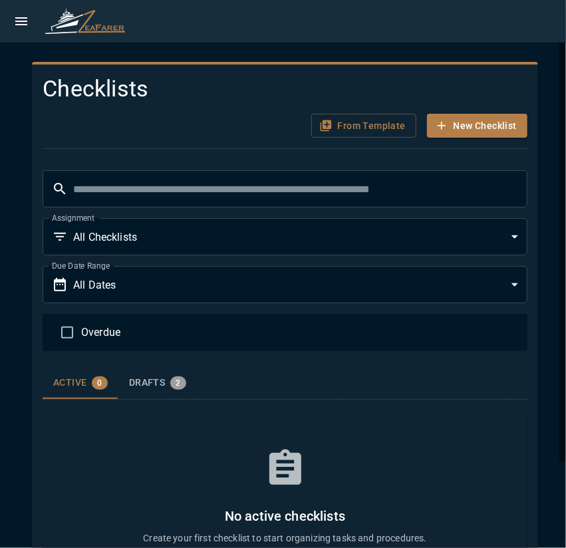
click at [457, 138] on div at bounding box center [279, 149] width 495 height 22
click at [456, 133] on button "New Checklist" at bounding box center [477, 126] width 100 height 25
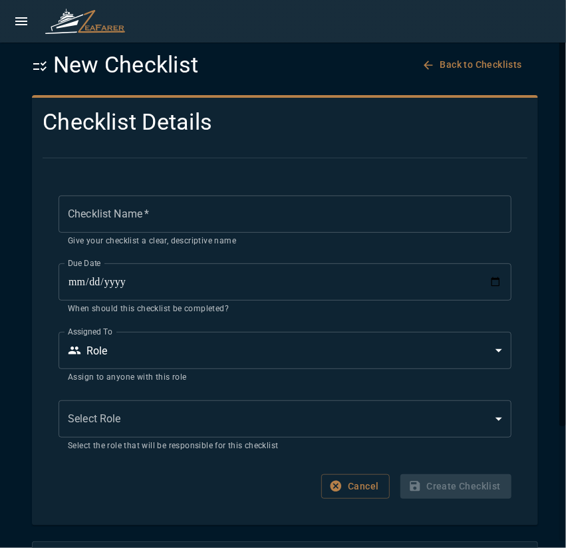
click at [442, 64] on button "Back to Checklists" at bounding box center [473, 64] width 108 height 25
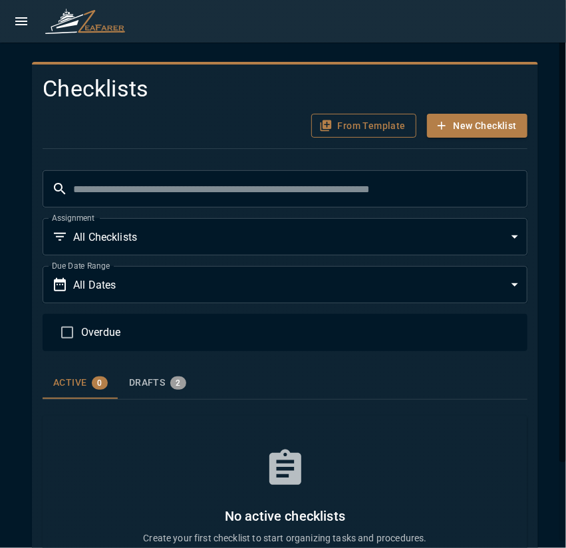
click at [362, 136] on button "From Template" at bounding box center [363, 126] width 105 height 25
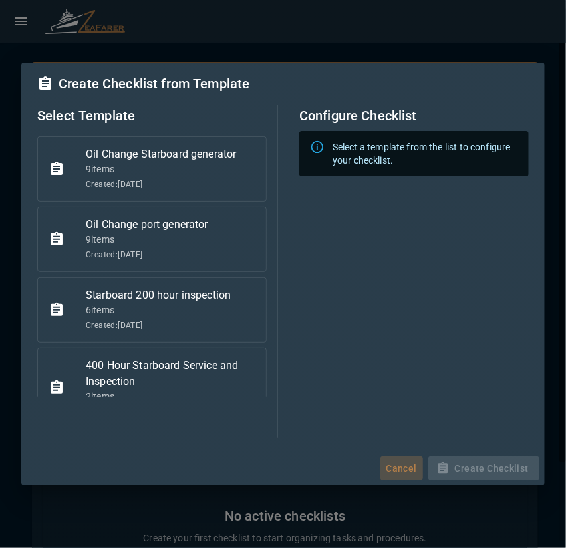
click at [409, 471] on button "Cancel" at bounding box center [401, 468] width 43 height 25
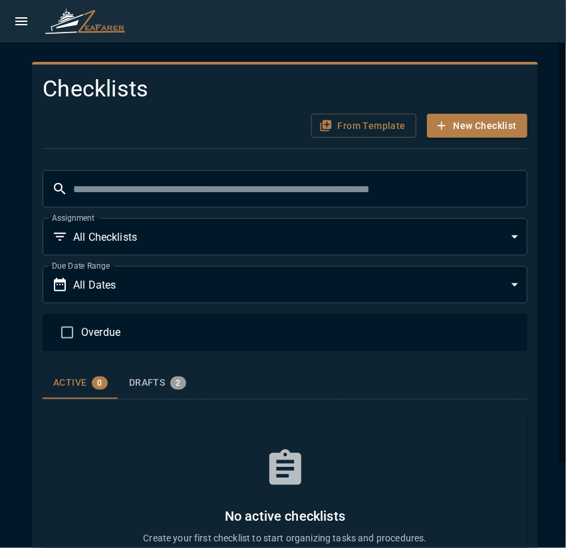
click at [4, 22] on div at bounding box center [283, 21] width 566 height 43
click at [10, 19] on button "open drawer" at bounding box center [21, 21] width 27 height 27
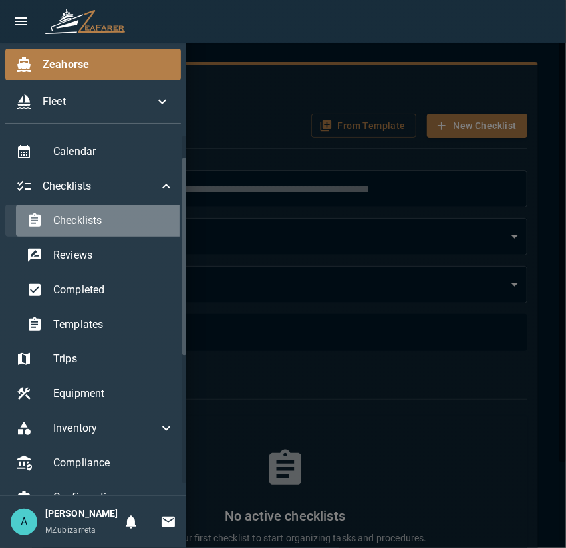
click at [104, 229] on div "Checklists" at bounding box center [100, 221] width 169 height 32
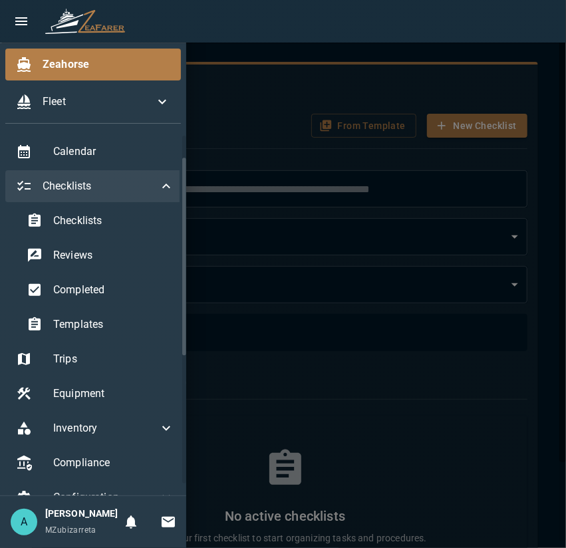
click at [121, 195] on div "Checklists" at bounding box center [94, 186] width 179 height 32
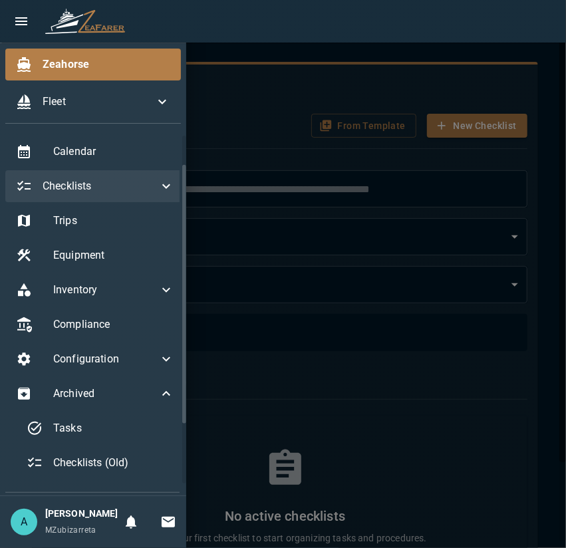
click at [121, 195] on div "Checklists" at bounding box center [94, 186] width 179 height 32
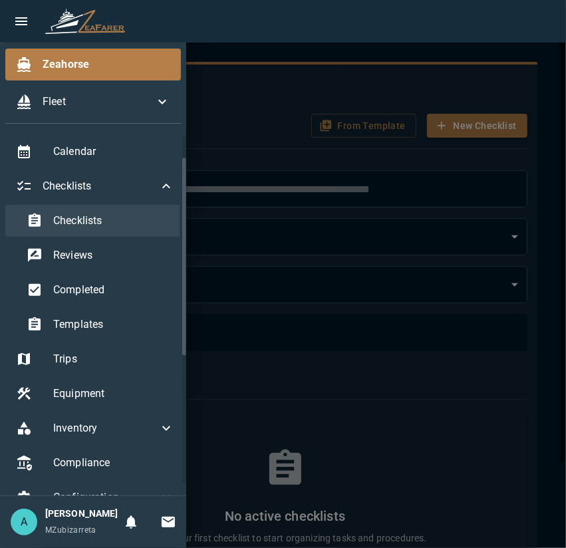
click at [117, 219] on span "Checklists" at bounding box center [113, 221] width 121 height 16
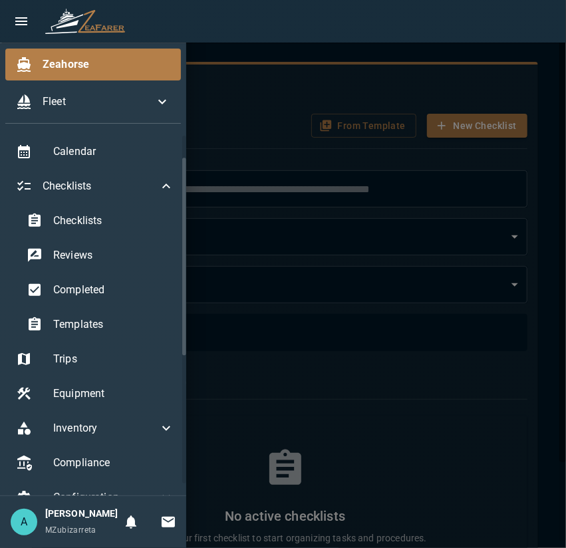
click at [281, 150] on div at bounding box center [283, 274] width 566 height 548
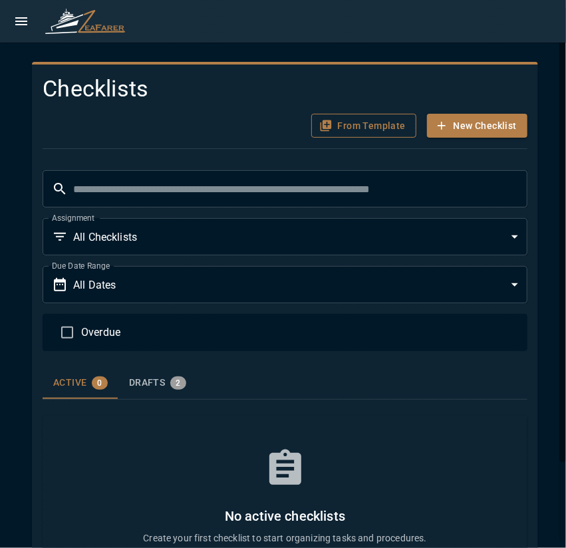
click at [367, 125] on button "From Template" at bounding box center [363, 126] width 105 height 25
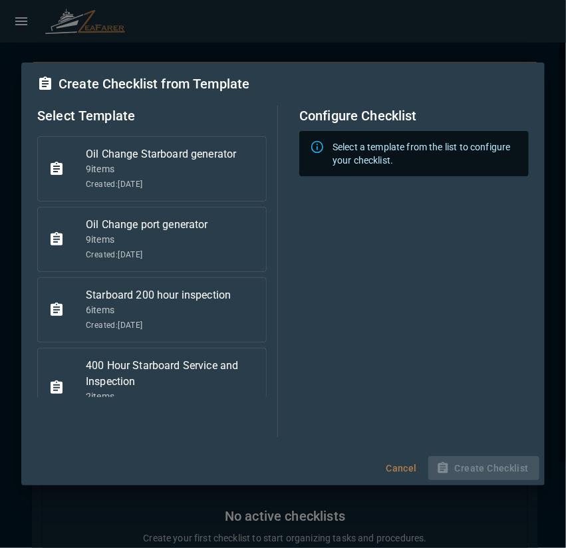
click at [407, 476] on button "Cancel" at bounding box center [401, 468] width 43 height 25
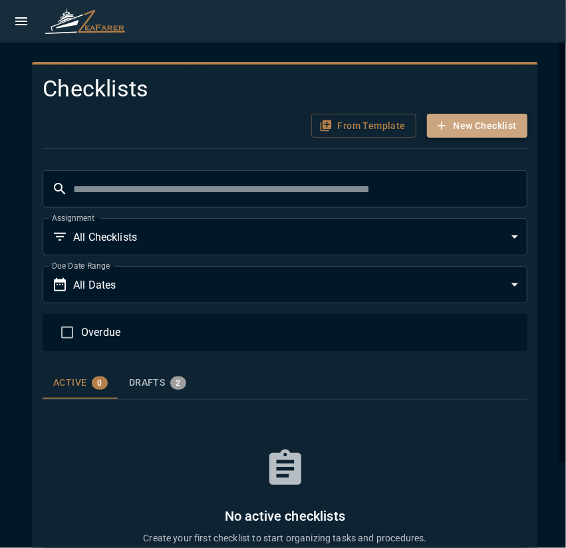
click at [458, 131] on button "New Checklist" at bounding box center [477, 126] width 100 height 25
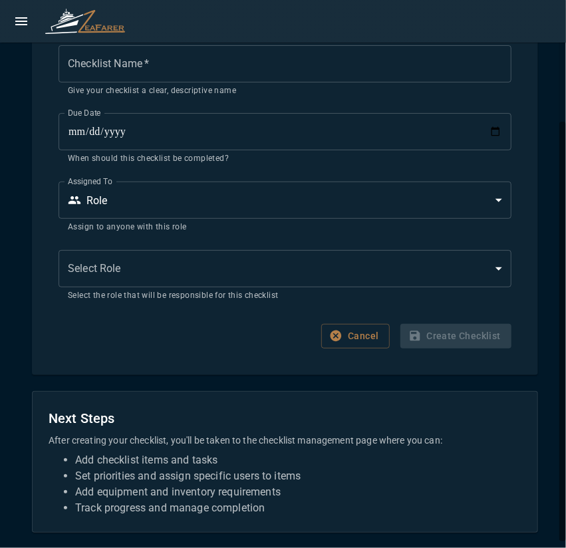
scroll to position [84, 0]
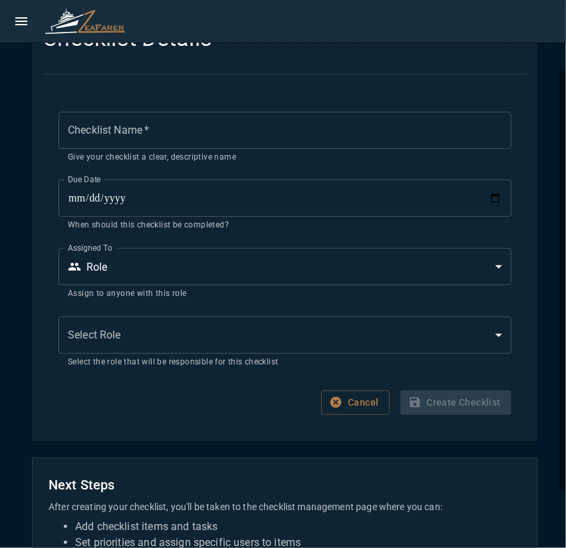
click at [302, 191] on input "**********" at bounding box center [284, 197] width 453 height 37
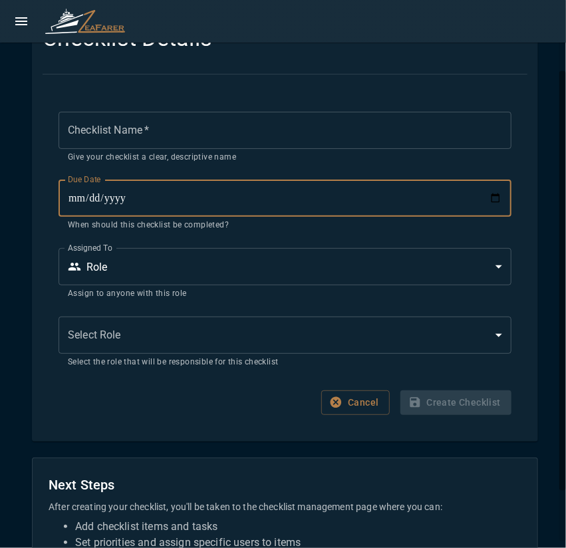
scroll to position [0, 0]
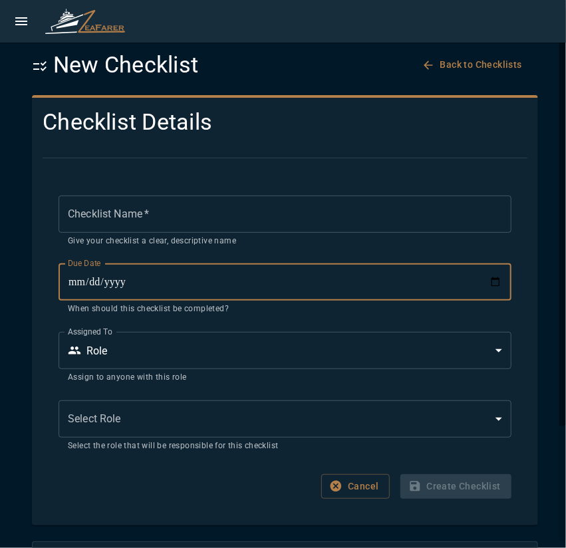
click at [457, 64] on button "Back to Checklists" at bounding box center [473, 64] width 108 height 25
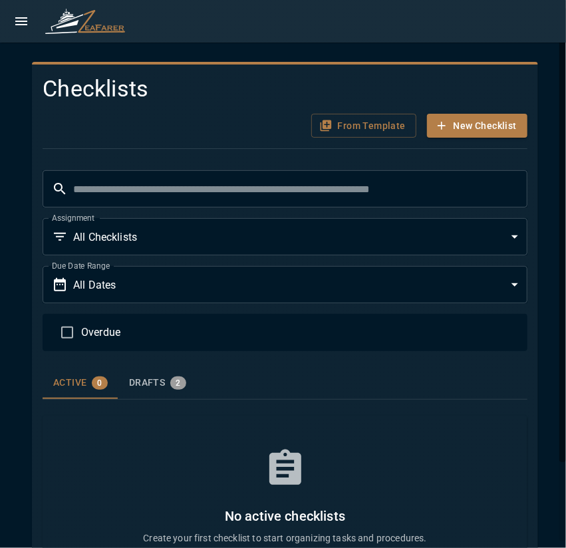
scroll to position [94, 0]
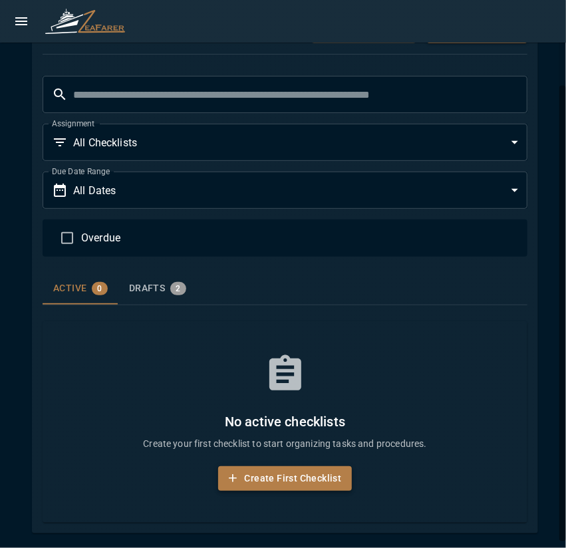
click at [300, 488] on button "Create First Checklist" at bounding box center [285, 478] width 134 height 25
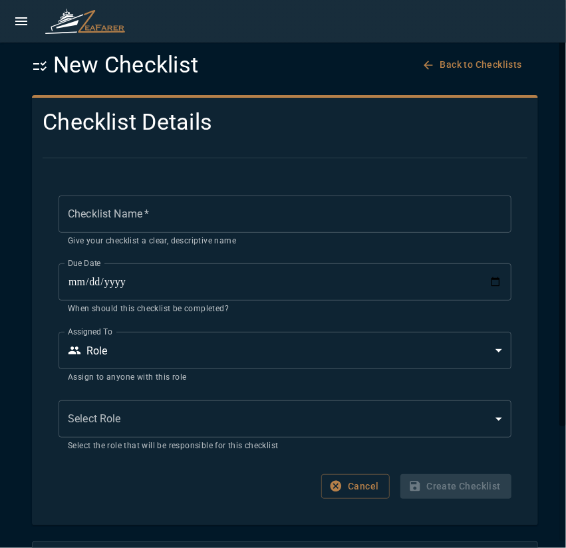
click at [438, 59] on button "Back to Checklists" at bounding box center [473, 64] width 108 height 25
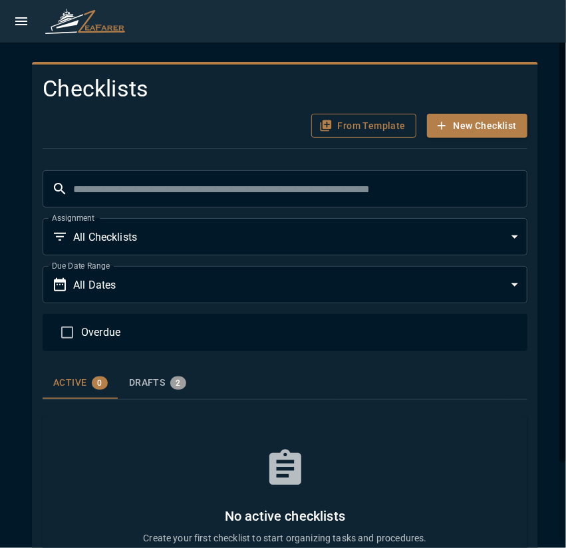
click at [368, 125] on button "From Template" at bounding box center [363, 126] width 105 height 25
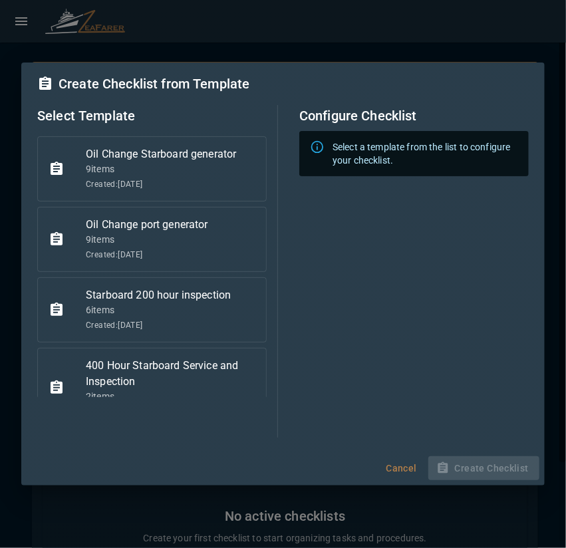
scroll to position [126, 0]
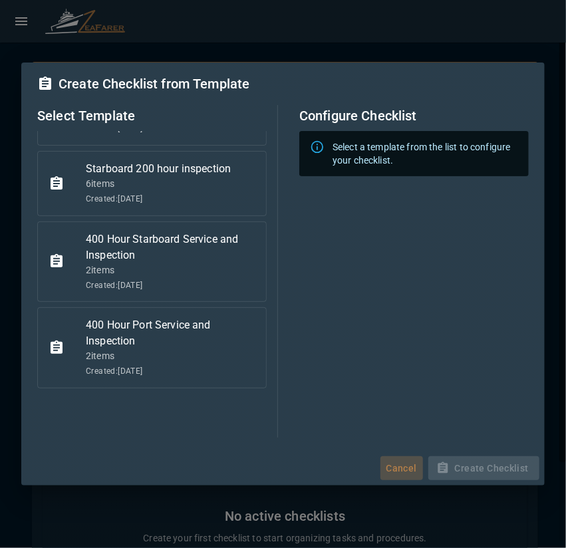
click at [405, 459] on button "Cancel" at bounding box center [401, 468] width 43 height 25
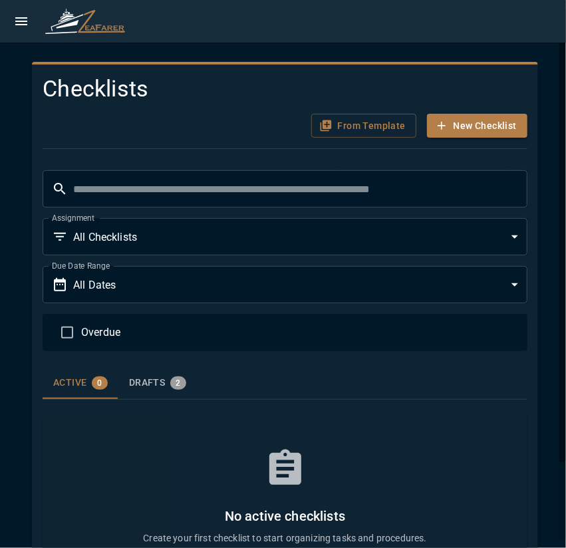
click at [9, 19] on button "open drawer" at bounding box center [21, 21] width 27 height 27
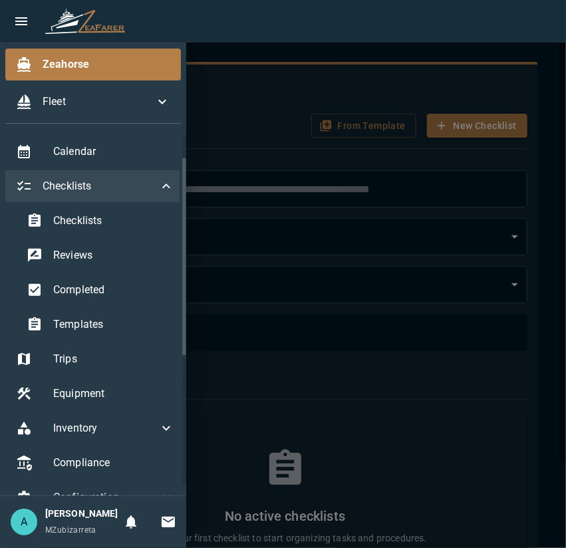
click at [120, 188] on span "Checklists" at bounding box center [101, 186] width 116 height 16
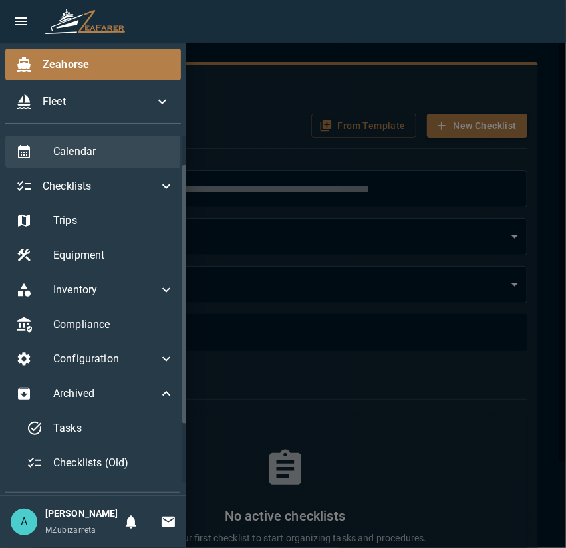
scroll to position [0, 0]
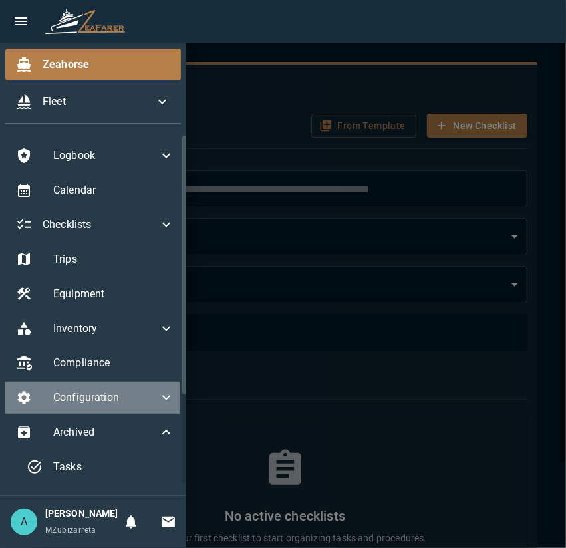
click at [161, 403] on icon at bounding box center [166, 397] width 16 height 16
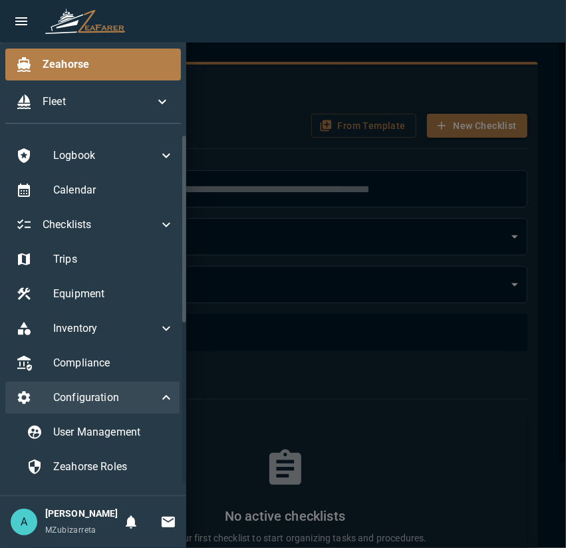
click at [162, 402] on icon at bounding box center [166, 397] width 16 height 16
click at [147, 405] on span "Configuration" at bounding box center [105, 397] width 105 height 16
click at [154, 407] on div "Configuration" at bounding box center [94, 397] width 179 height 32
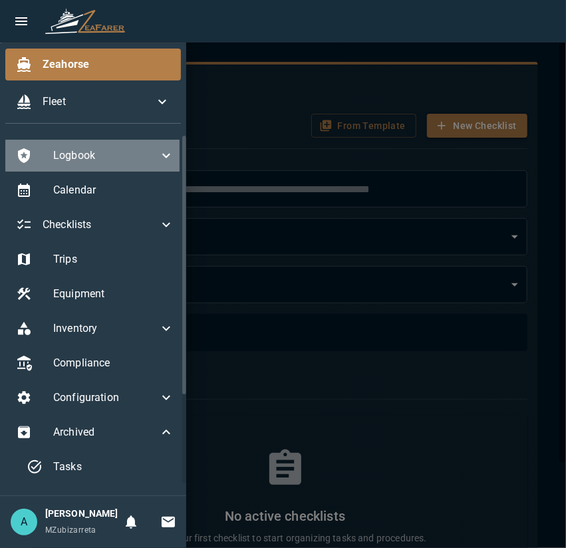
click at [158, 154] on icon at bounding box center [166, 156] width 16 height 16
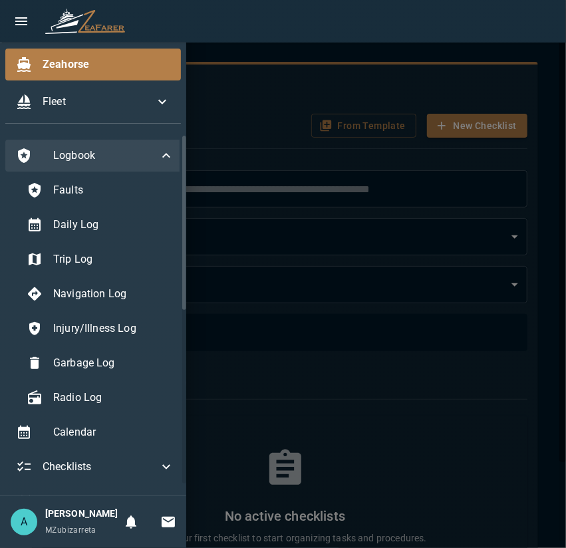
click at [158, 154] on icon at bounding box center [166, 156] width 16 height 16
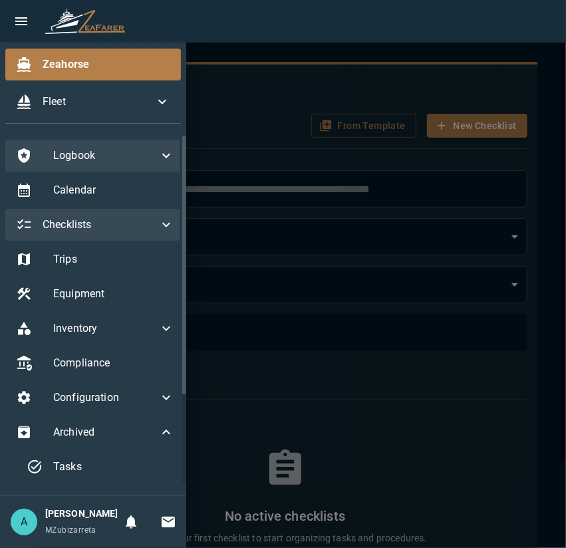
click at [158, 227] on icon at bounding box center [166, 225] width 16 height 16
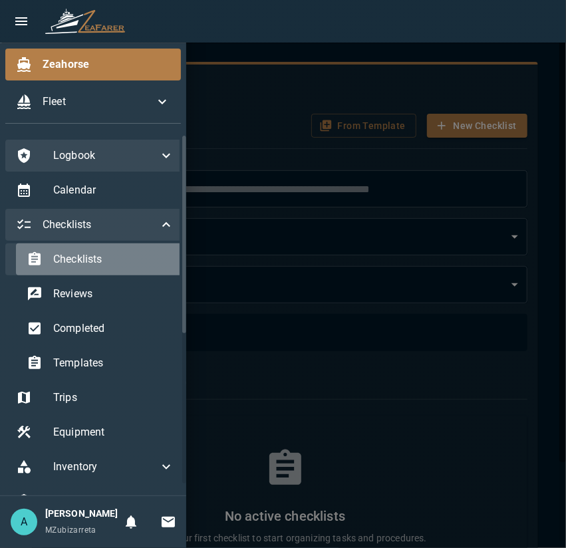
click at [144, 259] on span "Checklists" at bounding box center [113, 259] width 121 height 16
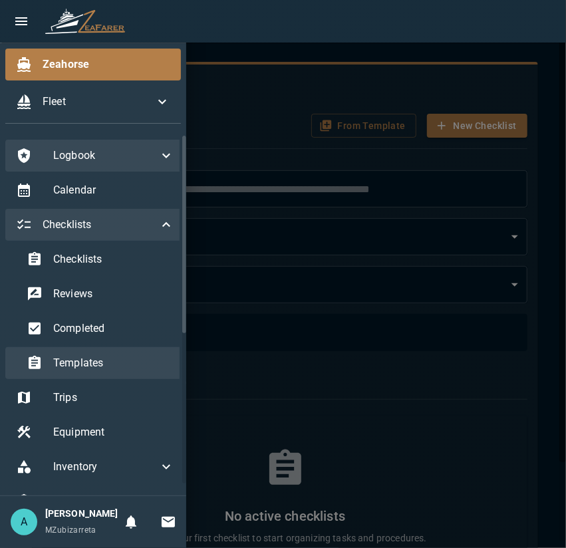
click at [107, 360] on span "Templates" at bounding box center [113, 363] width 121 height 16
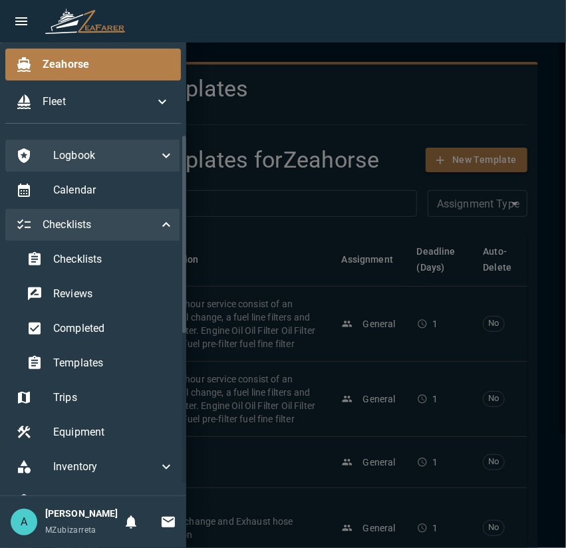
click at [295, 370] on div at bounding box center [283, 274] width 566 height 548
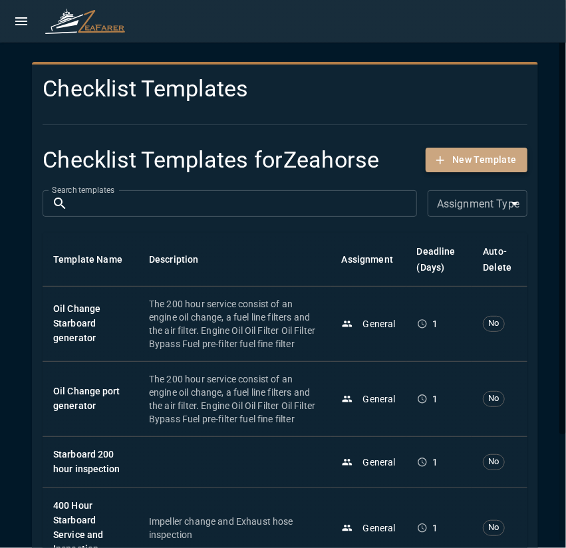
click at [473, 157] on button "New Template" at bounding box center [476, 160] width 102 height 25
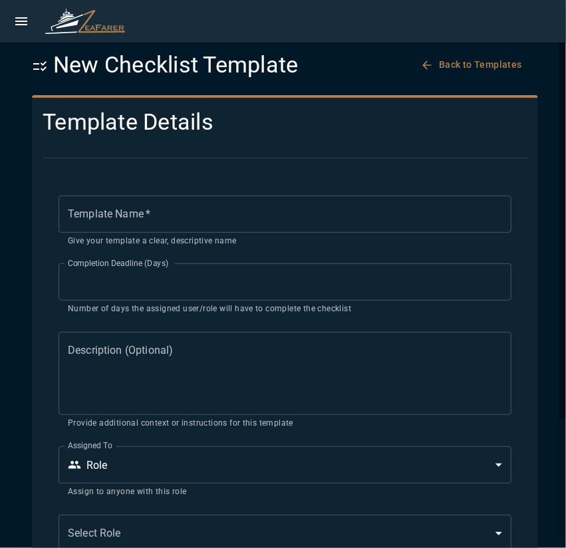
click at [119, 223] on input "Template Name   *" at bounding box center [284, 213] width 453 height 37
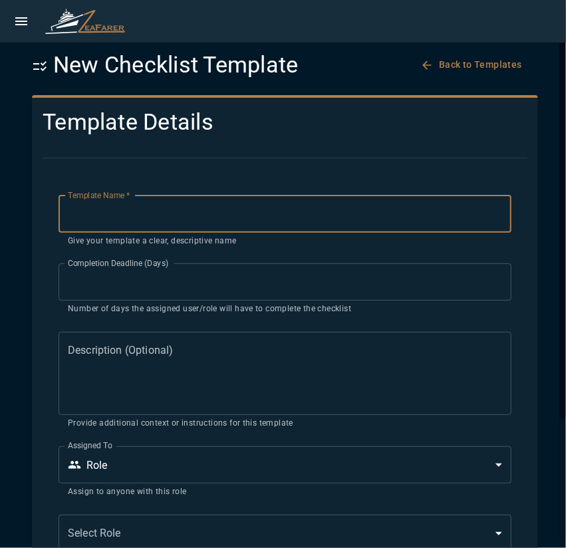
paste input "**********"
drag, startPoint x: 117, startPoint y: 217, endPoint x: 21, endPoint y: 225, distance: 96.7
click at [27, 225] on div "**********" at bounding box center [285, 354] width 538 height 677
type input "**********"
click at [51, 278] on div "Completion Deadline (Days) ** Completion Deadline (Days) Number of days the ass…" at bounding box center [277, 281] width 468 height 68
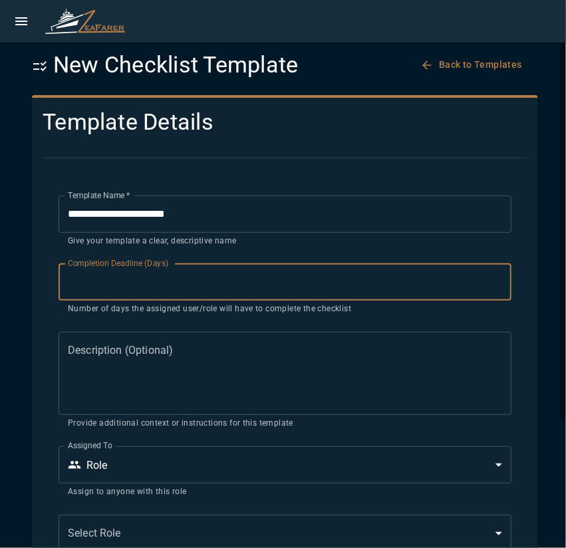
type input "*"
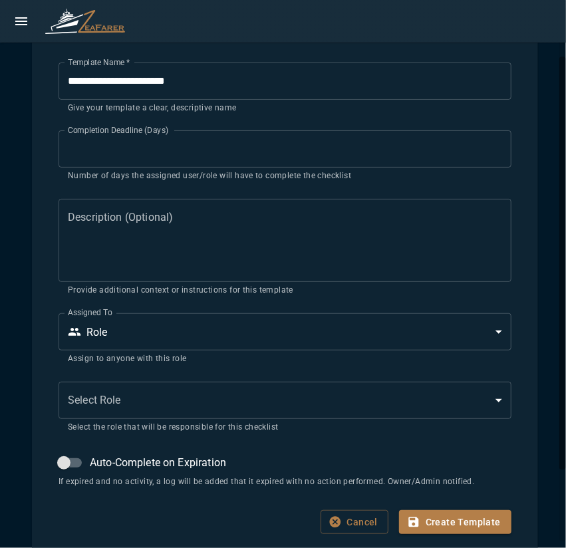
scroll to position [161, 0]
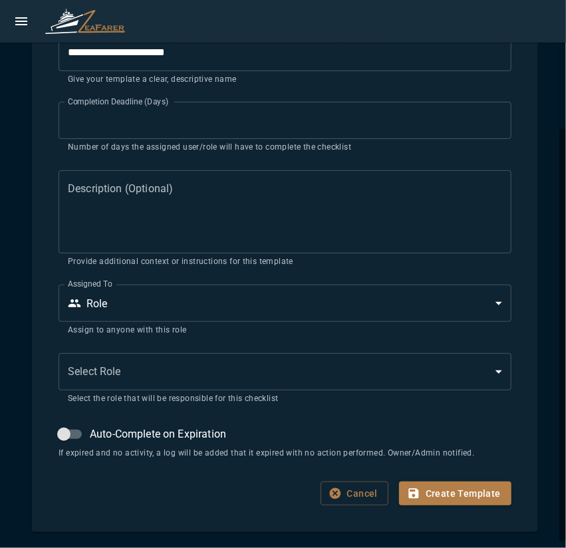
click at [141, 304] on body "**********" at bounding box center [283, 274] width 566 height 548
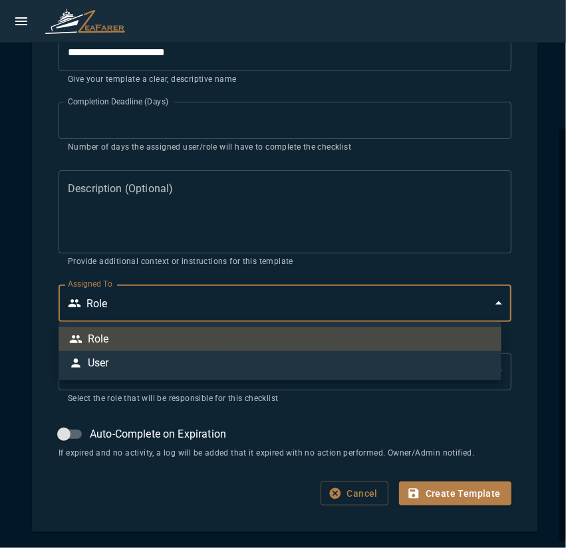
click at [128, 356] on li "User" at bounding box center [279, 363] width 443 height 24
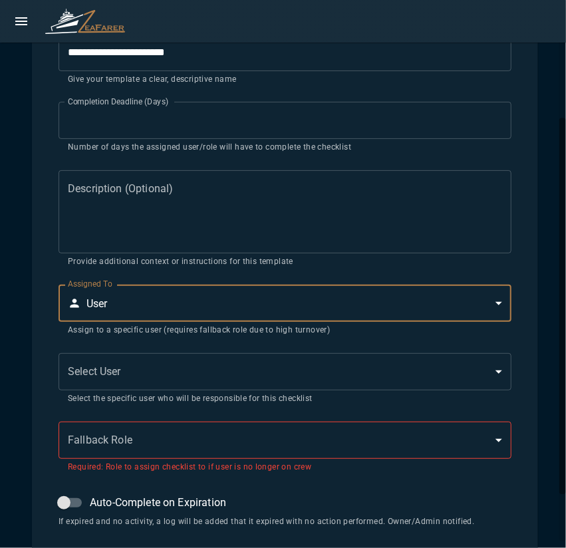
click at [140, 306] on body "**********" at bounding box center [283, 274] width 566 height 548
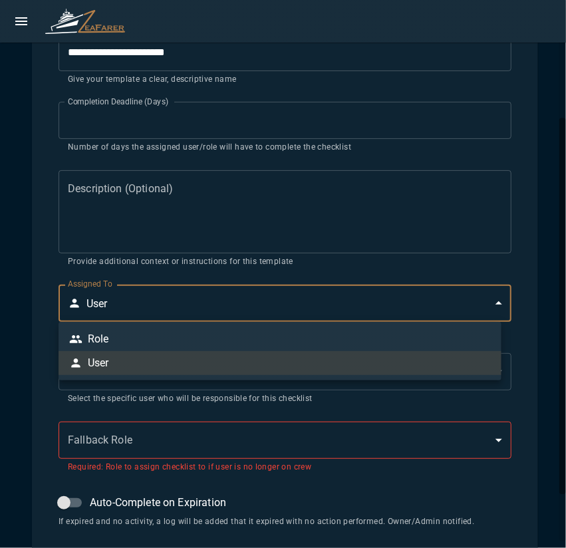
click at [134, 345] on li "Role" at bounding box center [279, 339] width 443 height 24
type input "*"
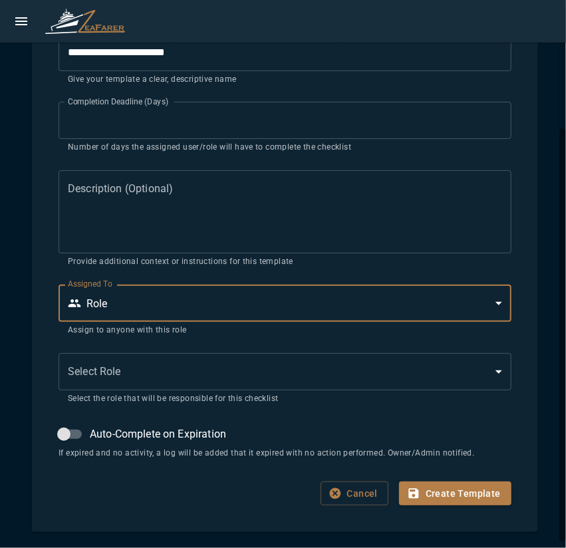
click at [124, 375] on body "**********" at bounding box center [283, 274] width 566 height 548
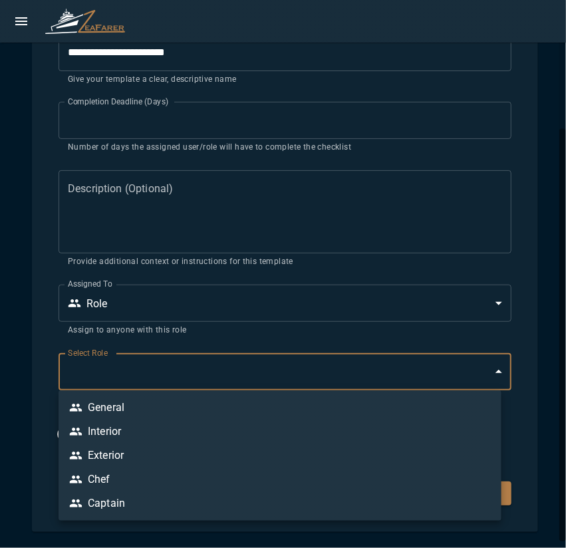
click at [128, 413] on li "General" at bounding box center [279, 407] width 443 height 24
type input "*"
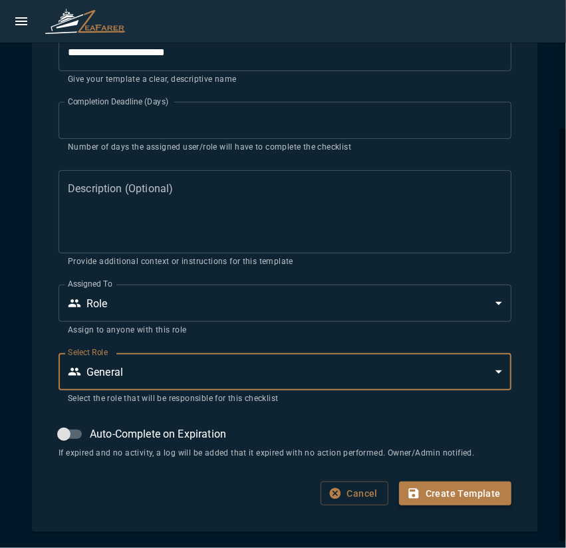
click at [463, 496] on button "Create Template" at bounding box center [455, 493] width 112 height 25
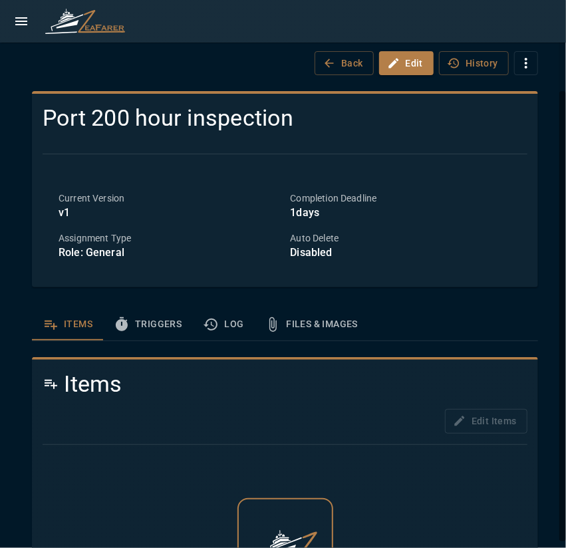
scroll to position [102, 0]
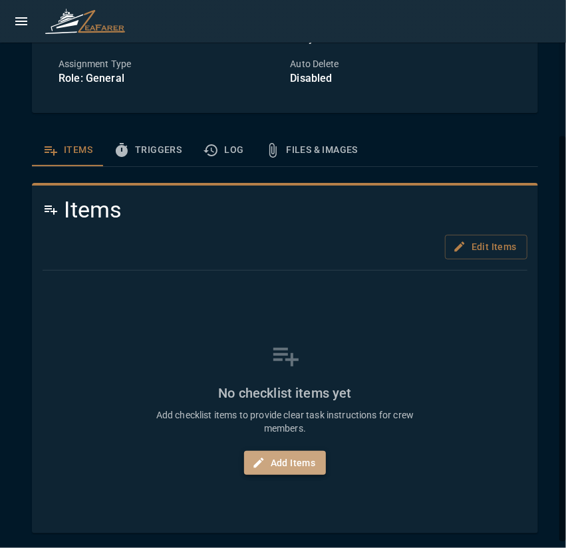
click at [297, 461] on button "Add Items" at bounding box center [285, 463] width 82 height 25
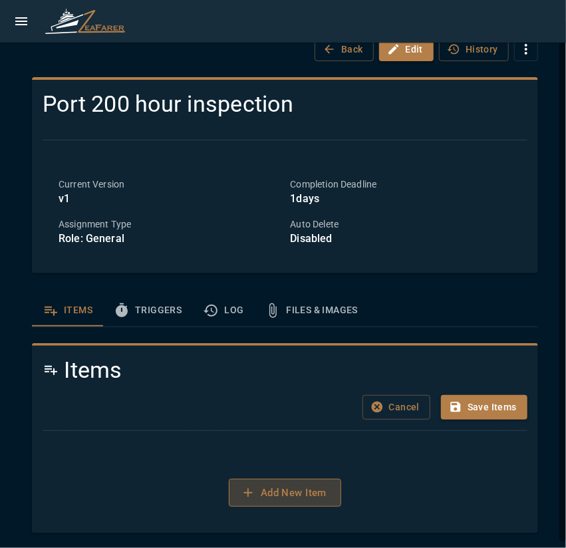
click at [302, 488] on button "Add New Item" at bounding box center [285, 492] width 112 height 28
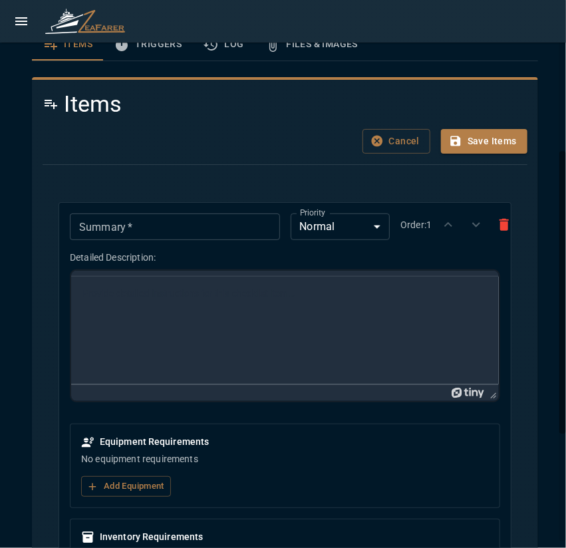
scroll to position [0, 0]
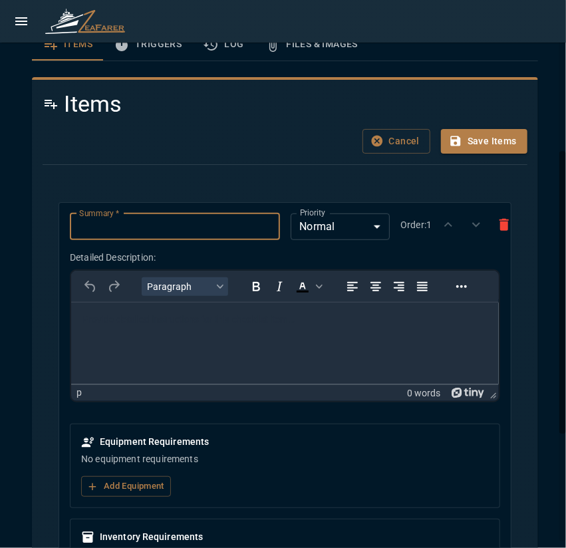
click at [141, 230] on input "Summary   *" at bounding box center [174, 226] width 209 height 27
paste input "**********"
drag, startPoint x: 173, startPoint y: 228, endPoint x: 16, endPoint y: 235, distance: 157.6
click at [16, 235] on div "**********" at bounding box center [285, 240] width 538 height 1008
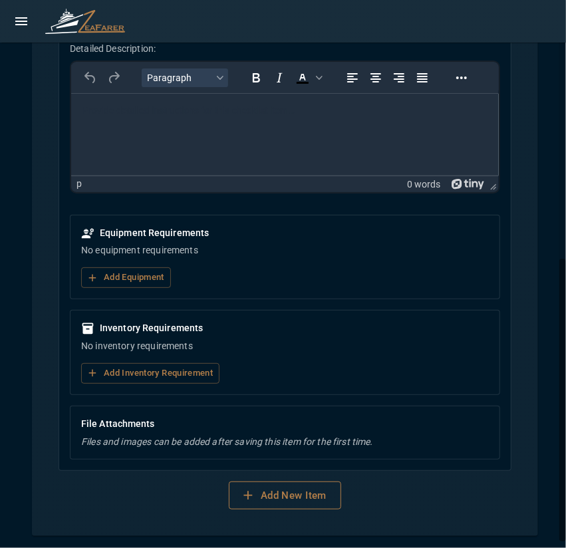
type input "**********"
click at [276, 490] on button "Add New Item" at bounding box center [285, 495] width 112 height 28
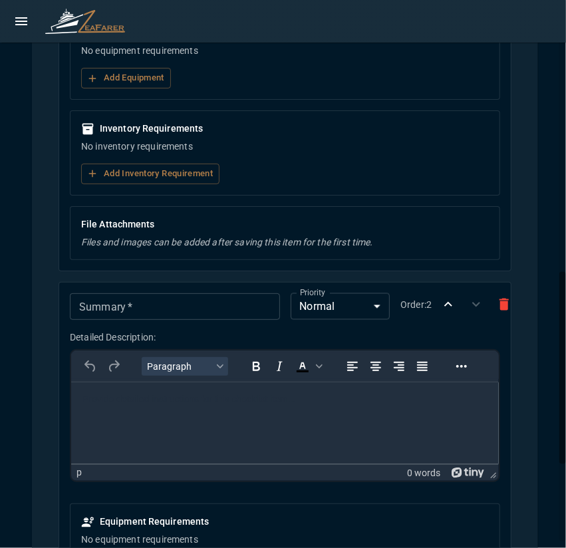
scroll to position [754, 0]
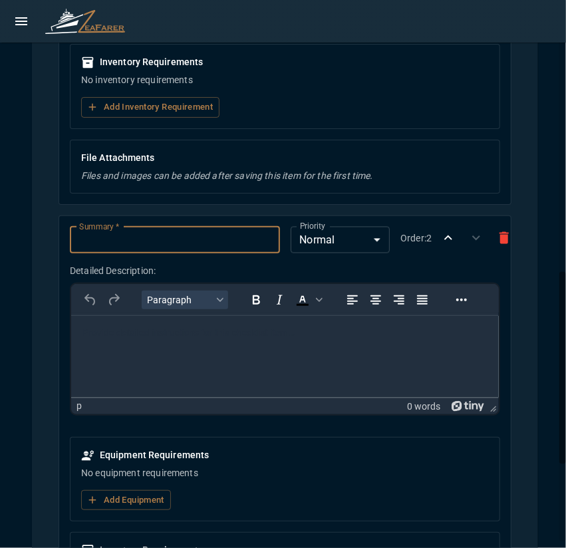
click at [197, 236] on input "Summary   *" at bounding box center [174, 240] width 209 height 27
paste input "**********"
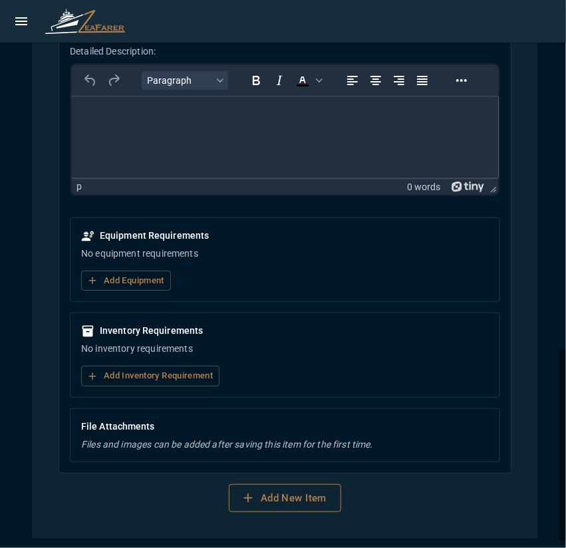
type input "**********"
click at [296, 484] on button "Add New Item" at bounding box center [285, 498] width 112 height 28
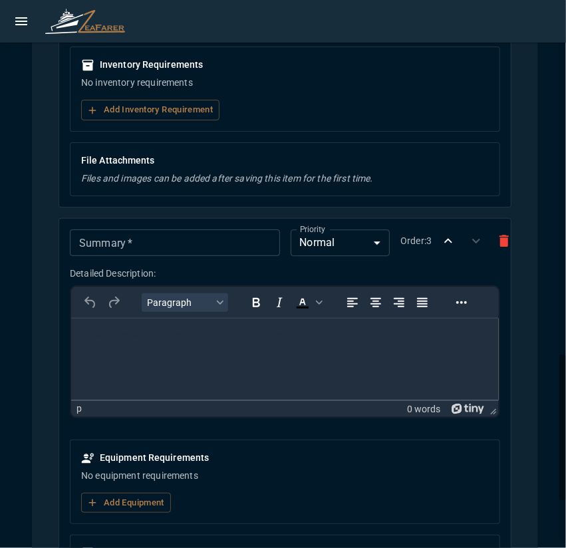
scroll to position [1372, 0]
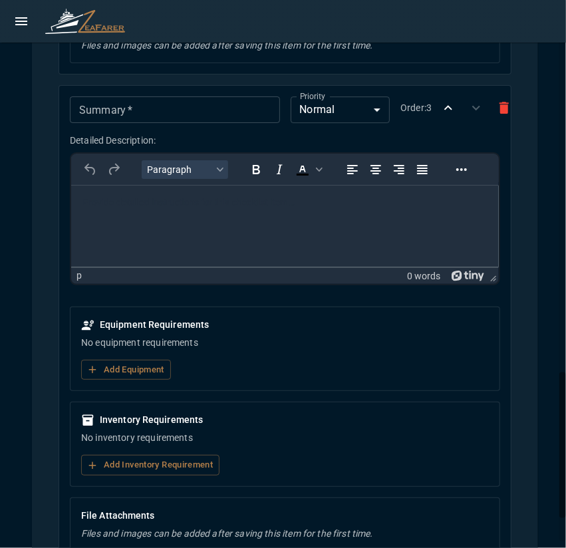
click at [120, 107] on input "Summary   *" at bounding box center [174, 109] width 209 height 27
paste input "**********"
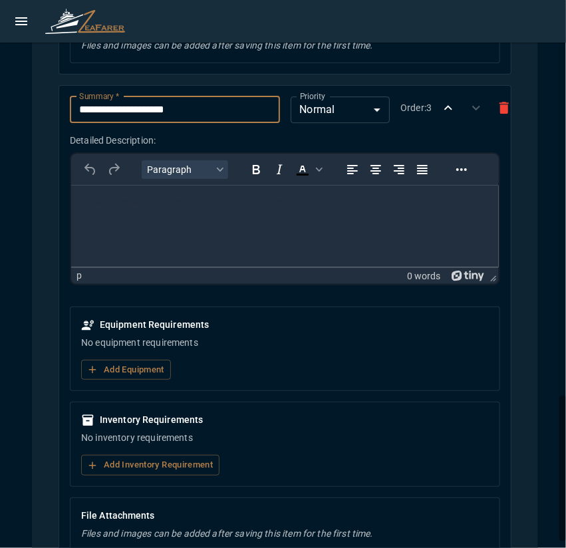
scroll to position [1459, 0]
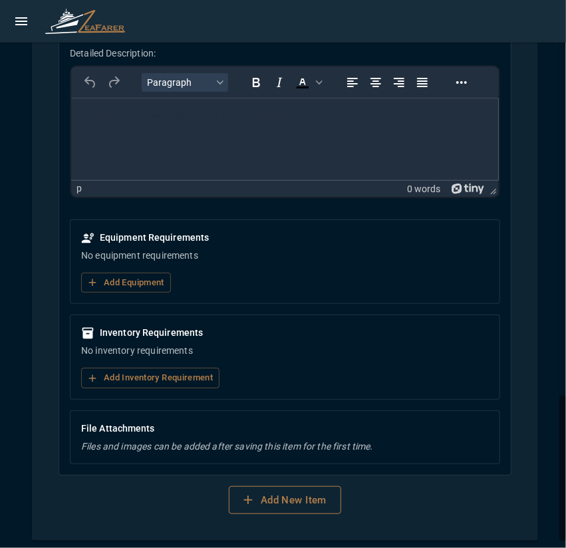
type input "**********"
click at [280, 486] on button "Add New Item" at bounding box center [285, 500] width 112 height 28
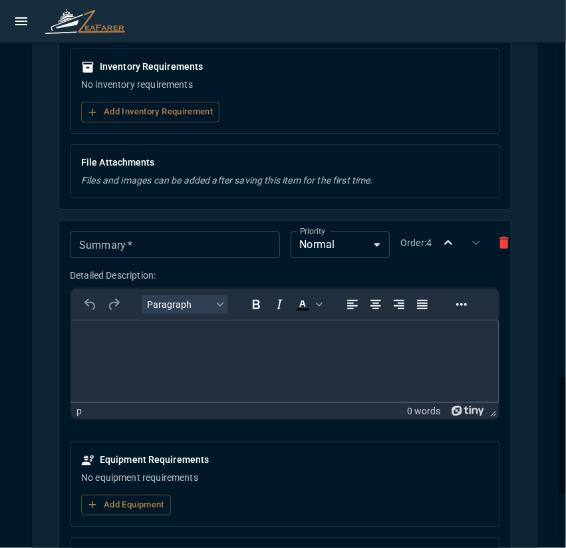
scroll to position [1858, 0]
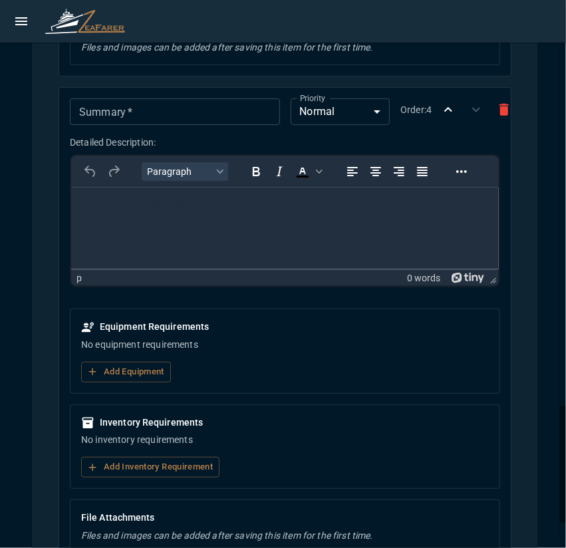
click at [181, 116] on input "Summary   *" at bounding box center [174, 111] width 209 height 27
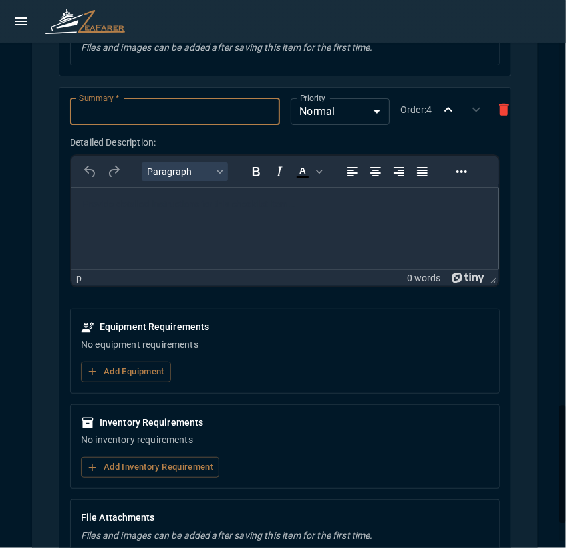
paste input "**********"
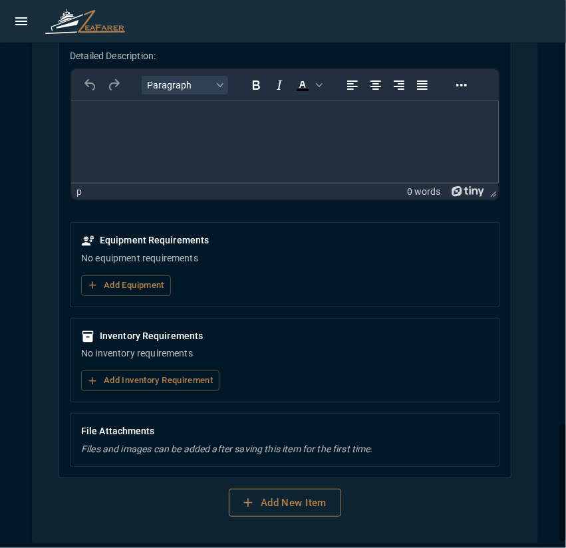
type input "**********"
click at [296, 504] on button "Add New Item" at bounding box center [285, 502] width 112 height 28
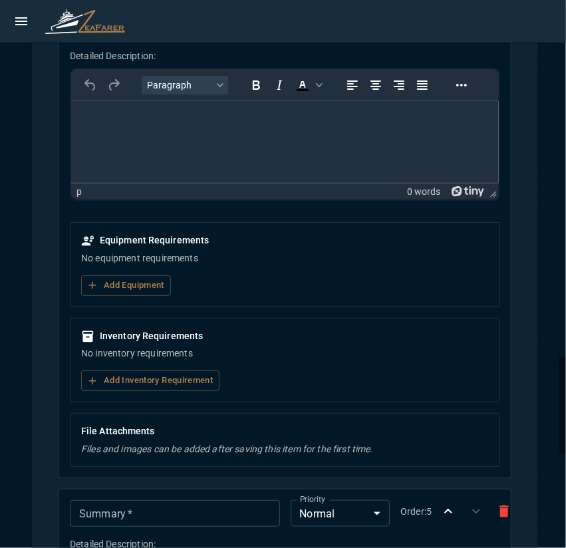
scroll to position [2210, 0]
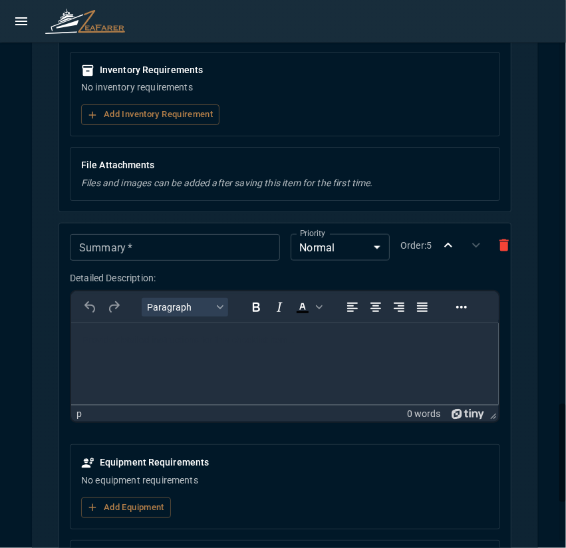
click at [177, 234] on input "Summary   *" at bounding box center [174, 247] width 209 height 27
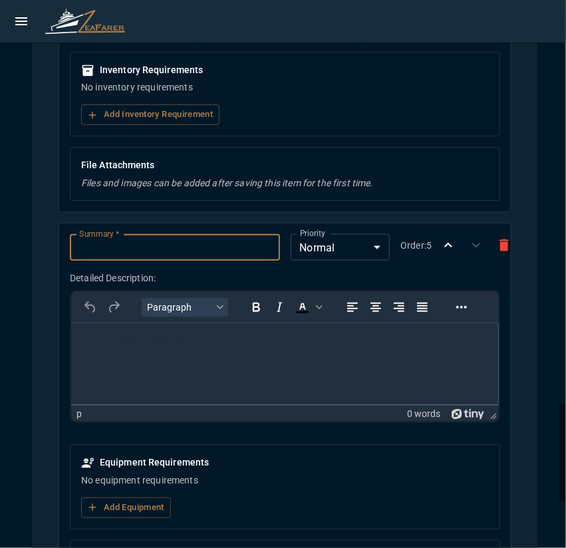
paste input "**********"
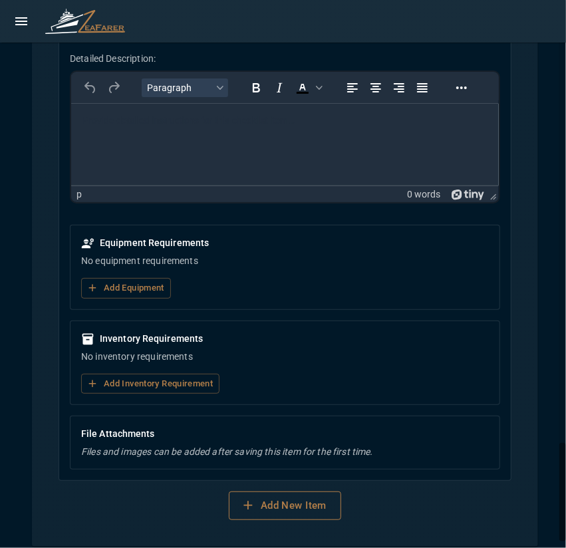
type input "**********"
click at [295, 500] on button "Add New Item" at bounding box center [285, 505] width 112 height 28
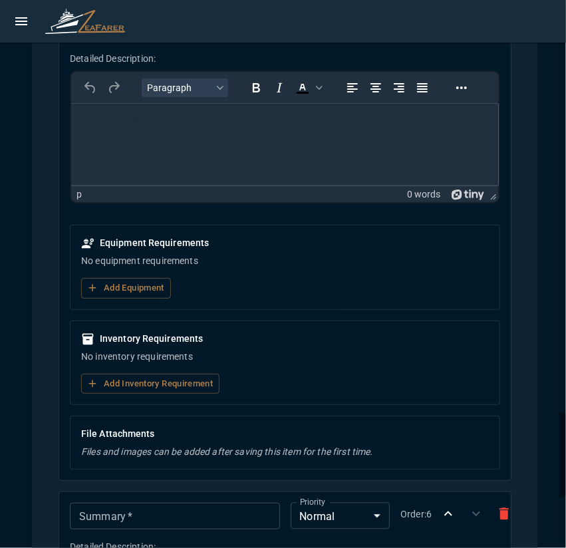
scroll to position [2762, 0]
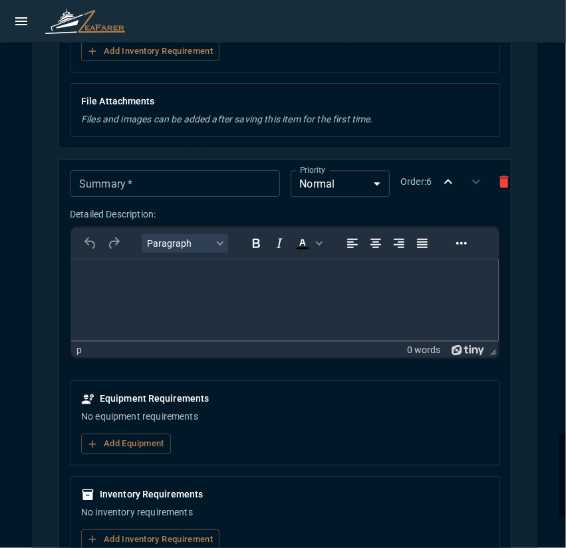
click at [195, 170] on input "Summary   *" at bounding box center [174, 183] width 209 height 27
paste input "**********"
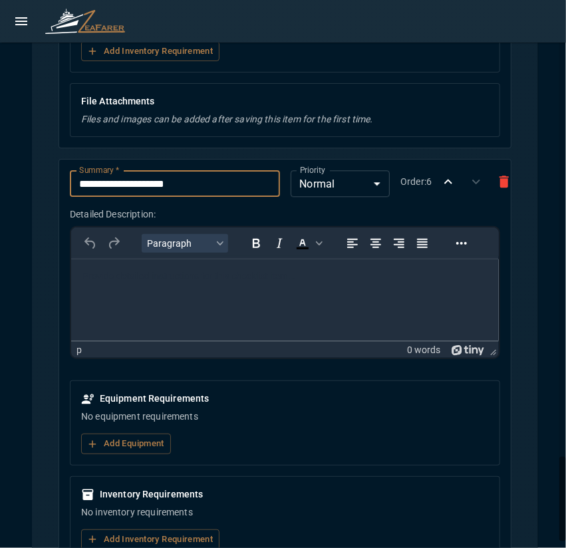
scroll to position [2915, 0]
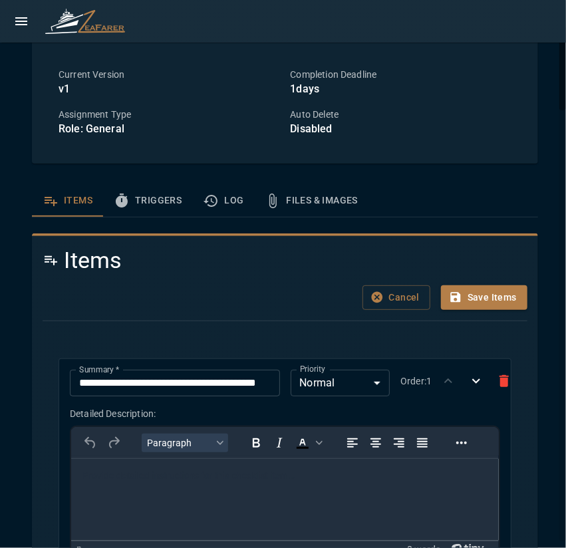
type input "**********"
click at [163, 205] on button "Triggers" at bounding box center [147, 201] width 89 height 32
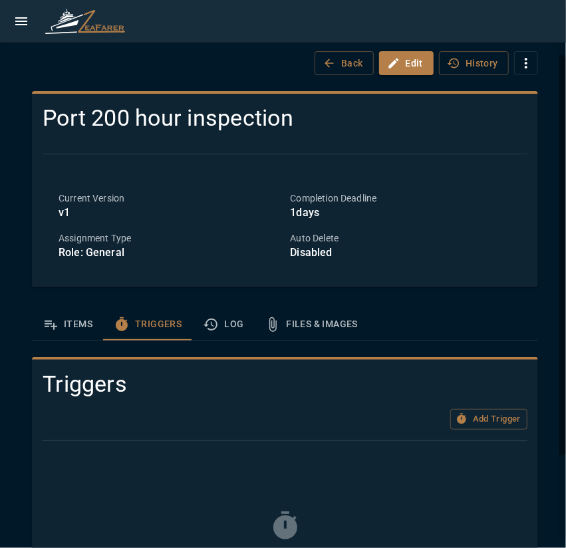
scroll to position [183, 0]
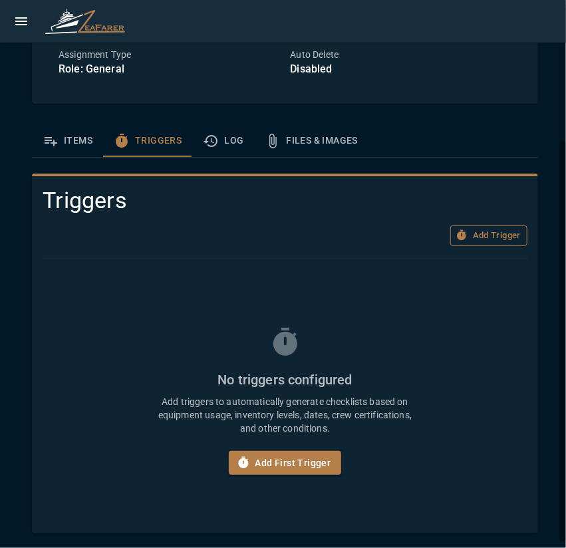
click at [482, 231] on button "Add Trigger" at bounding box center [488, 235] width 77 height 21
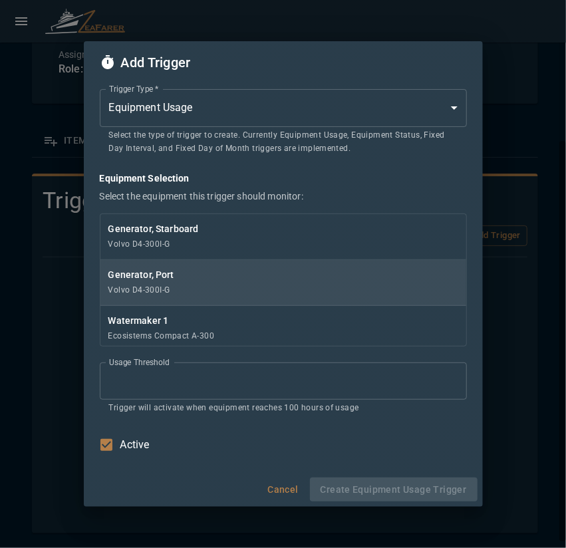
click at [192, 273] on p "Generator, Port" at bounding box center [283, 274] width 350 height 13
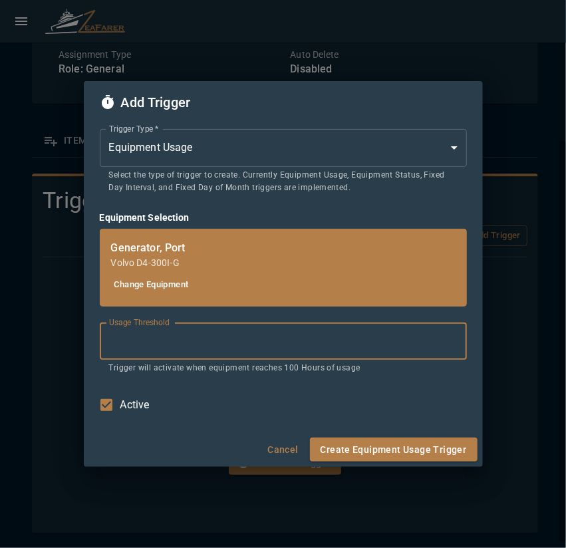
drag, startPoint x: 150, startPoint y: 347, endPoint x: 93, endPoint y: 348, distance: 57.2
click at [100, 348] on input "***" at bounding box center [283, 340] width 367 height 37
type input "***"
click at [340, 447] on button "Create Equipment Usage Trigger" at bounding box center [393, 449] width 167 height 25
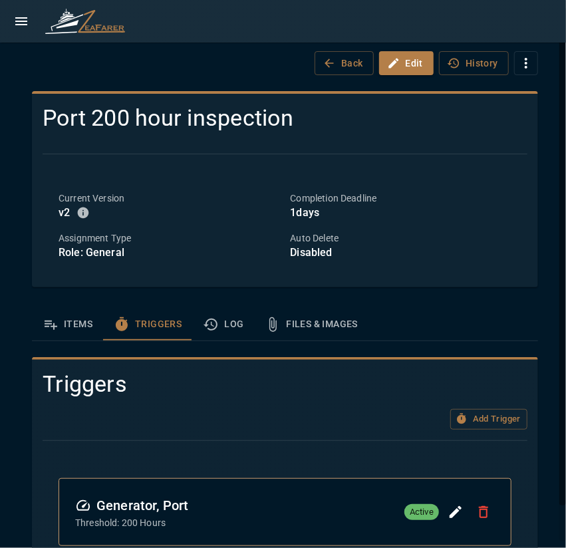
scroll to position [39, 0]
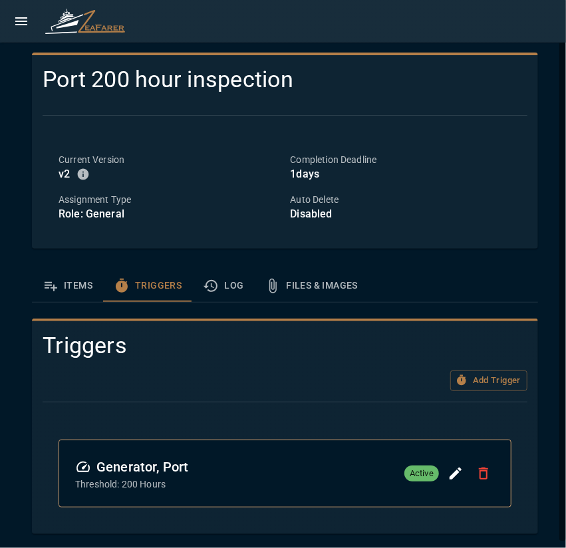
click at [23, 29] on icon "open drawer" at bounding box center [21, 21] width 16 height 16
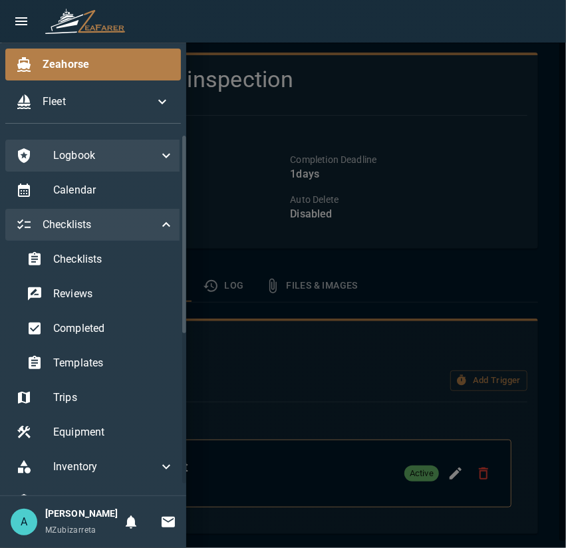
click at [395, 287] on div at bounding box center [283, 274] width 566 height 548
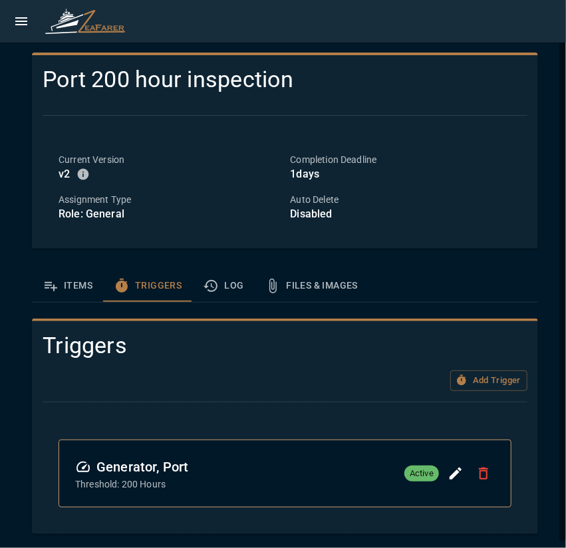
click at [401, 375] on div "Add Trigger" at bounding box center [285, 380] width 484 height 21
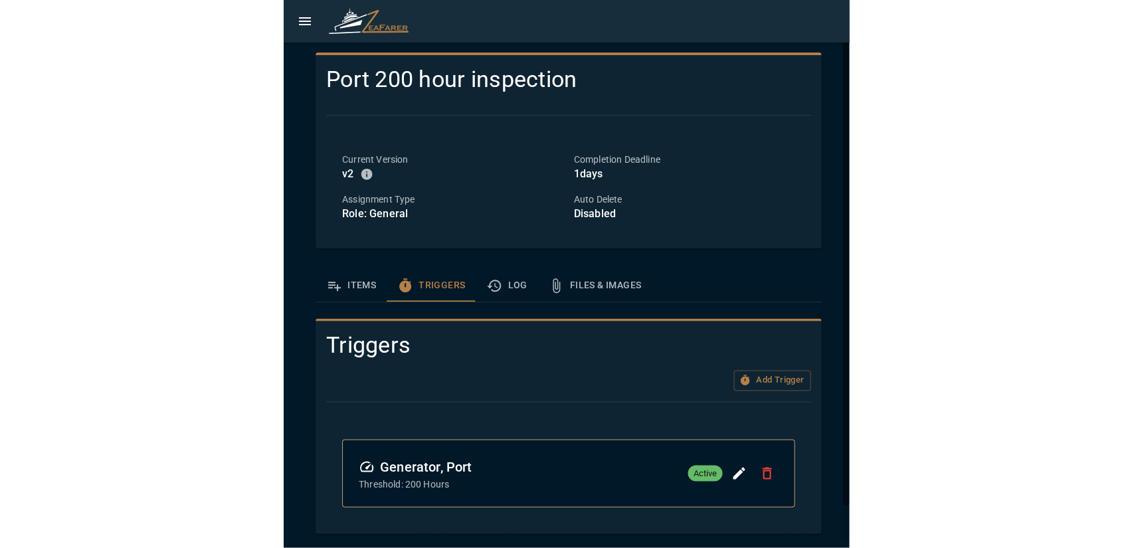
scroll to position [0, 0]
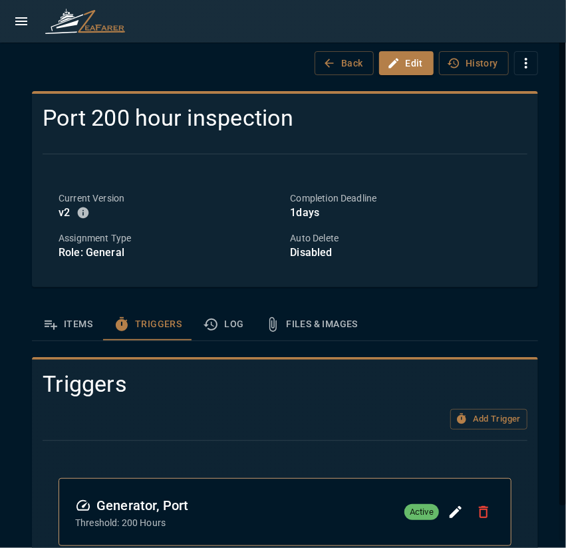
click at [7, 23] on div at bounding box center [283, 21] width 566 height 43
click at [14, 23] on icon "open drawer" at bounding box center [21, 21] width 16 height 16
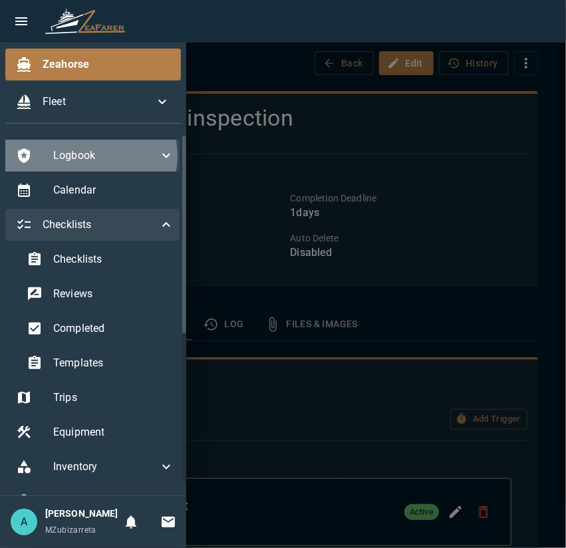
click at [90, 155] on span "Logbook" at bounding box center [105, 156] width 105 height 16
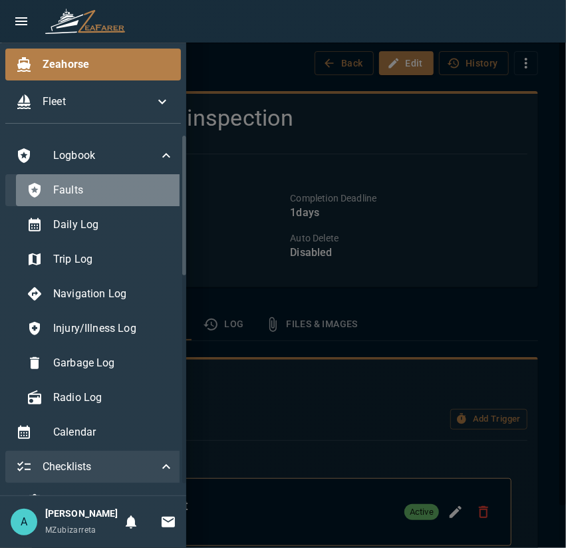
click at [98, 182] on div "Faults" at bounding box center [100, 190] width 169 height 32
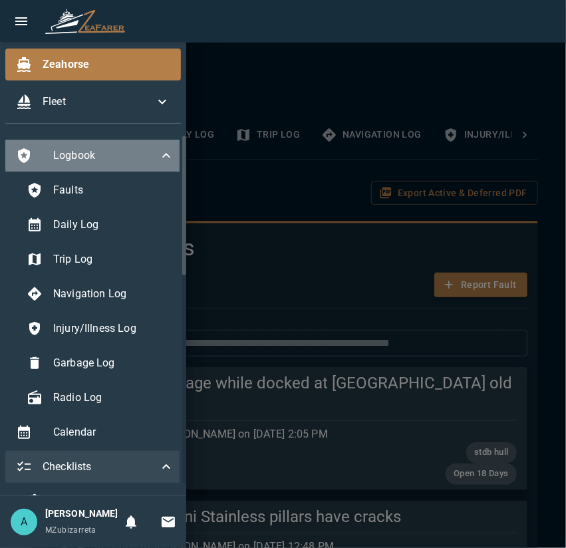
click at [109, 163] on span "Logbook" at bounding box center [105, 156] width 105 height 16
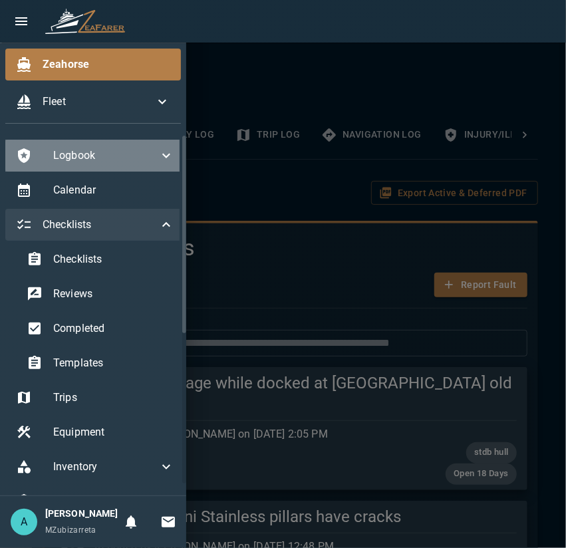
click at [109, 163] on span "Logbook" at bounding box center [105, 156] width 105 height 16
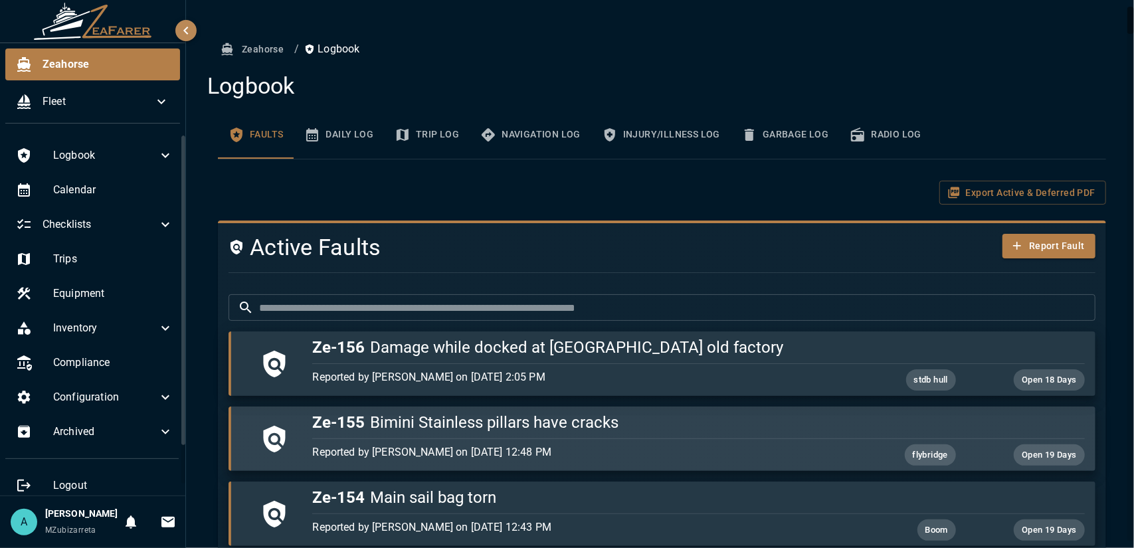
scroll to position [66, 0]
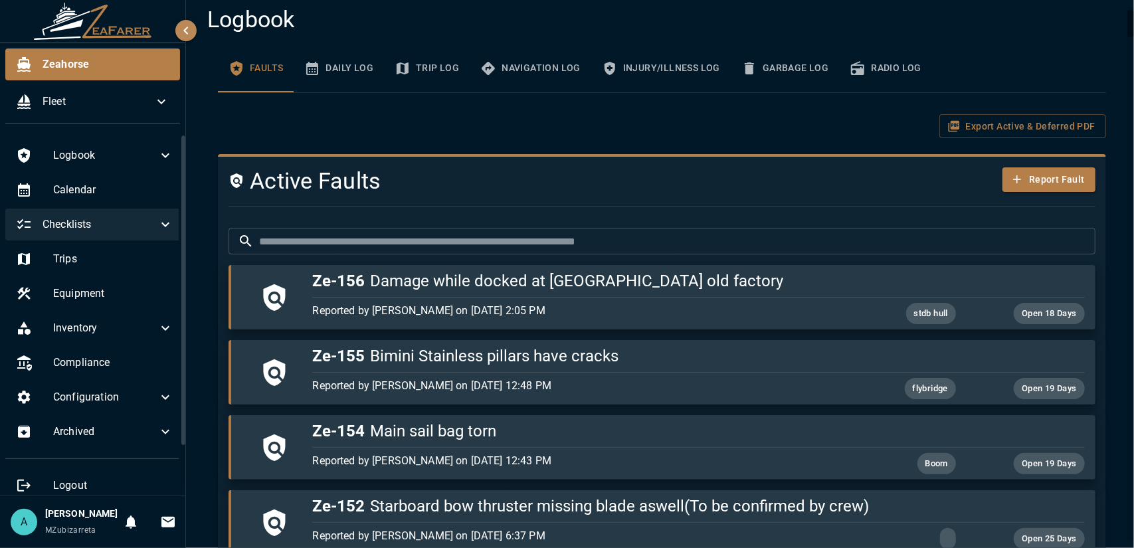
click at [108, 228] on span "Checklists" at bounding box center [100, 225] width 115 height 16
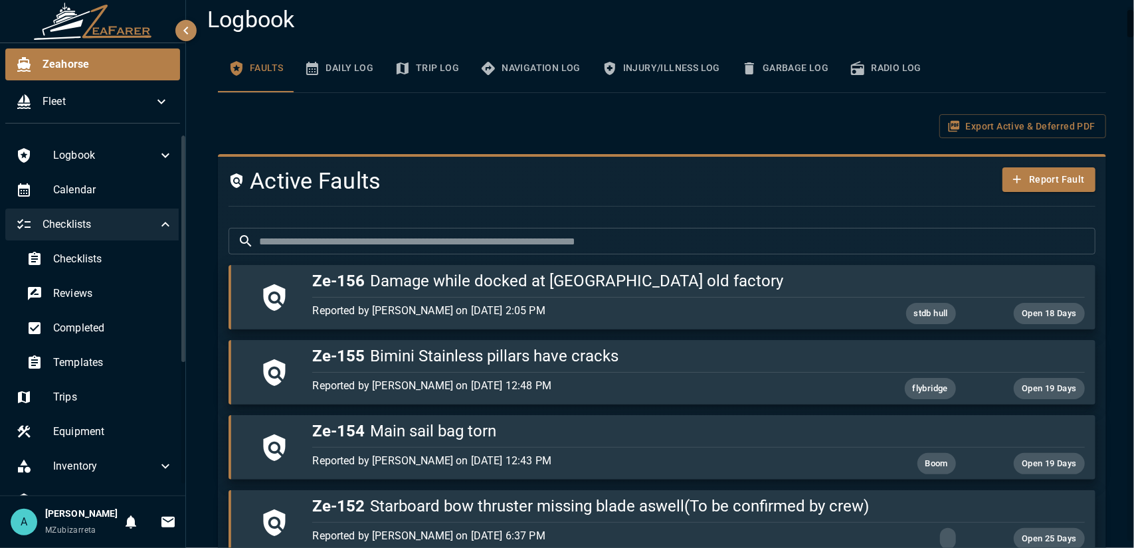
click at [102, 237] on div "Checklists" at bounding box center [94, 225] width 179 height 32
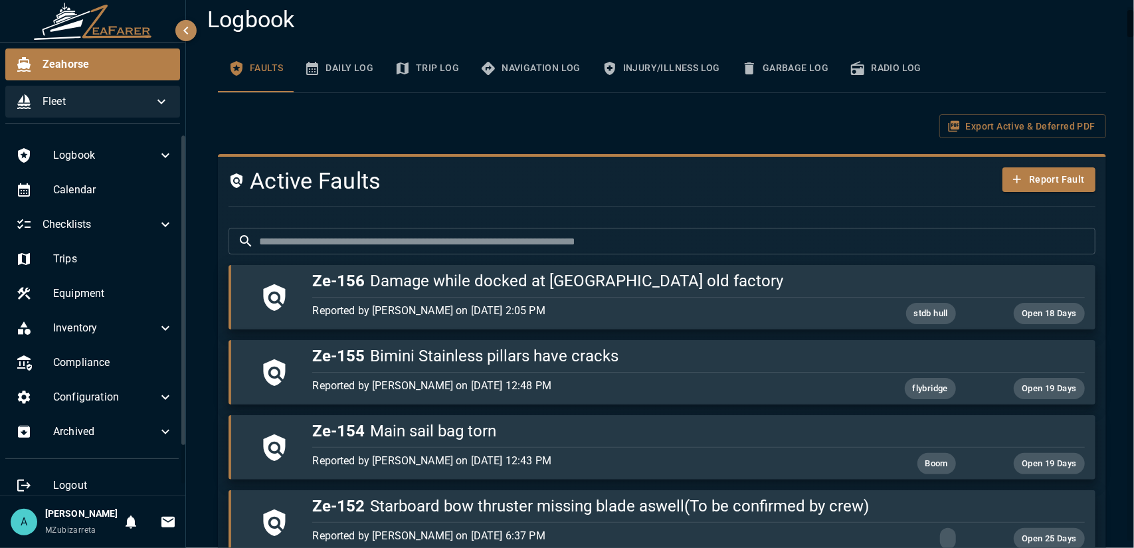
click at [90, 109] on span "Fleet" at bounding box center [98, 102] width 111 height 16
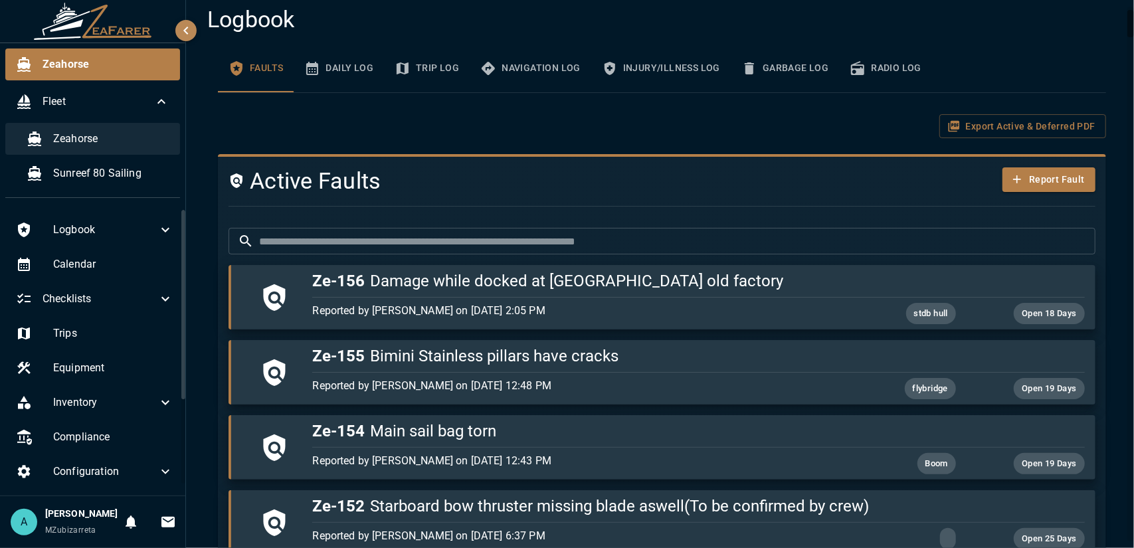
click at [86, 140] on span "Zeahorse" at bounding box center [111, 139] width 116 height 16
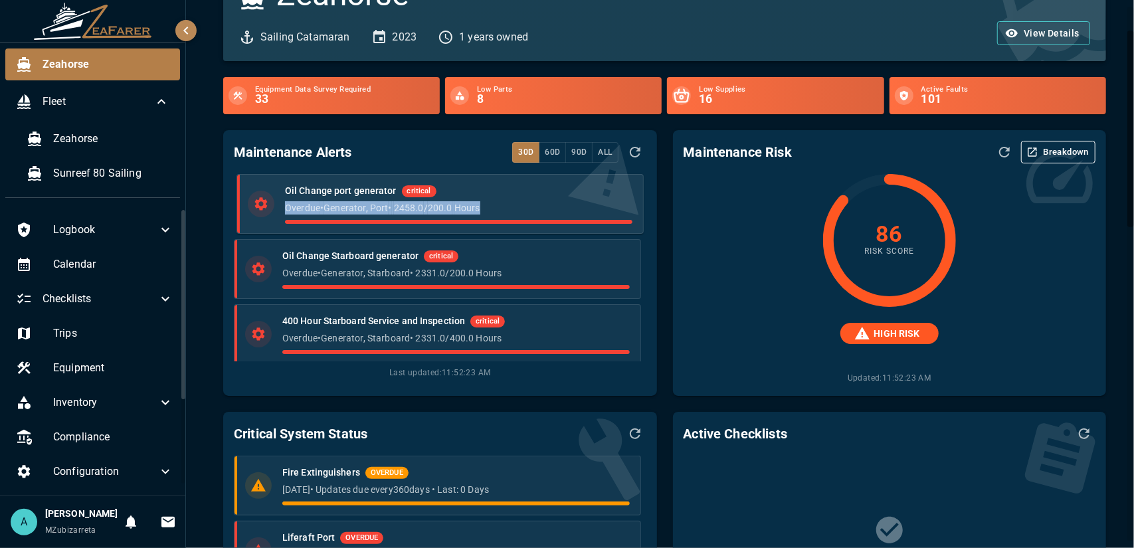
drag, startPoint x: 429, startPoint y: 195, endPoint x: 480, endPoint y: 216, distance: 54.5
click at [480, 216] on div "Oil Change port generator critical Overdue • Generator, Port • 2458.0 / 200.0 H…" at bounding box center [458, 204] width 347 height 40
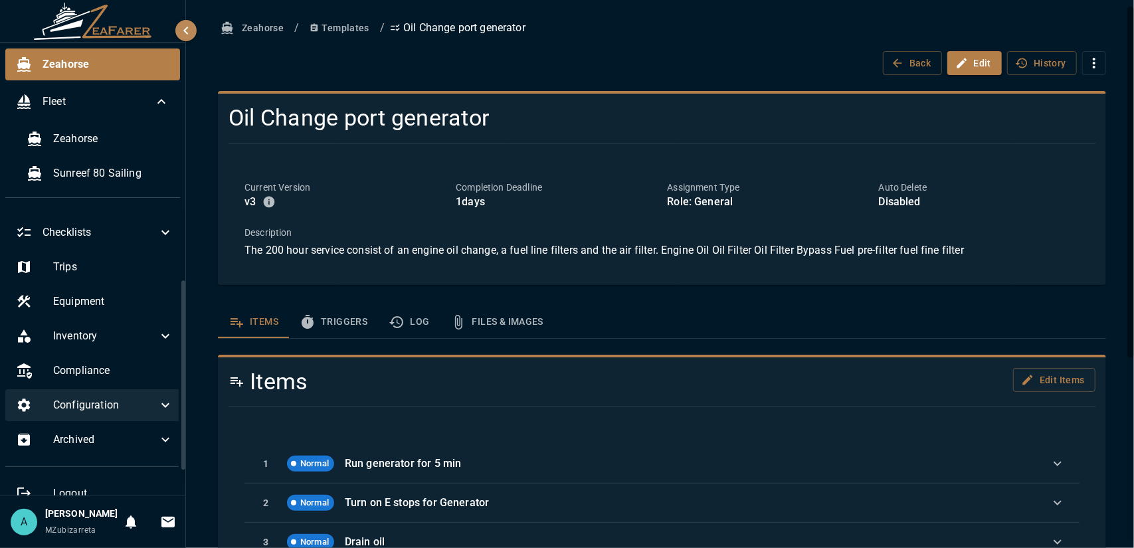
scroll to position [102, 0]
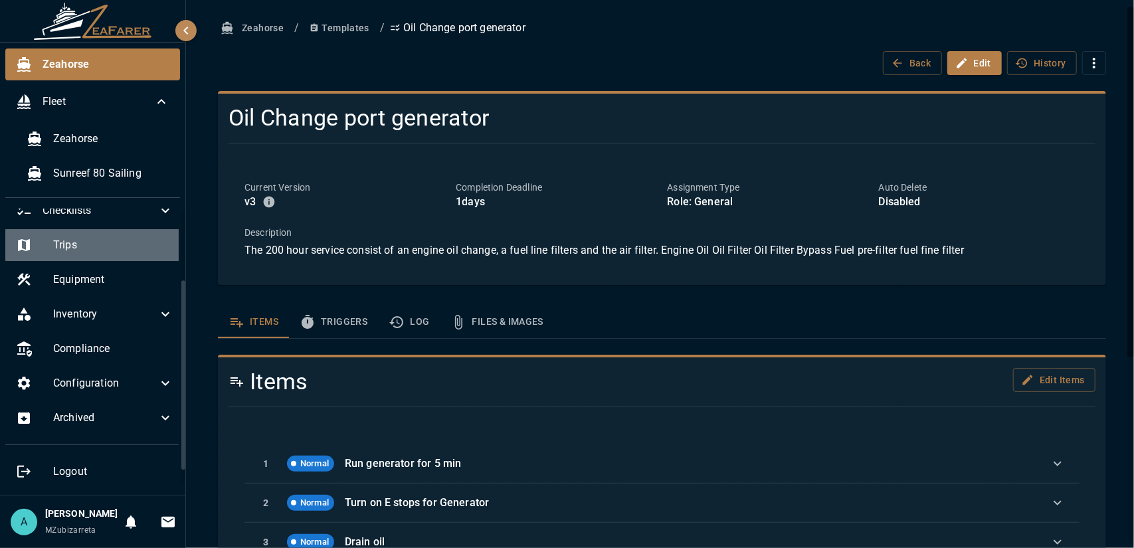
click at [107, 237] on span "Trips" at bounding box center [113, 245] width 120 height 16
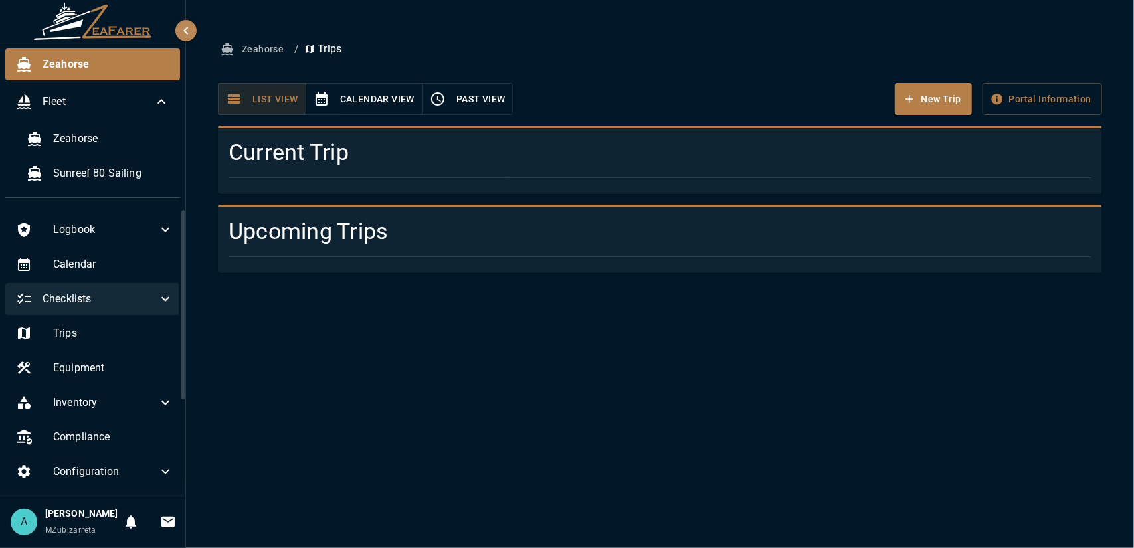
click at [157, 300] on icon at bounding box center [165, 299] width 16 height 16
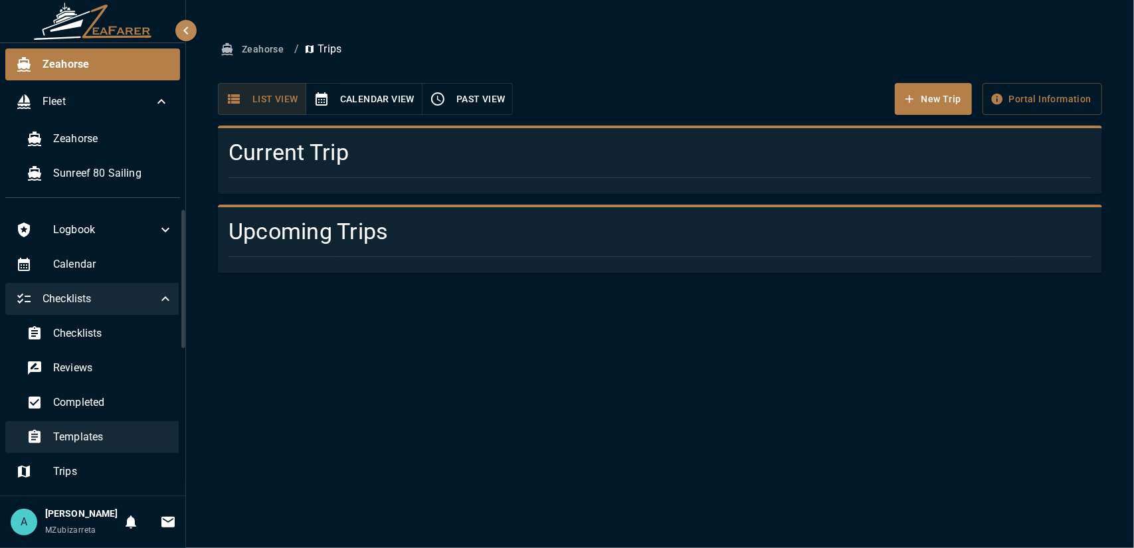
click at [128, 429] on span "Templates" at bounding box center [113, 437] width 120 height 16
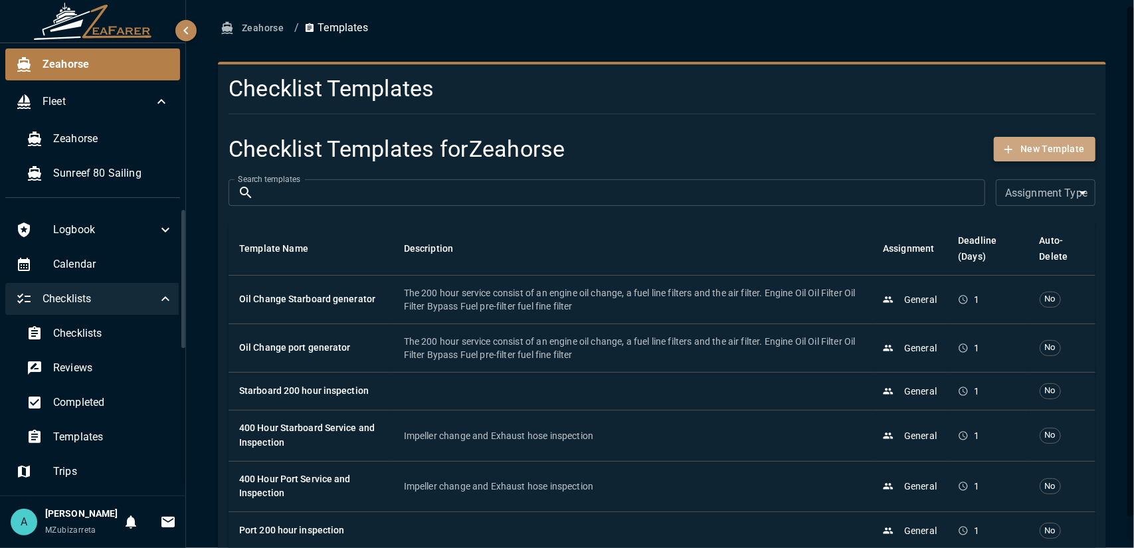
click at [1002, 154] on icon "button" at bounding box center [1008, 149] width 13 height 13
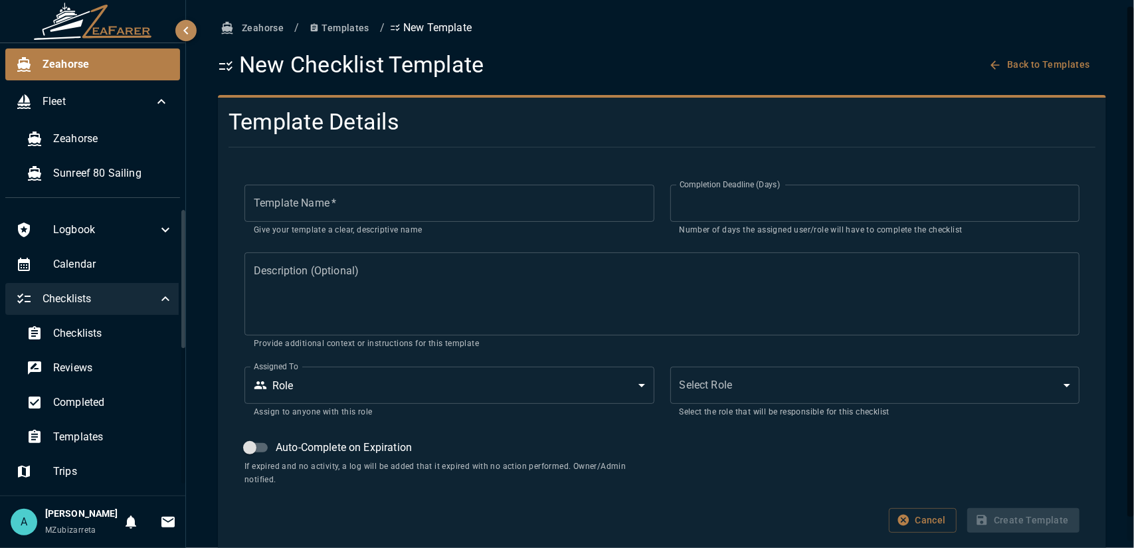
scroll to position [27, 0]
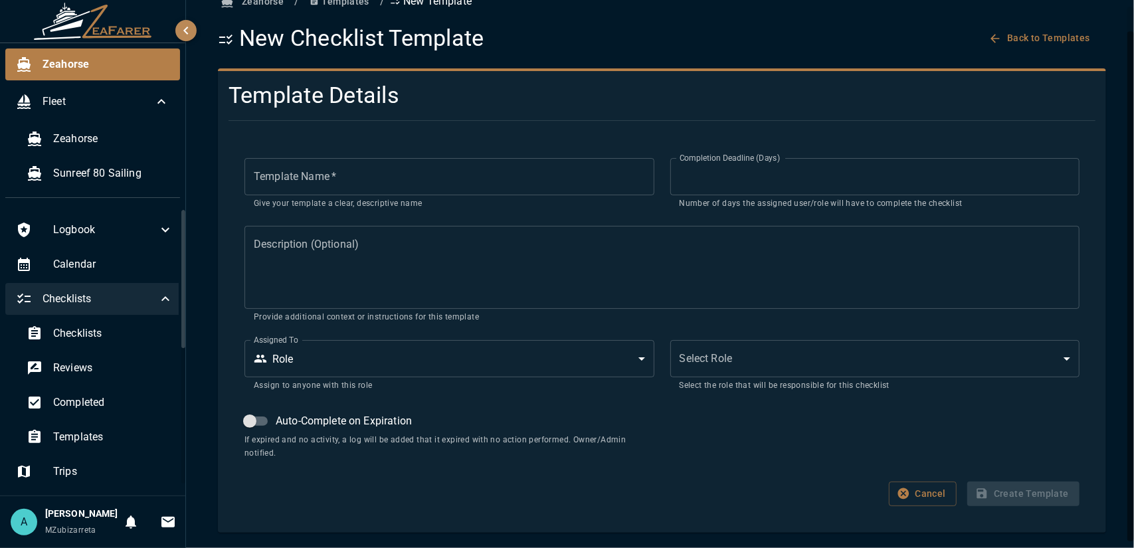
click at [712, 187] on input "**" at bounding box center [875, 176] width 409 height 37
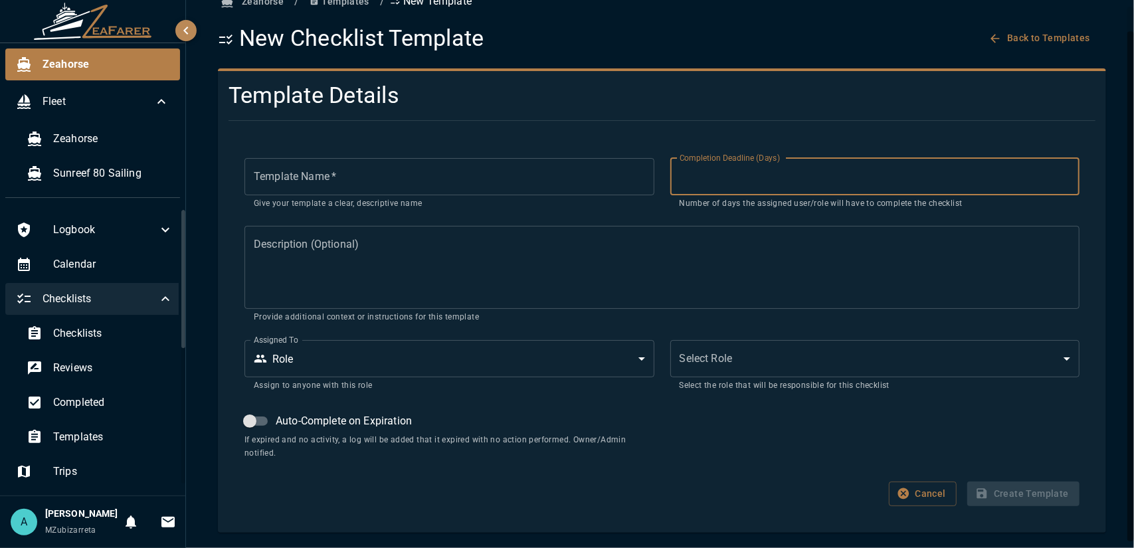
type input "**"
click at [401, 164] on input "Template Name   *" at bounding box center [449, 176] width 409 height 37
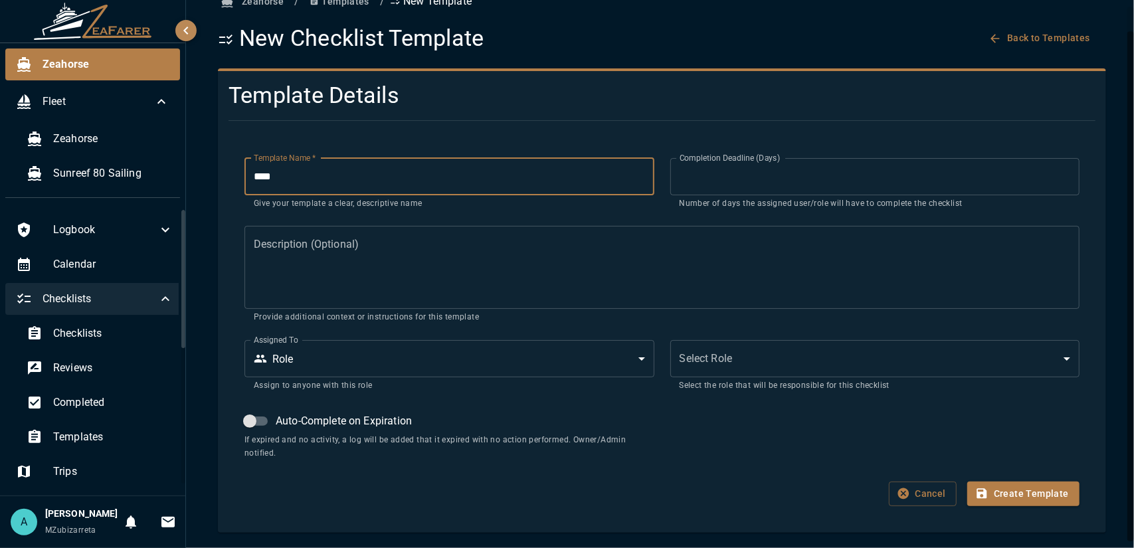
type input "****"
click at [1015, 498] on button "Create Template" at bounding box center [1024, 494] width 112 height 25
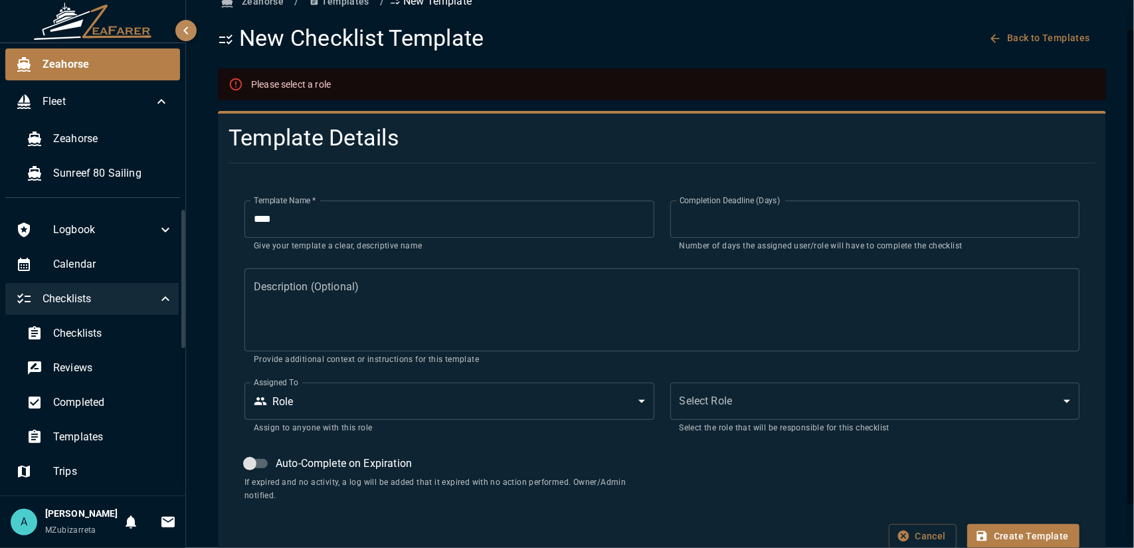
click at [337, 312] on textarea "Description (Optional)" at bounding box center [662, 310] width 817 height 61
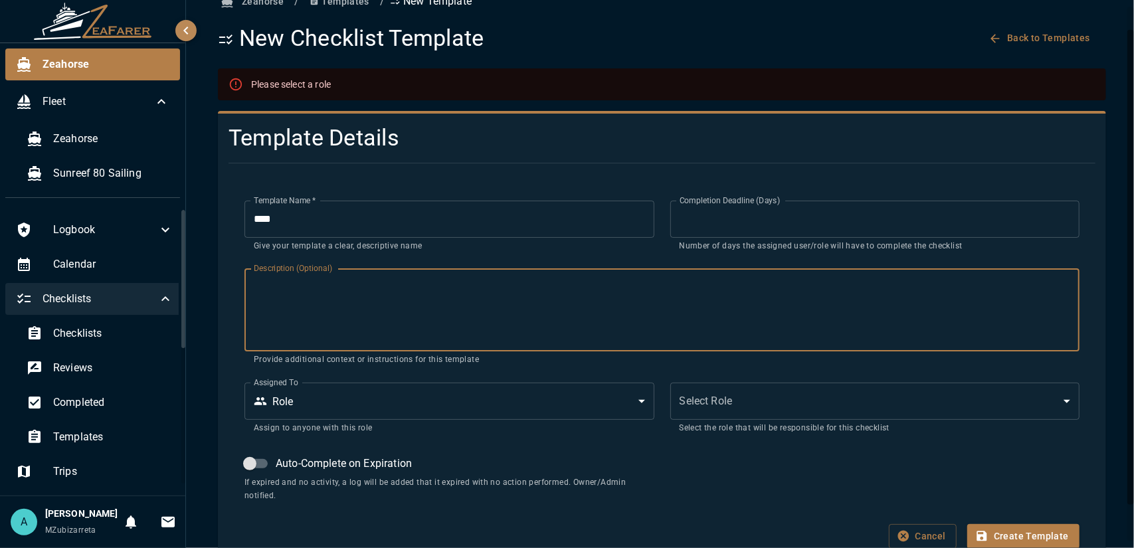
click at [768, 409] on body "Zeahorse Fleet Zeahorse Sunreef 80 Sailing Logbook Calendar Checklists Checklis…" at bounding box center [567, 274] width 1134 height 548
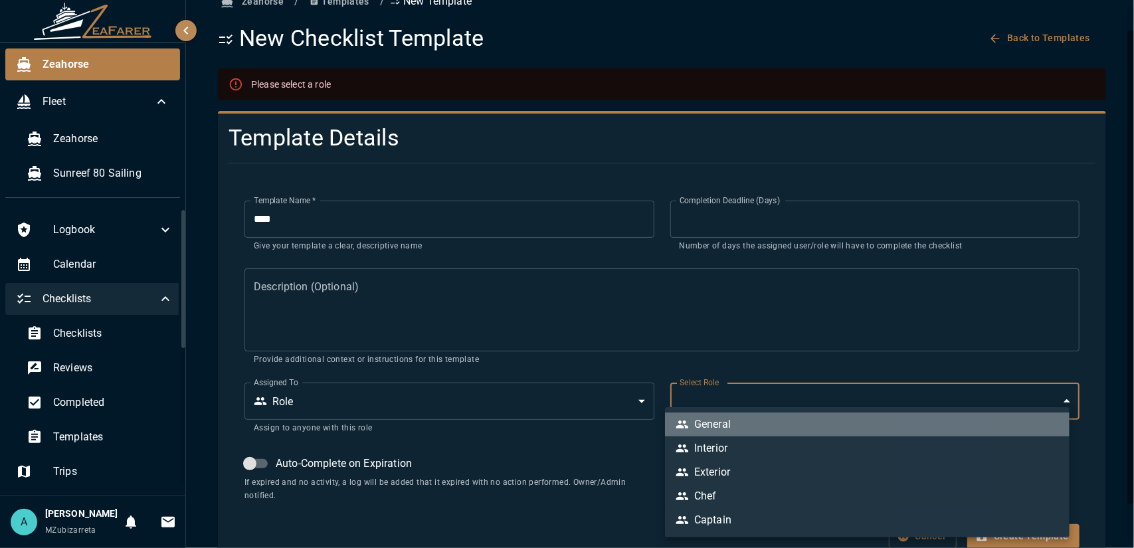
click at [728, 431] on div "General" at bounding box center [703, 425] width 55 height 16
type input "*"
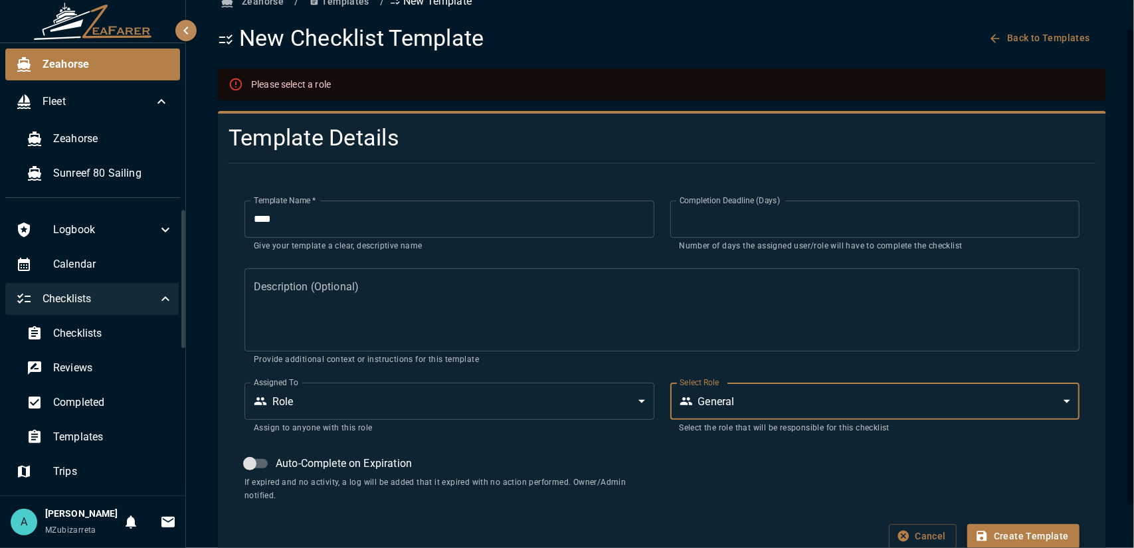
click at [1025, 538] on button "Create Template" at bounding box center [1024, 536] width 112 height 25
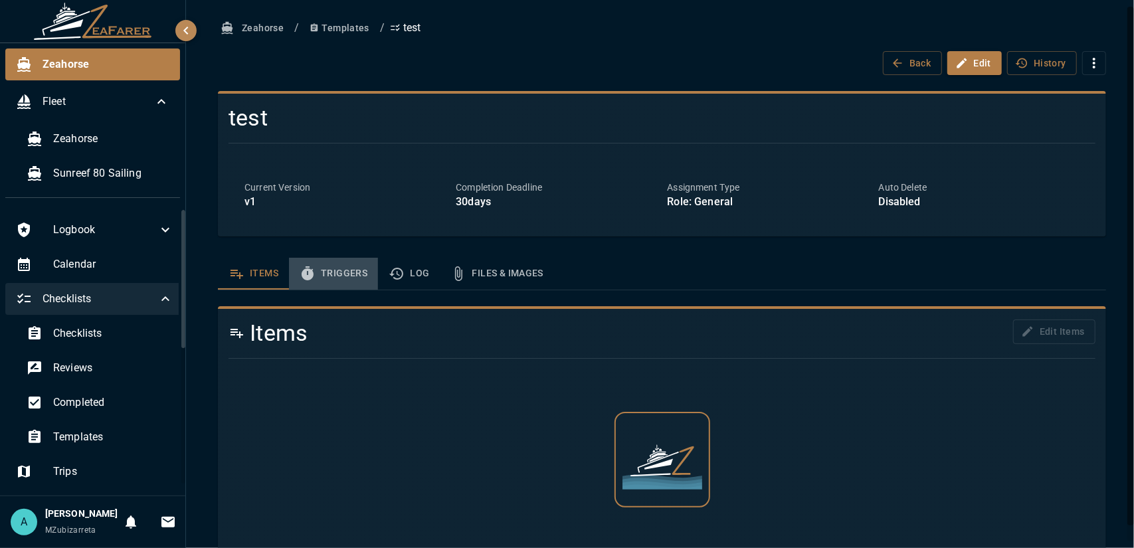
click at [338, 276] on button "Triggers" at bounding box center [333, 274] width 89 height 32
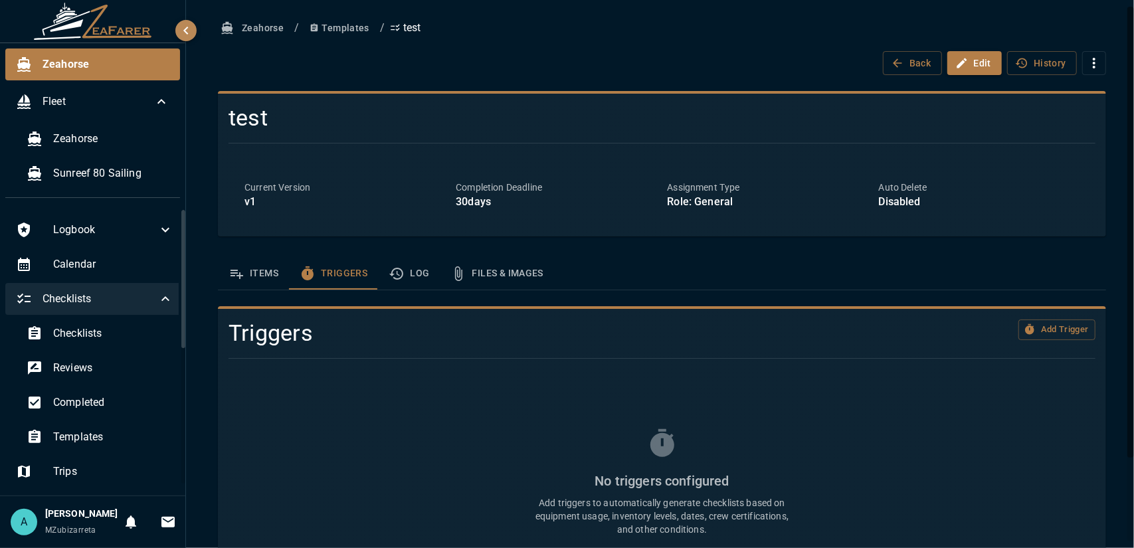
scroll to position [102, 0]
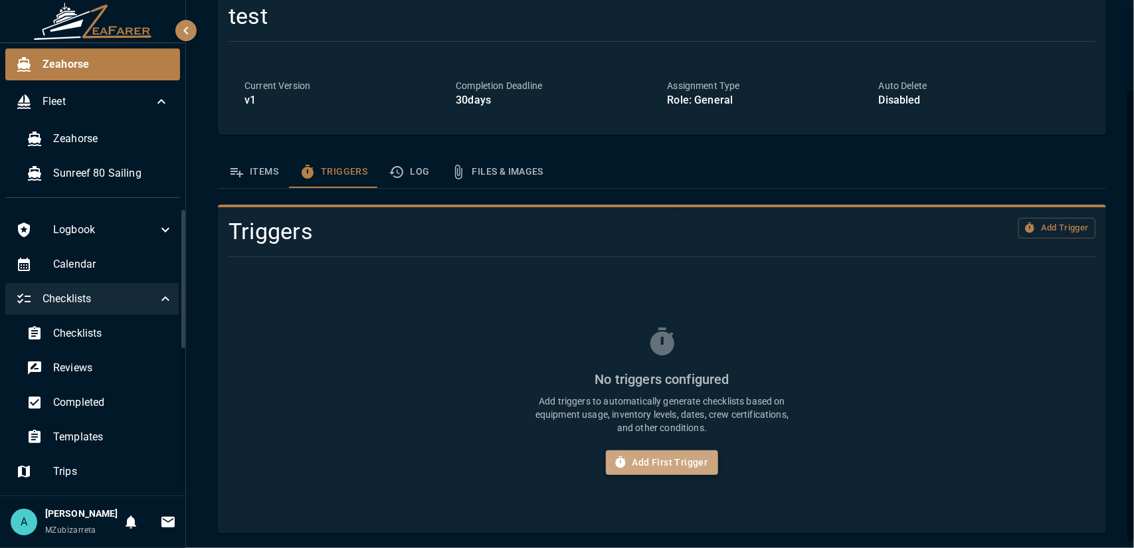
click at [614, 465] on icon "button" at bounding box center [620, 462] width 13 height 13
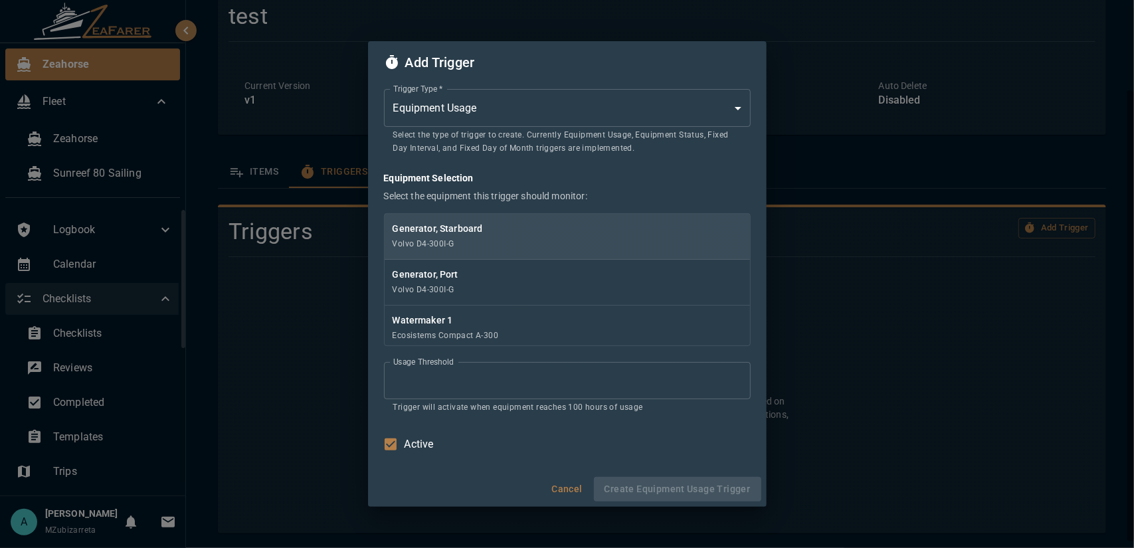
click at [472, 235] on p "Generator, Starboard" at bounding box center [568, 228] width 350 height 13
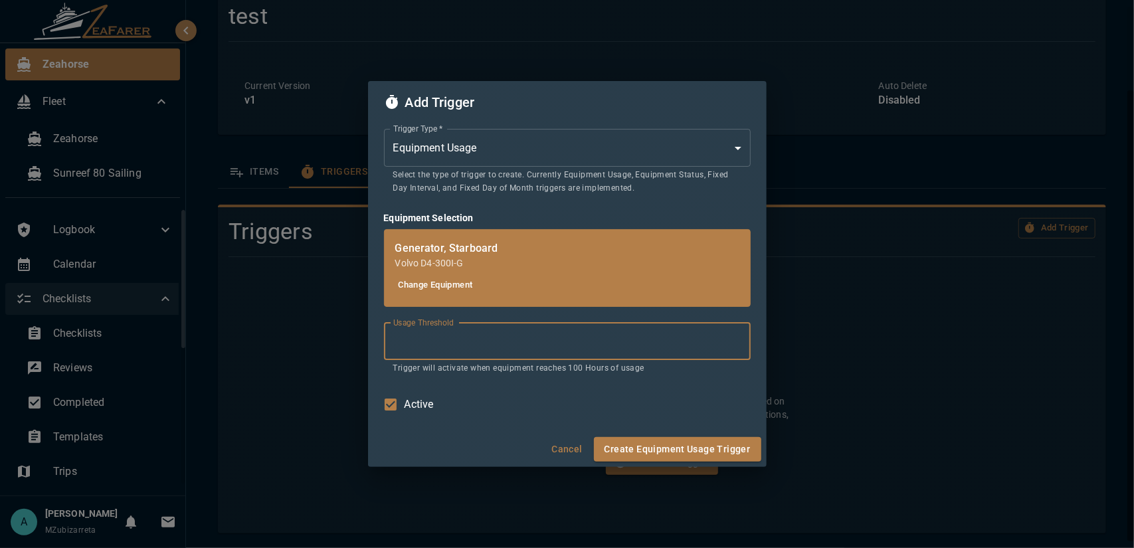
drag, startPoint x: 458, startPoint y: 340, endPoint x: 380, endPoint y: 342, distance: 77.8
click at [380, 342] on div "Trigger Type   * Equipment Usage * Trigger Type   * Select the type of trigger …" at bounding box center [567, 278] width 399 height 308
drag, startPoint x: 395, startPoint y: 369, endPoint x: 631, endPoint y: 371, distance: 235.9
click at [631, 371] on p "Trigger will activate when equipment reaches 200 Hours of usage" at bounding box center [567, 368] width 348 height 13
click at [655, 374] on p "Trigger will activate when equipment reaches 200 Hours of usage" at bounding box center [567, 368] width 348 height 13
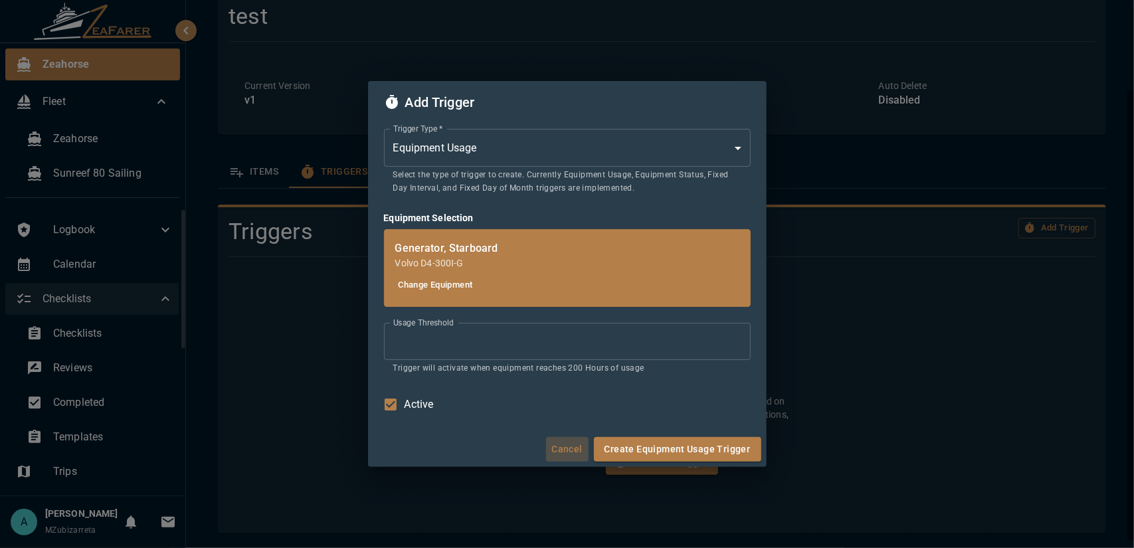
click at [564, 447] on button "Cancel" at bounding box center [567, 449] width 43 height 25
type input "***"
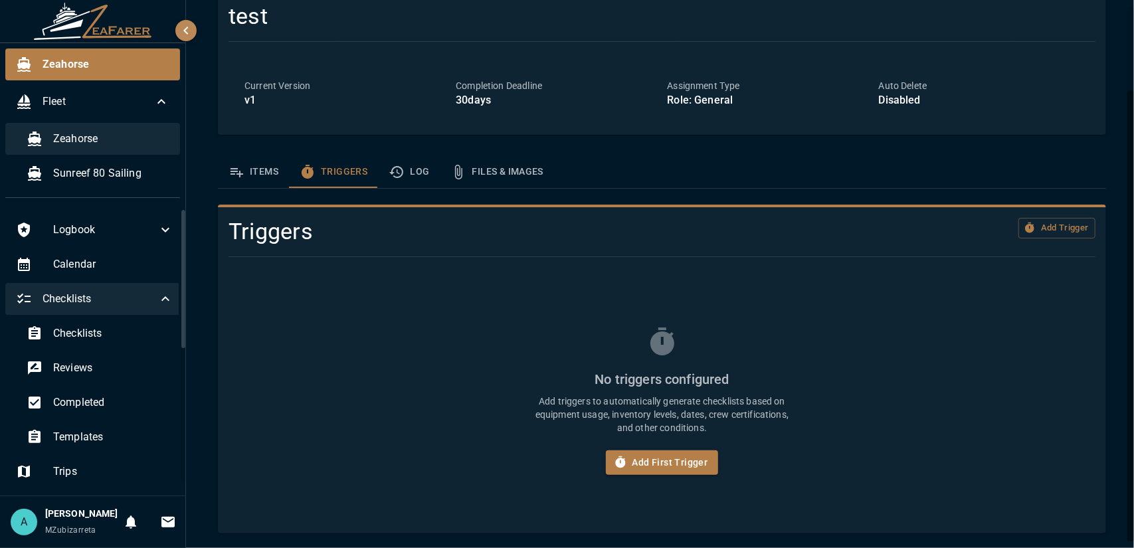
click at [118, 150] on div "Zeahorse" at bounding box center [98, 139] width 164 height 32
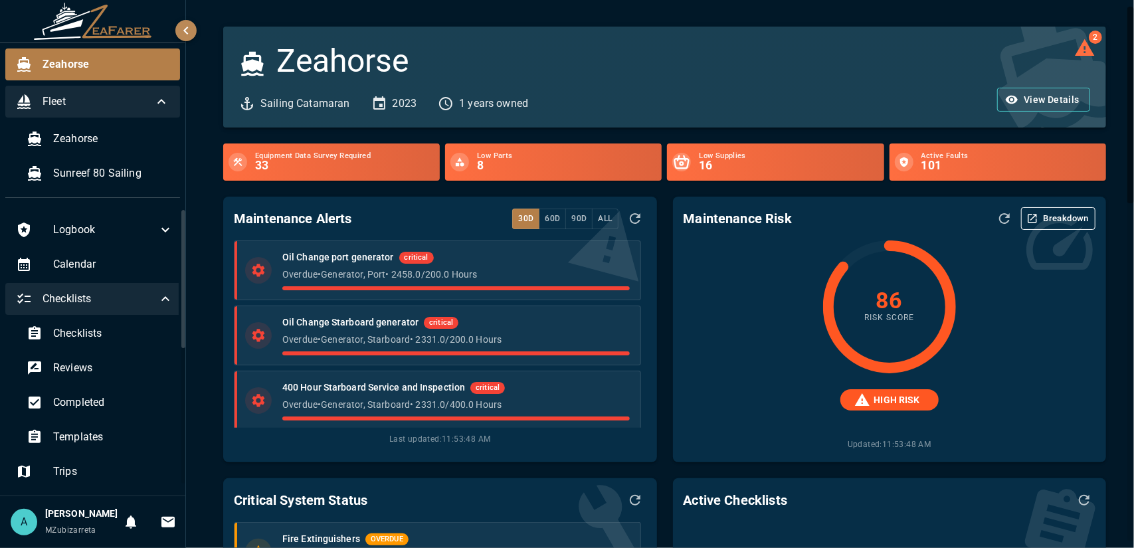
click at [145, 96] on span "Fleet" at bounding box center [98, 102] width 111 height 16
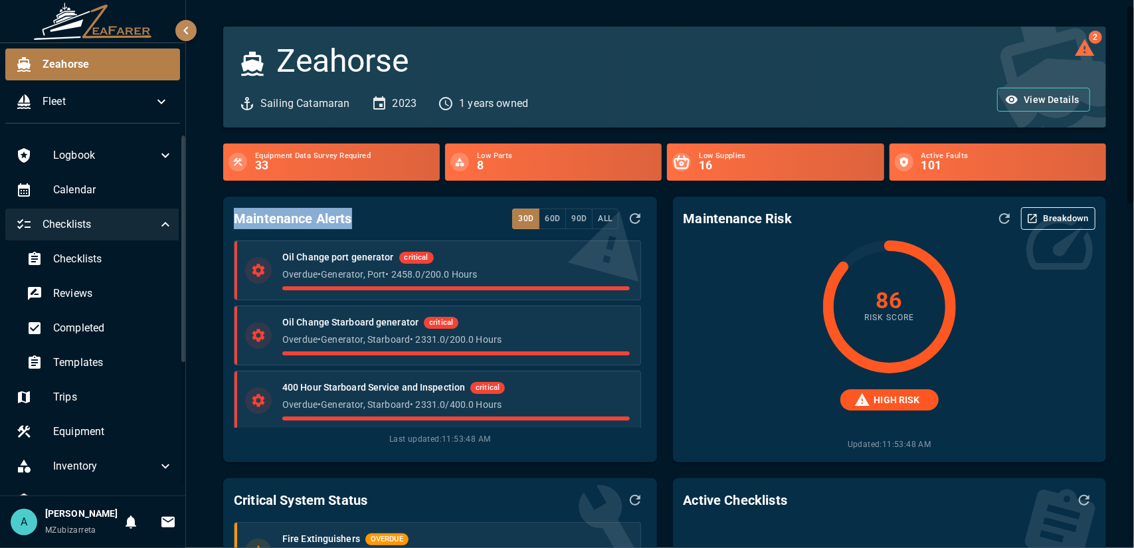
drag, startPoint x: 231, startPoint y: 217, endPoint x: 377, endPoint y: 225, distance: 147.1
click at [377, 225] on div "Maintenance Alerts 30d 60d 90d All Oil Change port generator critical Overdue •…" at bounding box center [439, 330] width 433 height 266
click at [368, 227] on div "Maintenance Alerts 30d 60d 90d All" at bounding box center [440, 218] width 412 height 23
click at [353, 224] on div "Maintenance Alerts 30d 60d 90d All" at bounding box center [440, 218] width 412 height 23
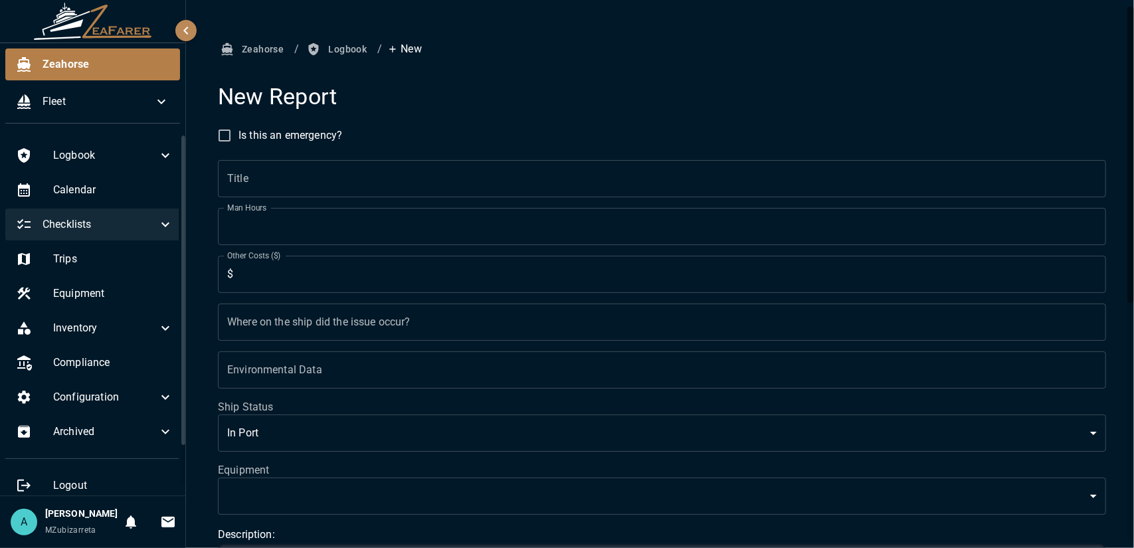
click at [130, 231] on span "Checklists" at bounding box center [100, 225] width 115 height 16
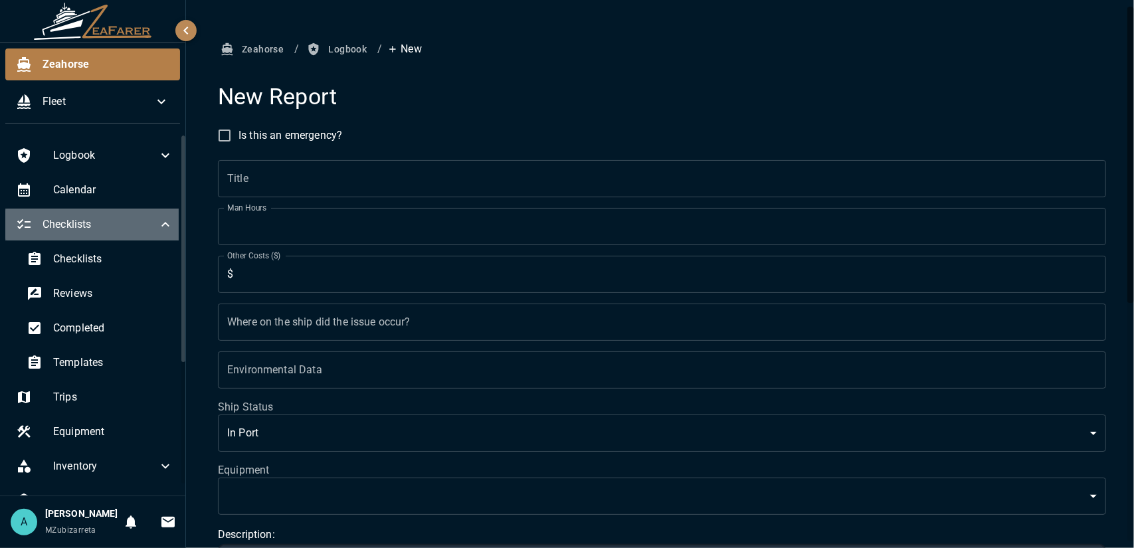
click at [126, 225] on span "Checklists" at bounding box center [100, 225] width 115 height 16
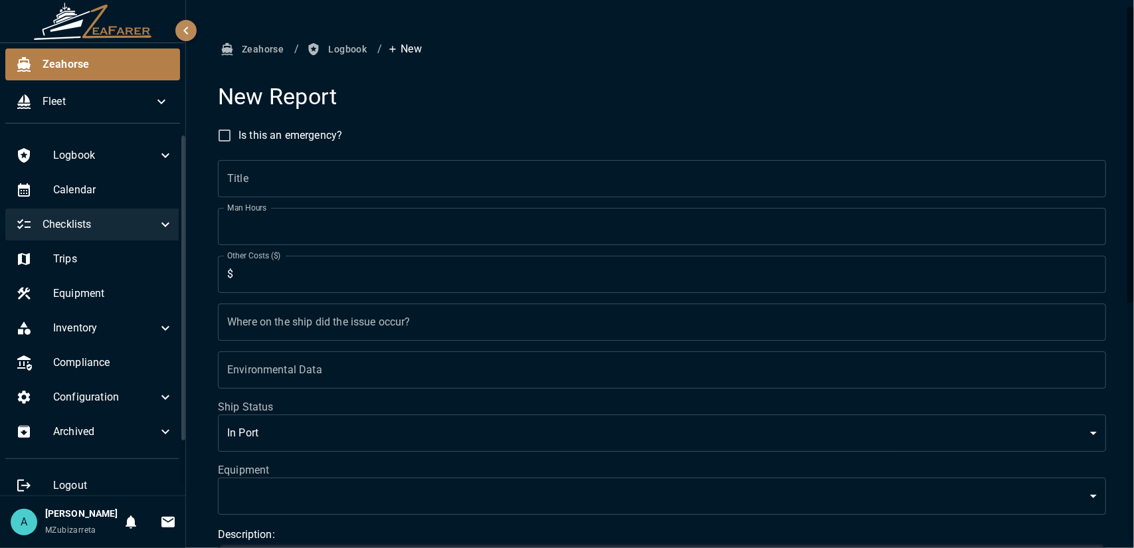
click at [125, 225] on span "Checklists" at bounding box center [100, 225] width 115 height 16
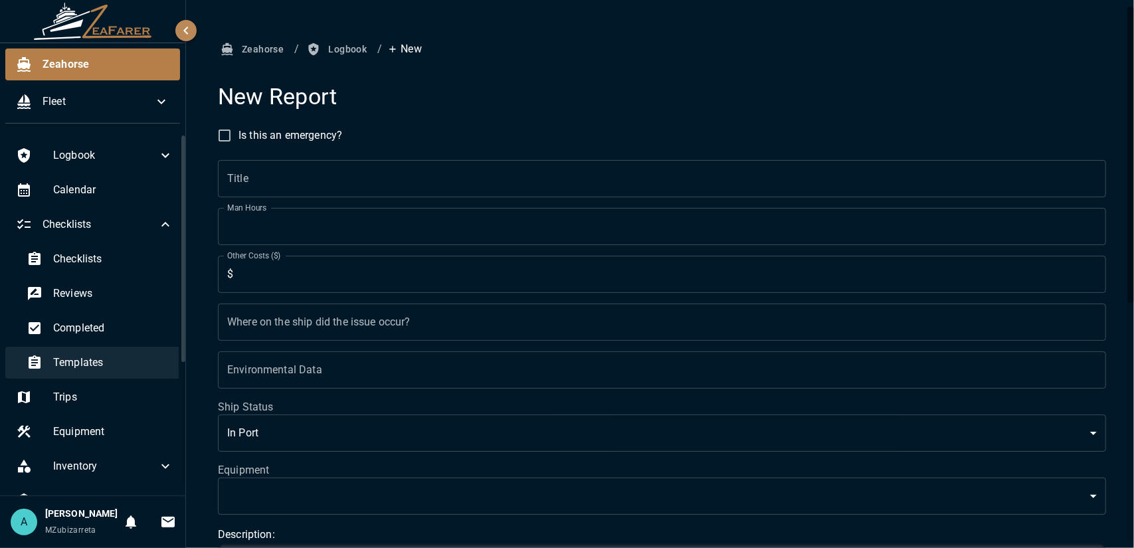
click at [101, 361] on span "Templates" at bounding box center [113, 363] width 120 height 16
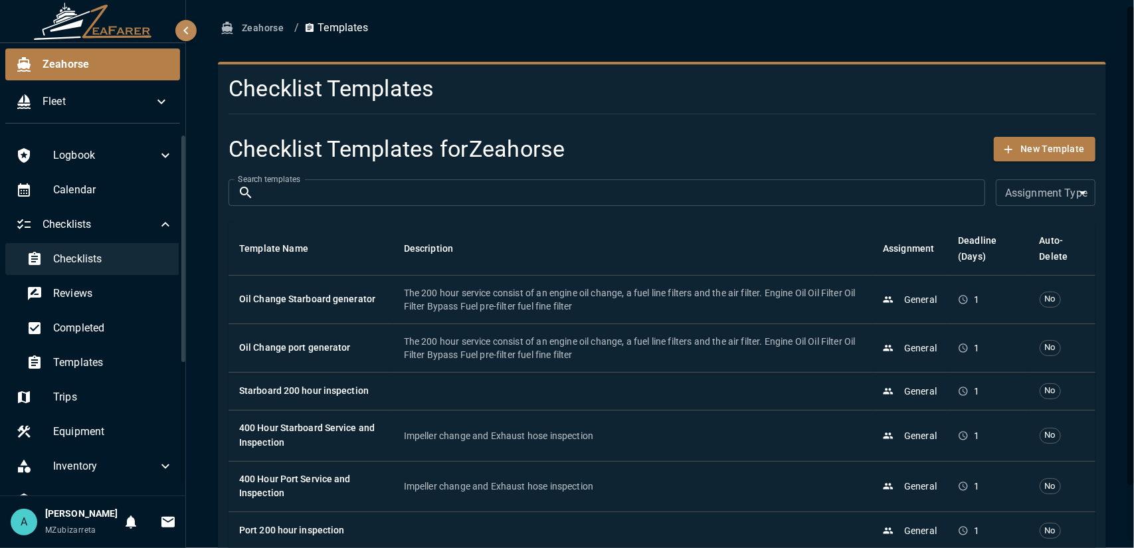
click at [110, 269] on div "Checklists" at bounding box center [100, 259] width 168 height 32
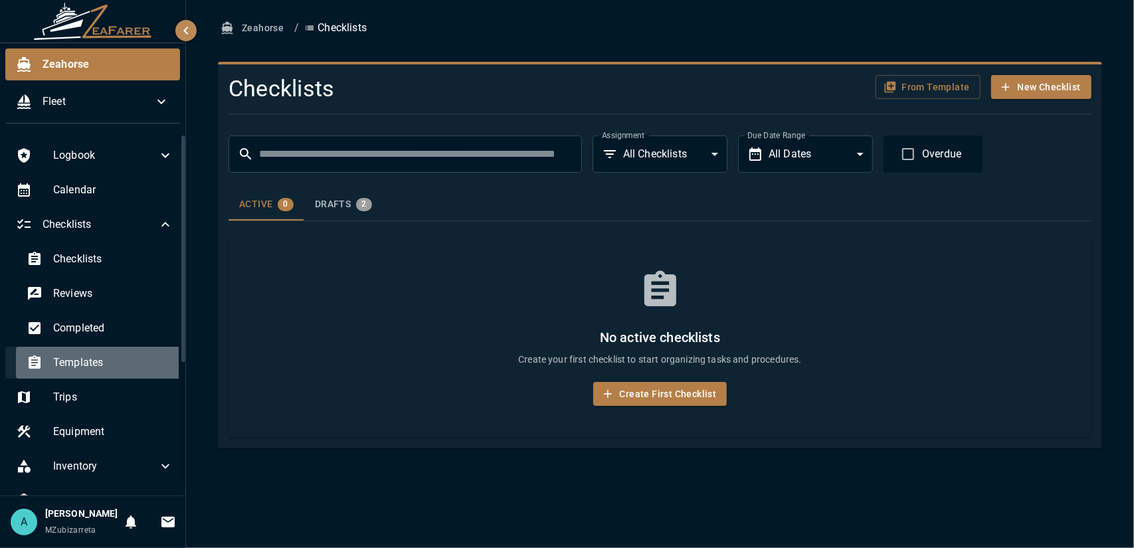
click at [107, 361] on span "Templates" at bounding box center [113, 363] width 120 height 16
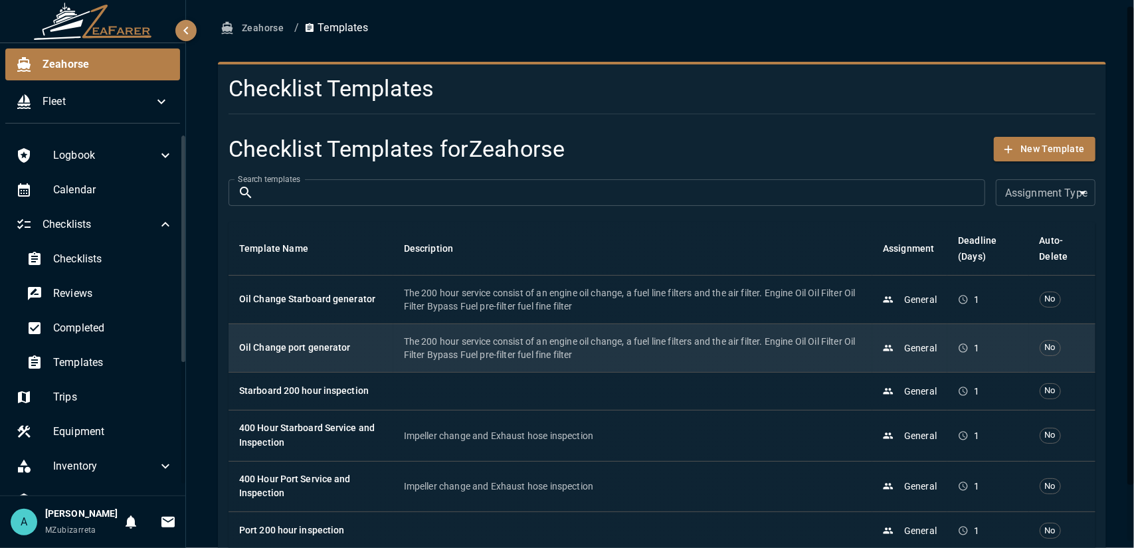
scroll to position [64, 0]
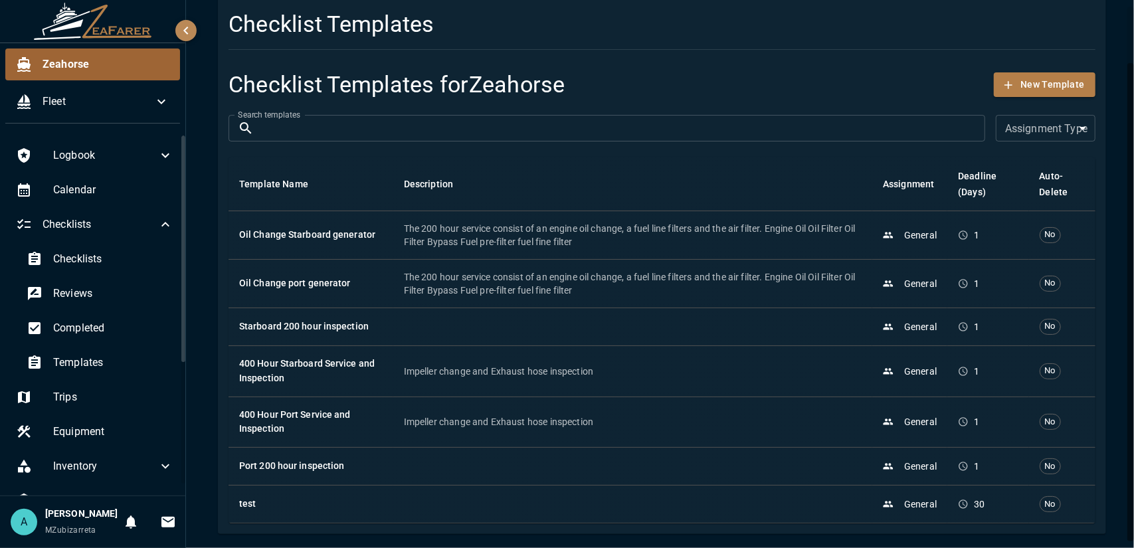
click at [136, 56] on span "Zeahorse" at bounding box center [106, 64] width 127 height 16
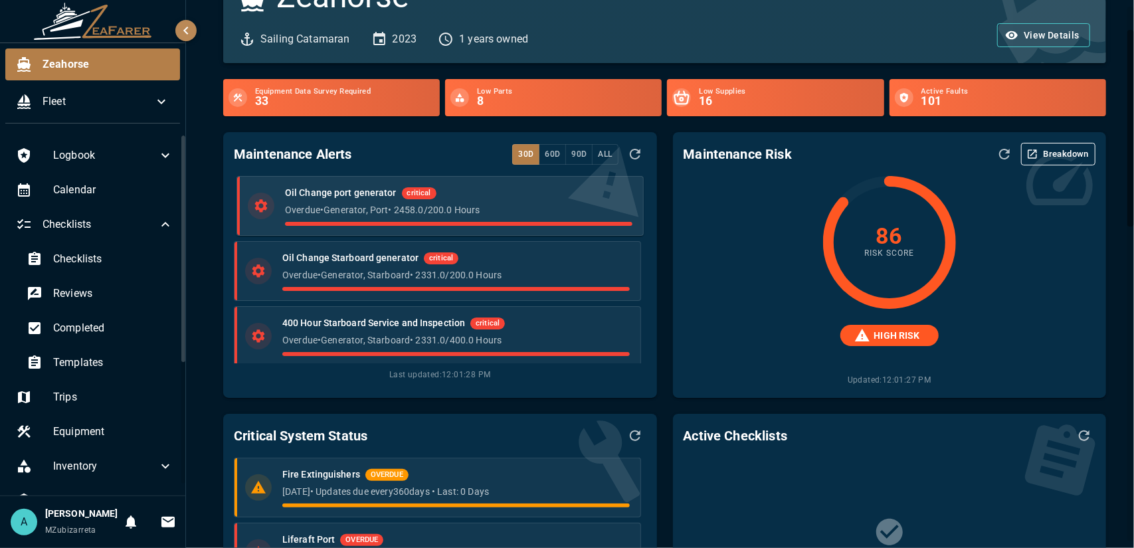
click at [409, 216] on p "Overdue • Generator, Port • 2458.0 / 200.0 Hours" at bounding box center [458, 209] width 347 height 13
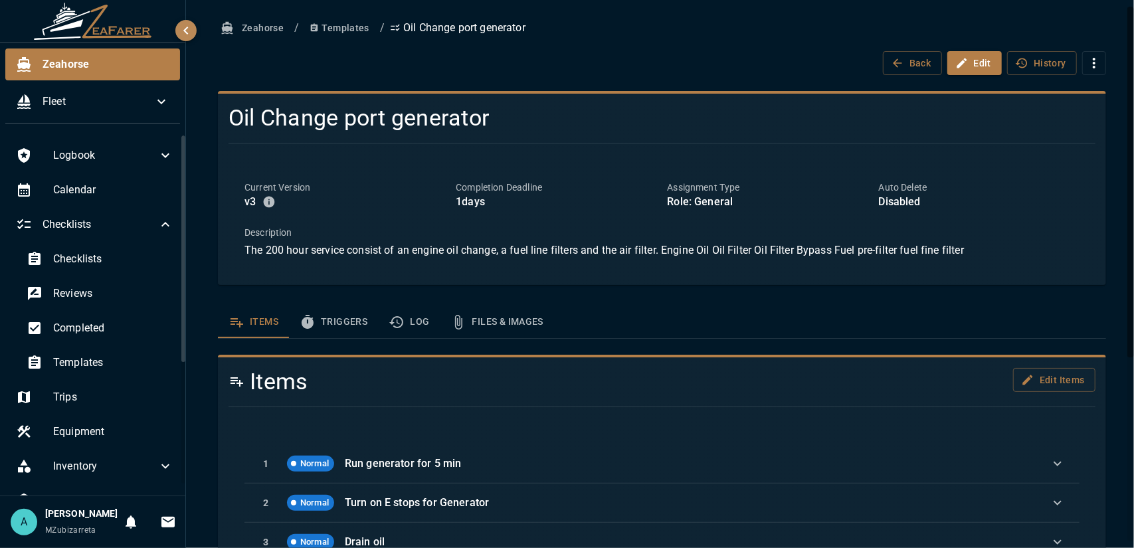
click at [182, 31] on icon "button" at bounding box center [186, 31] width 16 height 16
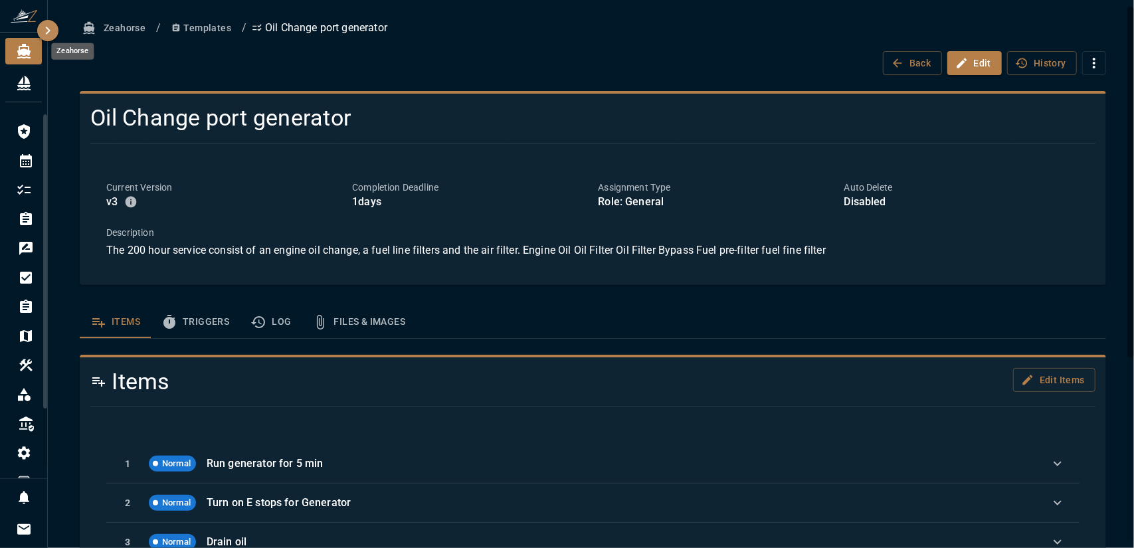
click at [45, 34] on icon "button" at bounding box center [48, 31] width 16 height 16
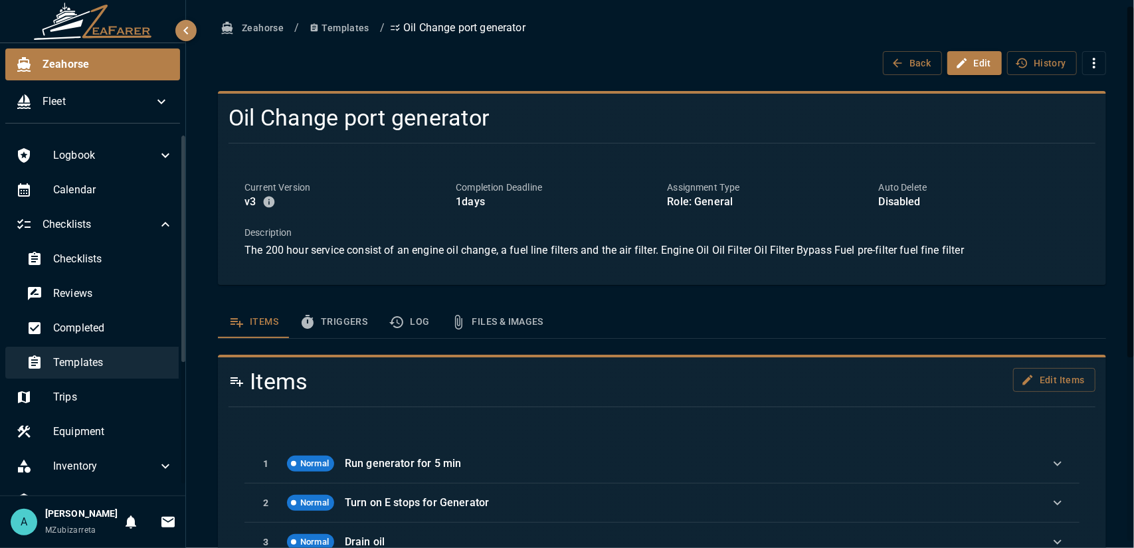
click at [126, 366] on span "Templates" at bounding box center [113, 363] width 120 height 16
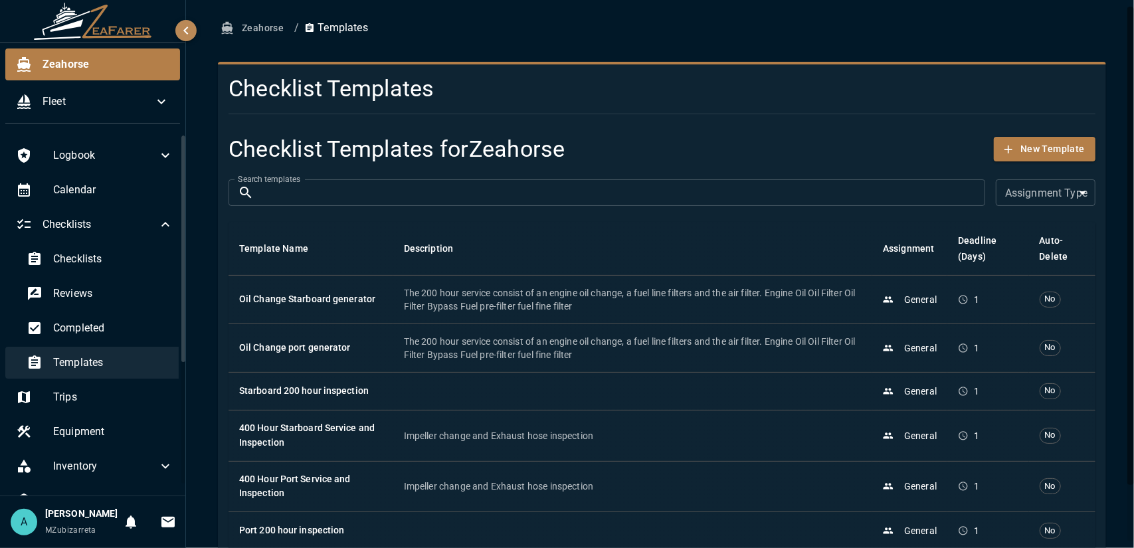
click at [126, 368] on span "Templates" at bounding box center [113, 363] width 120 height 16
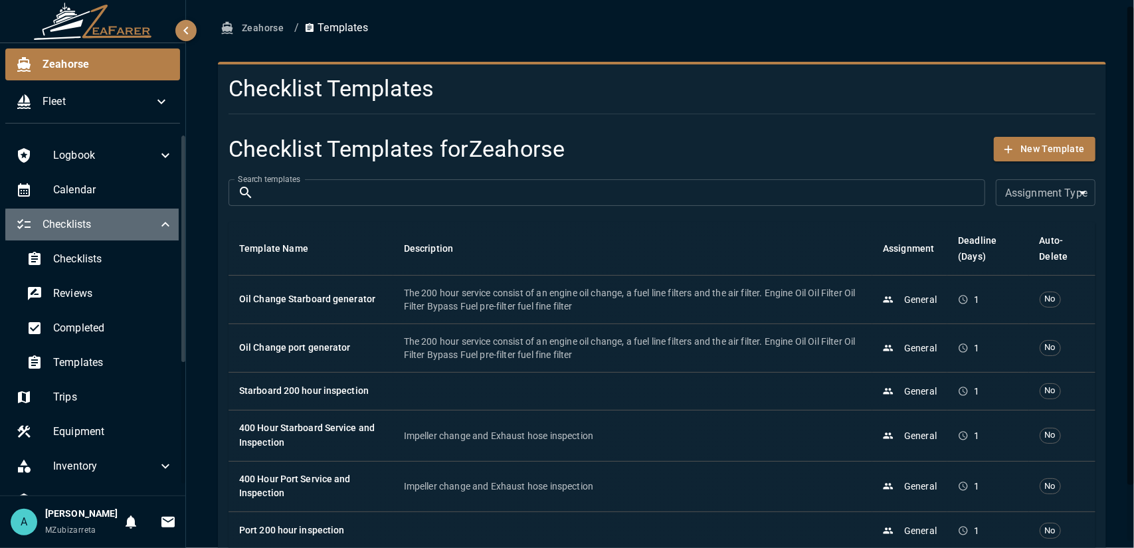
click at [157, 221] on icon at bounding box center [165, 225] width 16 height 16
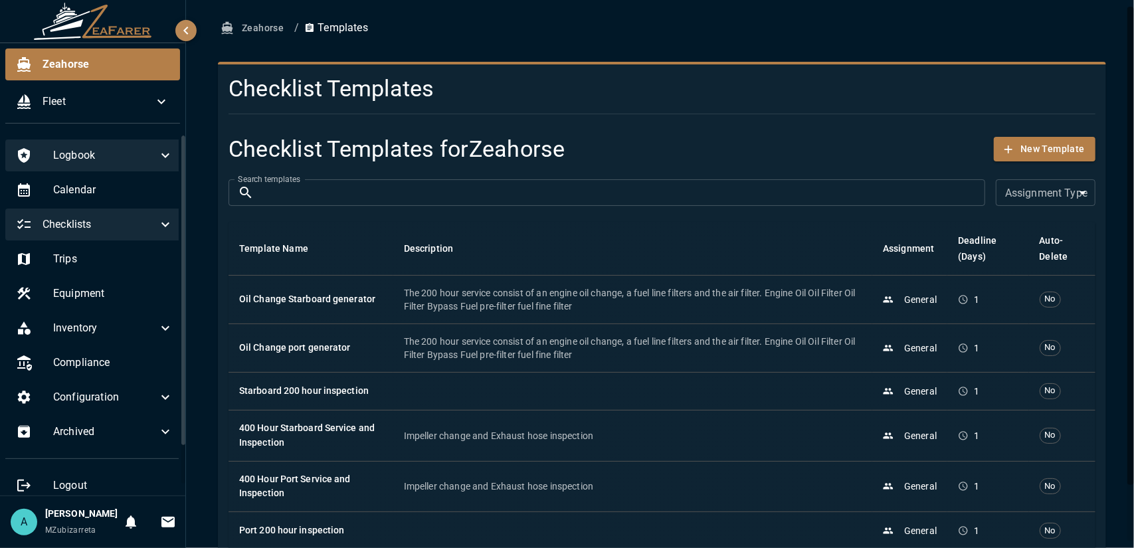
click at [157, 154] on icon at bounding box center [165, 156] width 16 height 16
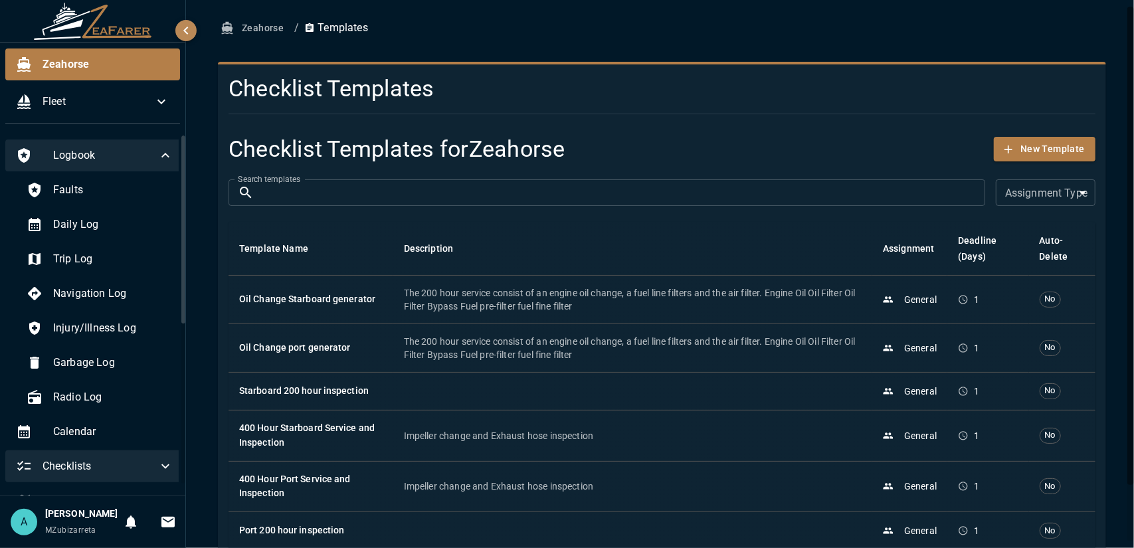
click at [157, 154] on icon at bounding box center [165, 156] width 16 height 16
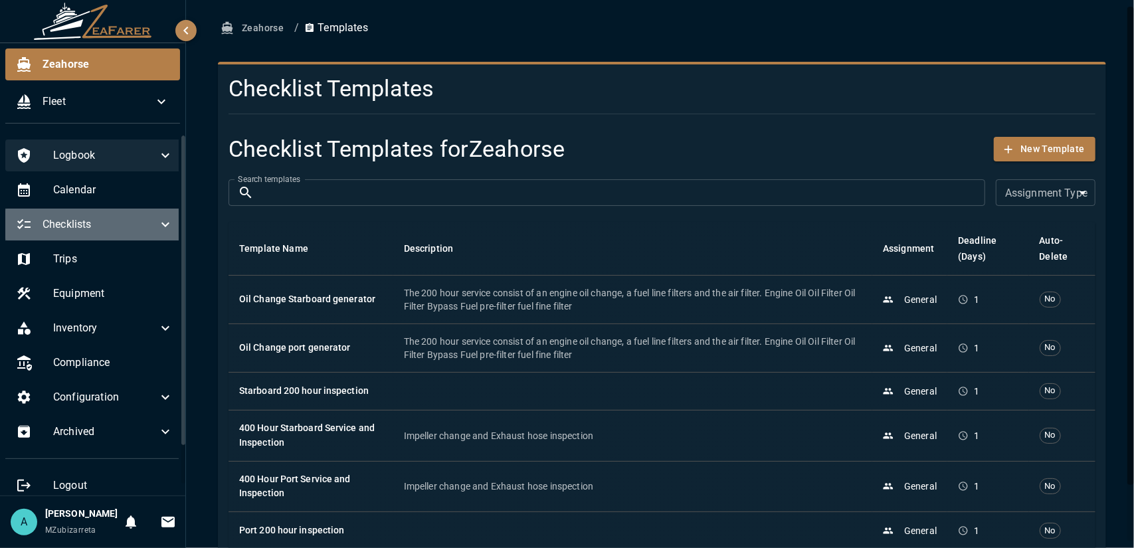
click at [106, 226] on span "Checklists" at bounding box center [100, 225] width 115 height 16
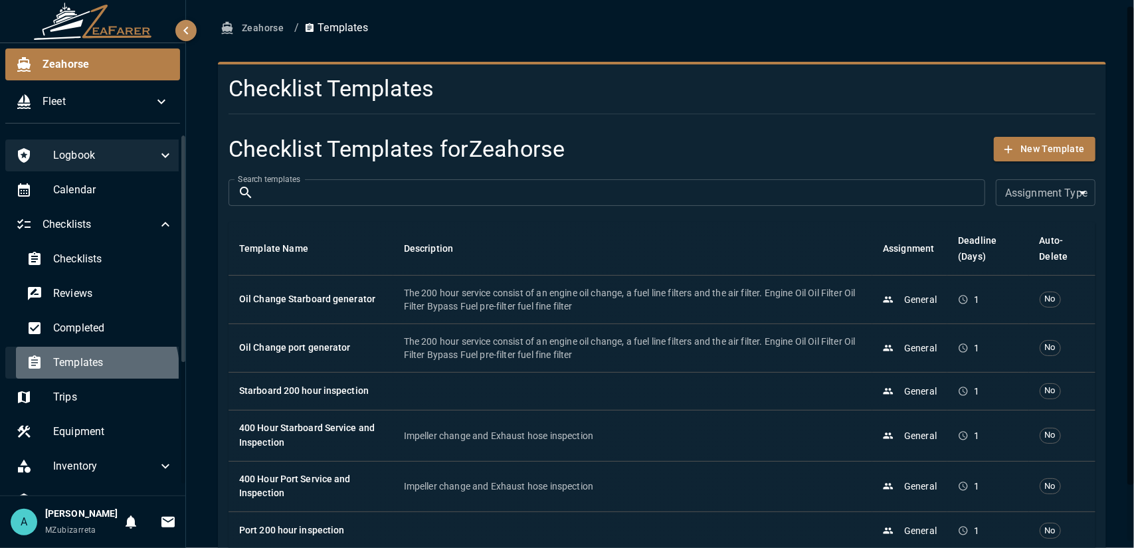
click at [96, 368] on span "Templates" at bounding box center [113, 363] width 120 height 16
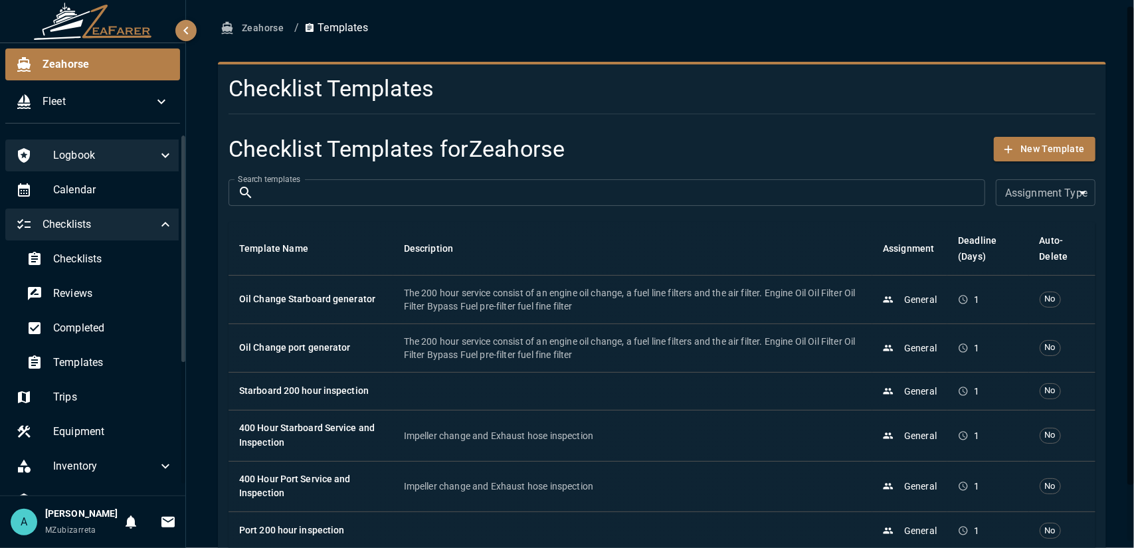
click at [157, 225] on icon at bounding box center [165, 225] width 16 height 16
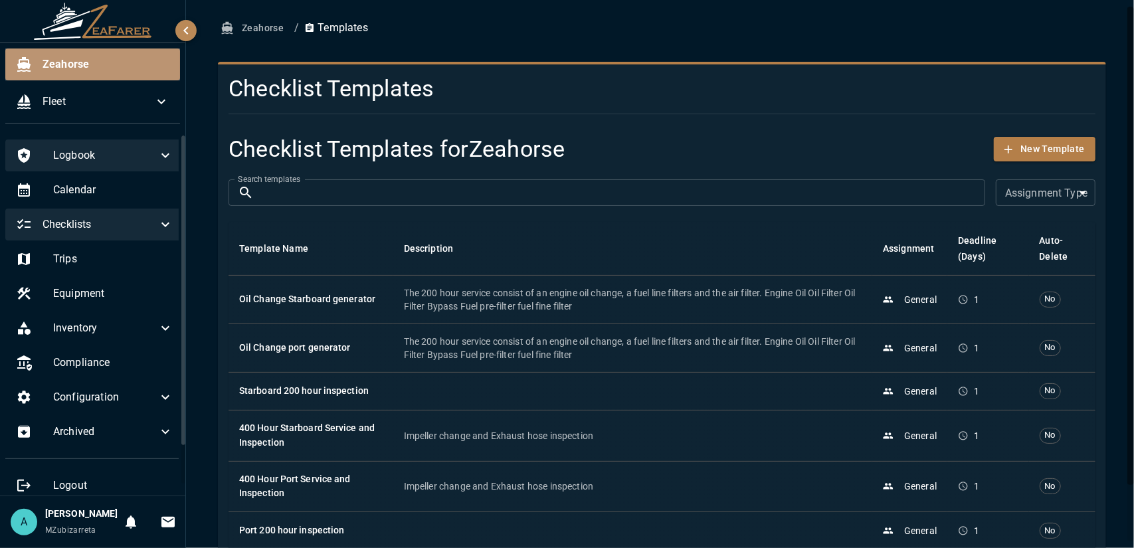
click at [87, 71] on span "Zeahorse" at bounding box center [106, 64] width 127 height 16
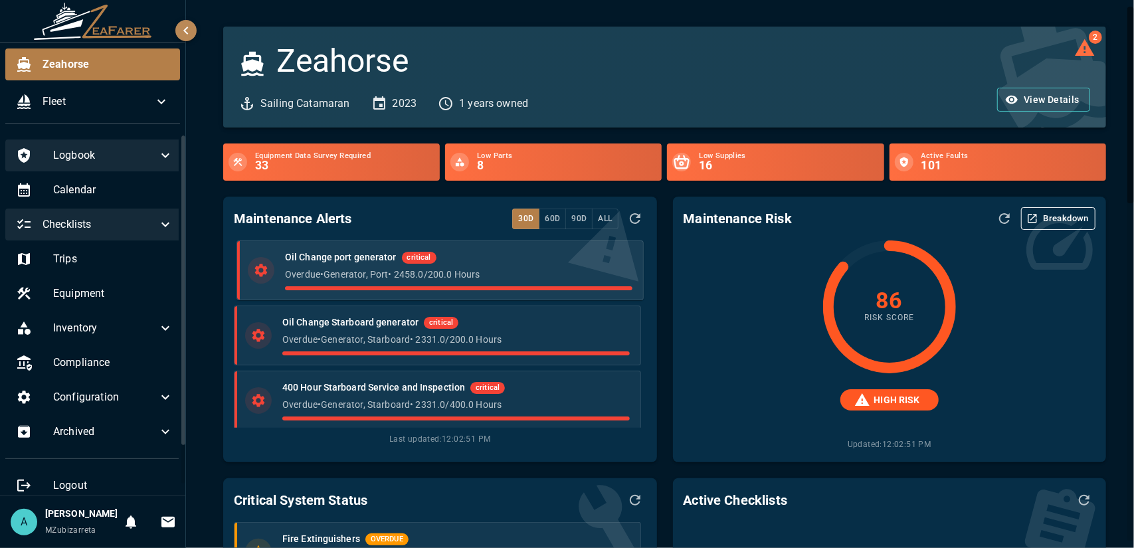
click at [474, 283] on div "Overdue • Generator, Port • 2458.0 / 200.0 Hours" at bounding box center [458, 279] width 347 height 23
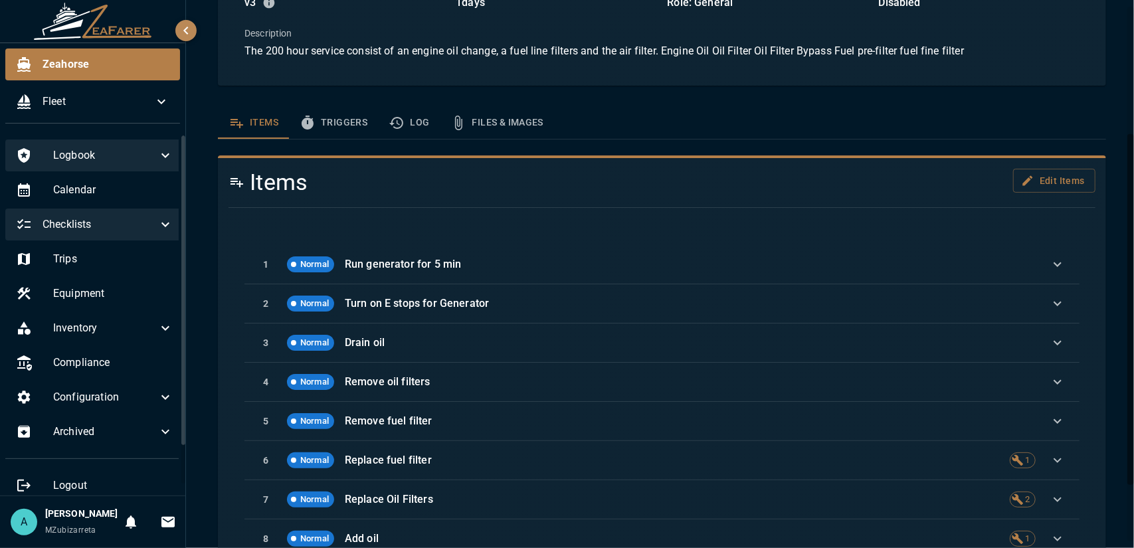
scroll to position [266, 0]
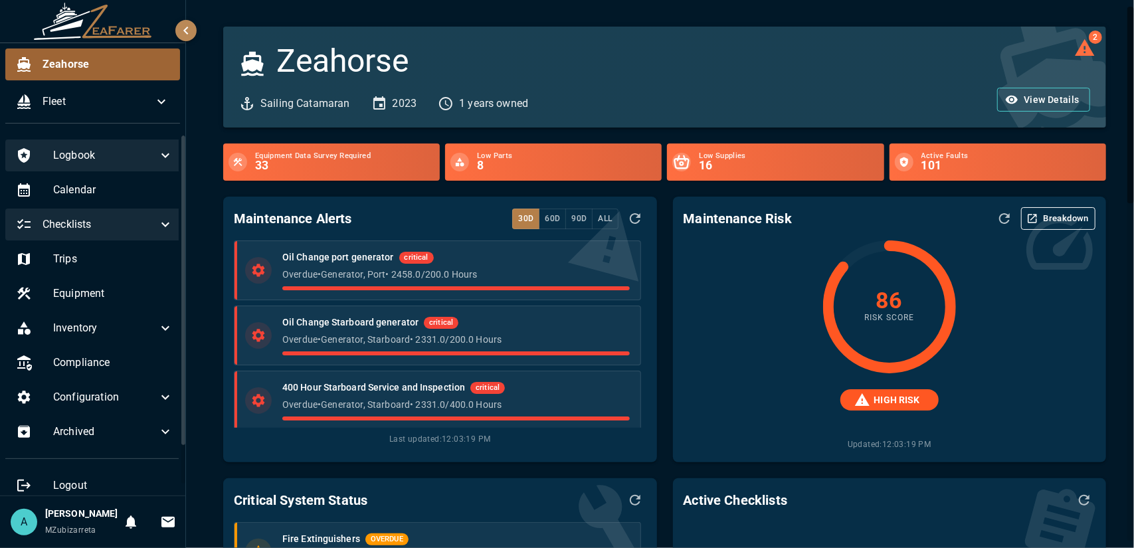
click at [90, 64] on span "Zeahorse" at bounding box center [106, 64] width 127 height 16
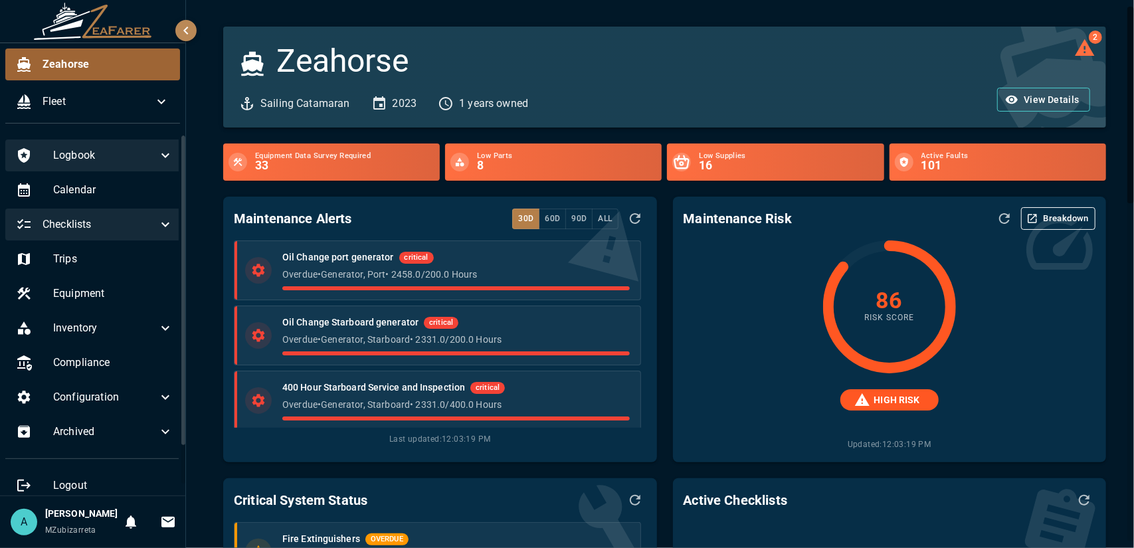
click at [90, 64] on span "Zeahorse" at bounding box center [106, 64] width 127 height 16
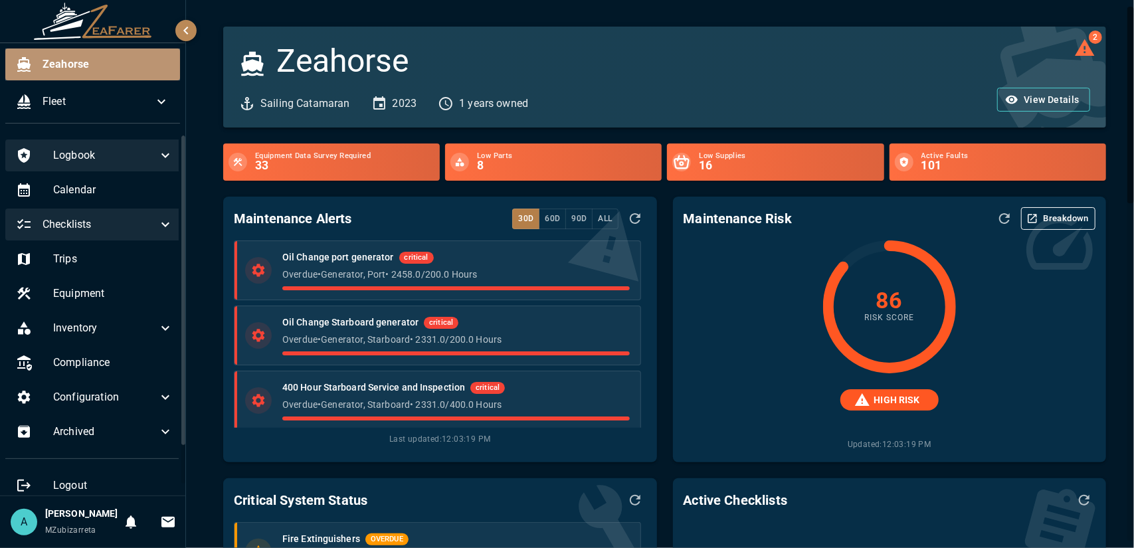
click at [90, 64] on span "Zeahorse" at bounding box center [106, 64] width 127 height 16
click at [89, 64] on span "Zeahorse" at bounding box center [106, 64] width 127 height 16
click at [88, 64] on span "Zeahorse" at bounding box center [106, 64] width 127 height 16
click at [88, 65] on span "Zeahorse" at bounding box center [106, 64] width 127 height 16
click at [86, 66] on span "Zeahorse" at bounding box center [106, 64] width 127 height 16
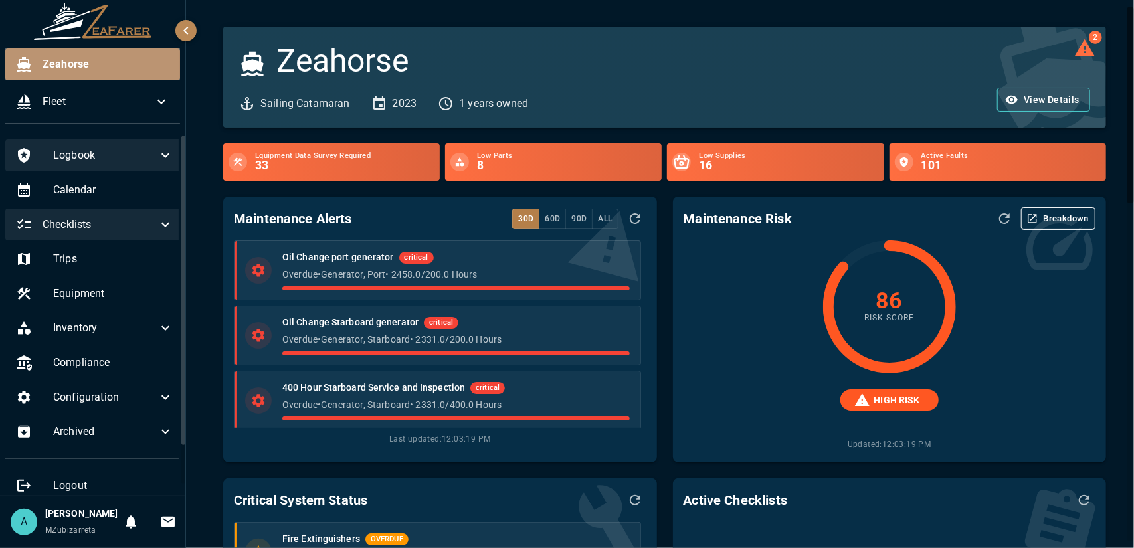
click at [86, 66] on span "Zeahorse" at bounding box center [106, 64] width 127 height 16
click at [448, 276] on p "Overdue • Generator, Port • 2458.0 / 200.0 Hours" at bounding box center [458, 274] width 347 height 13
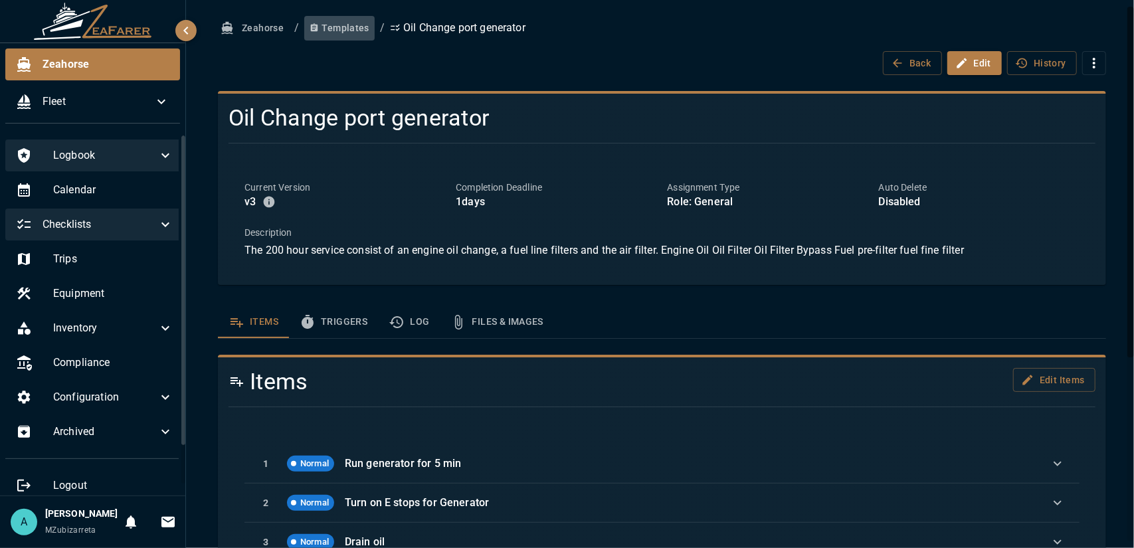
click at [335, 28] on button "Templates" at bounding box center [339, 28] width 70 height 25
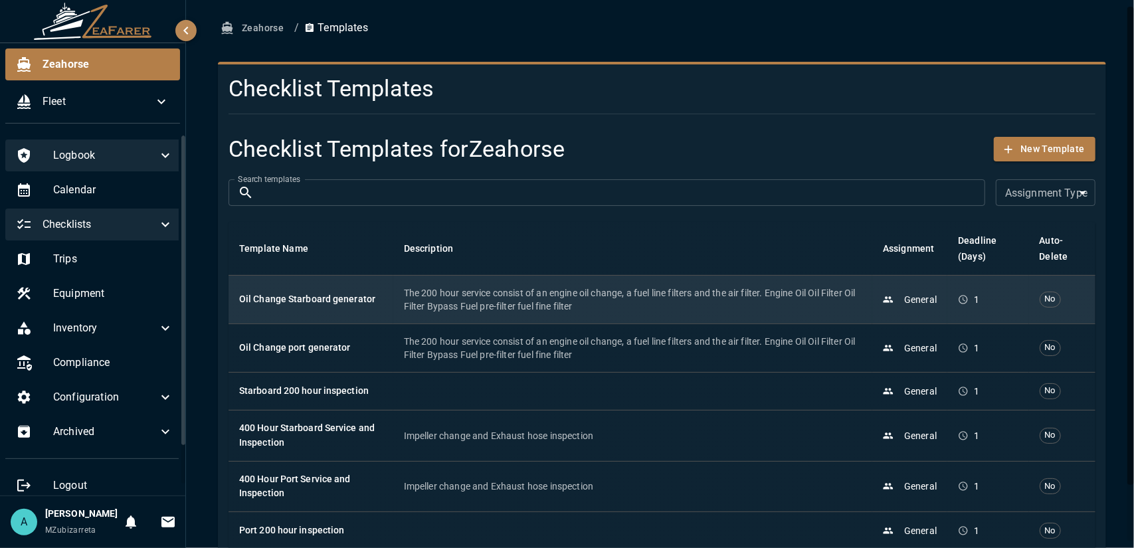
click at [369, 305] on h6 "Oil Change Starboard generator" at bounding box center [311, 299] width 144 height 15
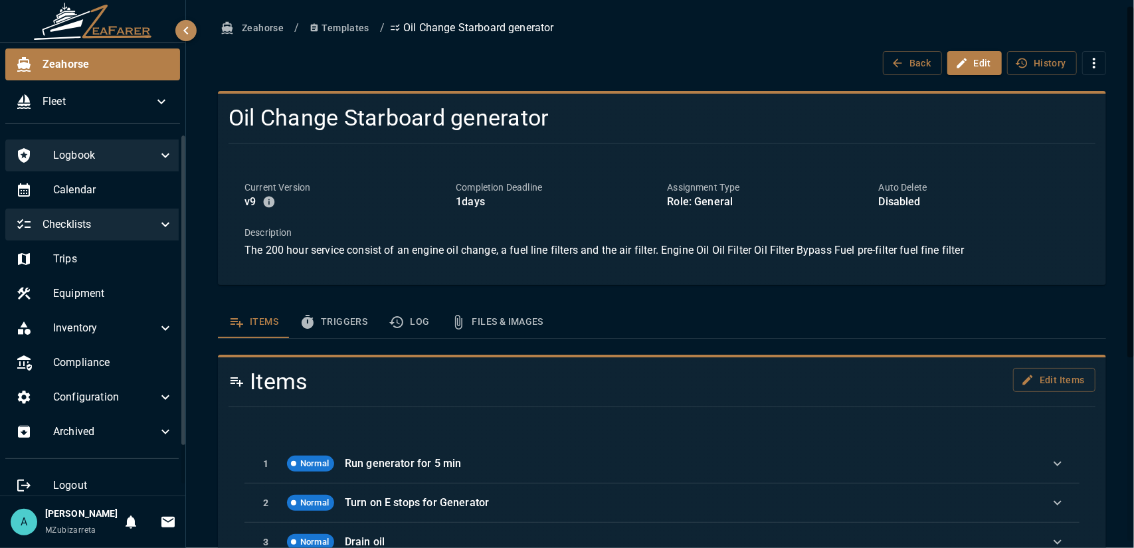
click at [348, 324] on button "Triggers" at bounding box center [333, 322] width 89 height 32
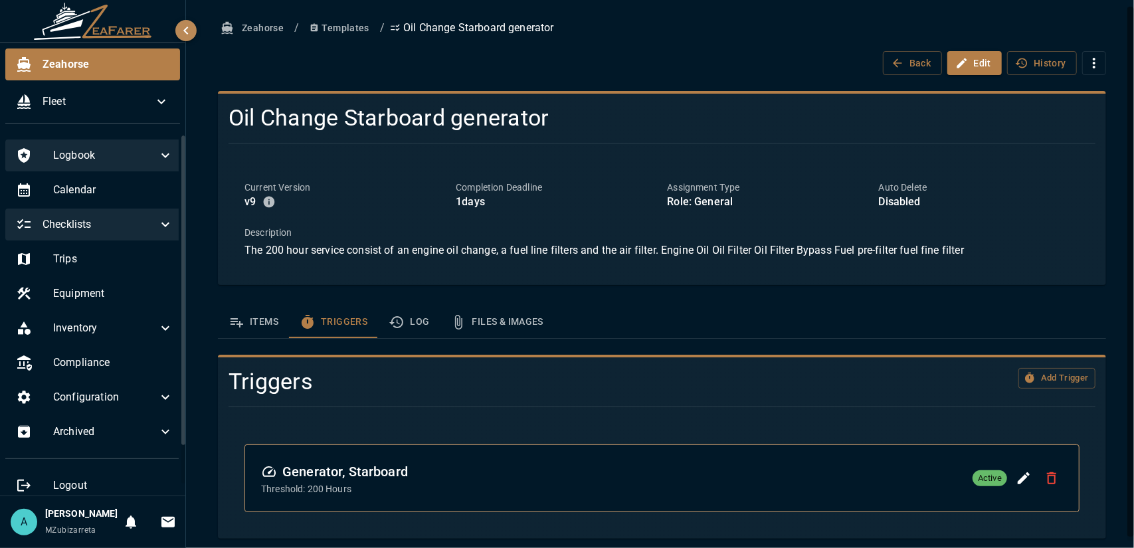
drag, startPoint x: 95, startPoint y: 490, endPoint x: 248, endPoint y: 524, distance: 156.7
click at [248, 524] on div "Generator, Starboard Threshold: 200 Hours Active" at bounding box center [662, 479] width 867 height 100
click at [1134, 324] on div at bounding box center [1131, 272] width 7 height 530
drag, startPoint x: 39, startPoint y: 535, endPoint x: 110, endPoint y: 535, distance: 71.1
click at [110, 535] on div "A Anrich Nothnagel MZubizarreta" at bounding box center [64, 522] width 107 height 31
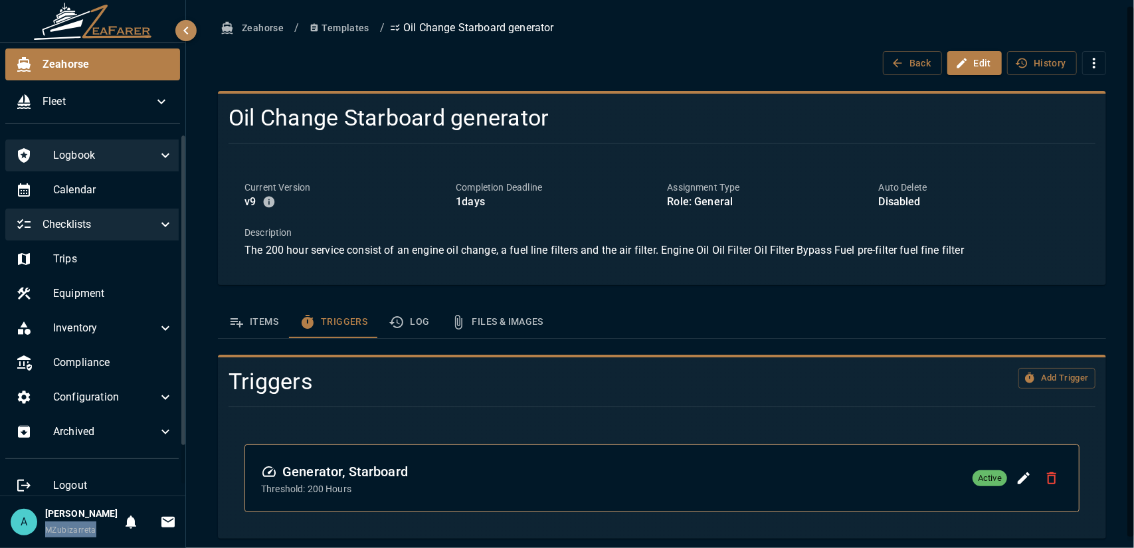
click at [101, 535] on div "Anrich Nothnagel MZubizarreta" at bounding box center [81, 522] width 72 height 31
drag, startPoint x: 86, startPoint y: 534, endPoint x: 35, endPoint y: 538, distance: 51.3
click at [35, 538] on div "A Anrich Nothnagel MZubizarreta" at bounding box center [64, 522] width 107 height 31
click at [41, 535] on div "A Anrich Nothnagel MZubizarreta" at bounding box center [64, 522] width 107 height 31
drag, startPoint x: 41, startPoint y: 535, endPoint x: 74, endPoint y: 535, distance: 33.2
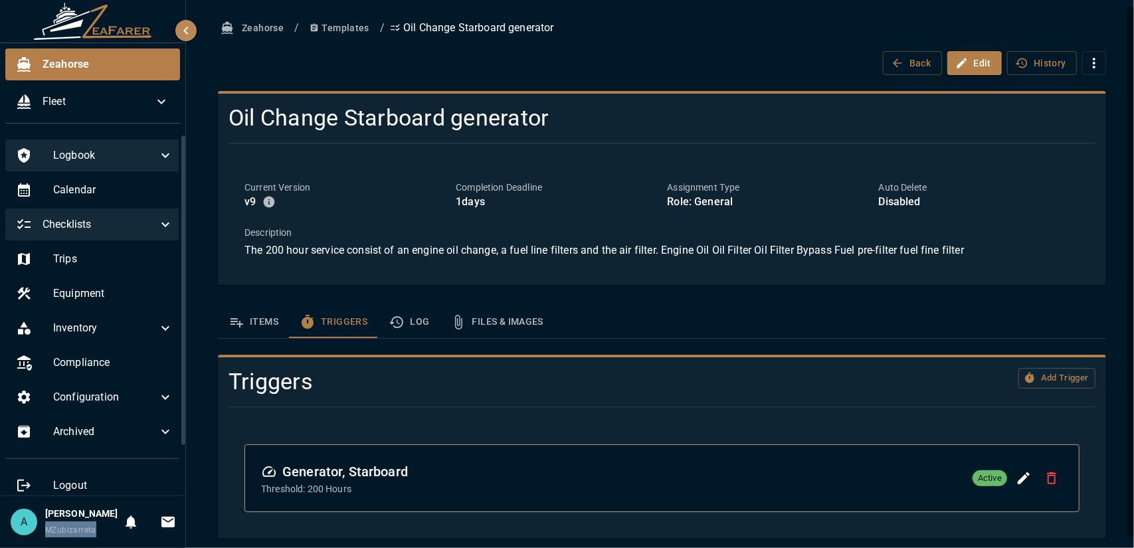
click at [74, 535] on div "A Anrich Nothnagel MZubizarreta" at bounding box center [64, 522] width 107 height 31
click at [74, 535] on span "MZubizarreta" at bounding box center [70, 530] width 51 height 9
click at [275, 332] on button "Items" at bounding box center [253, 322] width 71 height 32
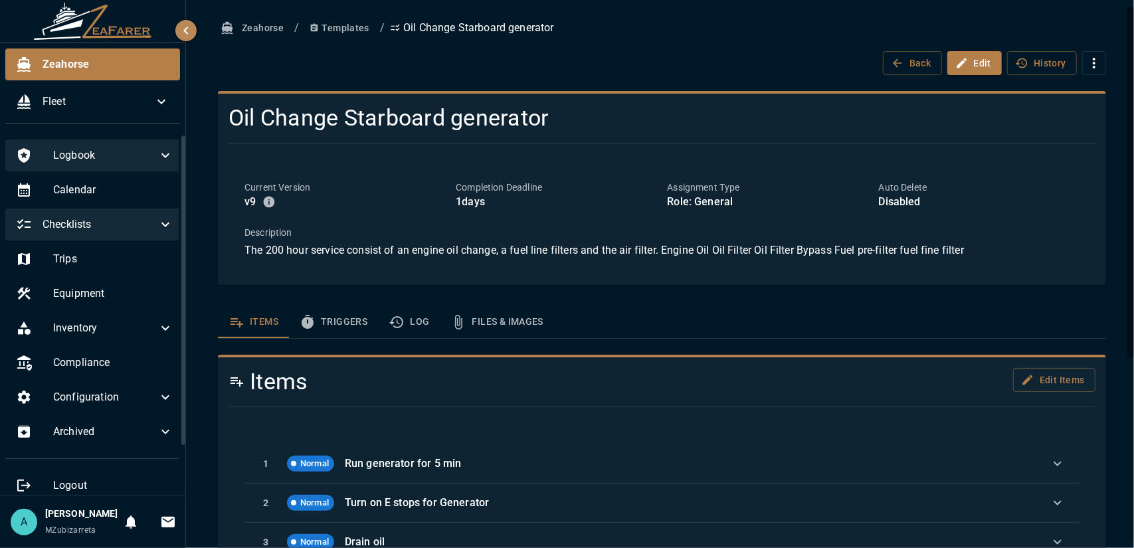
scroll to position [66, 0]
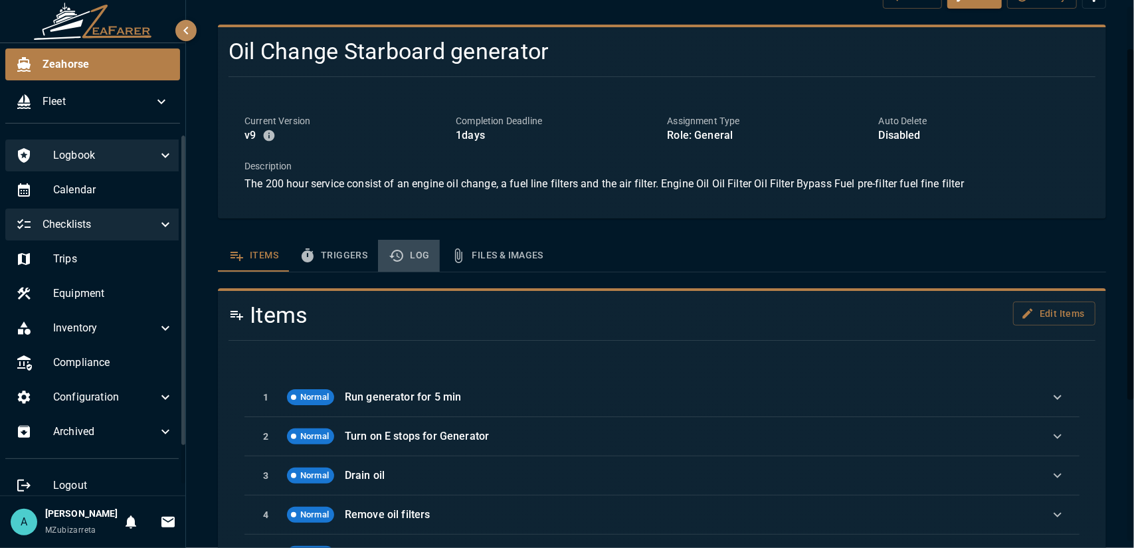
click at [412, 257] on button "Log" at bounding box center [409, 256] width 62 height 32
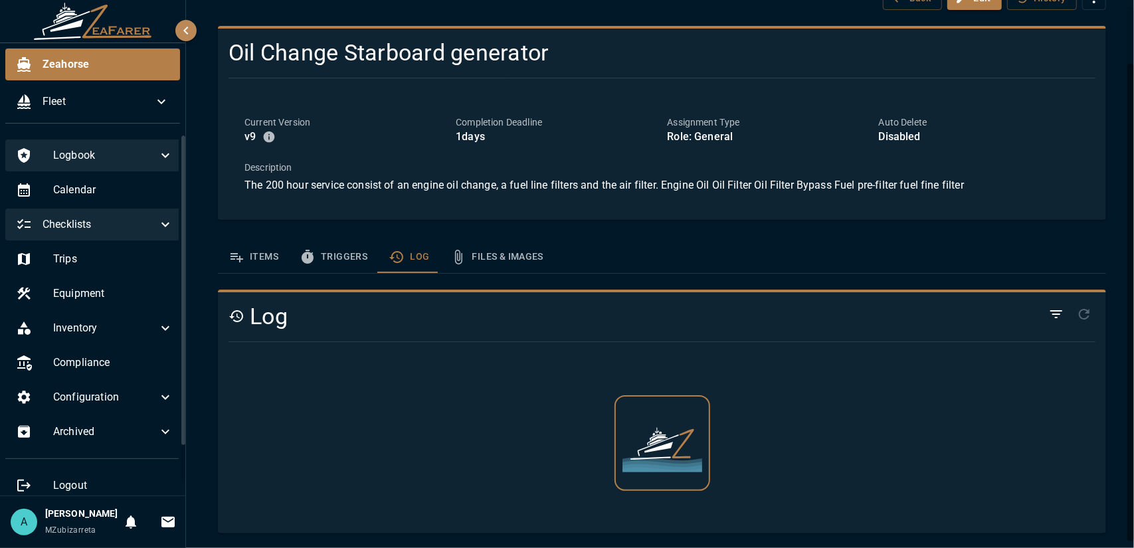
scroll to position [47, 0]
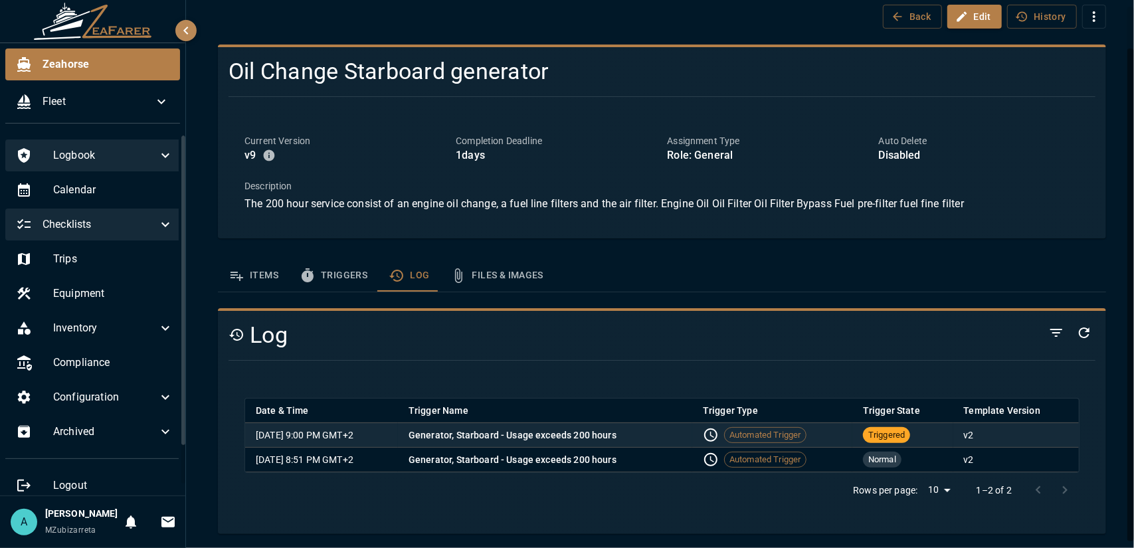
click at [398, 437] on td "Sep 26, 2025, 9:00 PM GMT+2" at bounding box center [321, 435] width 153 height 25
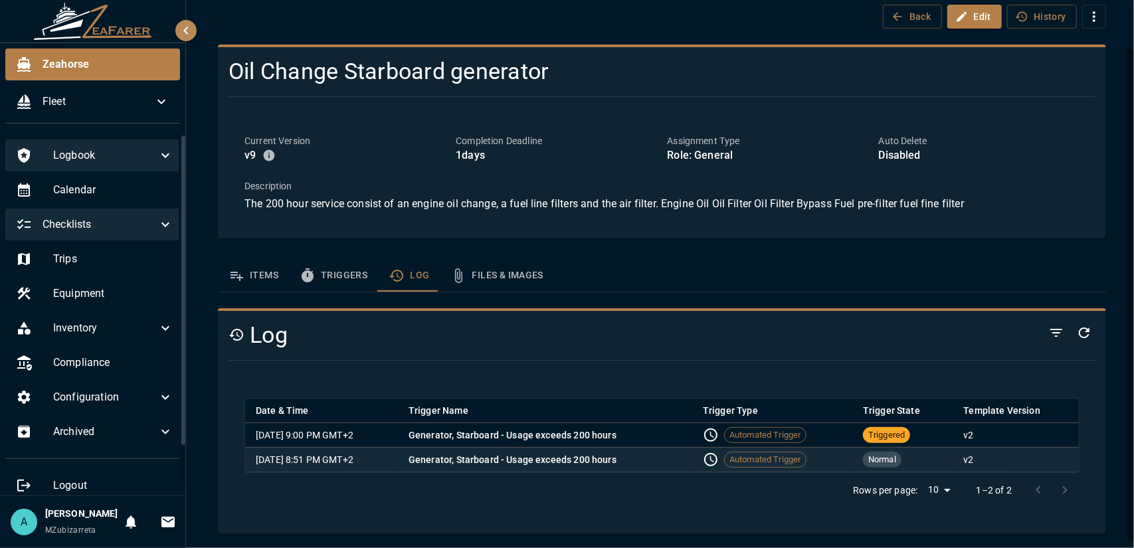
click at [432, 469] on td "Generator, Starboard - Usage exceeds 200 hours" at bounding box center [545, 459] width 294 height 25
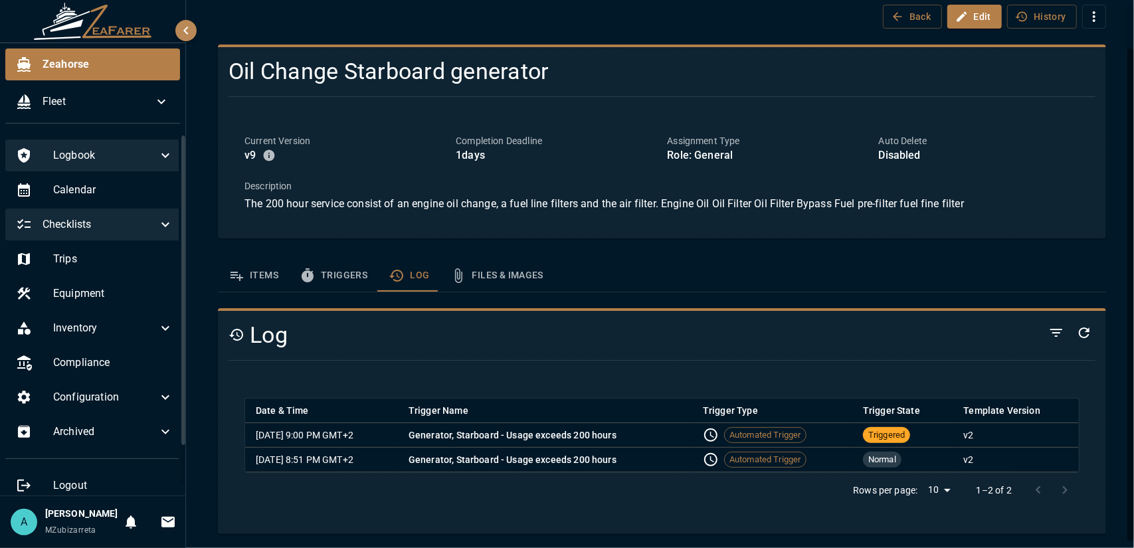
click at [110, 220] on span "Checklists" at bounding box center [100, 225] width 115 height 16
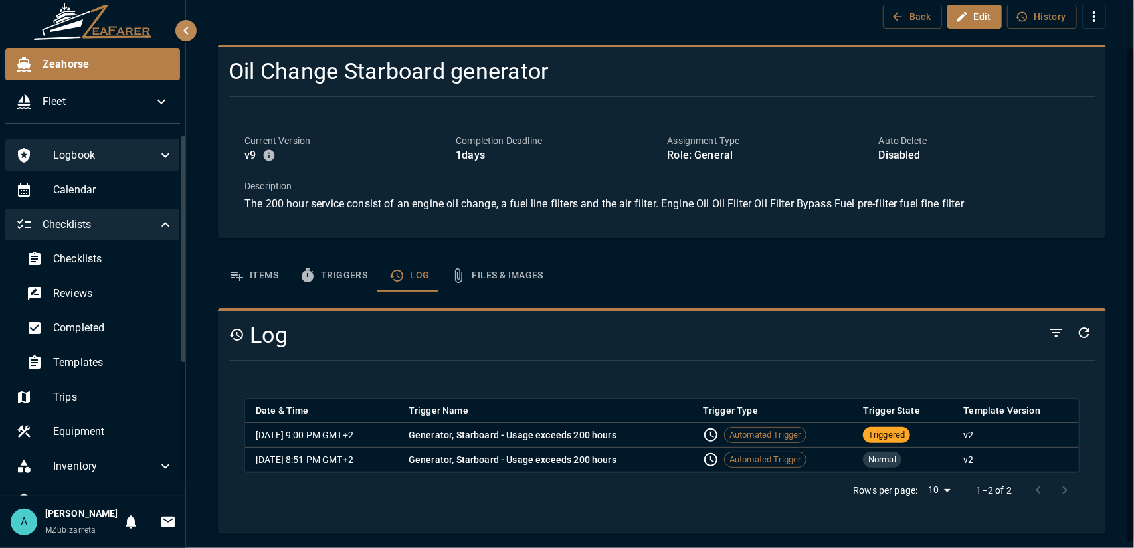
click at [109, 233] on div "Checklists" at bounding box center [94, 225] width 179 height 32
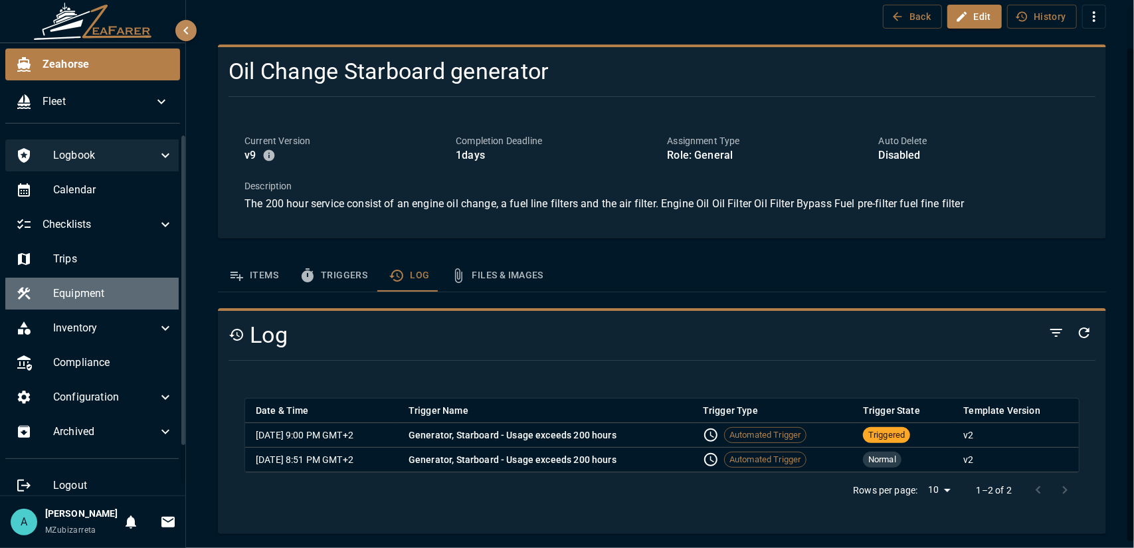
click at [122, 298] on span "Equipment" at bounding box center [113, 294] width 120 height 16
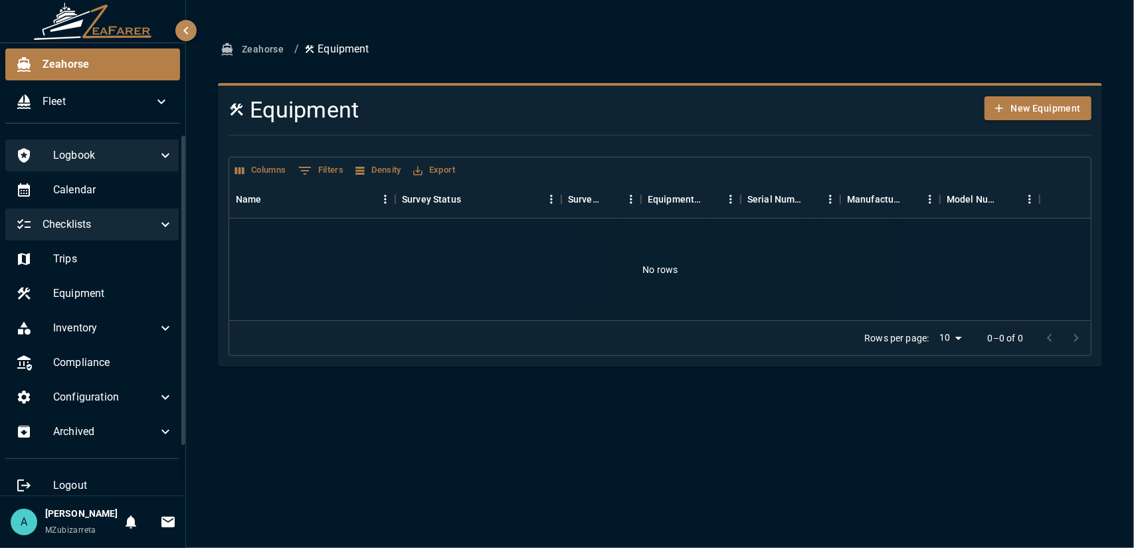
click at [118, 235] on div "Checklists" at bounding box center [94, 225] width 179 height 32
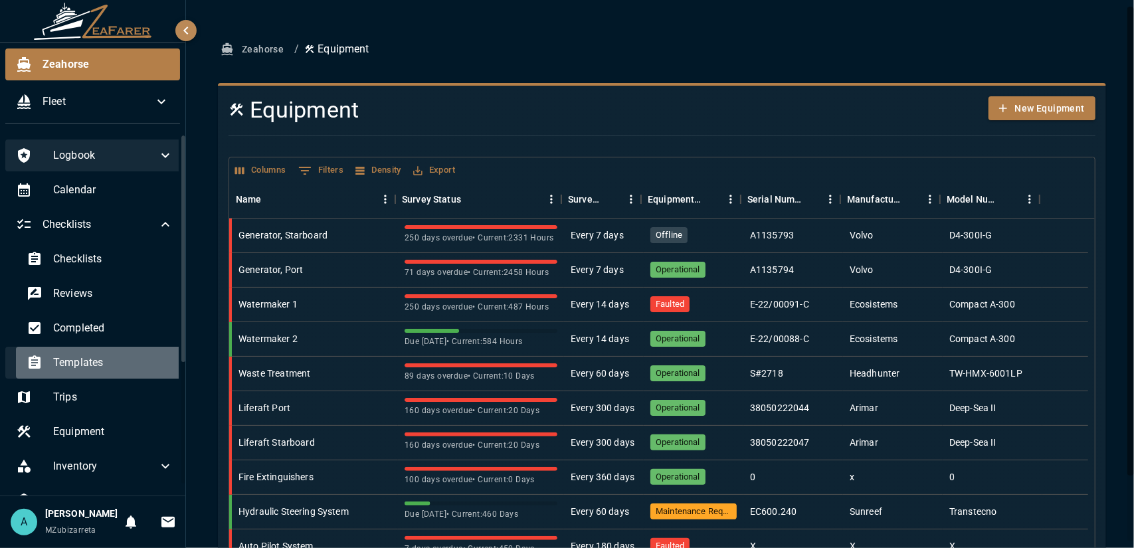
click at [114, 366] on span "Templates" at bounding box center [113, 363] width 120 height 16
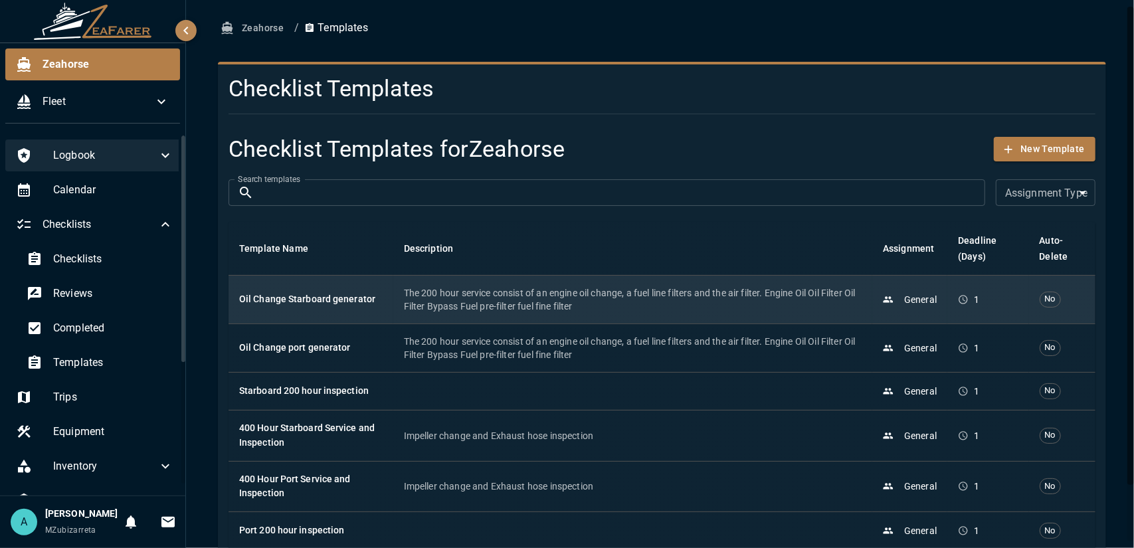
click at [373, 306] on td "Oil Change Starboard generator" at bounding box center [311, 299] width 165 height 49
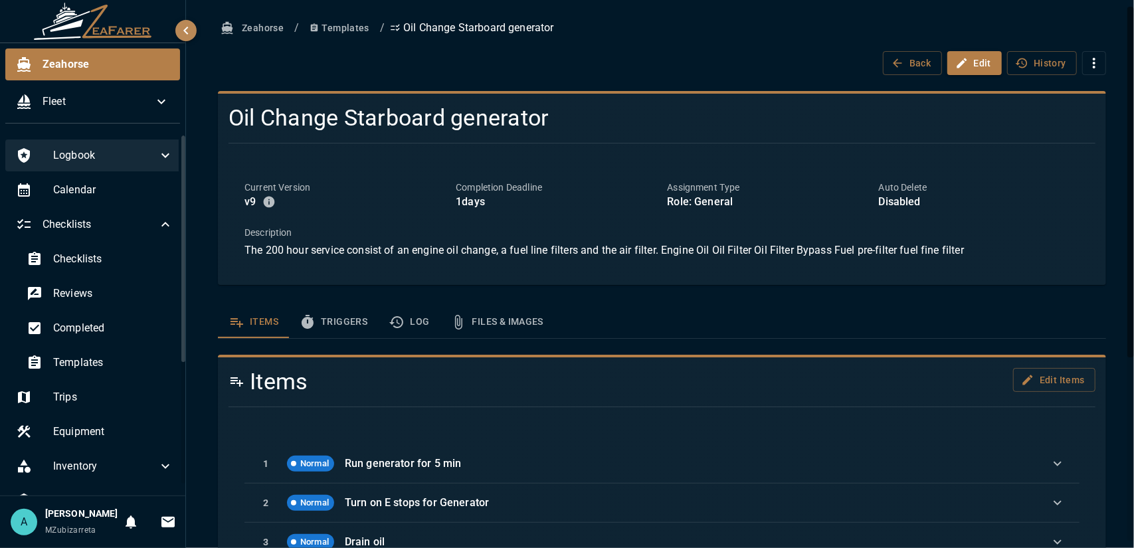
click at [408, 325] on button "Log" at bounding box center [409, 322] width 62 height 32
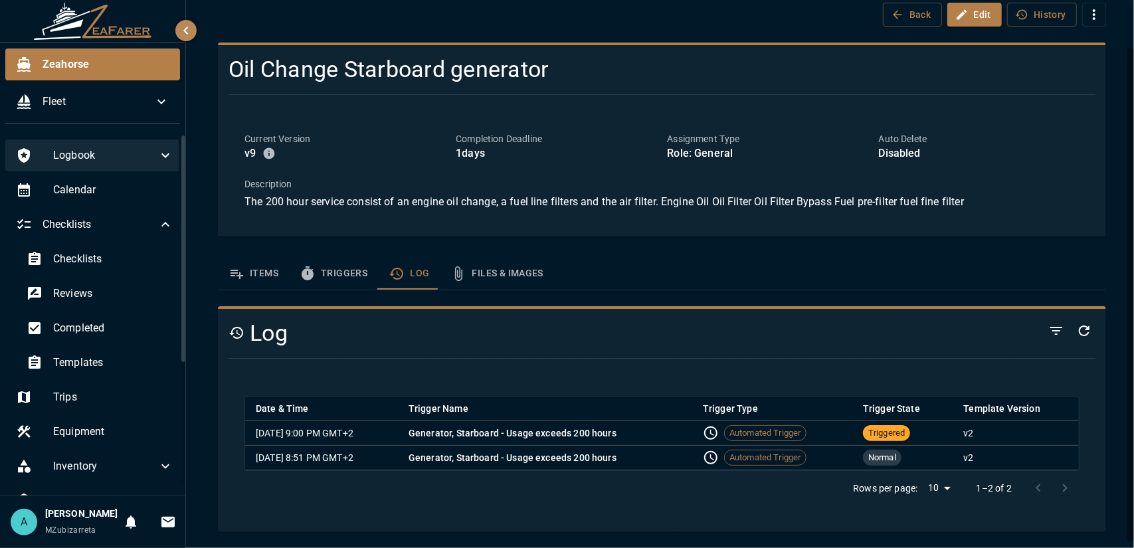
scroll to position [47, 0]
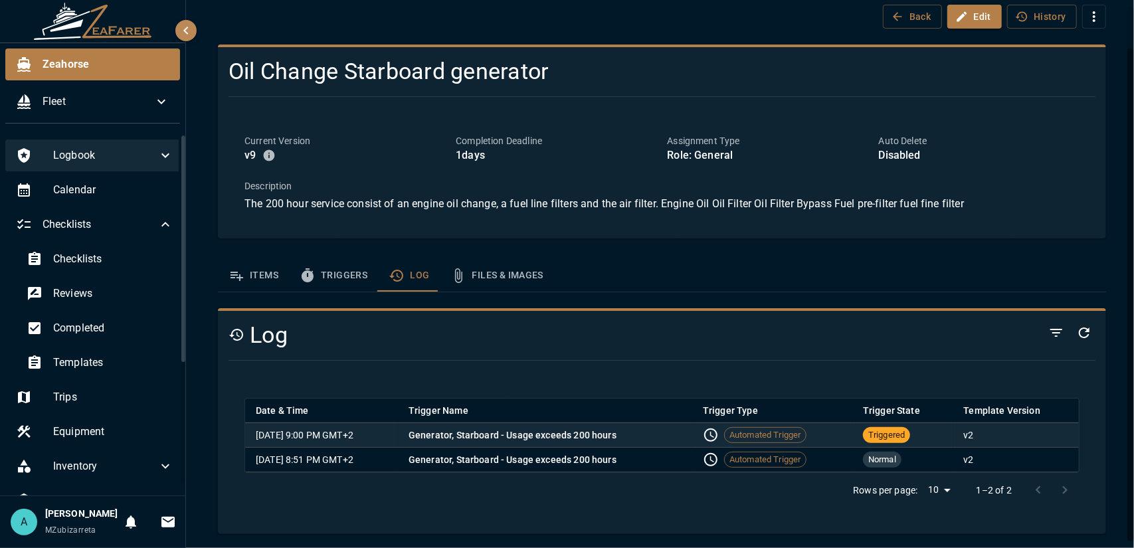
click at [896, 438] on span "Triggered" at bounding box center [886, 435] width 47 height 13
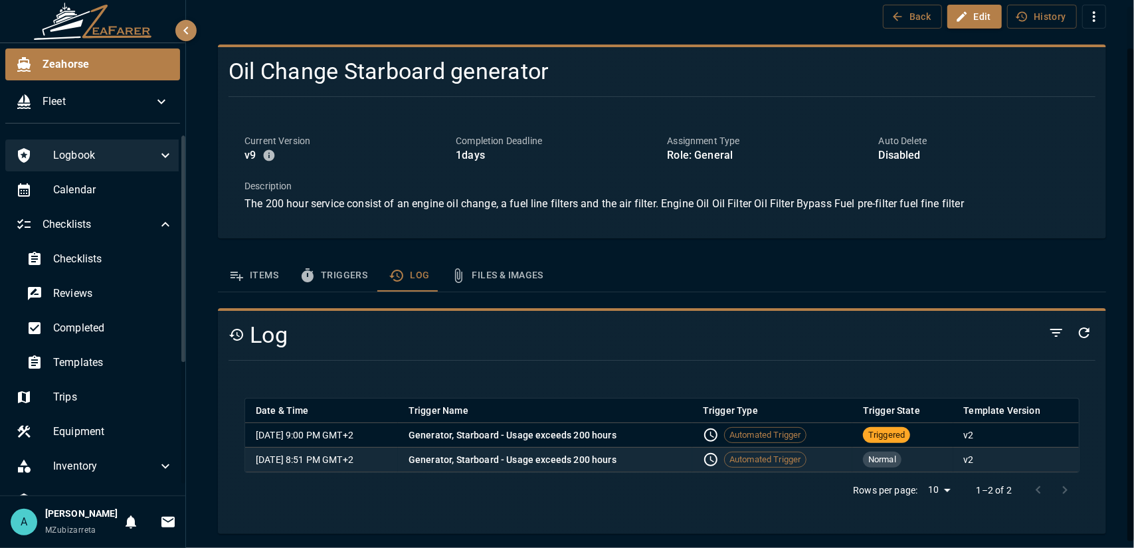
click at [897, 458] on span "Normal" at bounding box center [882, 460] width 39 height 13
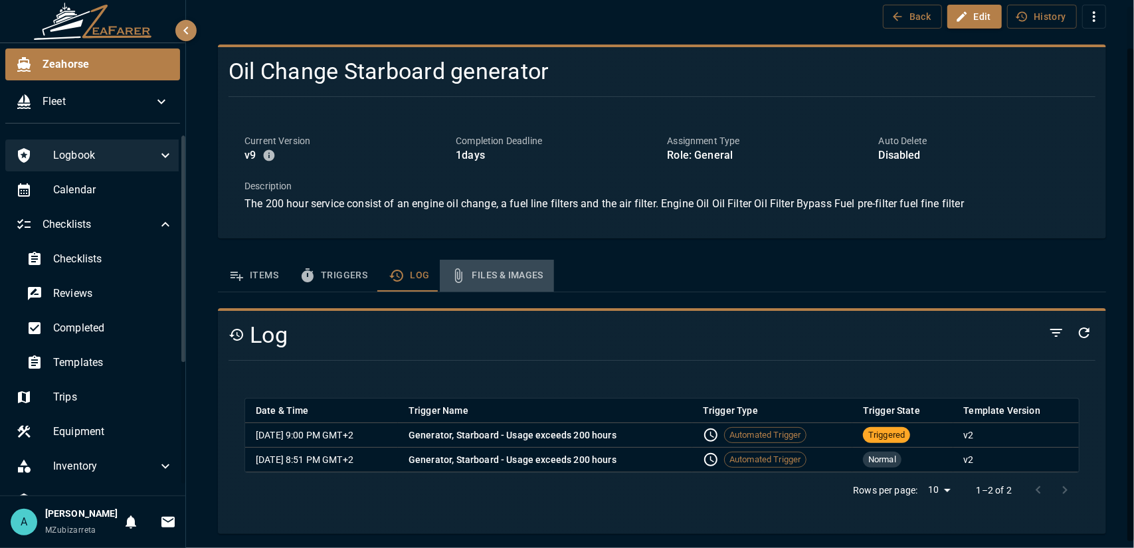
click at [513, 268] on button "Files & Images" at bounding box center [497, 276] width 114 height 32
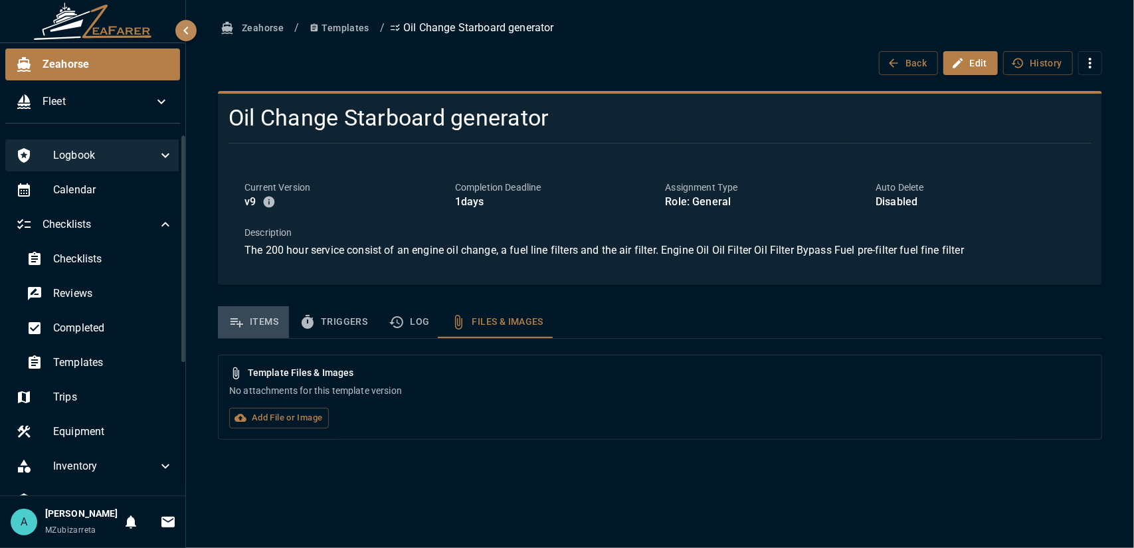
click at [260, 326] on button "Items" at bounding box center [253, 322] width 71 height 32
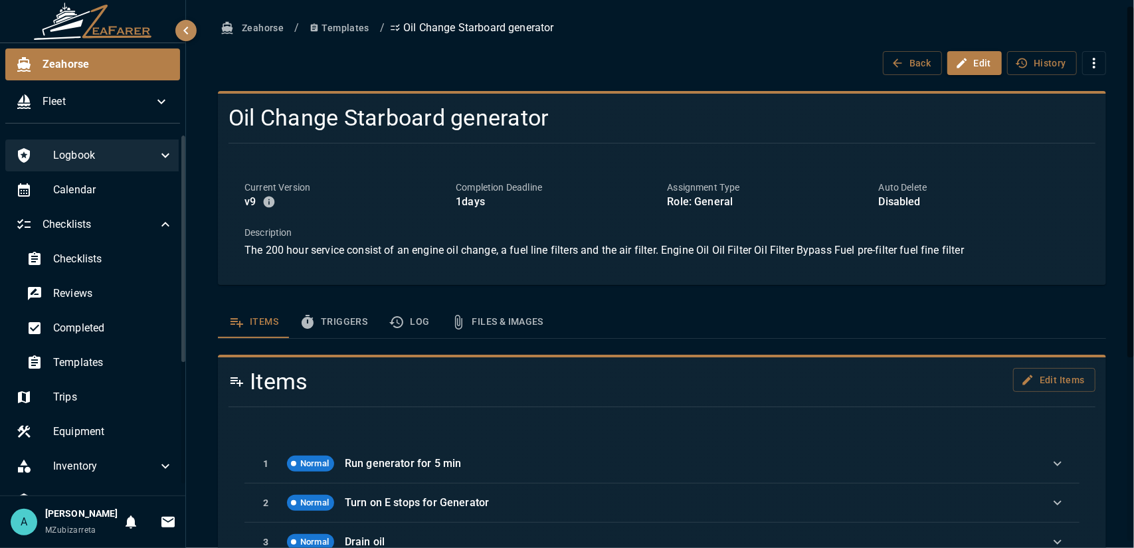
click at [429, 330] on button "Log" at bounding box center [409, 322] width 62 height 32
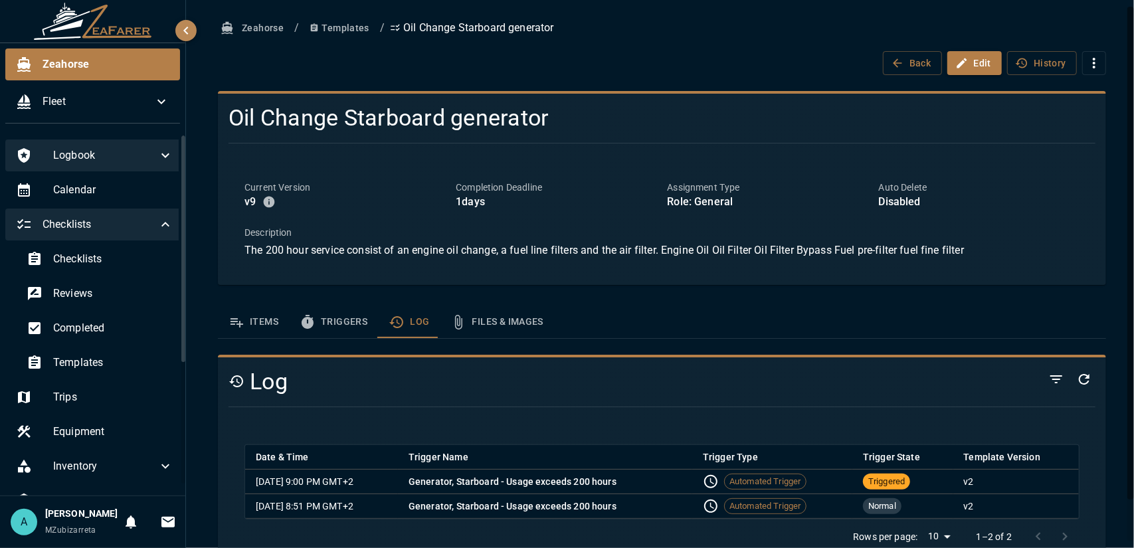
click at [126, 223] on span "Checklists" at bounding box center [100, 225] width 115 height 16
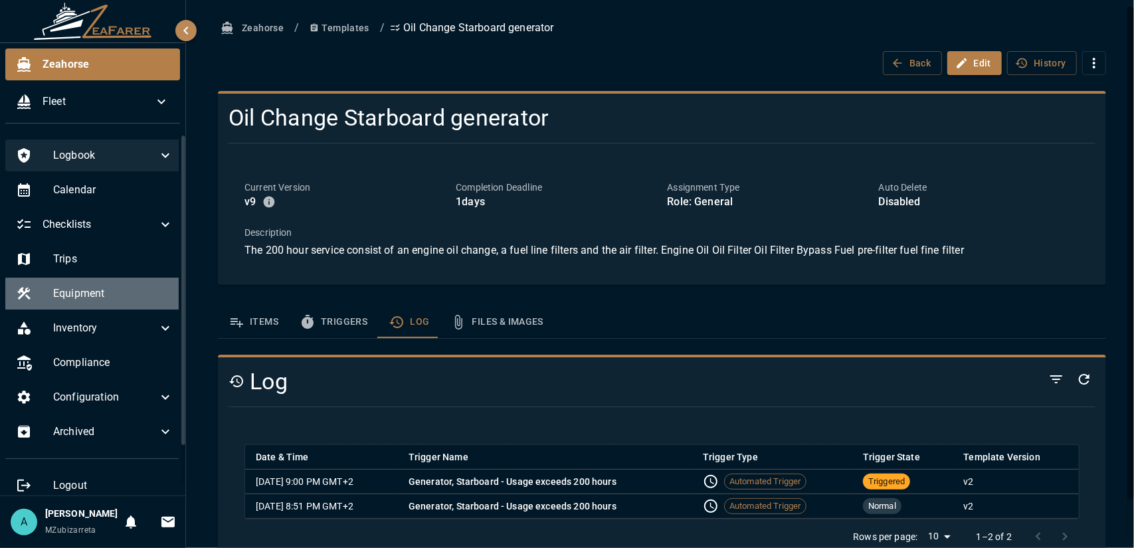
click at [134, 296] on span "Equipment" at bounding box center [113, 294] width 120 height 16
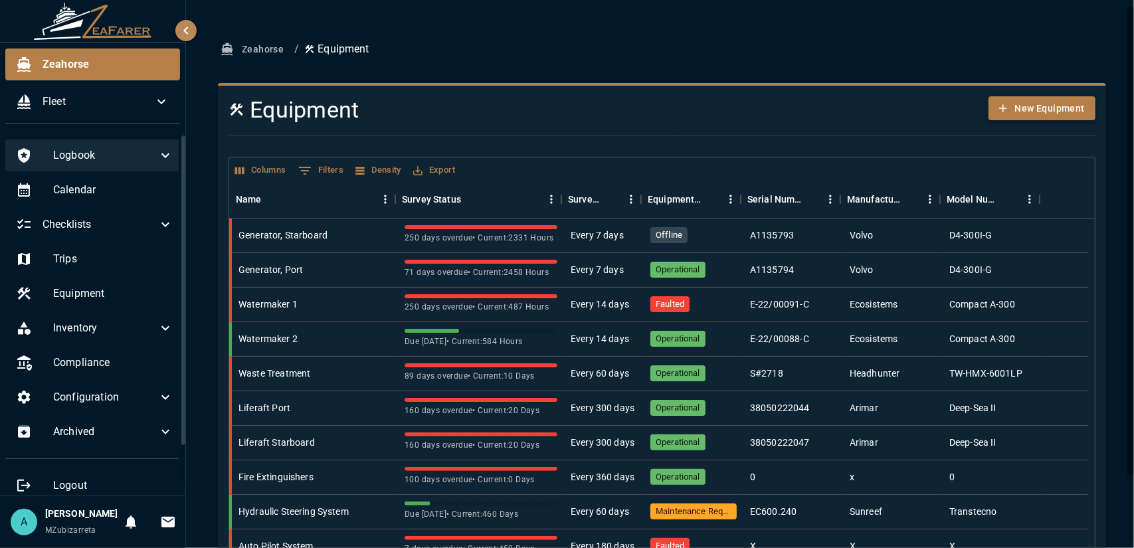
click at [1077, 103] on button "New Equipment" at bounding box center [1042, 108] width 107 height 25
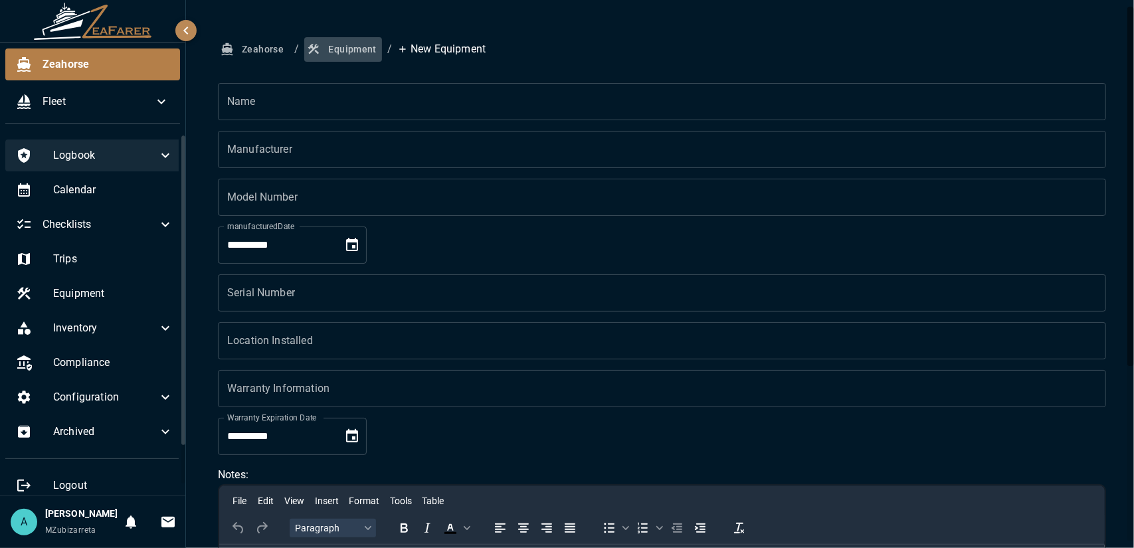
click at [330, 50] on button "Equipment" at bounding box center [343, 49] width 78 height 25
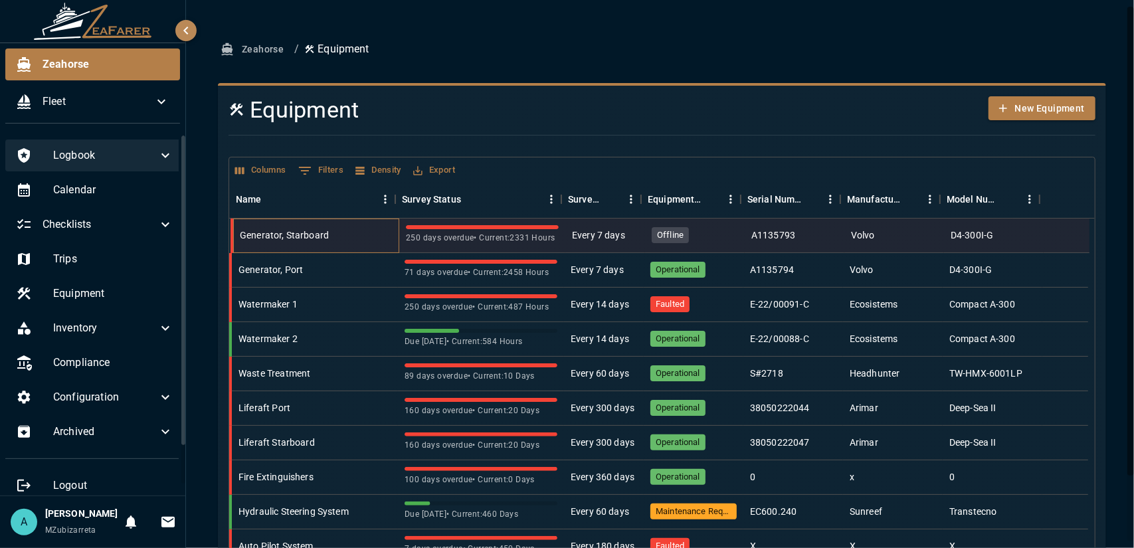
click at [361, 244] on div "Generator, Starboard" at bounding box center [316, 236] width 166 height 35
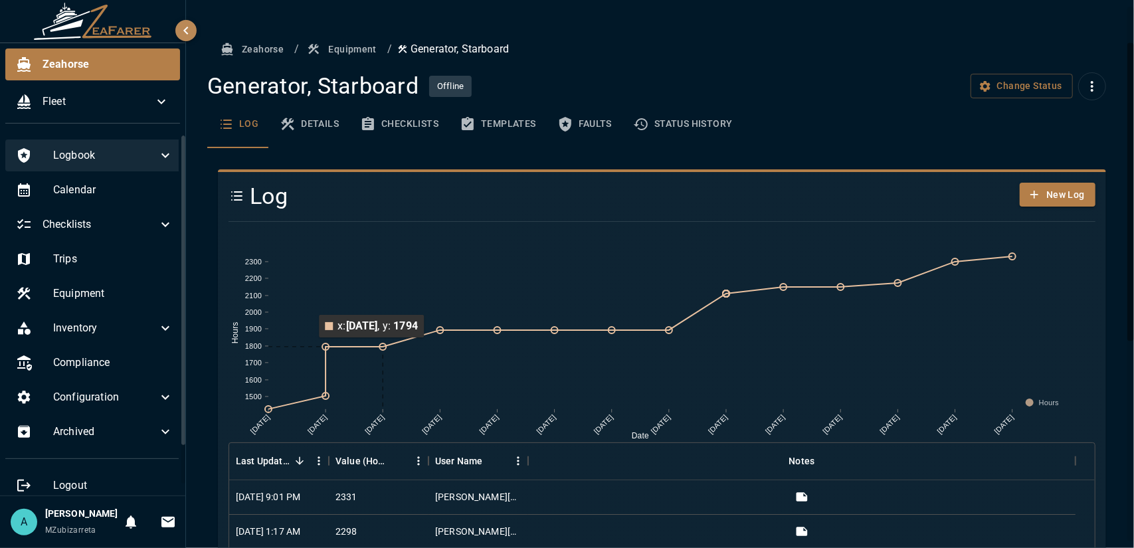
scroll to position [133, 0]
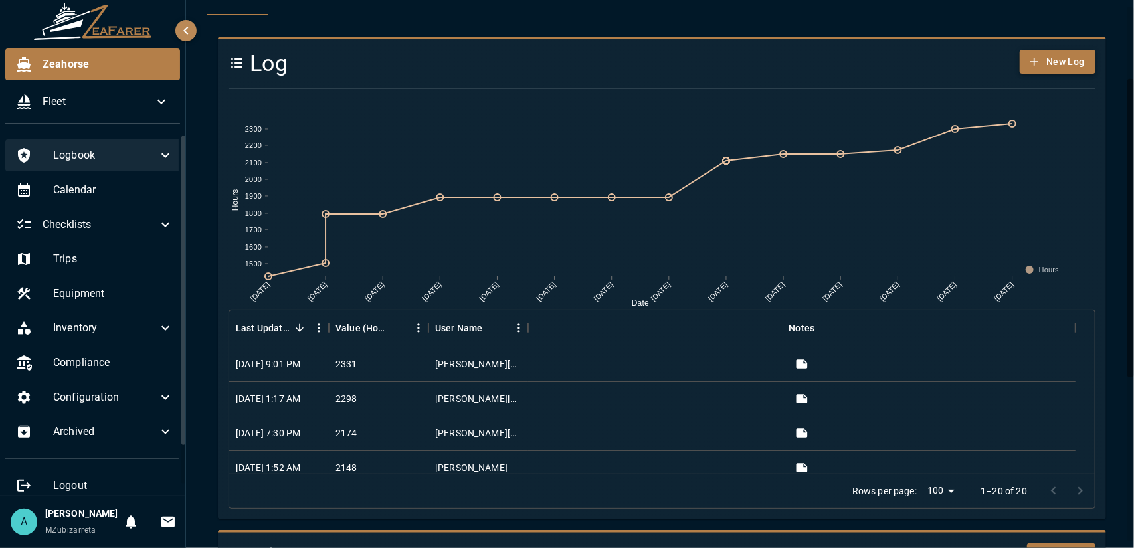
click at [1020, 62] on button "New Log" at bounding box center [1058, 62] width 76 height 25
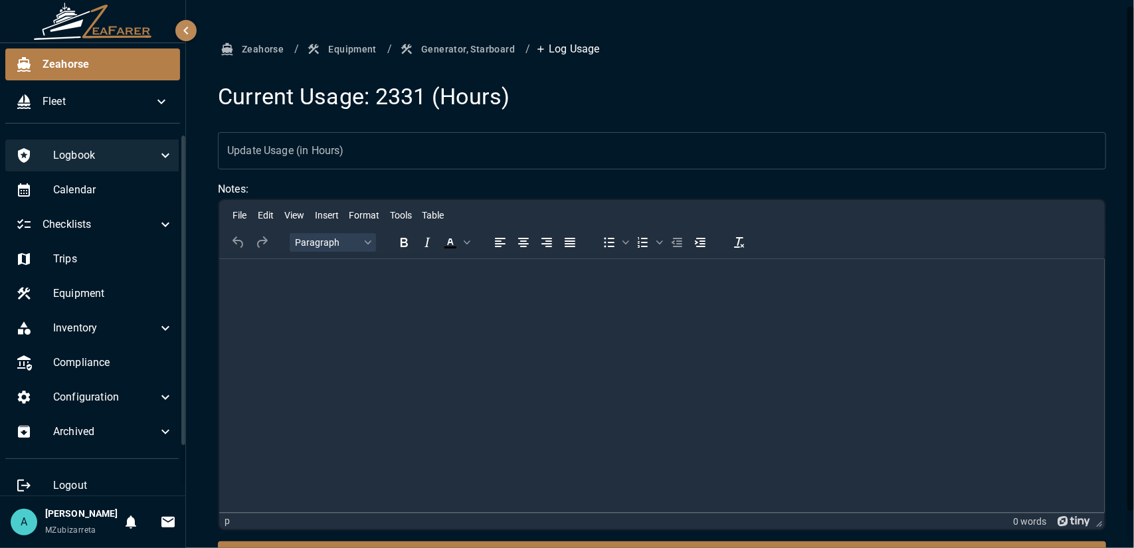
scroll to position [33, 0]
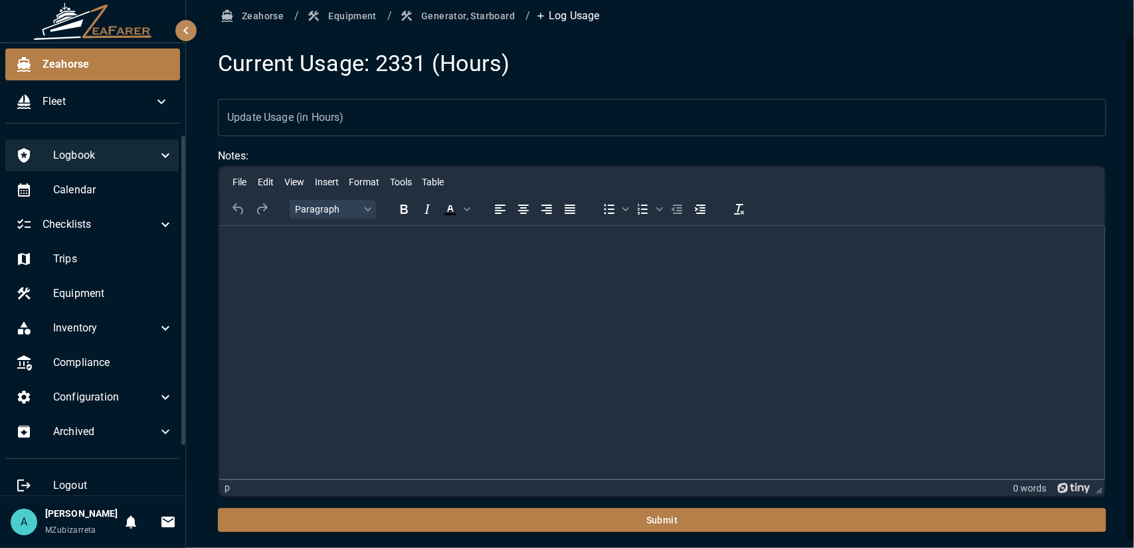
click at [398, 118] on input "Update Usage (in Hours)" at bounding box center [662, 117] width 888 height 37
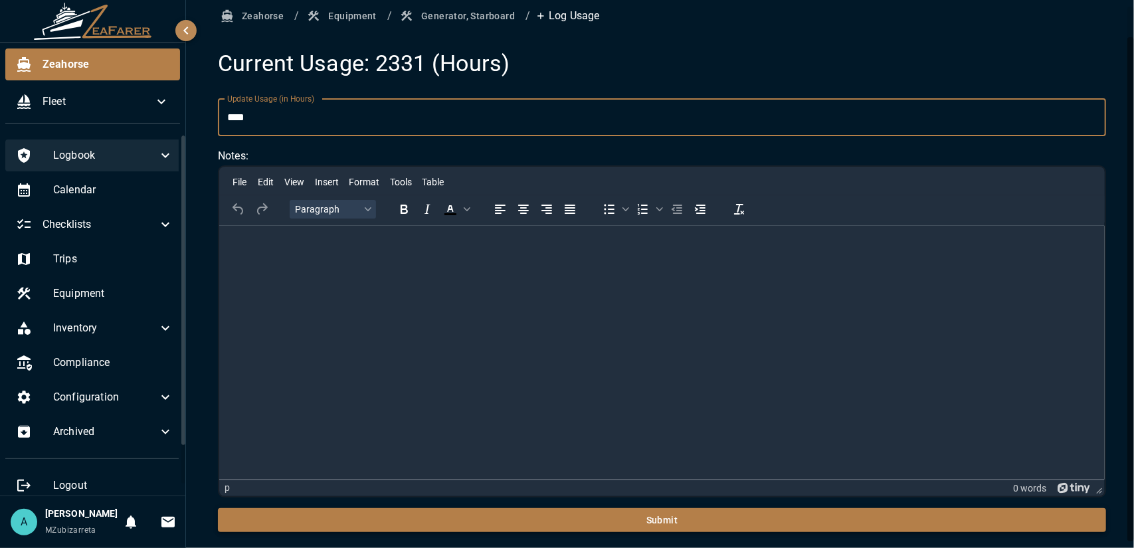
type input "****"
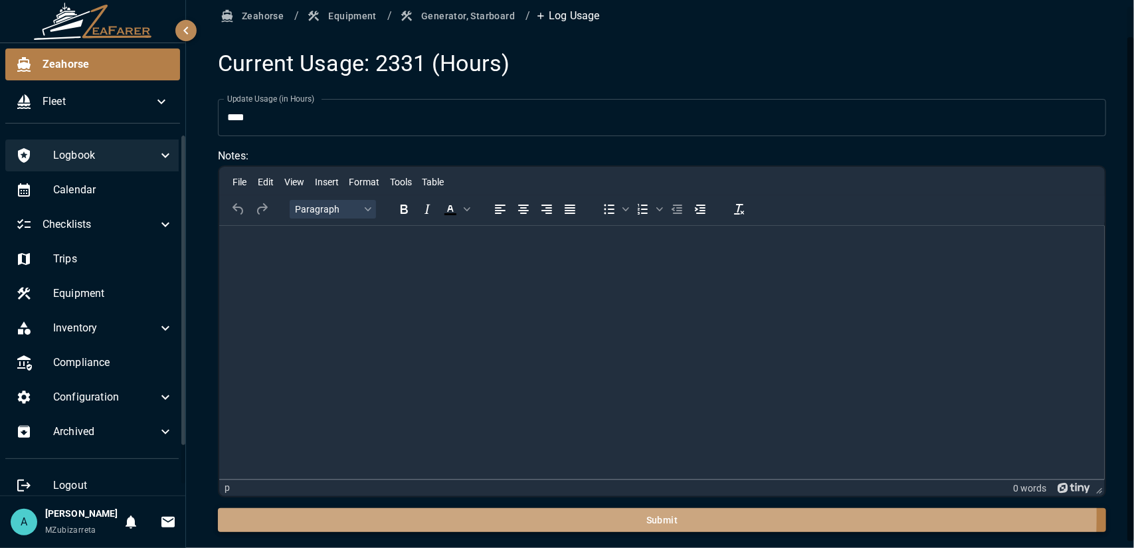
click at [448, 515] on button "Submit" at bounding box center [662, 520] width 888 height 25
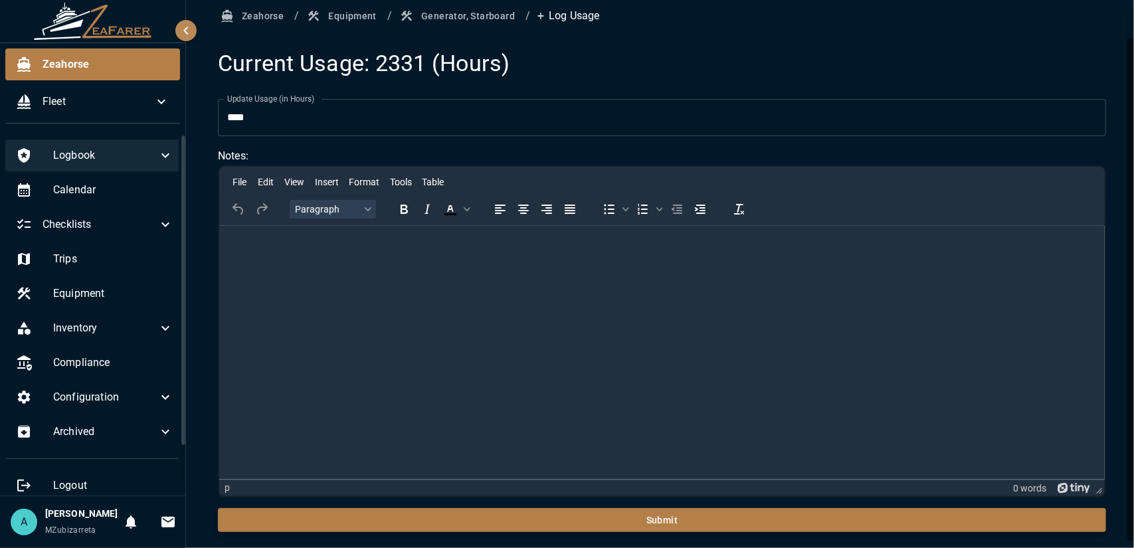
click at [478, 522] on button "Submit" at bounding box center [662, 520] width 888 height 25
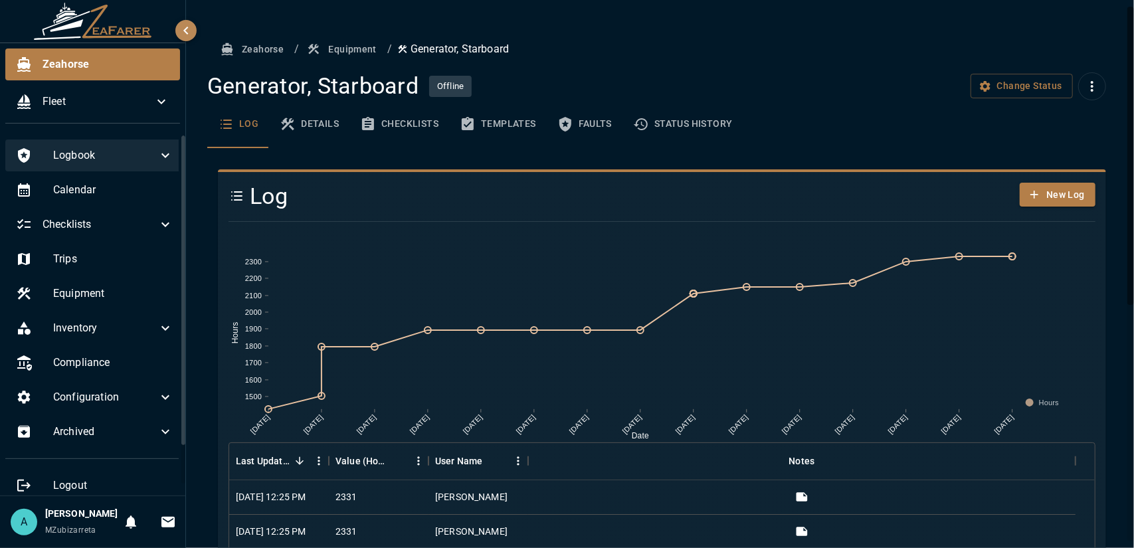
click at [80, 157] on span "Logbook" at bounding box center [105, 156] width 104 height 16
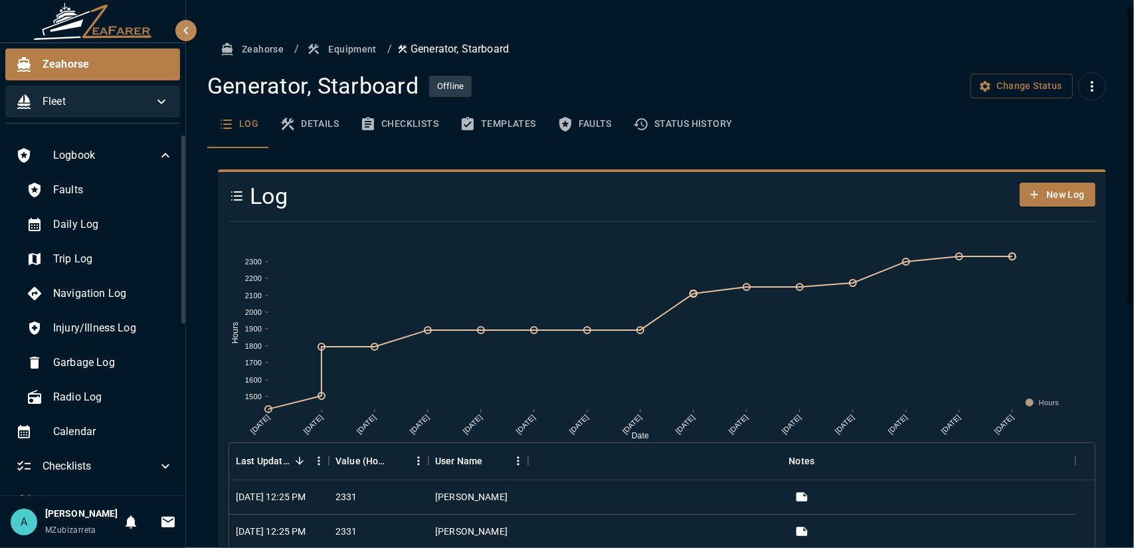
click at [92, 109] on span "Fleet" at bounding box center [98, 102] width 111 height 16
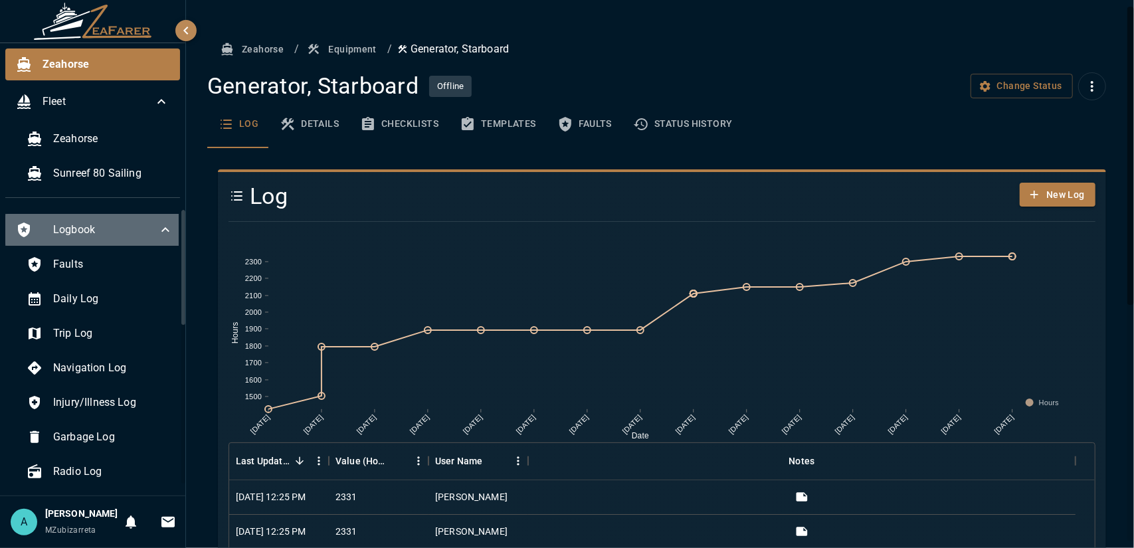
click at [98, 232] on span "Logbook" at bounding box center [105, 230] width 104 height 16
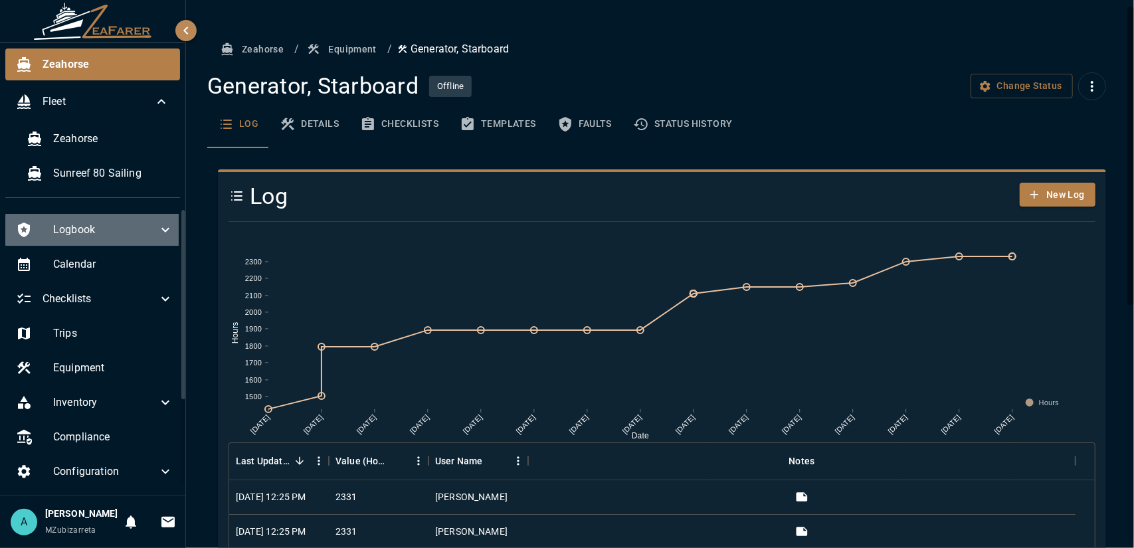
click at [99, 222] on span "Logbook" at bounding box center [105, 230] width 104 height 16
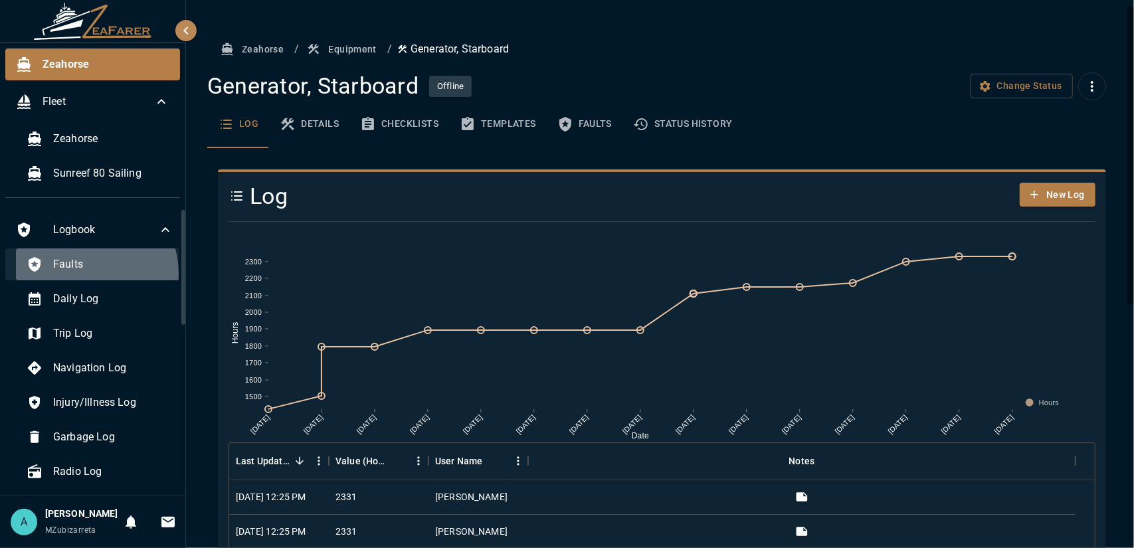
click at [88, 273] on div "Faults" at bounding box center [100, 265] width 168 height 32
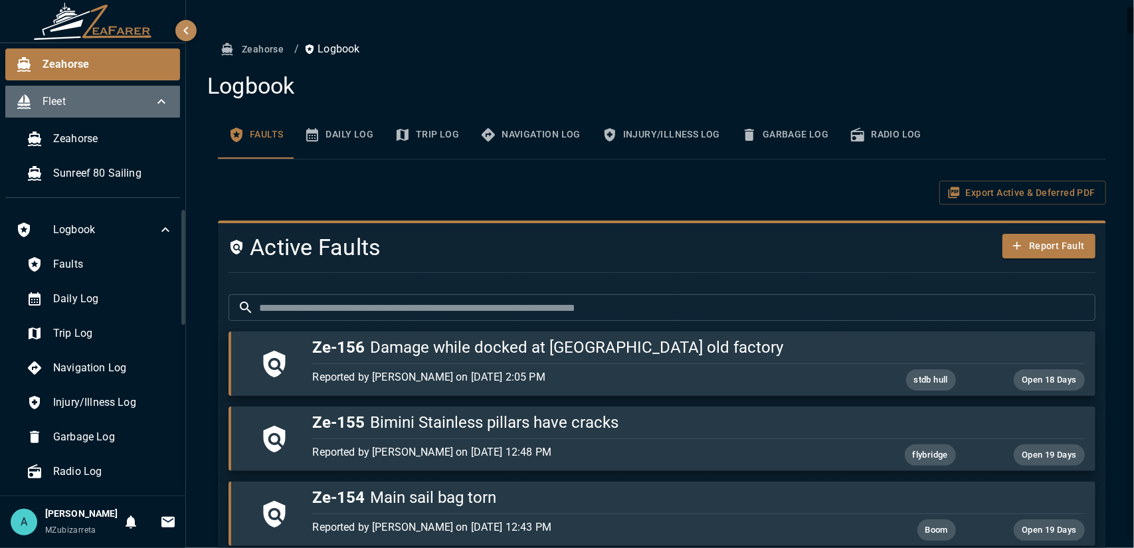
click at [66, 110] on div "Fleet" at bounding box center [92, 102] width 175 height 32
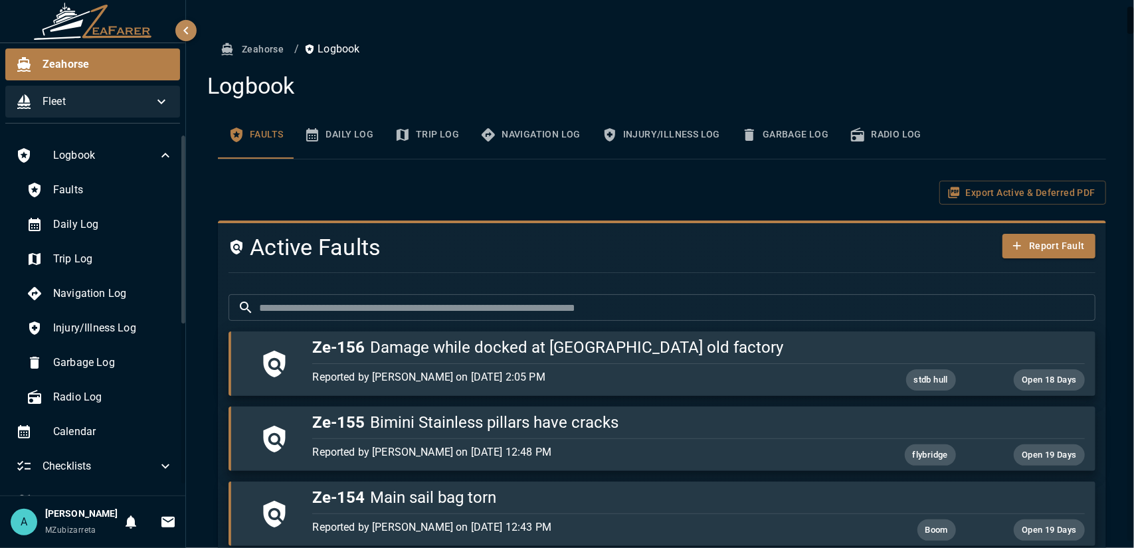
click at [80, 100] on span "Fleet" at bounding box center [98, 102] width 111 height 16
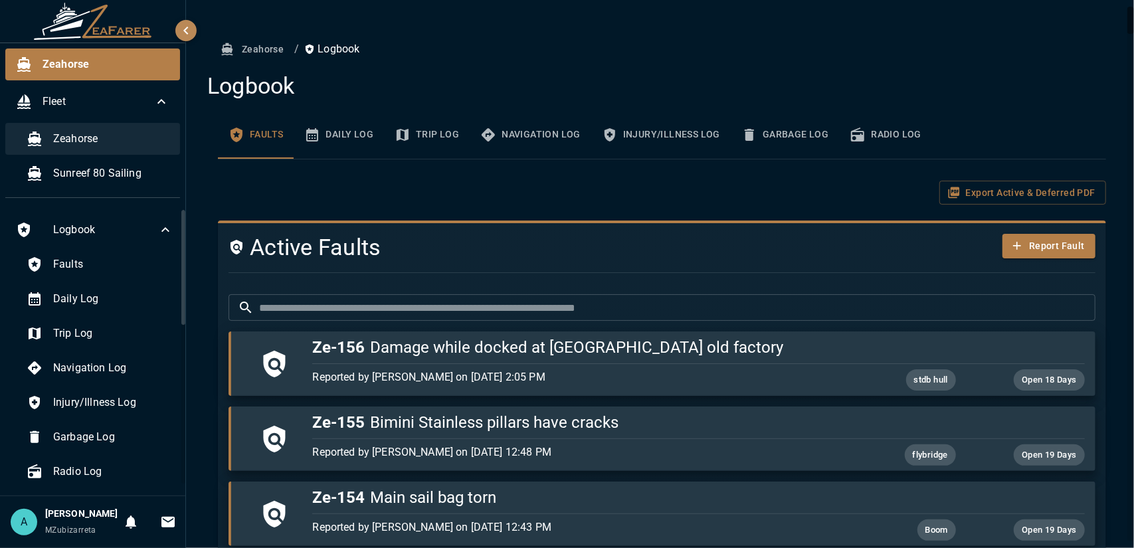
click at [103, 144] on span "Zeahorse" at bounding box center [111, 139] width 116 height 16
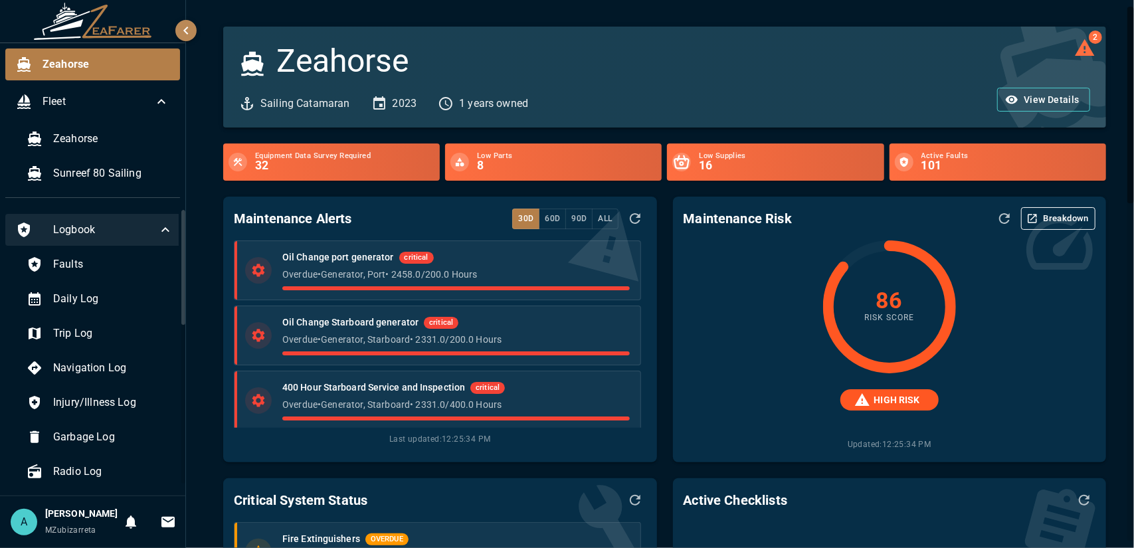
click at [92, 237] on span "Logbook" at bounding box center [105, 230] width 104 height 16
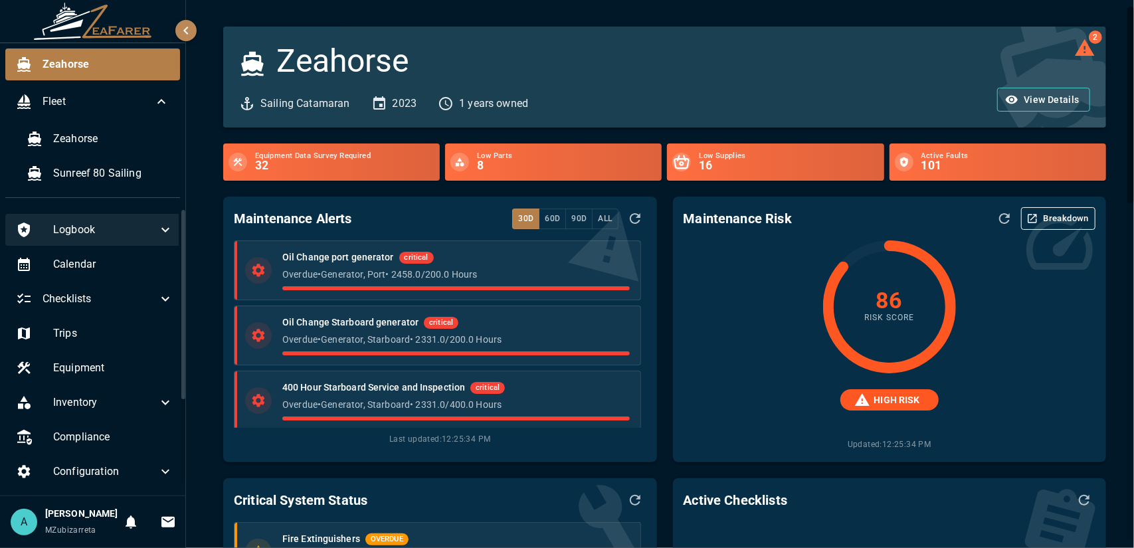
click at [98, 232] on span "Logbook" at bounding box center [105, 230] width 104 height 16
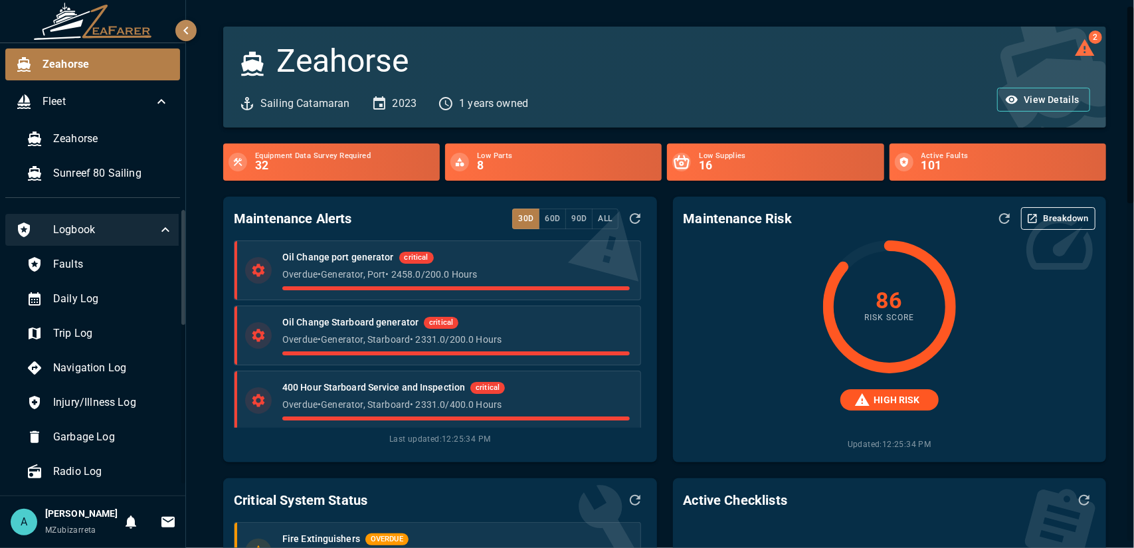
click at [126, 224] on span "Logbook" at bounding box center [105, 230] width 104 height 16
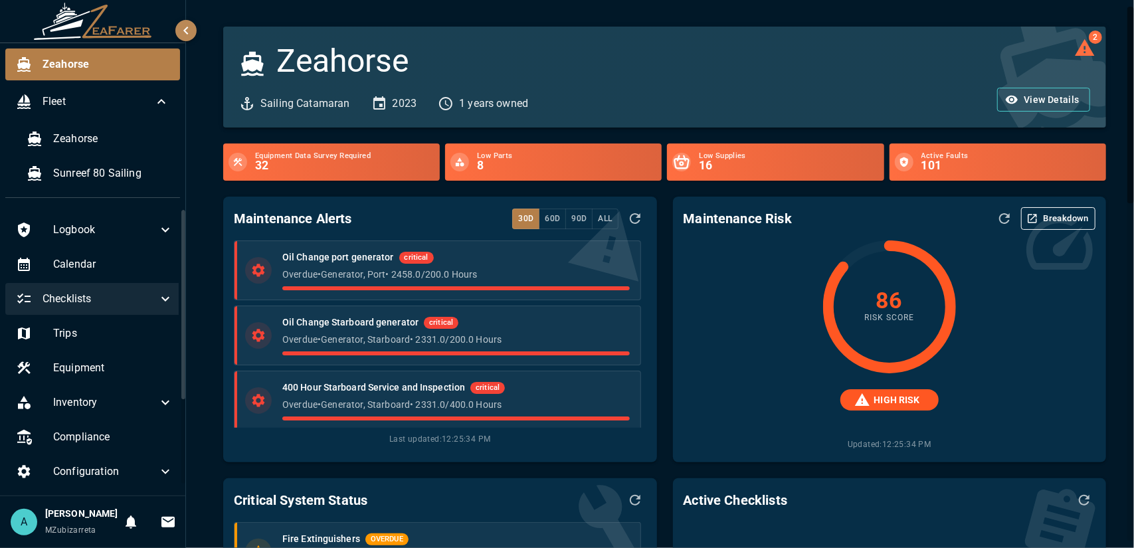
scroll to position [66, 0]
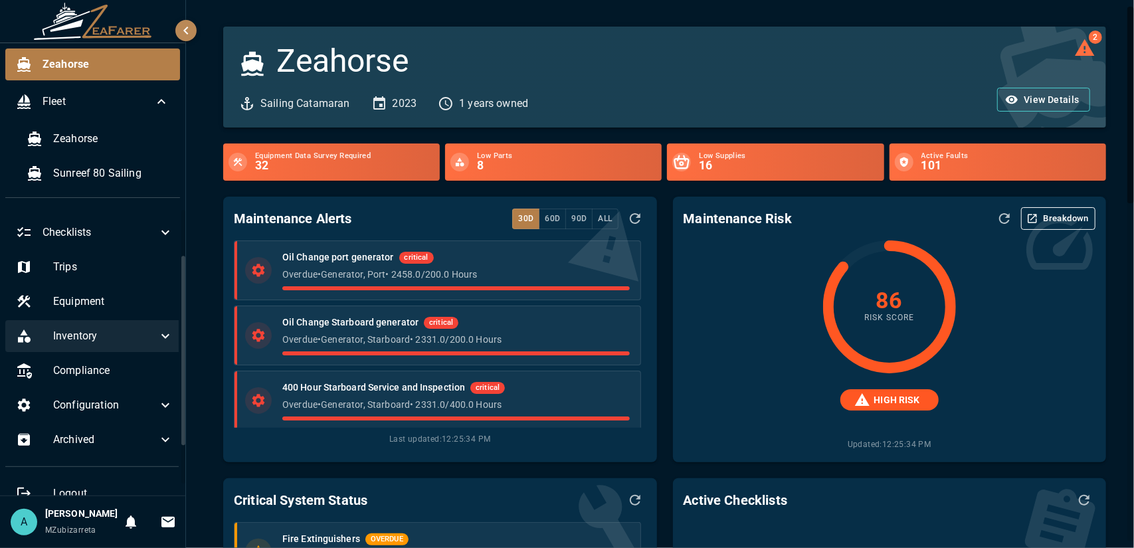
click at [117, 346] on div "Inventory" at bounding box center [94, 336] width 179 height 32
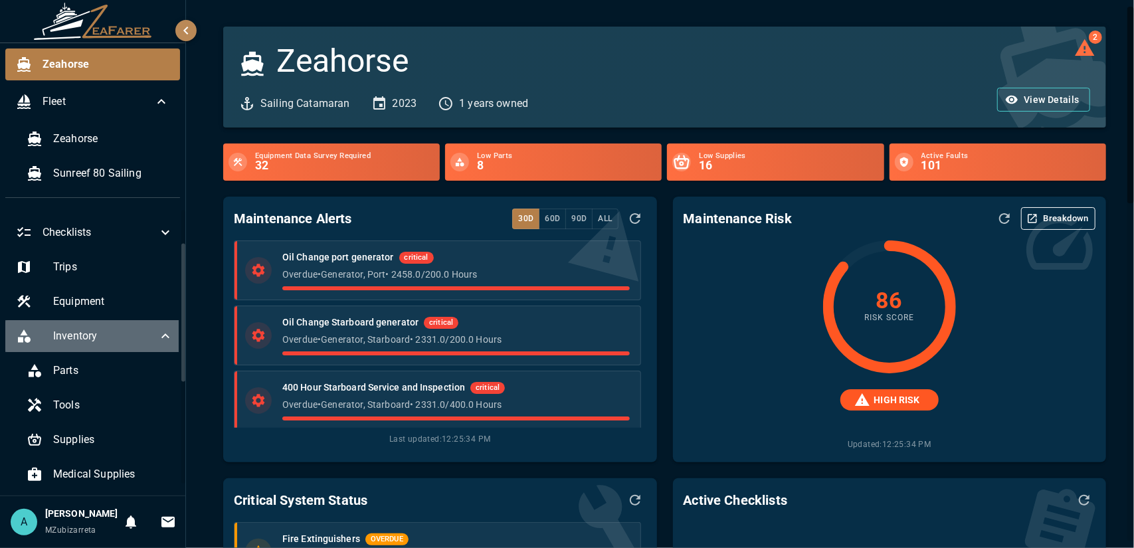
click at [116, 342] on span "Inventory" at bounding box center [105, 336] width 104 height 16
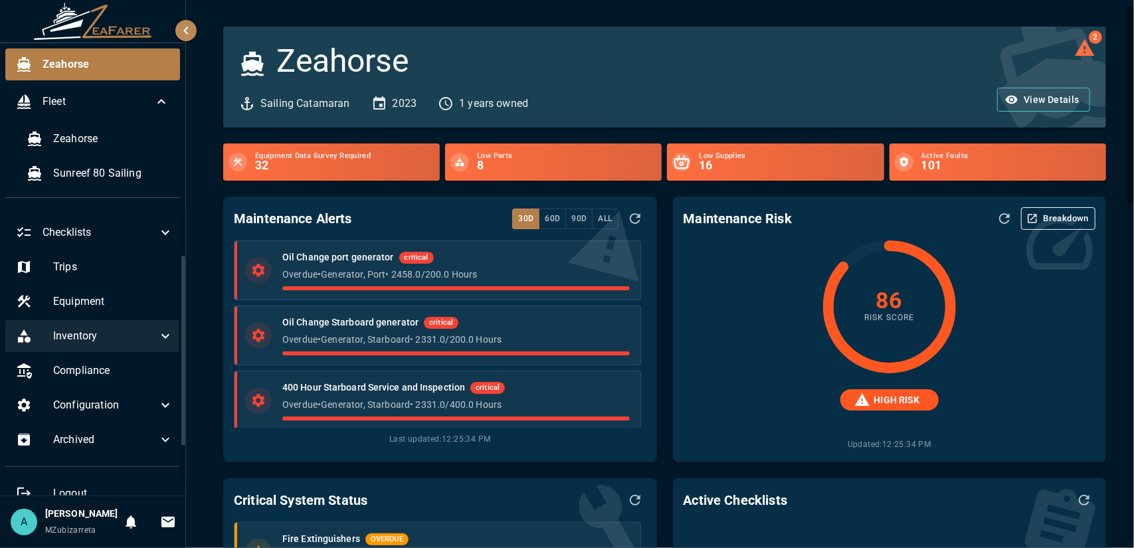
click at [128, 341] on span "Inventory" at bounding box center [105, 336] width 104 height 16
click at [138, 338] on span "Inventory" at bounding box center [105, 336] width 104 height 16
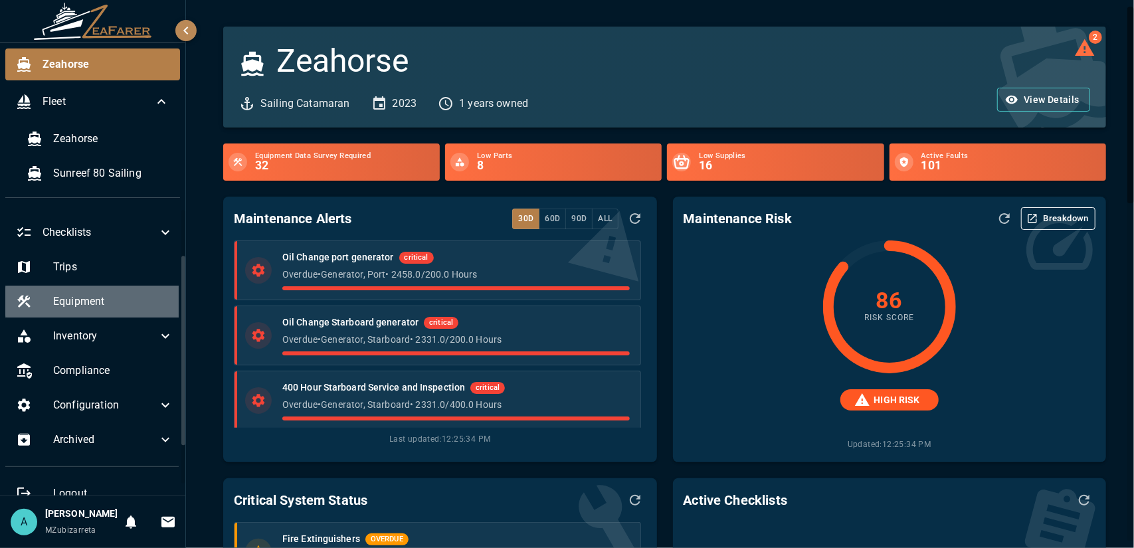
click at [130, 298] on span "Equipment" at bounding box center [113, 302] width 120 height 16
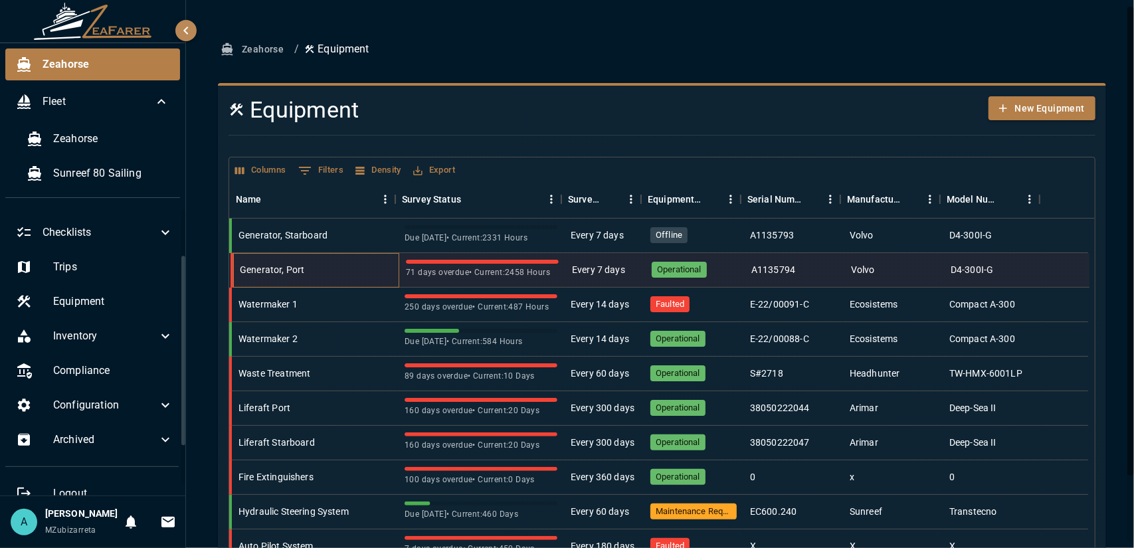
click at [326, 267] on div "Generator, Port" at bounding box center [316, 270] width 166 height 35
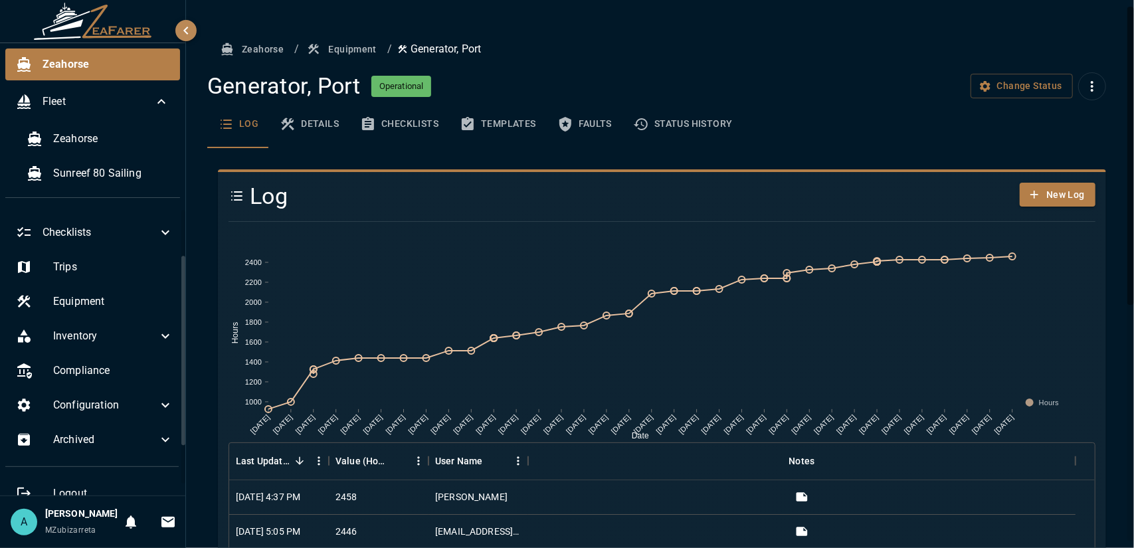
click at [348, 51] on button "Equipment" at bounding box center [343, 49] width 78 height 25
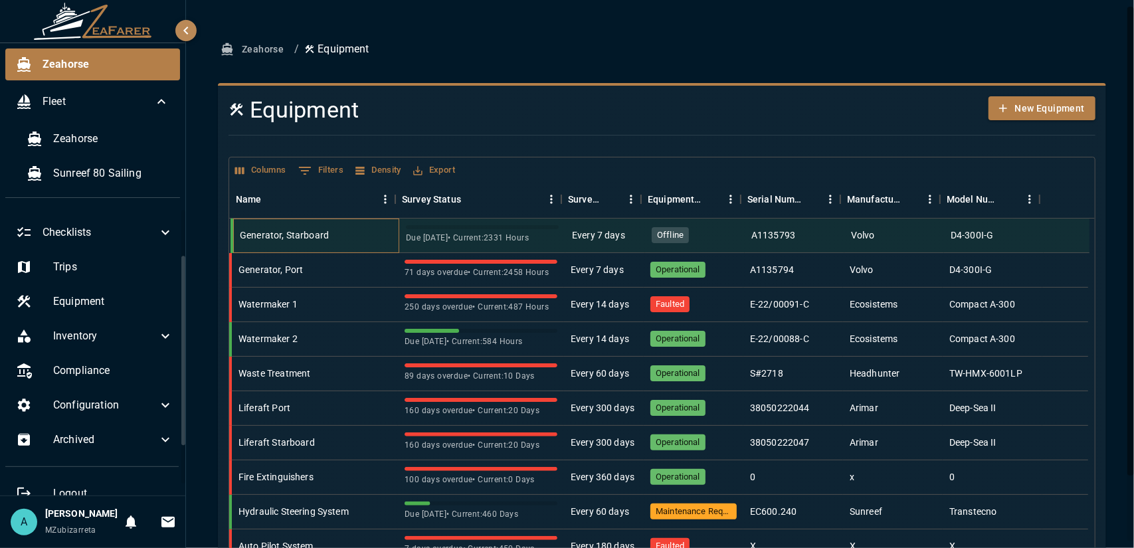
click at [319, 241] on div "Generator, Starboard" at bounding box center [284, 235] width 89 height 13
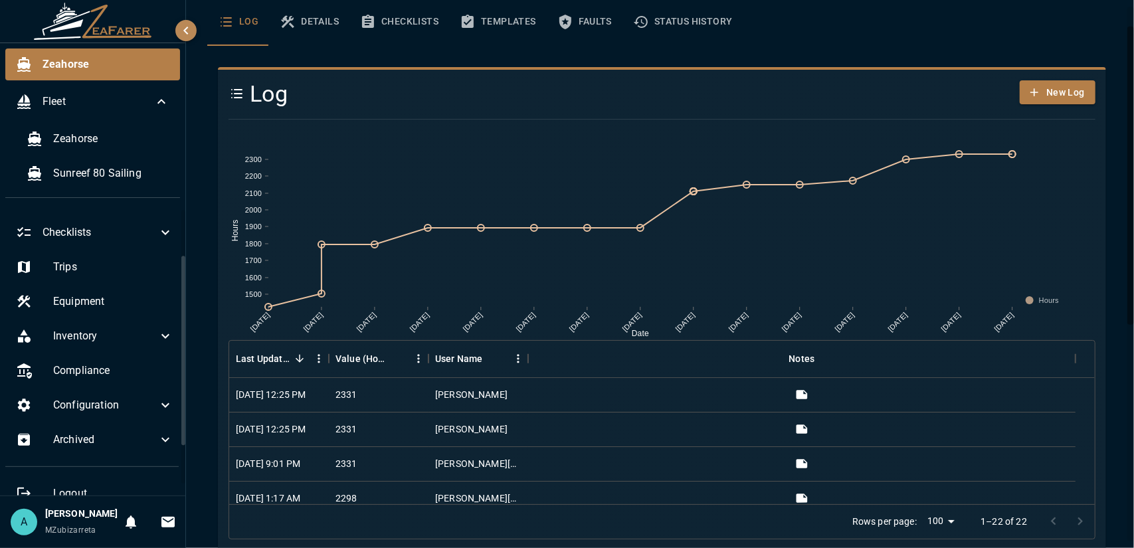
scroll to position [36, 0]
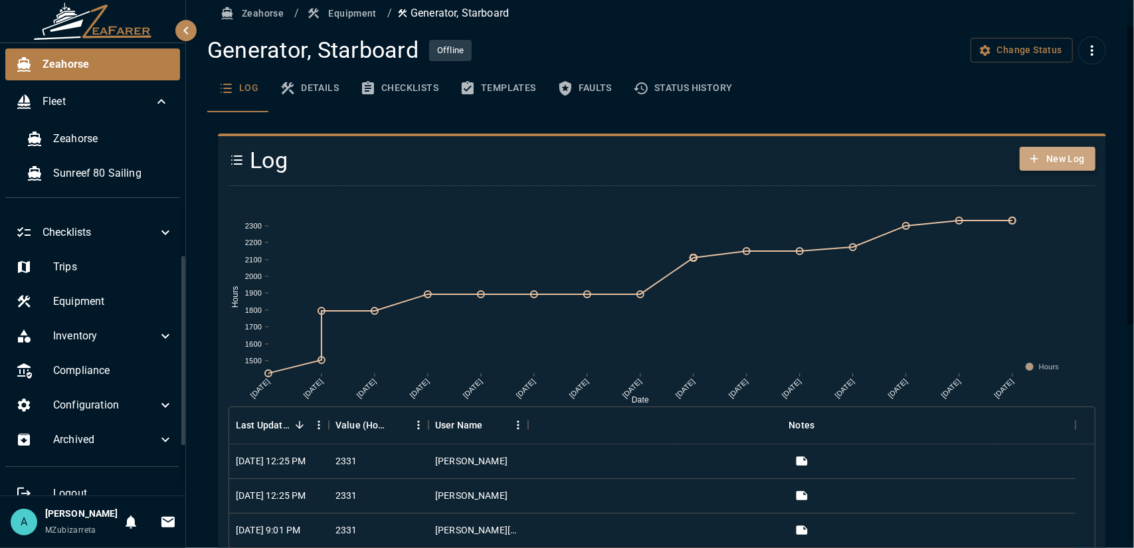
click at [1049, 163] on button "New Log" at bounding box center [1058, 159] width 76 height 25
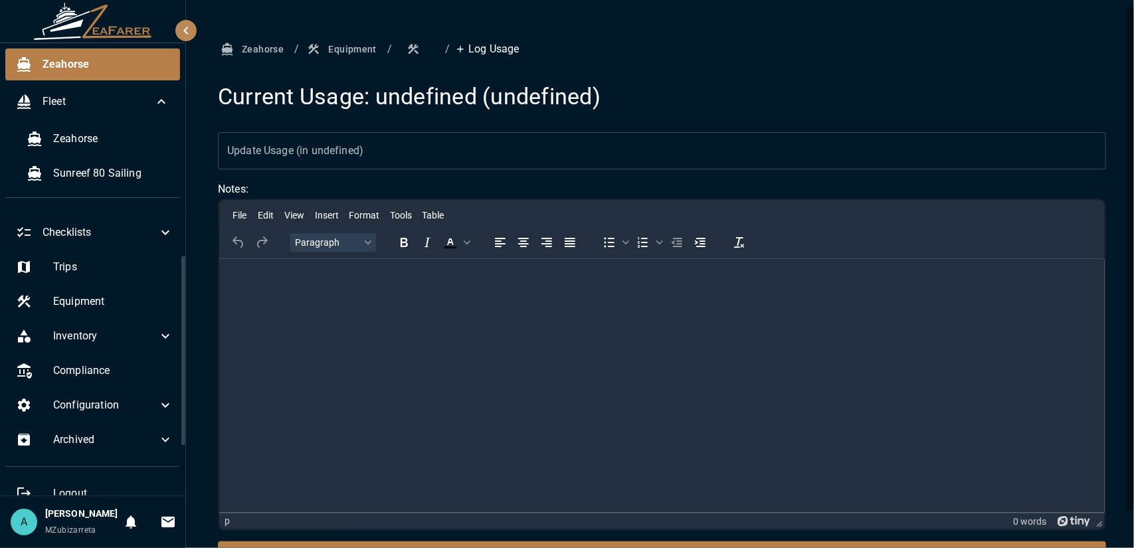
scroll to position [33, 0]
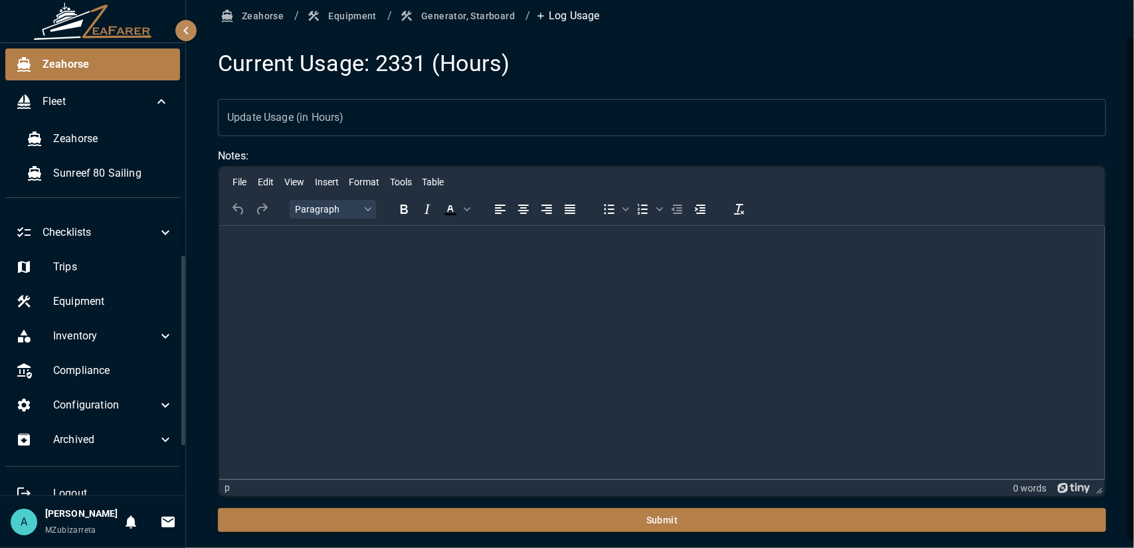
click at [365, 111] on input "Update Usage (in Hours)" at bounding box center [662, 117] width 888 height 37
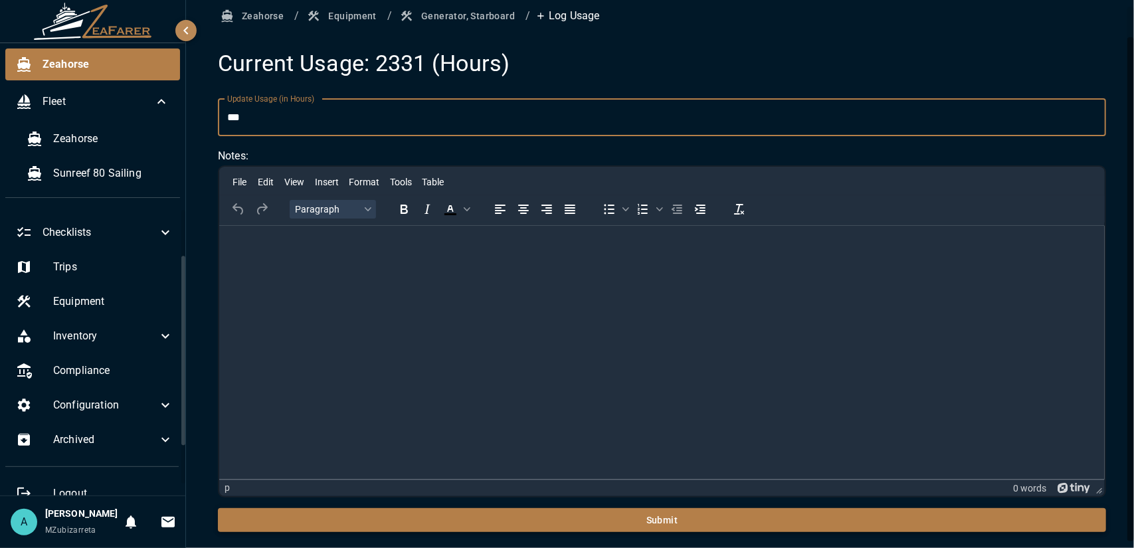
type input "***"
click at [407, 518] on button "Submit" at bounding box center [662, 520] width 888 height 25
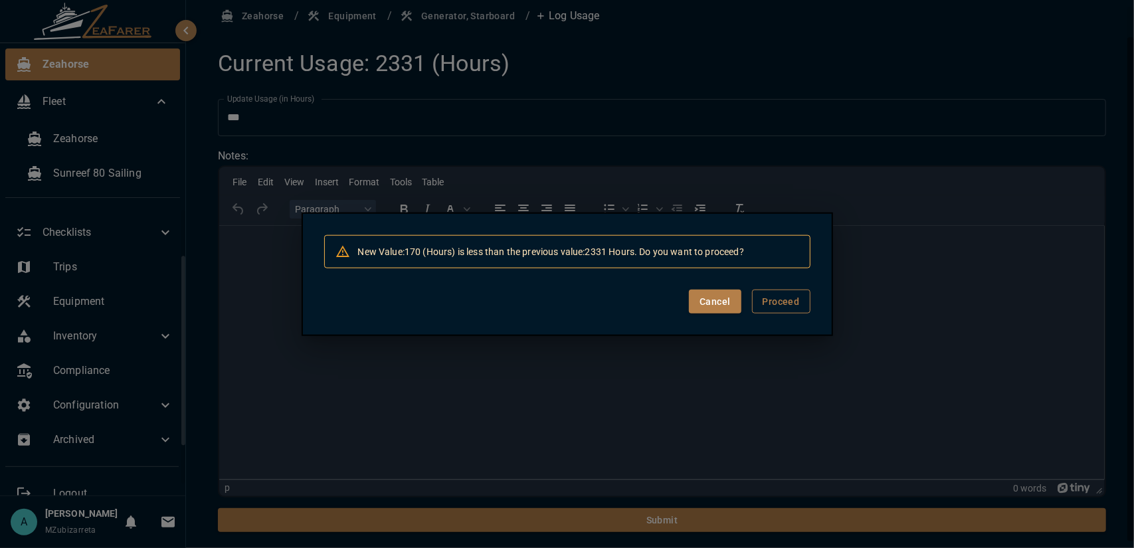
click at [776, 310] on button "Proceed" at bounding box center [781, 301] width 58 height 25
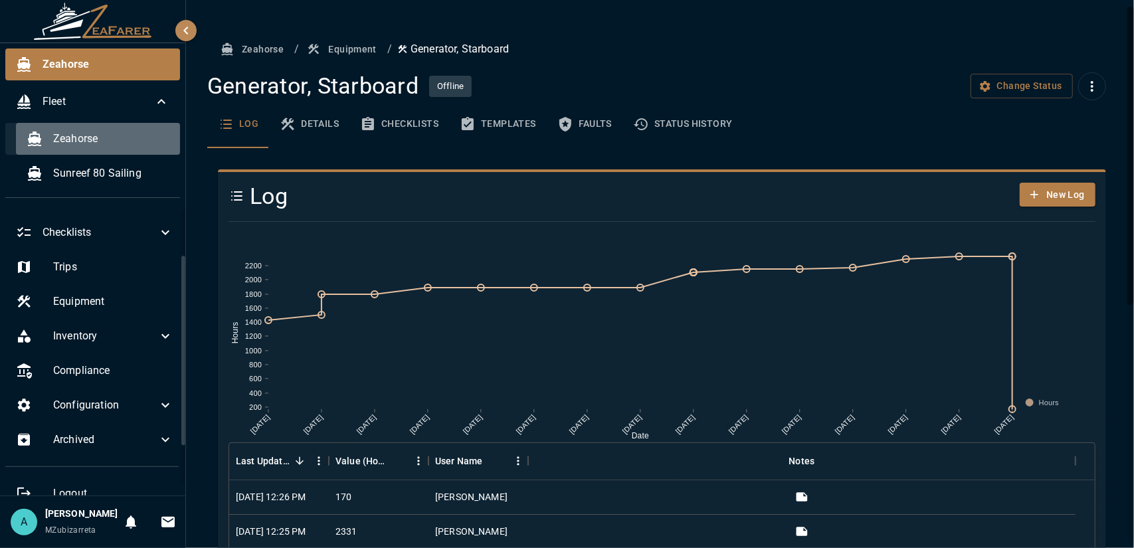
click at [80, 144] on span "Zeahorse" at bounding box center [111, 139] width 116 height 16
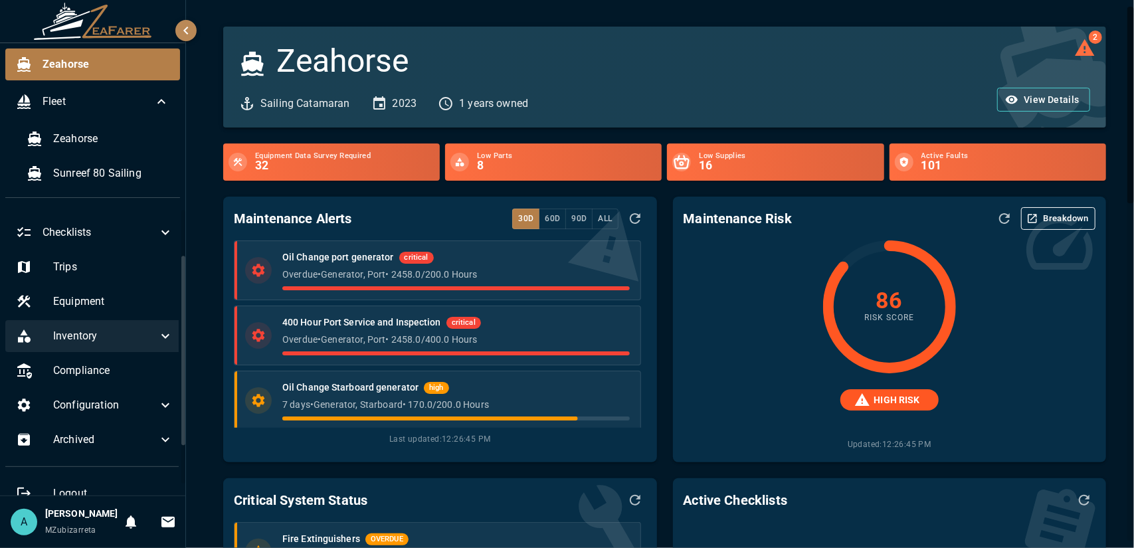
click at [132, 337] on span "Inventory" at bounding box center [105, 336] width 104 height 16
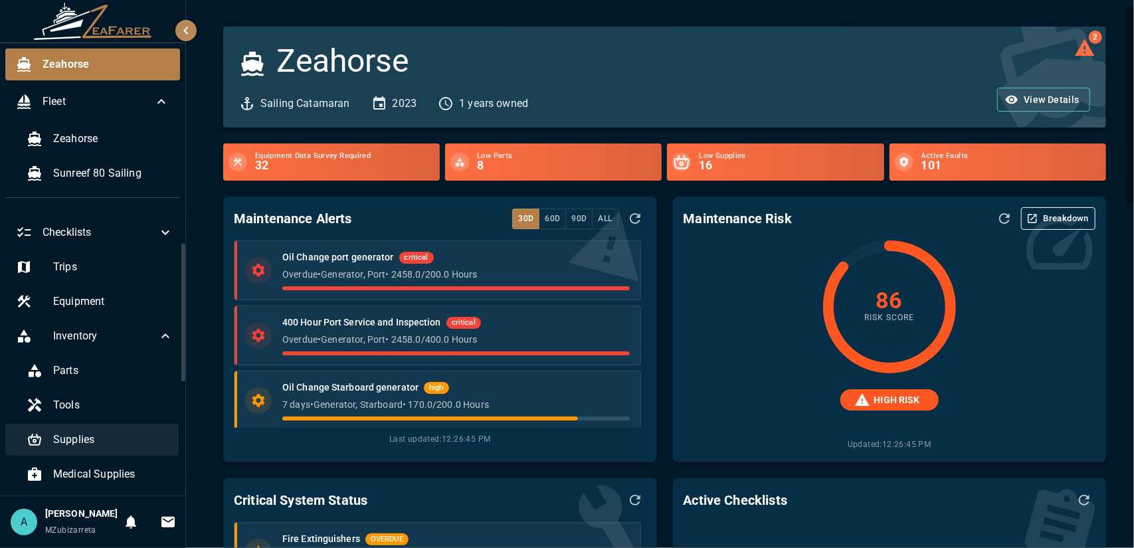
scroll to position [133, 0]
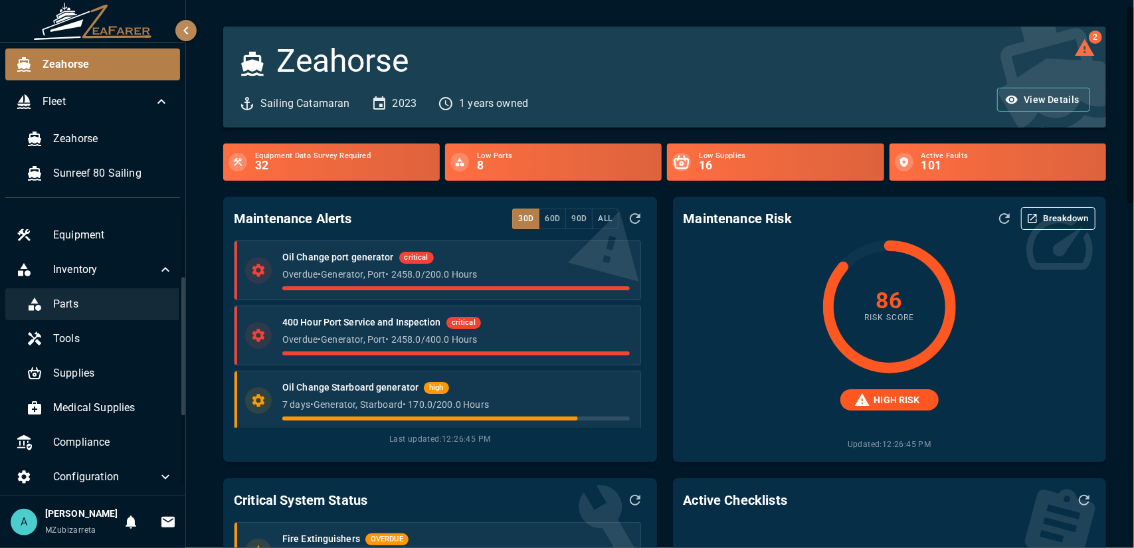
drag, startPoint x: 138, startPoint y: 274, endPoint x: 135, endPoint y: 290, distance: 16.3
click at [137, 276] on span "Inventory" at bounding box center [105, 270] width 104 height 16
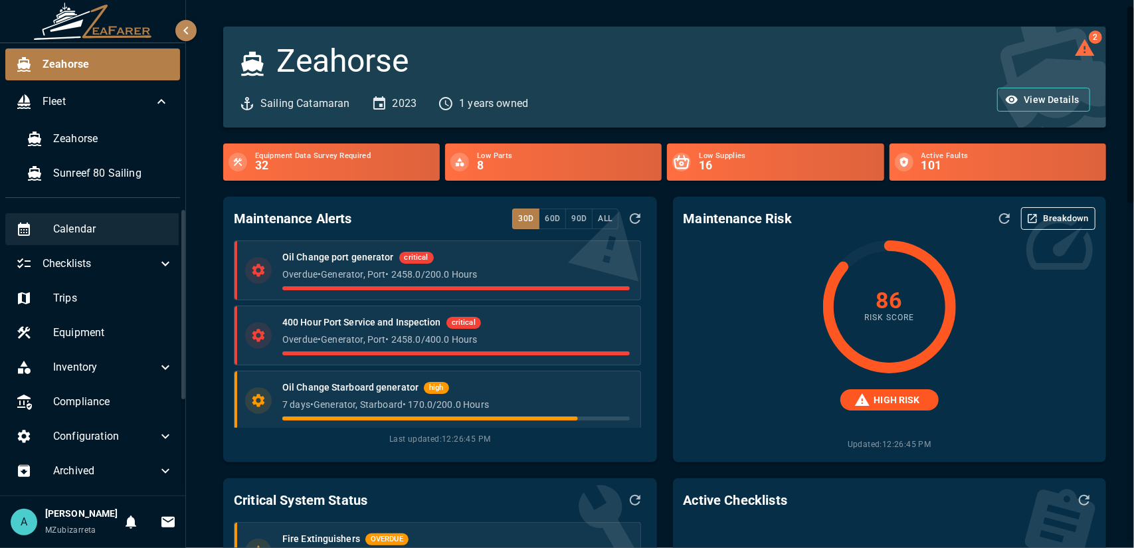
scroll to position [0, 0]
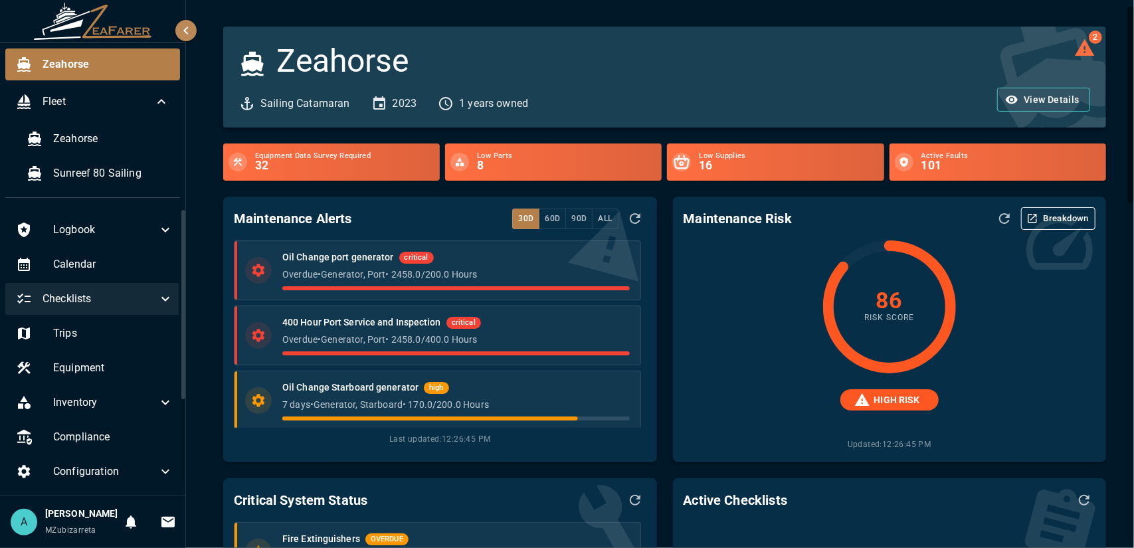
click at [134, 308] on div "Checklists" at bounding box center [94, 299] width 179 height 32
click at [133, 310] on div "Checklists" at bounding box center [94, 299] width 179 height 32
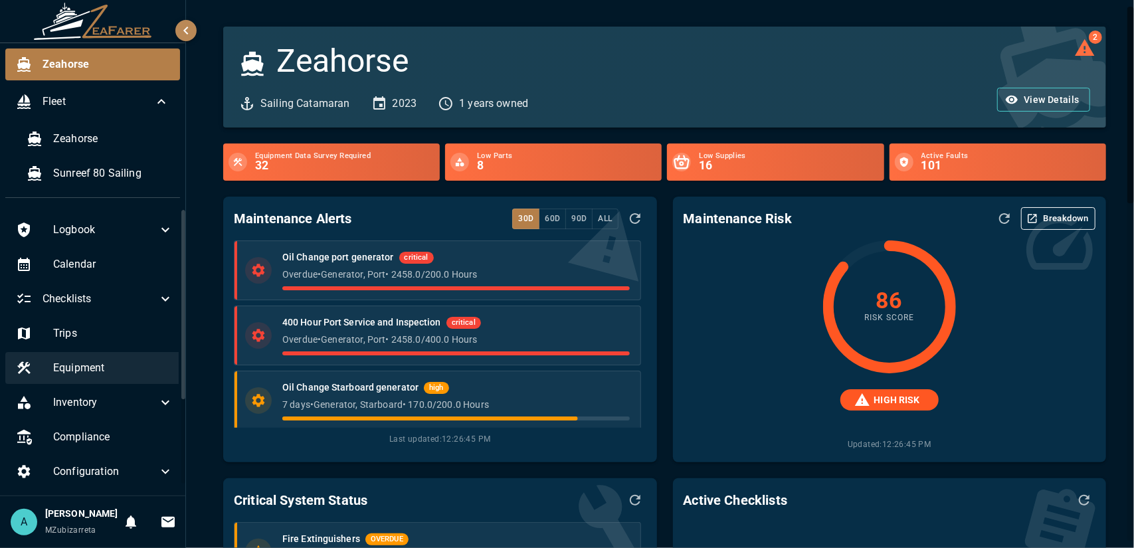
click at [126, 377] on div "Equipment" at bounding box center [94, 368] width 179 height 32
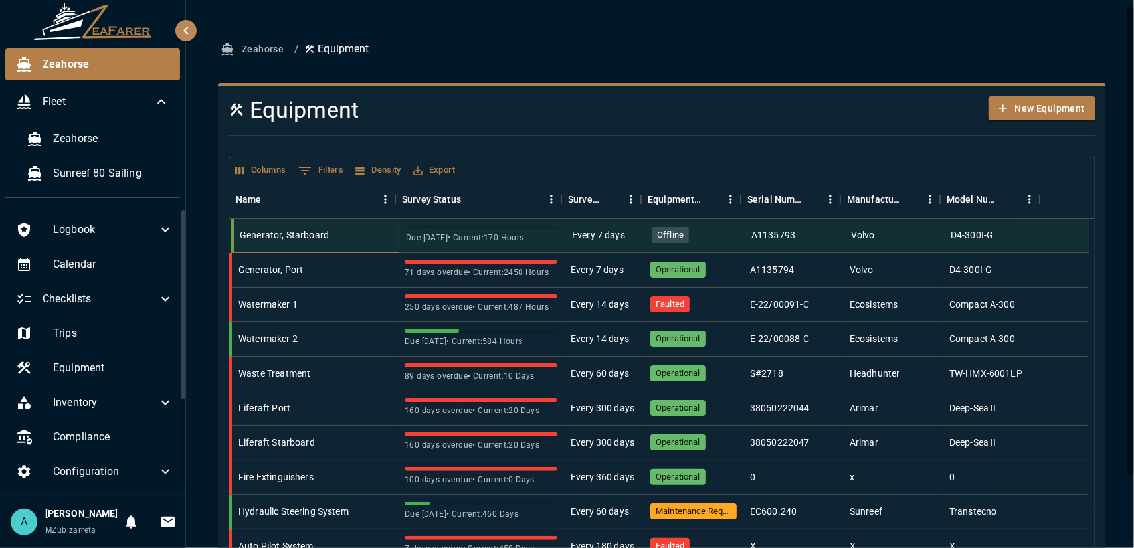
click at [312, 236] on div "Generator, Starboard" at bounding box center [284, 235] width 89 height 13
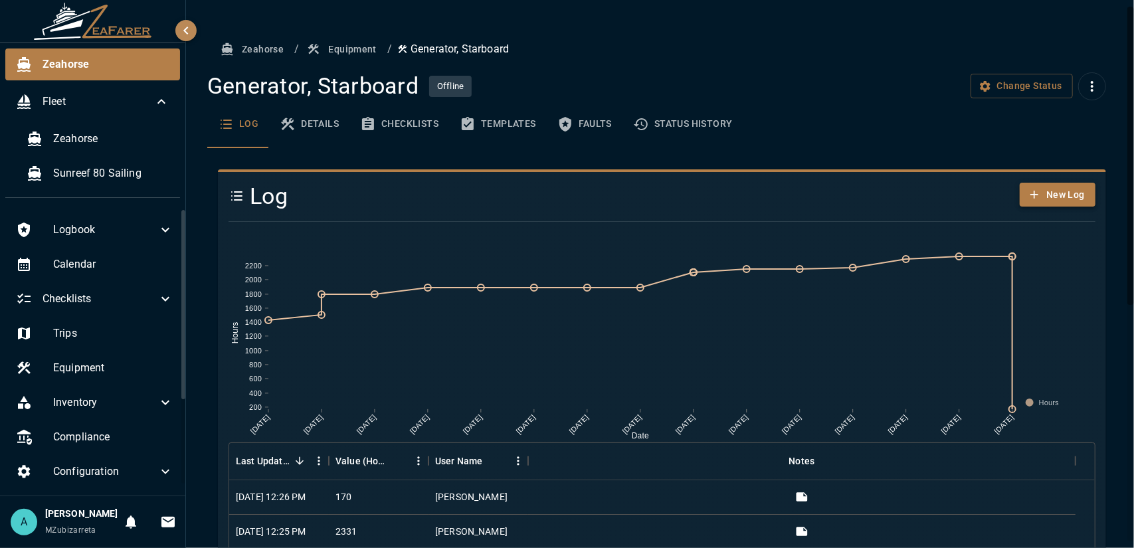
click at [1046, 199] on button "New Log" at bounding box center [1058, 195] width 76 height 25
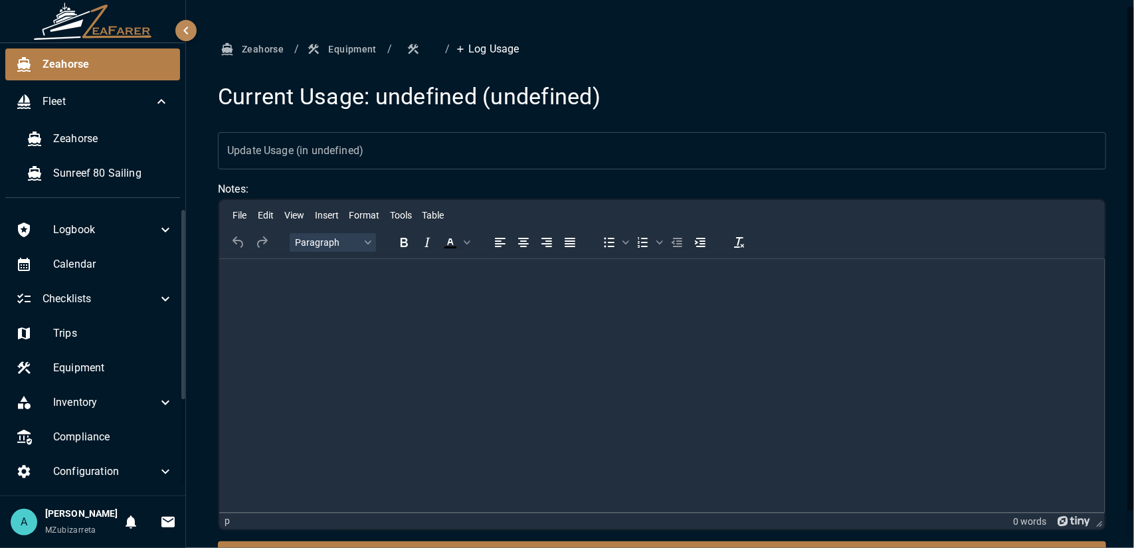
scroll to position [33, 0]
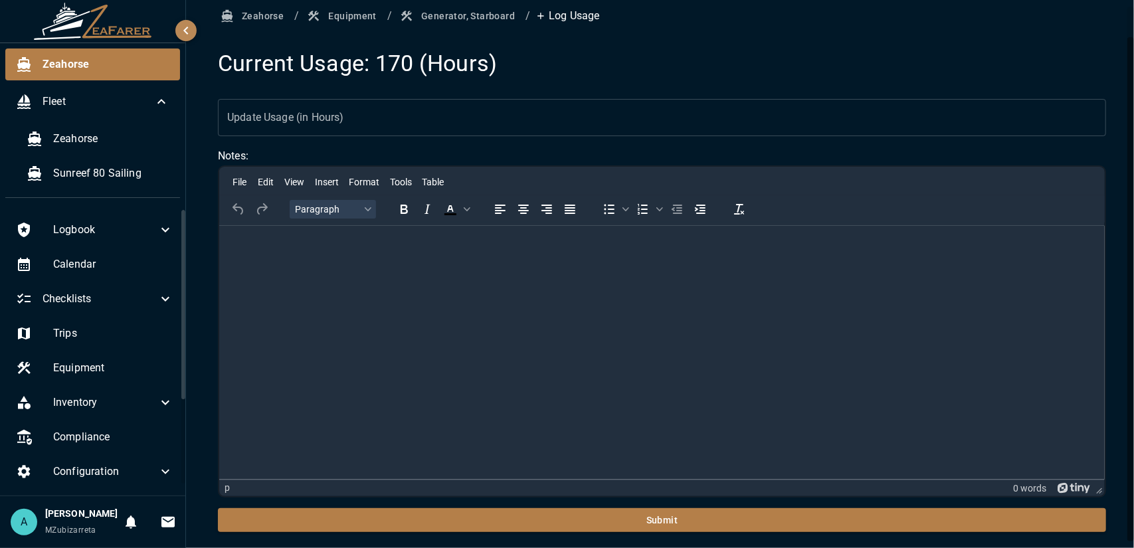
click at [289, 125] on input "Update Usage (in Hours)" at bounding box center [662, 117] width 888 height 37
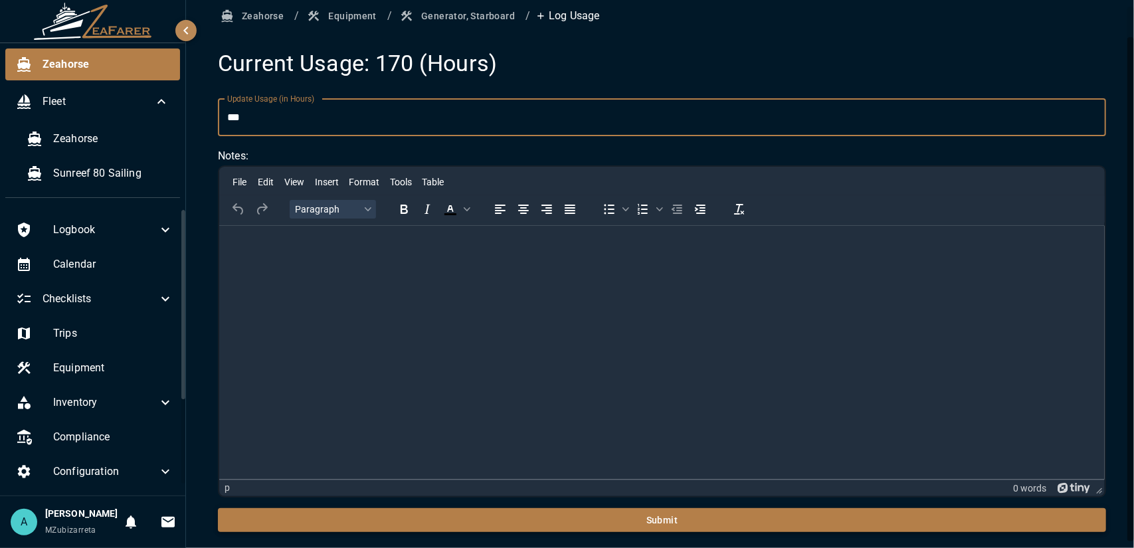
type input "***"
click at [484, 517] on button "Submit" at bounding box center [662, 520] width 888 height 25
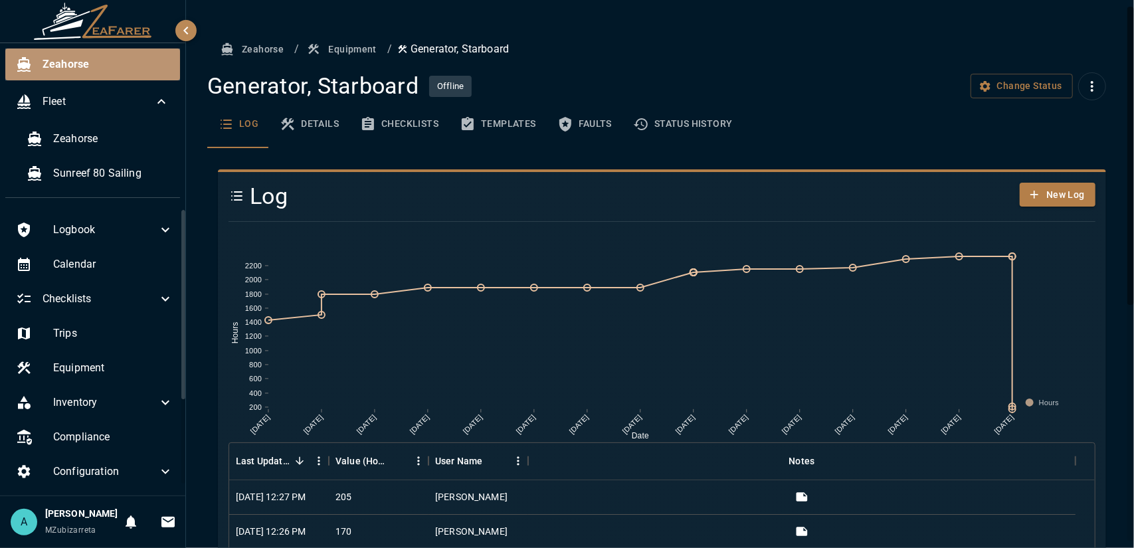
click at [66, 61] on span "Zeahorse" at bounding box center [106, 64] width 127 height 16
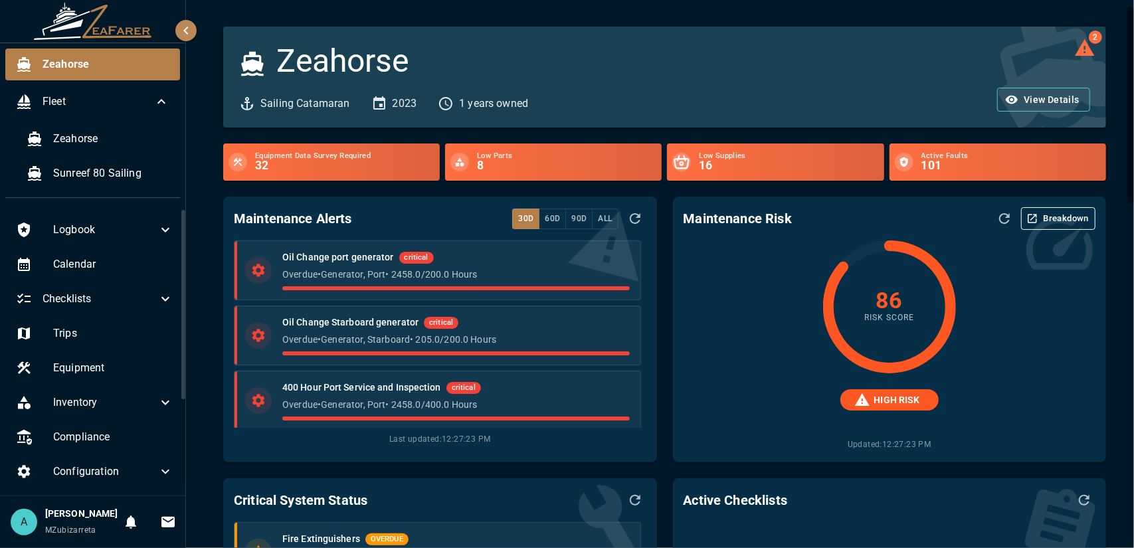
scroll to position [66, 0]
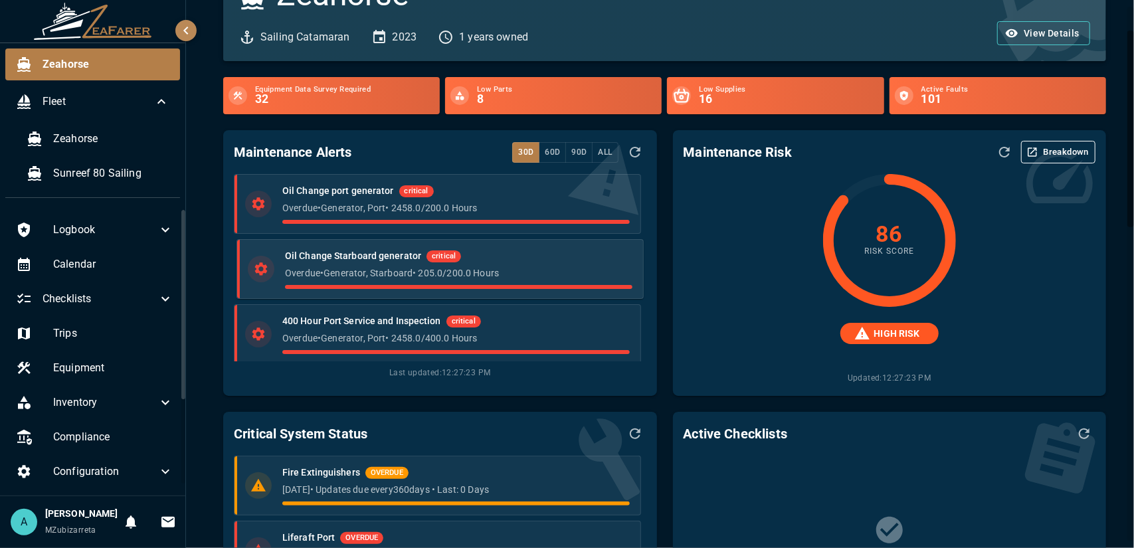
click at [338, 274] on p "Overdue • Generator, Starboard • 205.0 / 200.0 Hours" at bounding box center [458, 272] width 347 height 13
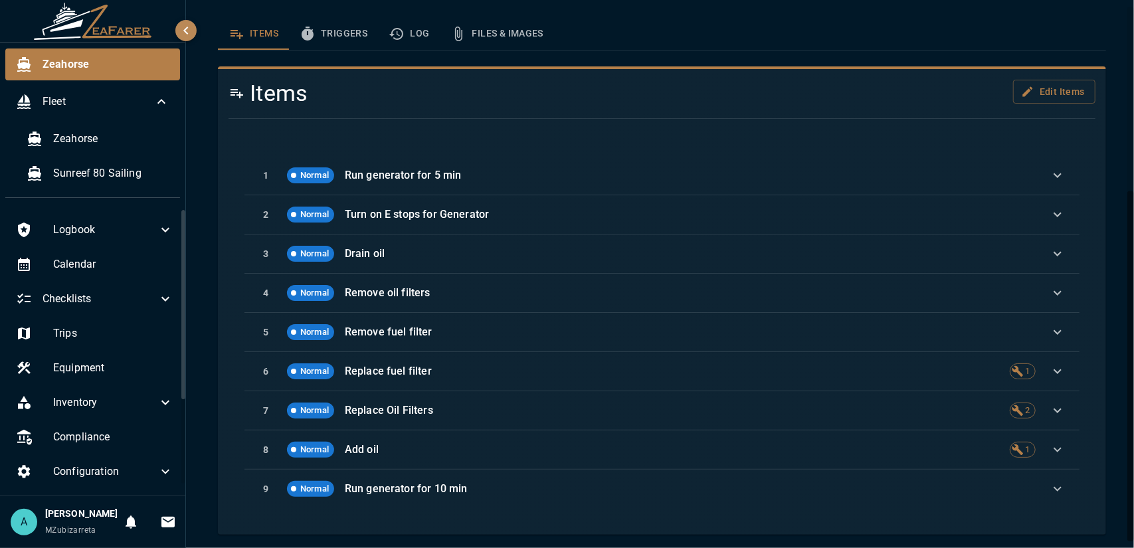
scroll to position [222, 0]
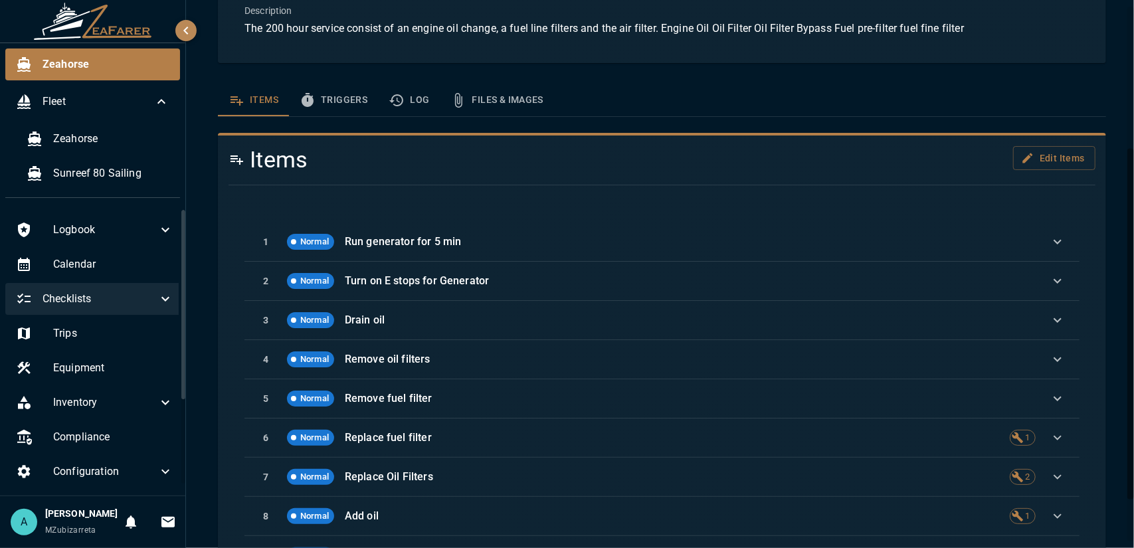
click at [117, 296] on span "Checklists" at bounding box center [100, 299] width 115 height 16
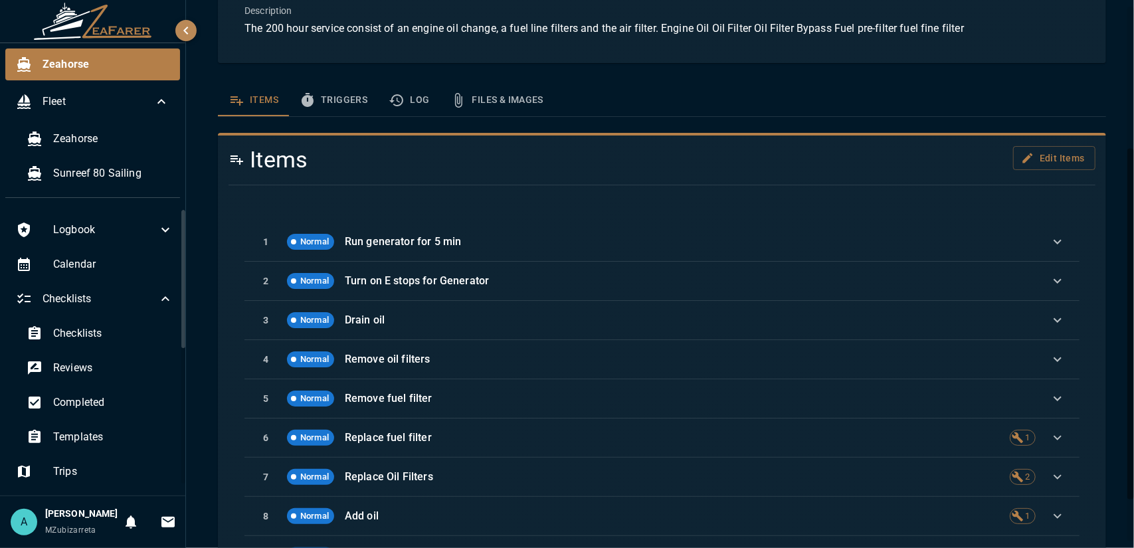
click at [97, 352] on div "Reviews" at bounding box center [100, 368] width 168 height 32
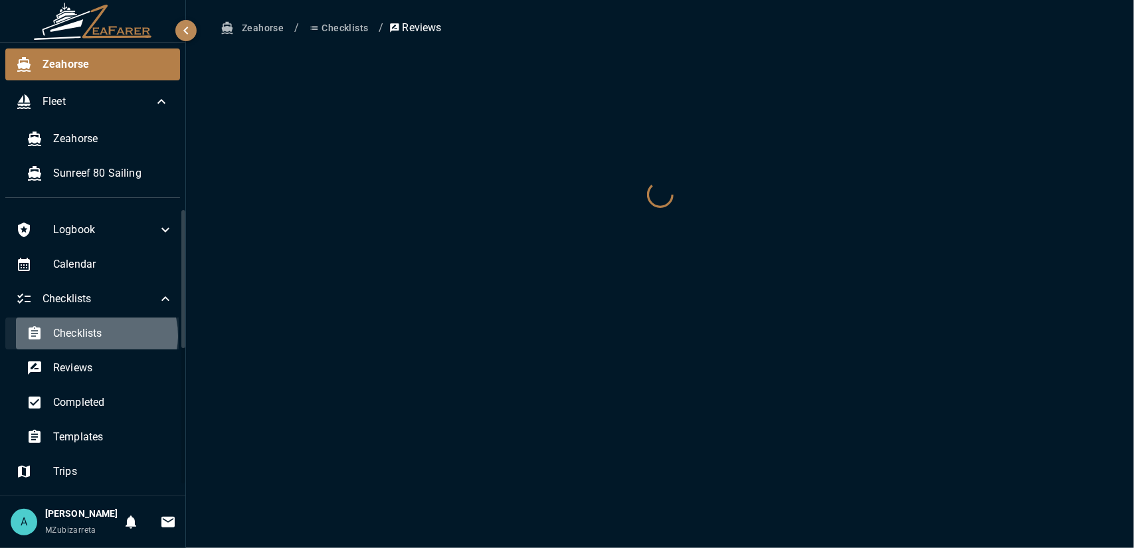
click at [96, 335] on span "Checklists" at bounding box center [113, 334] width 120 height 16
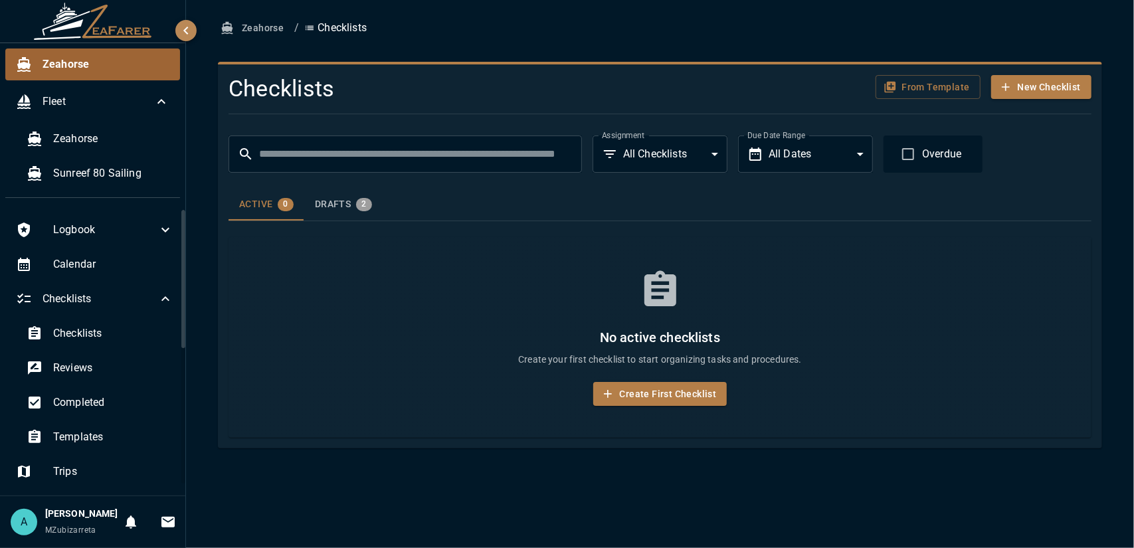
click at [67, 66] on span "Zeahorse" at bounding box center [106, 64] width 127 height 16
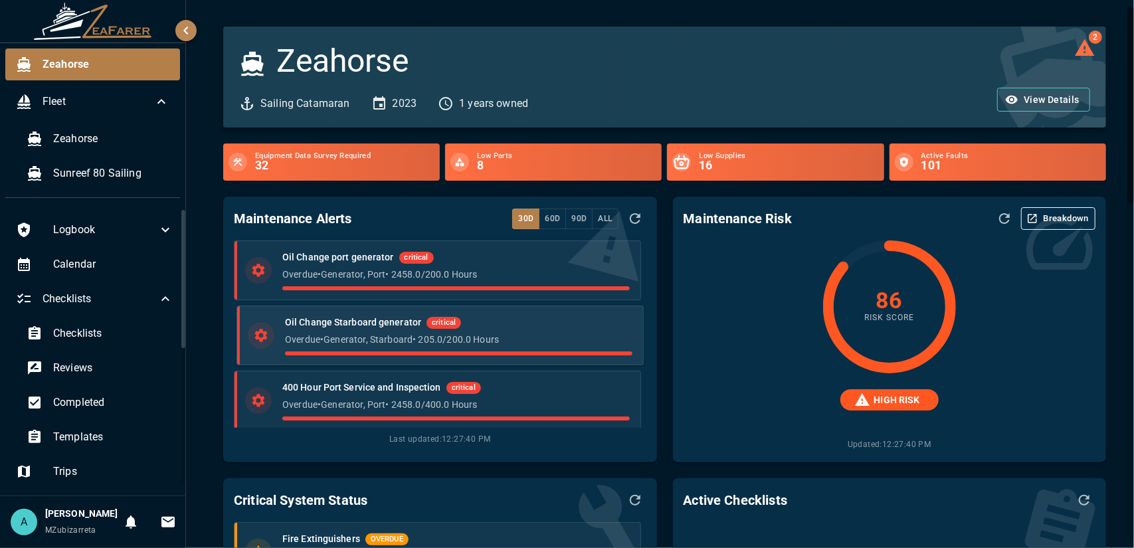
click at [391, 338] on p "Overdue • Generator, Starboard • 205.0 / 200.0 Hours" at bounding box center [458, 339] width 347 height 13
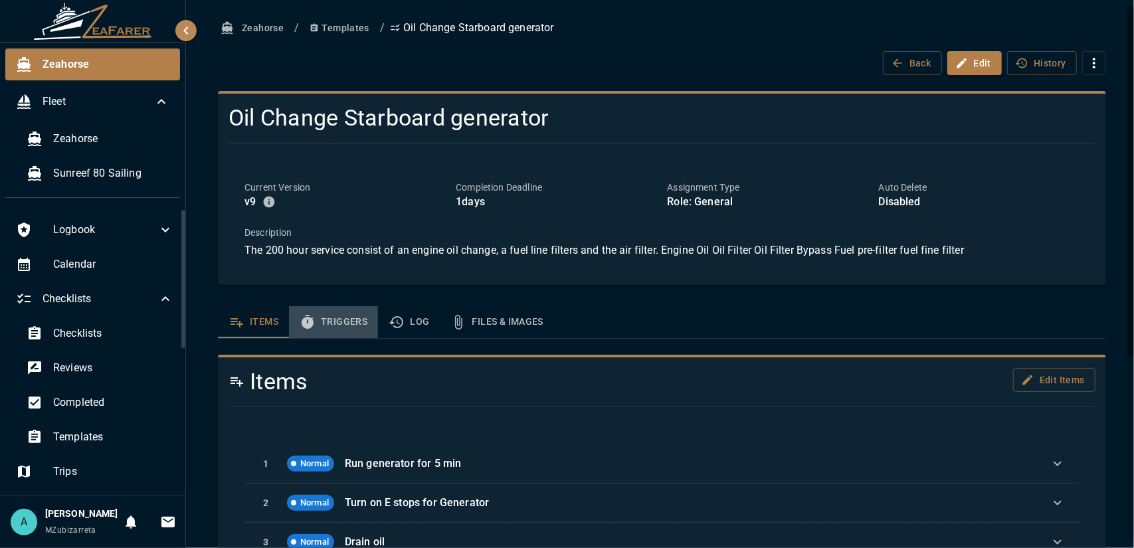
click at [350, 324] on button "Triggers" at bounding box center [333, 322] width 89 height 32
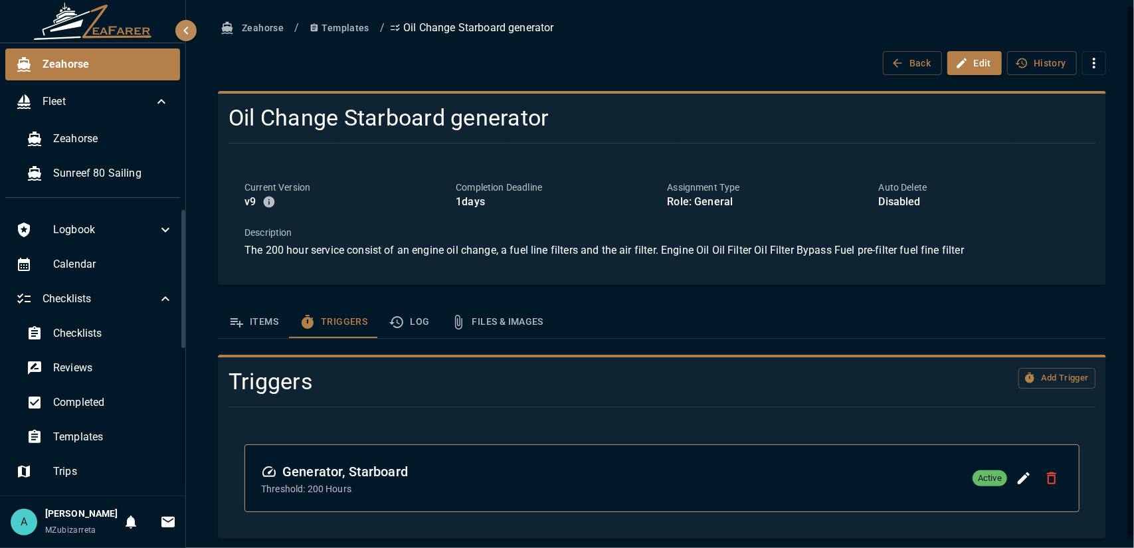
click at [403, 472] on h6 "Generator, Starboard" at bounding box center [334, 471] width 147 height 21
click at [418, 486] on div "Generator, Starboard Threshold: 200 Hours Active" at bounding box center [662, 478] width 802 height 35
click at [70, 101] on span "Fleet" at bounding box center [98, 102] width 111 height 16
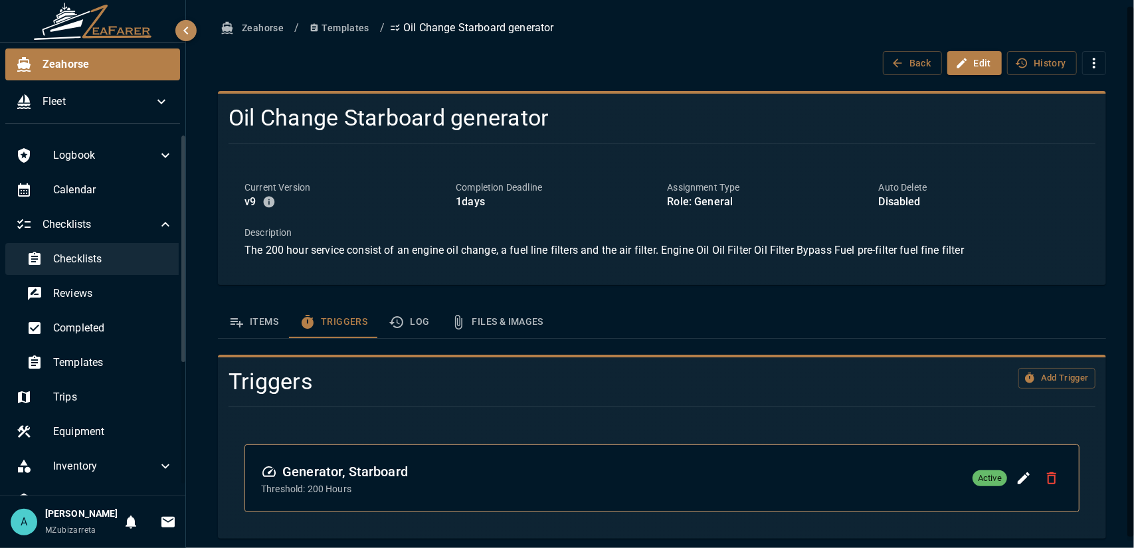
click at [113, 273] on div "Checklists" at bounding box center [100, 259] width 168 height 32
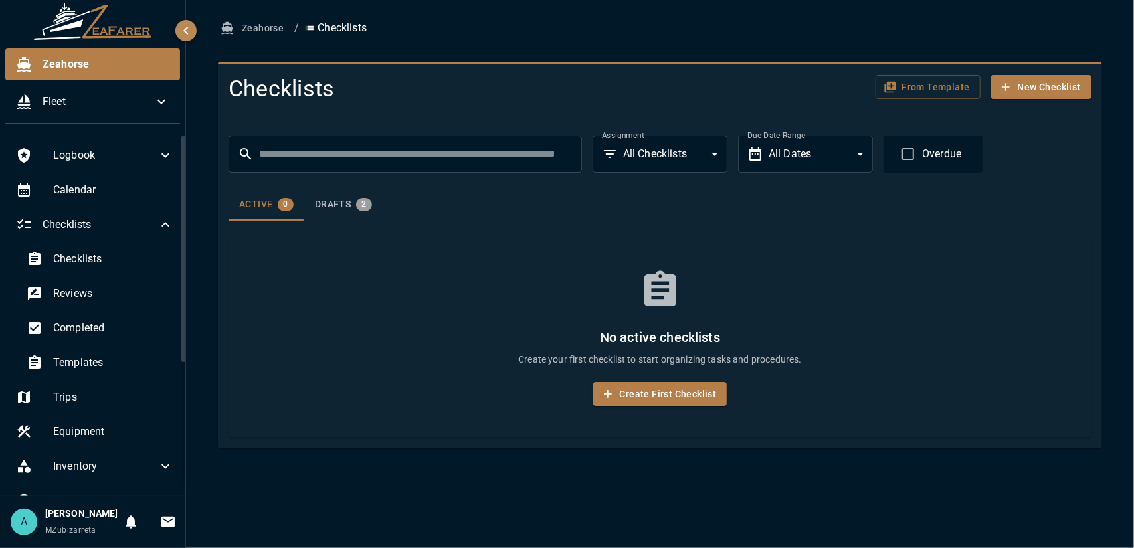
click at [330, 204] on div "Drafts 2" at bounding box center [343, 204] width 57 height 13
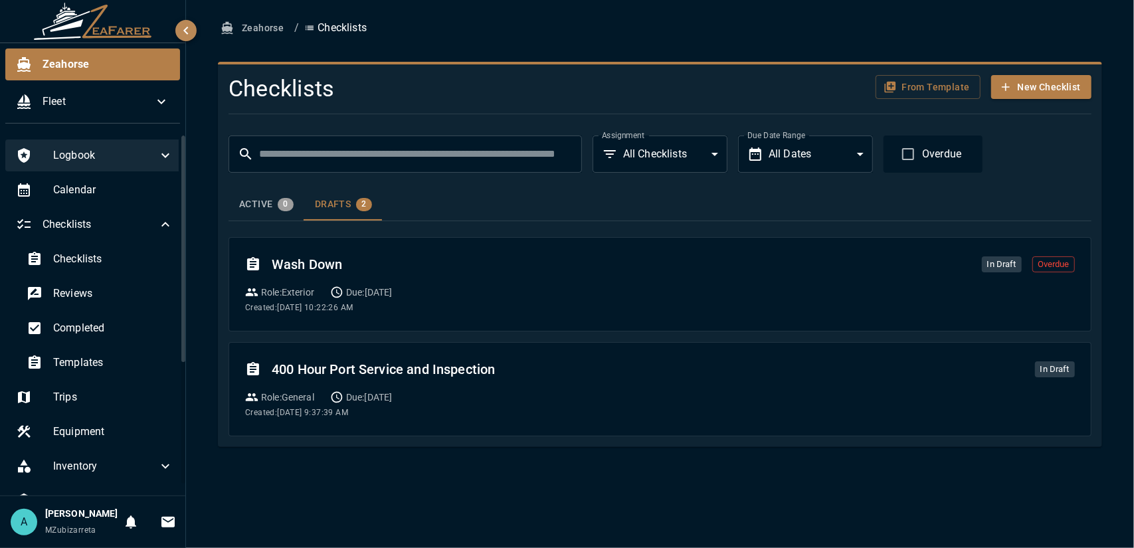
click at [86, 167] on div "Logbook" at bounding box center [94, 156] width 179 height 32
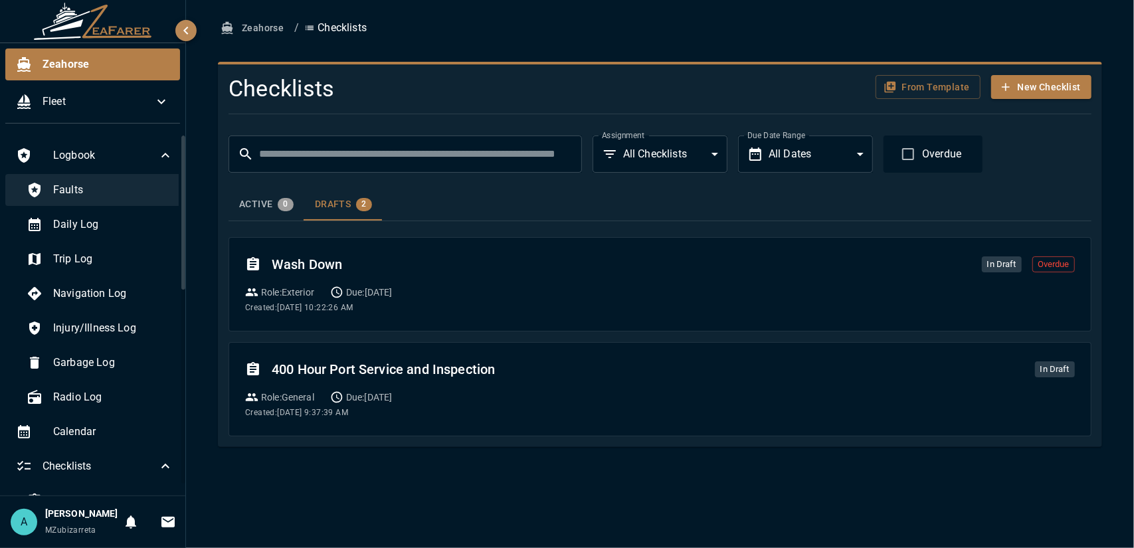
click at [82, 187] on span "Faults" at bounding box center [113, 190] width 120 height 16
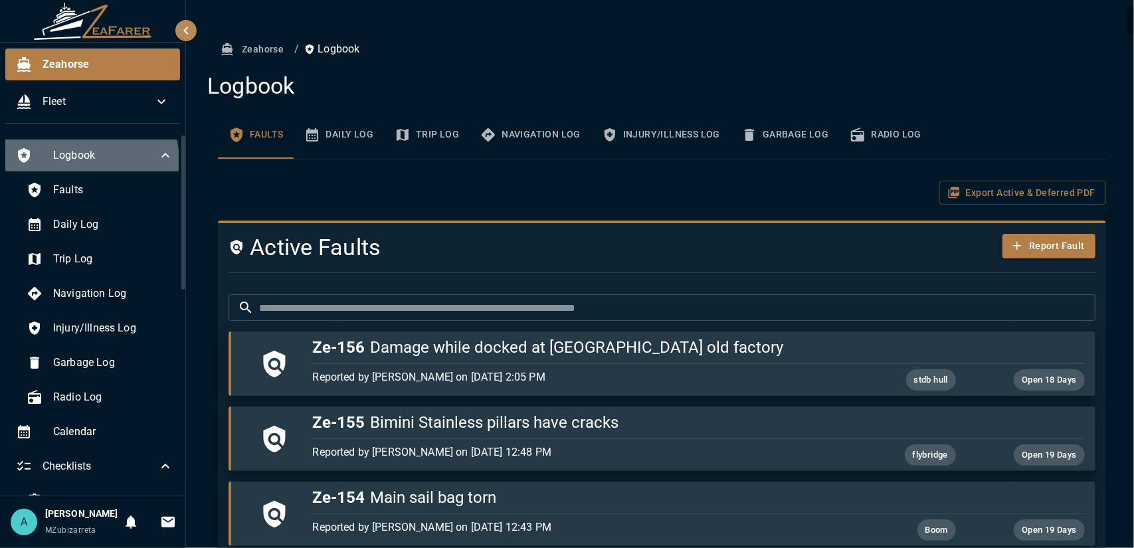
click at [90, 163] on div "Logbook" at bounding box center [94, 156] width 179 height 32
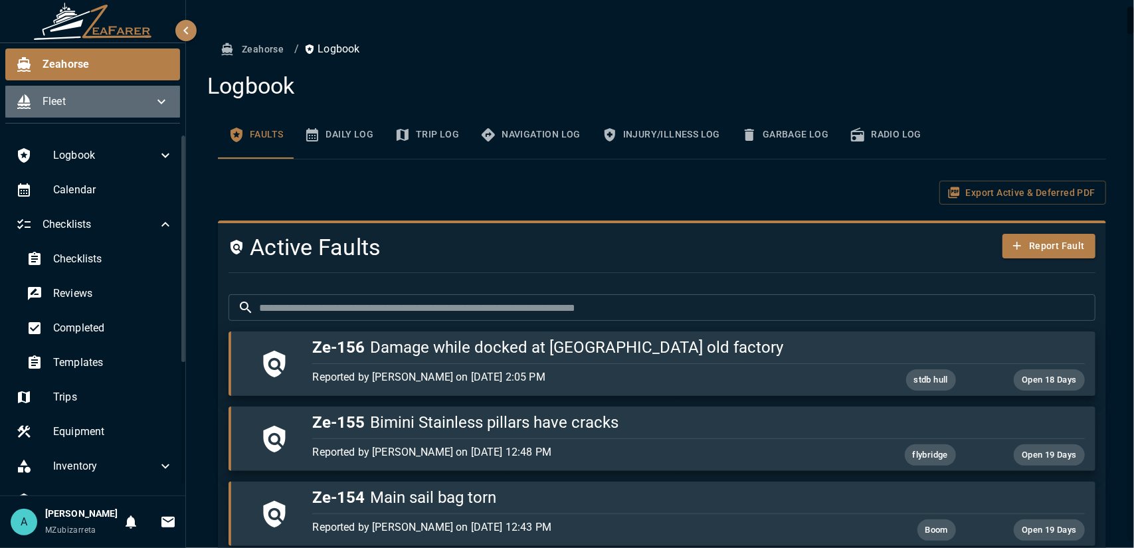
click at [98, 98] on span "Fleet" at bounding box center [98, 102] width 111 height 16
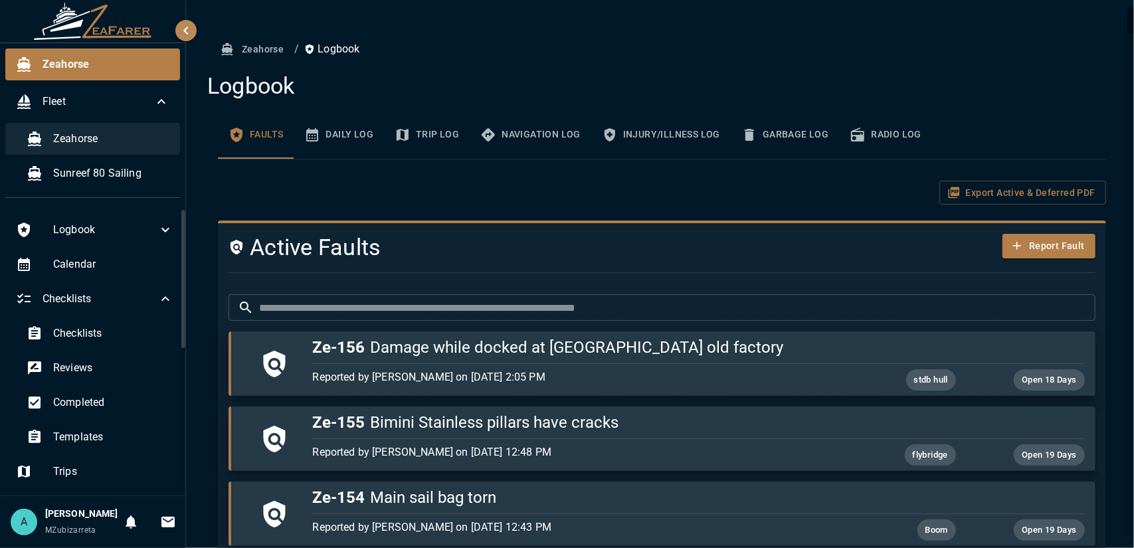
click at [87, 126] on div "Zeahorse" at bounding box center [98, 139] width 164 height 32
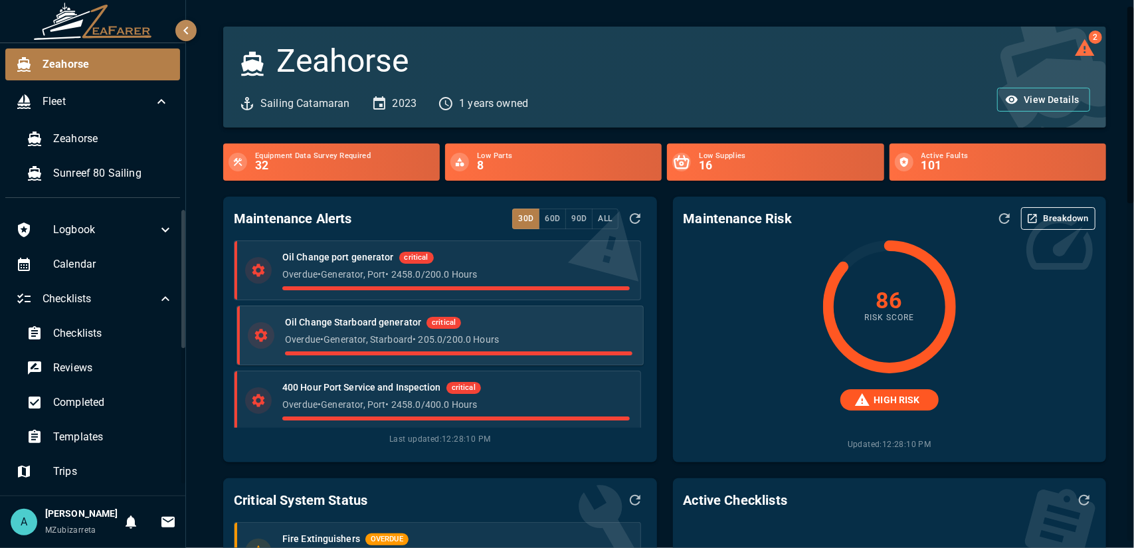
click at [264, 333] on icon at bounding box center [261, 335] width 13 height 13
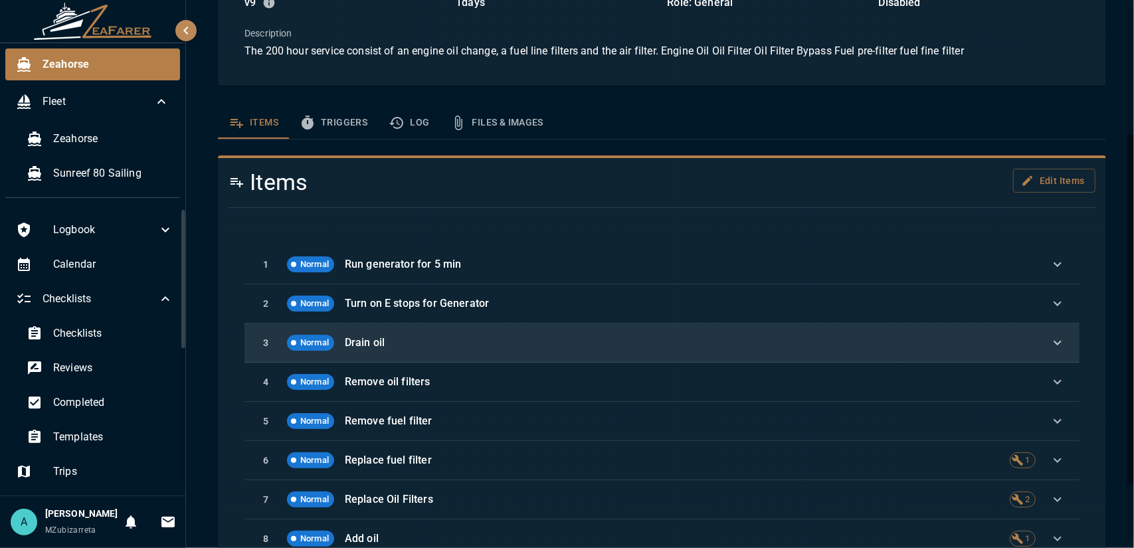
scroll to position [288, 0]
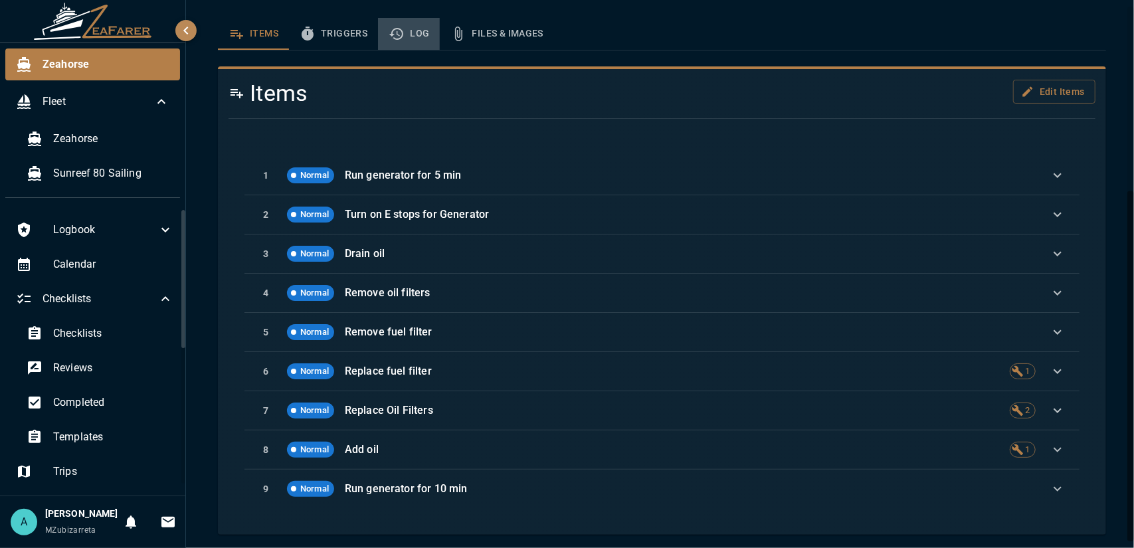
click at [412, 34] on button "Log" at bounding box center [409, 34] width 62 height 32
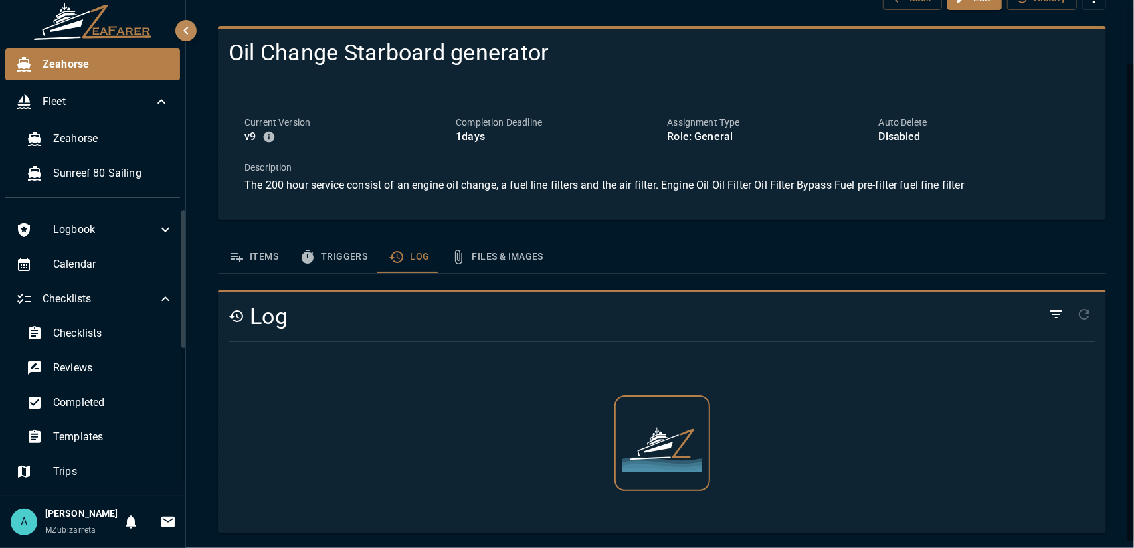
scroll to position [47, 0]
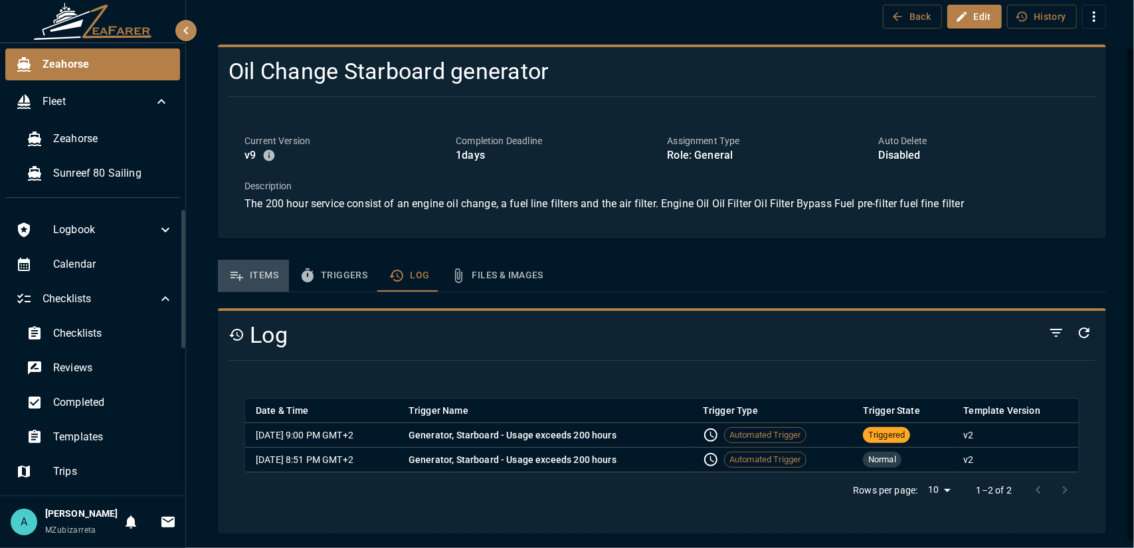
click at [247, 276] on button "Items" at bounding box center [253, 276] width 71 height 32
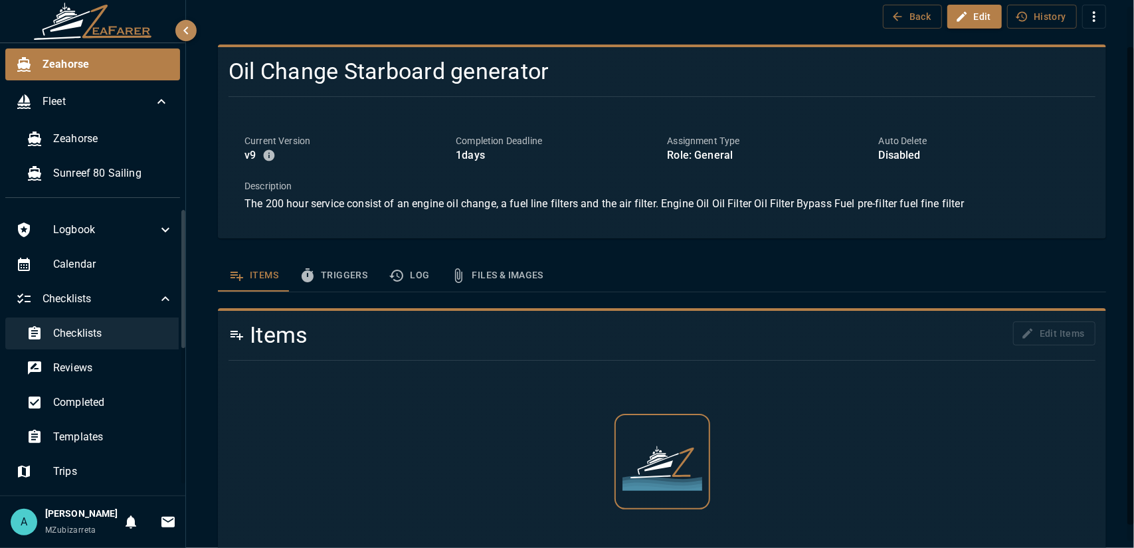
click at [78, 328] on span "Checklists" at bounding box center [113, 334] width 120 height 16
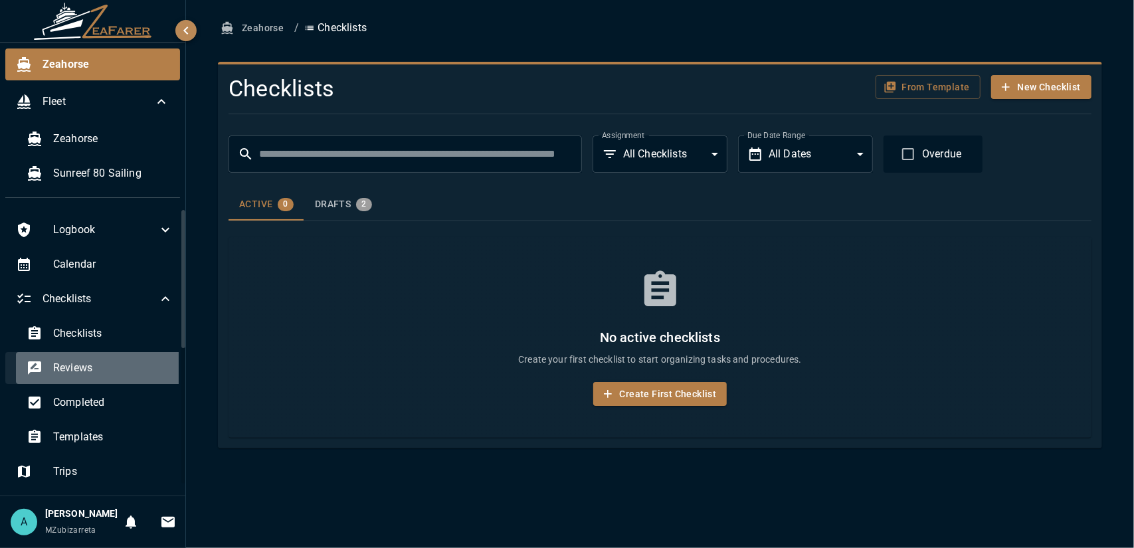
click at [100, 369] on span "Reviews" at bounding box center [113, 368] width 120 height 16
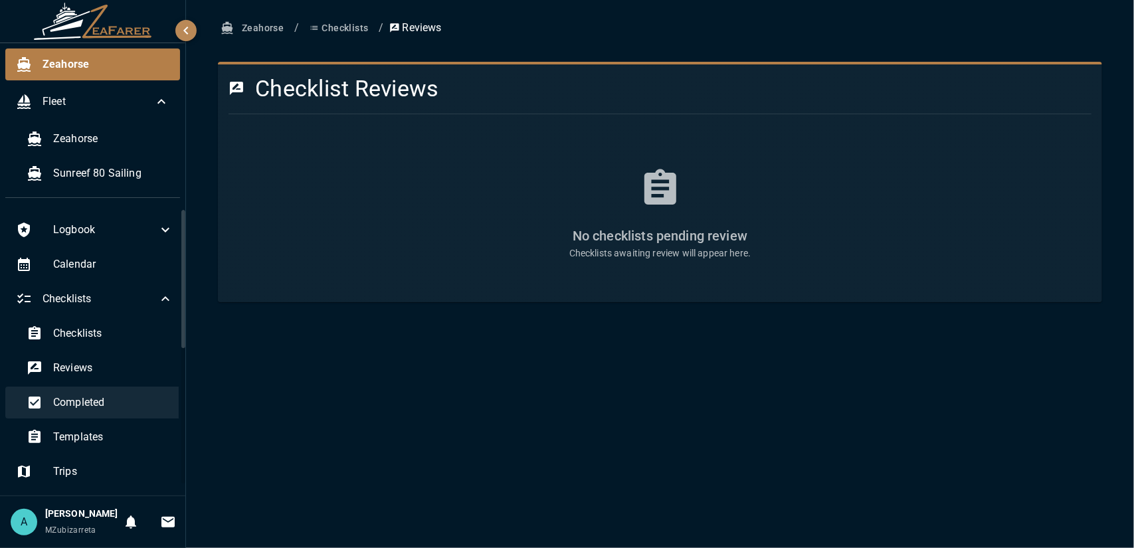
click at [106, 401] on span "Completed" at bounding box center [113, 403] width 120 height 16
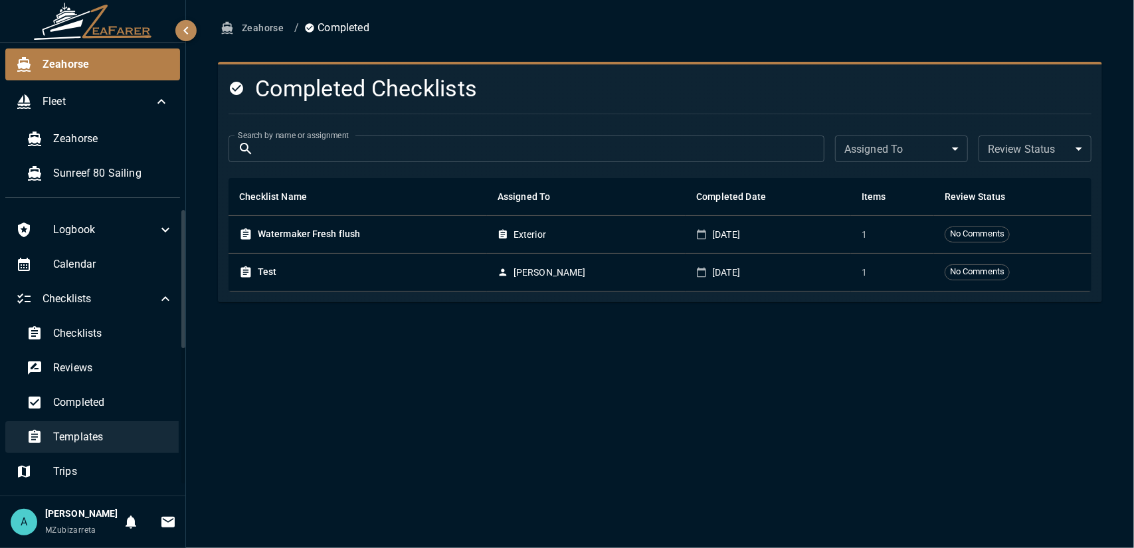
click at [94, 435] on span "Templates" at bounding box center [113, 437] width 120 height 16
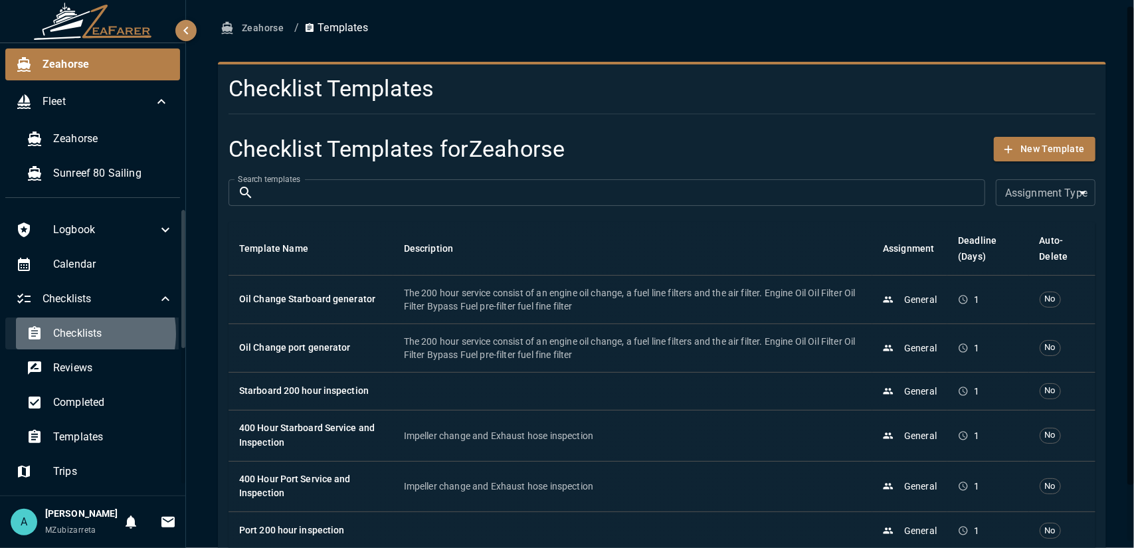
click at [74, 333] on span "Checklists" at bounding box center [113, 334] width 120 height 16
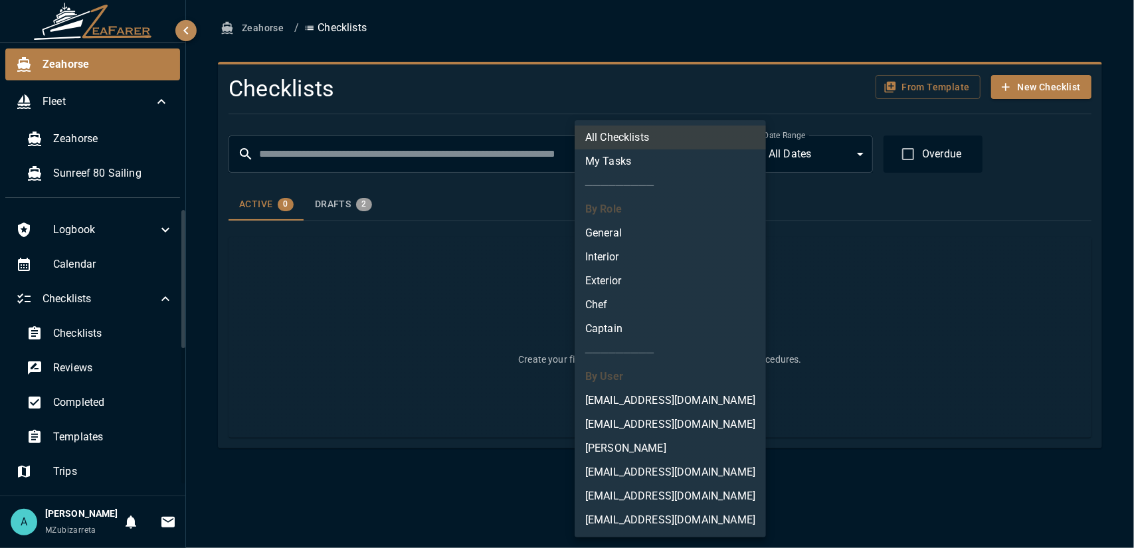
click at [706, 152] on body "Zeahorse Fleet Zeahorse Sunreef 80 Sailing Logbook Calendar Checklists Checklis…" at bounding box center [567, 274] width 1134 height 548
click at [663, 144] on li "All Checklists" at bounding box center [670, 138] width 191 height 24
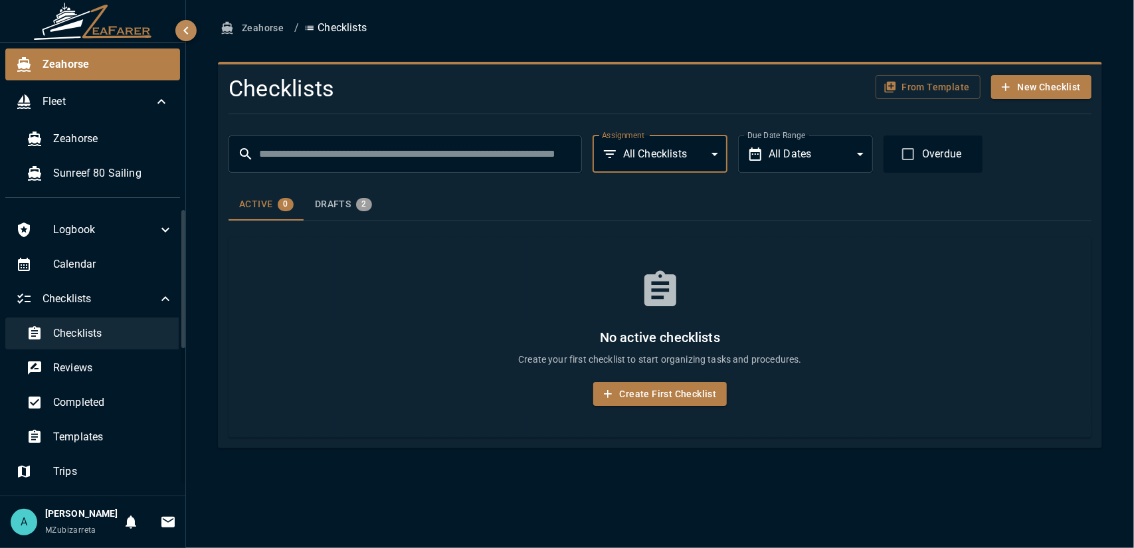
click at [131, 337] on span "Checklists" at bounding box center [113, 334] width 120 height 16
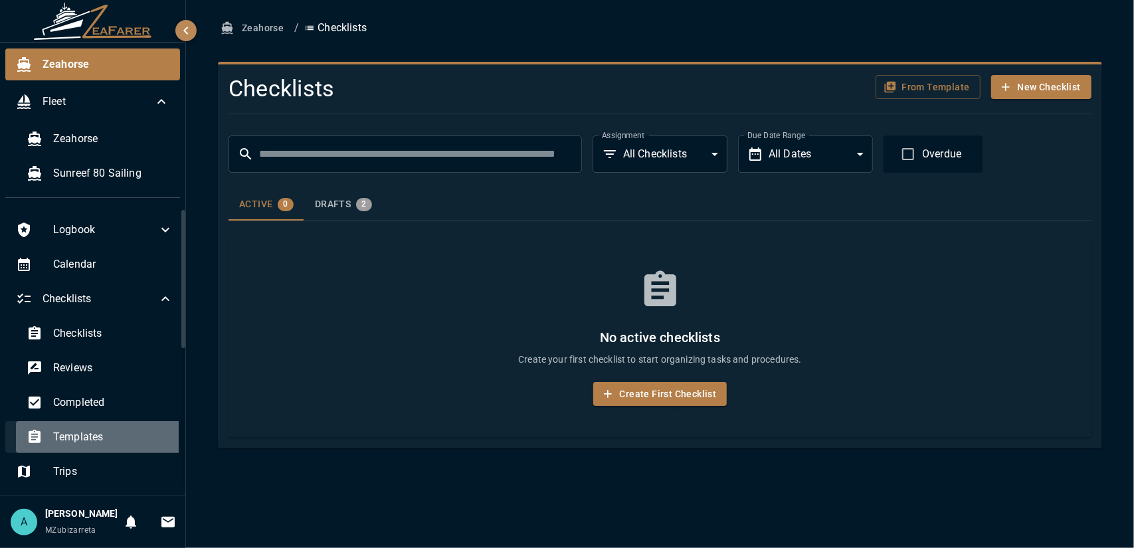
click at [116, 435] on span "Templates" at bounding box center [113, 437] width 120 height 16
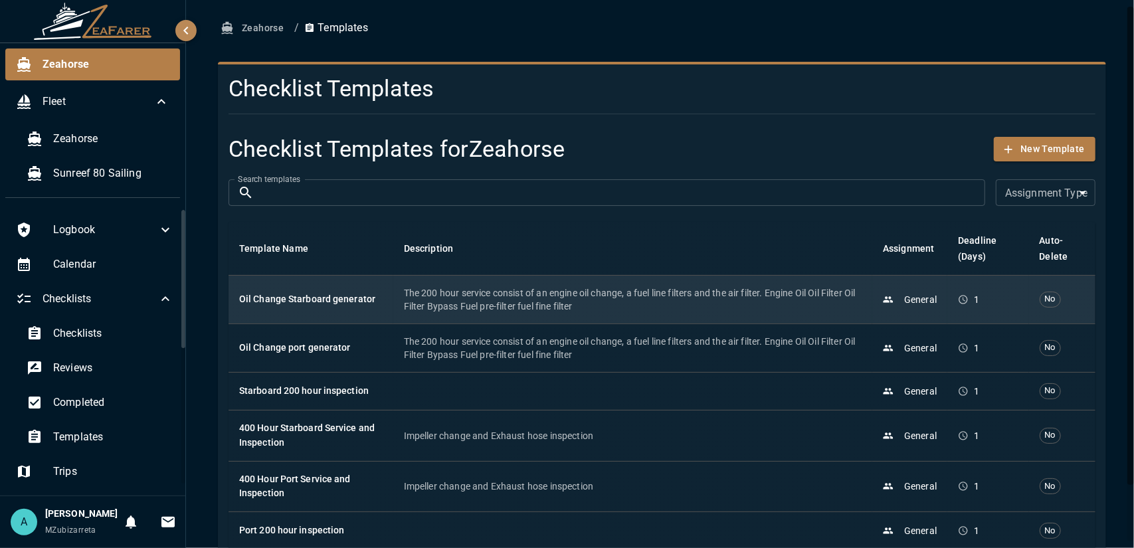
click at [342, 303] on h6 "Oil Change Starboard generator" at bounding box center [311, 299] width 144 height 15
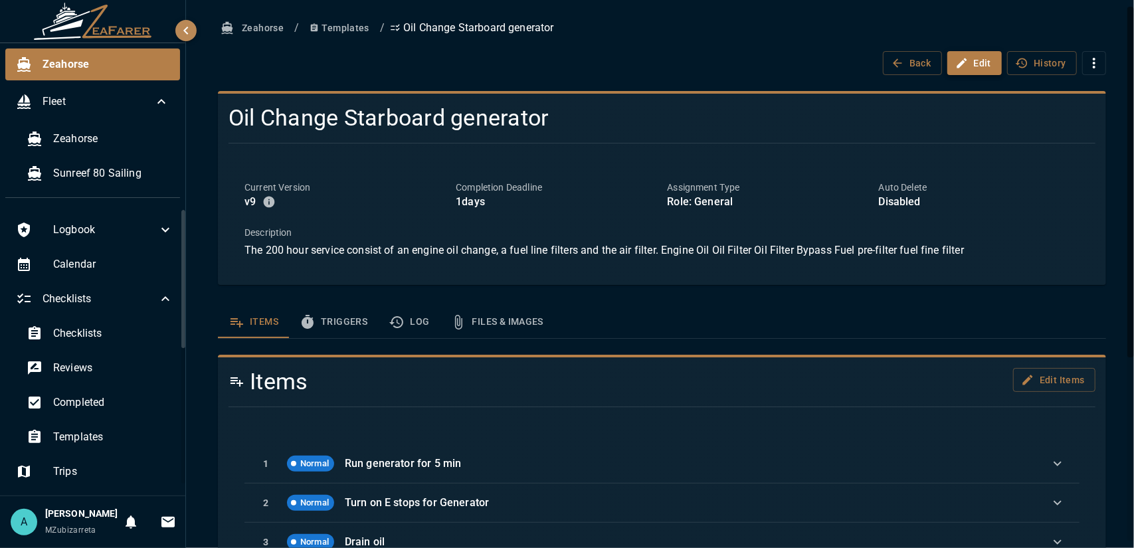
click at [985, 57] on button "Edit" at bounding box center [975, 63] width 55 height 25
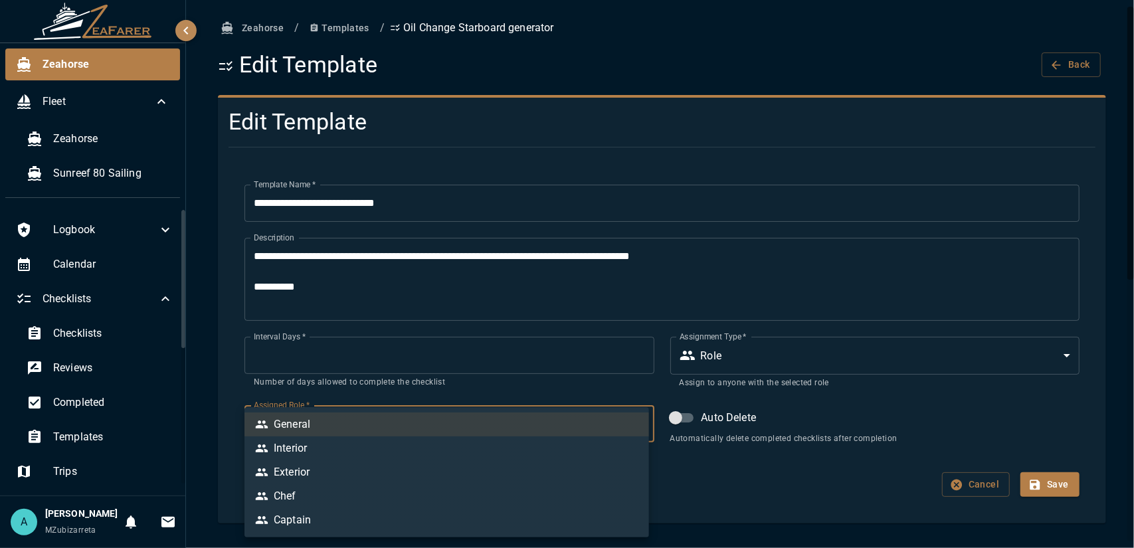
click at [415, 431] on body "**********" at bounding box center [567, 274] width 1134 height 548
click at [326, 472] on li "Exterior" at bounding box center [447, 473] width 405 height 24
type input "*"
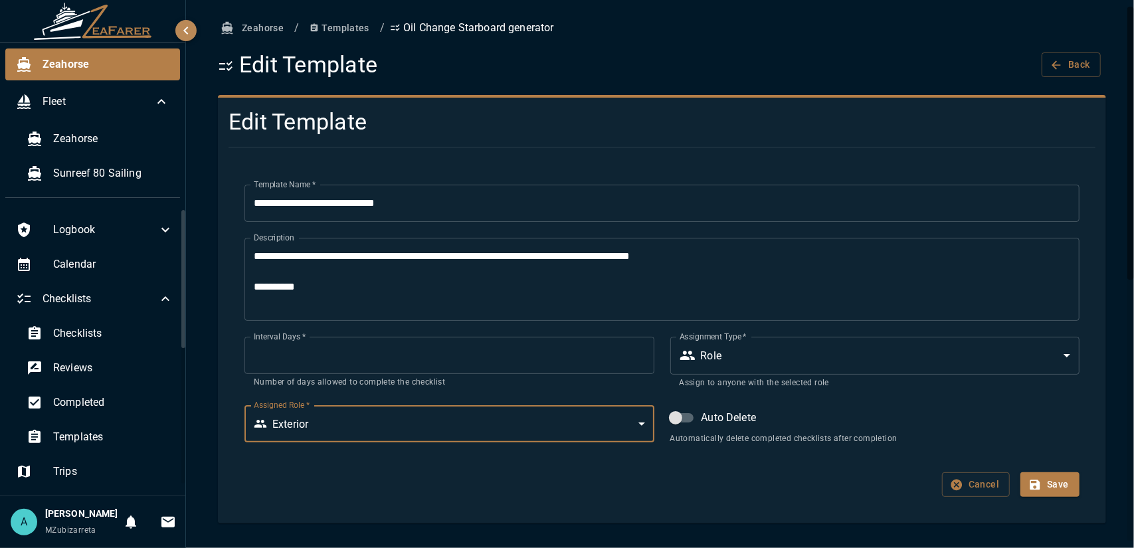
click at [724, 348] on body "**********" at bounding box center [567, 274] width 1134 height 548
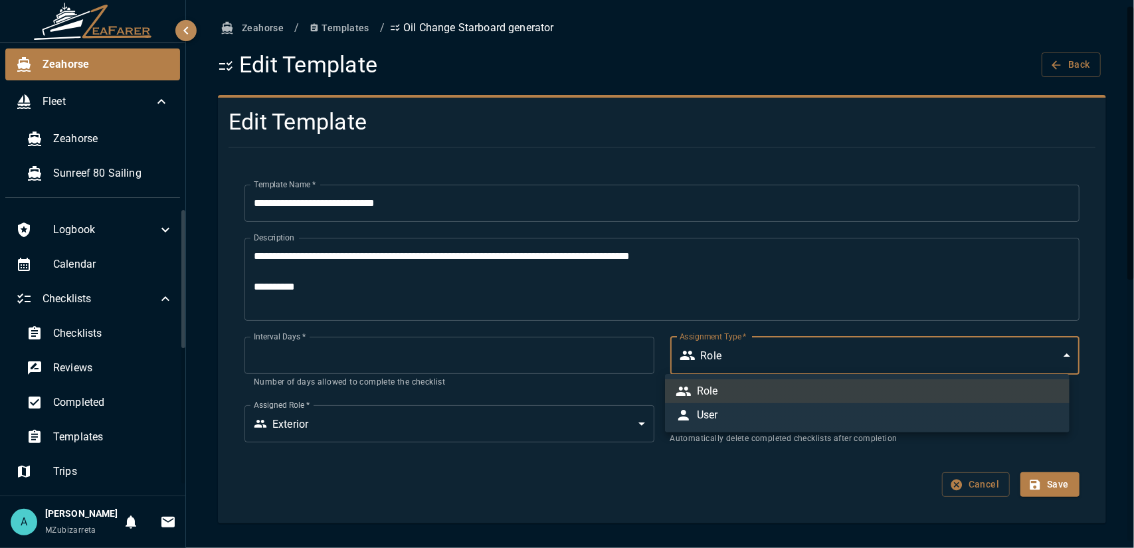
click at [730, 411] on li "User" at bounding box center [867, 415] width 405 height 24
type input "*"
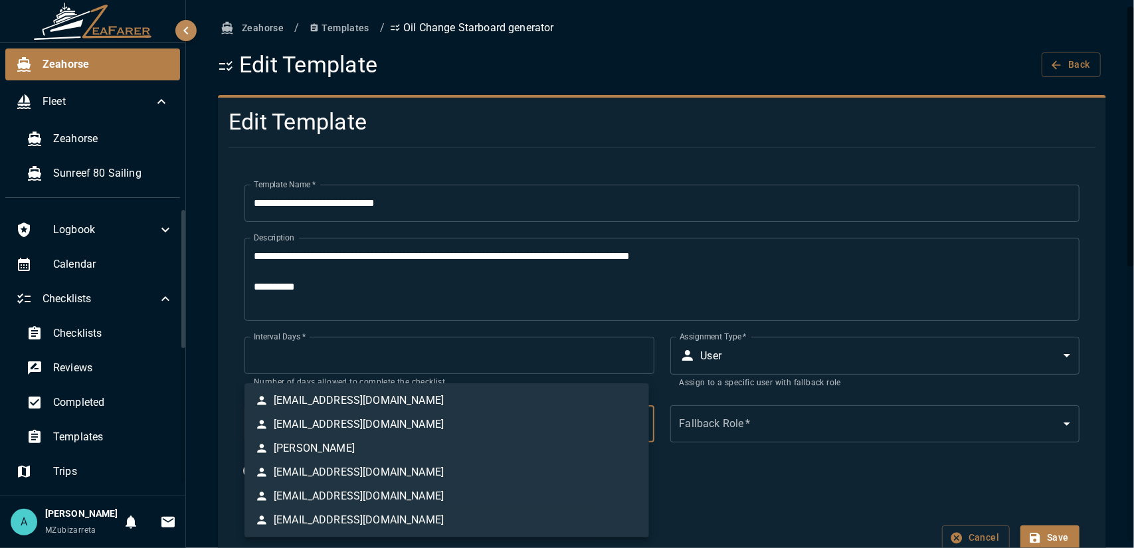
click at [450, 433] on body "**********" at bounding box center [567, 274] width 1134 height 548
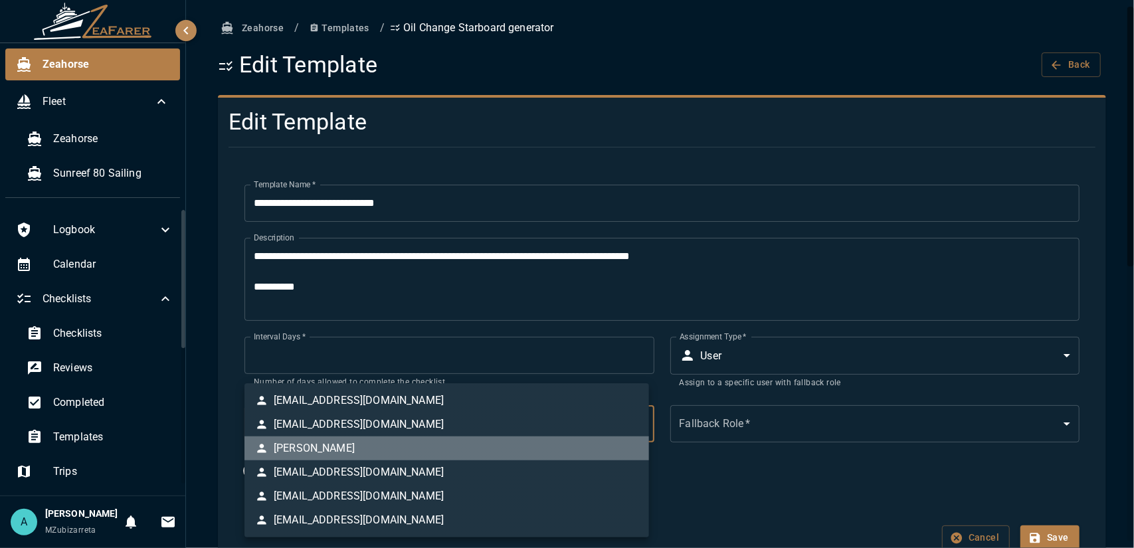
click at [385, 450] on li "[PERSON_NAME]" at bounding box center [447, 449] width 405 height 24
type input "**********"
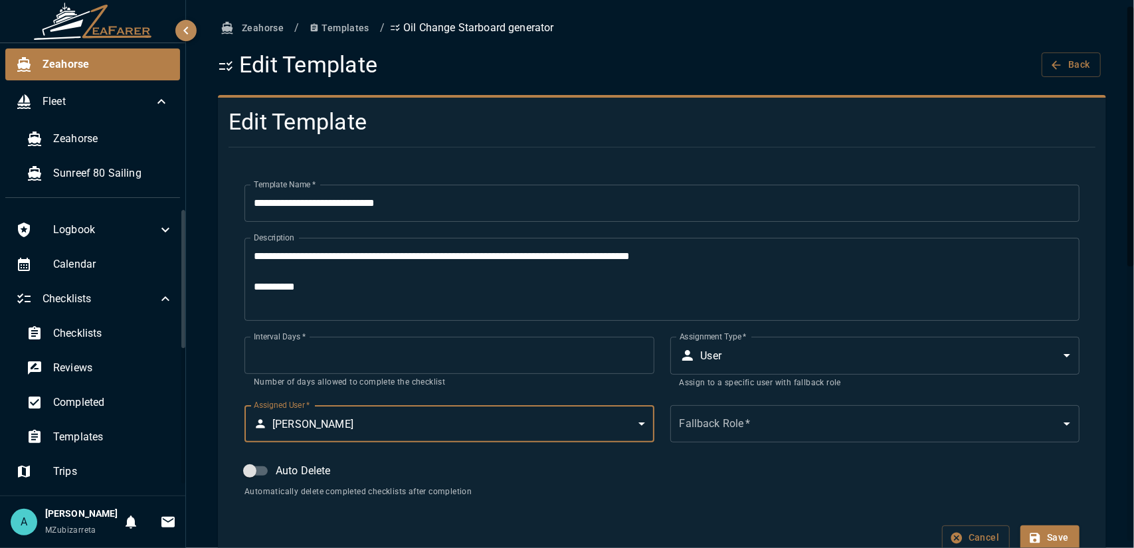
click at [712, 425] on body "**********" at bounding box center [567, 274] width 1134 height 548
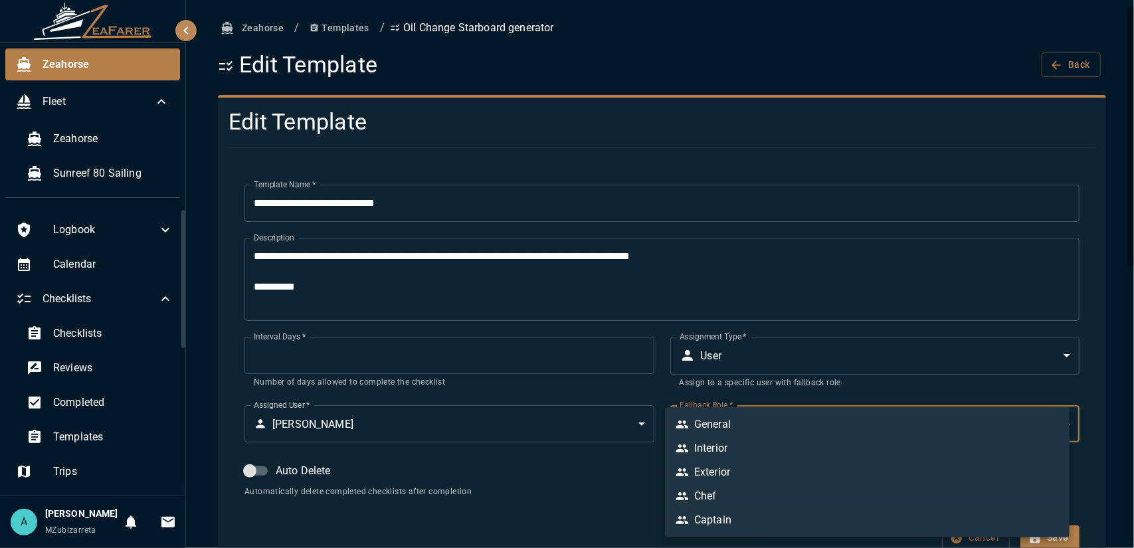
click at [716, 411] on ul "General Interior Exterior Chef Captain" at bounding box center [867, 472] width 405 height 130
click at [712, 425] on div "General" at bounding box center [703, 425] width 55 height 16
type input "*"
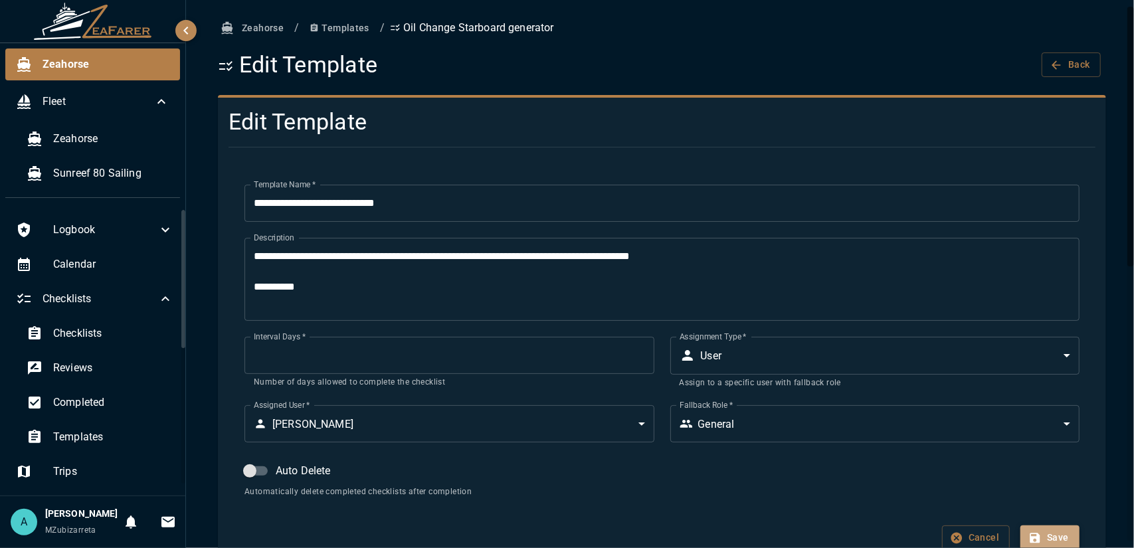
click at [1045, 536] on button "Save" at bounding box center [1050, 538] width 59 height 25
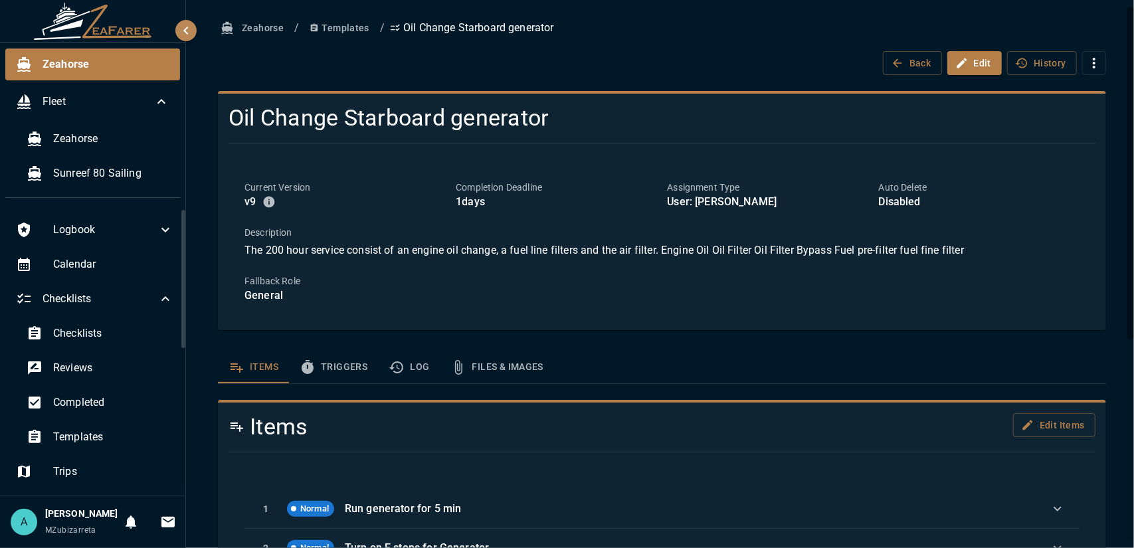
scroll to position [66, 0]
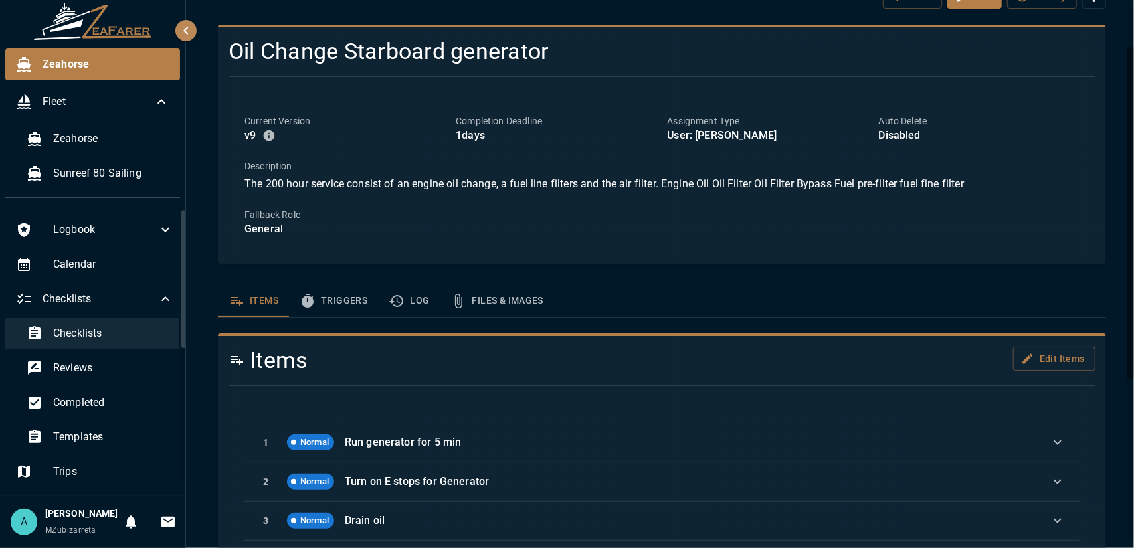
click at [92, 334] on span "Checklists" at bounding box center [113, 334] width 120 height 16
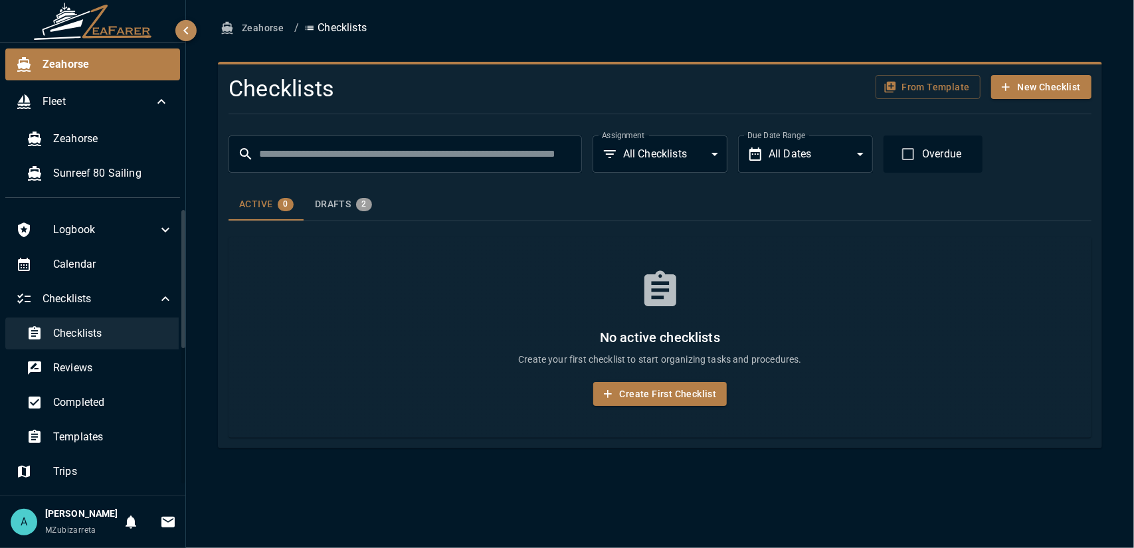
click at [104, 333] on span "Checklists" at bounding box center [113, 334] width 120 height 16
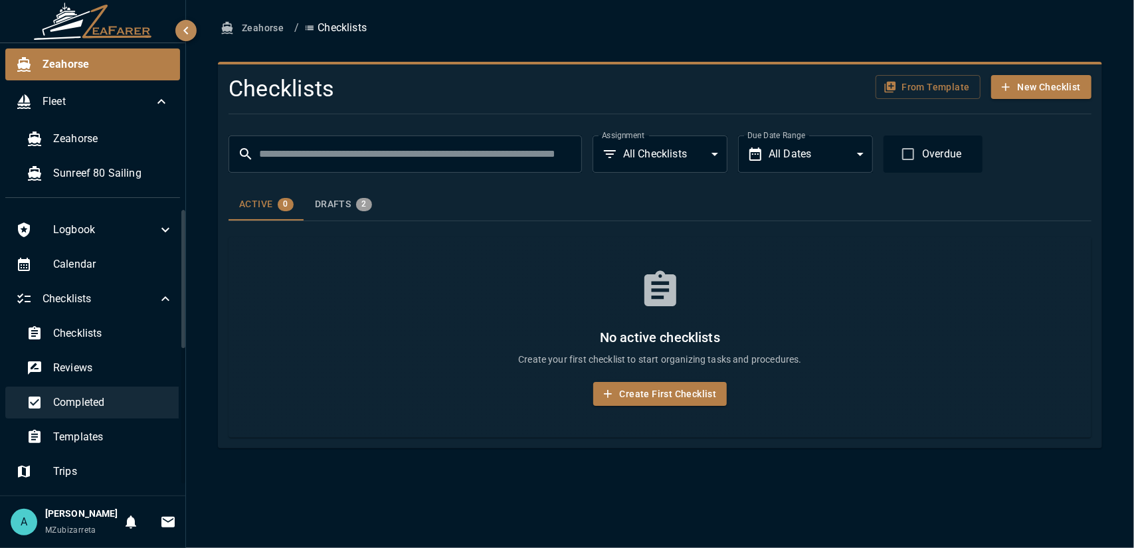
click at [112, 399] on span "Completed" at bounding box center [113, 403] width 120 height 16
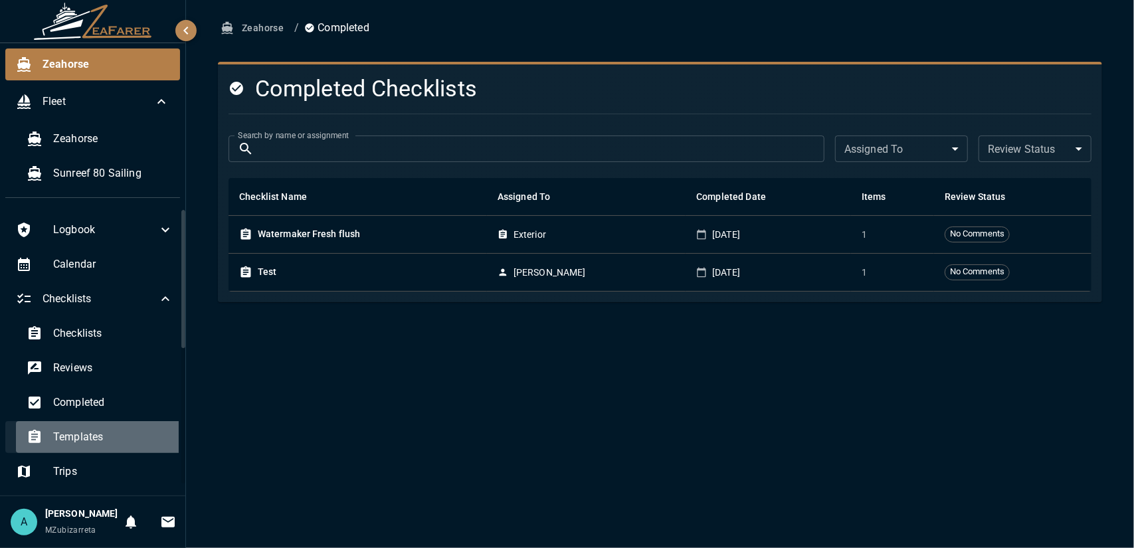
click at [113, 426] on div "Templates" at bounding box center [100, 437] width 168 height 32
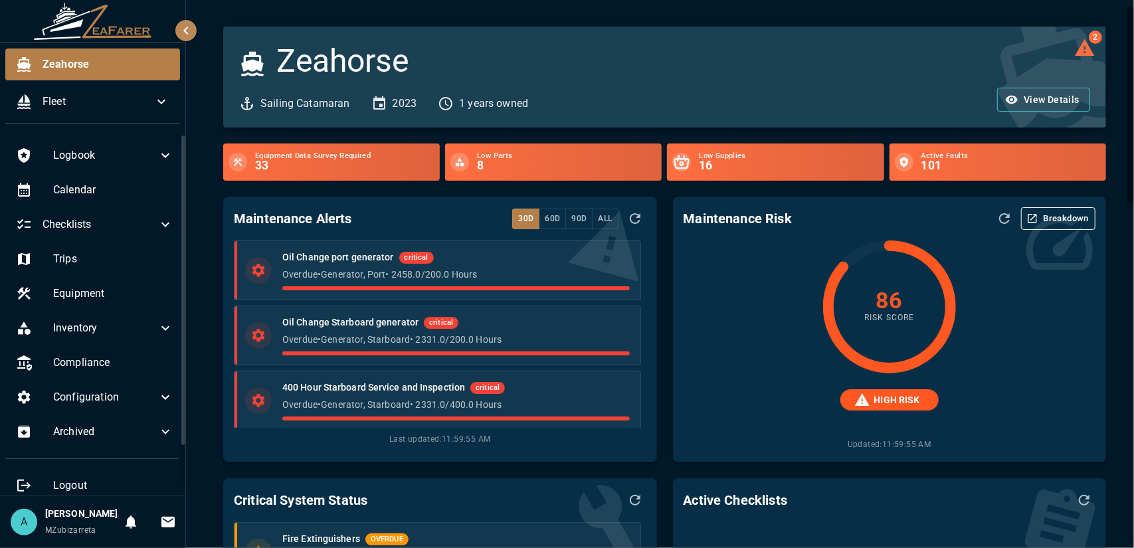
click at [31, 512] on div "A" at bounding box center [24, 522] width 27 height 27
click at [191, 25] on icon "button" at bounding box center [186, 31] width 16 height 16
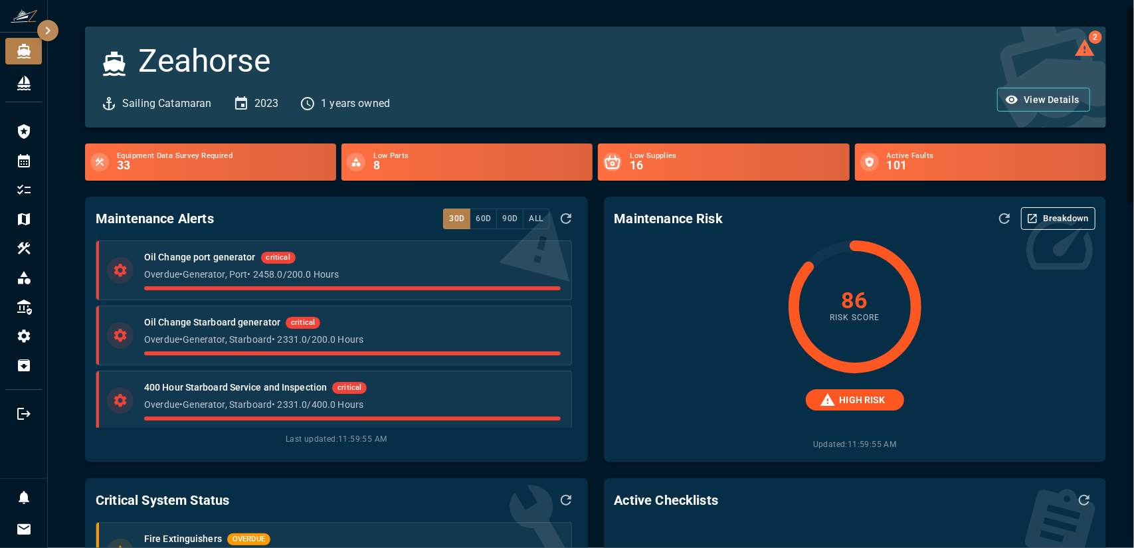
click at [52, 32] on icon "button" at bounding box center [48, 31] width 16 height 16
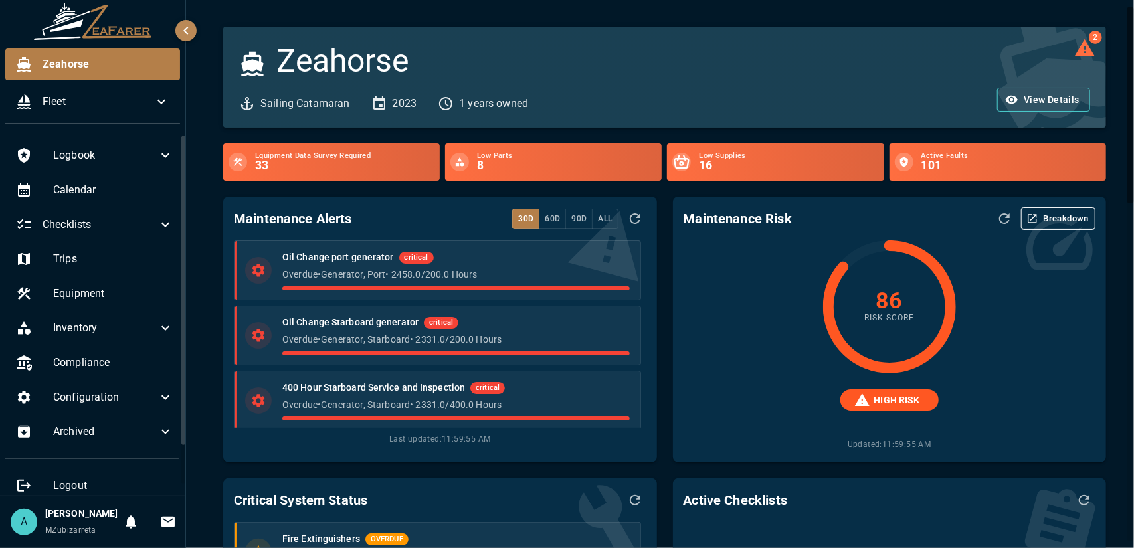
drag, startPoint x: 84, startPoint y: 518, endPoint x: 58, endPoint y: 524, distance: 26.8
click at [84, 518] on h6 "[PERSON_NAME]" at bounding box center [81, 514] width 72 height 15
click at [21, 523] on div "A" at bounding box center [24, 522] width 27 height 27
click at [19, 512] on div "A" at bounding box center [24, 522] width 27 height 27
click at [21, 512] on div "A" at bounding box center [24, 522] width 27 height 27
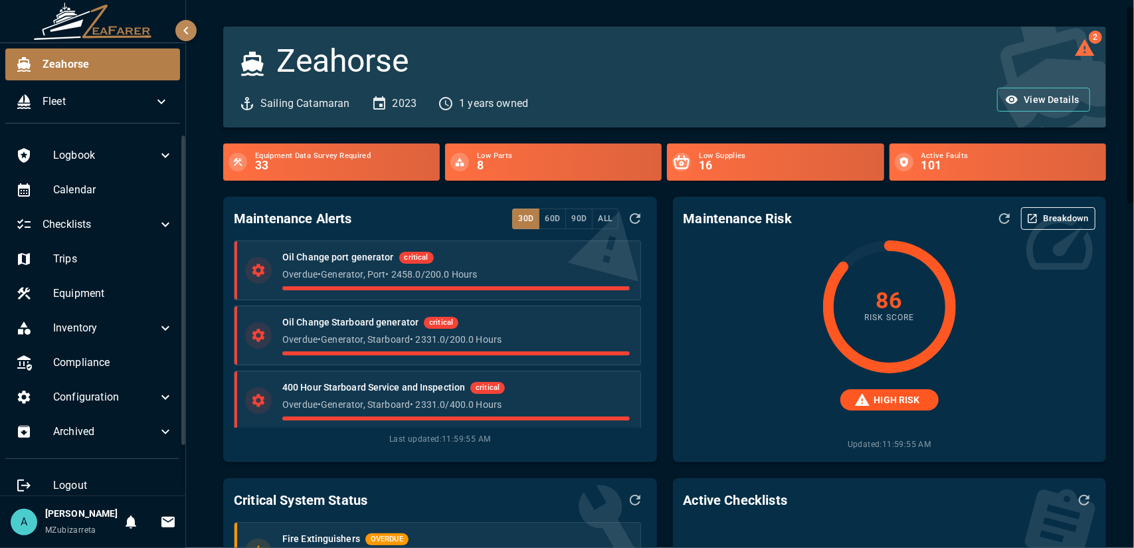
click at [51, 507] on h6 "[PERSON_NAME]" at bounding box center [81, 514] width 72 height 15
drag, startPoint x: 64, startPoint y: 534, endPoint x: 82, endPoint y: 416, distance: 119.0
click at [64, 532] on span "MZubizarreta" at bounding box center [70, 530] width 51 height 9
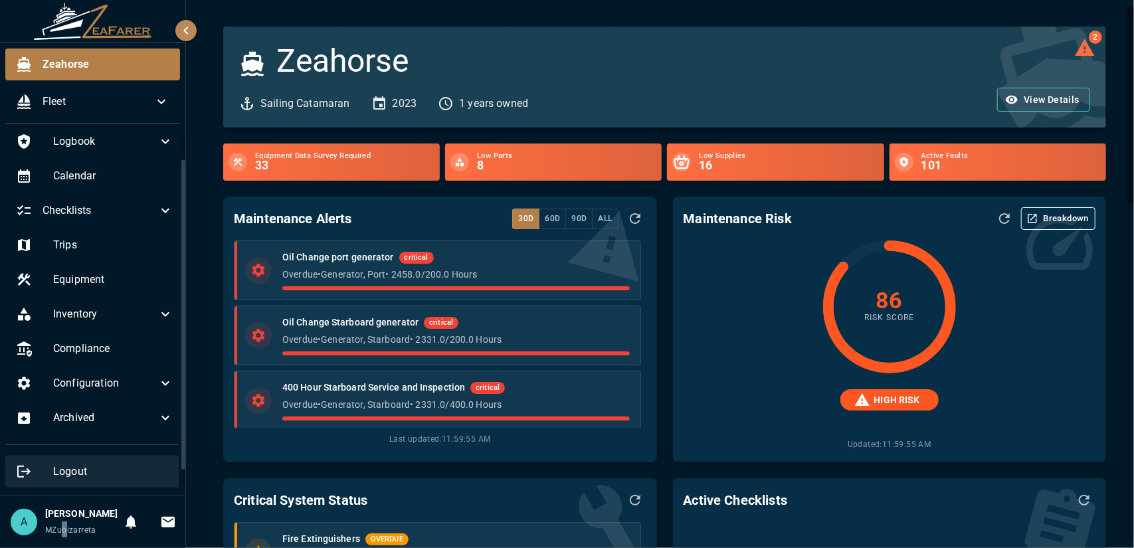
click at [90, 464] on span "Logout" at bounding box center [113, 472] width 120 height 16
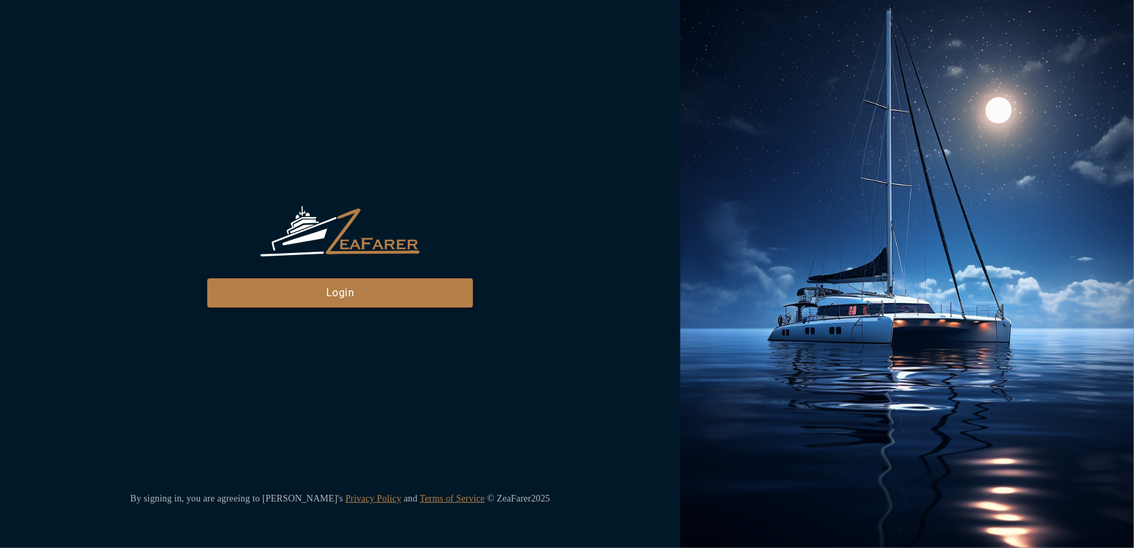
click at [395, 298] on button "Login" at bounding box center [340, 292] width 266 height 29
click at [235, 290] on button "Login" at bounding box center [340, 292] width 266 height 29
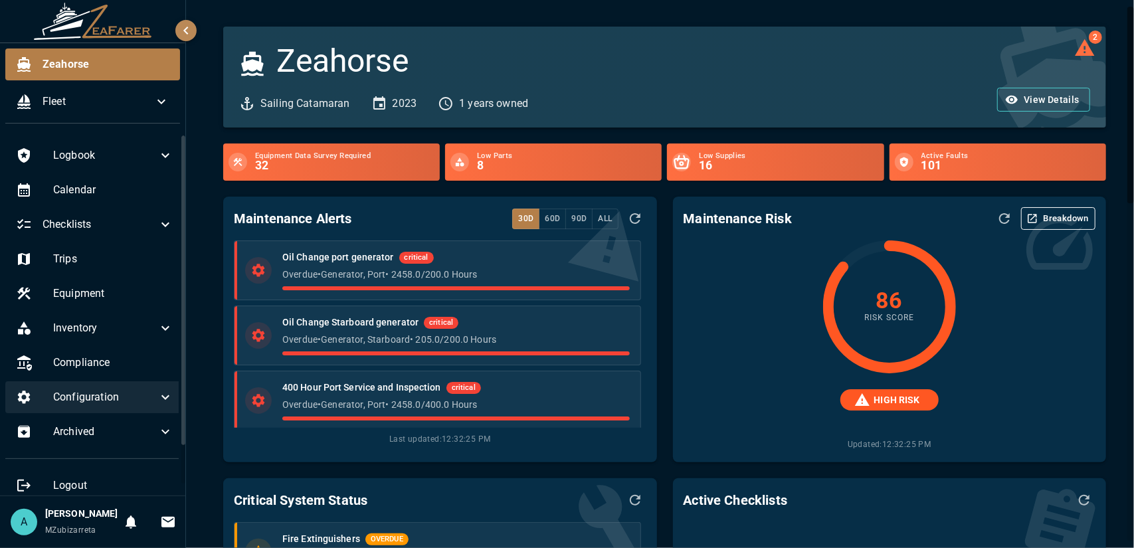
scroll to position [27, 0]
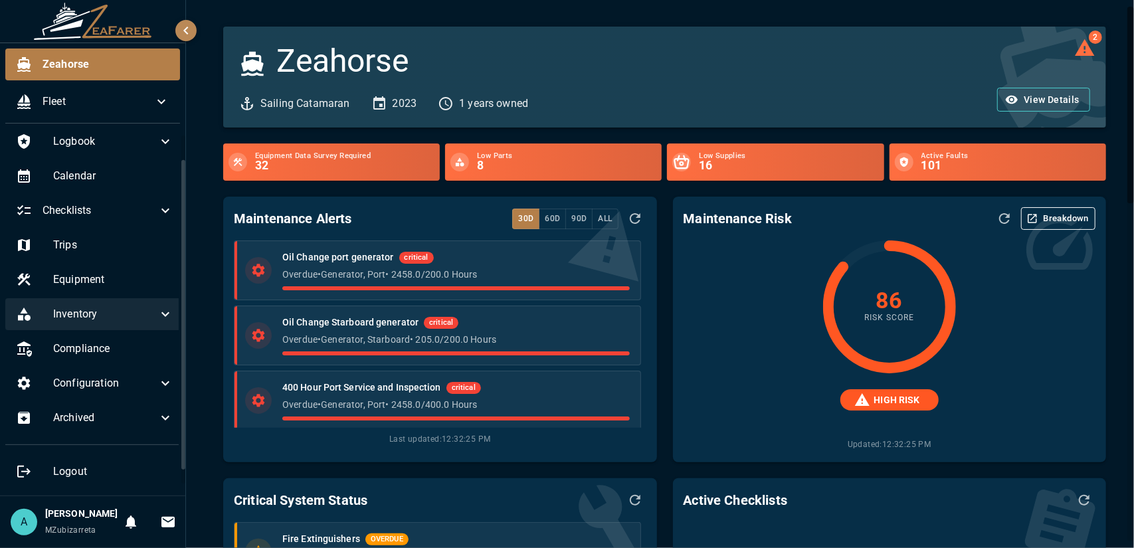
click at [157, 308] on icon at bounding box center [165, 314] width 16 height 16
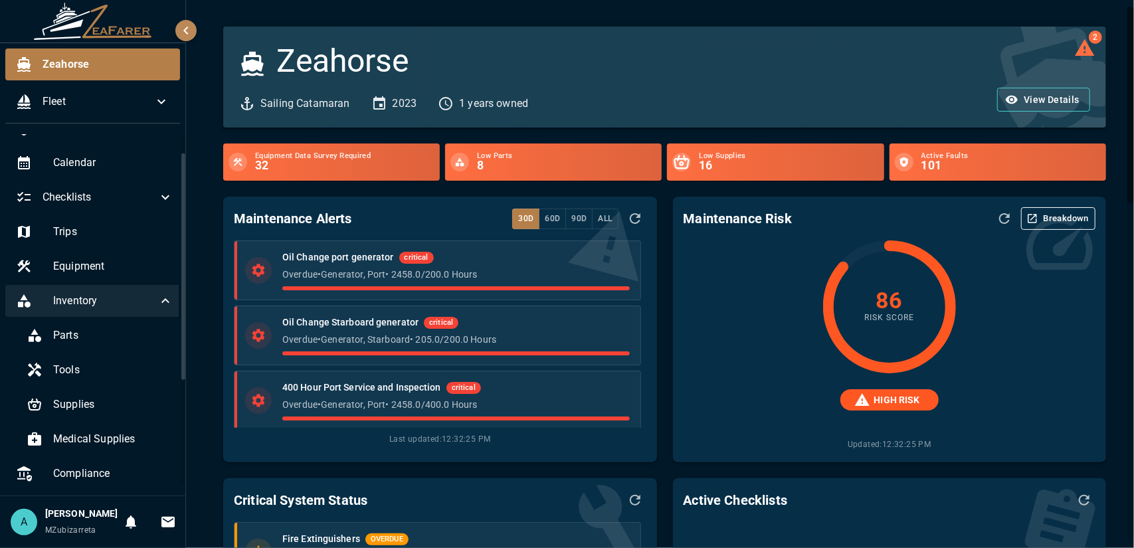
click at [157, 308] on icon at bounding box center [165, 301] width 16 height 16
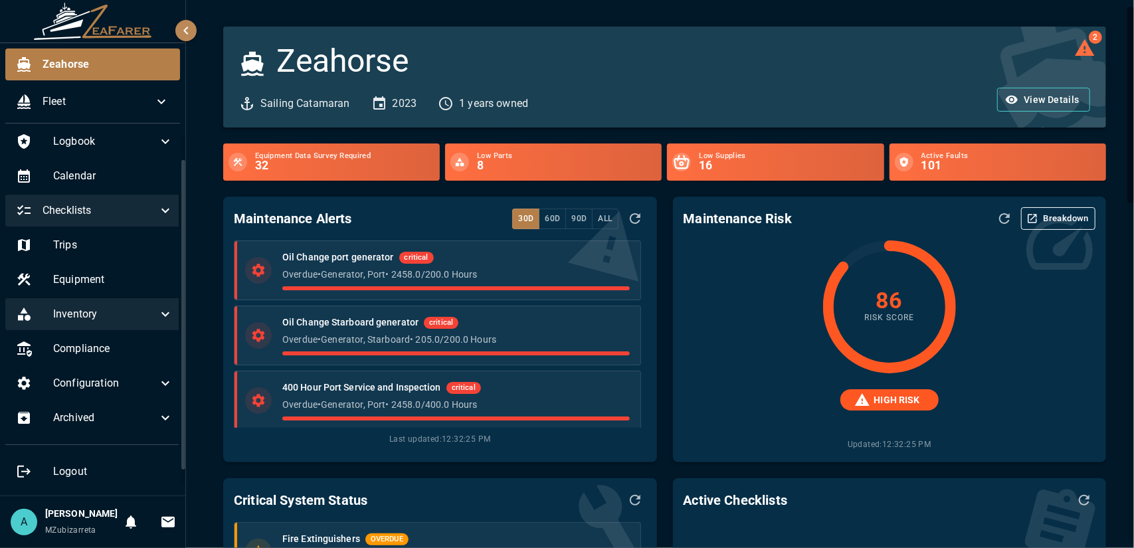
click at [113, 203] on span "Checklists" at bounding box center [100, 211] width 115 height 16
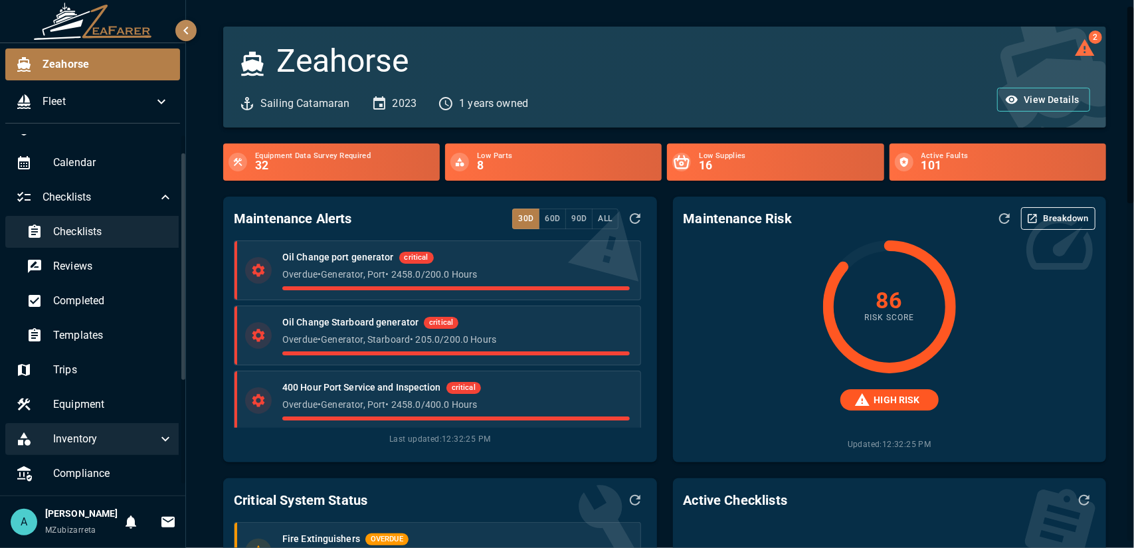
click at [102, 230] on span "Checklists" at bounding box center [113, 232] width 120 height 16
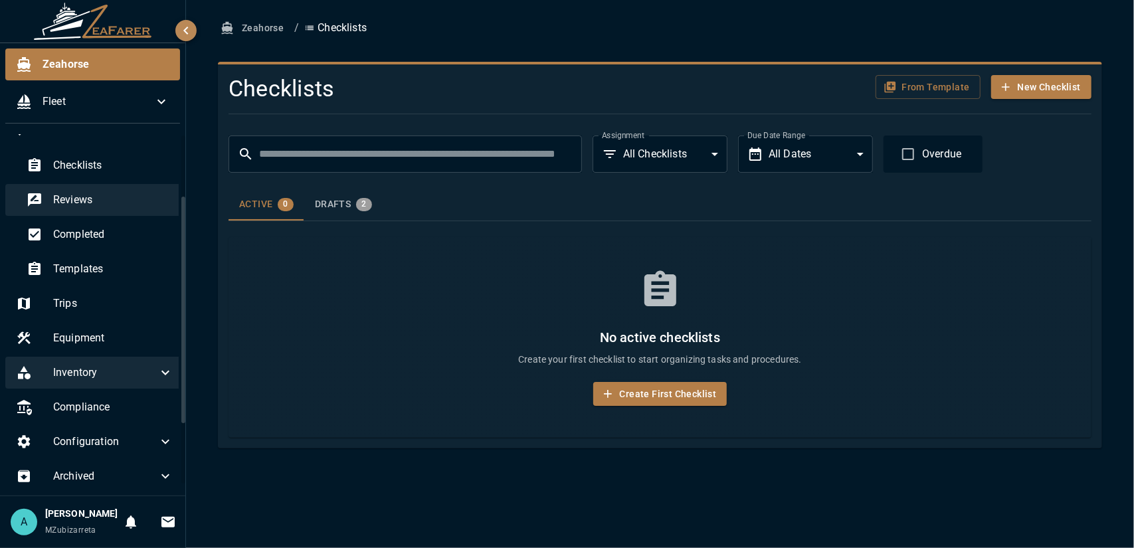
scroll to position [27, 0]
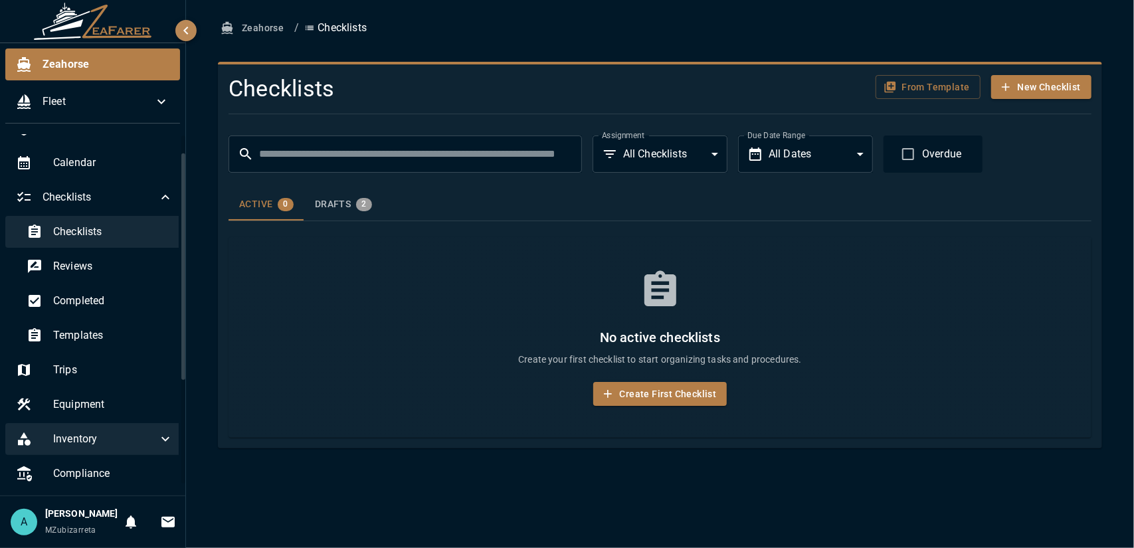
click at [122, 229] on span "Checklists" at bounding box center [113, 232] width 120 height 16
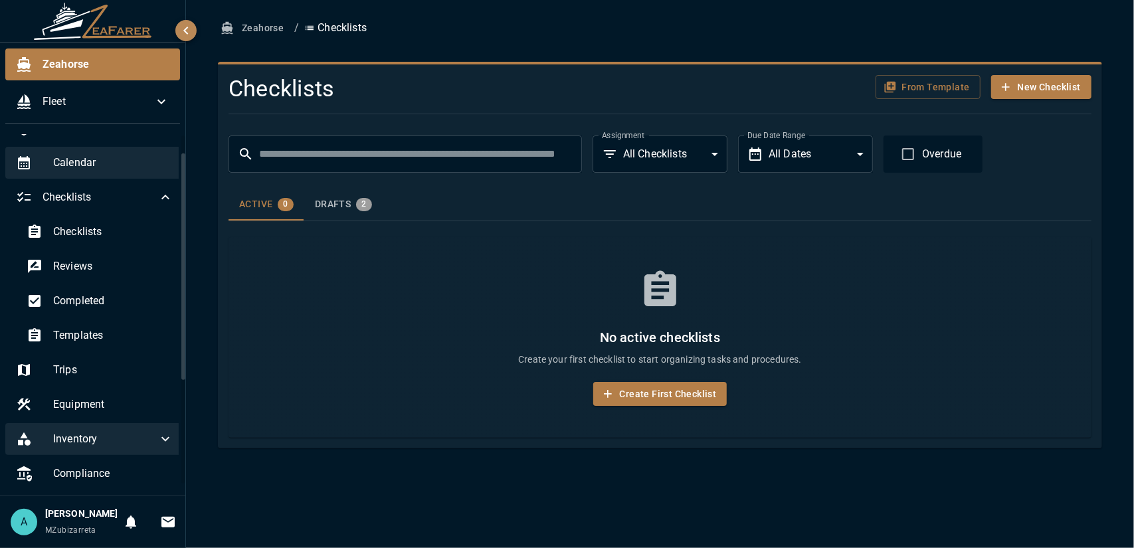
click at [114, 170] on div "Calendar" at bounding box center [94, 163] width 179 height 32
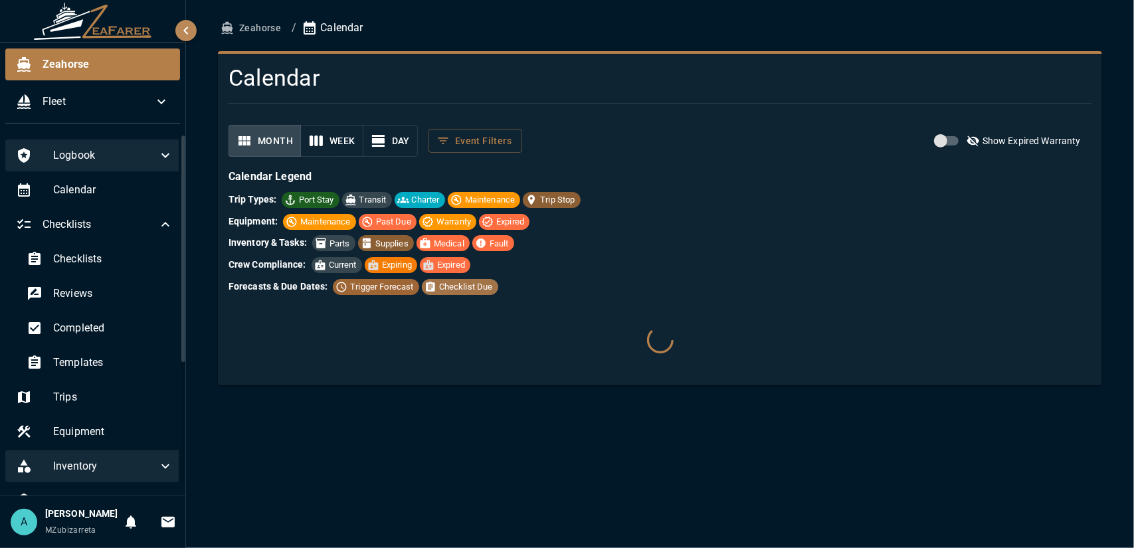
click at [82, 154] on span "Logbook" at bounding box center [105, 156] width 104 height 16
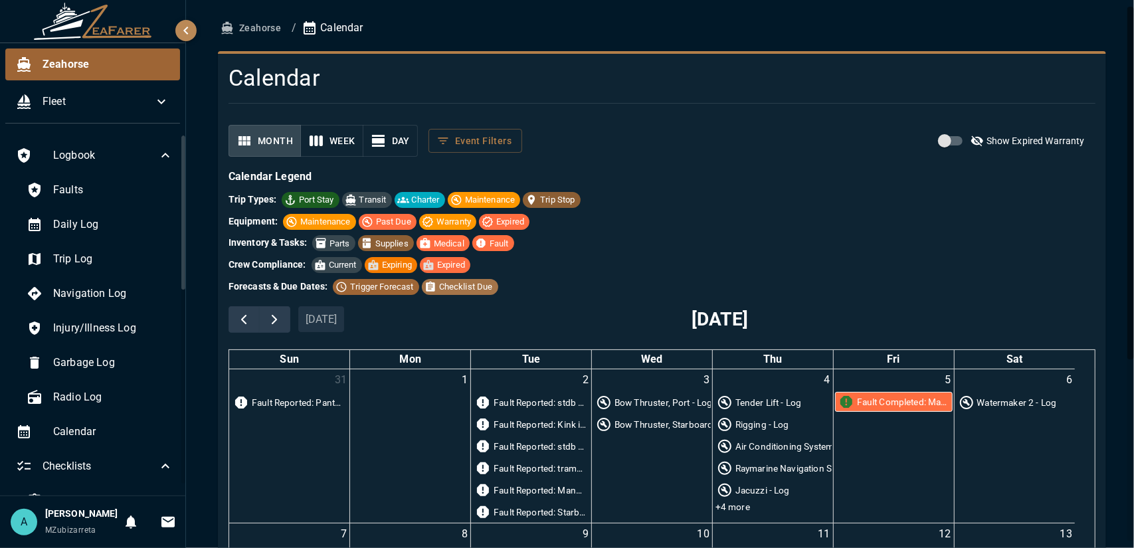
click at [64, 67] on span "Zeahorse" at bounding box center [106, 64] width 127 height 16
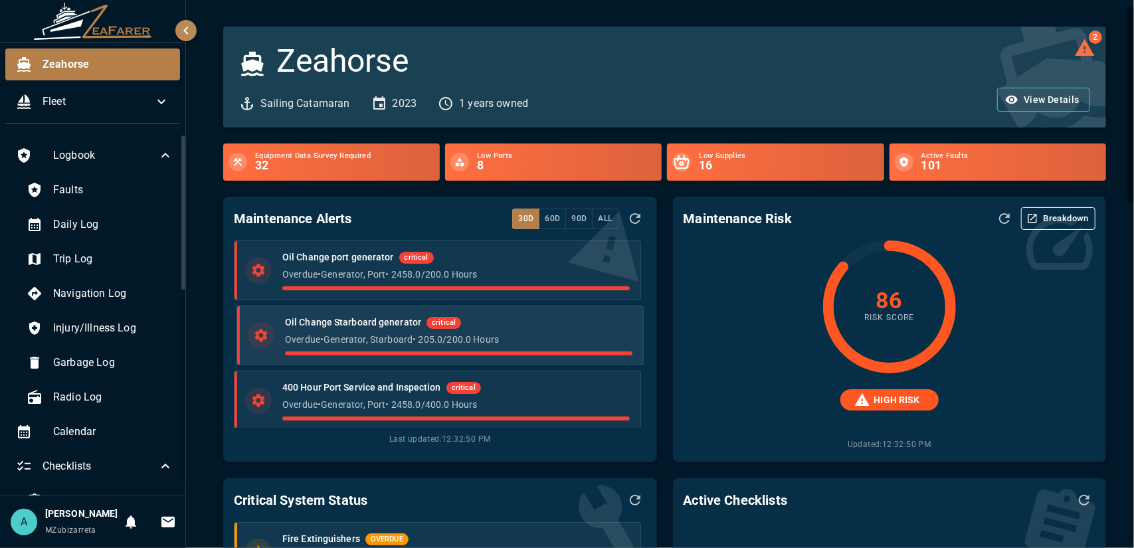
click at [391, 340] on p "Overdue • Generator, Starboard • 205.0 / 200.0 Hours" at bounding box center [458, 339] width 347 height 13
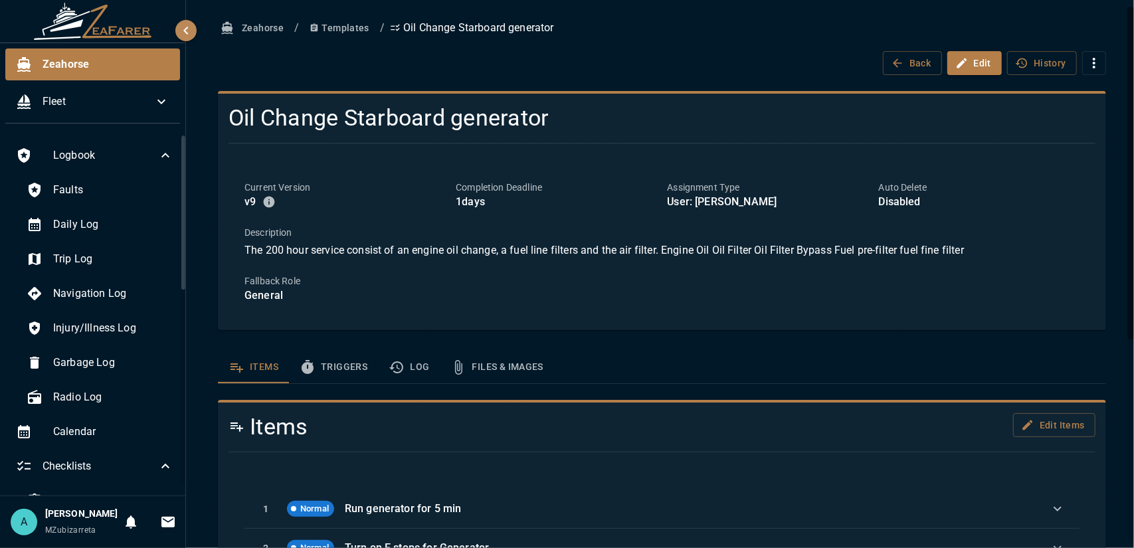
drag, startPoint x: 724, startPoint y: 203, endPoint x: 788, endPoint y: 203, distance: 63.8
click at [787, 203] on p "User: Anrich Nothnagel" at bounding box center [767, 202] width 201 height 16
click at [788, 203] on p "User: Anrich Nothnagel" at bounding box center [767, 202] width 201 height 16
click at [98, 192] on span "Faults" at bounding box center [113, 190] width 120 height 16
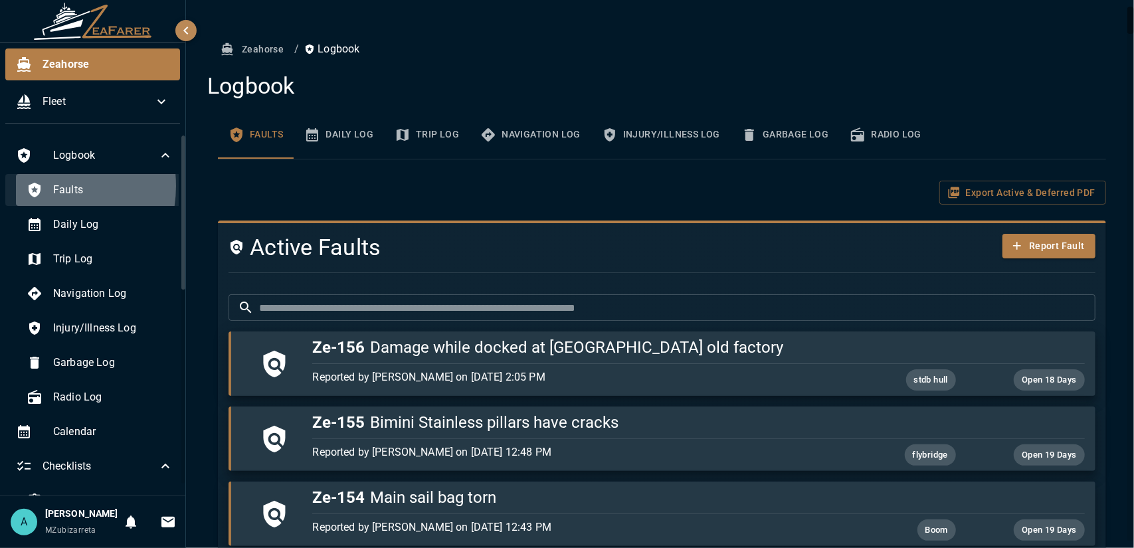
click at [39, 185] on icon at bounding box center [35, 190] width 12 height 15
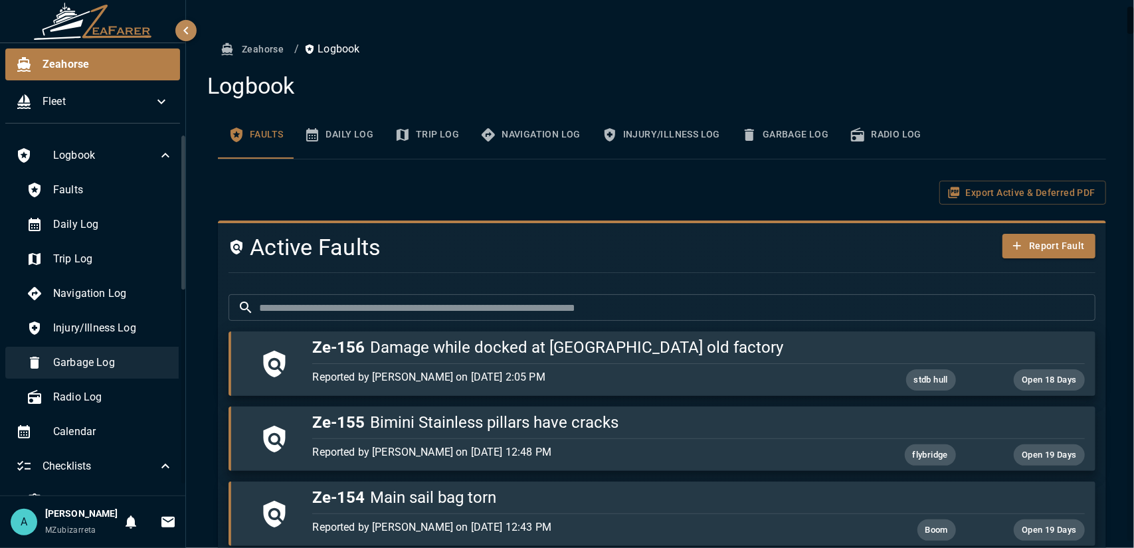
drag, startPoint x: 112, startPoint y: 324, endPoint x: 121, endPoint y: 348, distance: 25.4
click at [121, 348] on div "Faults Daily Log Trip Log Navigation Log Injury/Illness Log Garbage Log Radio L…" at bounding box center [94, 293] width 179 height 239
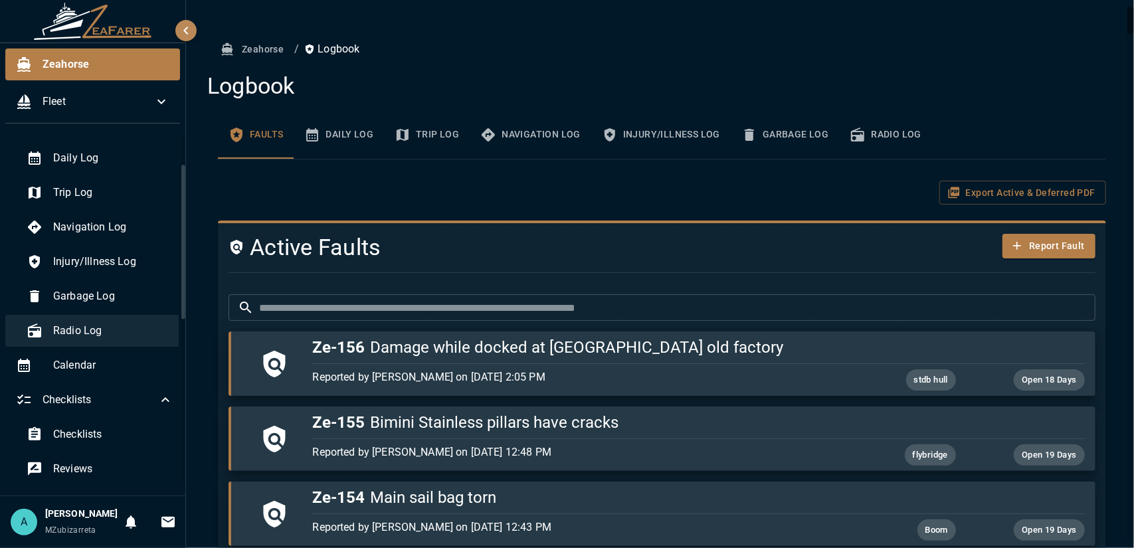
scroll to position [133, 0]
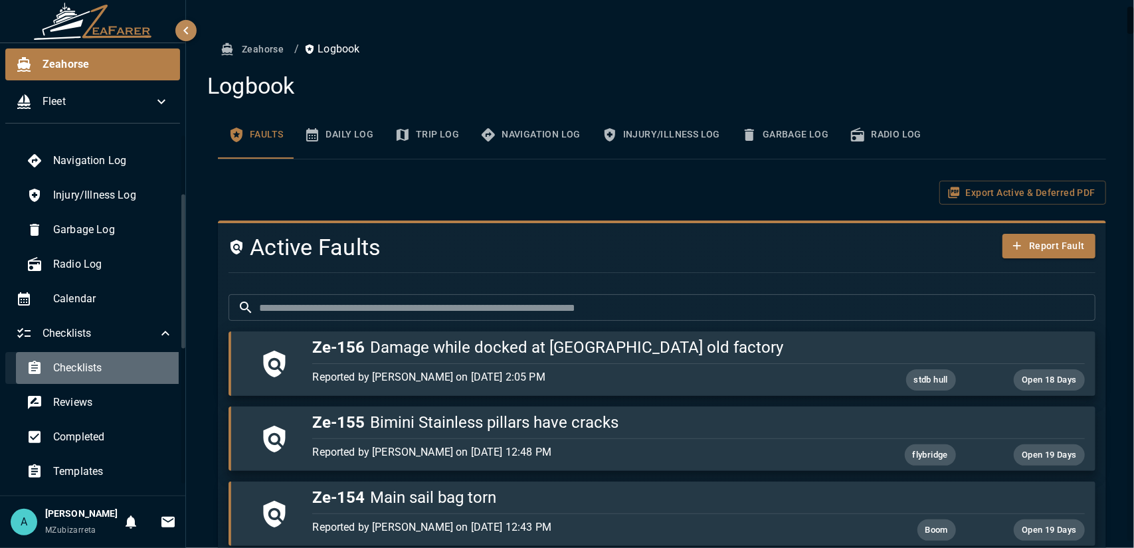
click at [109, 371] on span "Checklists" at bounding box center [113, 368] width 120 height 16
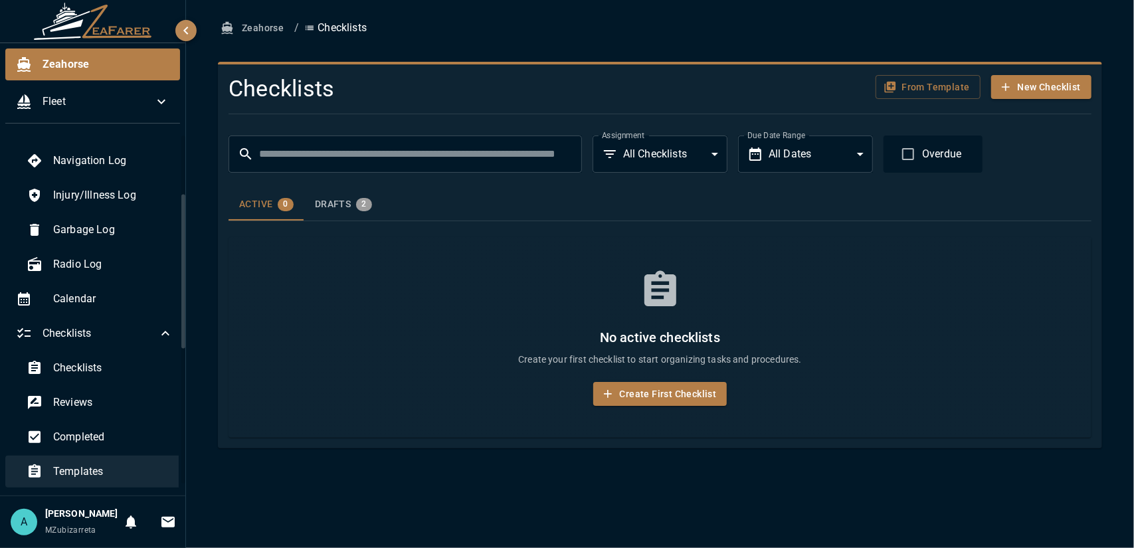
click at [108, 464] on span "Templates" at bounding box center [113, 472] width 120 height 16
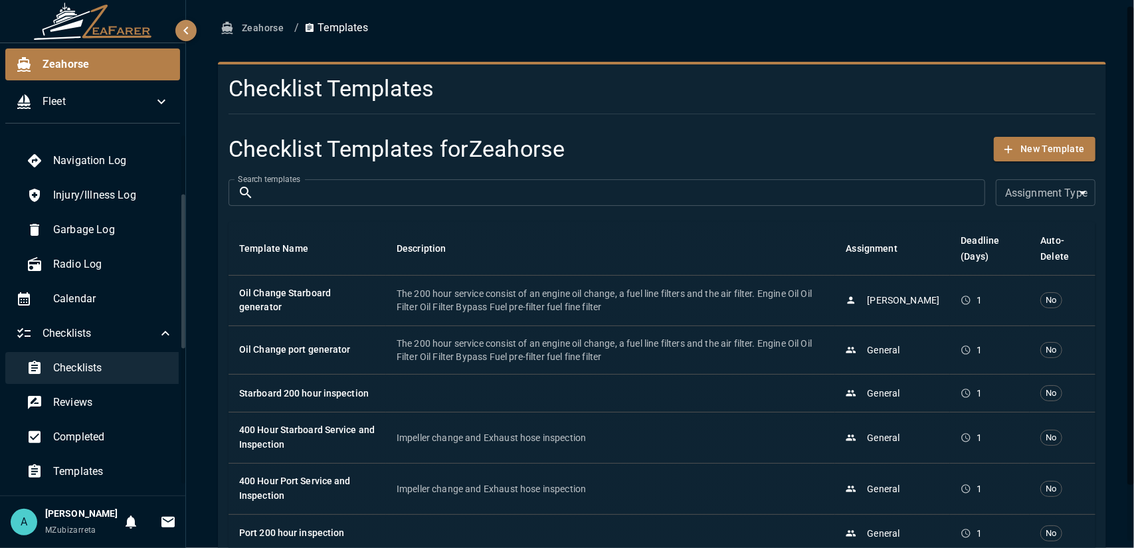
click at [101, 356] on div "Checklists" at bounding box center [100, 368] width 168 height 32
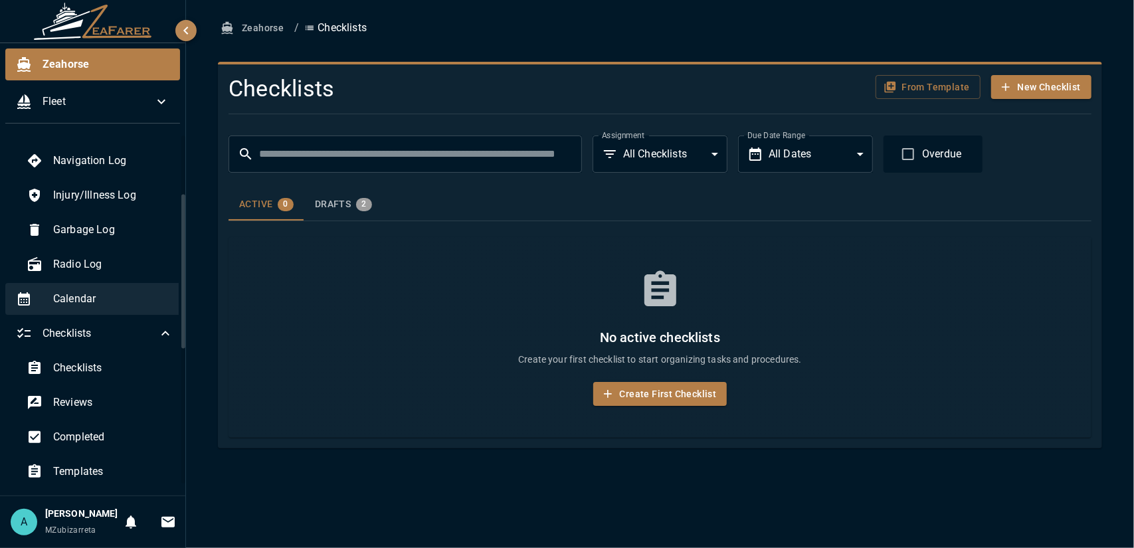
scroll to position [266, 0]
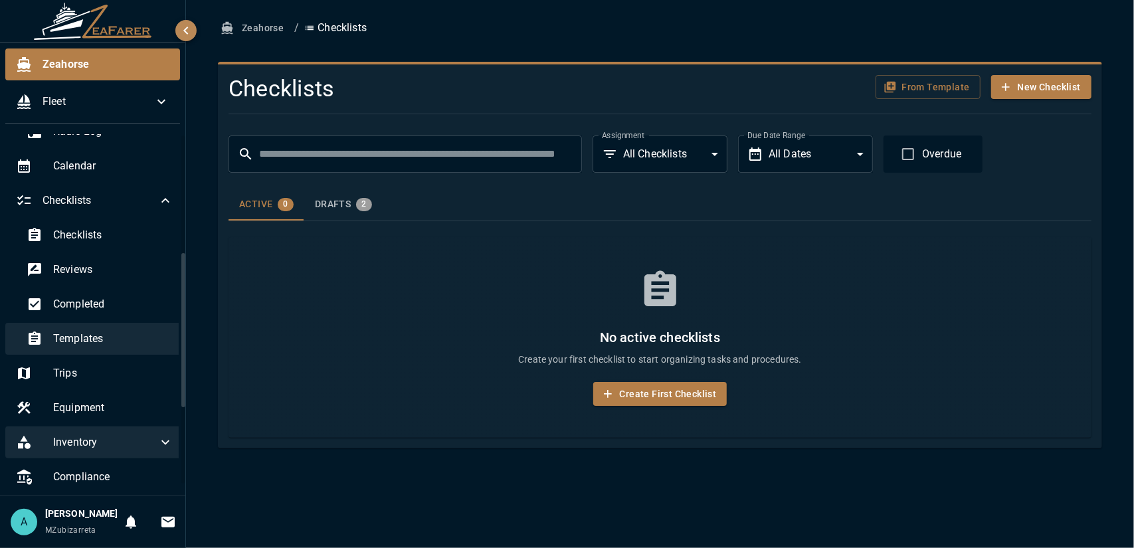
click at [78, 344] on span "Templates" at bounding box center [113, 339] width 120 height 16
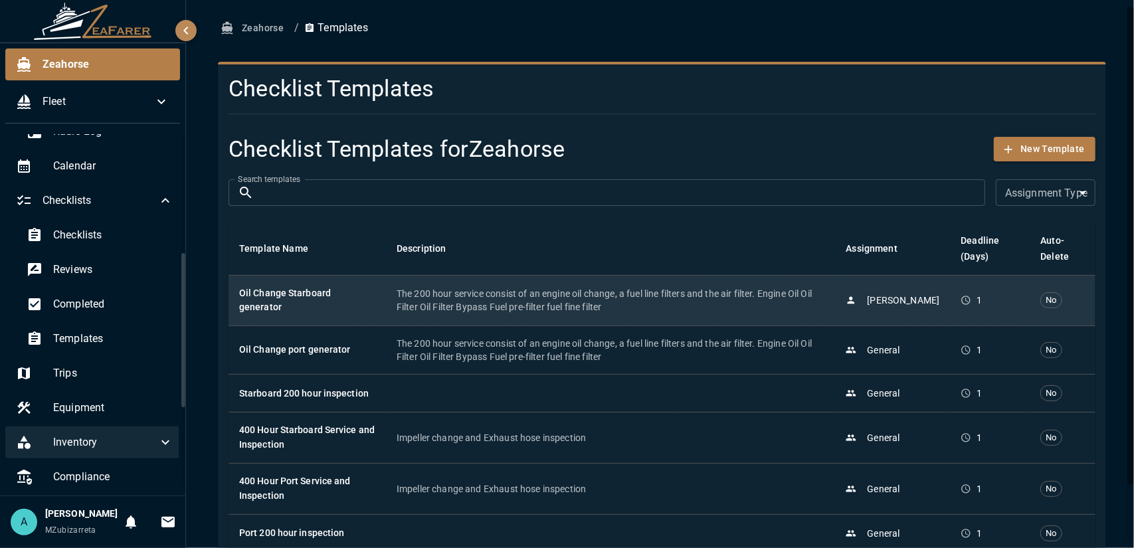
click at [338, 316] on td "Oil Change Starboard generator" at bounding box center [307, 300] width 157 height 51
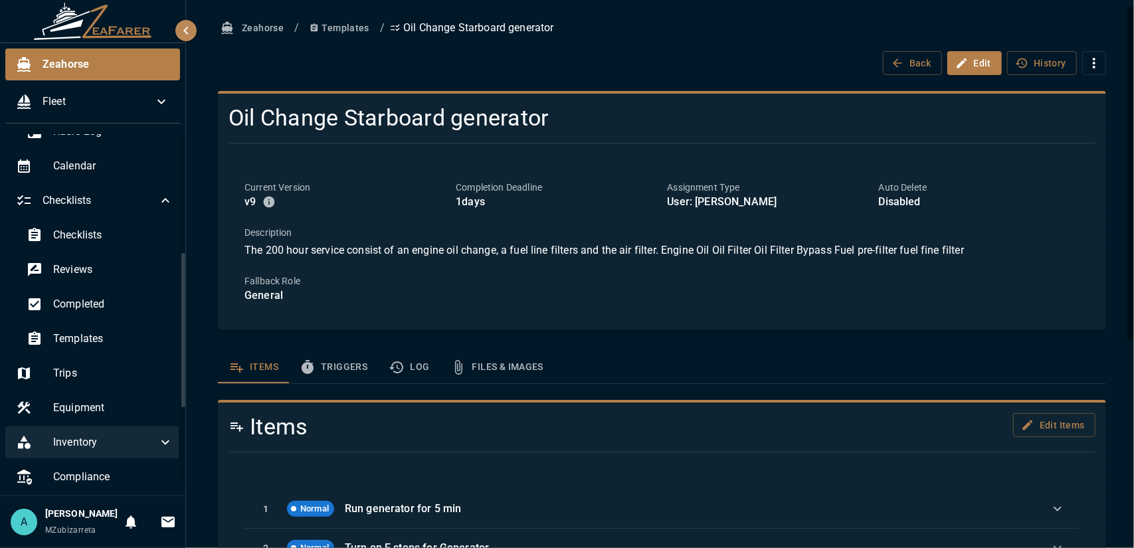
click at [342, 368] on button "Triggers" at bounding box center [333, 368] width 89 height 32
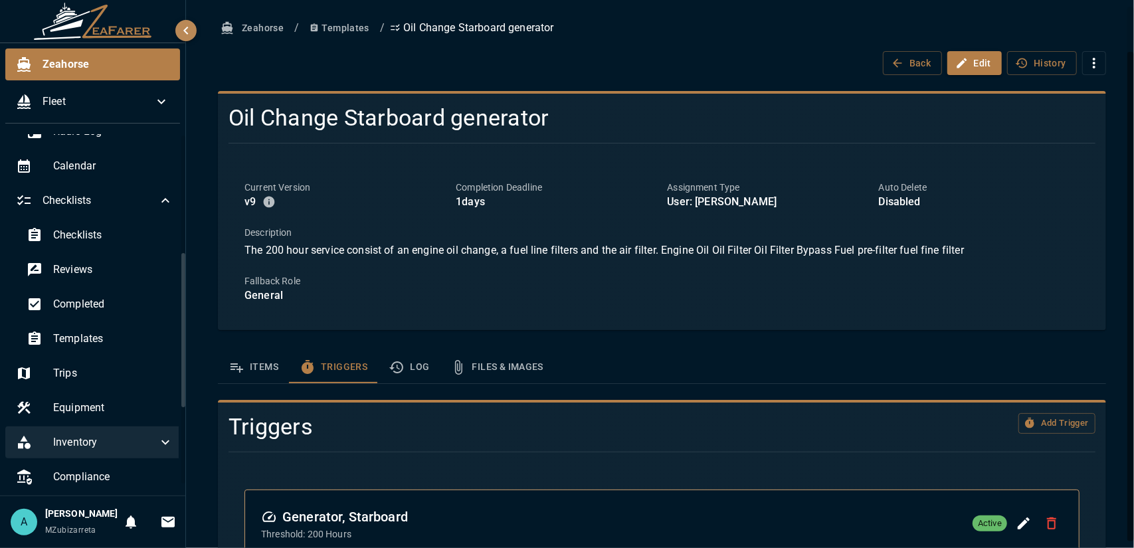
scroll to position [51, 0]
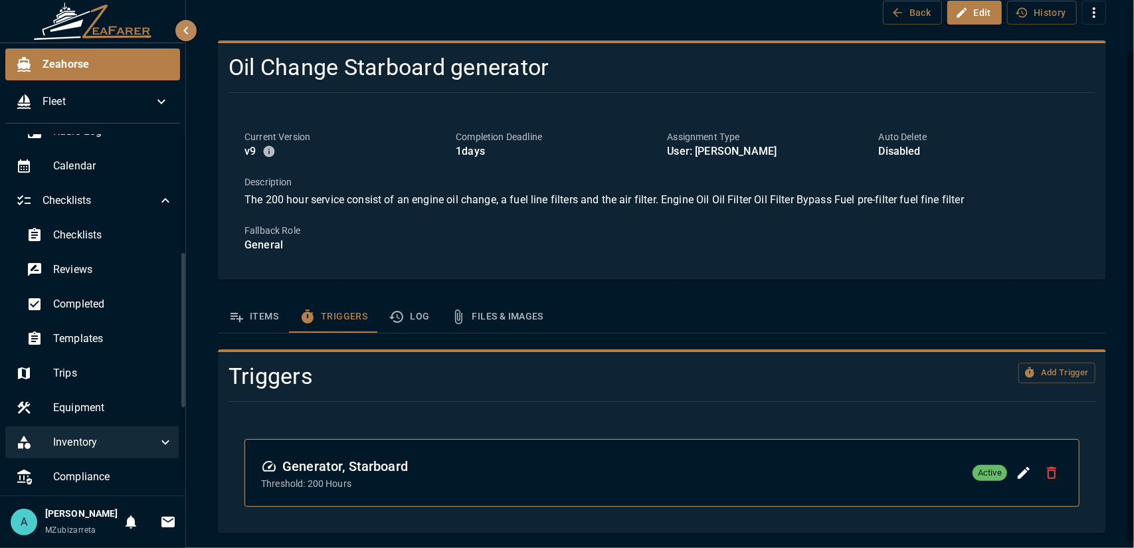
click at [430, 330] on button "Log" at bounding box center [409, 317] width 62 height 32
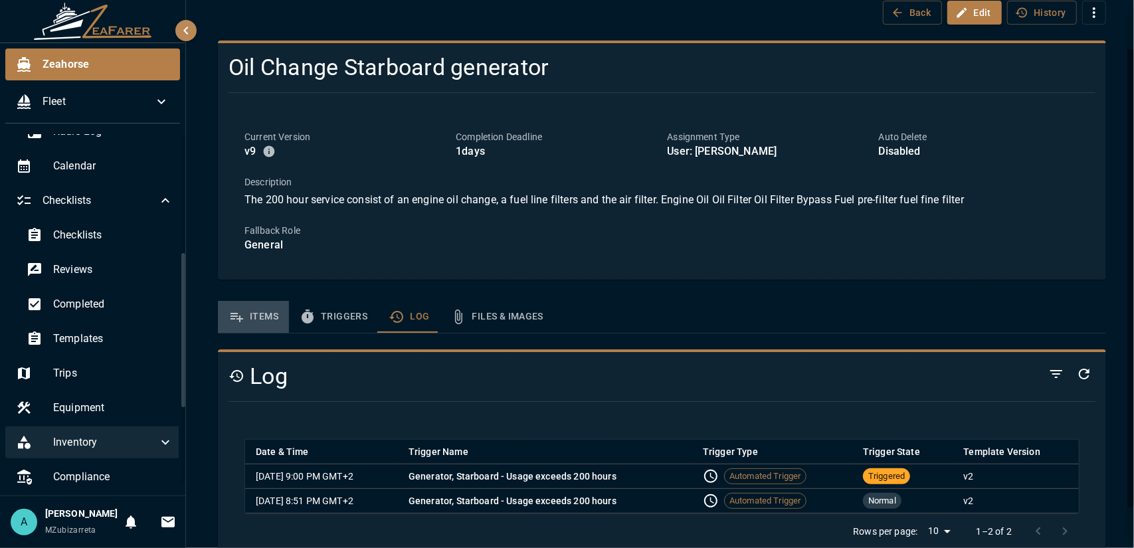
click at [274, 322] on button "Items" at bounding box center [253, 317] width 71 height 32
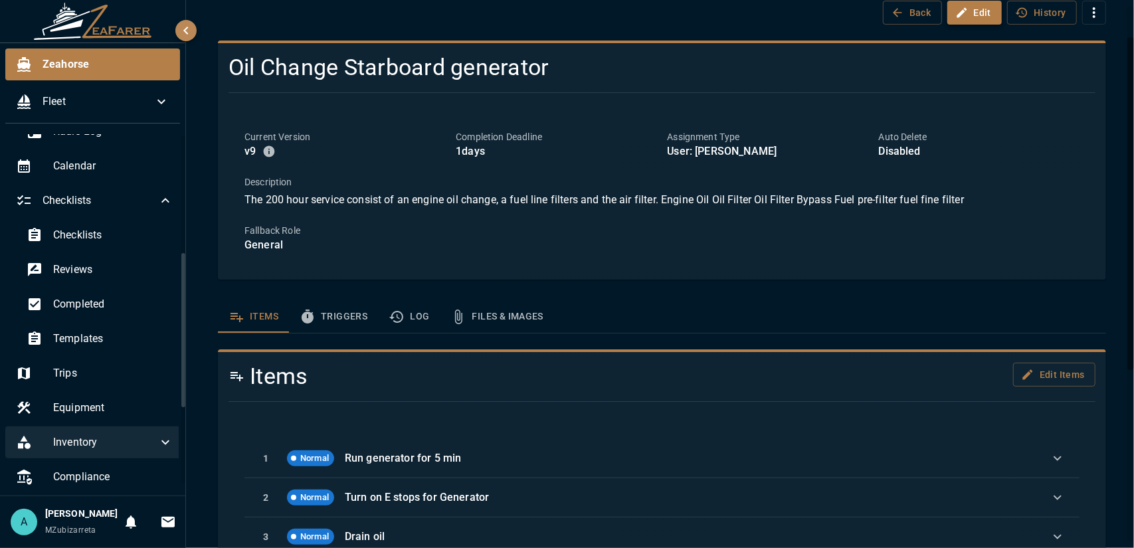
click at [982, 14] on button "Edit" at bounding box center [975, 13] width 55 height 25
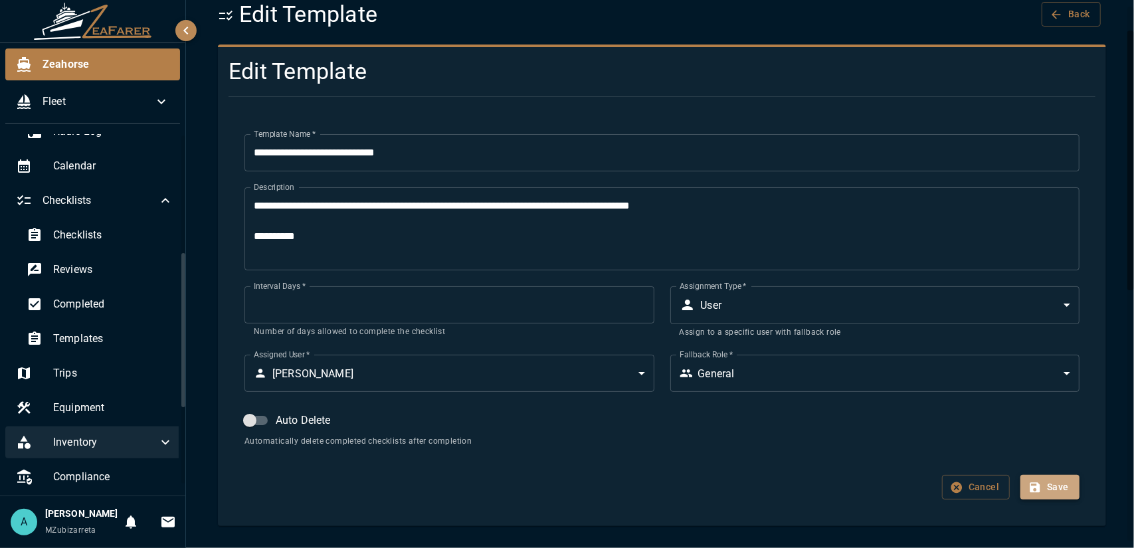
click at [1037, 484] on button "Save" at bounding box center [1050, 487] width 59 height 25
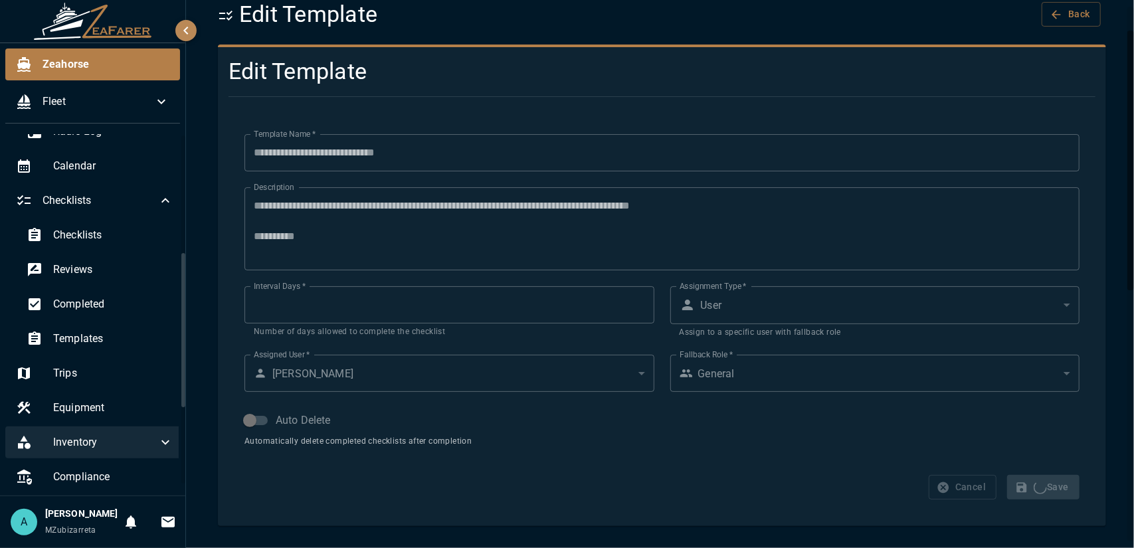
scroll to position [0, 0]
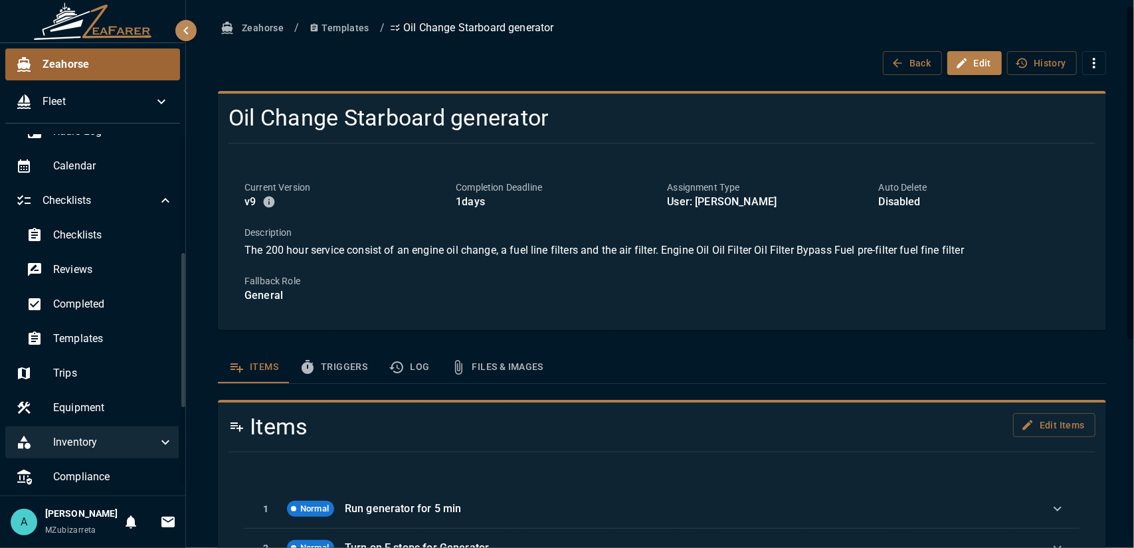
click at [84, 67] on span "Zeahorse" at bounding box center [106, 64] width 127 height 16
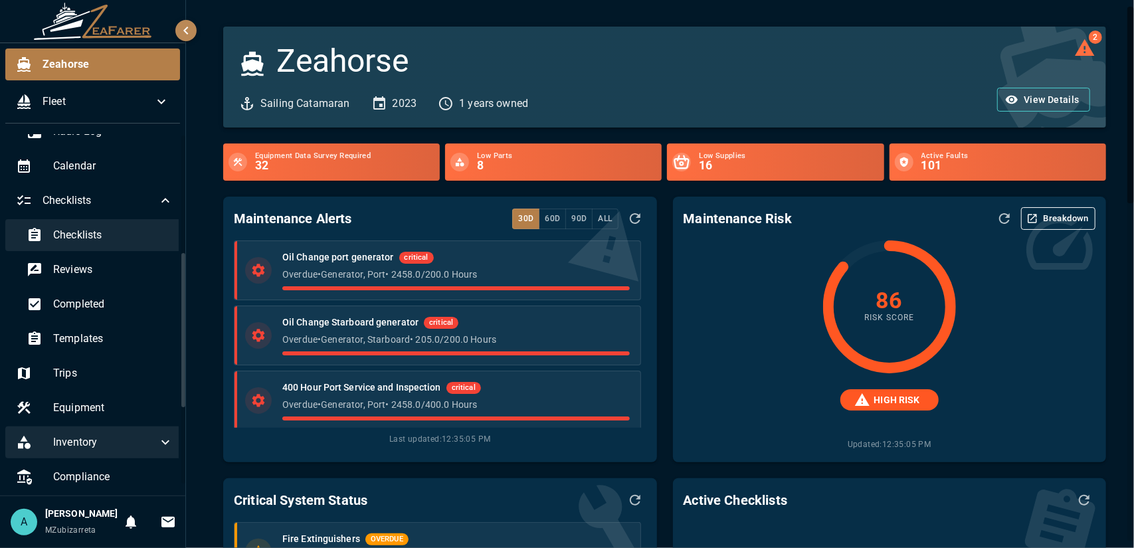
click at [119, 231] on span "Checklists" at bounding box center [113, 235] width 120 height 16
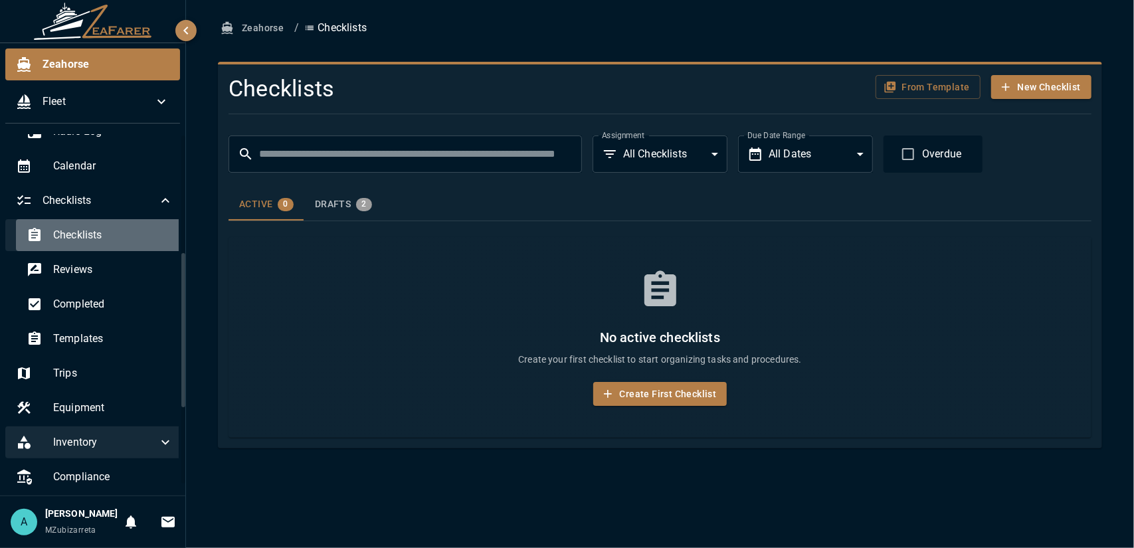
click at [108, 227] on span "Checklists" at bounding box center [113, 235] width 120 height 16
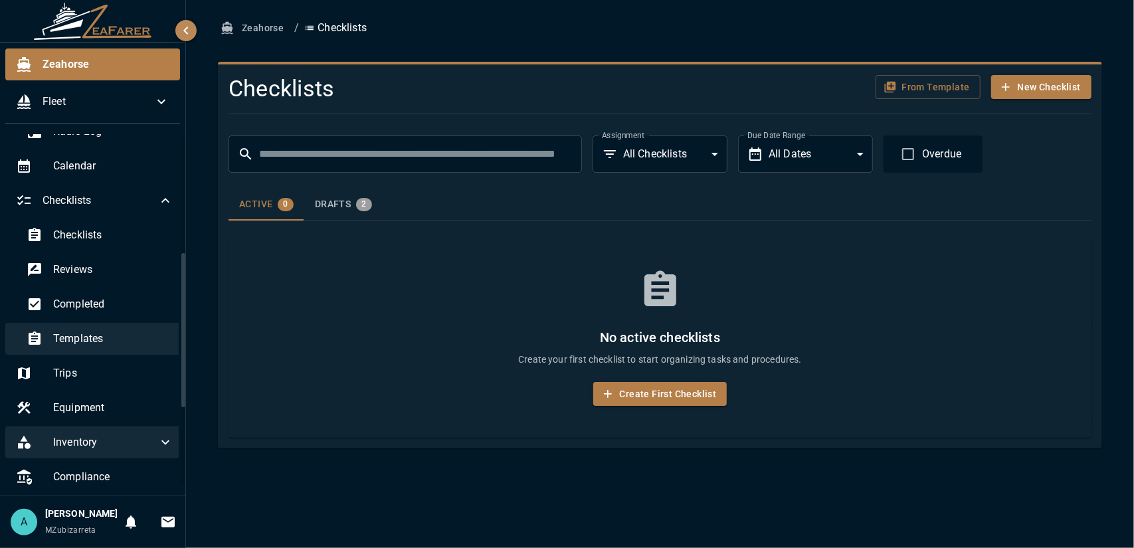
click at [154, 333] on span "Templates" at bounding box center [113, 339] width 120 height 16
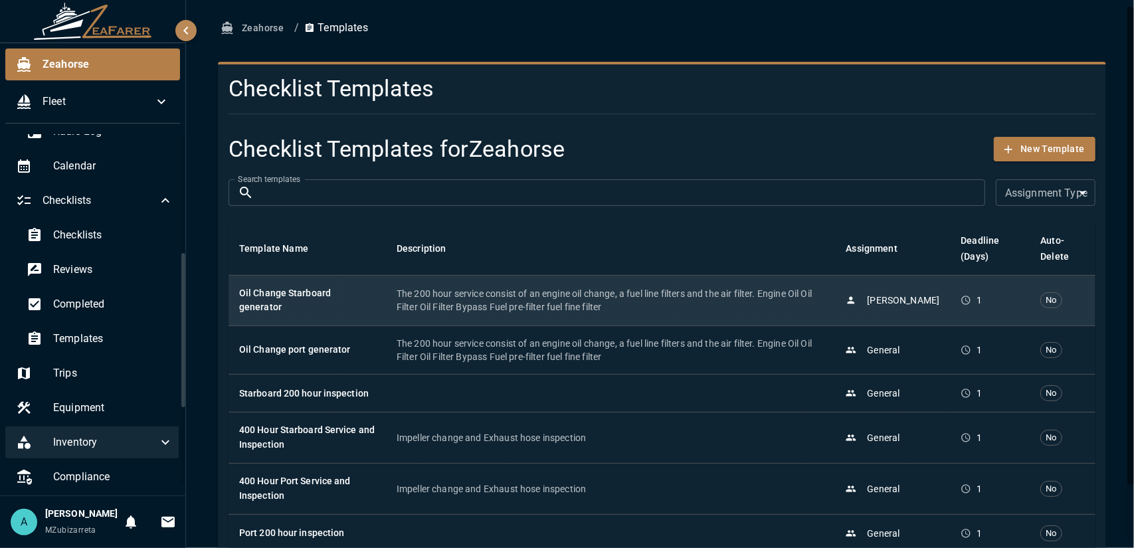
click at [380, 317] on td "Oil Change Starboard generator" at bounding box center [307, 300] width 157 height 51
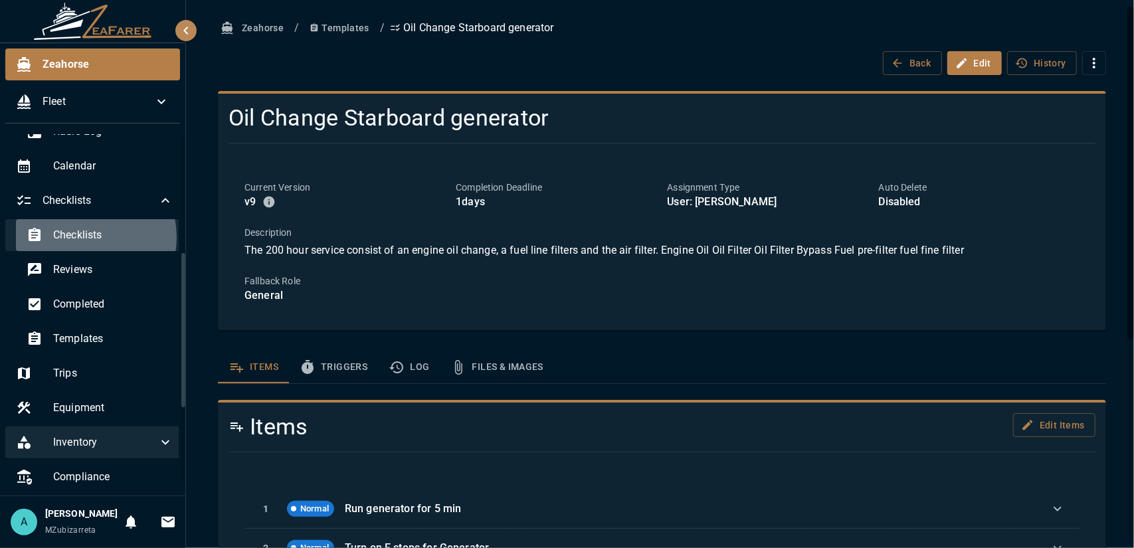
click at [84, 237] on span "Checklists" at bounding box center [113, 235] width 120 height 16
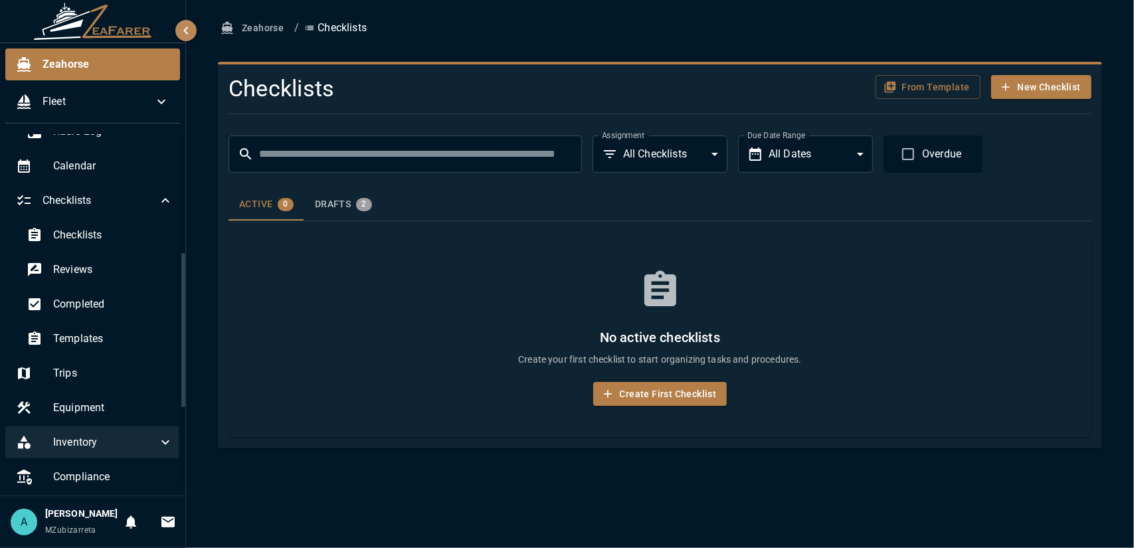
click at [344, 200] on div "Drafts 2" at bounding box center [343, 204] width 57 height 13
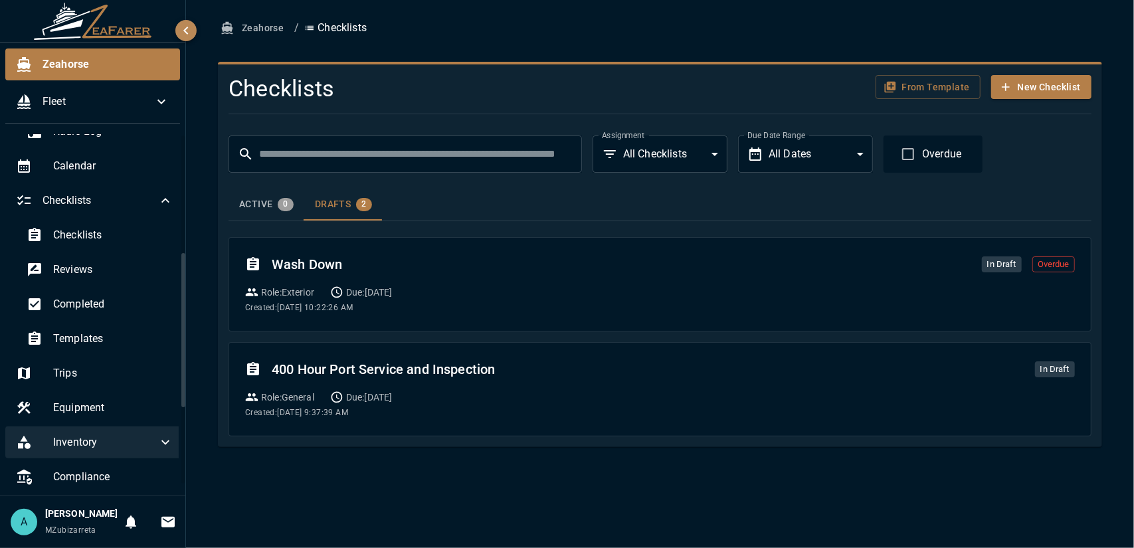
click at [278, 212] on button "Active 0" at bounding box center [267, 205] width 76 height 32
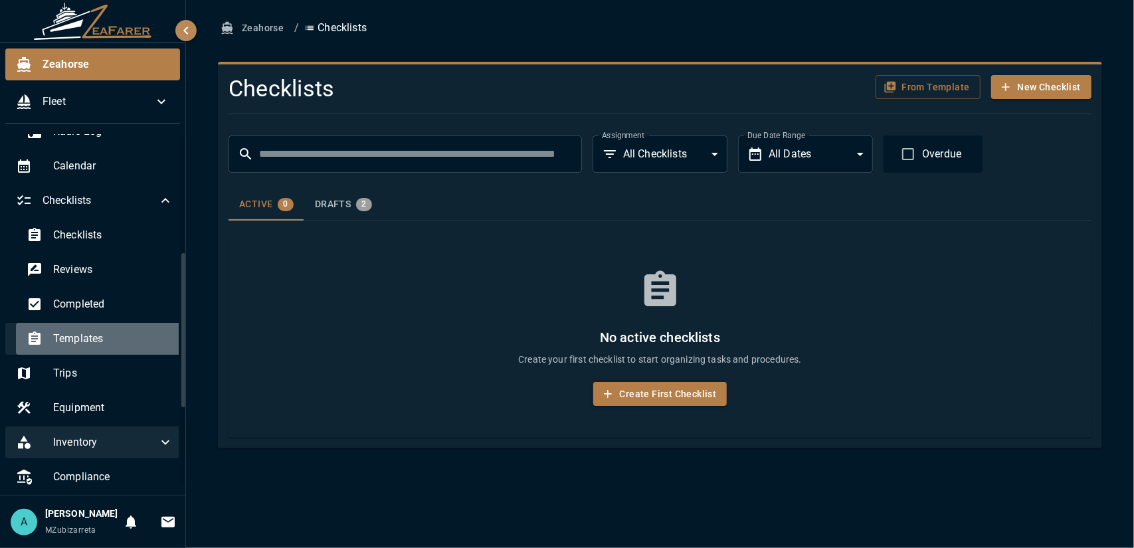
click at [113, 340] on span "Templates" at bounding box center [113, 339] width 120 height 16
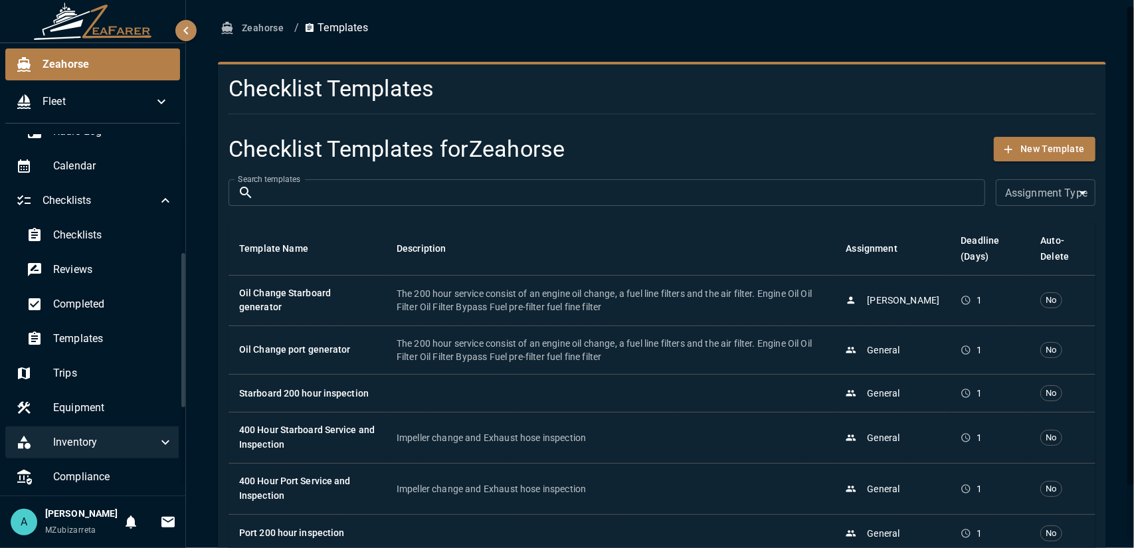
scroll to position [64, 0]
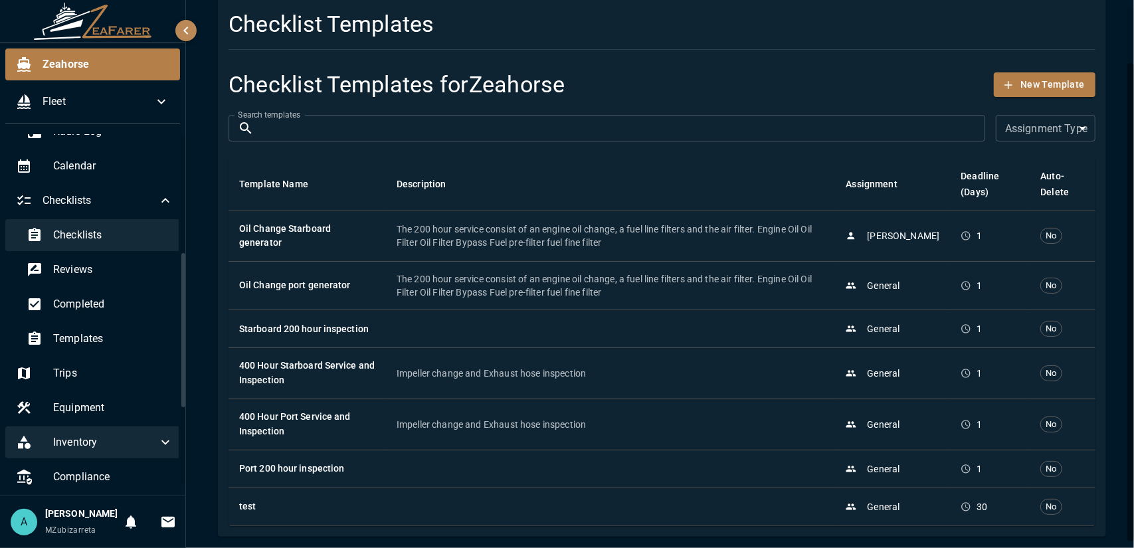
click at [105, 238] on span "Checklists" at bounding box center [113, 235] width 120 height 16
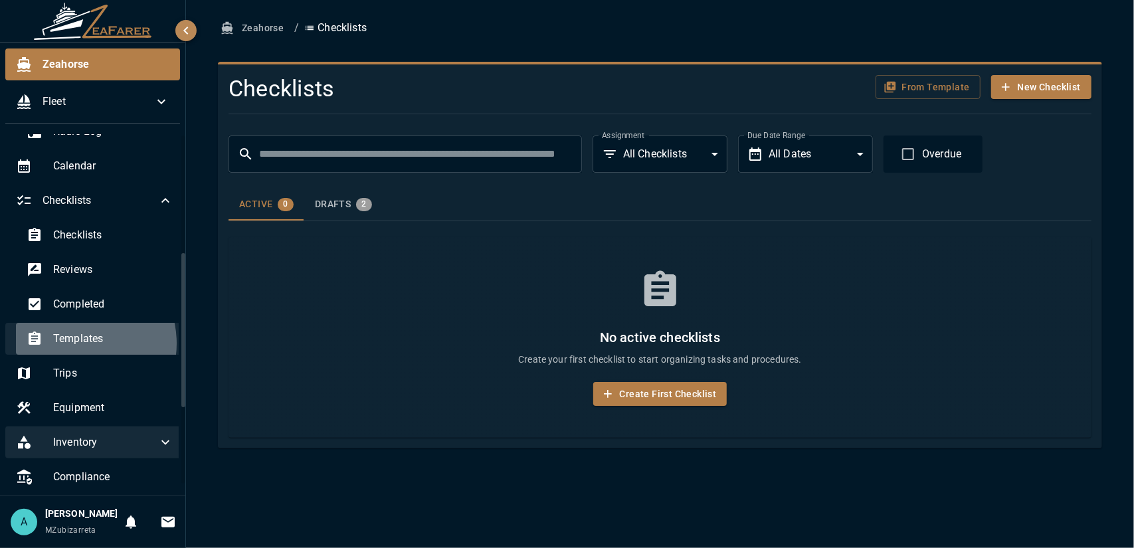
click at [76, 346] on span "Templates" at bounding box center [113, 339] width 120 height 16
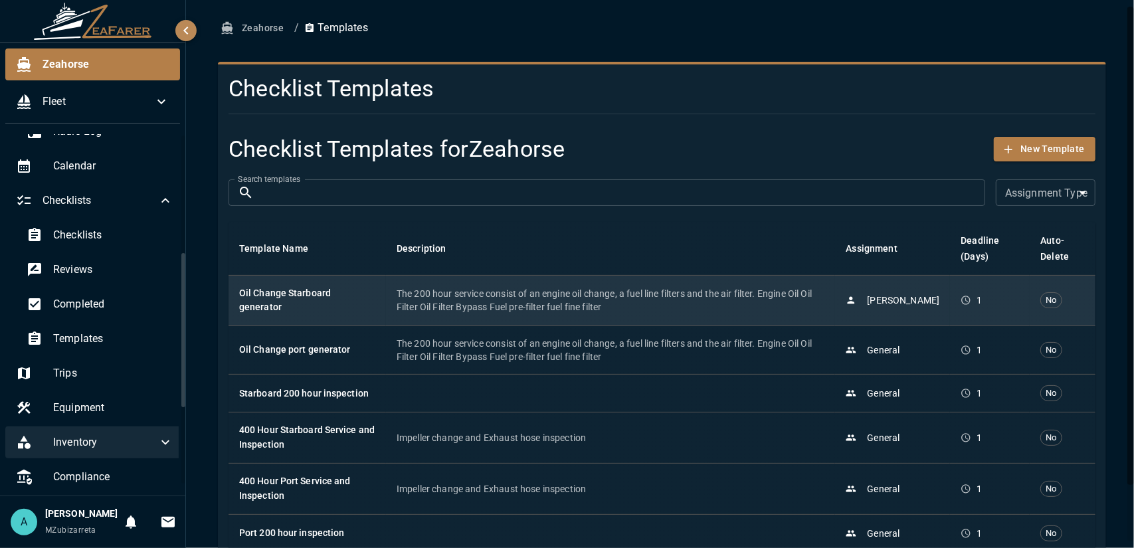
click at [330, 301] on h6 "Oil Change Starboard generator" at bounding box center [307, 300] width 136 height 29
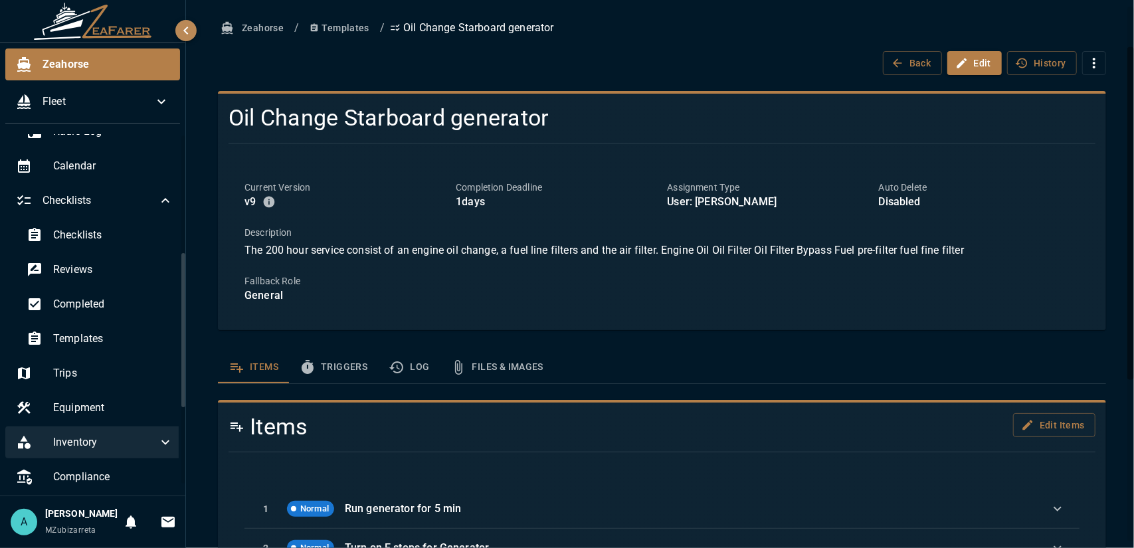
scroll to position [66, 0]
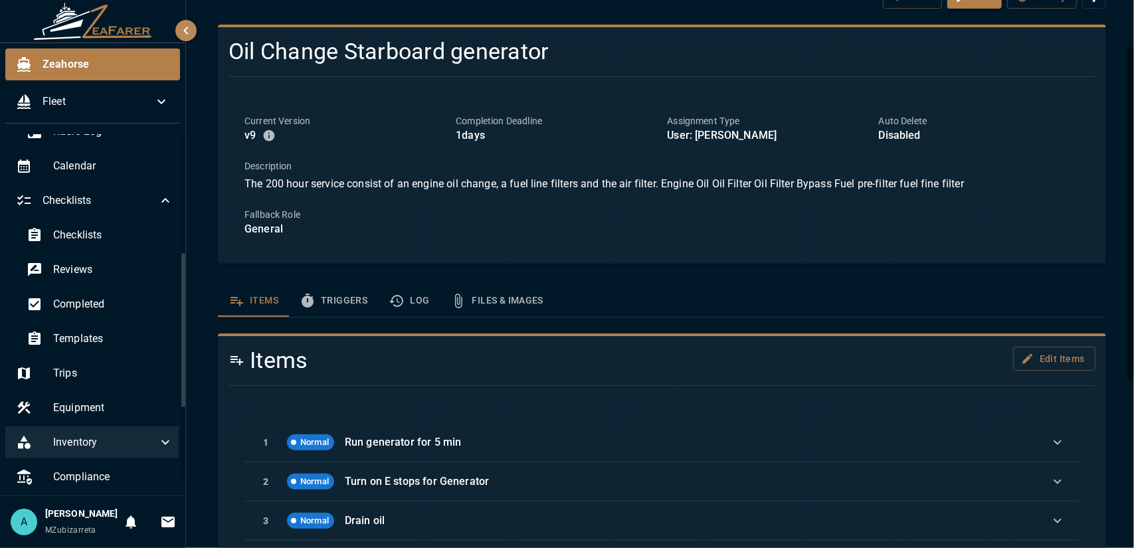
click at [354, 308] on button "Triggers" at bounding box center [333, 301] width 89 height 32
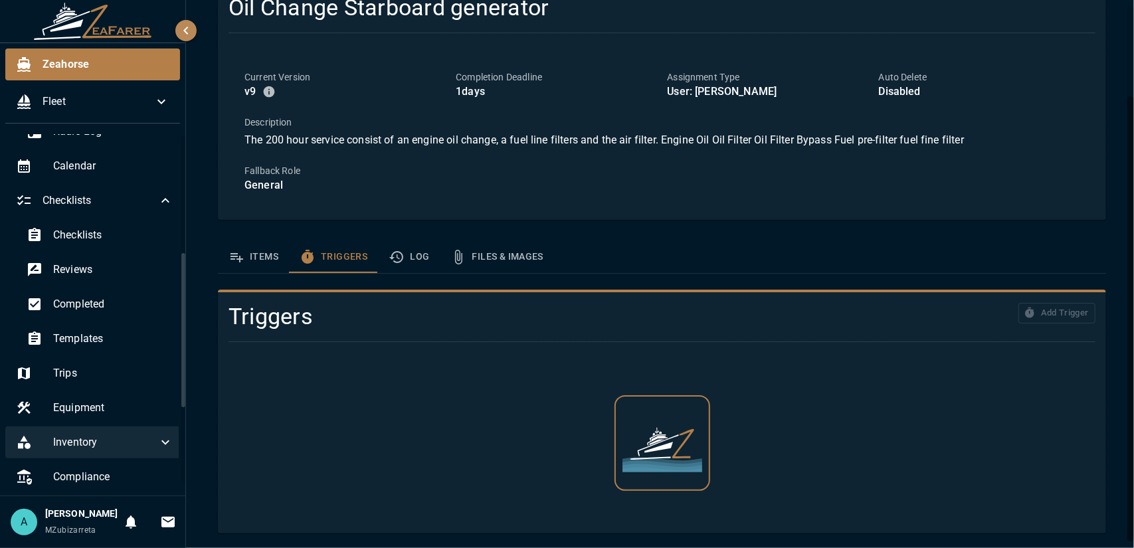
scroll to position [51, 0]
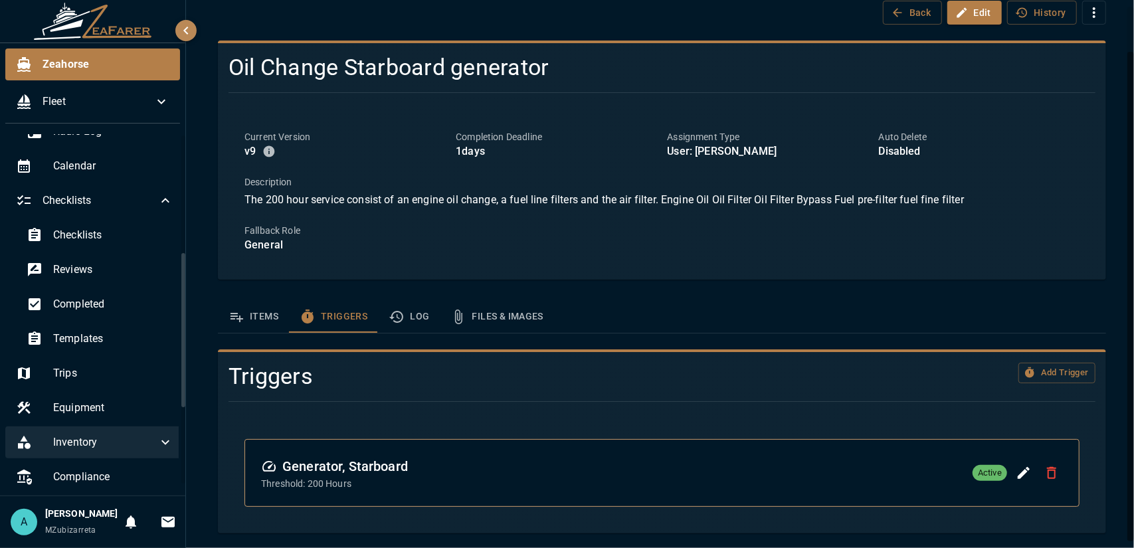
click at [1018, 476] on icon "Edit Trigger" at bounding box center [1024, 473] width 12 height 12
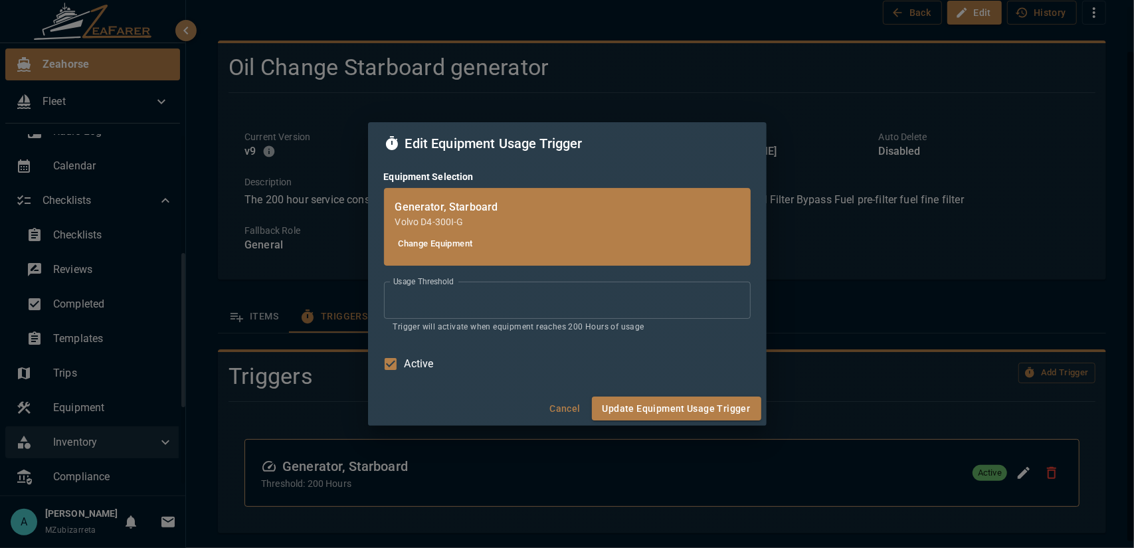
click at [504, 292] on input "***" at bounding box center [567, 300] width 367 height 37
drag, startPoint x: 480, startPoint y: 301, endPoint x: 367, endPoint y: 290, distance: 113.5
click at [368, 290] on div "Equipment Selection Generator, Starboard Volvo D4-300I-G Change Equipment Usage…" at bounding box center [567, 278] width 399 height 227
click at [845, 316] on div "Edit Equipment Usage Trigger Equipment Selection Generator, Starboard Volvo D4-…" at bounding box center [567, 274] width 1134 height 548
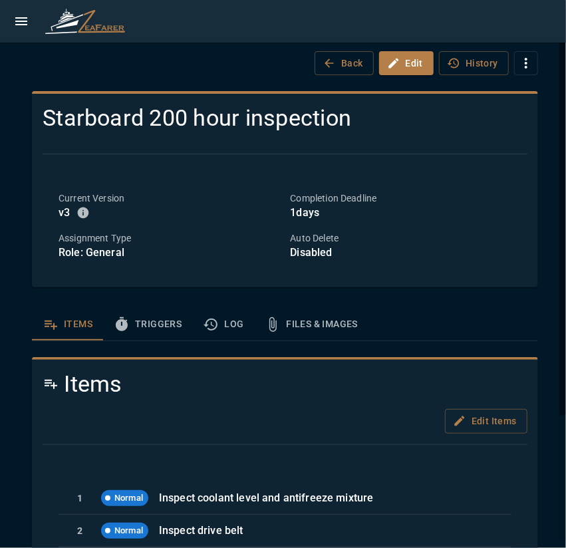
scroll to position [28, 0]
